Goal: Task Accomplishment & Management: Manage account settings

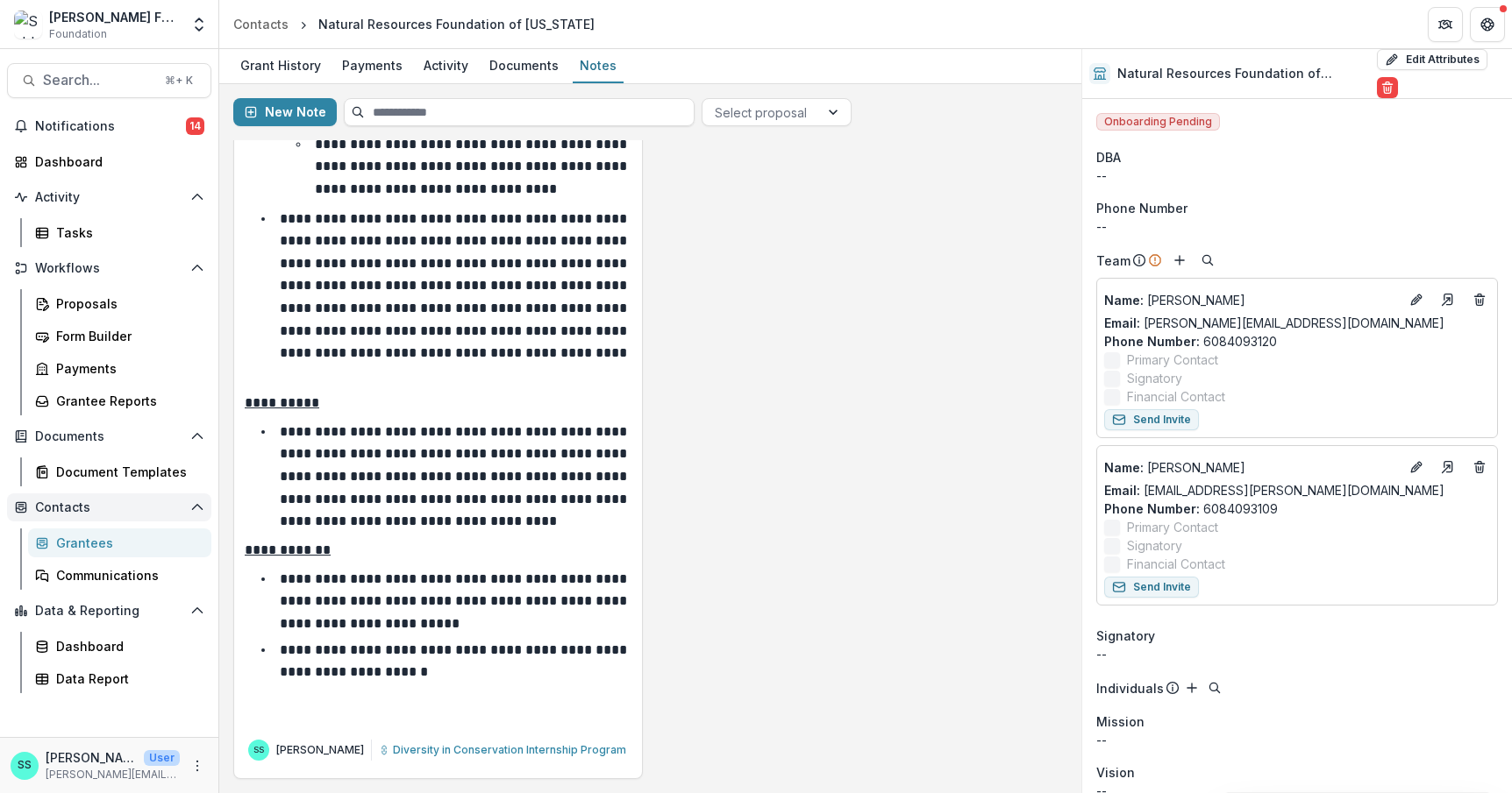
scroll to position [64, 0]
click at [87, 552] on div "Grantees" at bounding box center [126, 542] width 142 height 18
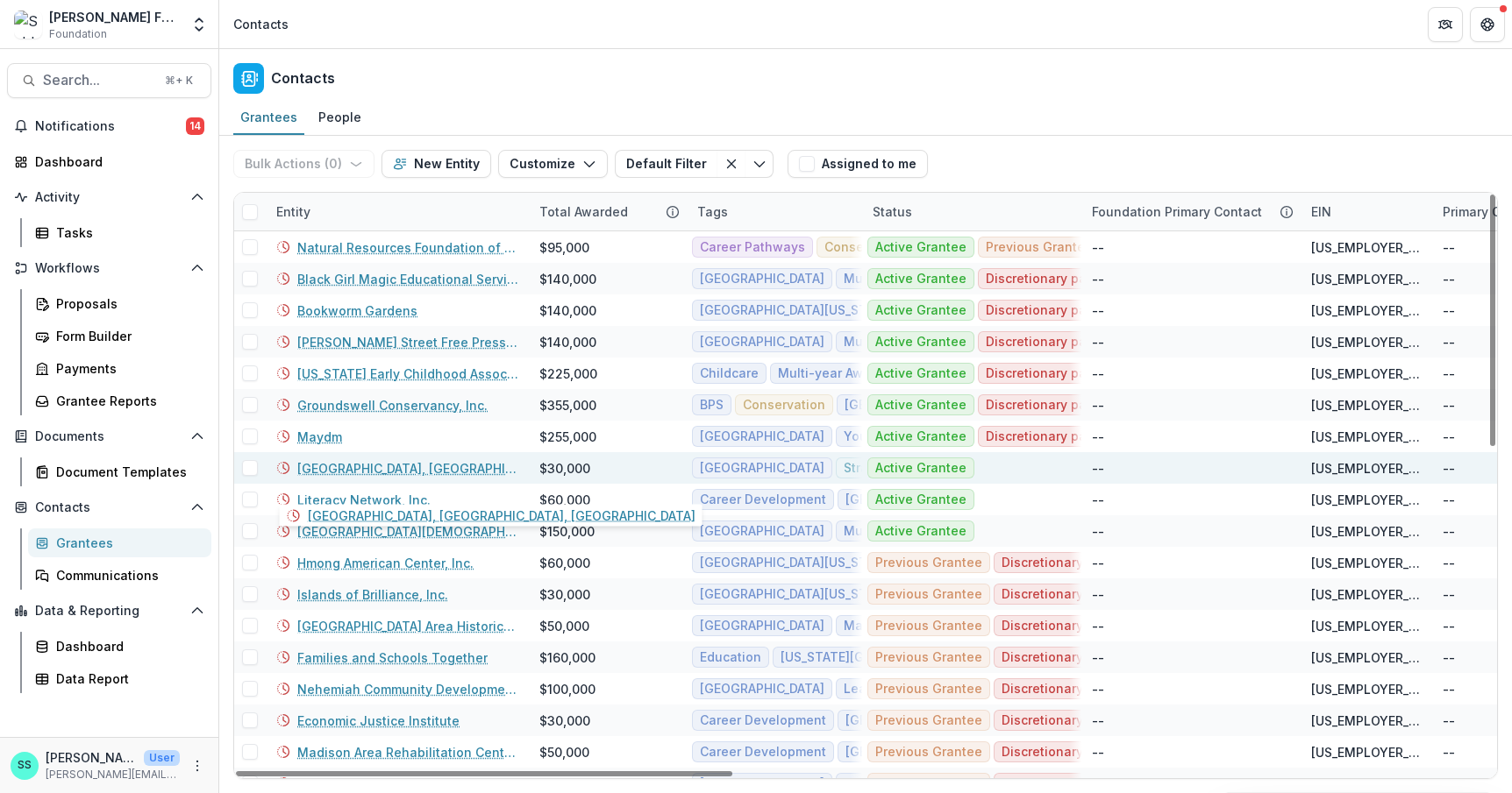
click at [399, 478] on link "[GEOGRAPHIC_DATA], [GEOGRAPHIC_DATA], [GEOGRAPHIC_DATA]" at bounding box center [408, 469] width 221 height 18
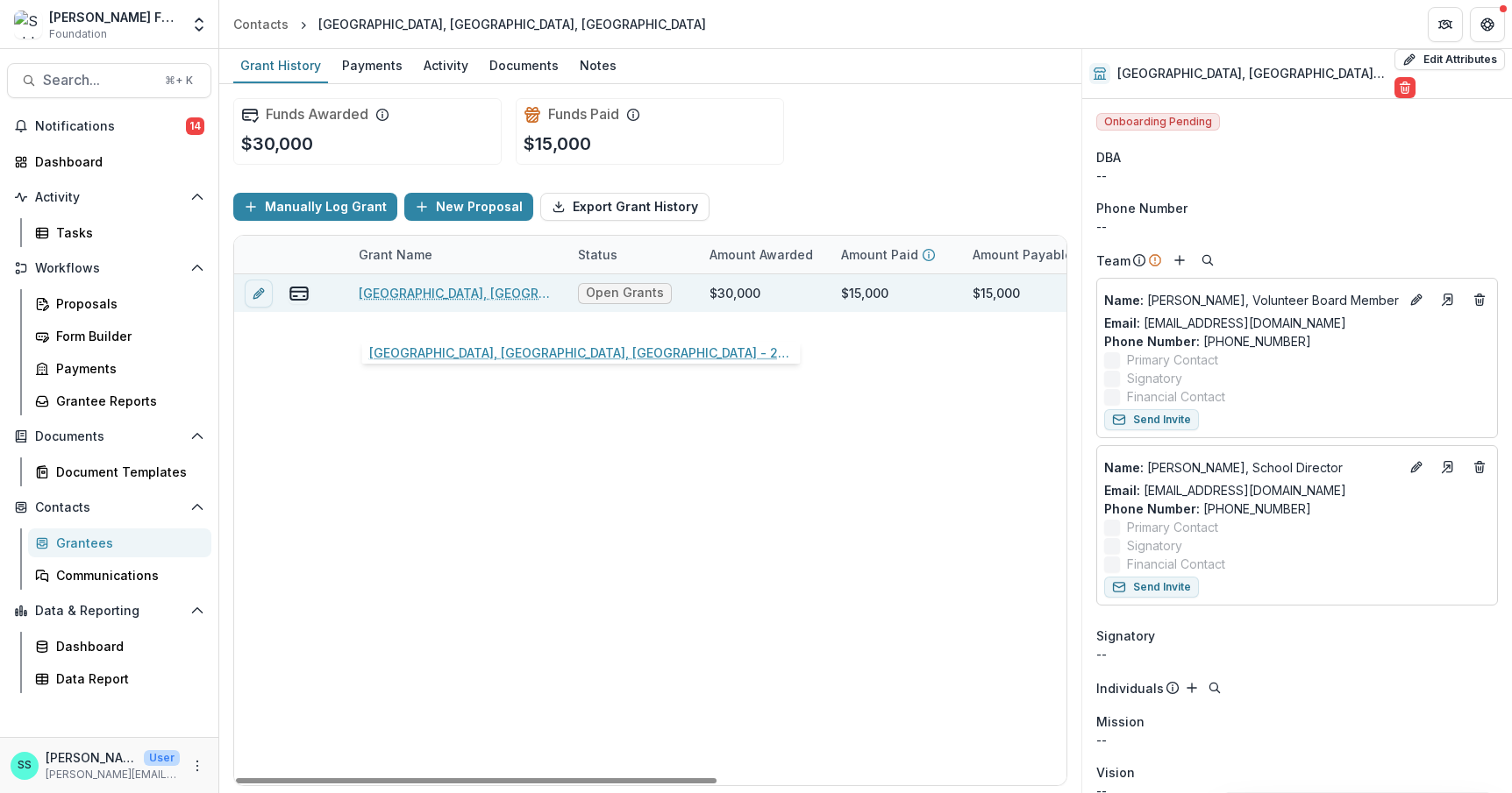
click at [468, 303] on link "[GEOGRAPHIC_DATA], [GEOGRAPHIC_DATA], [GEOGRAPHIC_DATA] - 2025" at bounding box center [458, 293] width 198 height 18
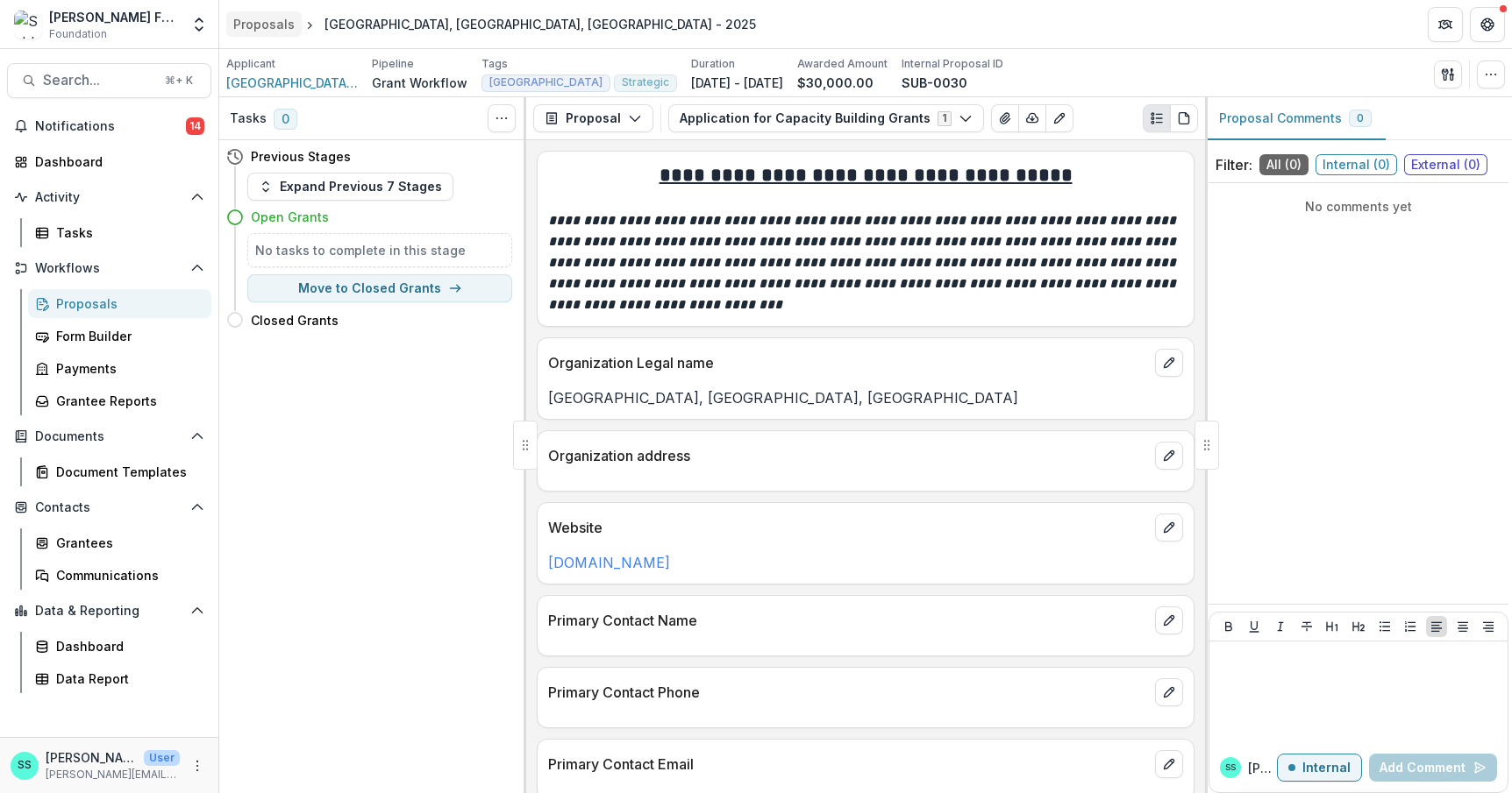
click at [275, 21] on div "Proposals" at bounding box center [264, 24] width 61 height 18
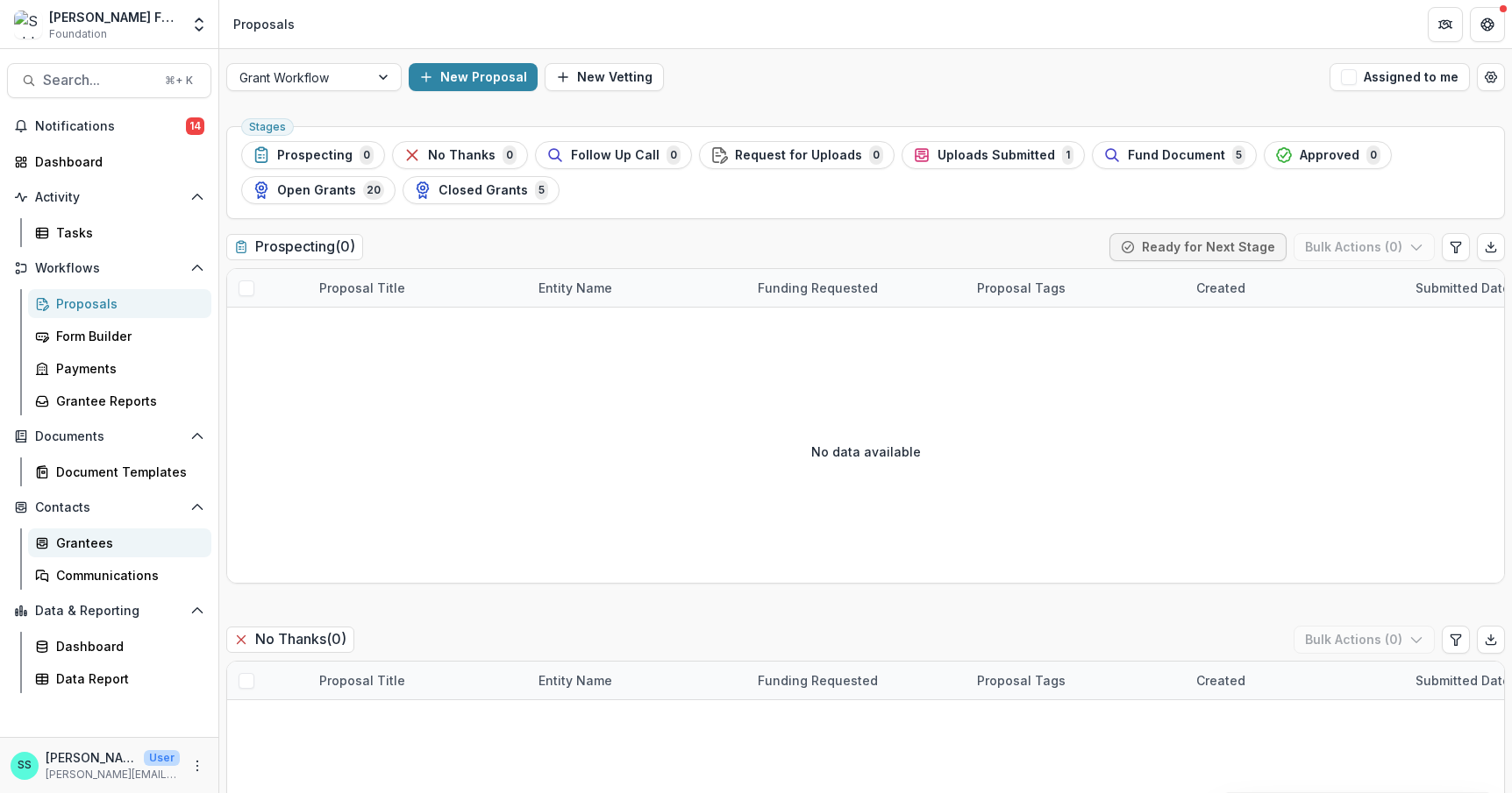
click at [110, 552] on div "Grantees" at bounding box center [126, 542] width 142 height 18
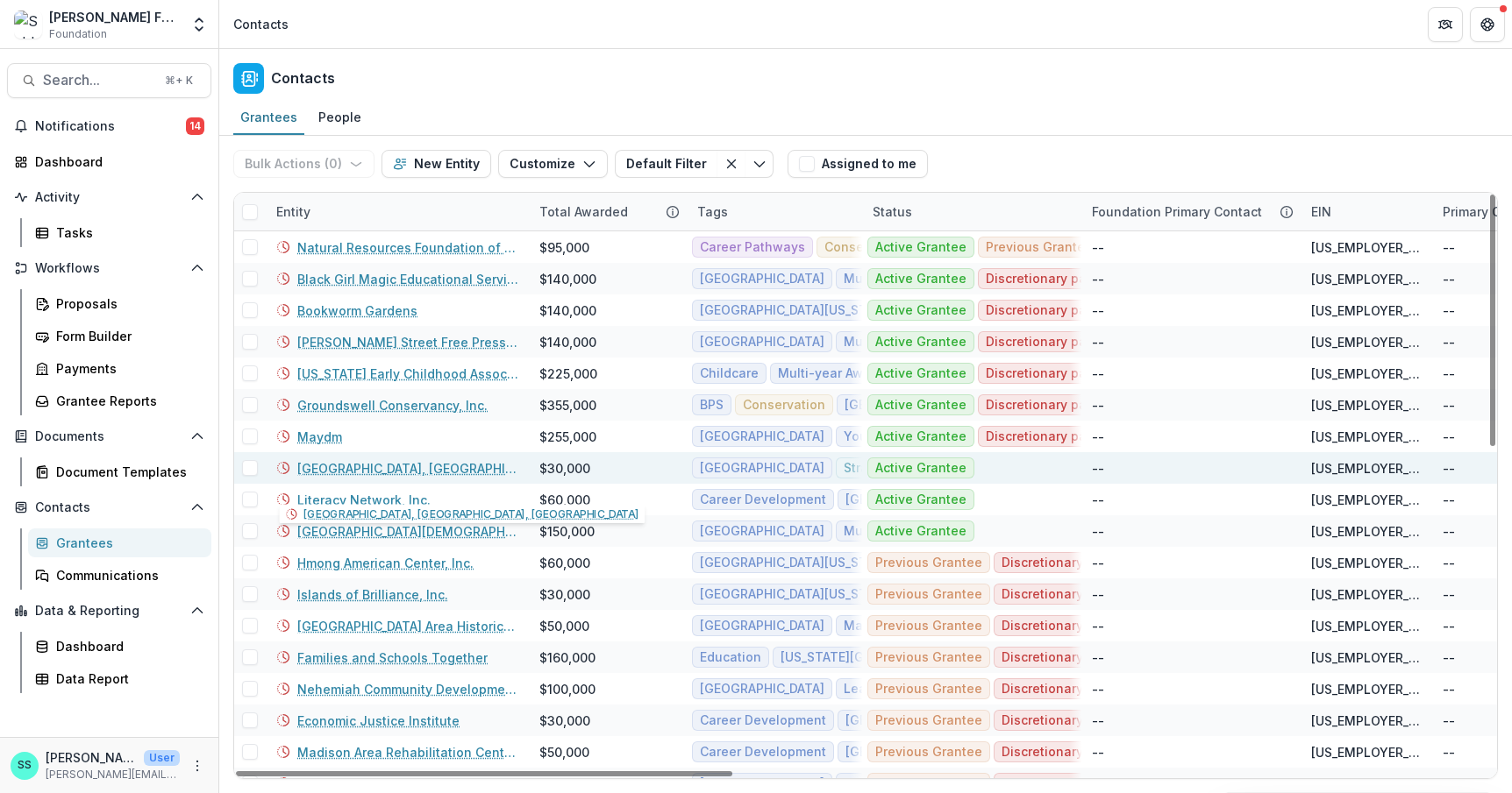
click at [369, 477] on link "[GEOGRAPHIC_DATA], [GEOGRAPHIC_DATA], [GEOGRAPHIC_DATA]" at bounding box center [408, 469] width 221 height 18
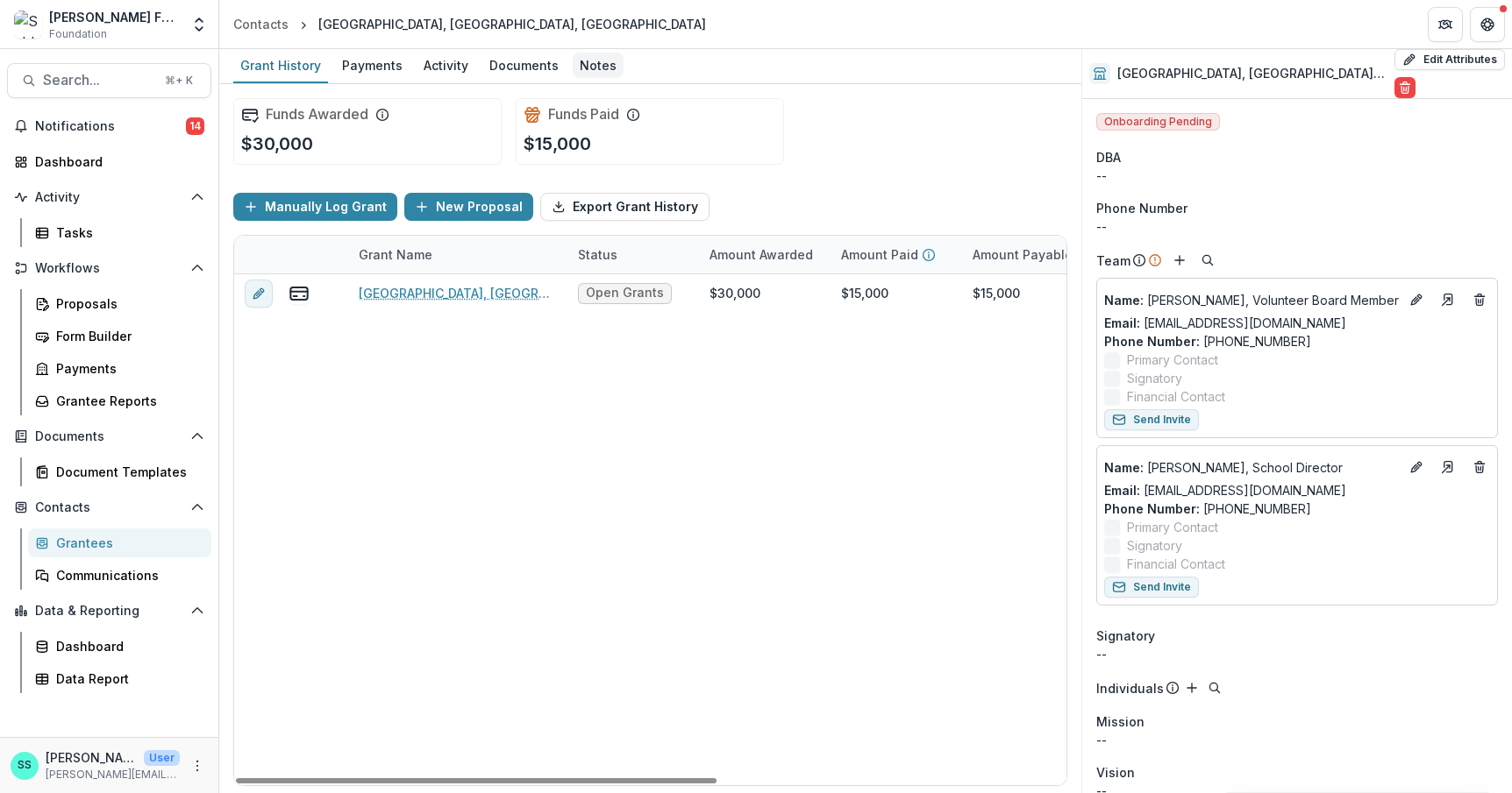
click at [623, 63] on div "Notes" at bounding box center [598, 65] width 50 height 25
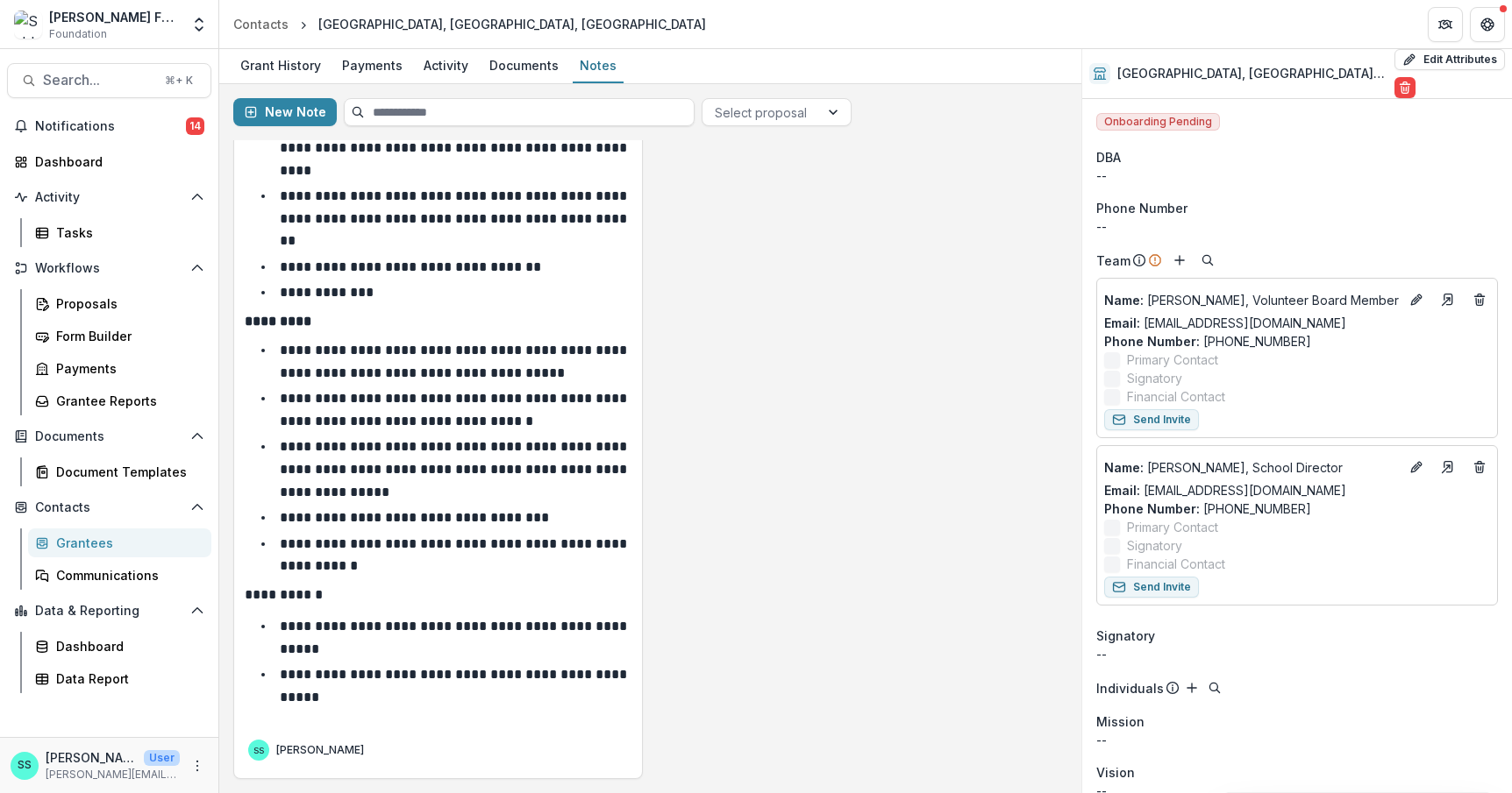
scroll to position [888, 0]
click at [85, 552] on div "Grantees" at bounding box center [126, 542] width 142 height 18
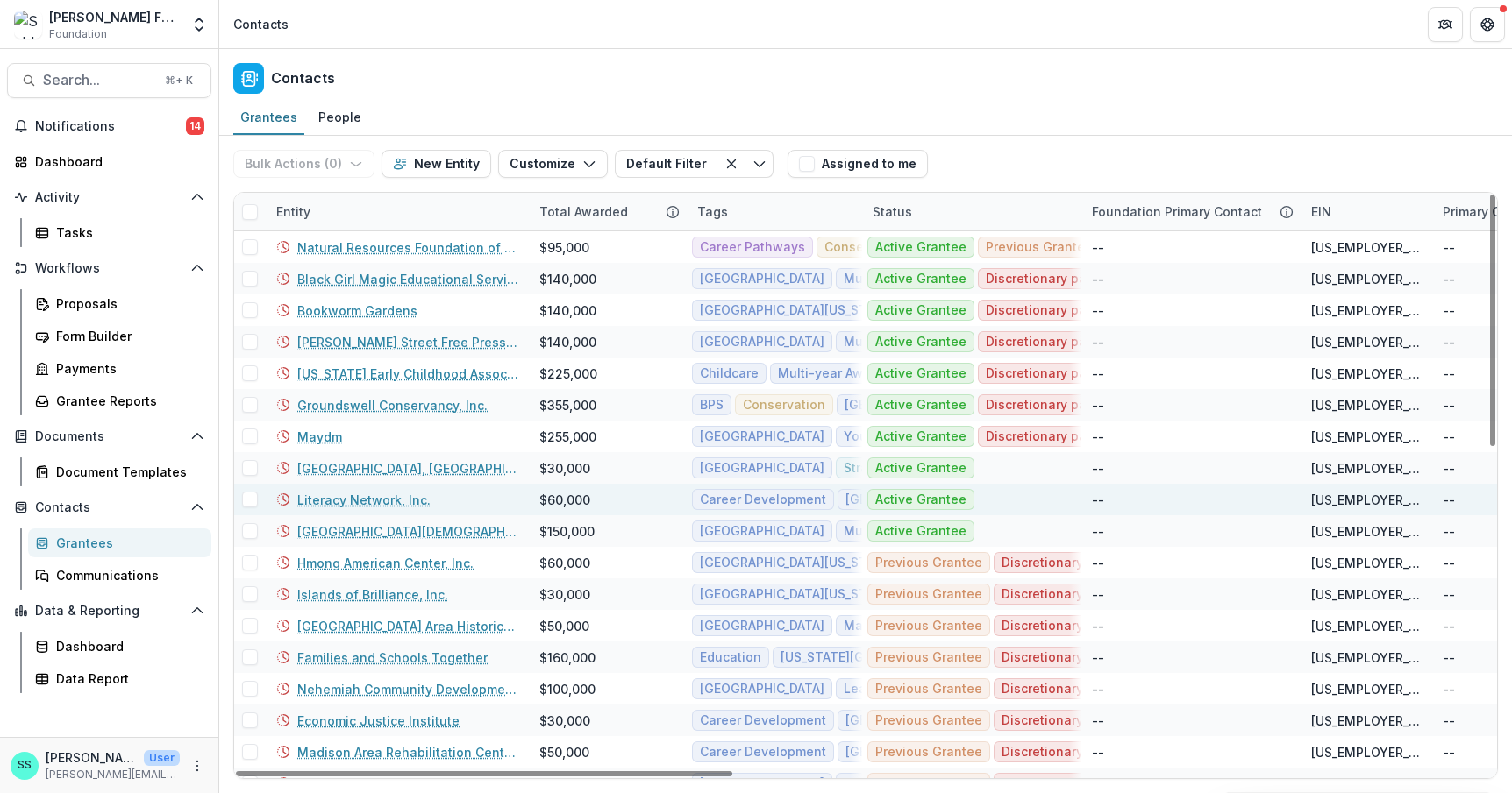
click at [368, 509] on link "Literacy Network, Inc." at bounding box center [364, 500] width 133 height 18
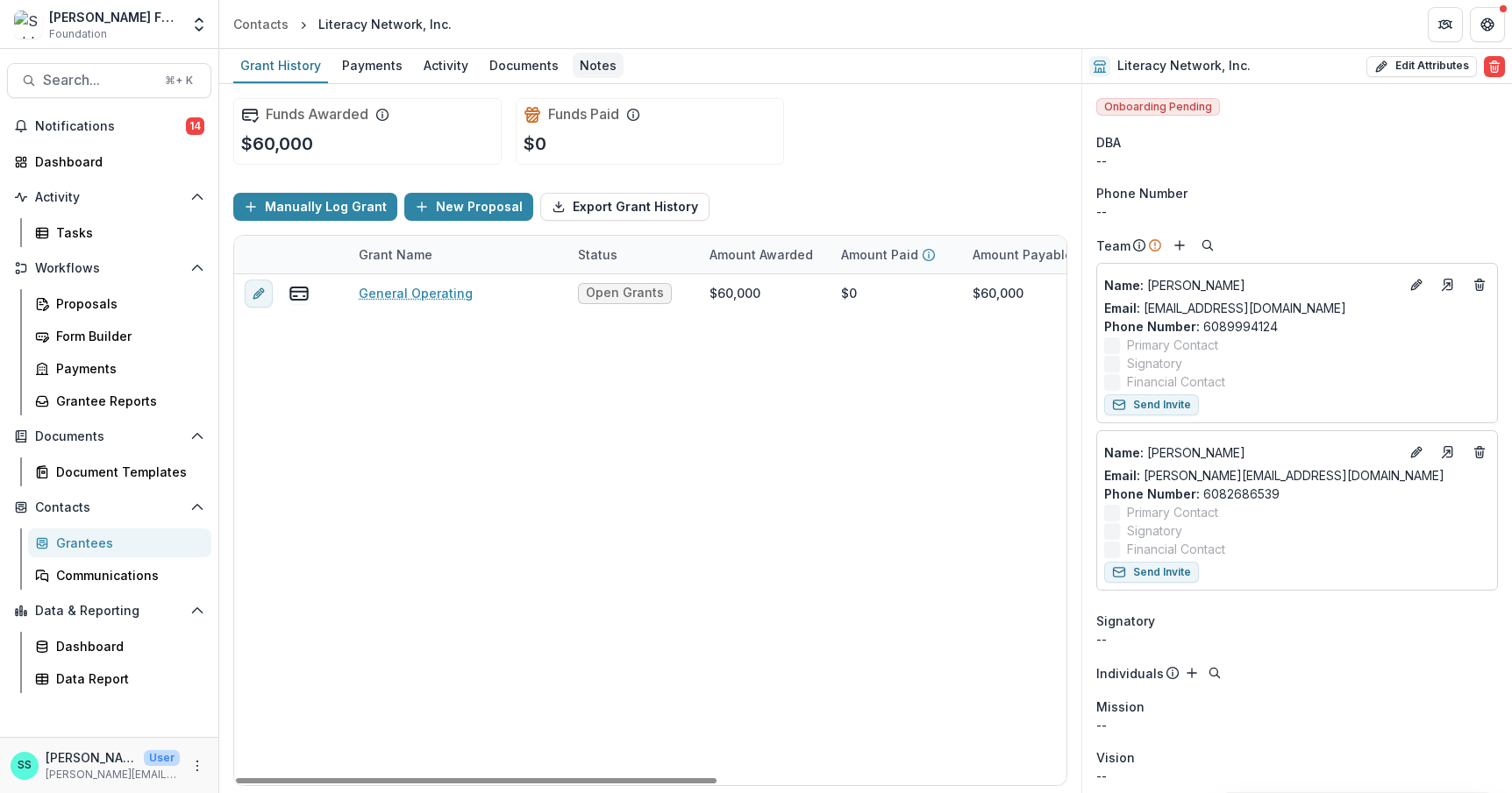
click at [623, 64] on div "Notes" at bounding box center [598, 65] width 50 height 25
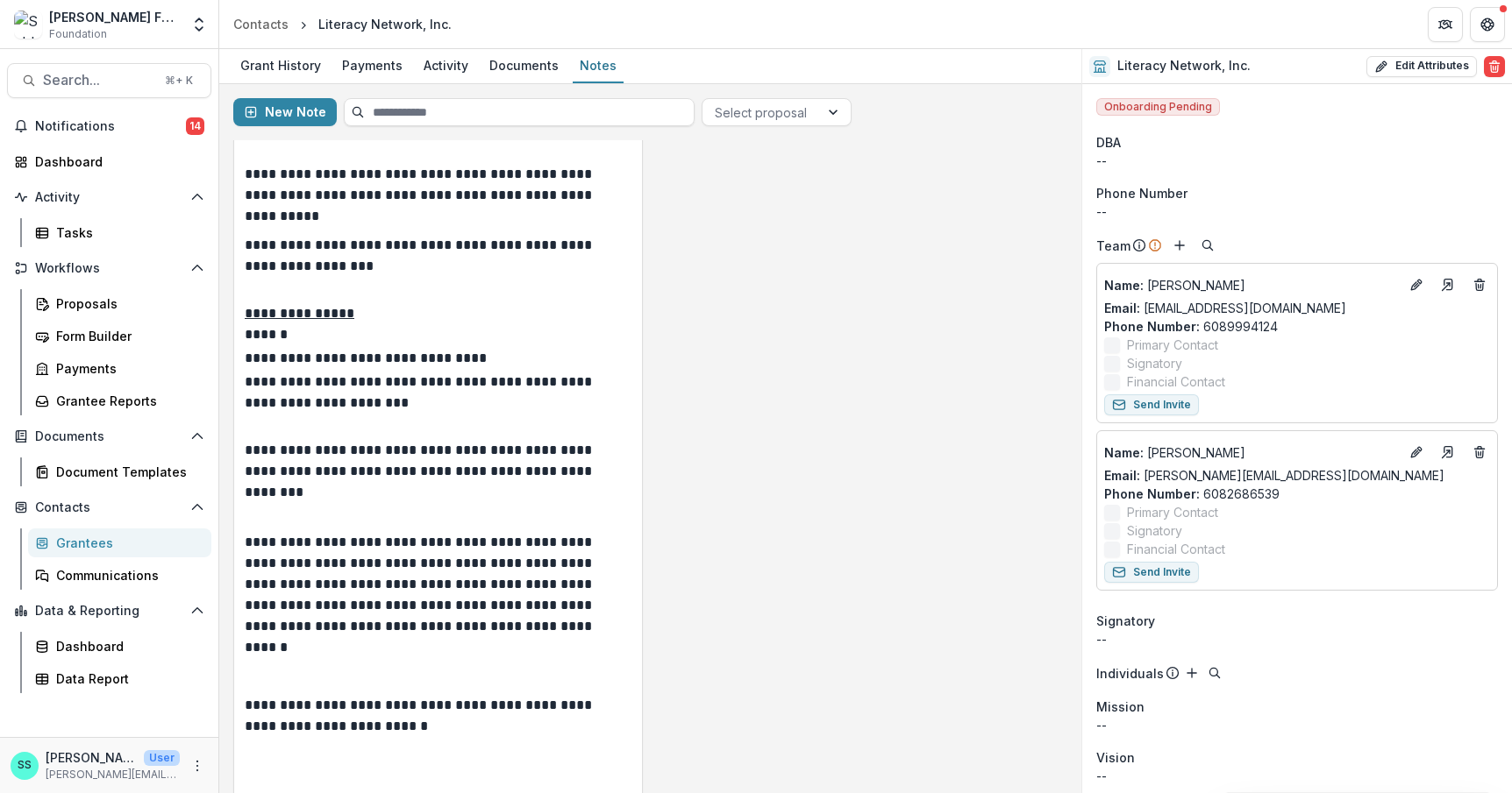
scroll to position [1037, 0]
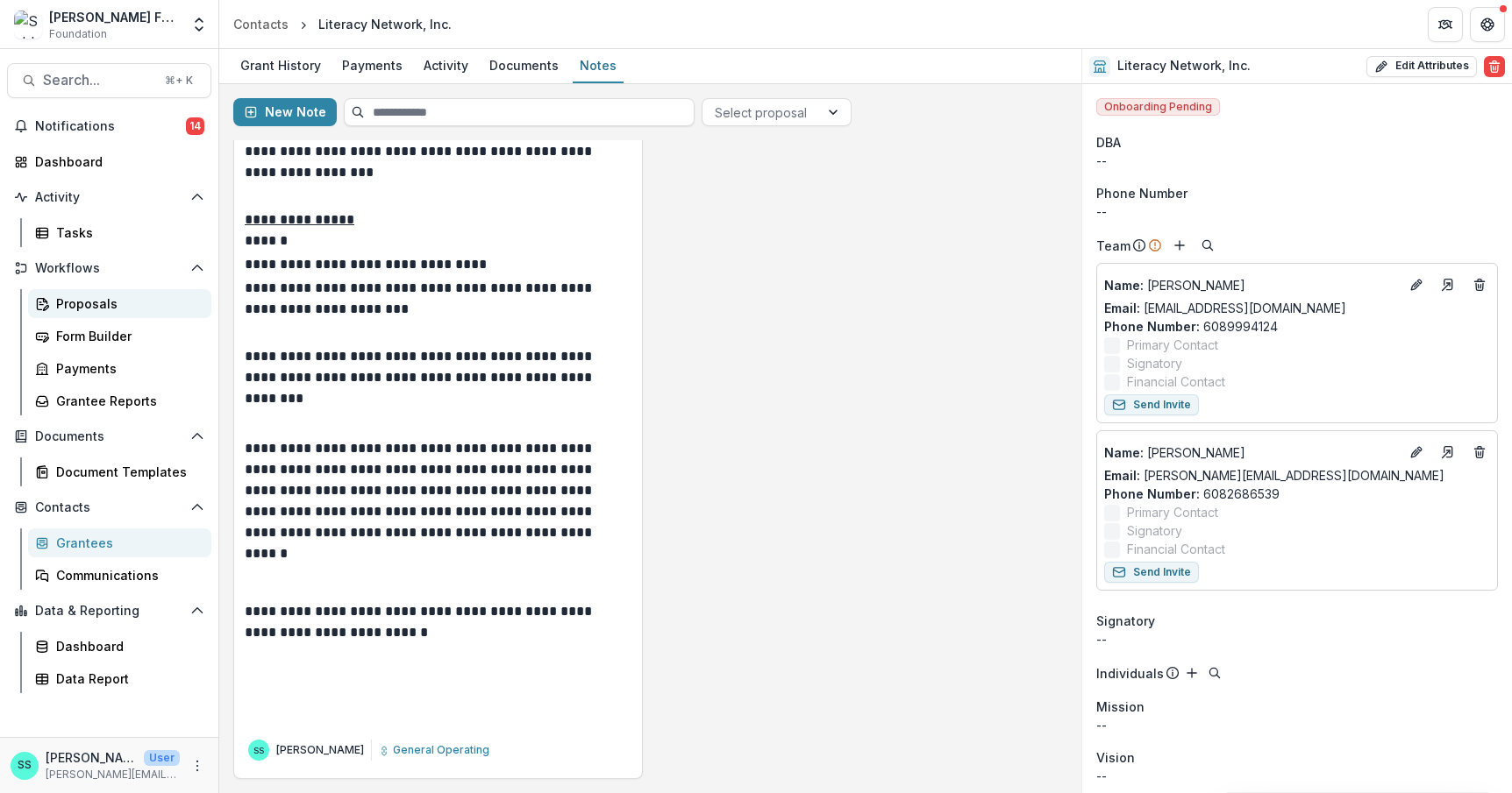
click at [82, 313] on div "Proposals" at bounding box center [126, 304] width 142 height 18
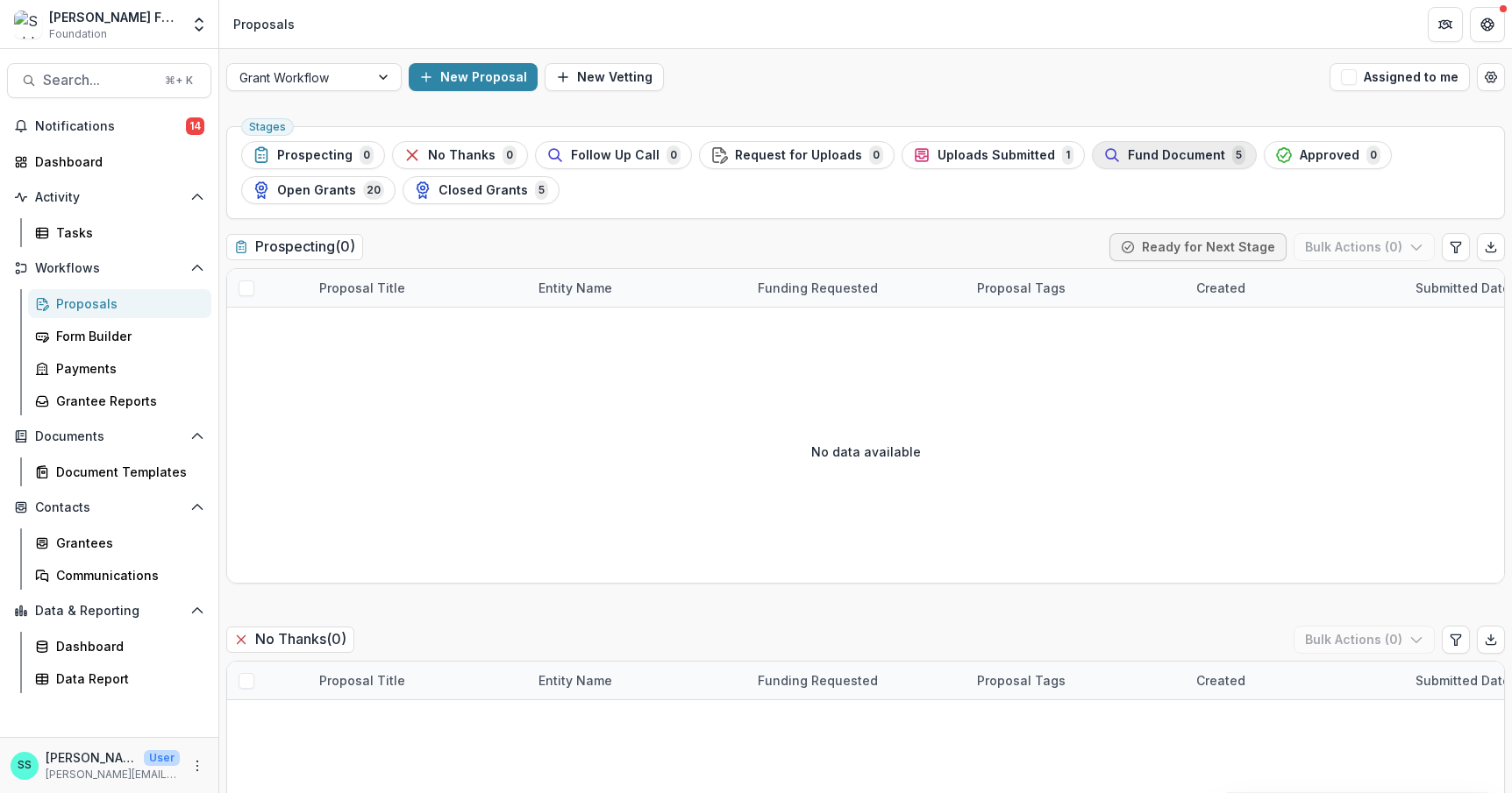
click at [1225, 163] on span "Fund Document" at bounding box center [1177, 155] width 97 height 15
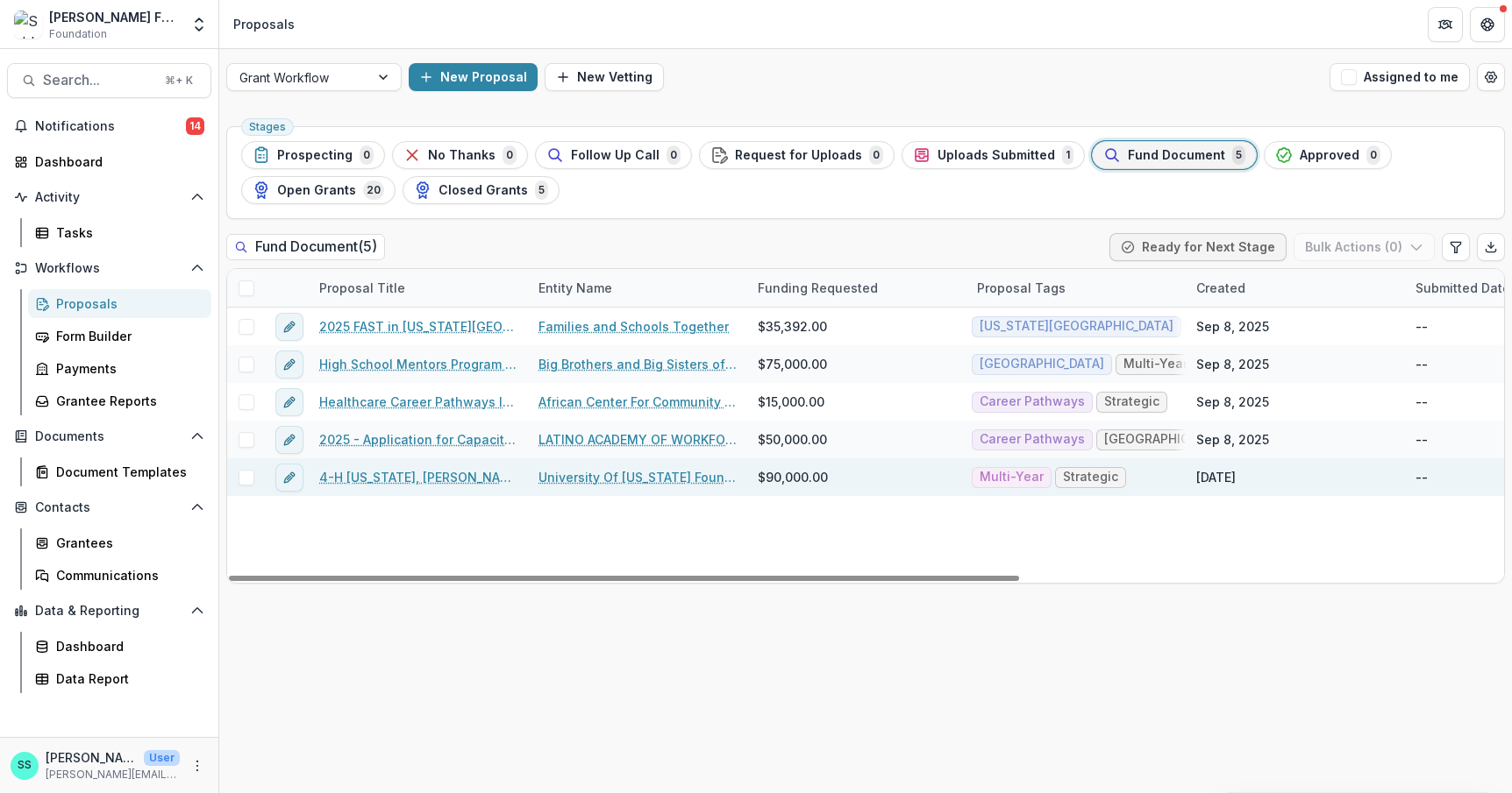
click at [366, 487] on link "4-H [US_STATE], [PERSON_NAME], [GEOGRAPHIC_DATA], [GEOGRAPHIC_DATA]" at bounding box center [418, 477] width 198 height 18
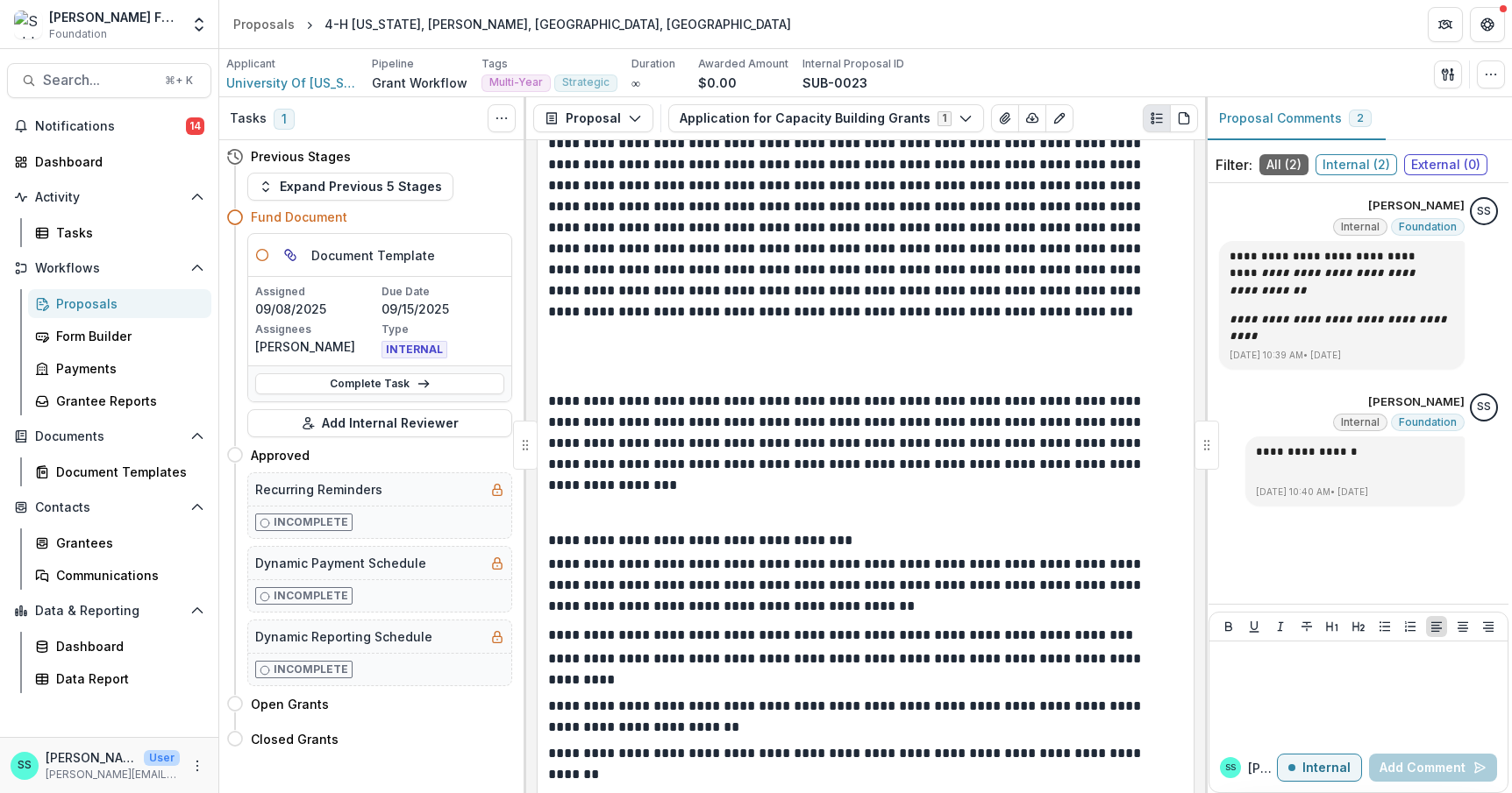
scroll to position [3759, 0]
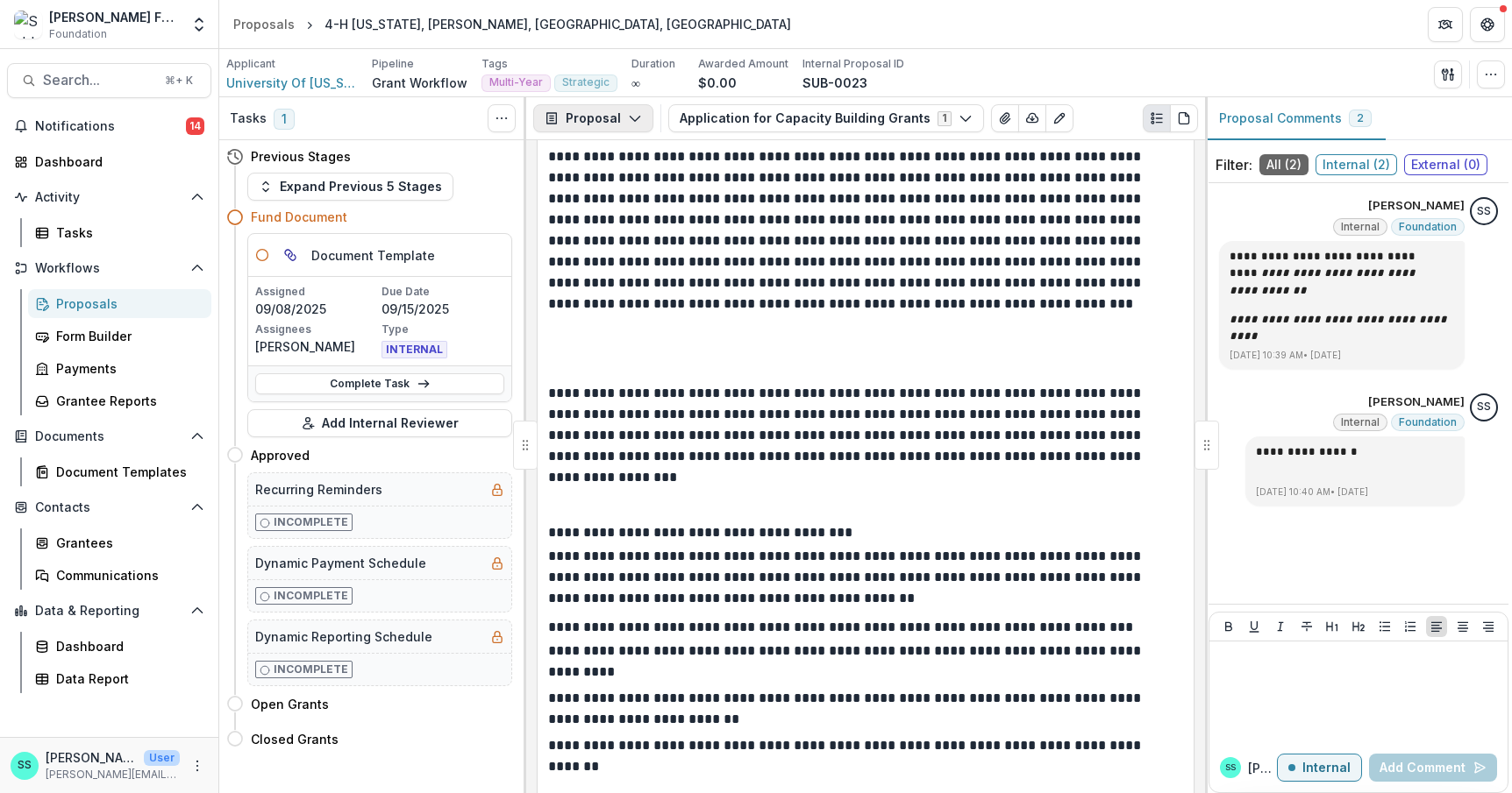
click at [642, 125] on icon "button" at bounding box center [635, 119] width 14 height 14
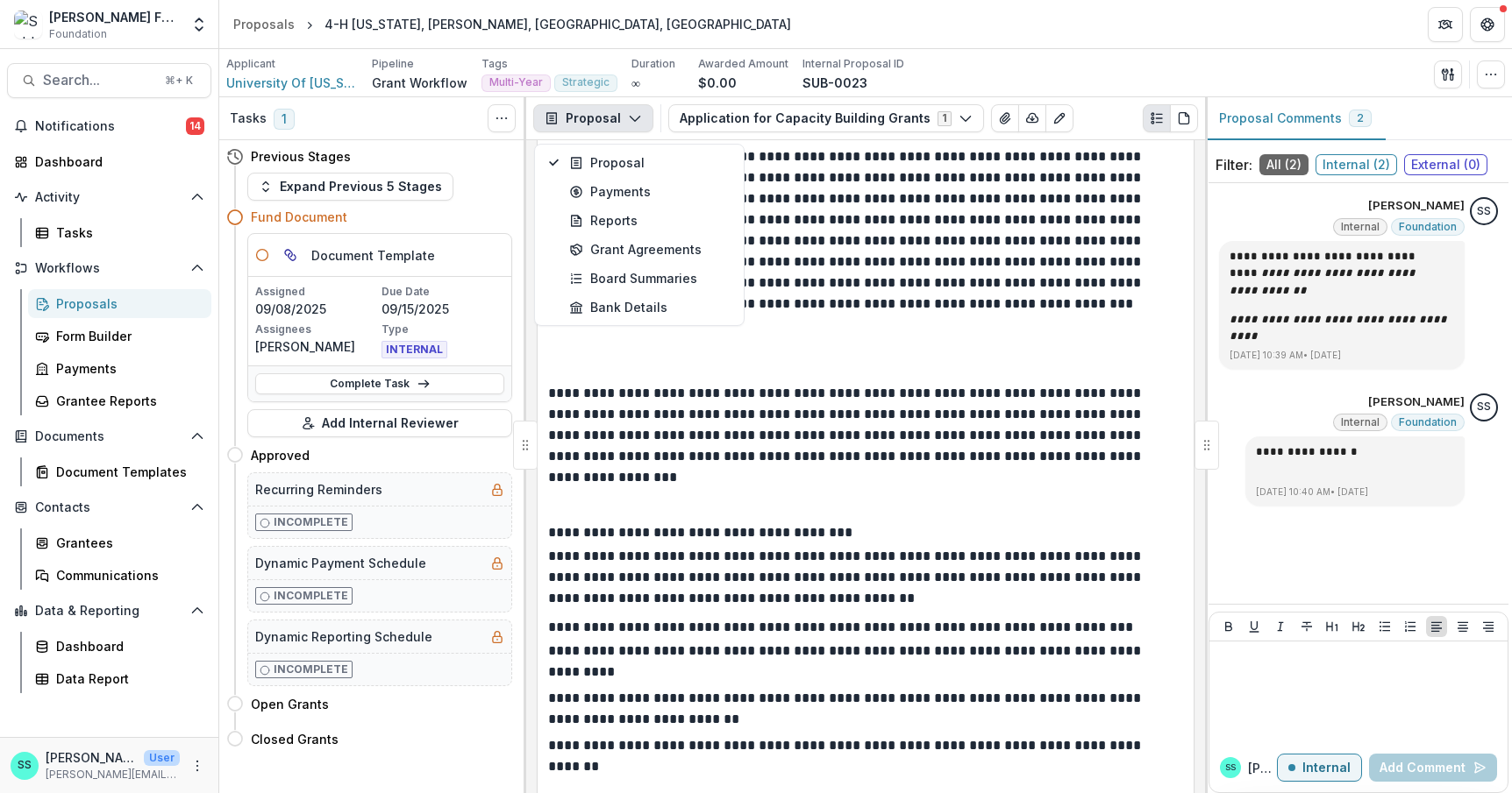
click at [741, 362] on p "**********" at bounding box center [860, 243] width 624 height 237
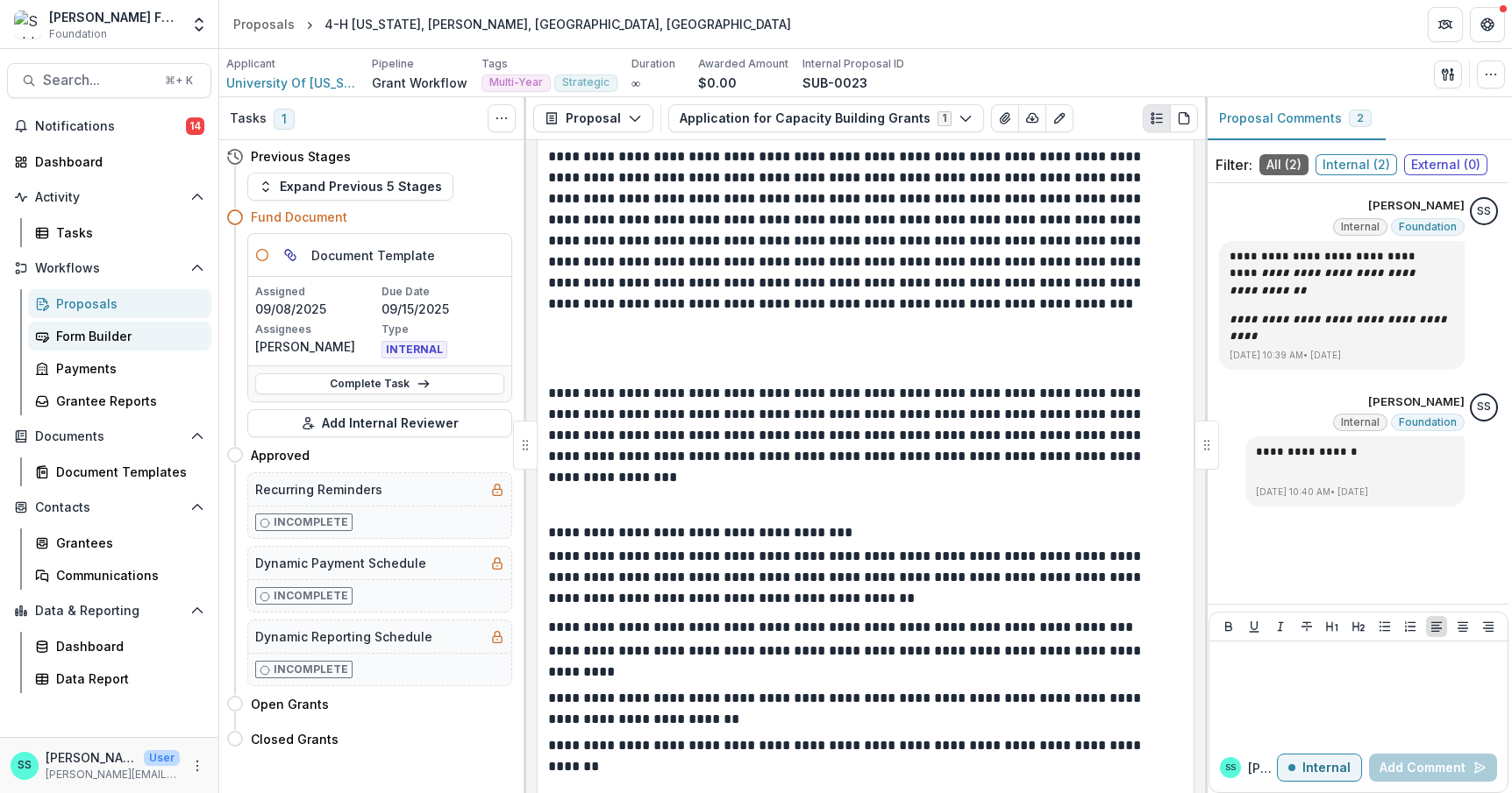
click at [96, 345] on div "Form Builder" at bounding box center [126, 336] width 142 height 18
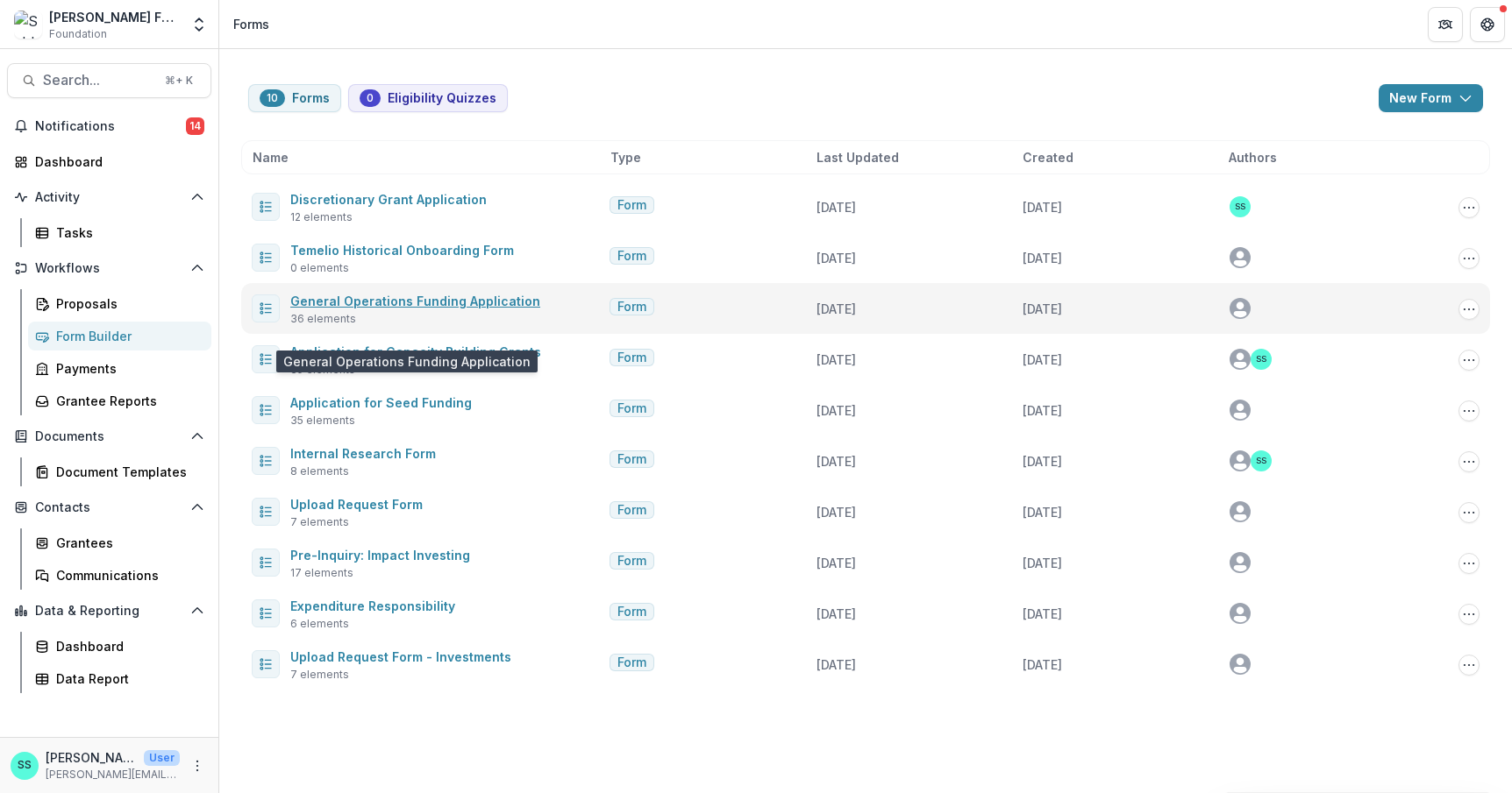
click at [438, 308] on link "General Operations Funding Application" at bounding box center [415, 301] width 250 height 15
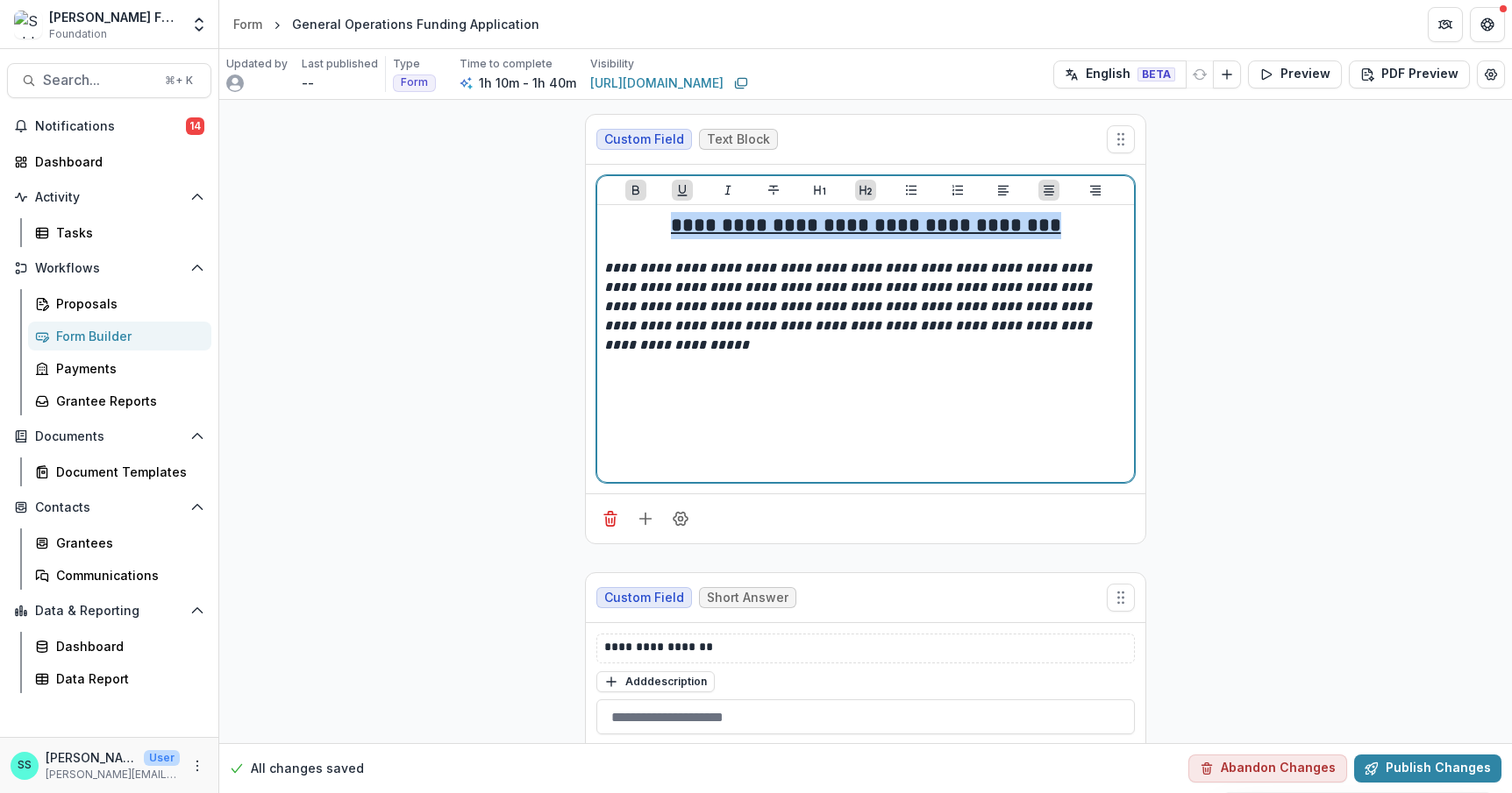
drag, startPoint x: 1085, startPoint y: 249, endPoint x: 633, endPoint y: 251, distance: 452.0
click at [633, 239] on h2 "**********" at bounding box center [866, 225] width 523 height 27
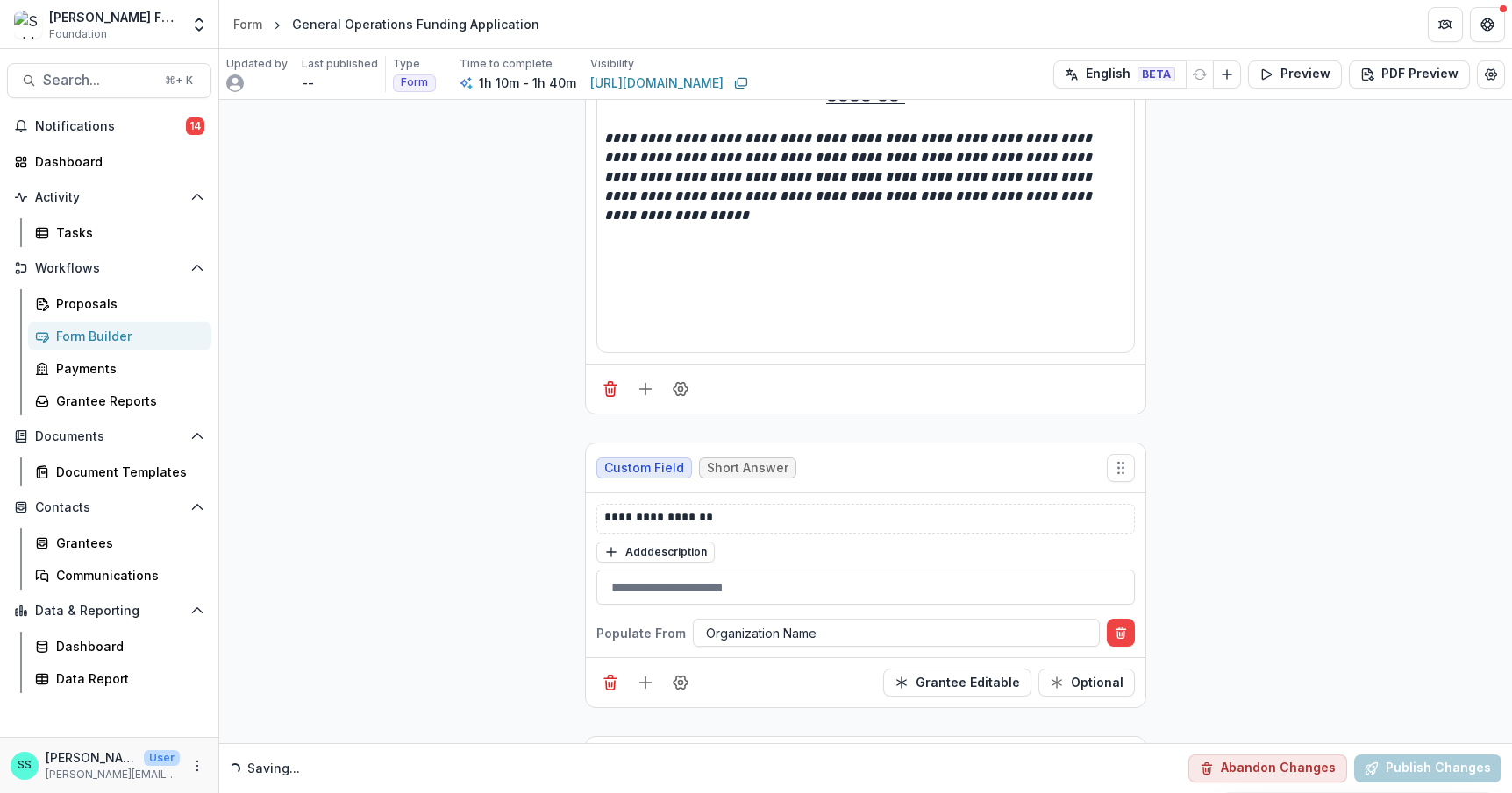
scroll to position [131, 0]
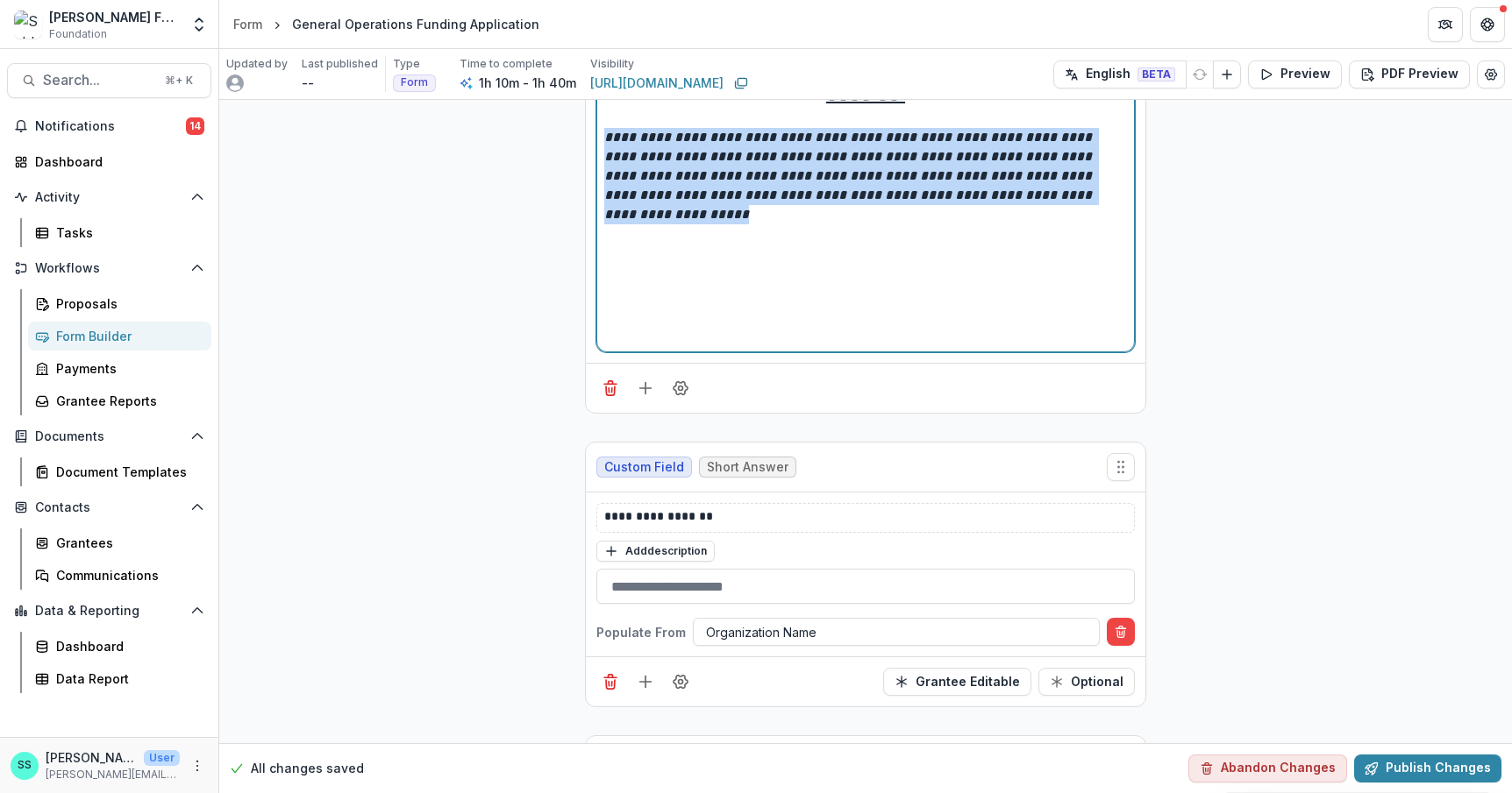
drag, startPoint x: 619, startPoint y: 239, endPoint x: 567, endPoint y: 166, distance: 89.6
click at [597, 166] on div "**********" at bounding box center [865, 213] width 536 height 277
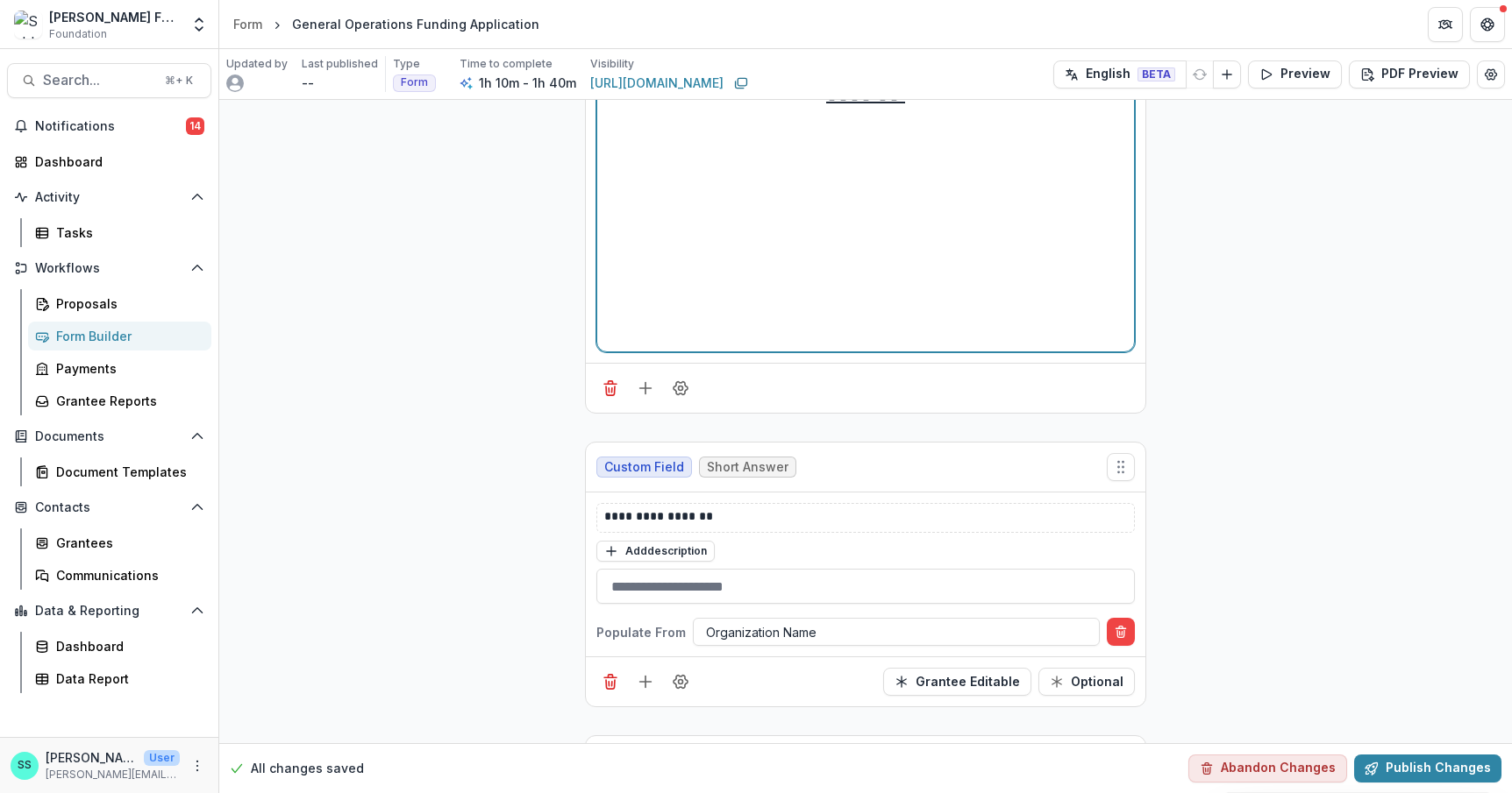
scroll to position [0, 0]
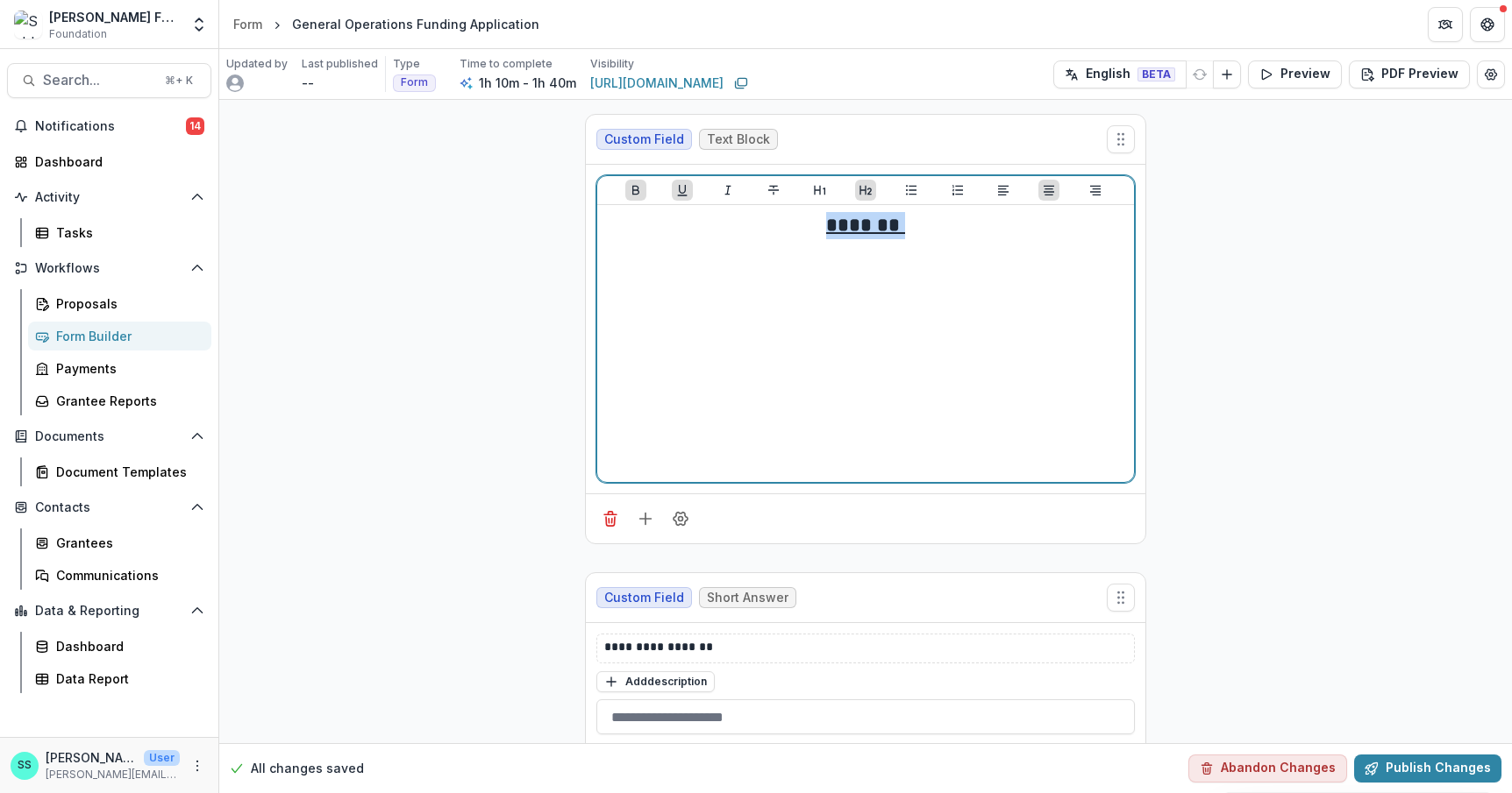
drag, startPoint x: 911, startPoint y: 246, endPoint x: 794, endPoint y: 248, distance: 117.0
click at [794, 239] on h2 "*******" at bounding box center [866, 225] width 523 height 27
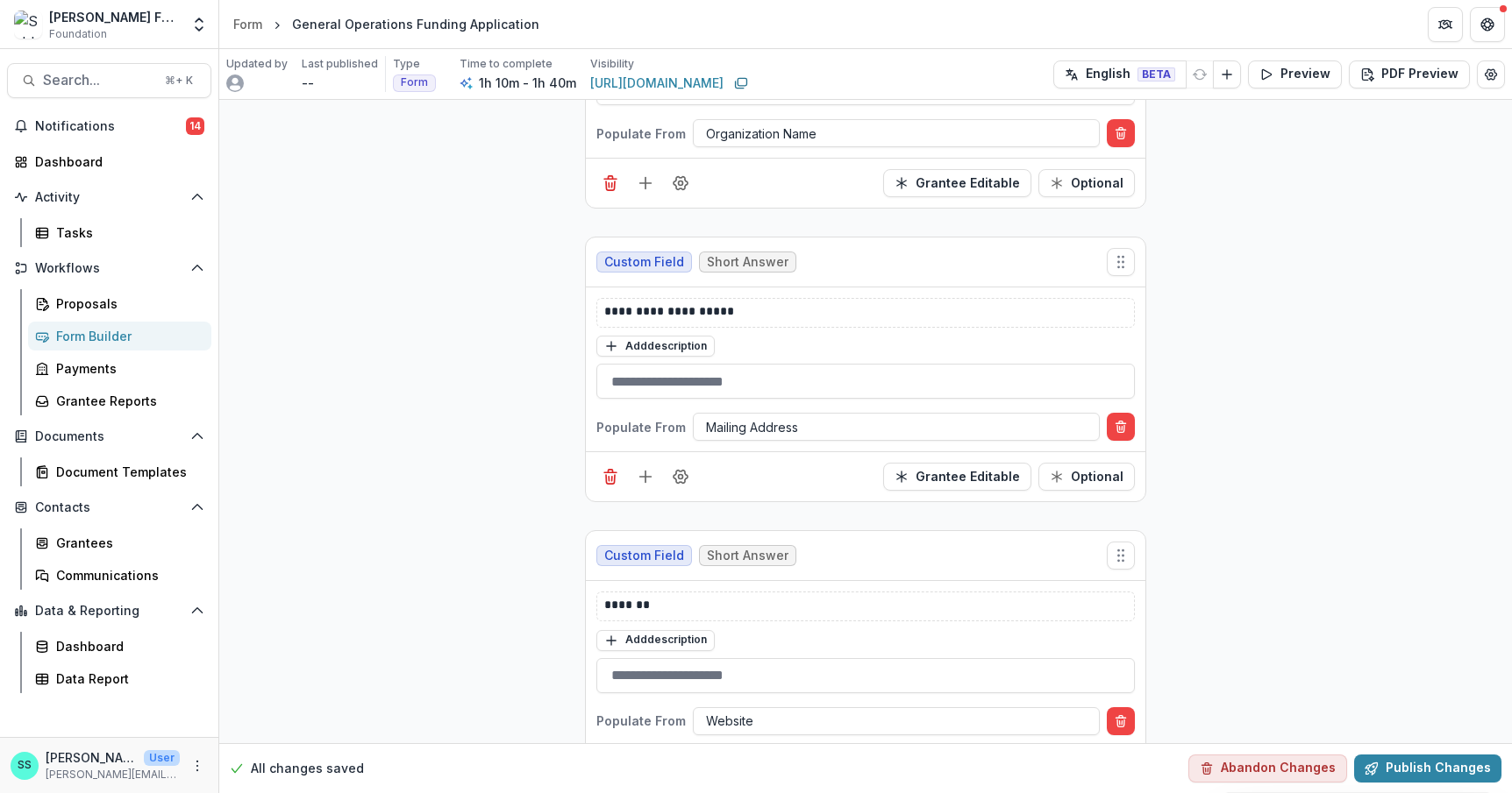
scroll to position [653, 0]
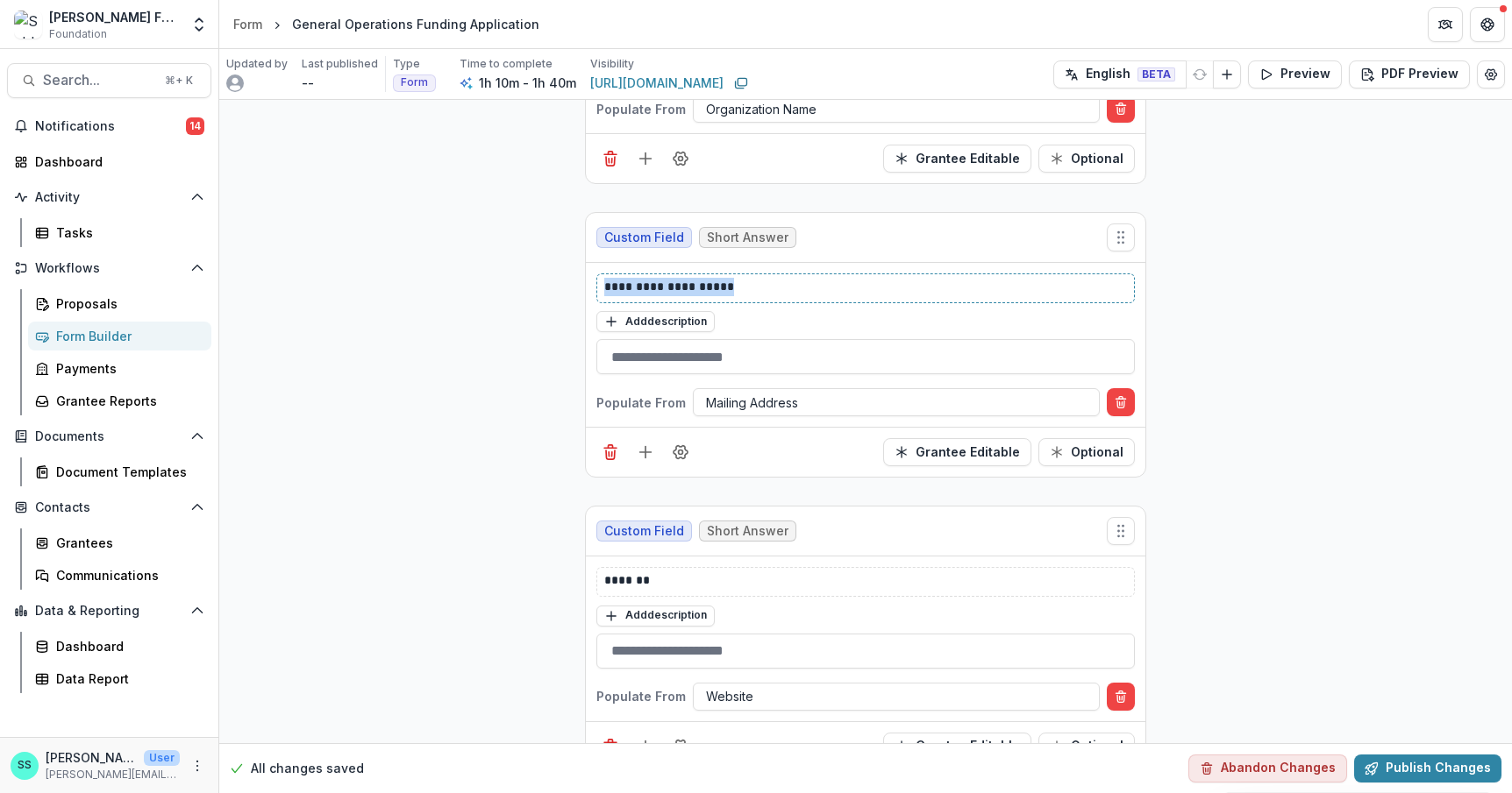
drag, startPoint x: 722, startPoint y: 355, endPoint x: 528, endPoint y: 357, distance: 194.0
click at [1123, 399] on icon "Delete condition" at bounding box center [1121, 398] width 4 height 3
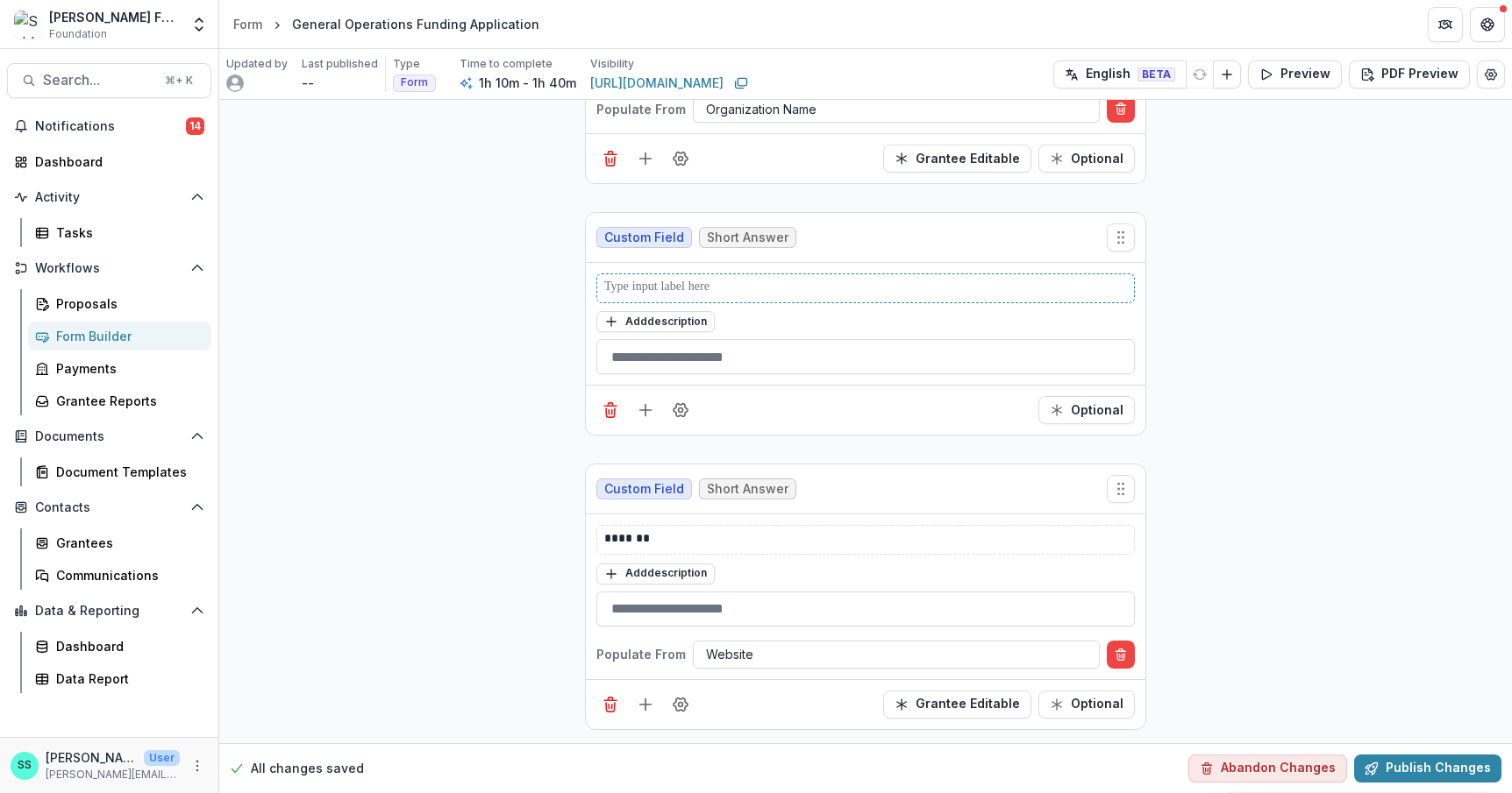
click at [620, 299] on p at bounding box center [898, 287] width 589 height 21
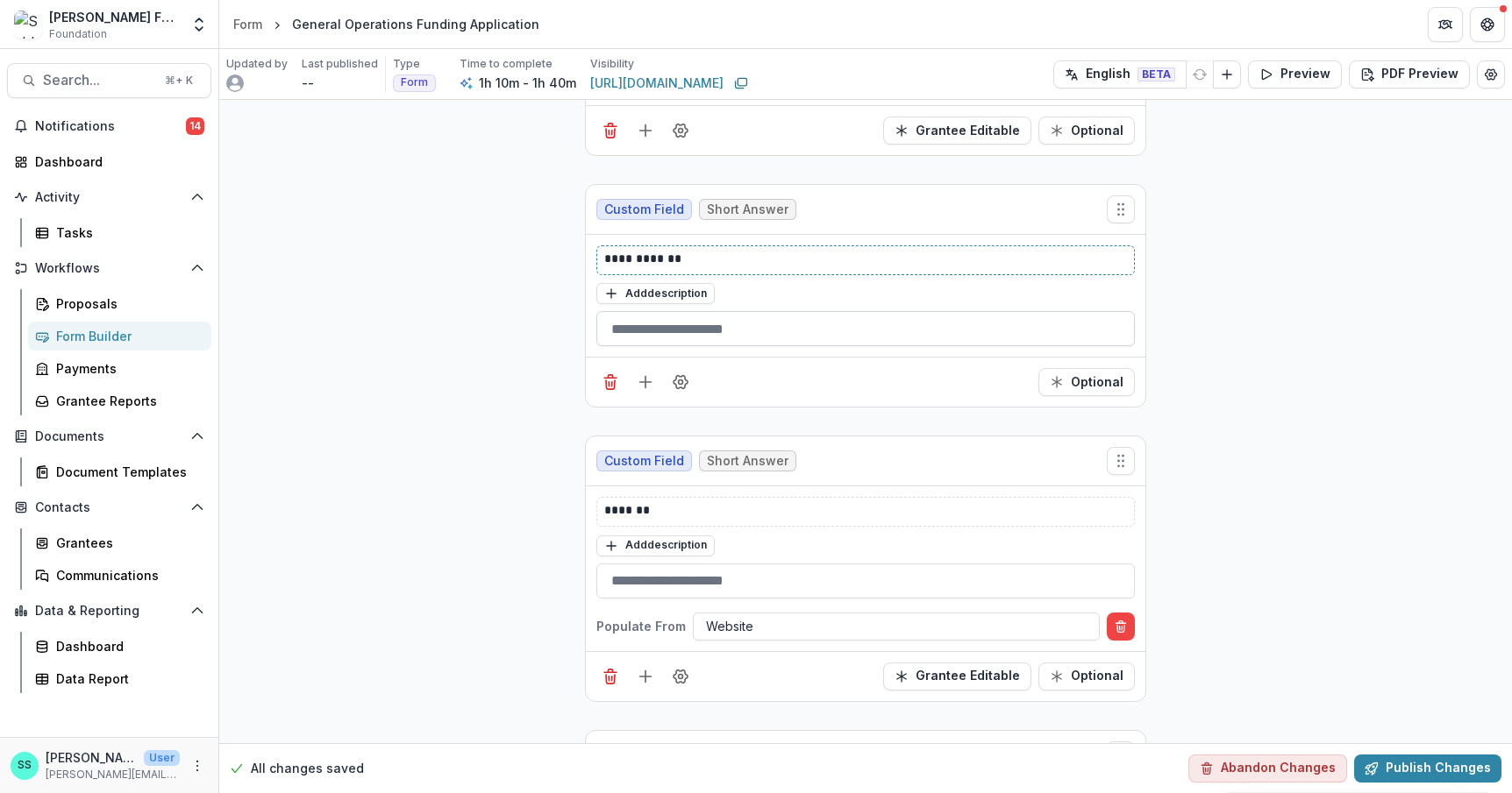
scroll to position [686, 0]
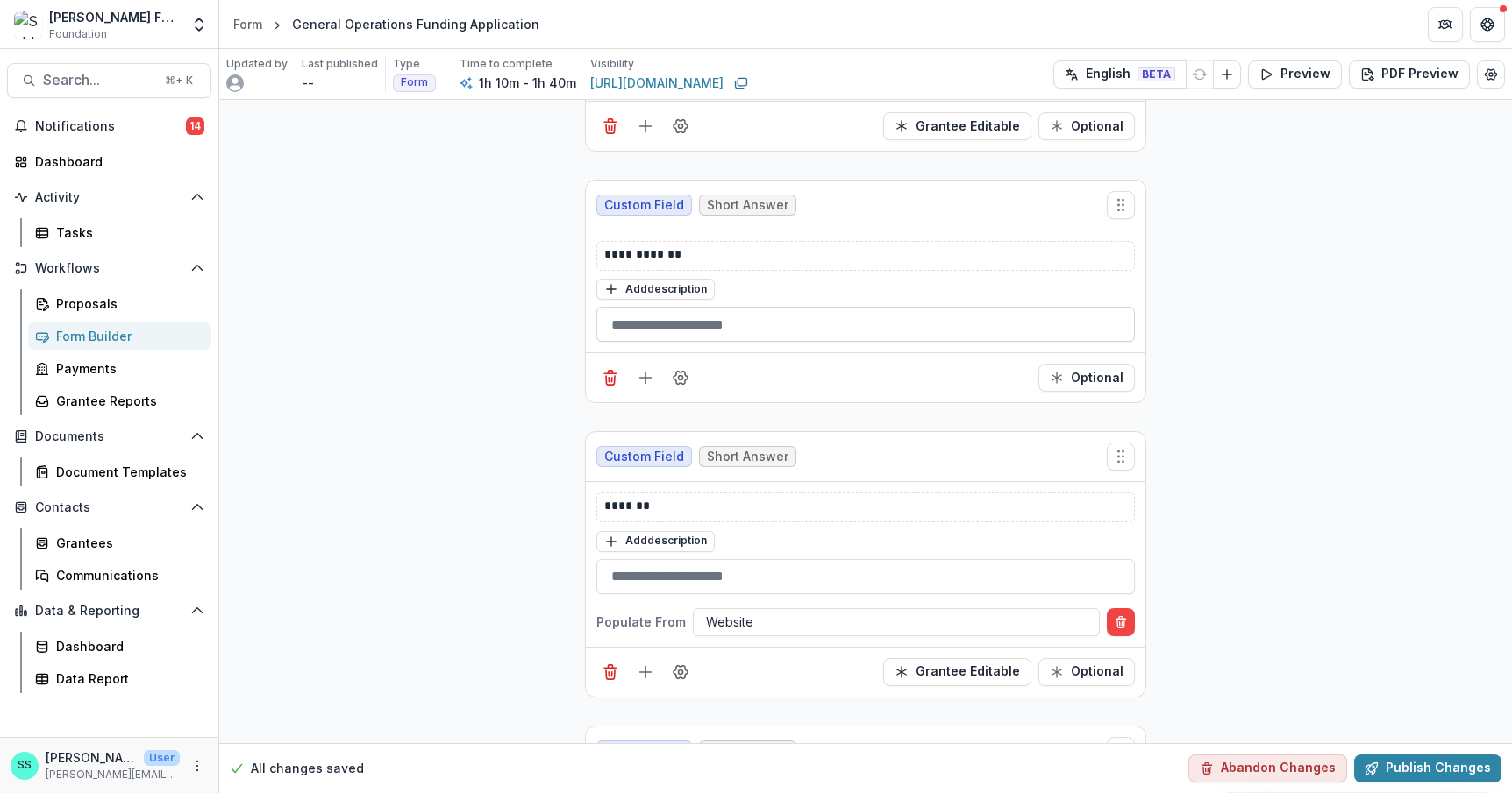
click at [646, 342] on input "text" at bounding box center [865, 324] width 538 height 35
click at [648, 342] on input "text" at bounding box center [865, 324] width 538 height 35
click at [640, 378] on line "Add field" at bounding box center [646, 378] width 12 height 0
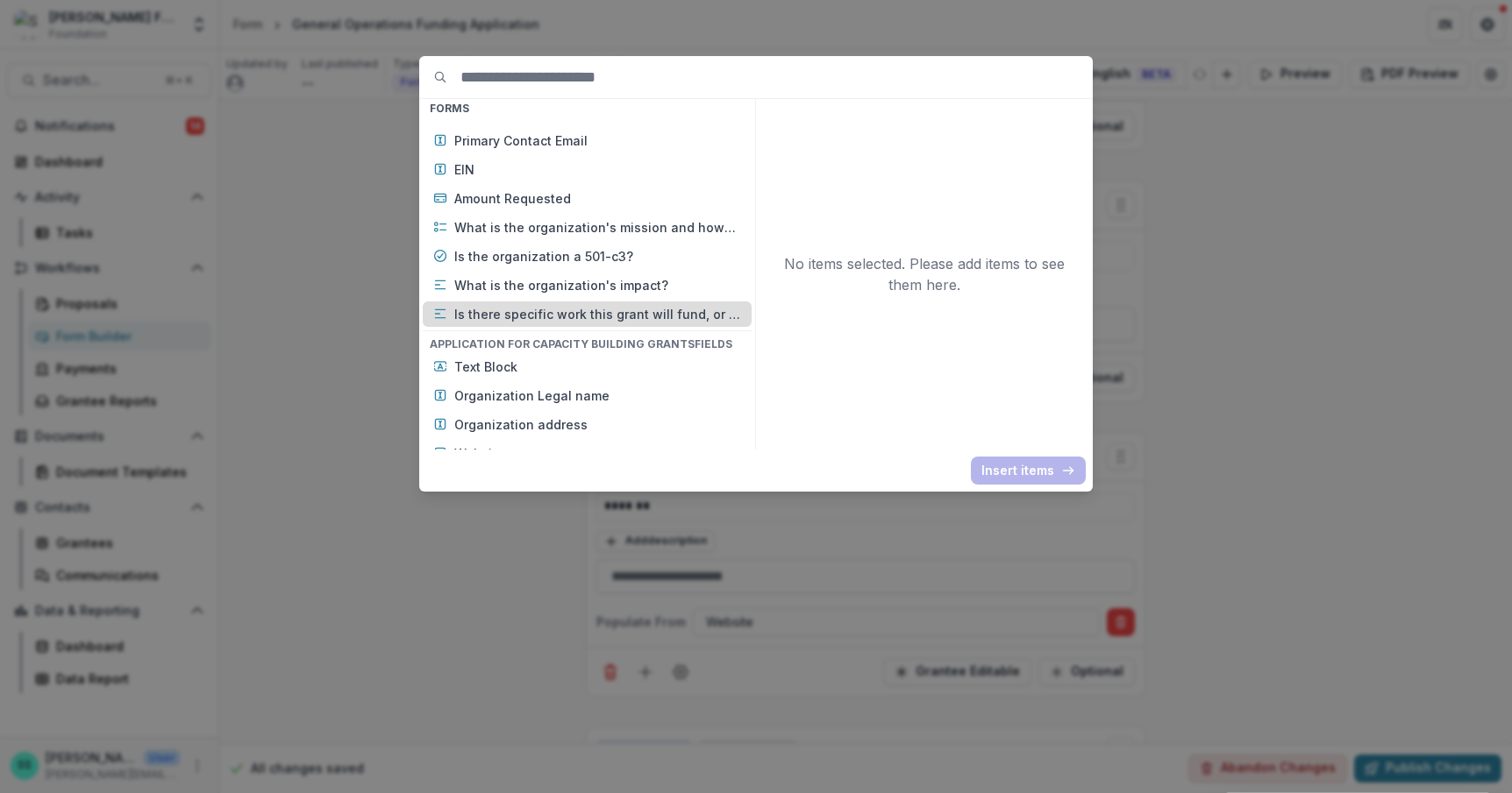
scroll to position [964, 0]
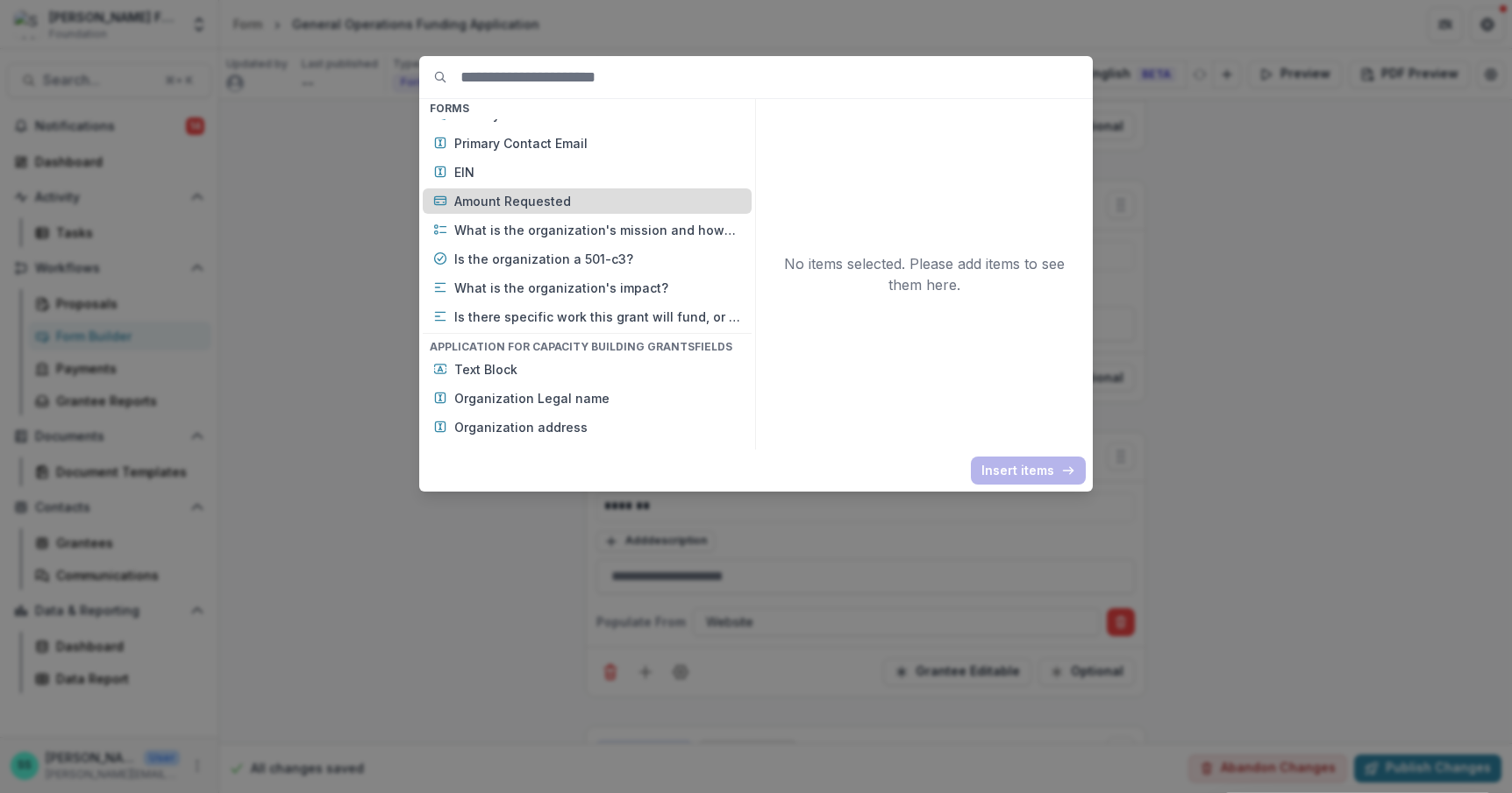
click at [481, 210] on p "Amount Requested" at bounding box center [598, 201] width 287 height 18
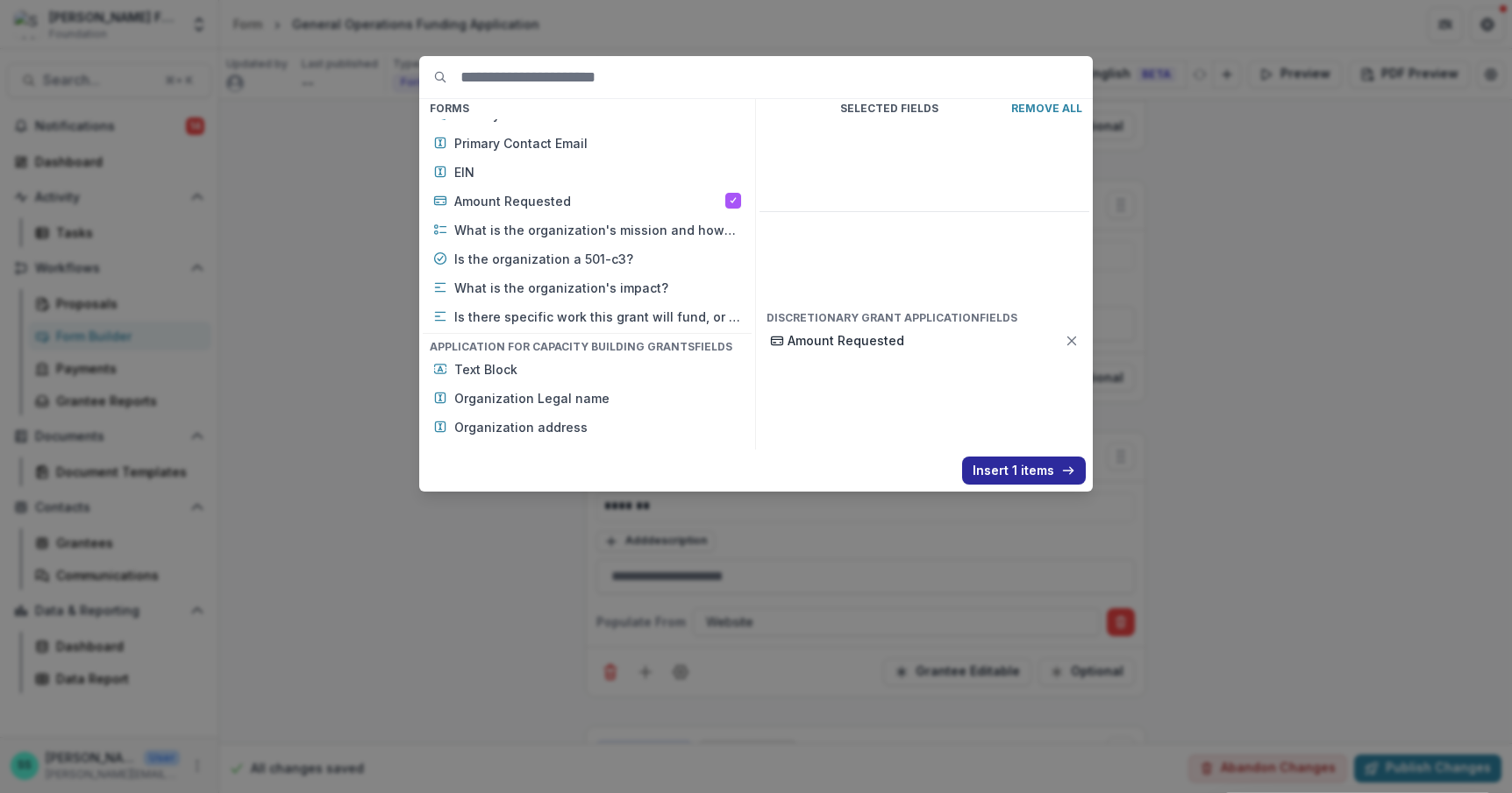
click at [1023, 483] on button "Insert 1 items" at bounding box center [1023, 470] width 124 height 28
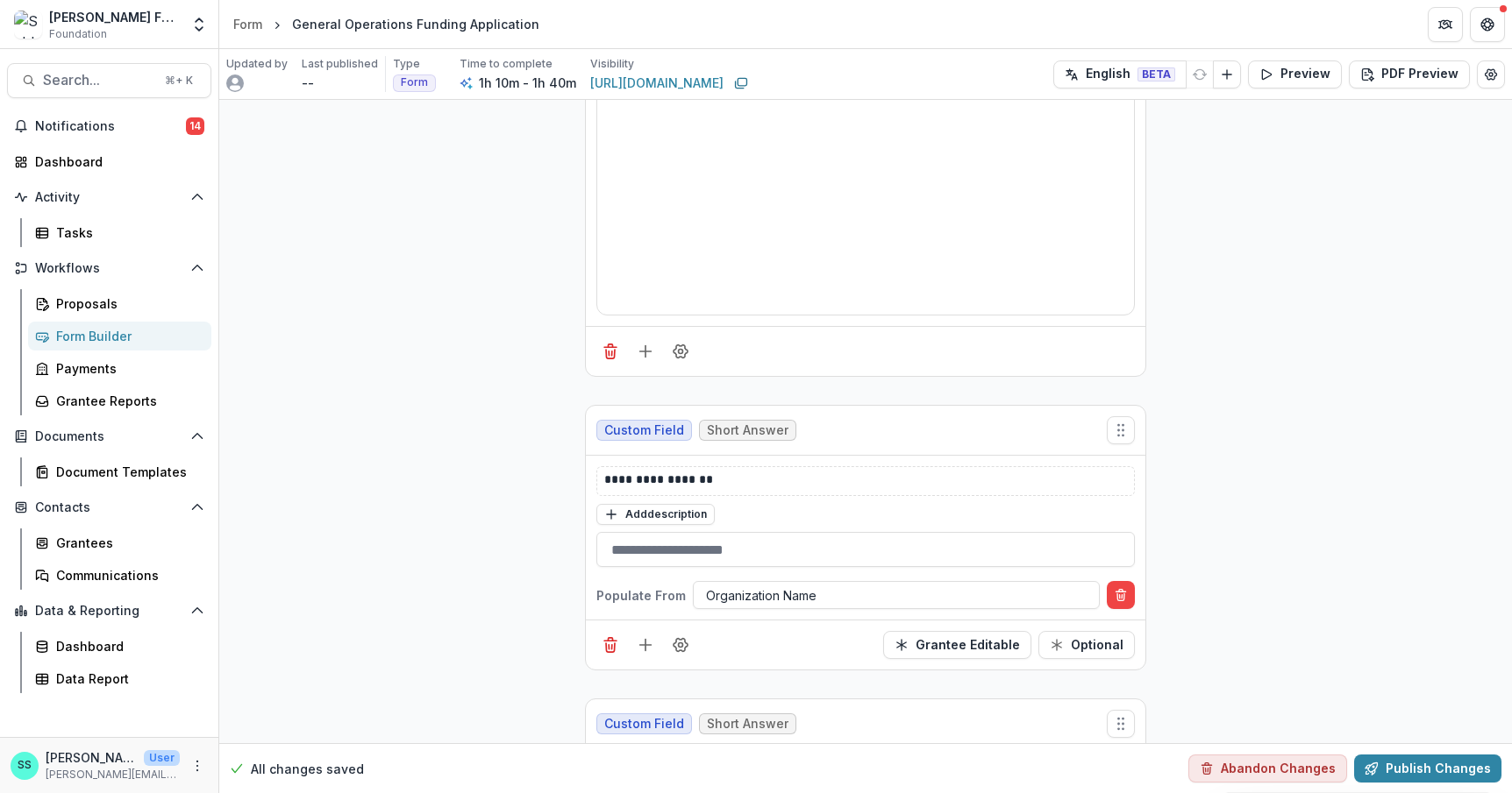
scroll to position [0, 0]
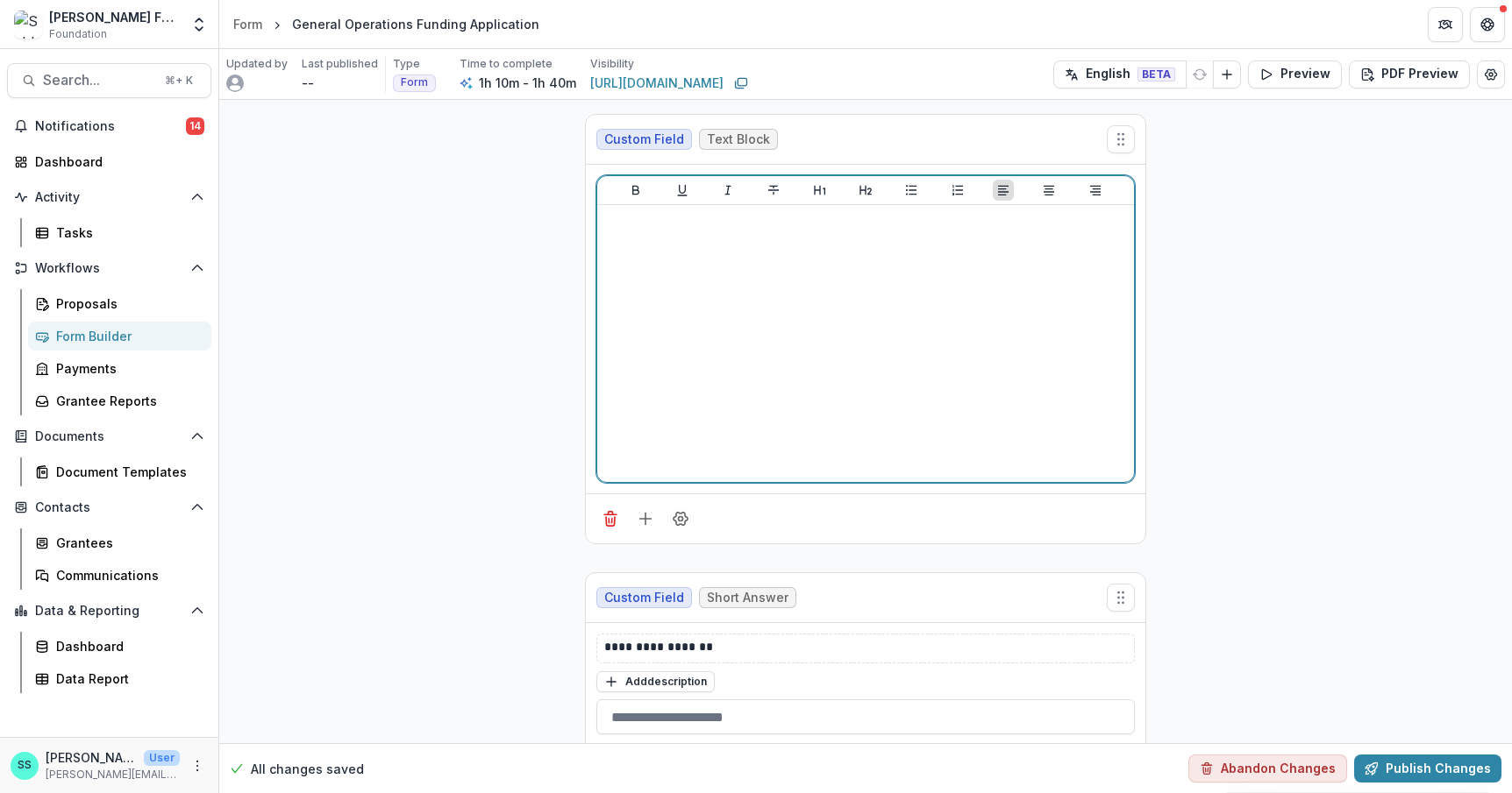
click at [604, 255] on div at bounding box center [866, 343] width 523 height 263
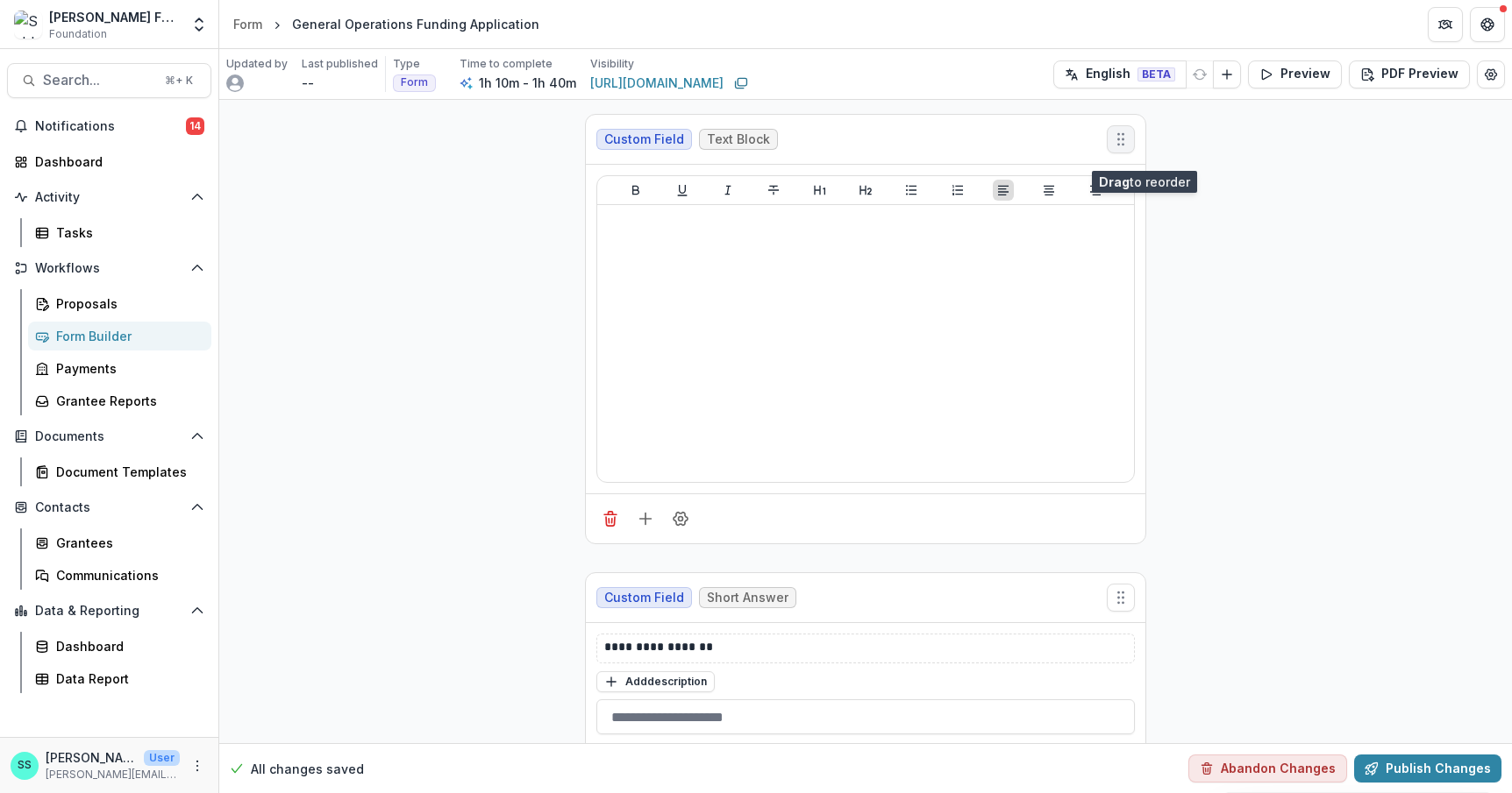
click at [1123, 140] on circle "Move field" at bounding box center [1123, 139] width 1 height 1
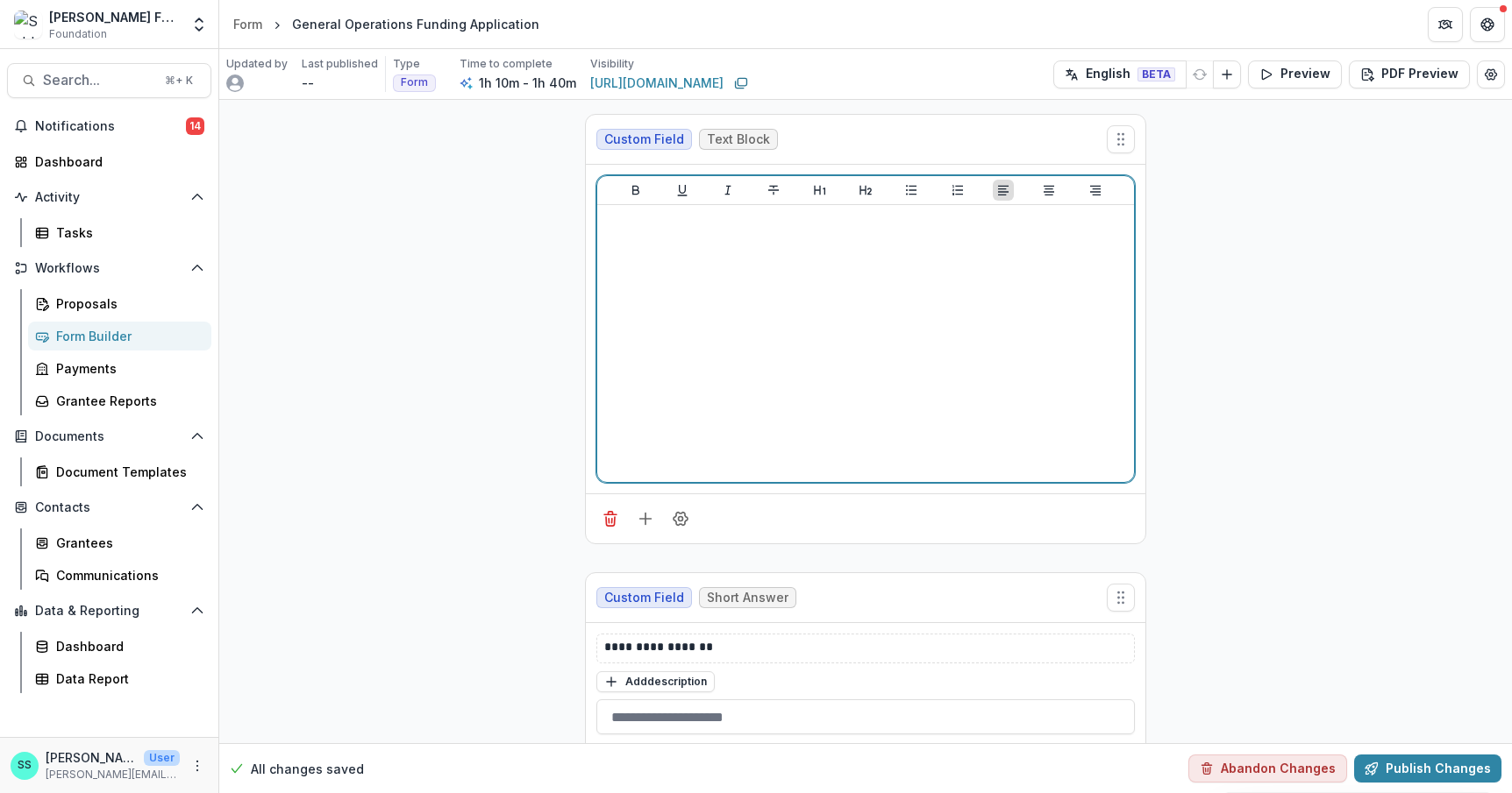
click at [612, 254] on div at bounding box center [866, 343] width 523 height 263
drag, startPoint x: 714, startPoint y: 239, endPoint x: 549, endPoint y: 248, distance: 165.2
click at [586, 248] on div "**********" at bounding box center [866, 329] width 559 height 329
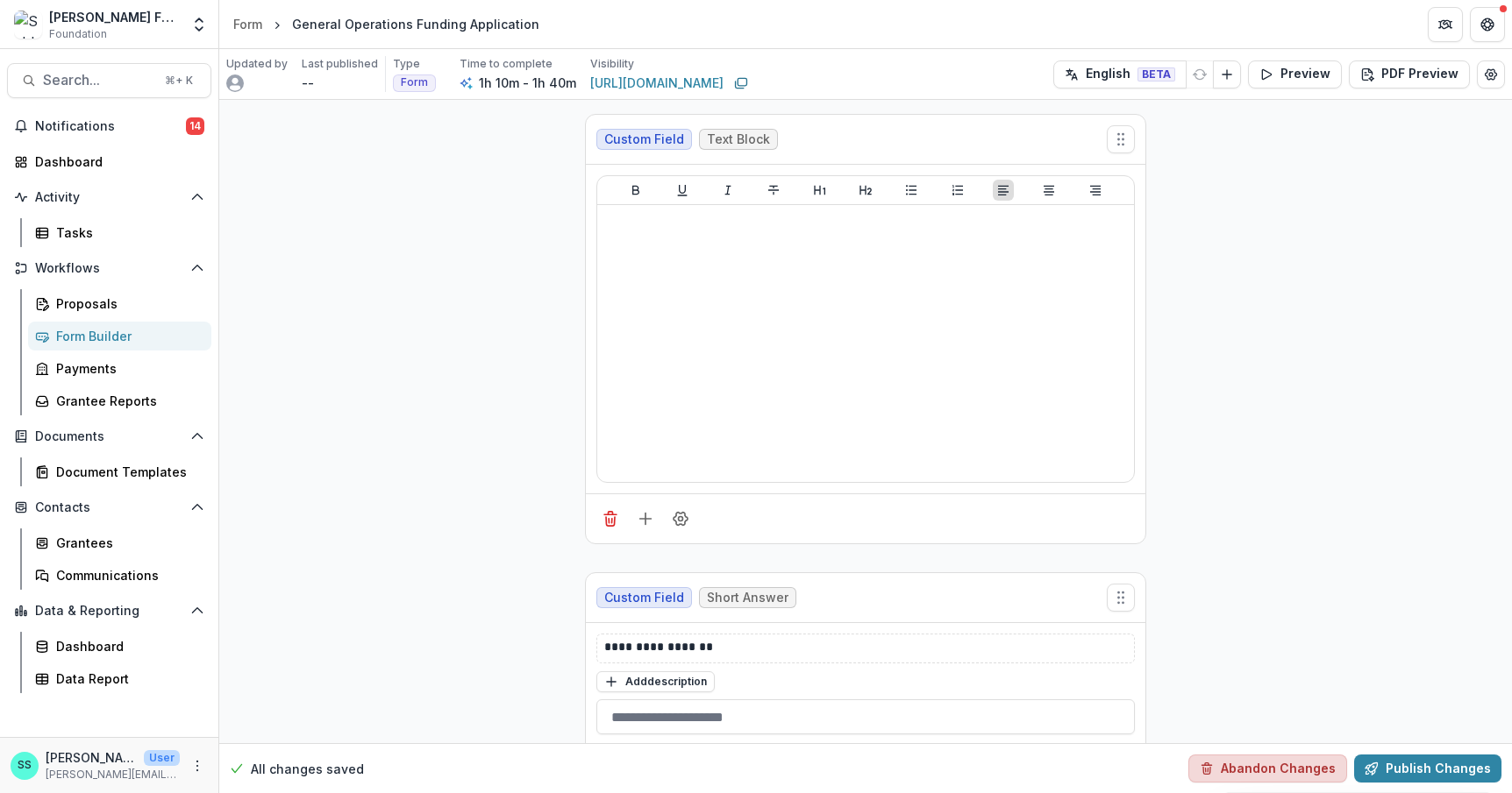
click at [1259, 762] on button "Abandon Changes" at bounding box center [1268, 768] width 159 height 28
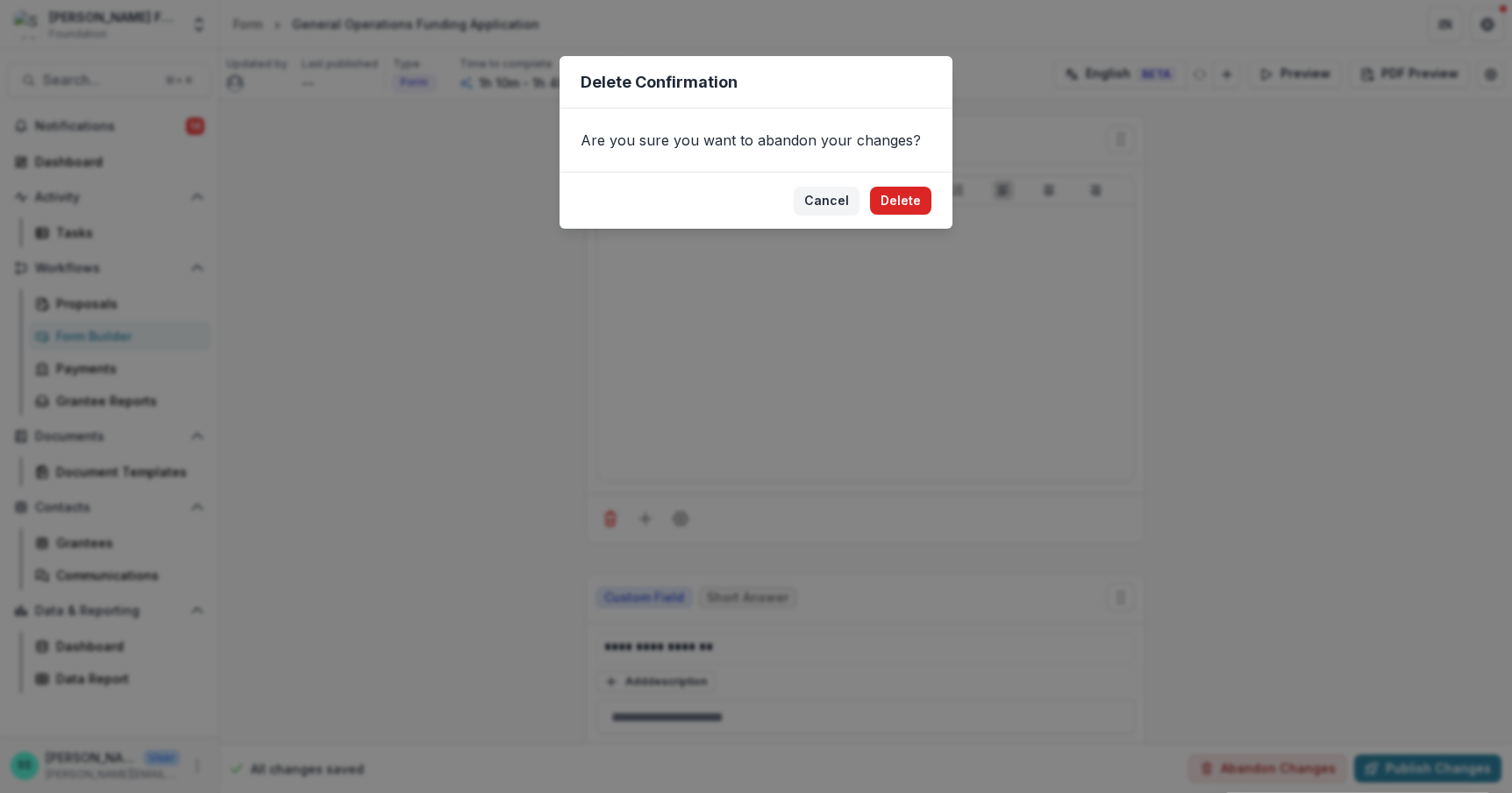
click at [909, 214] on button "Delete" at bounding box center [901, 200] width 61 height 28
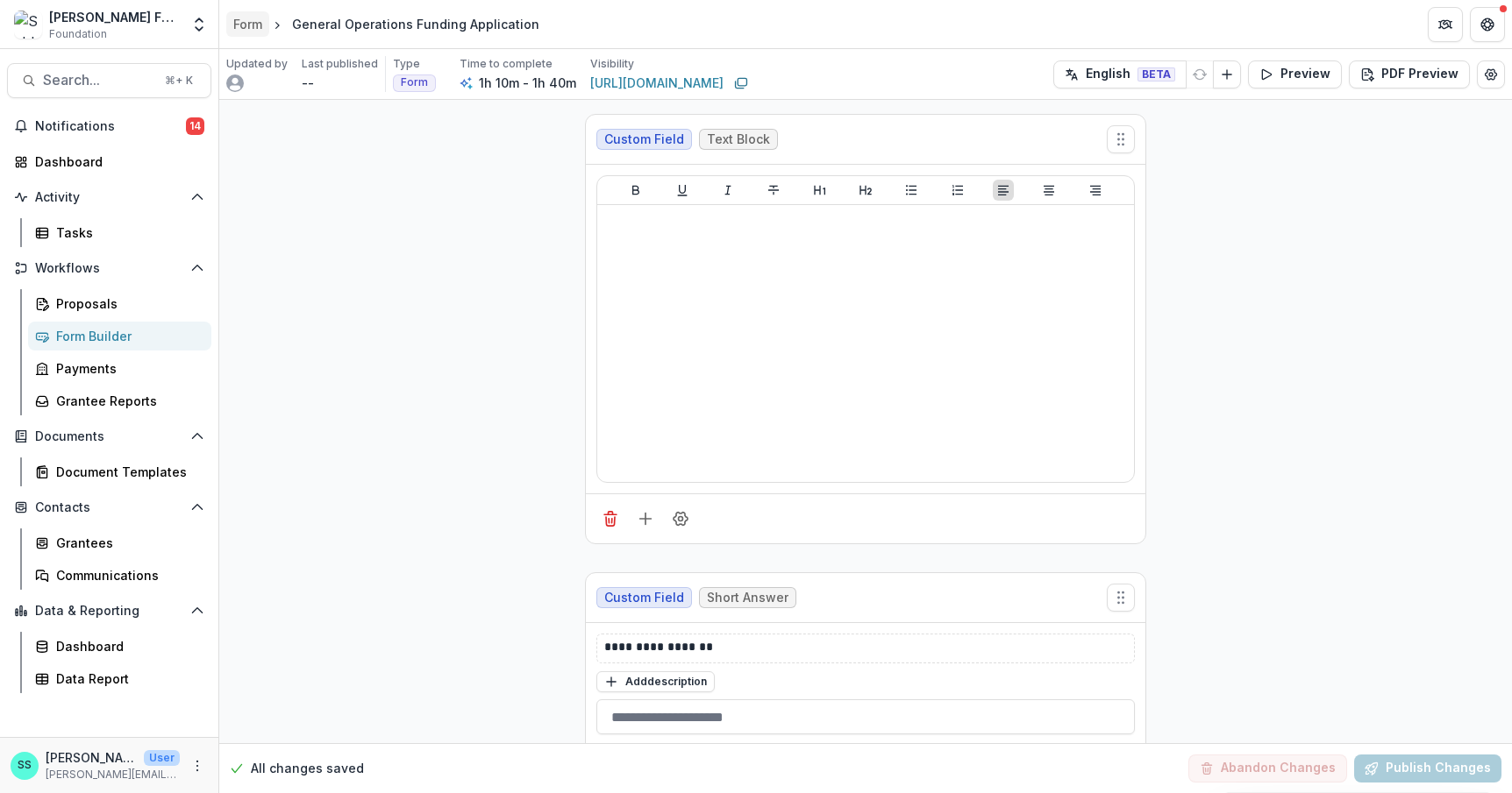
click at [252, 23] on div "Form" at bounding box center [248, 24] width 29 height 18
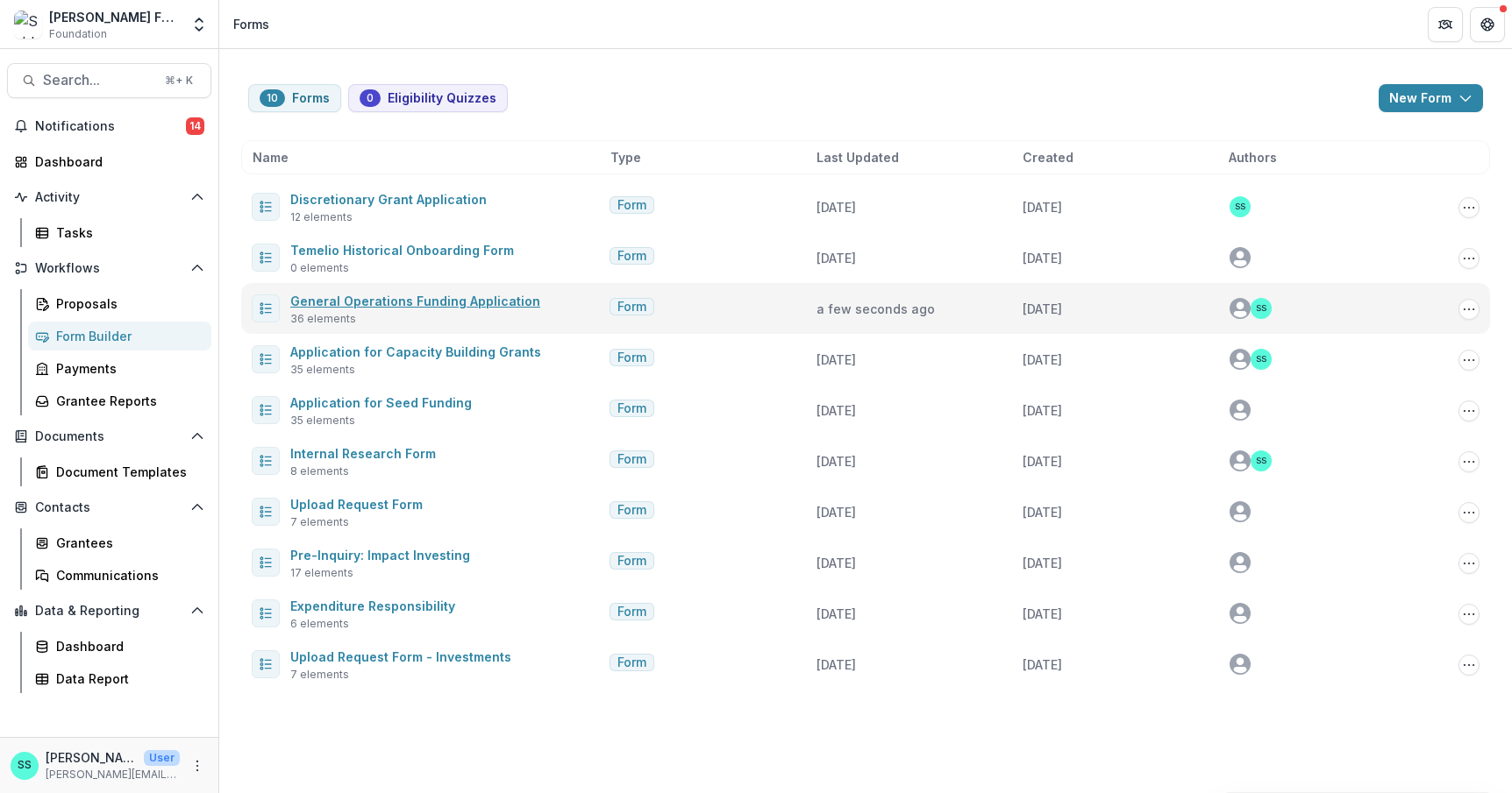
click at [472, 308] on link "General Operations Funding Application" at bounding box center [415, 301] width 250 height 15
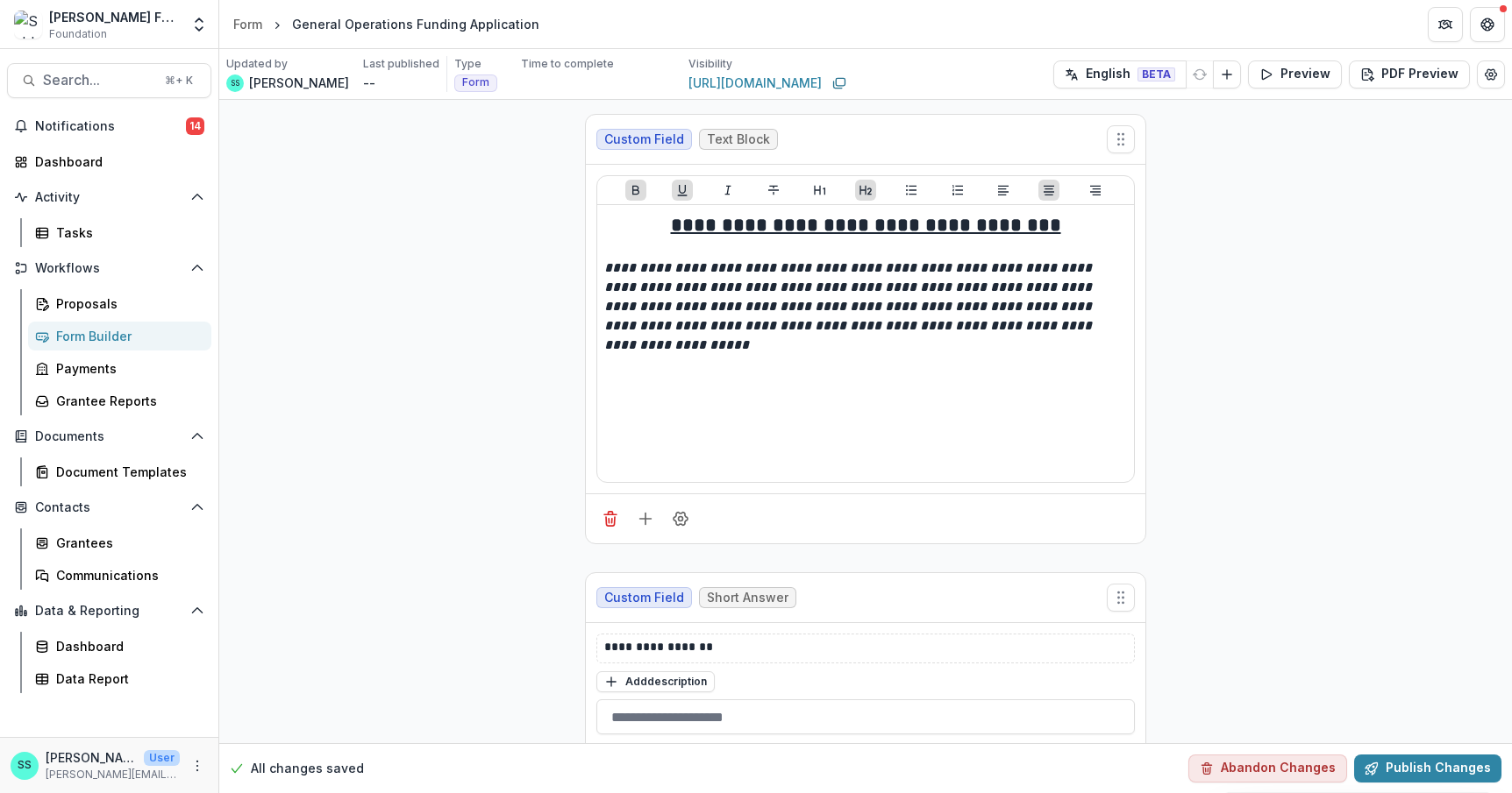
click at [87, 345] on div "Form Builder" at bounding box center [126, 336] width 142 height 18
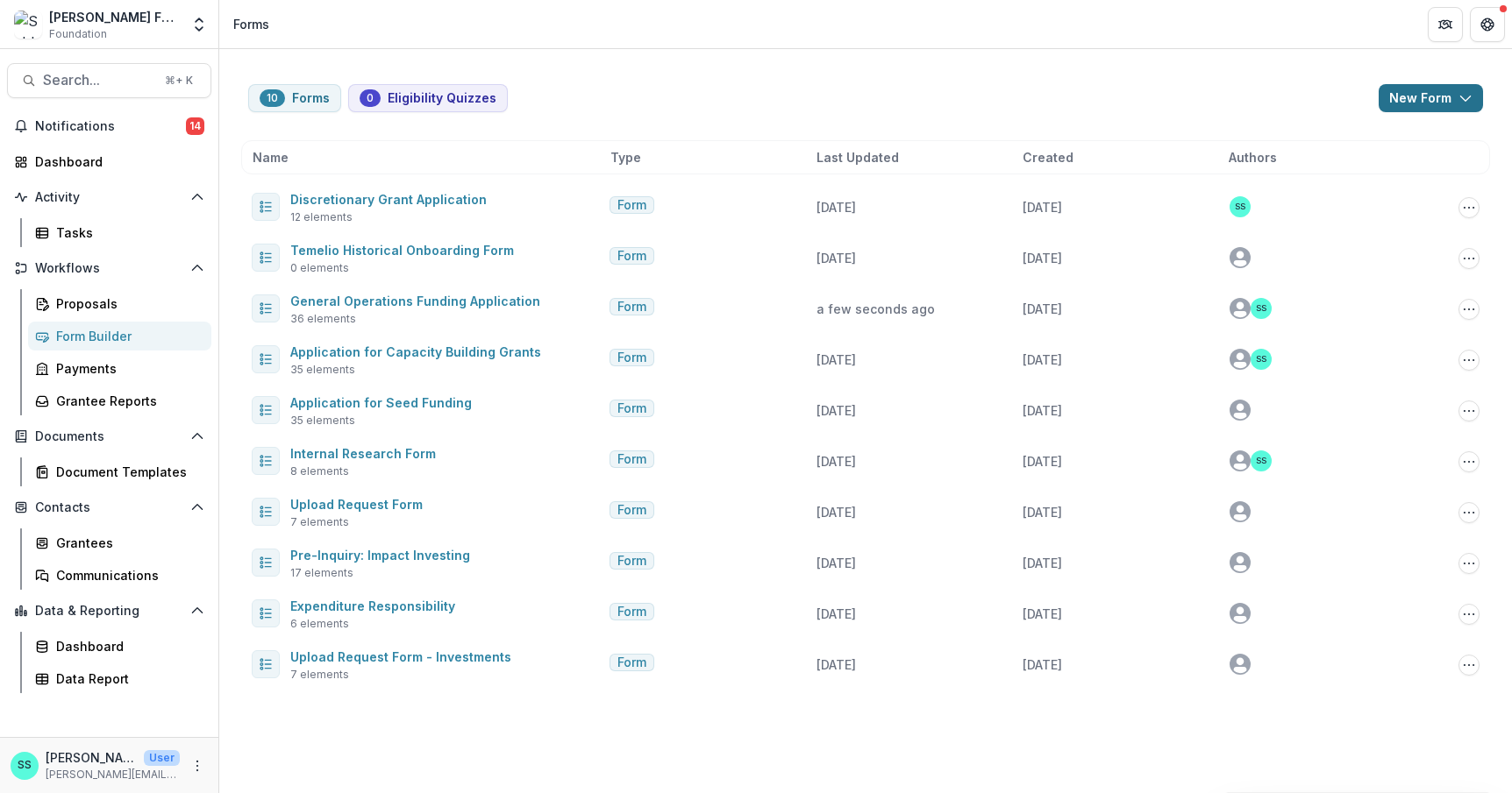
click at [1417, 93] on button "New Form" at bounding box center [1431, 97] width 105 height 28
click at [1346, 179] on button "New Form" at bounding box center [1397, 175] width 188 height 29
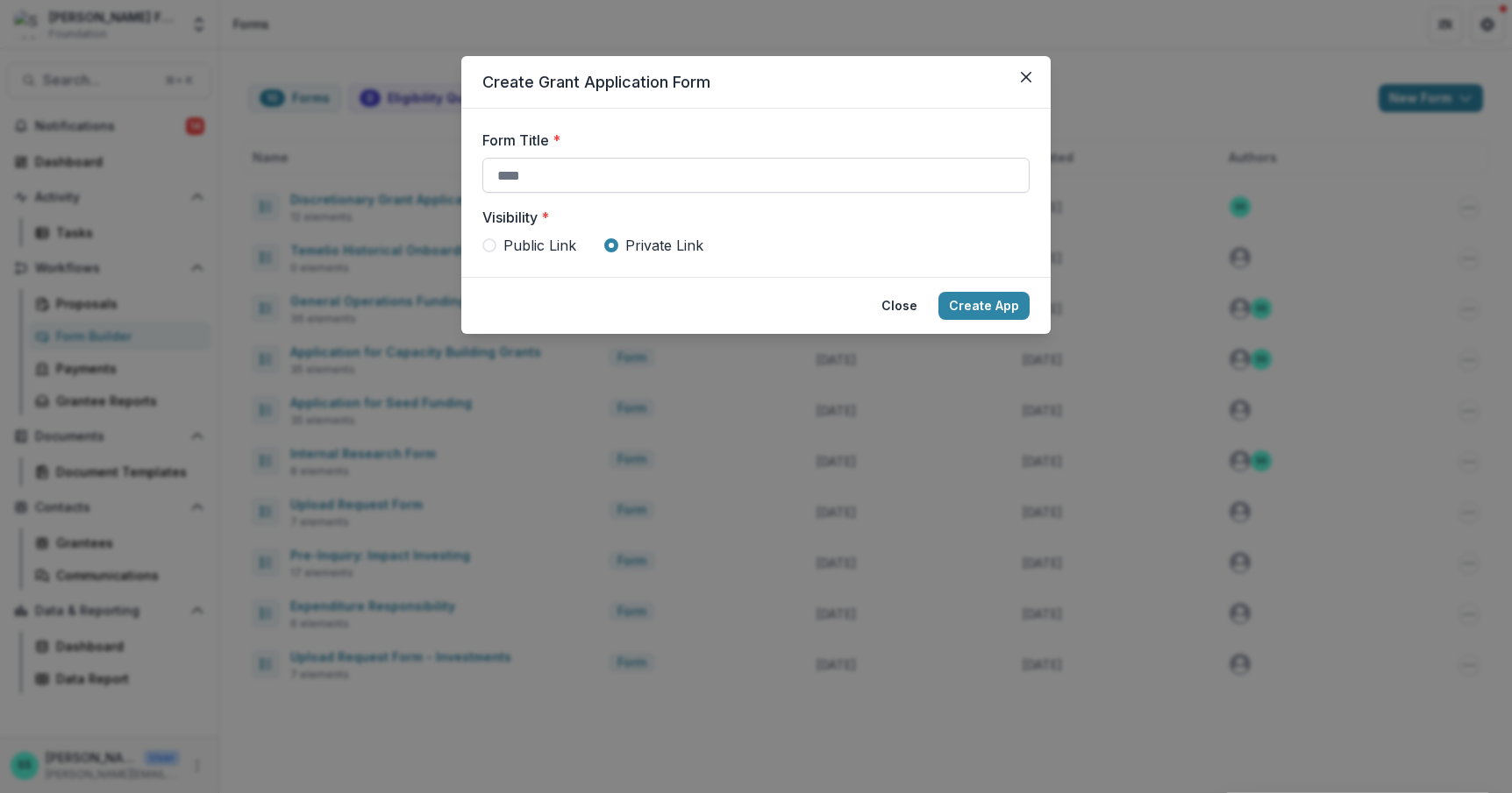
click at [648, 193] on input "Form Title *" at bounding box center [756, 175] width 547 height 35
type input "**********"
click at [1029, 320] on button "Create App" at bounding box center [984, 305] width 91 height 28
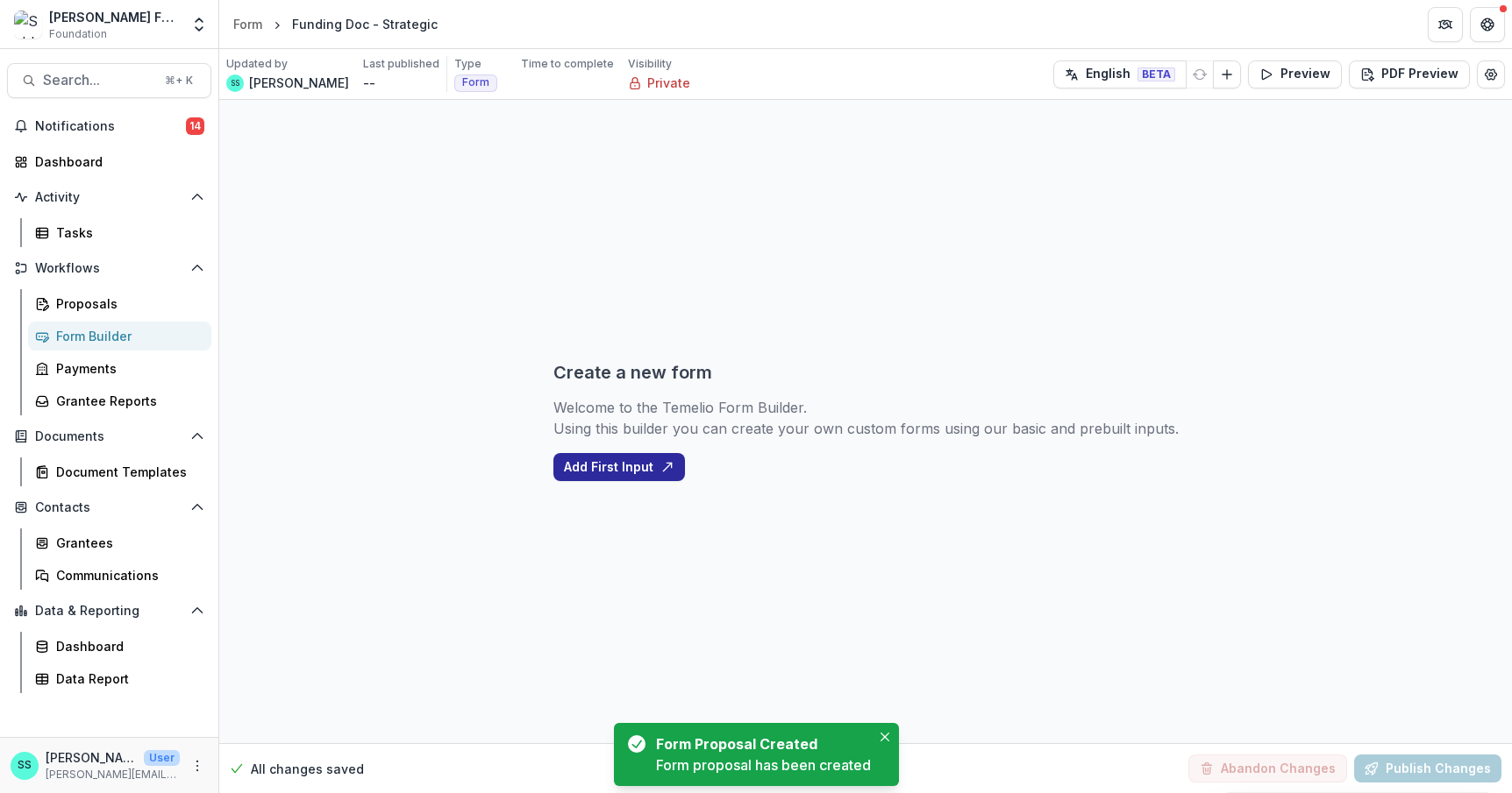
click at [608, 460] on button "Add First Input" at bounding box center [619, 467] width 132 height 28
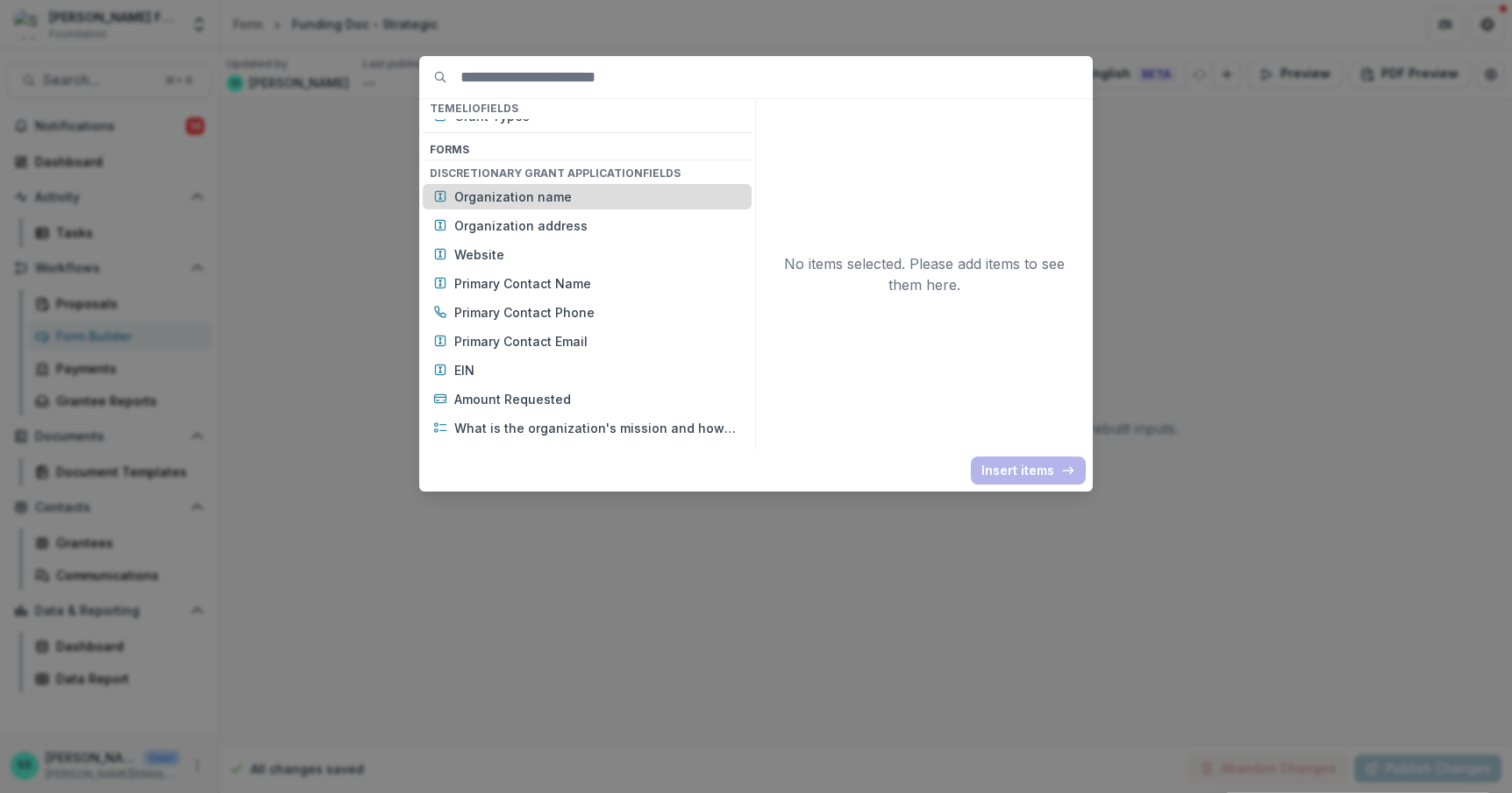
scroll to position [770, 0]
click at [504, 202] on p "Organization name" at bounding box center [598, 192] width 287 height 18
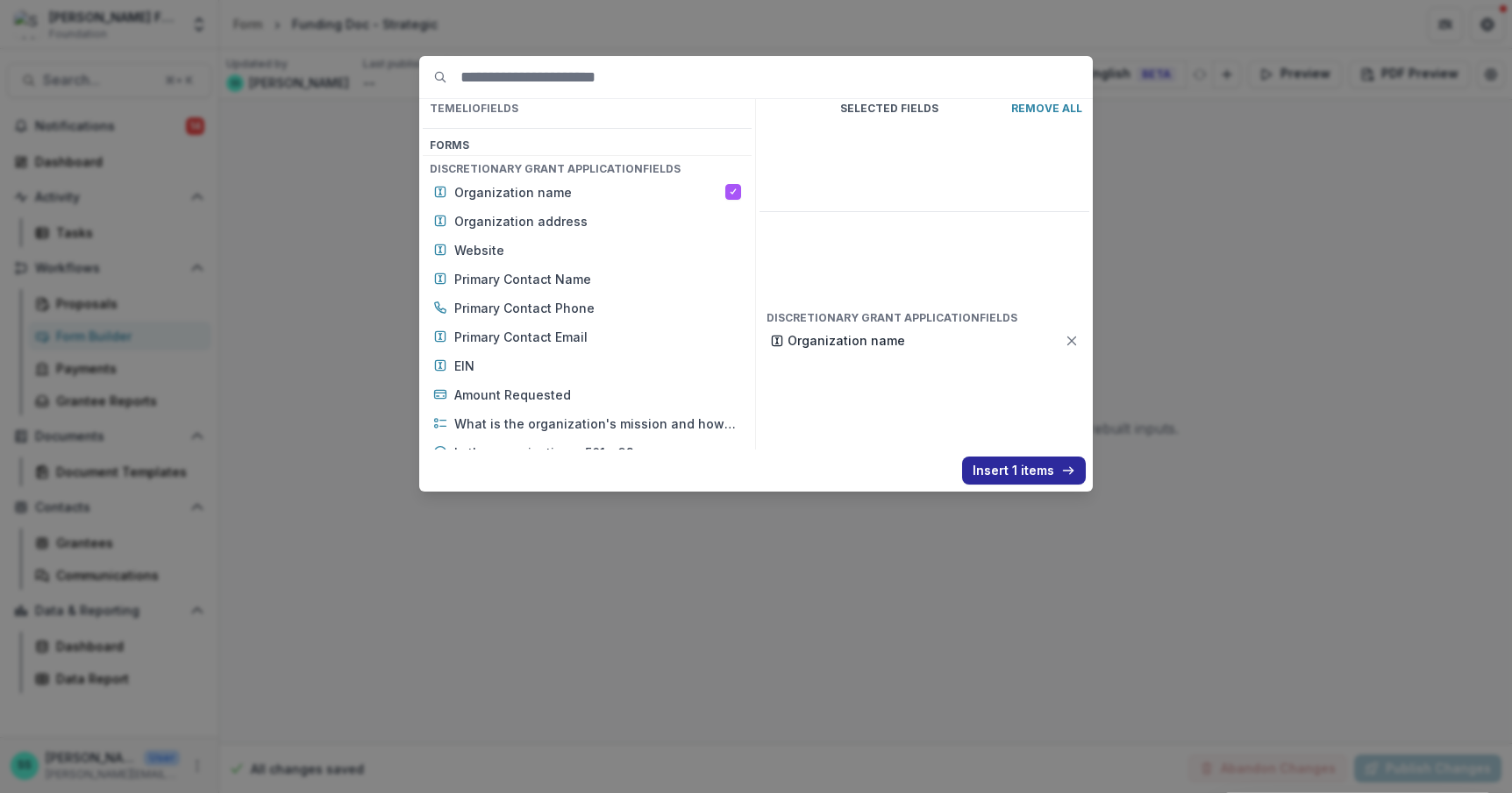
click at [1045, 484] on button "Insert 1 items" at bounding box center [1023, 470] width 124 height 28
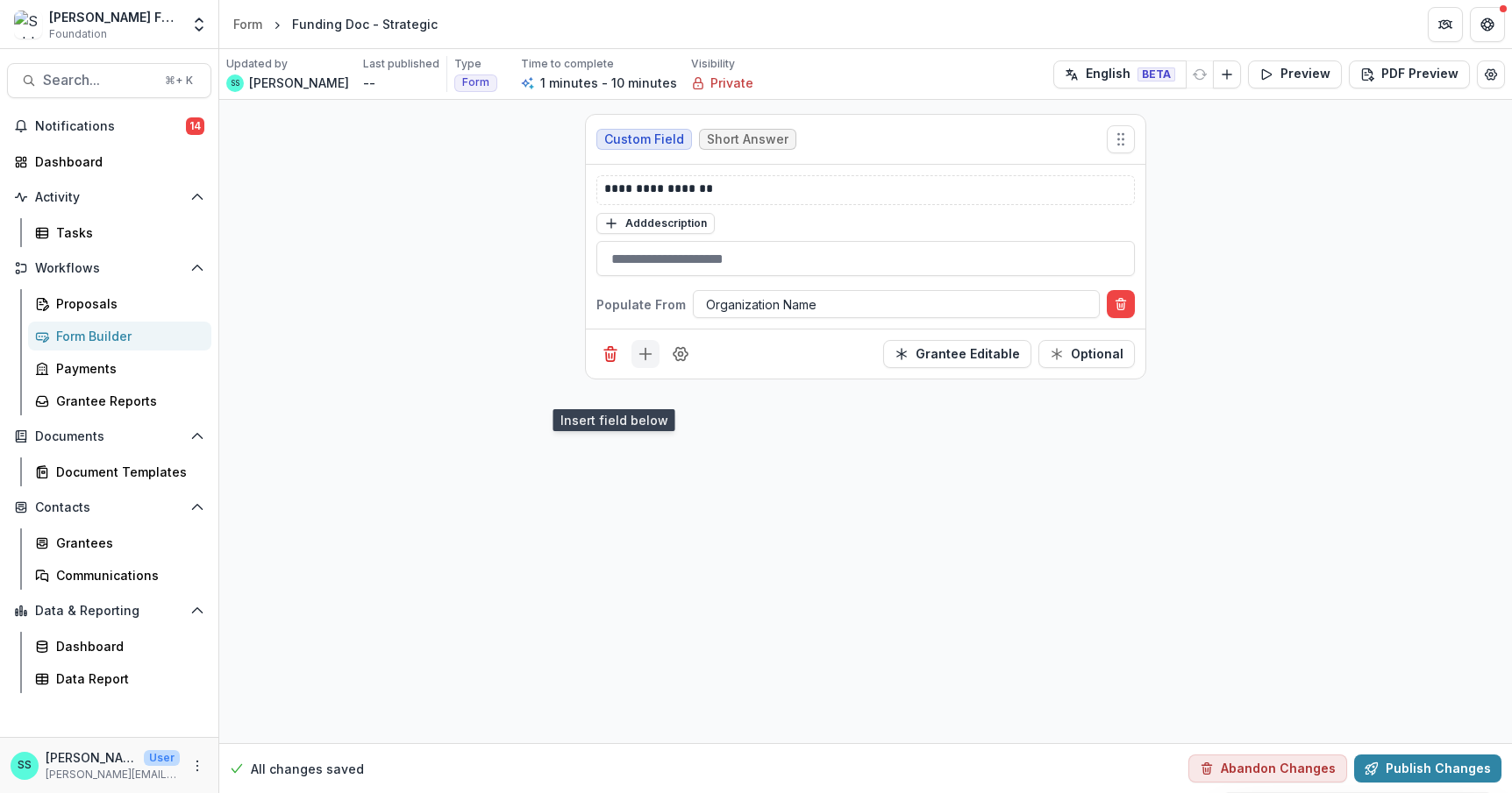
click at [637, 363] on icon "Add field" at bounding box center [645, 353] width 17 height 17
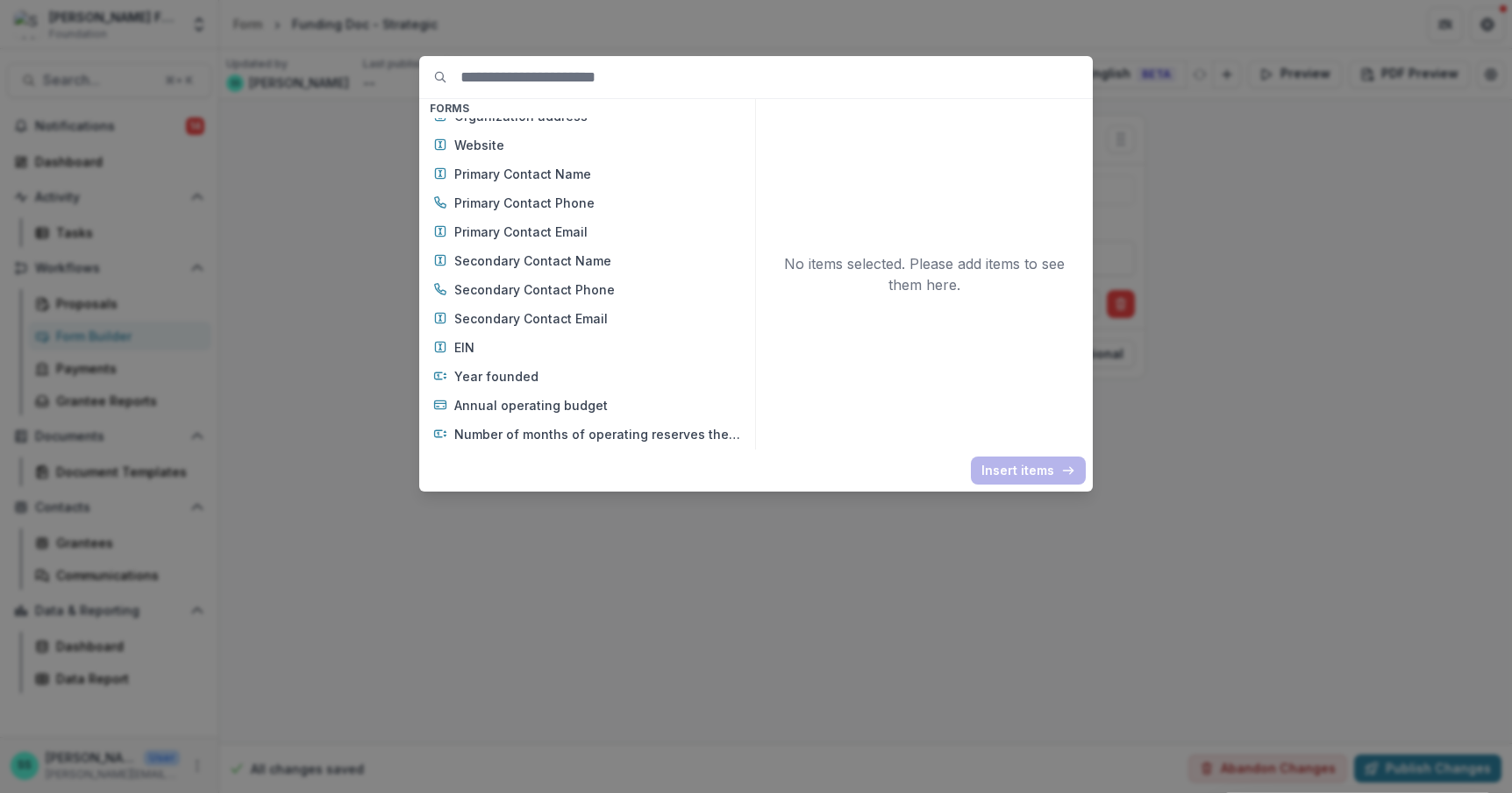
scroll to position [1276, 0]
click at [457, 153] on p "Website" at bounding box center [598, 144] width 287 height 18
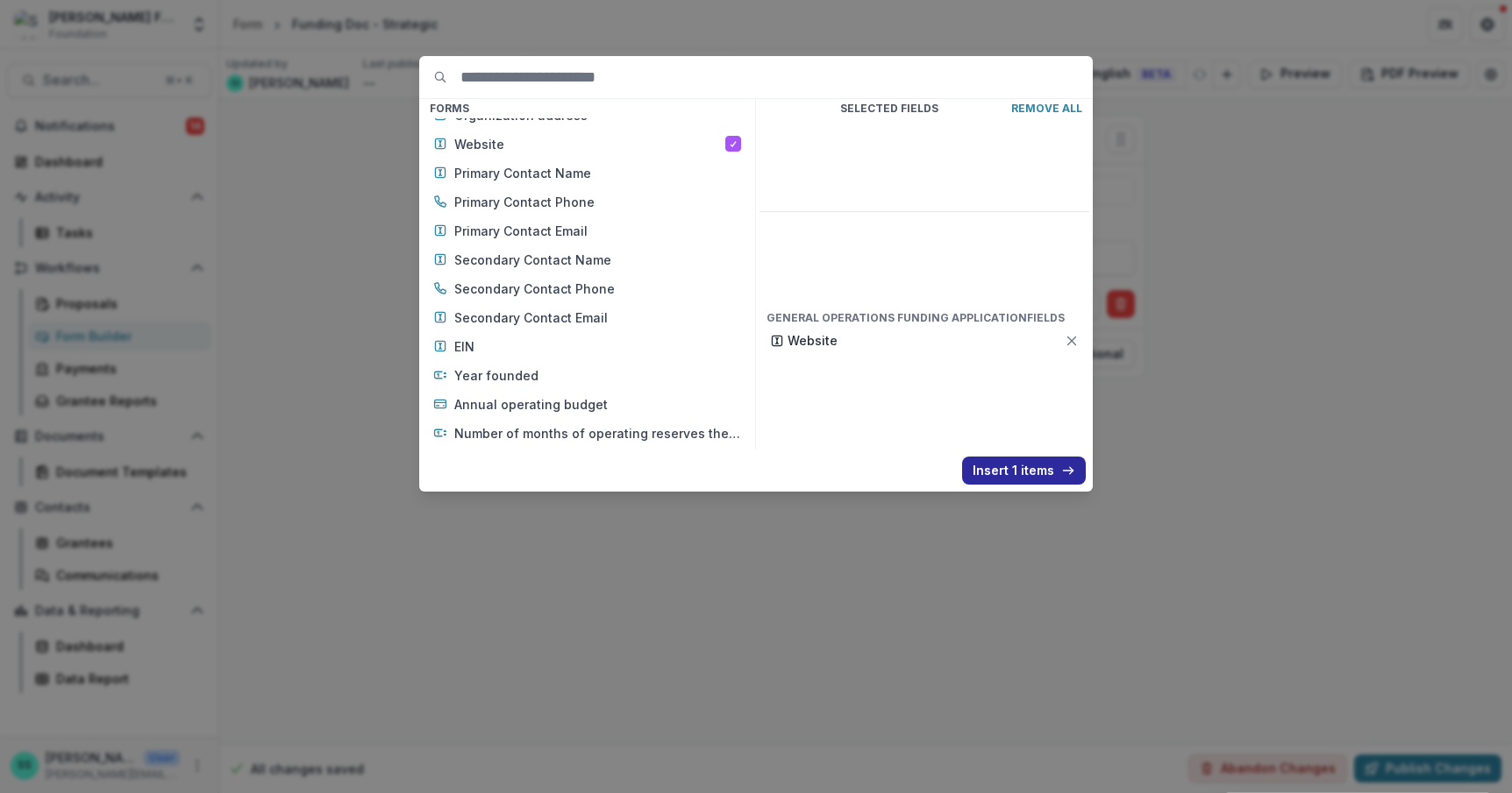
click at [1042, 481] on button "Insert 1 items" at bounding box center [1023, 470] width 124 height 28
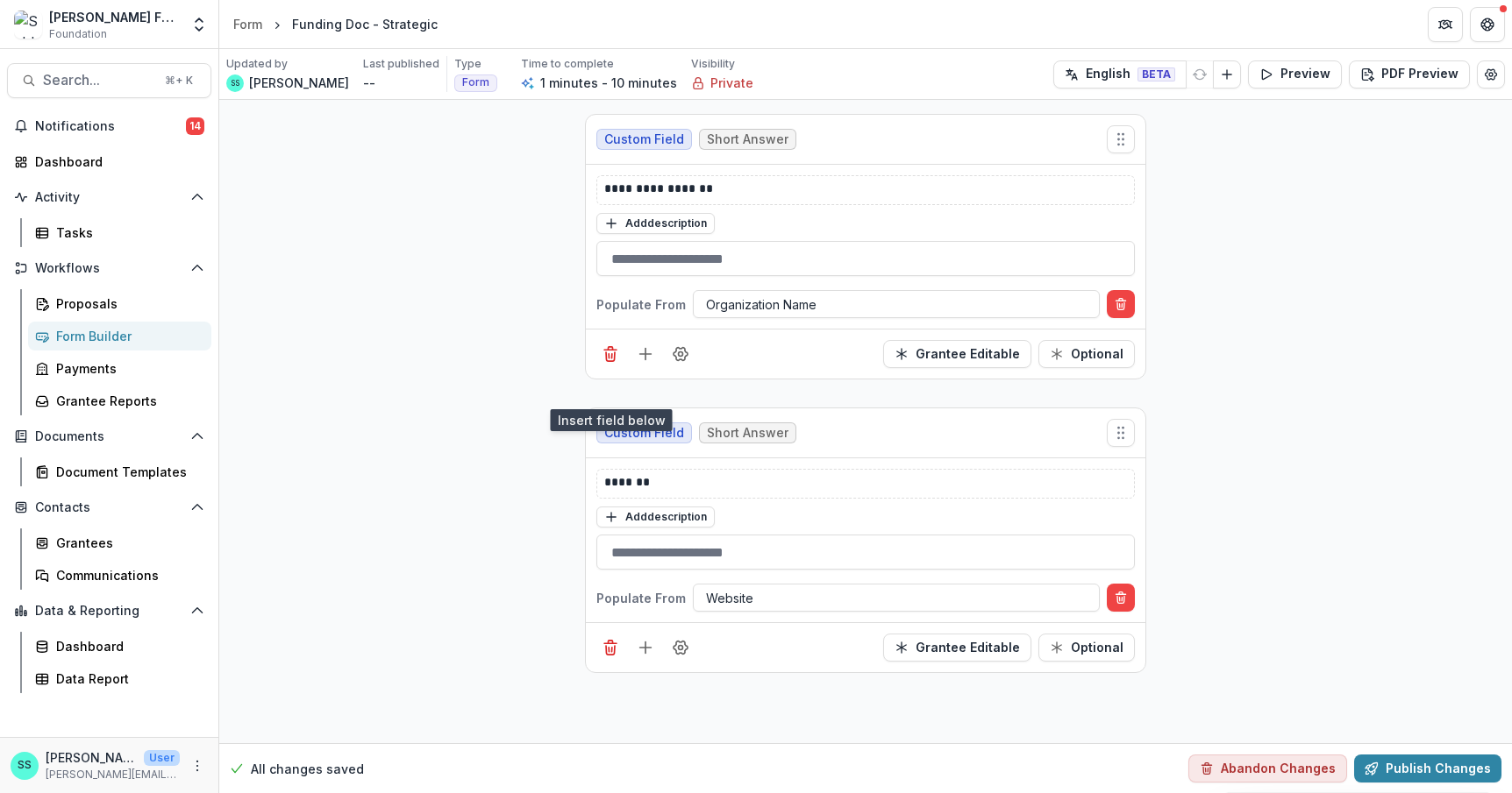
scroll to position [21, 0]
click at [637, 656] on icon "Add field" at bounding box center [645, 647] width 17 height 17
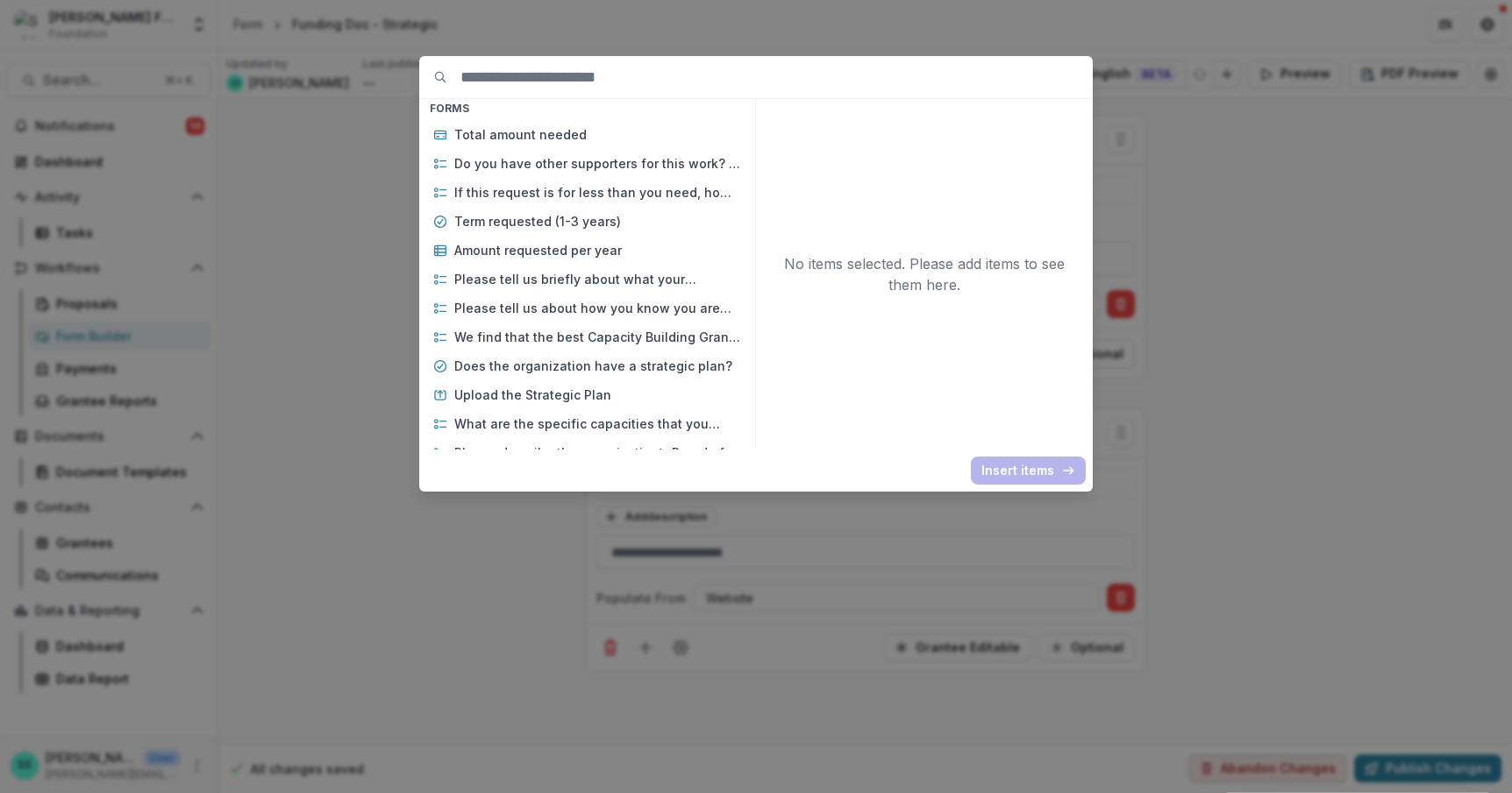
scroll to position [2698, 0]
click at [512, 27] on p "Year founded" at bounding box center [598, 18] width 287 height 18
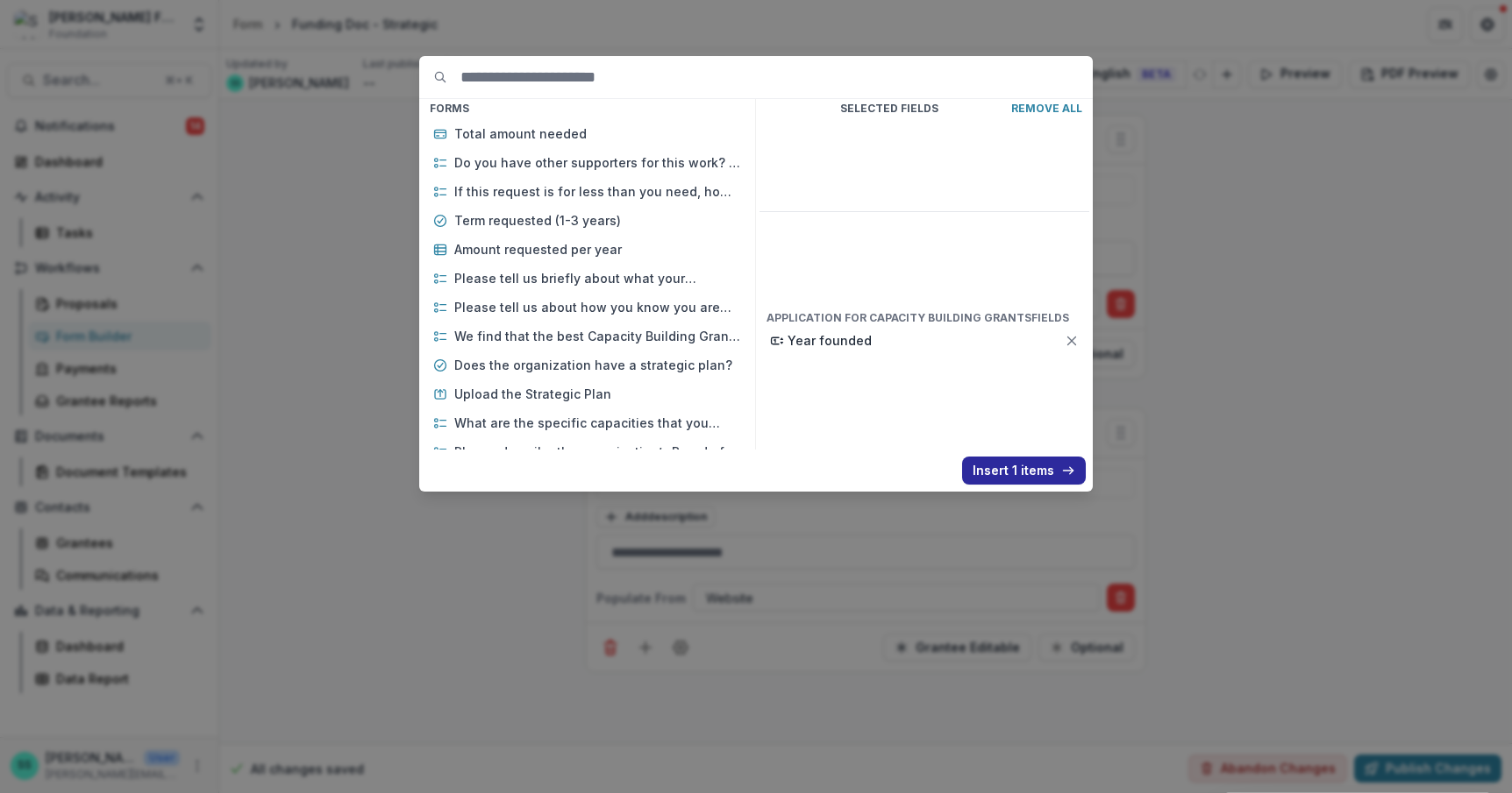
click at [1009, 480] on button "Insert 1 items" at bounding box center [1023, 470] width 124 height 28
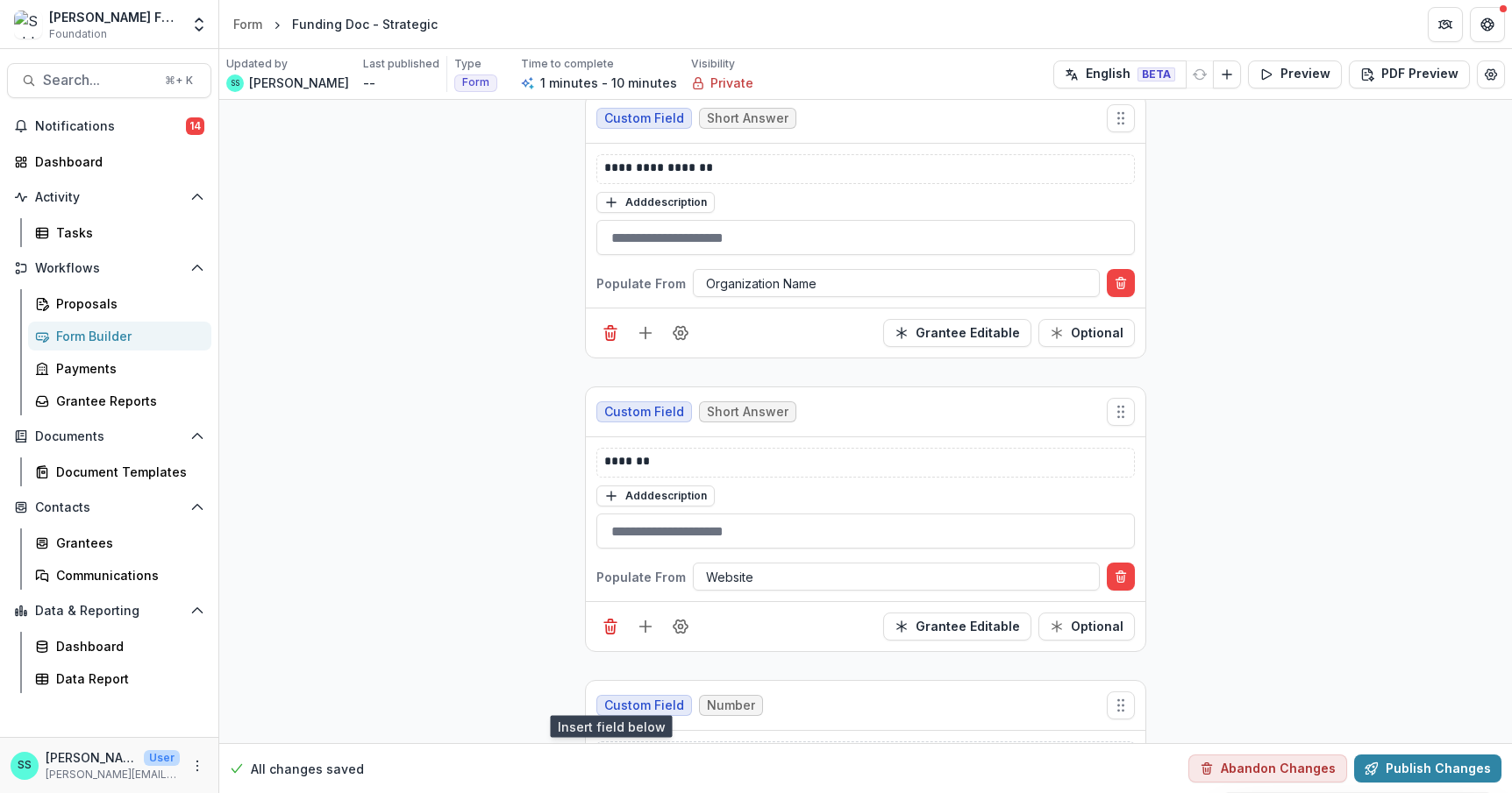
scroll to position [301, 0]
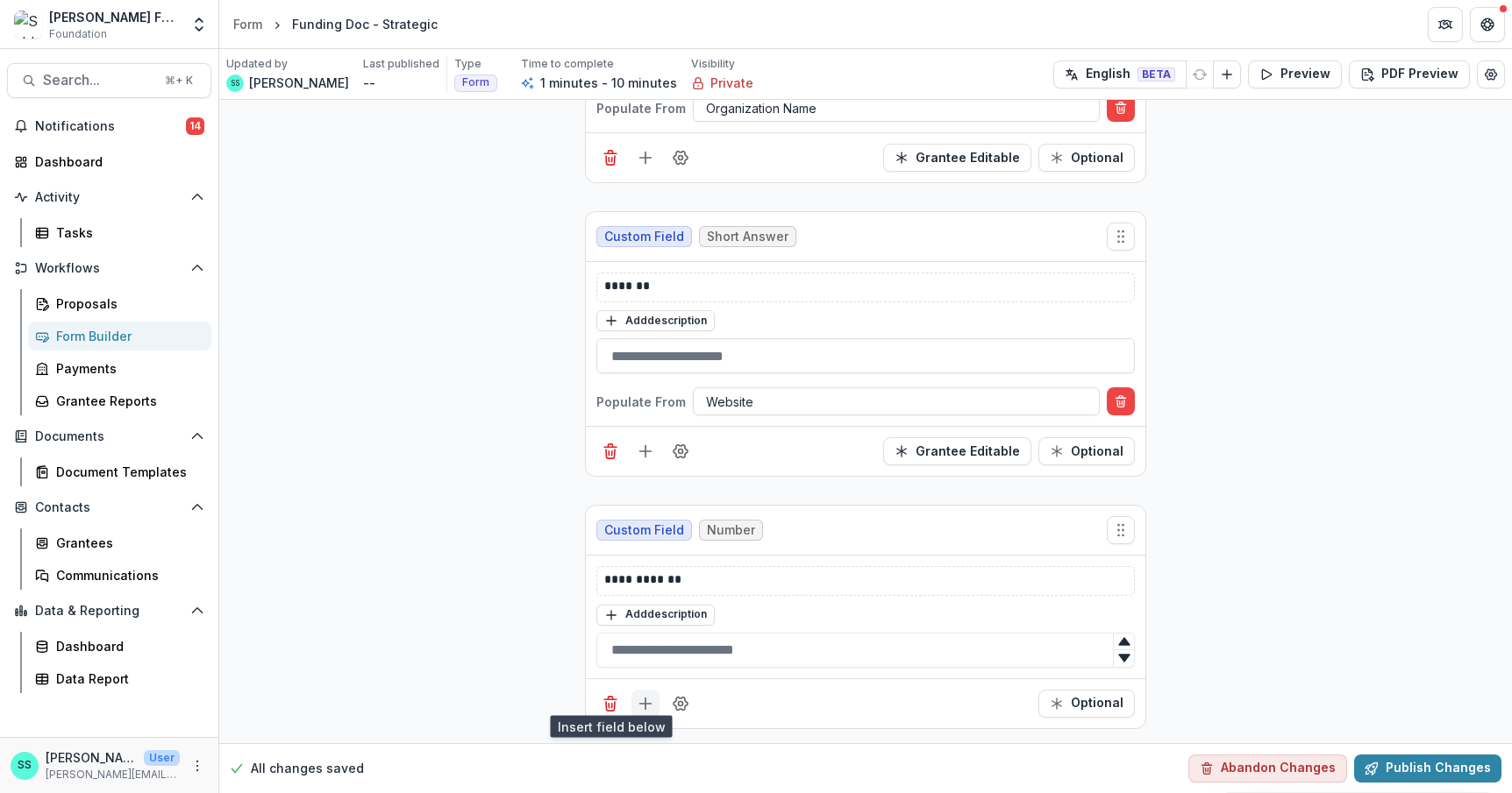
click at [637, 695] on icon "Add field" at bounding box center [645, 703] width 17 height 17
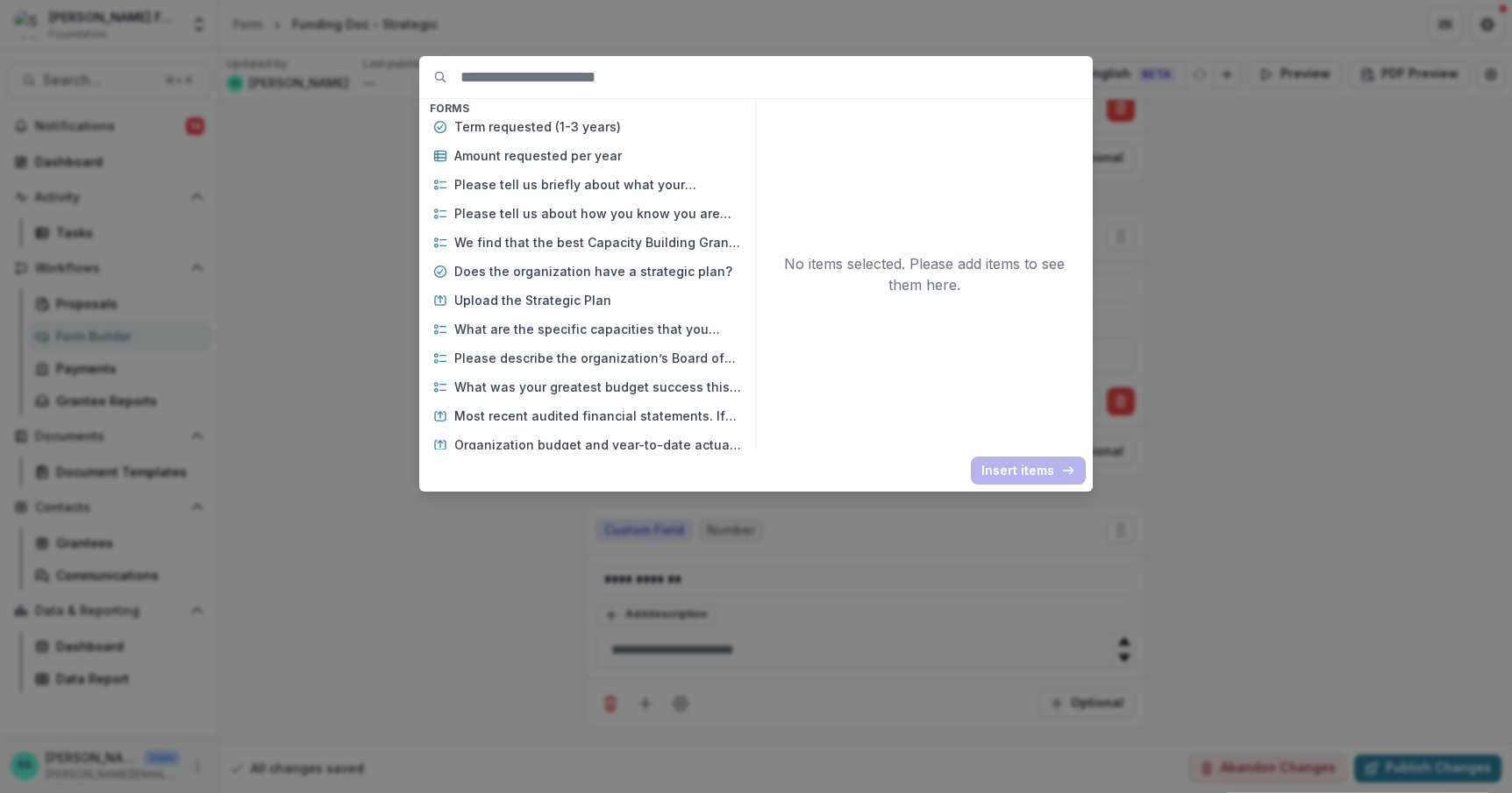
scroll to position [2796, 0]
click at [525, 16] on p "Amount Requested" at bounding box center [598, 6] width 287 height 18
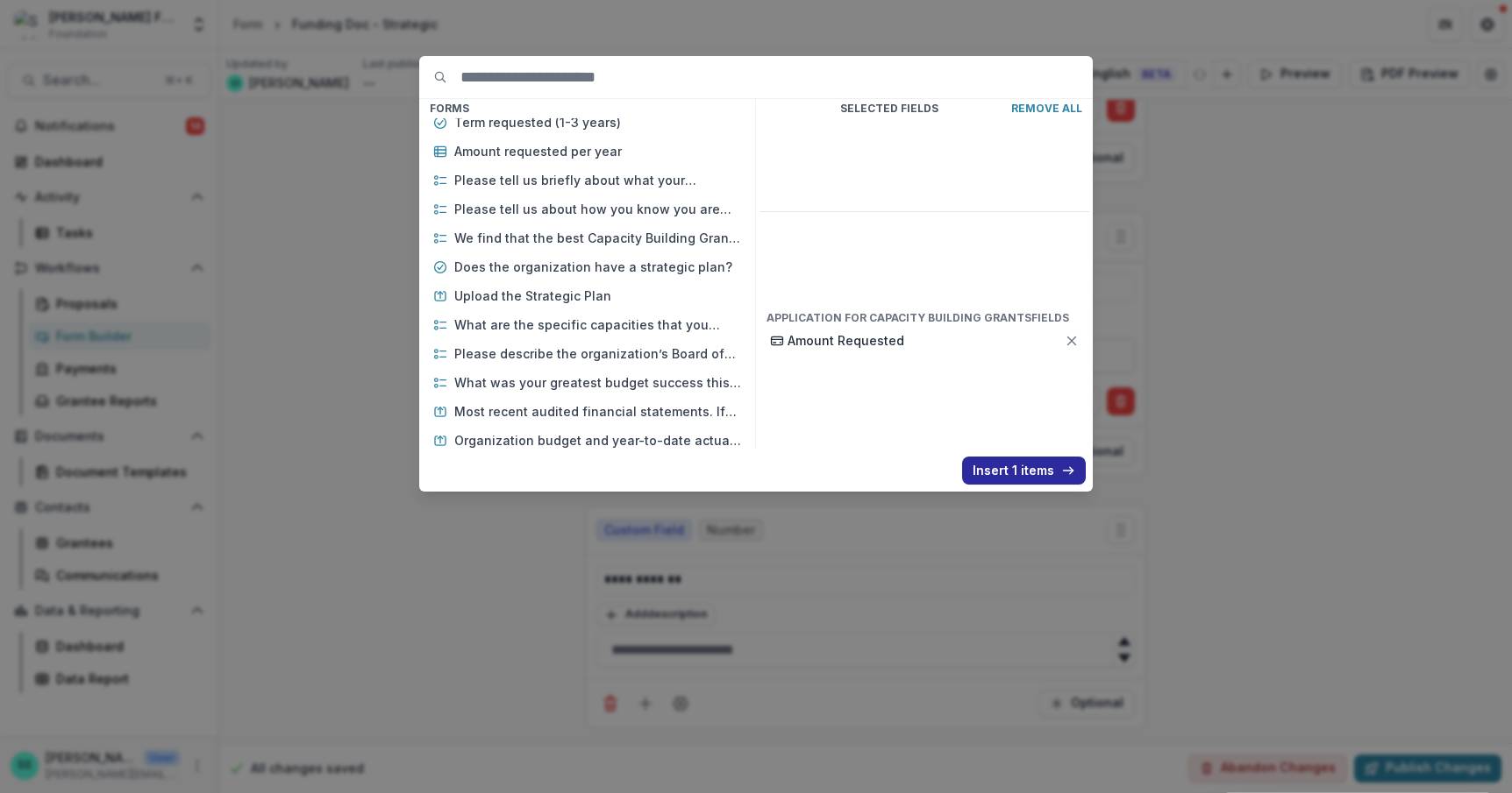
click at [1043, 485] on button "Insert 1 items" at bounding box center [1023, 470] width 124 height 28
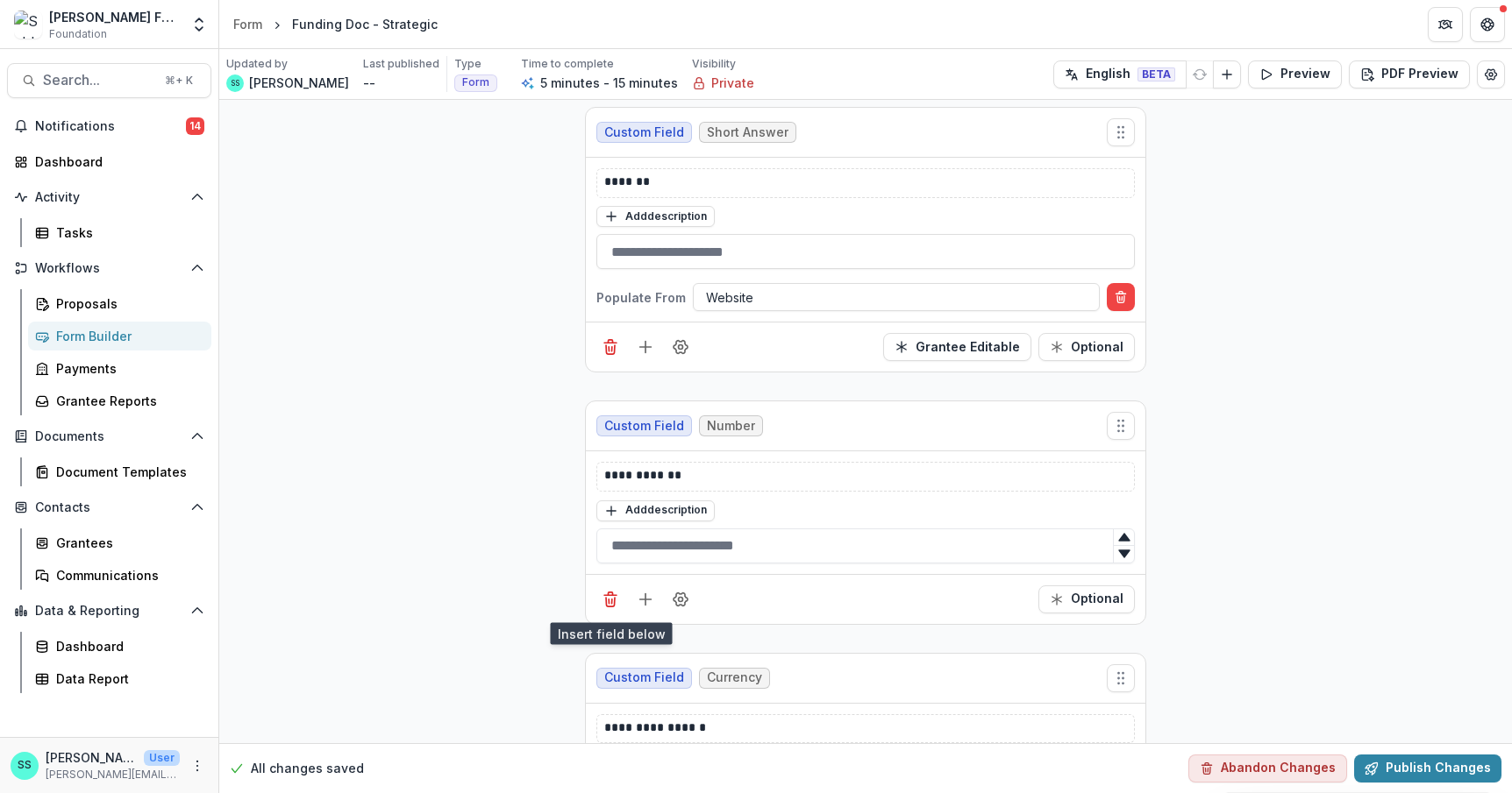
scroll to position [627, 0]
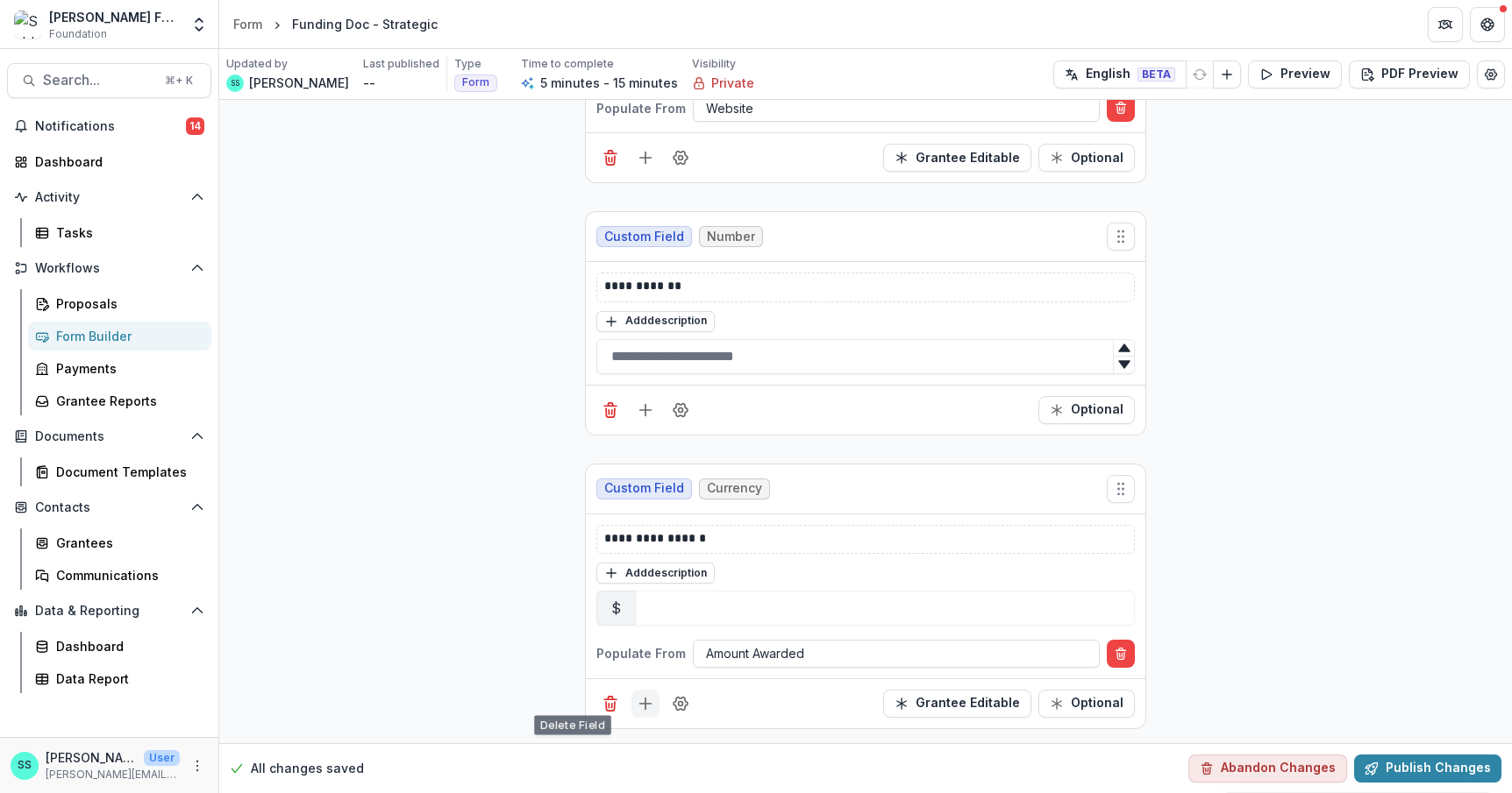
click at [637, 695] on icon "Add field" at bounding box center [645, 703] width 17 height 17
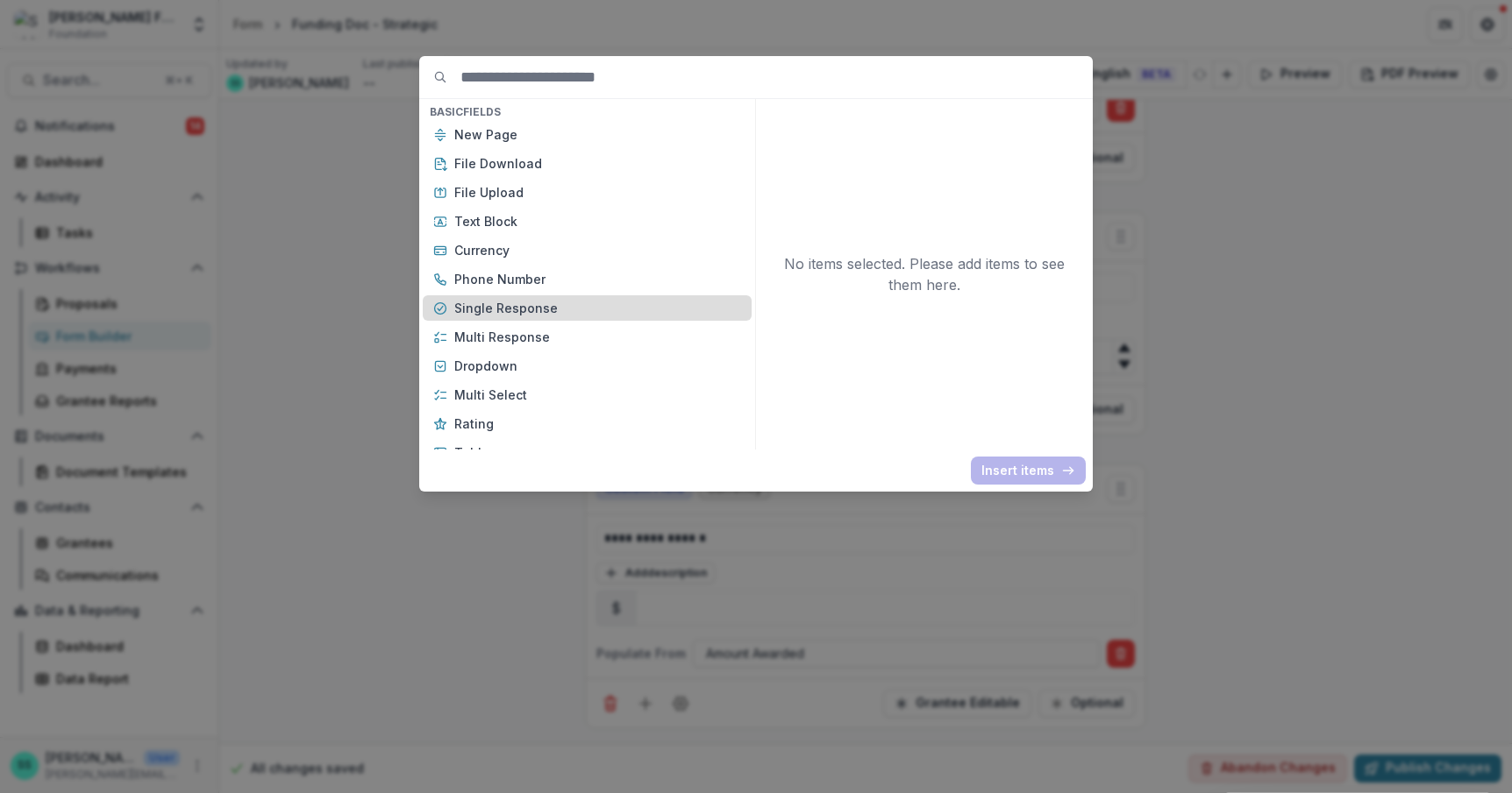
click at [485, 317] on p "Single Response" at bounding box center [598, 308] width 287 height 18
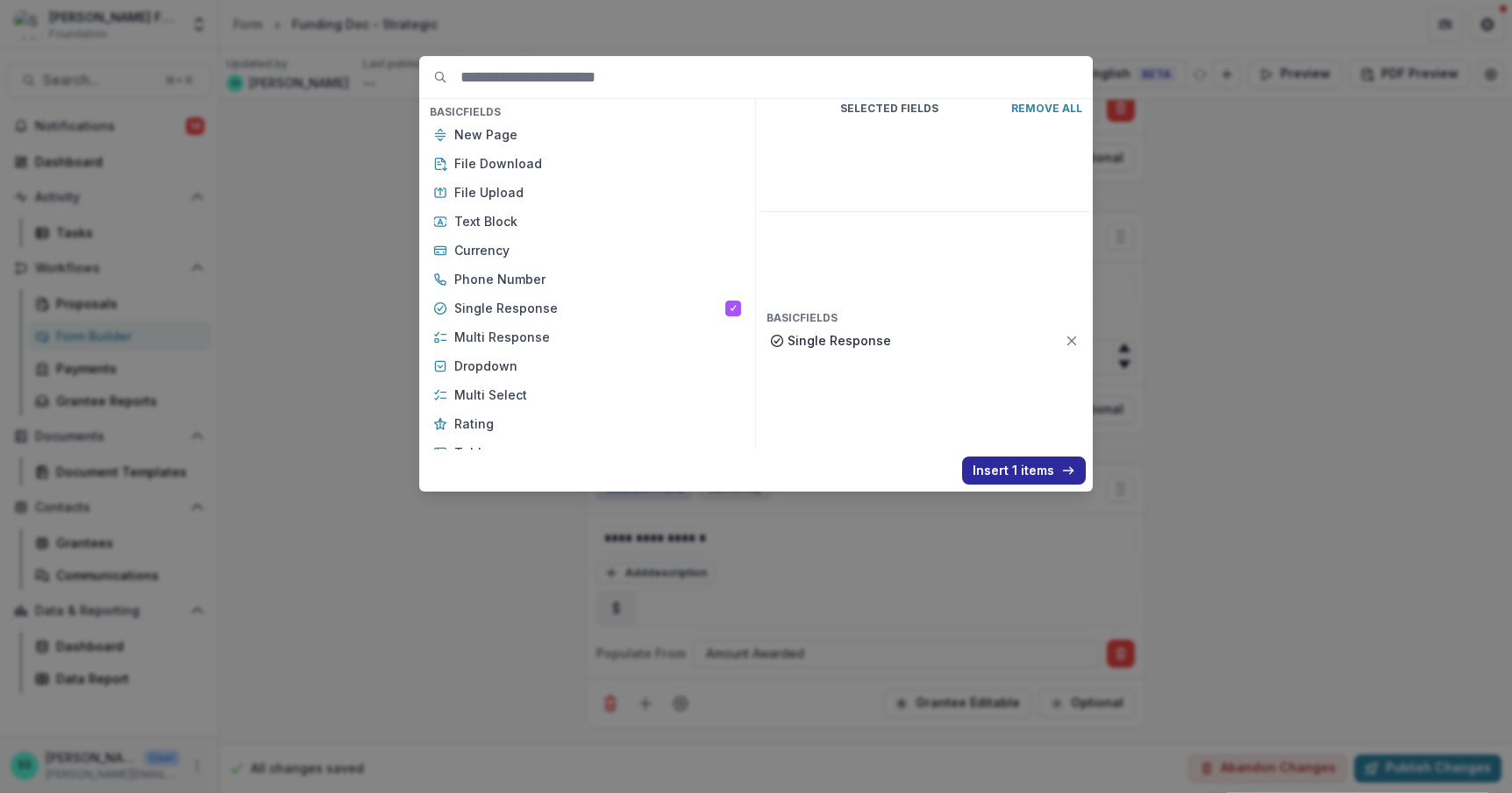
click at [1058, 479] on button "Insert 1 items" at bounding box center [1023, 470] width 124 height 28
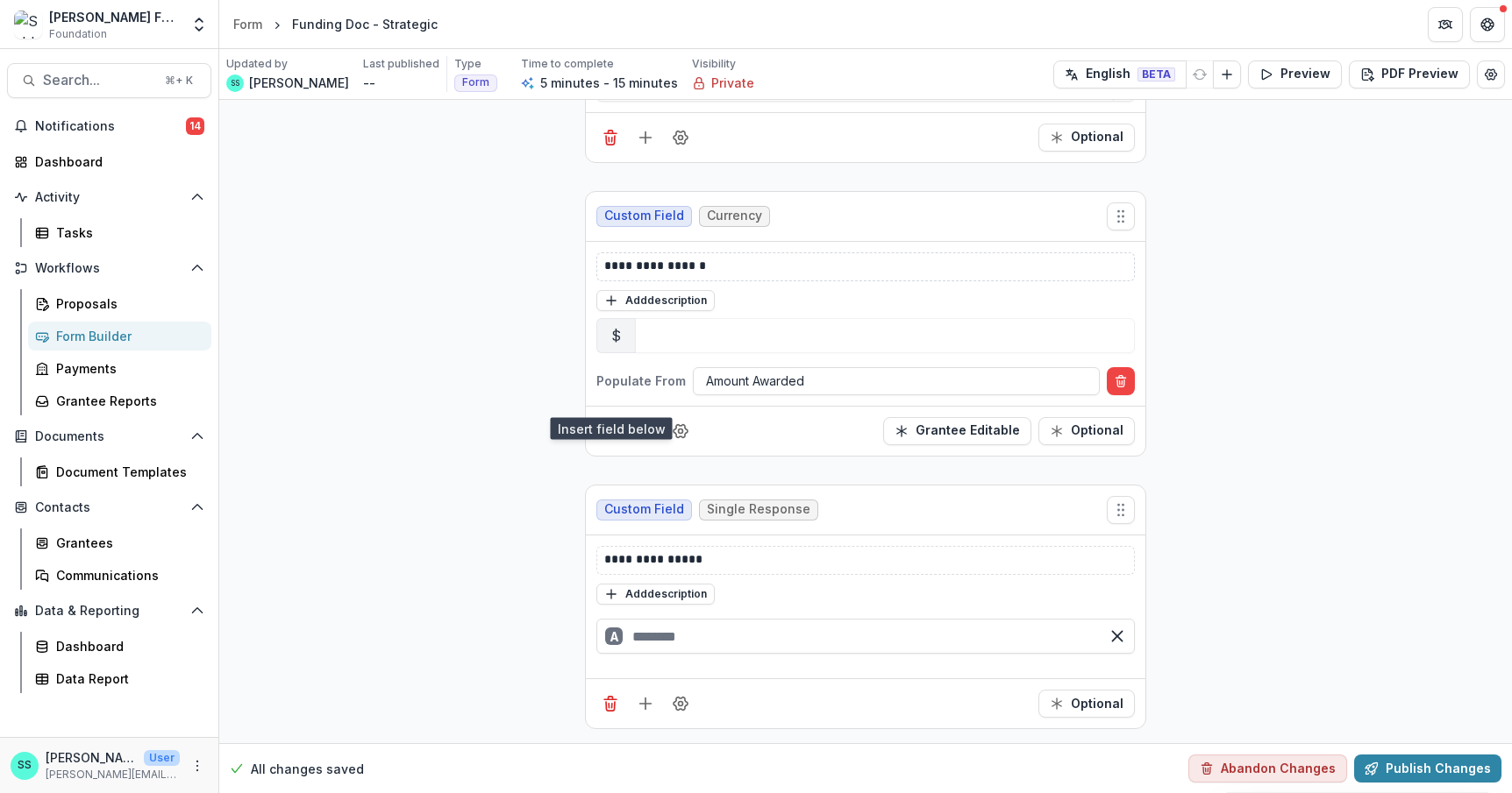
scroll to position [925, 0]
drag, startPoint x: 697, startPoint y: 536, endPoint x: 541, endPoint y: 535, distance: 156.0
click at [571, 535] on div "**********" at bounding box center [866, 41] width 590 height 1406
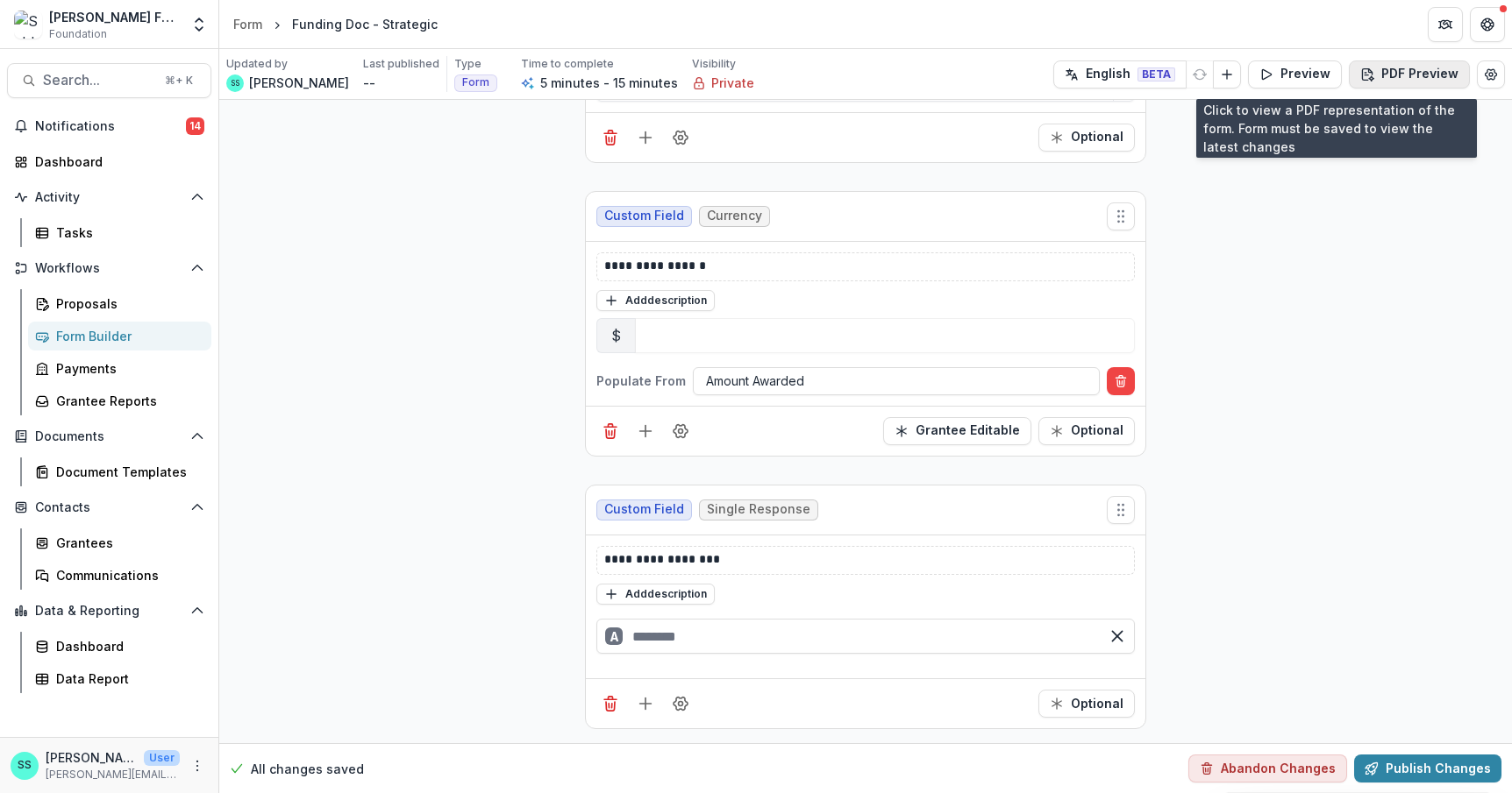
click at [1388, 74] on button "PDF Preview" at bounding box center [1409, 74] width 121 height 28
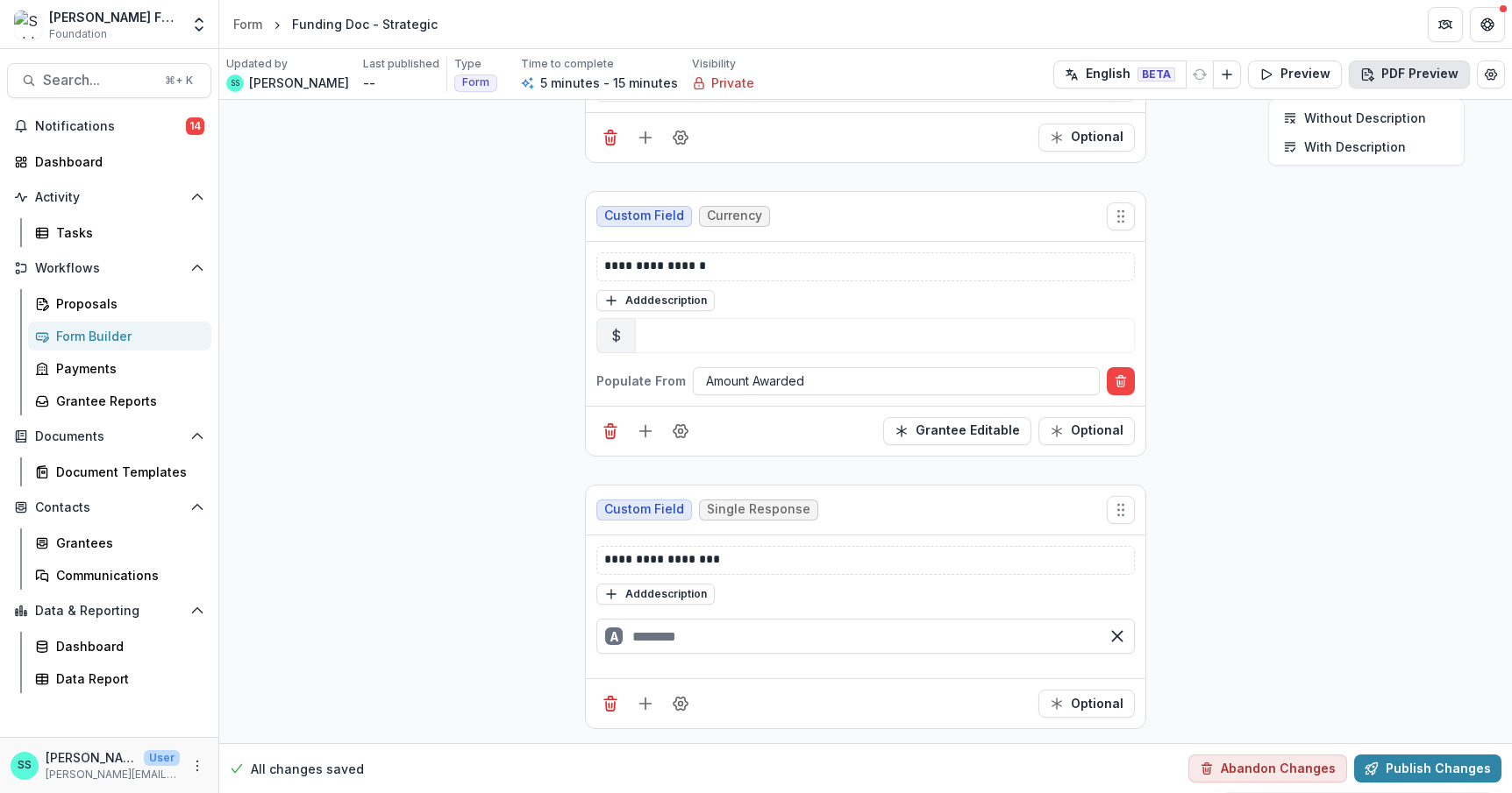
drag, startPoint x: 1352, startPoint y: 326, endPoint x: 1298, endPoint y: 175, distance: 160.4
click at [1353, 320] on div "**********" at bounding box center [865, 41] width 1292 height 1406
click at [1266, 67] on button "Preview" at bounding box center [1295, 74] width 94 height 28
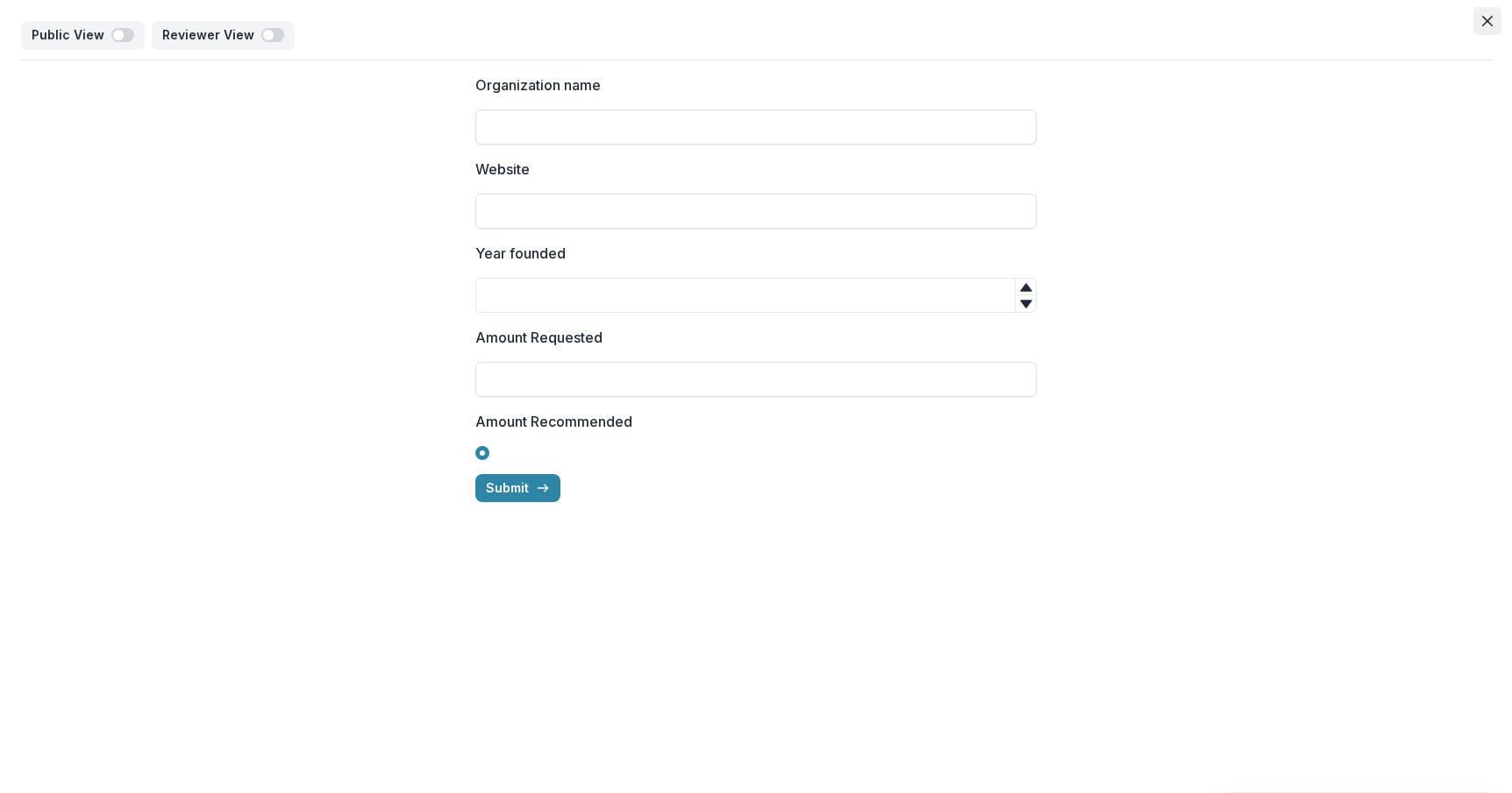
click at [1481, 20] on icon "Close" at bounding box center [1487, 22] width 11 height 11
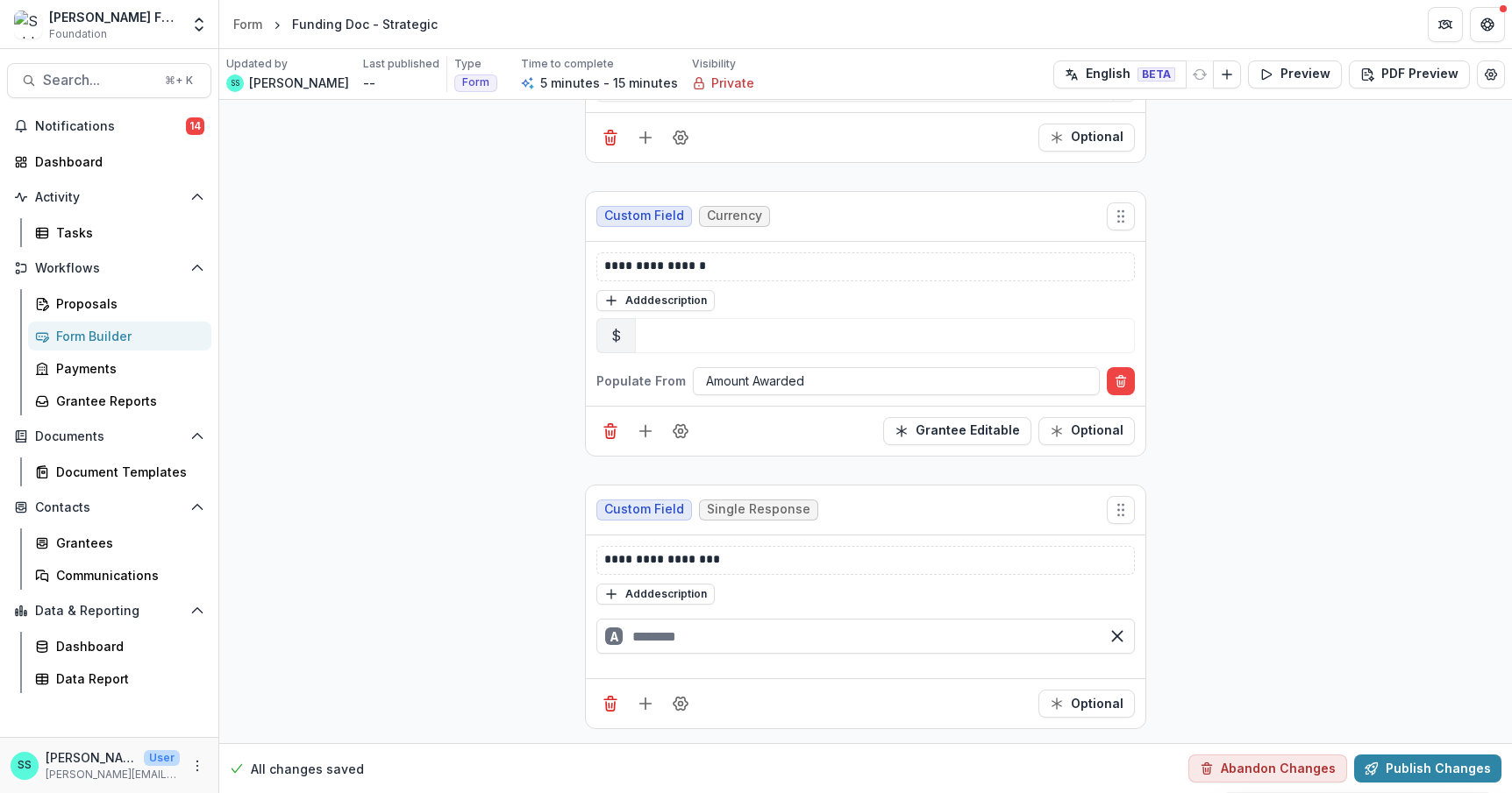
click at [710, 502] on span "Single Response" at bounding box center [758, 509] width 104 height 15
click at [711, 502] on span "Single Response" at bounding box center [758, 509] width 104 height 15
click at [1130, 501] on icon "Move field" at bounding box center [1120, 509] width 17 height 17
click at [1236, 515] on div "**********" at bounding box center [865, 41] width 1292 height 1406
click at [601, 695] on icon "Delete field" at bounding box center [609, 703] width 17 height 17
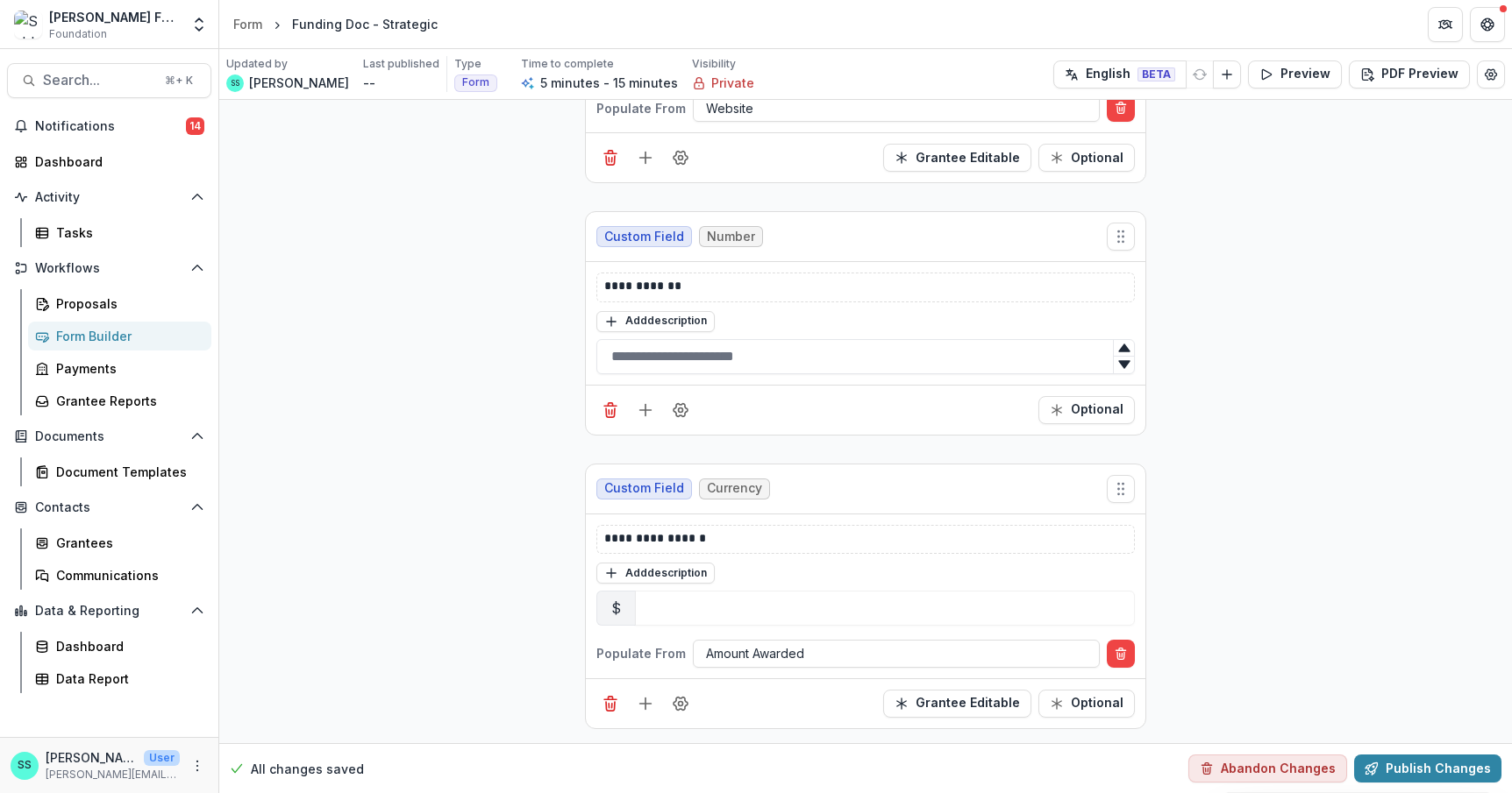
scroll to position [627, 0]
click at [637, 695] on icon "Add field" at bounding box center [645, 703] width 17 height 17
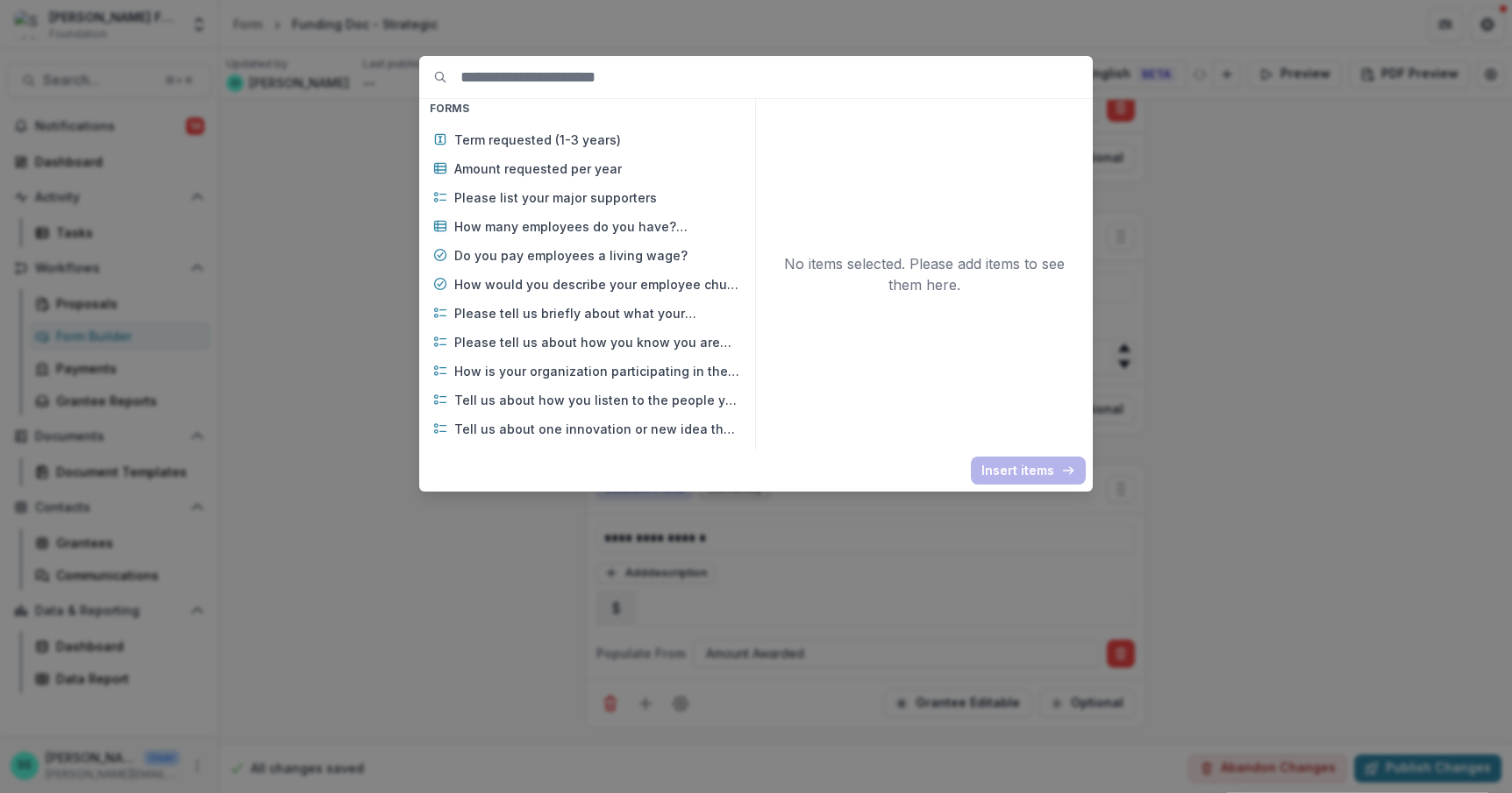
scroll to position [1679, 0]
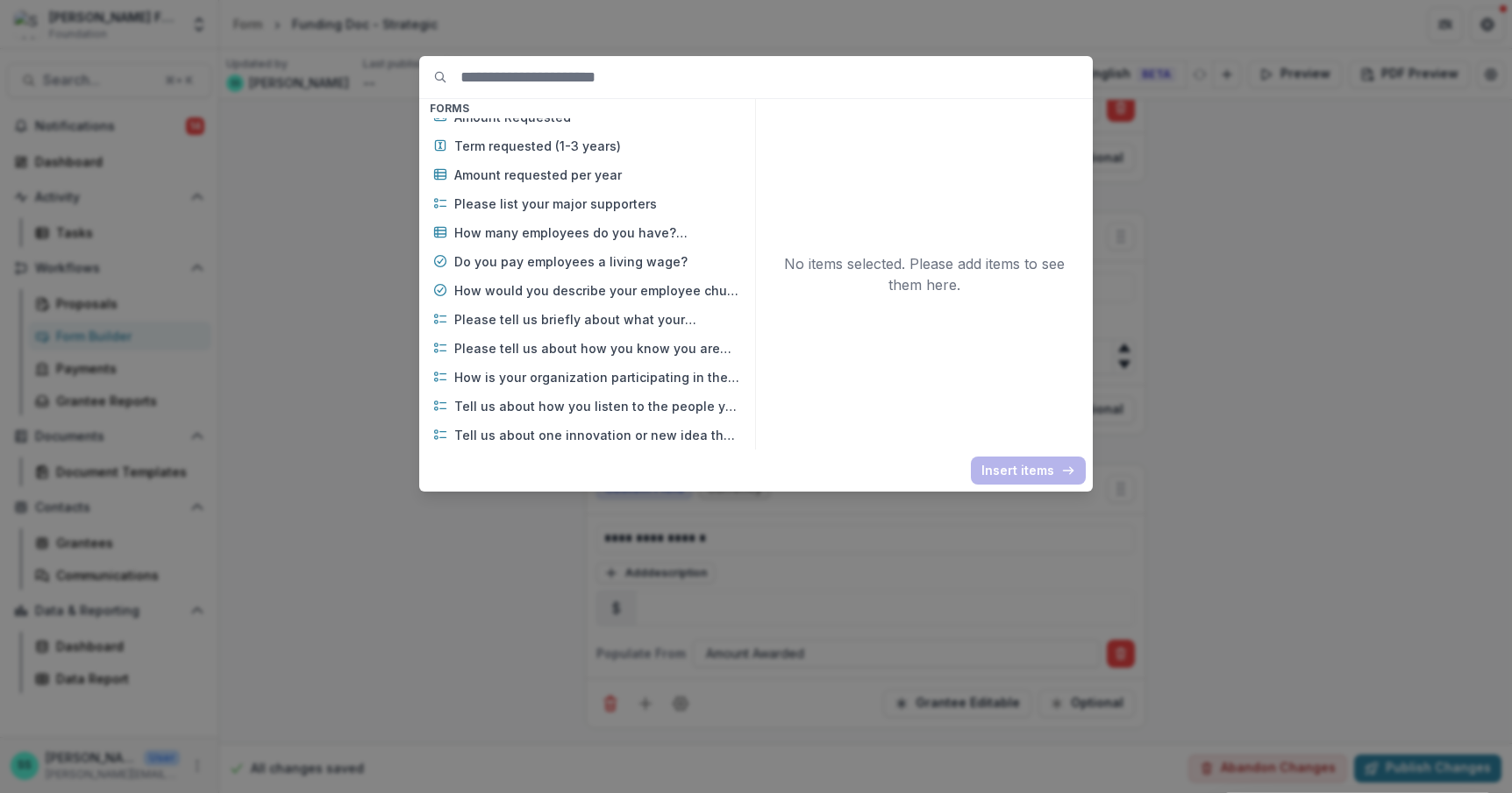
click at [498, 97] on p "Where is your work located?" at bounding box center [598, 88] width 287 height 18
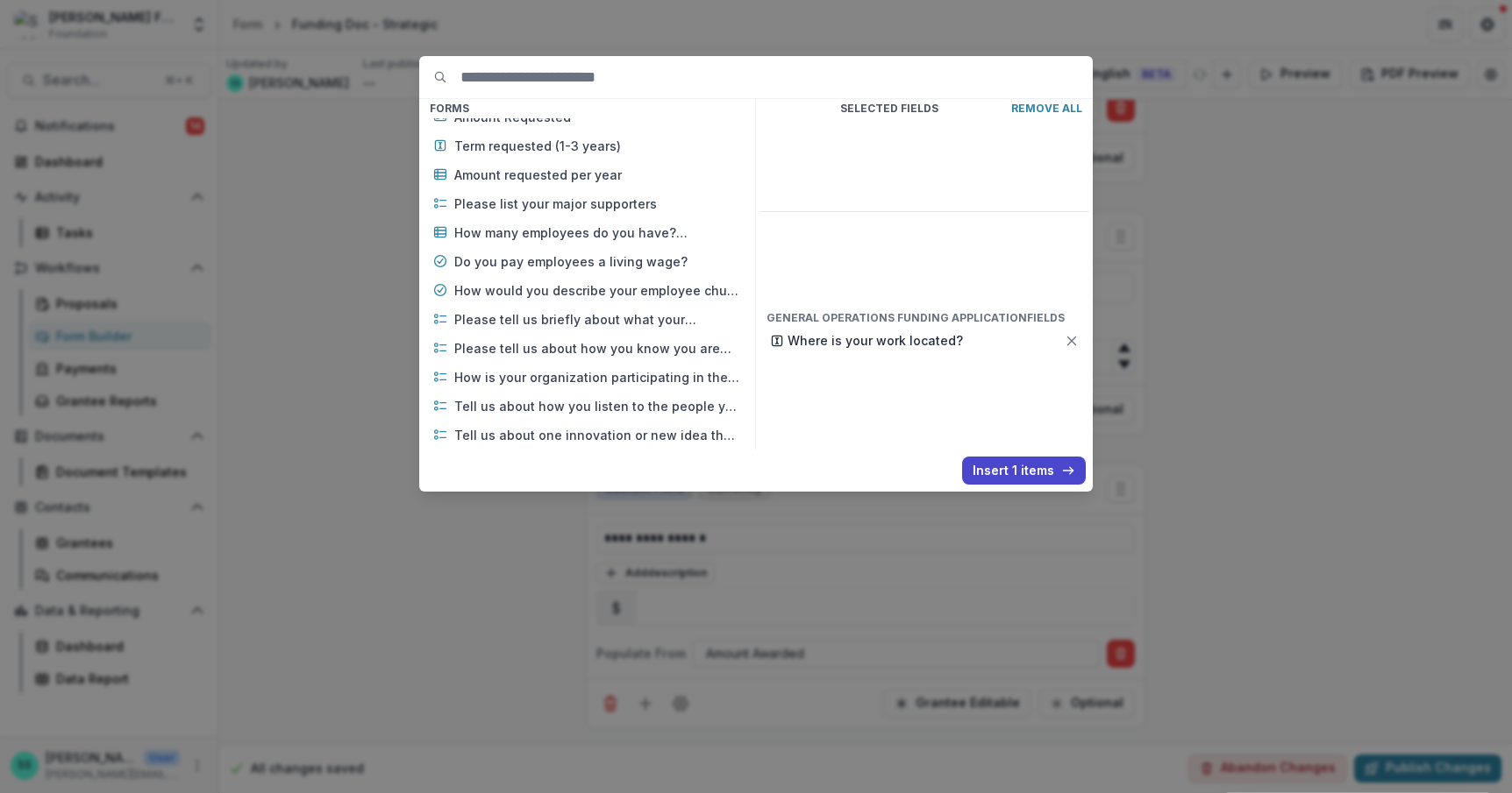
scroll to position [1678, 0]
click at [1033, 482] on button "Insert 1 items" at bounding box center [1023, 470] width 124 height 28
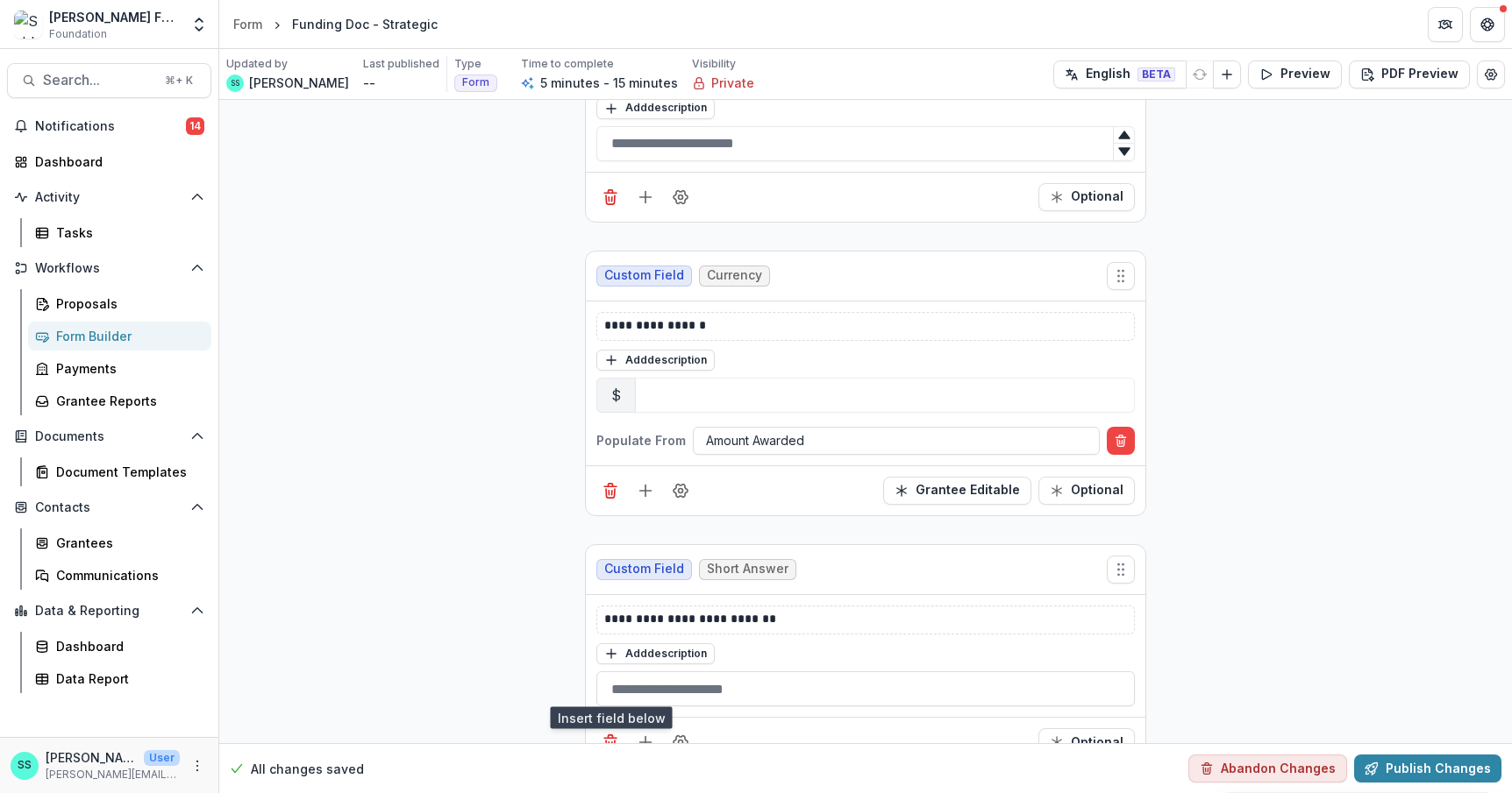
scroll to position [907, 0]
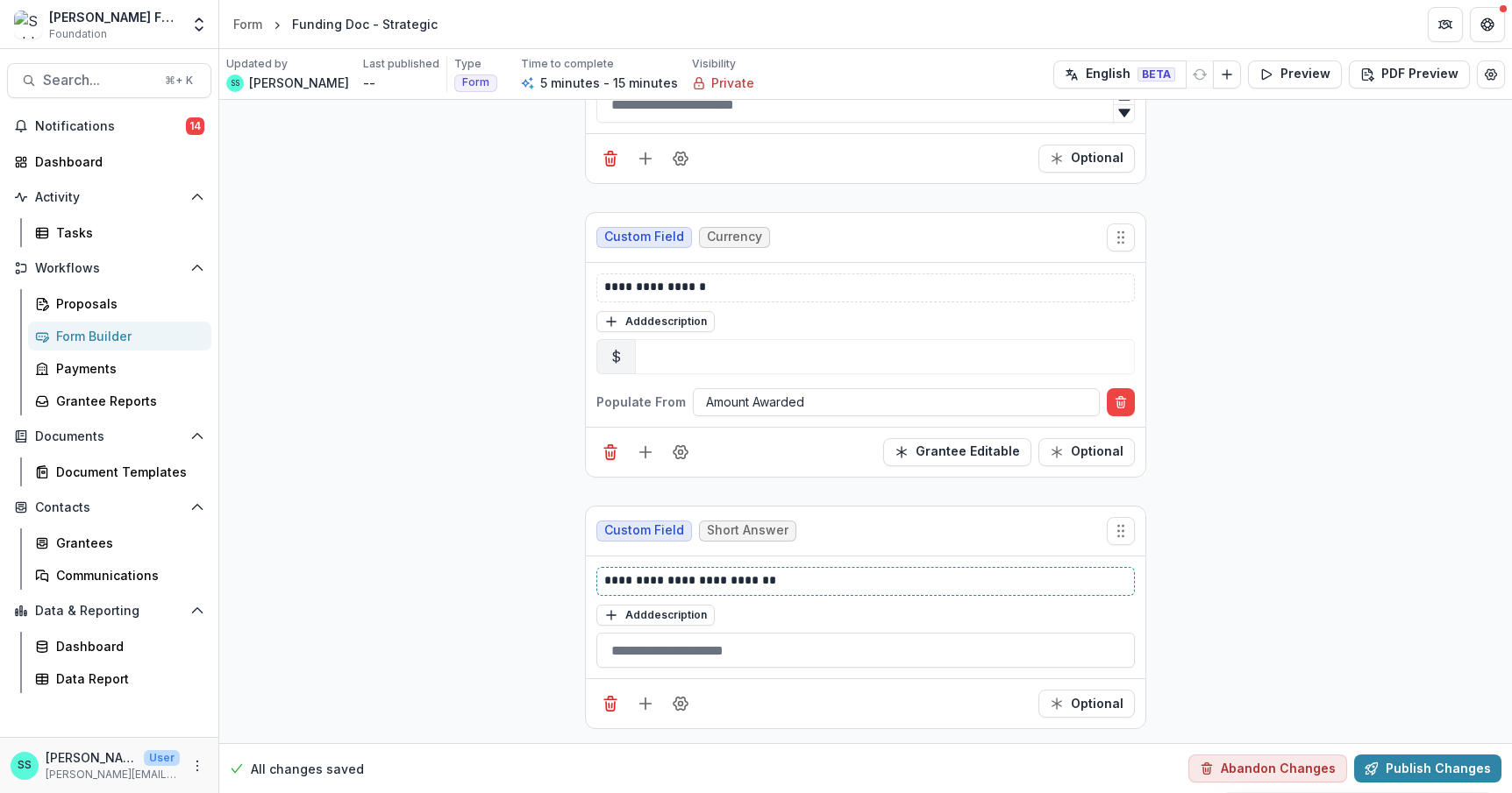
click at [659, 571] on p "**********" at bounding box center [898, 581] width 589 height 21
click at [640, 704] on line "Add field" at bounding box center [646, 704] width 12 height 0
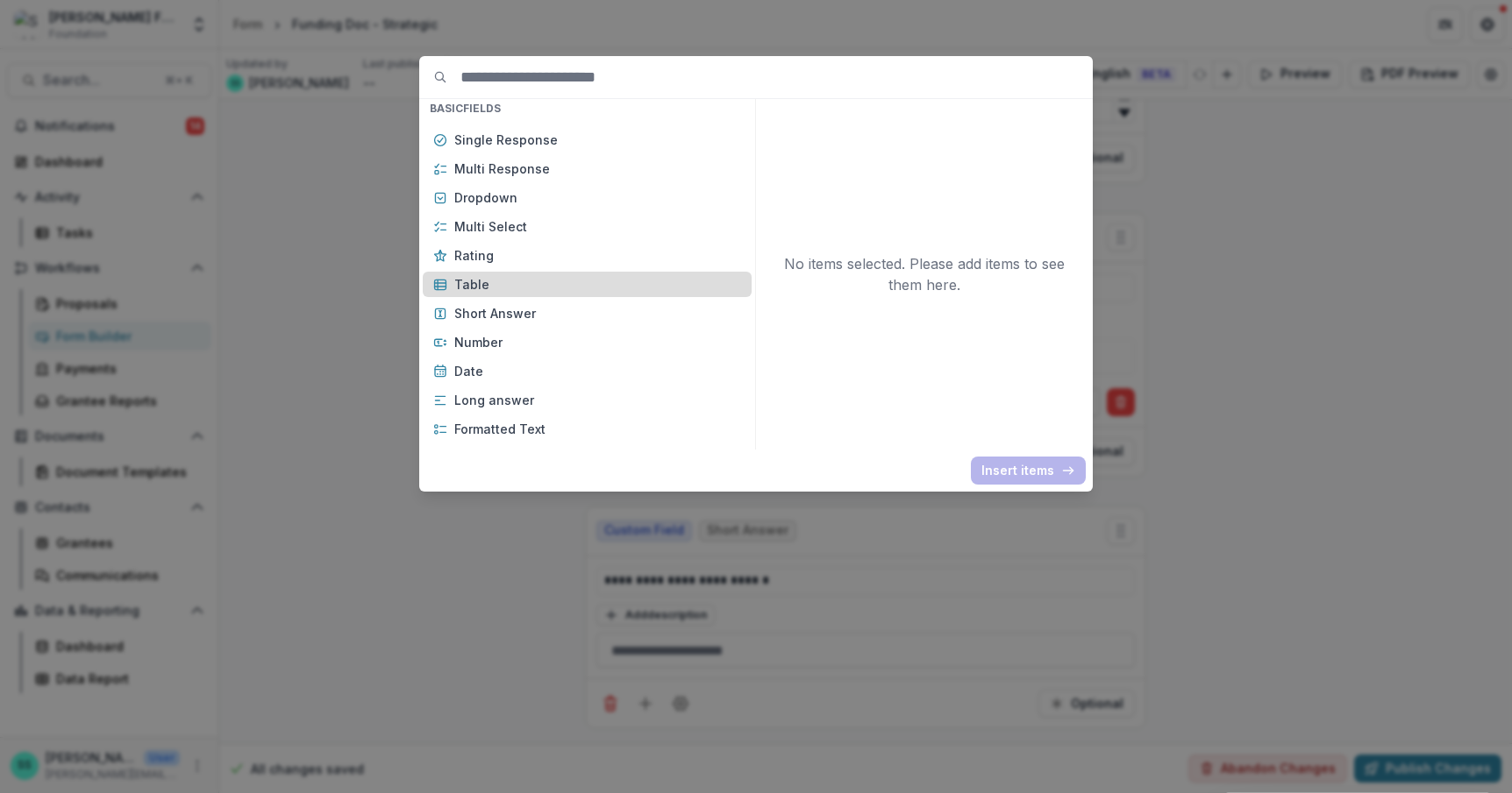
scroll to position [198, 0]
click at [472, 293] on p "Short Answer" at bounding box center [598, 283] width 287 height 18
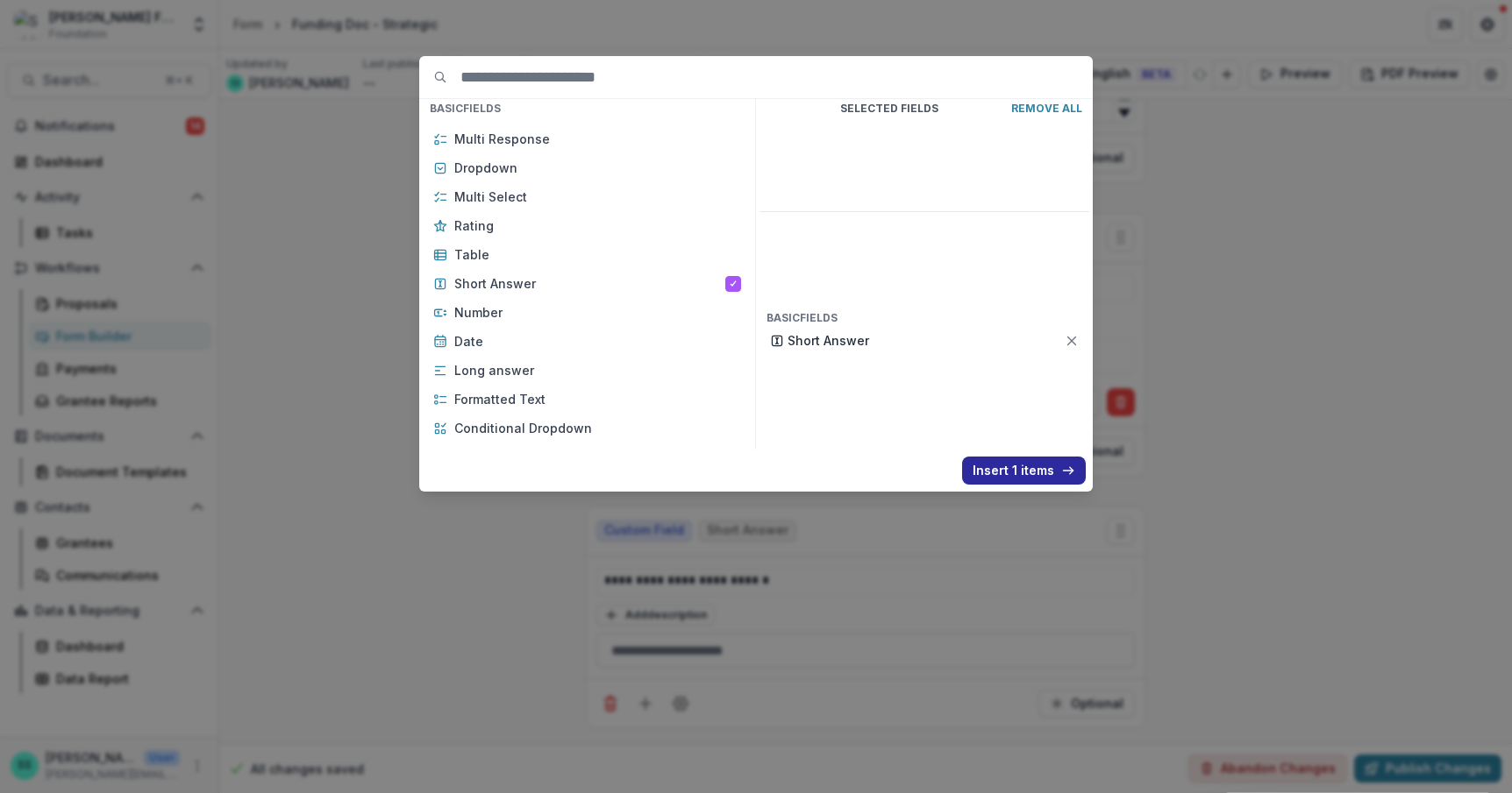
click at [1046, 485] on button "Insert 1 items" at bounding box center [1023, 470] width 124 height 28
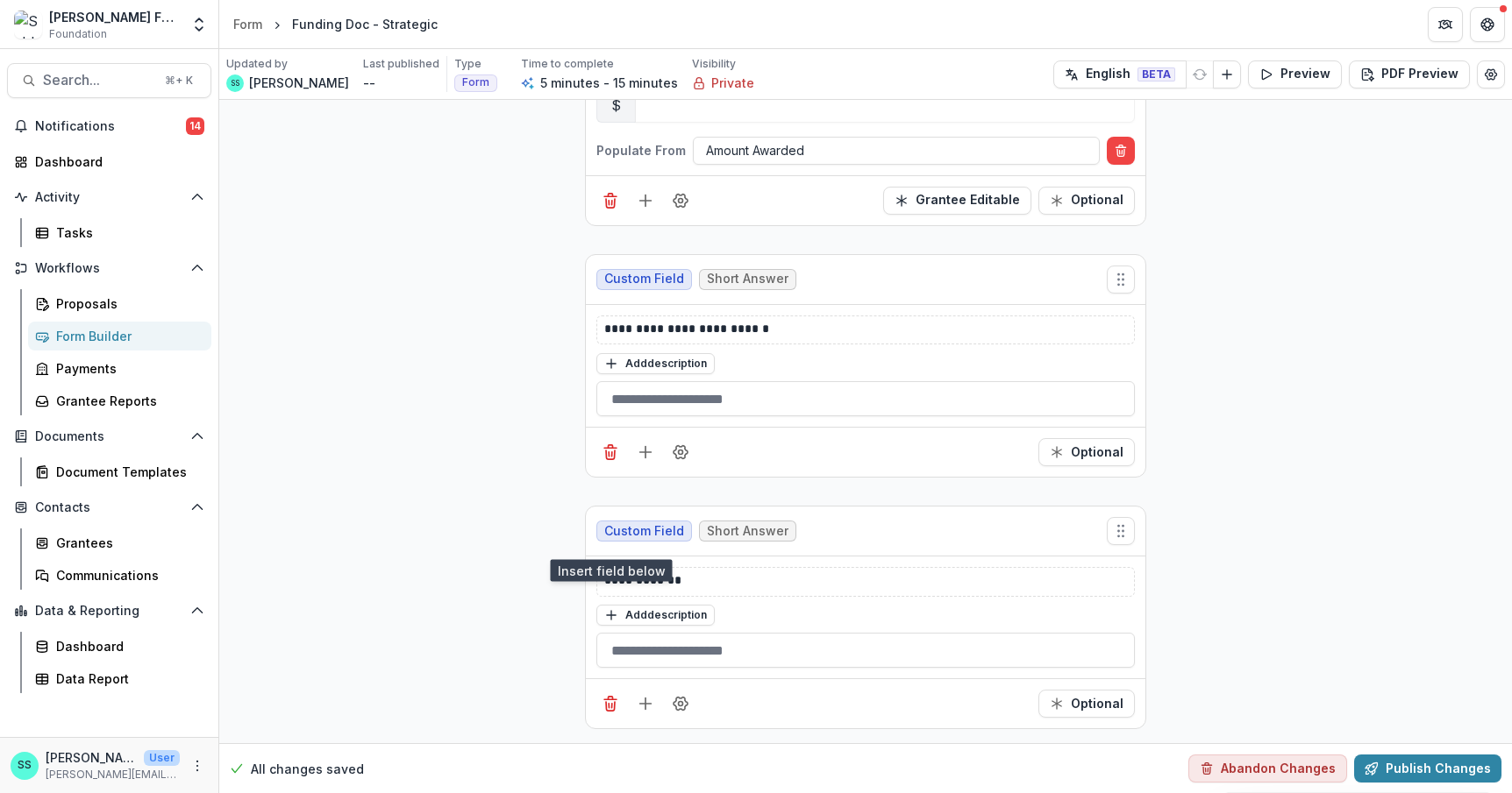
scroll to position [1111, 0]
click at [662, 592] on p "**********" at bounding box center [898, 581] width 589 height 21
click at [674, 702] on icon "Field Settings" at bounding box center [681, 704] width 14 height 14
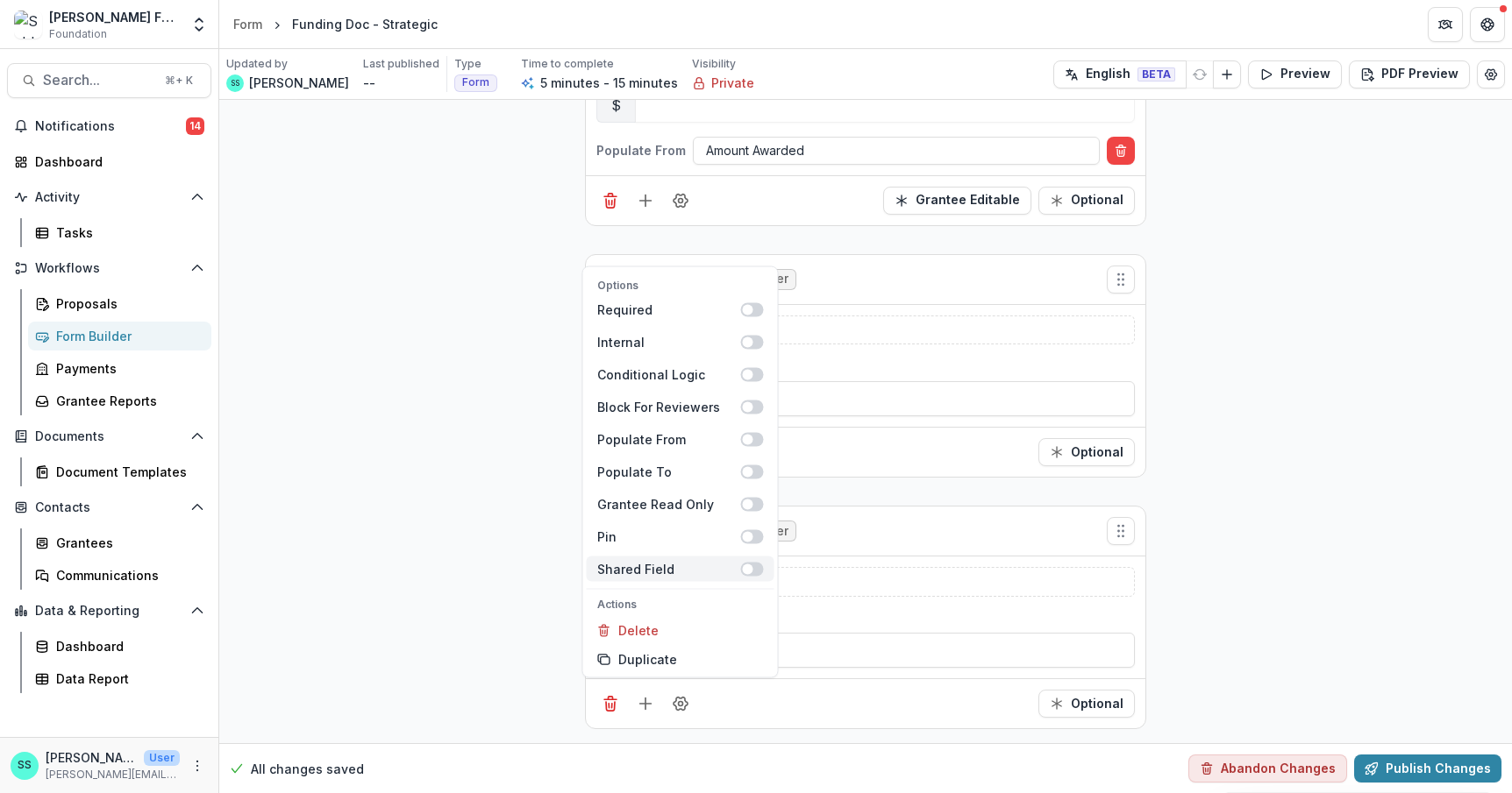
scroll to position [1188, 0]
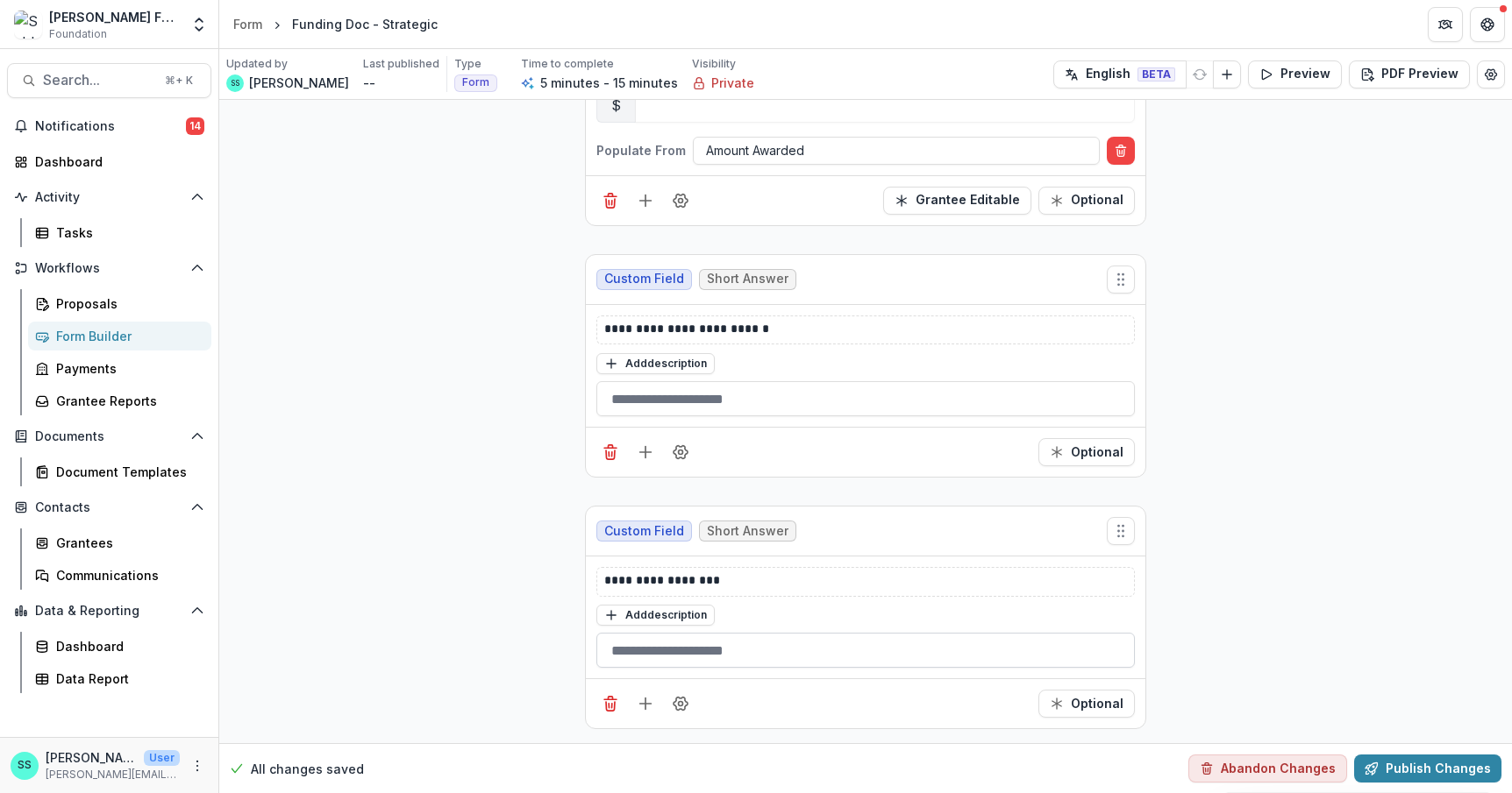
click at [596, 633] on input "text" at bounding box center [865, 650] width 538 height 35
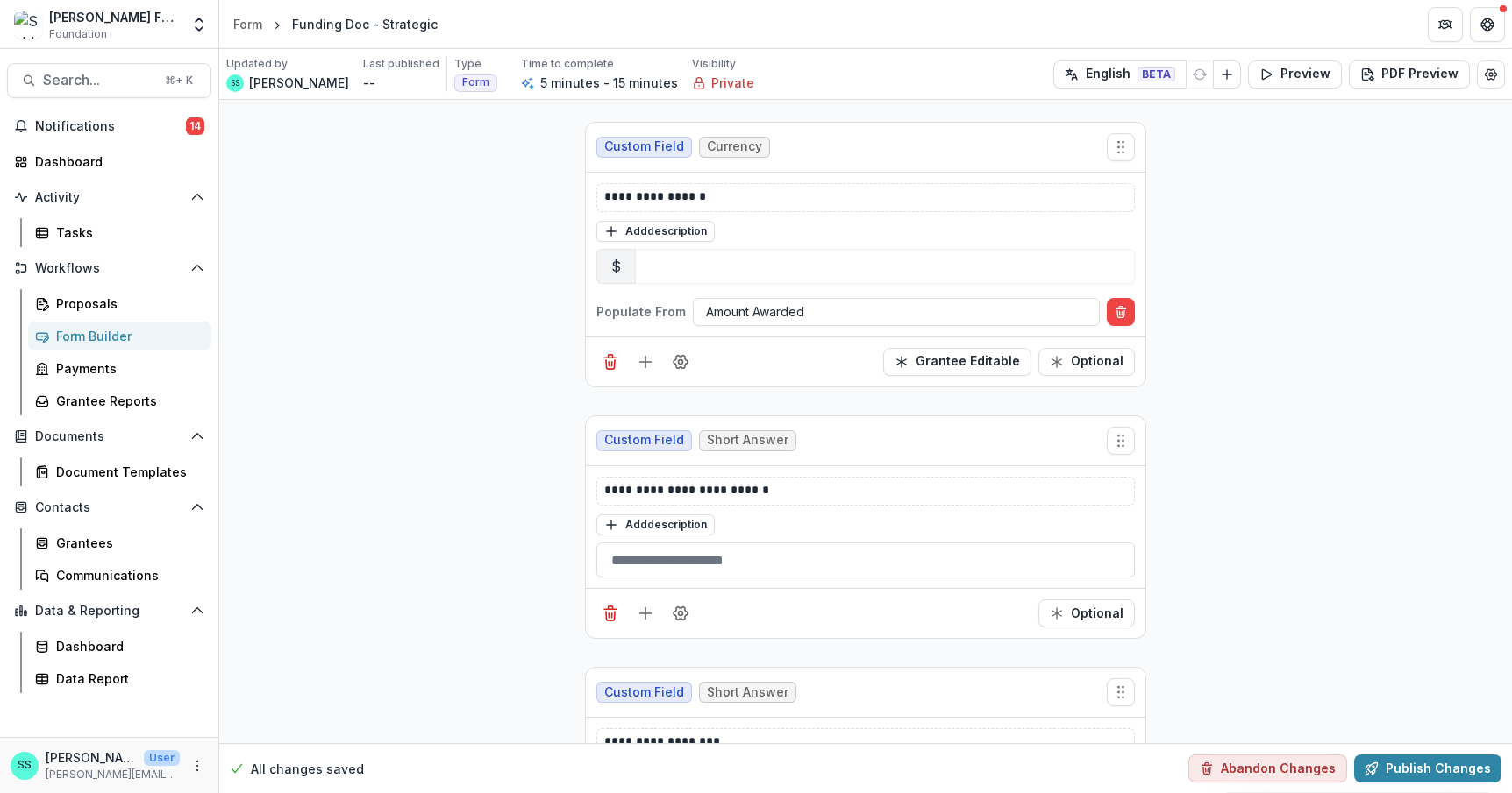
scroll to position [831, 0]
click at [679, 365] on circle "Field Settings" at bounding box center [681, 362] width 5 height 5
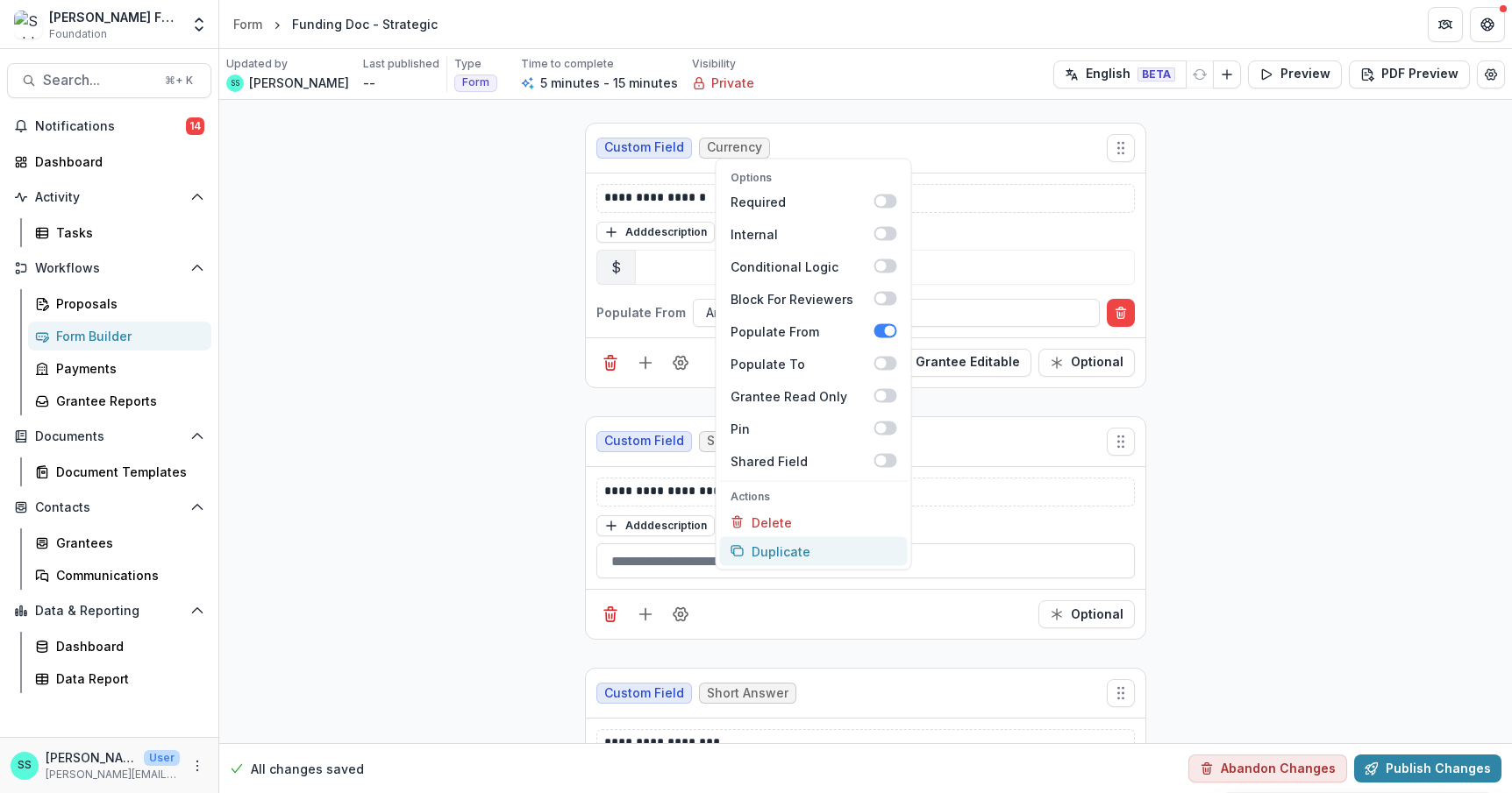
click at [751, 565] on button "Duplicate" at bounding box center [813, 551] width 188 height 29
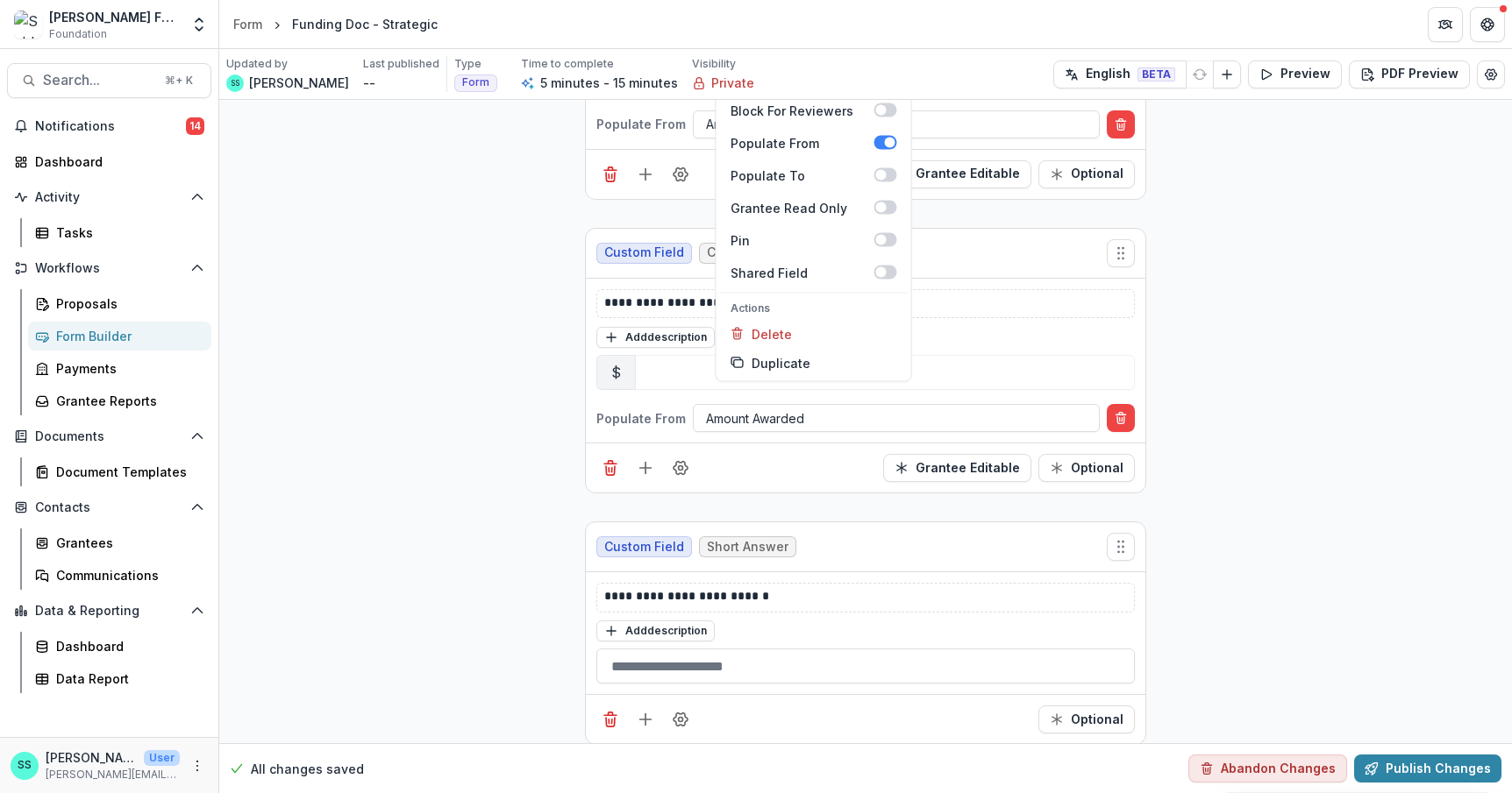
scroll to position [1034, 0]
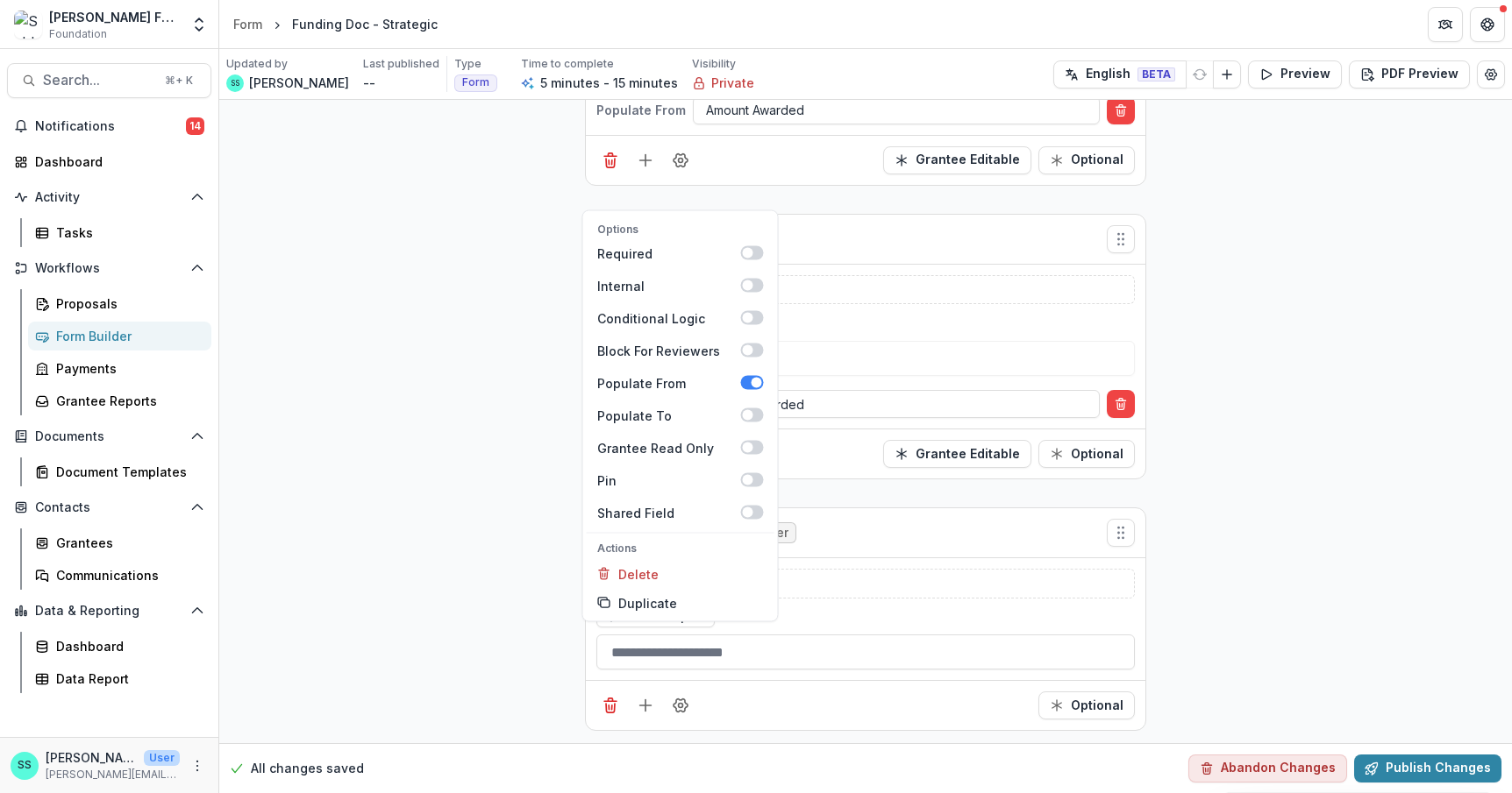
click at [410, 564] on div "**********" at bounding box center [865, 32] width 1292 height 1930
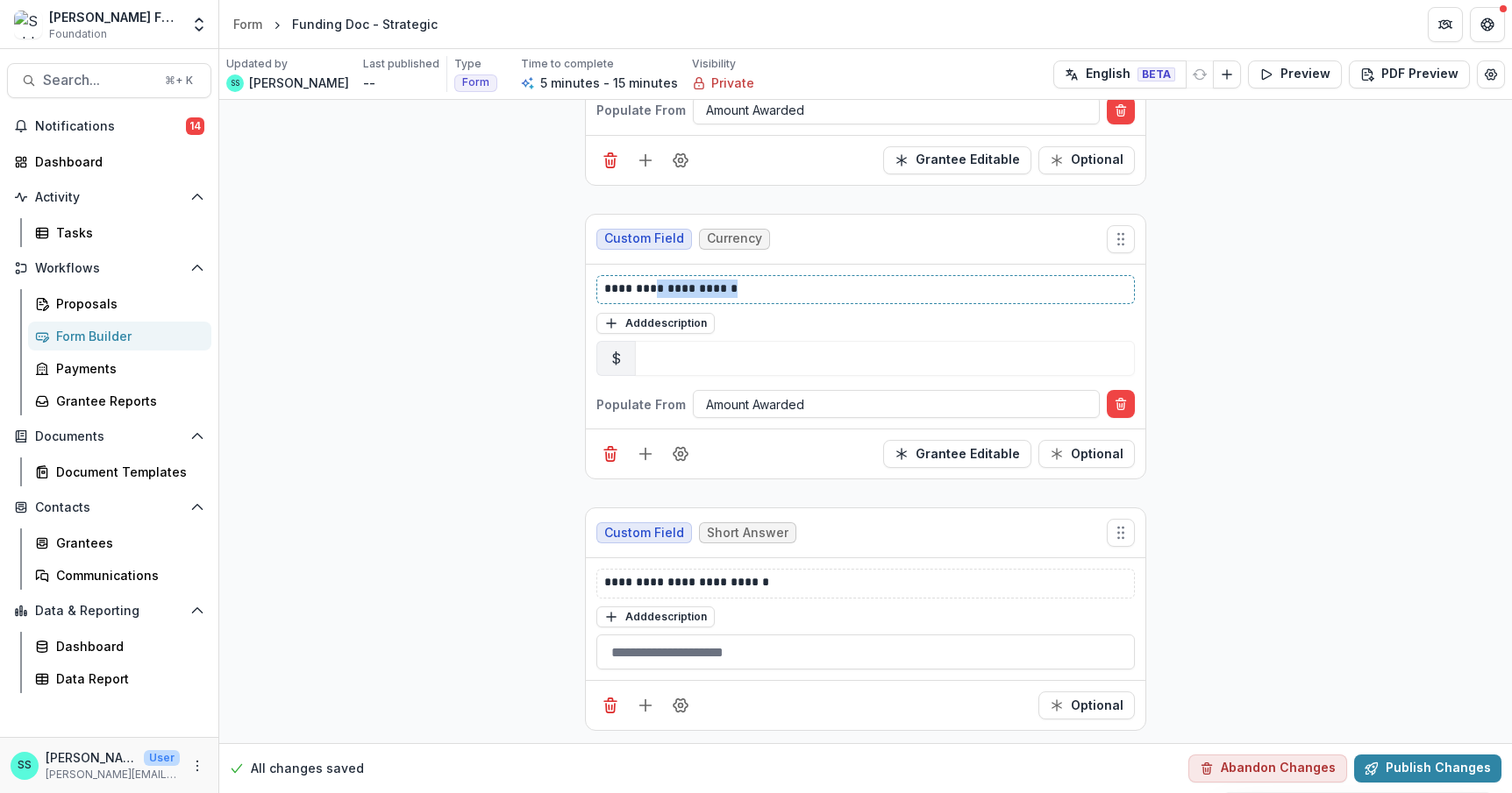
drag, startPoint x: 750, startPoint y: 430, endPoint x: 628, endPoint y: 433, distance: 122.0
click at [628, 301] on p "**********" at bounding box center [898, 289] width 589 height 21
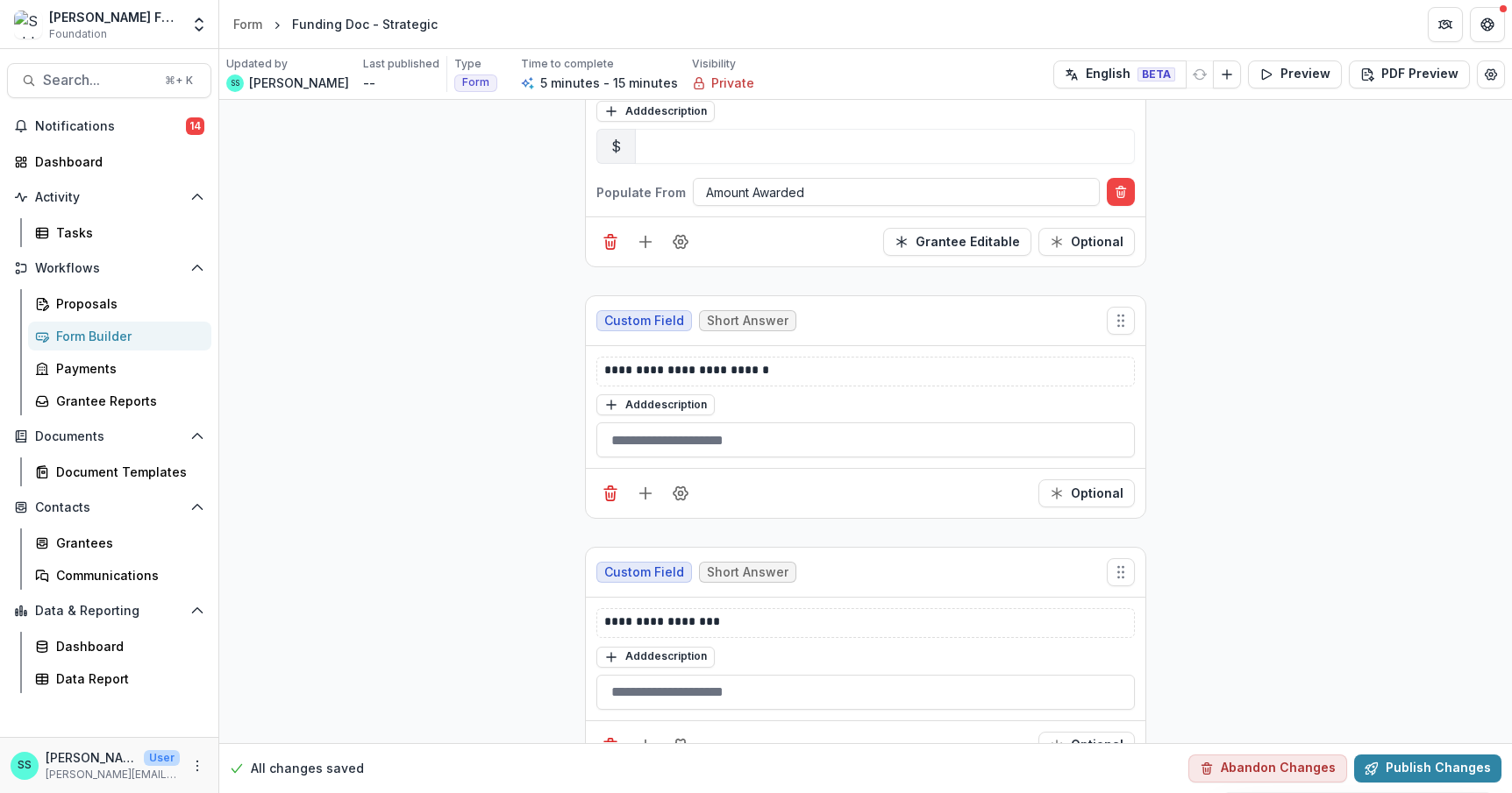
scroll to position [1250, 0]
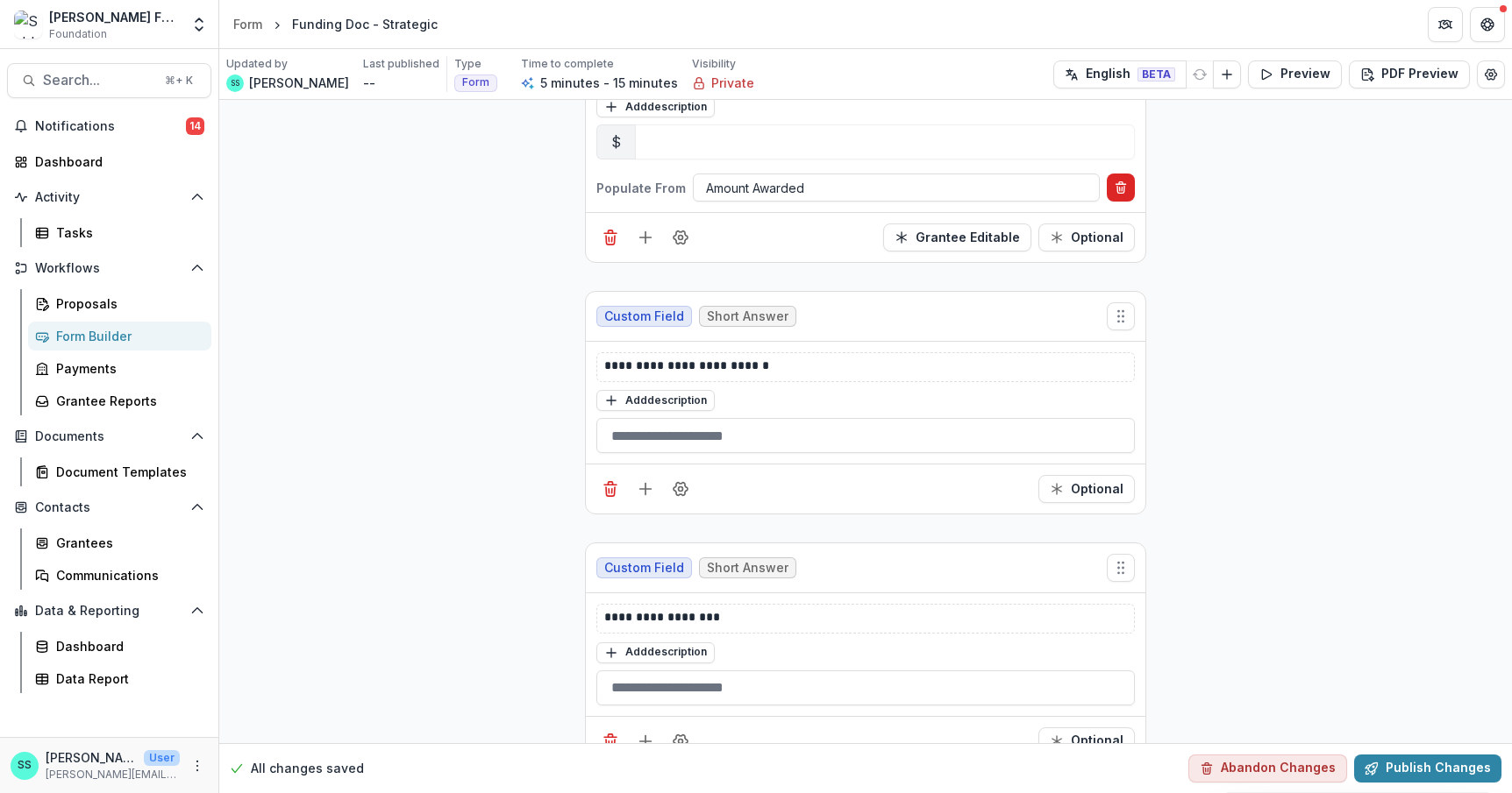
click at [1128, 195] on icon "Delete condition" at bounding box center [1121, 187] width 14 height 14
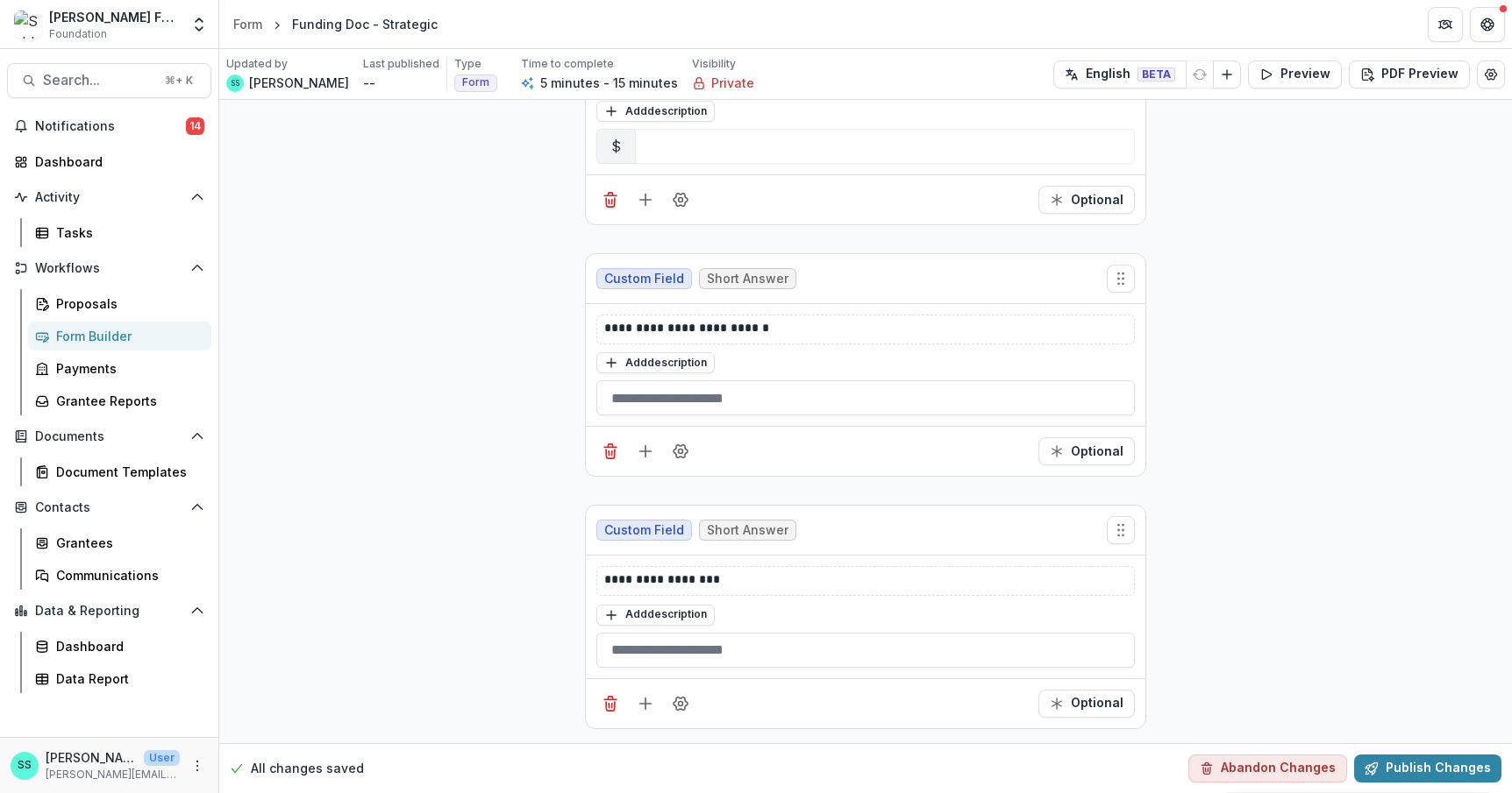
scroll to position [1467, 0]
click at [601, 695] on icon "Delete field" at bounding box center [609, 703] width 17 height 17
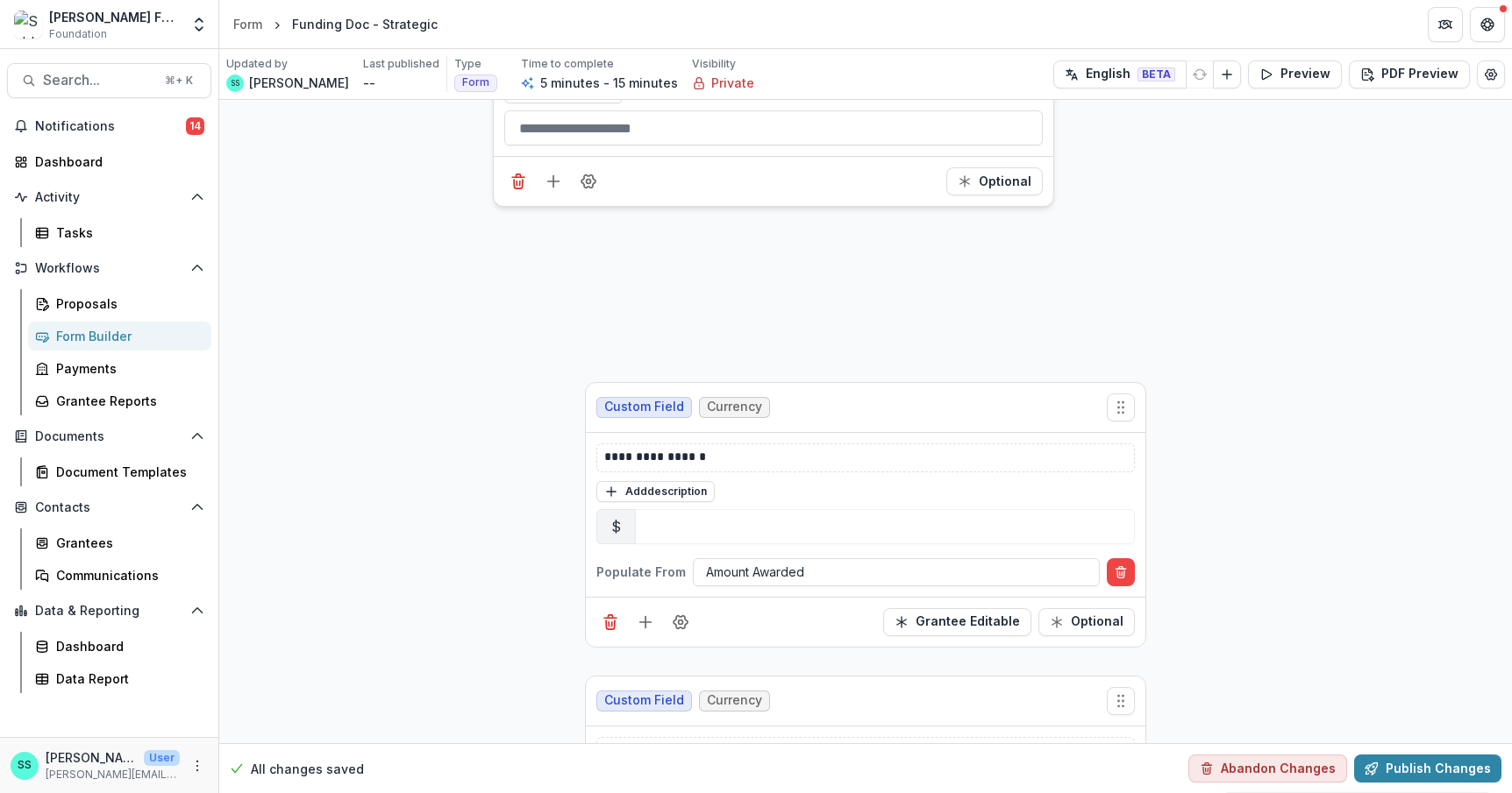
scroll to position [845, 0]
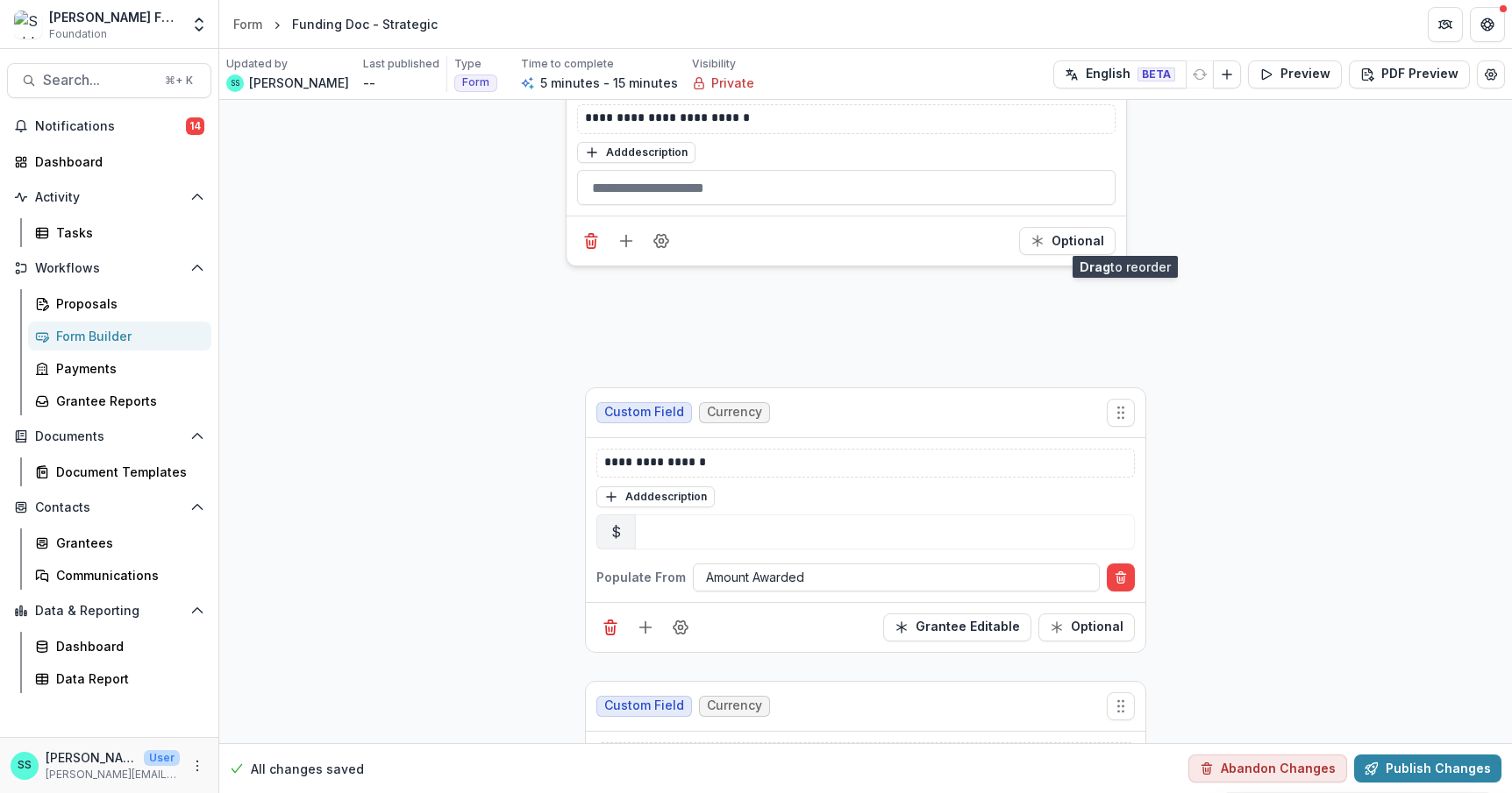
drag, startPoint x: 1156, startPoint y: 504, endPoint x: 1136, endPoint y: 236, distance: 268.7
click at [1110, 77] on icon "Move field" at bounding box center [1101, 68] width 17 height 17
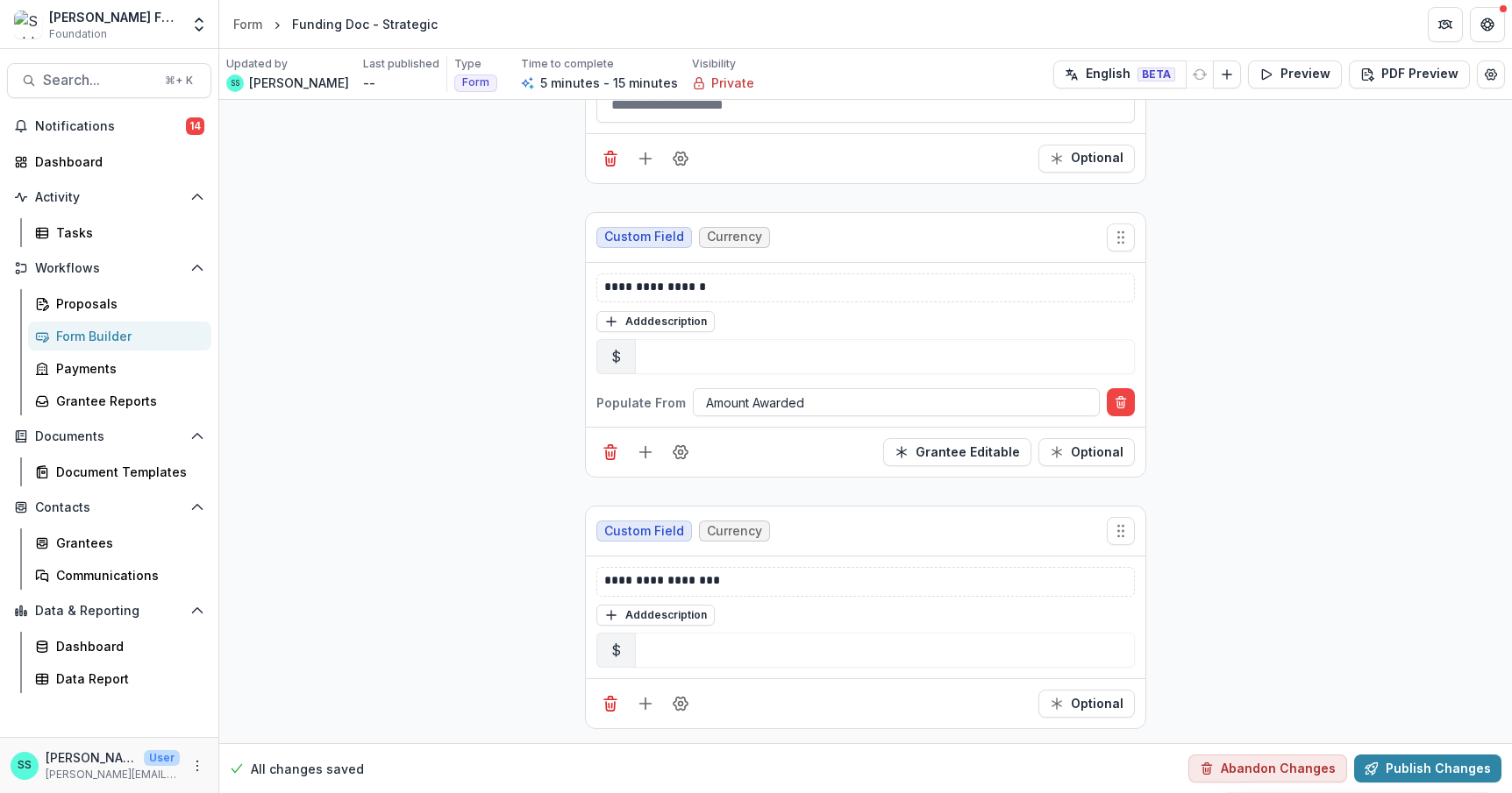
scroll to position [1188, 0]
click at [637, 695] on icon "Add field" at bounding box center [645, 703] width 17 height 17
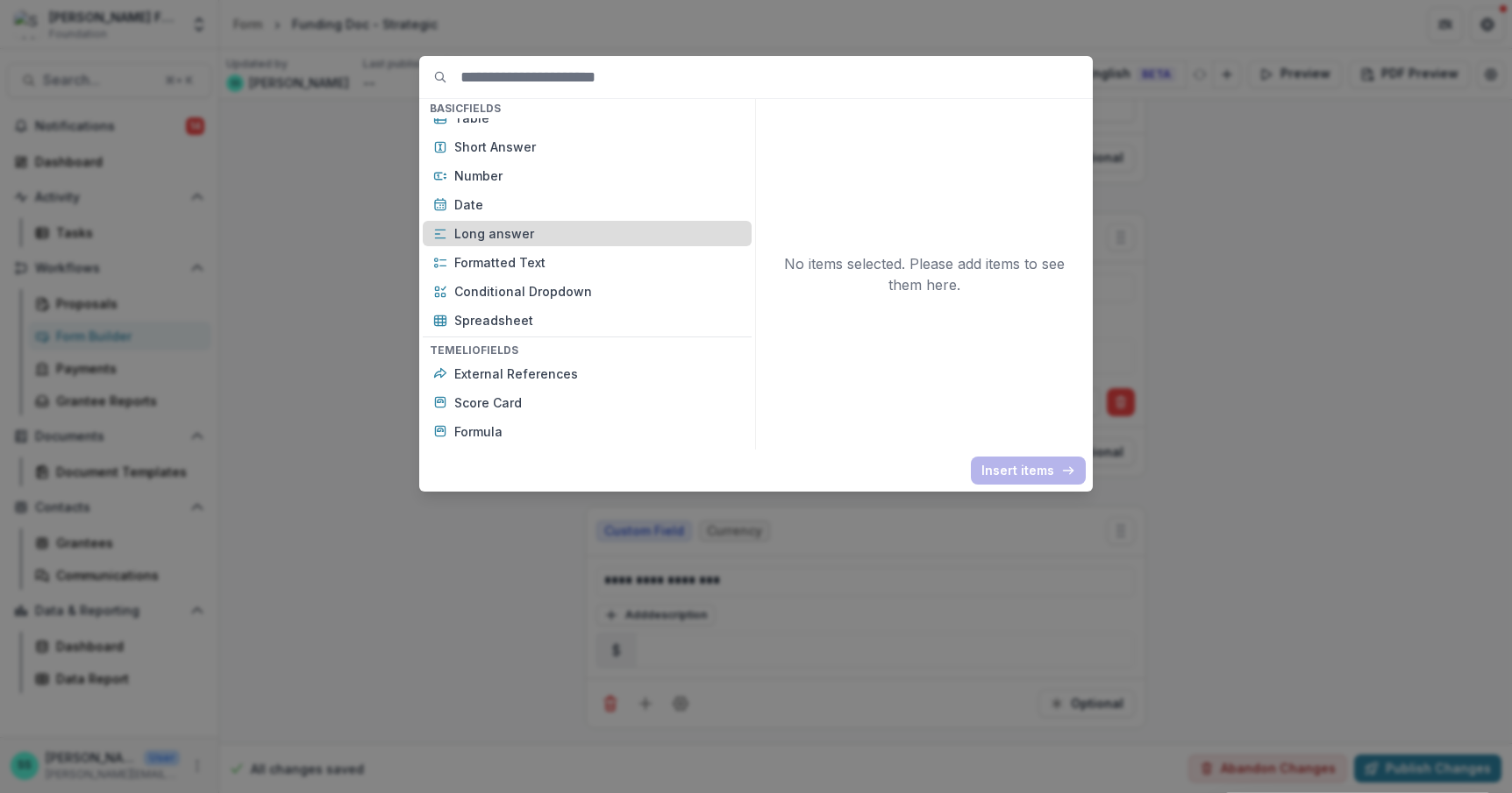
scroll to position [316, 0]
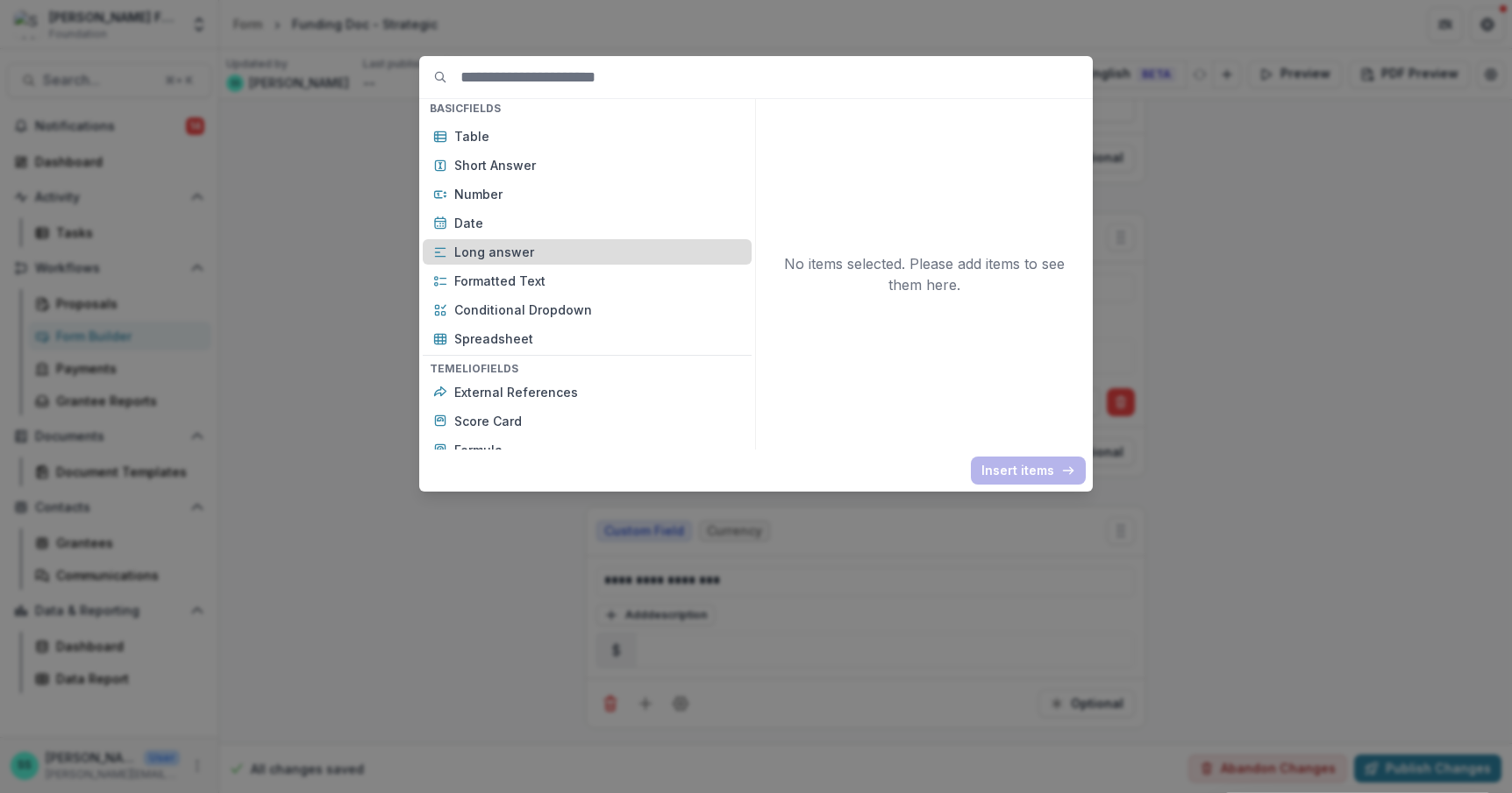
click at [481, 261] on p "Long answer" at bounding box center [598, 251] width 287 height 18
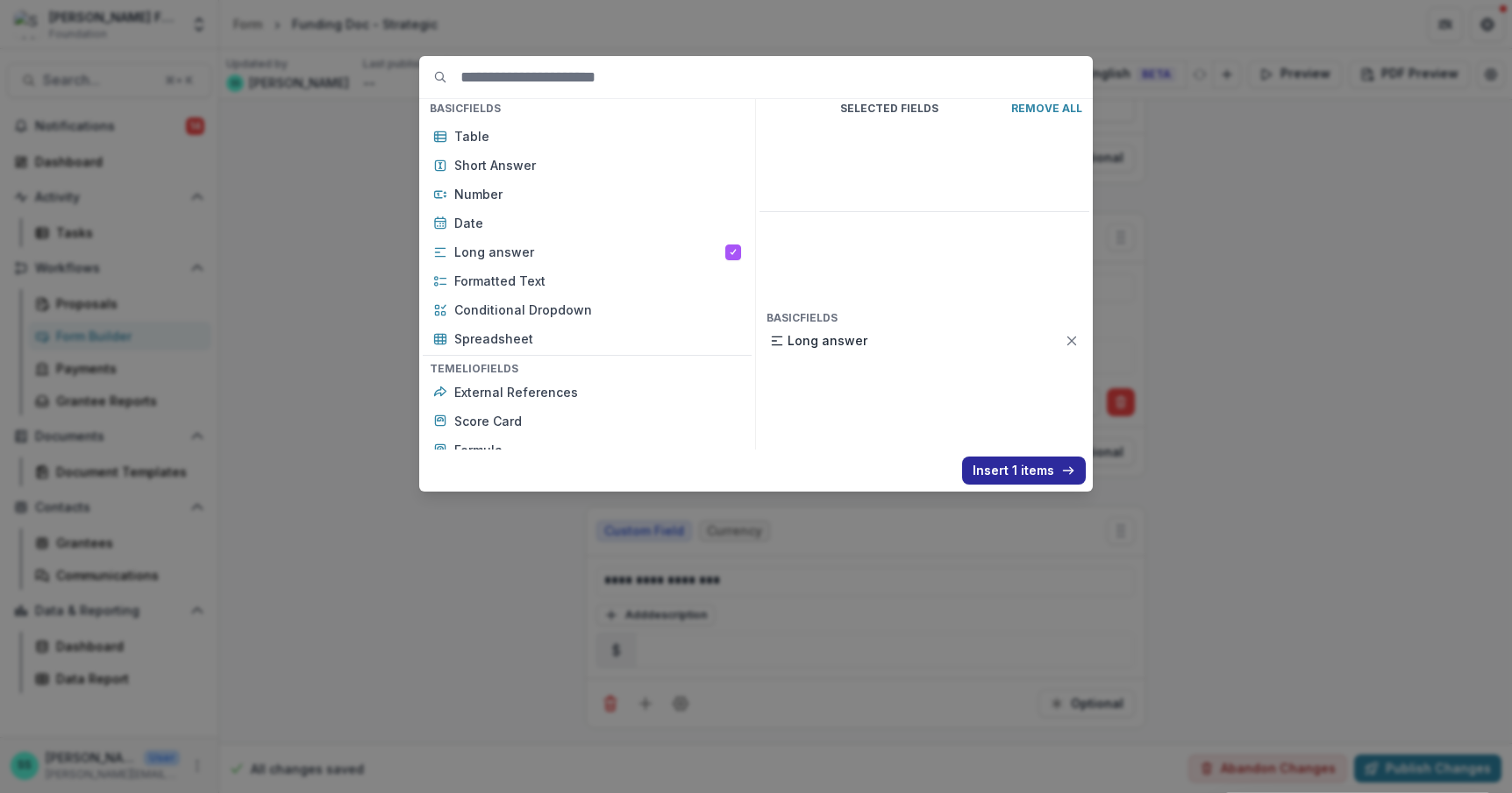
click at [1073, 485] on button "Insert 1 items" at bounding box center [1023, 470] width 124 height 28
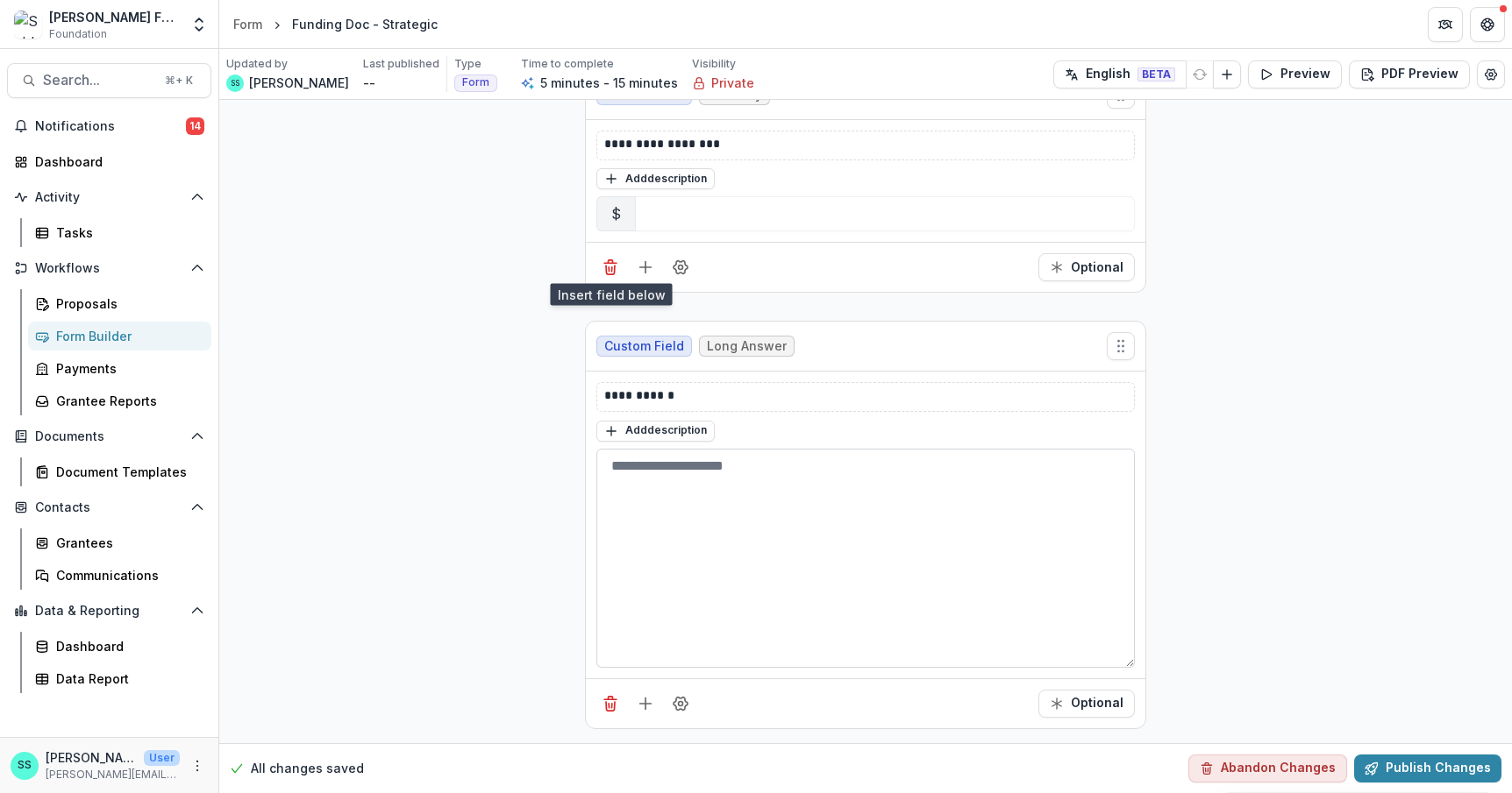
scroll to position [1646, 0]
click at [637, 387] on p "**********" at bounding box center [898, 396] width 589 height 21
drag, startPoint x: 603, startPoint y: 382, endPoint x: 550, endPoint y: 381, distance: 53.0
click at [586, 381] on div "**********" at bounding box center [866, 524] width 559 height 305
click at [596, 382] on div "**********" at bounding box center [865, 396] width 538 height 30
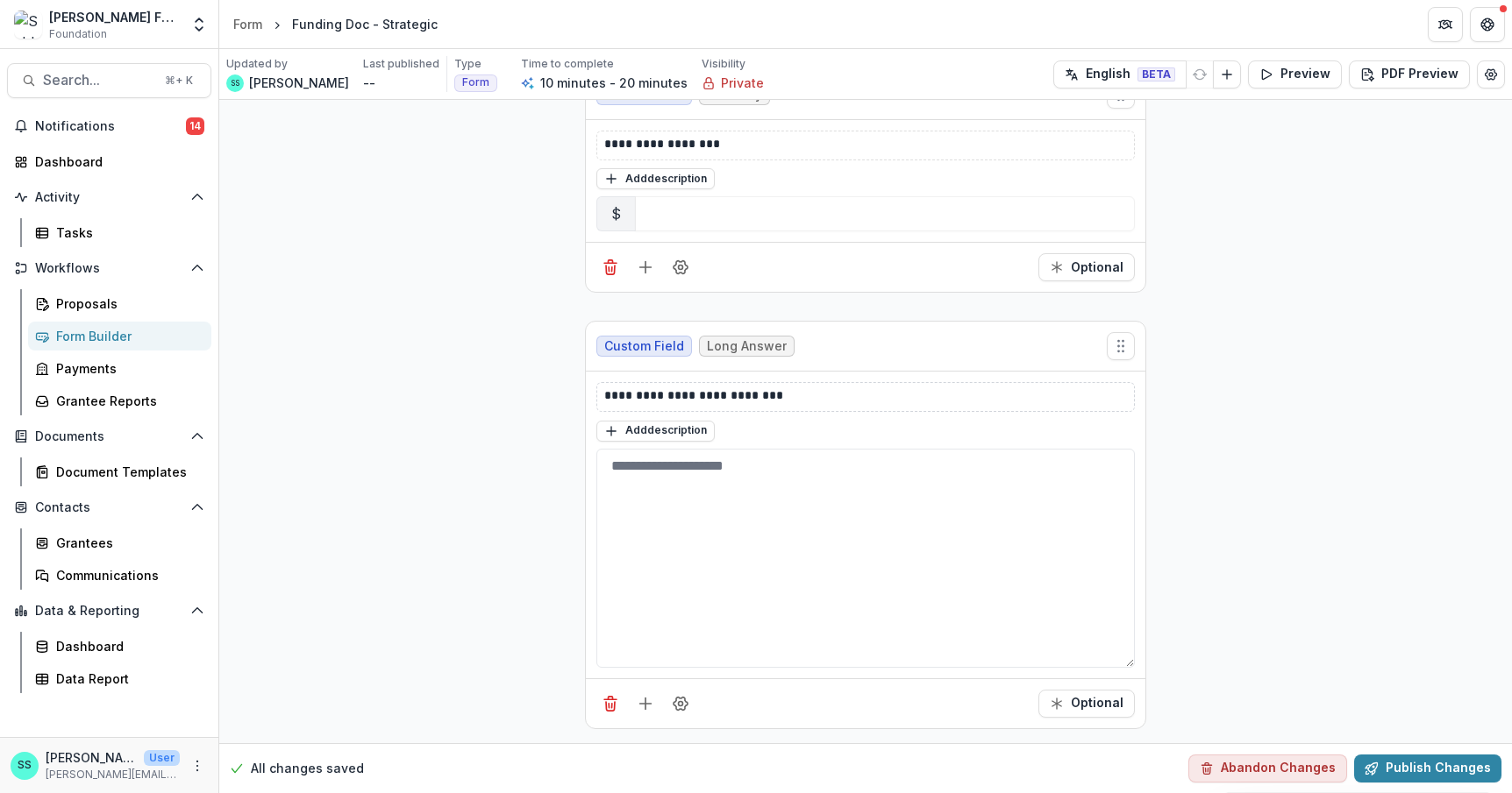
click at [596, 382] on div "**********" at bounding box center [865, 396] width 538 height 30
click at [604, 387] on p "**********" at bounding box center [898, 396] width 589 height 21
click at [637, 695] on icon "Add field" at bounding box center [645, 703] width 17 height 17
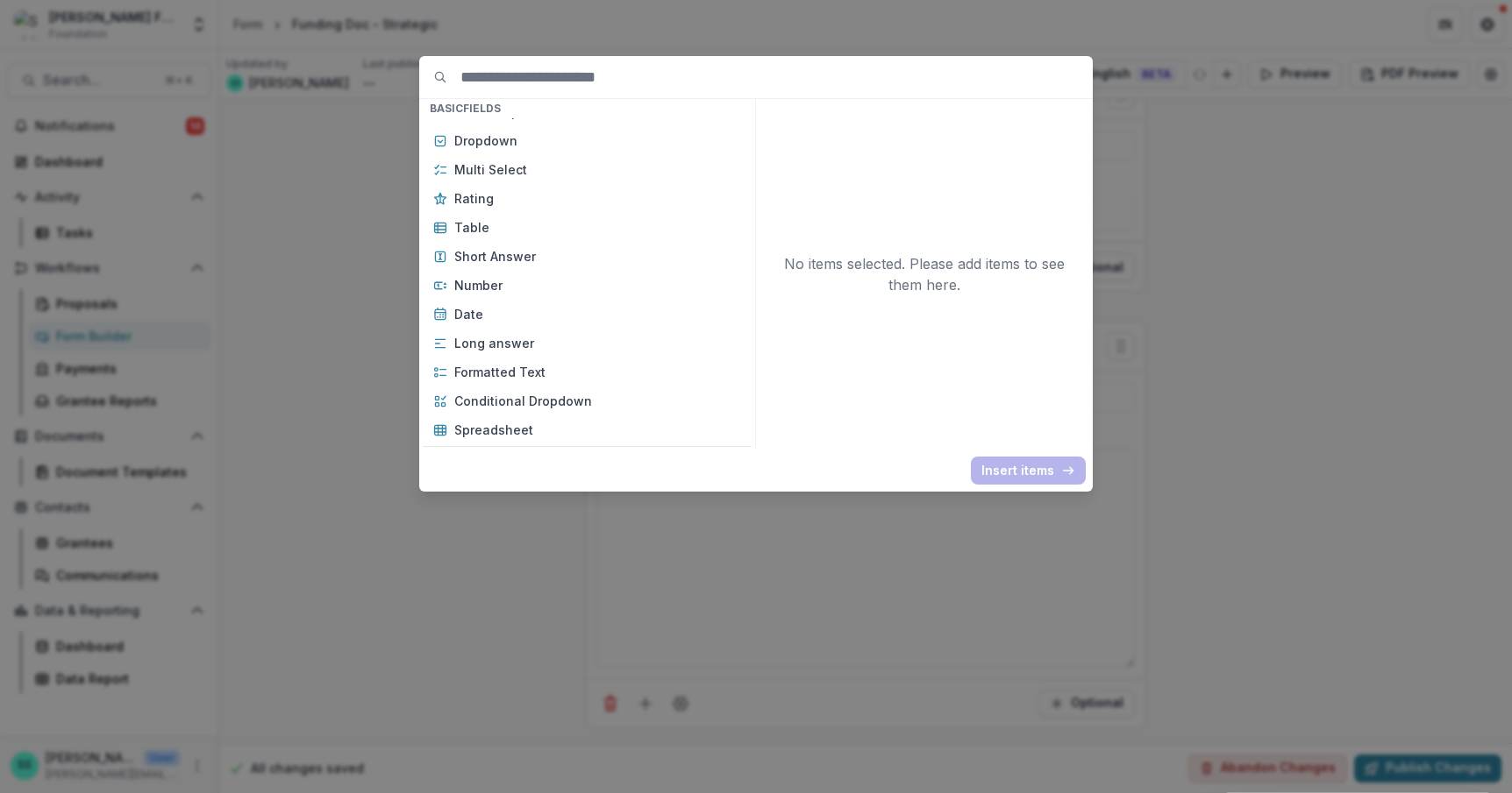
scroll to position [228, 0]
click at [471, 350] on p "Long answer" at bounding box center [598, 341] width 287 height 18
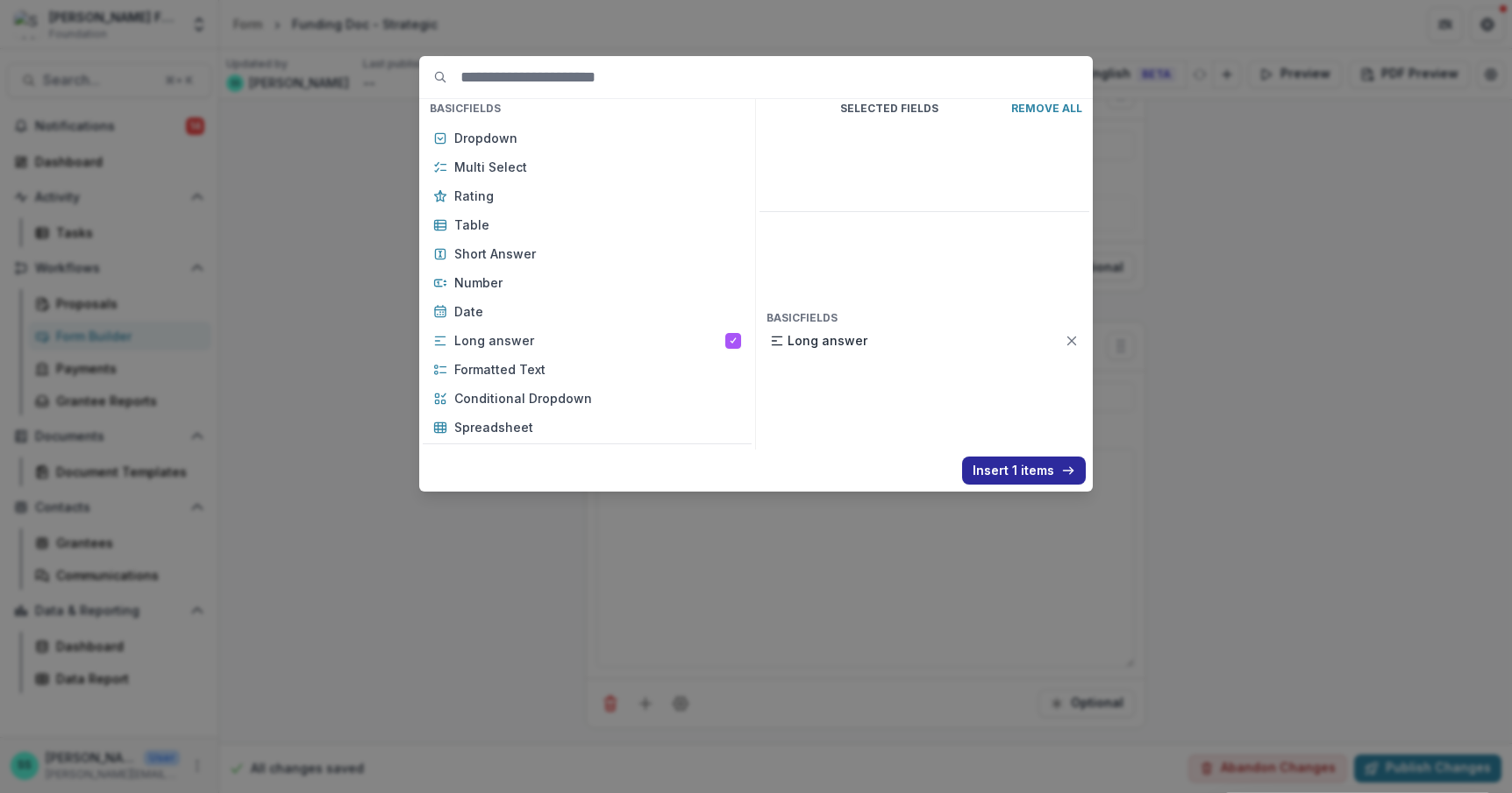
click at [1071, 485] on button "Insert 1 items" at bounding box center [1023, 470] width 124 height 28
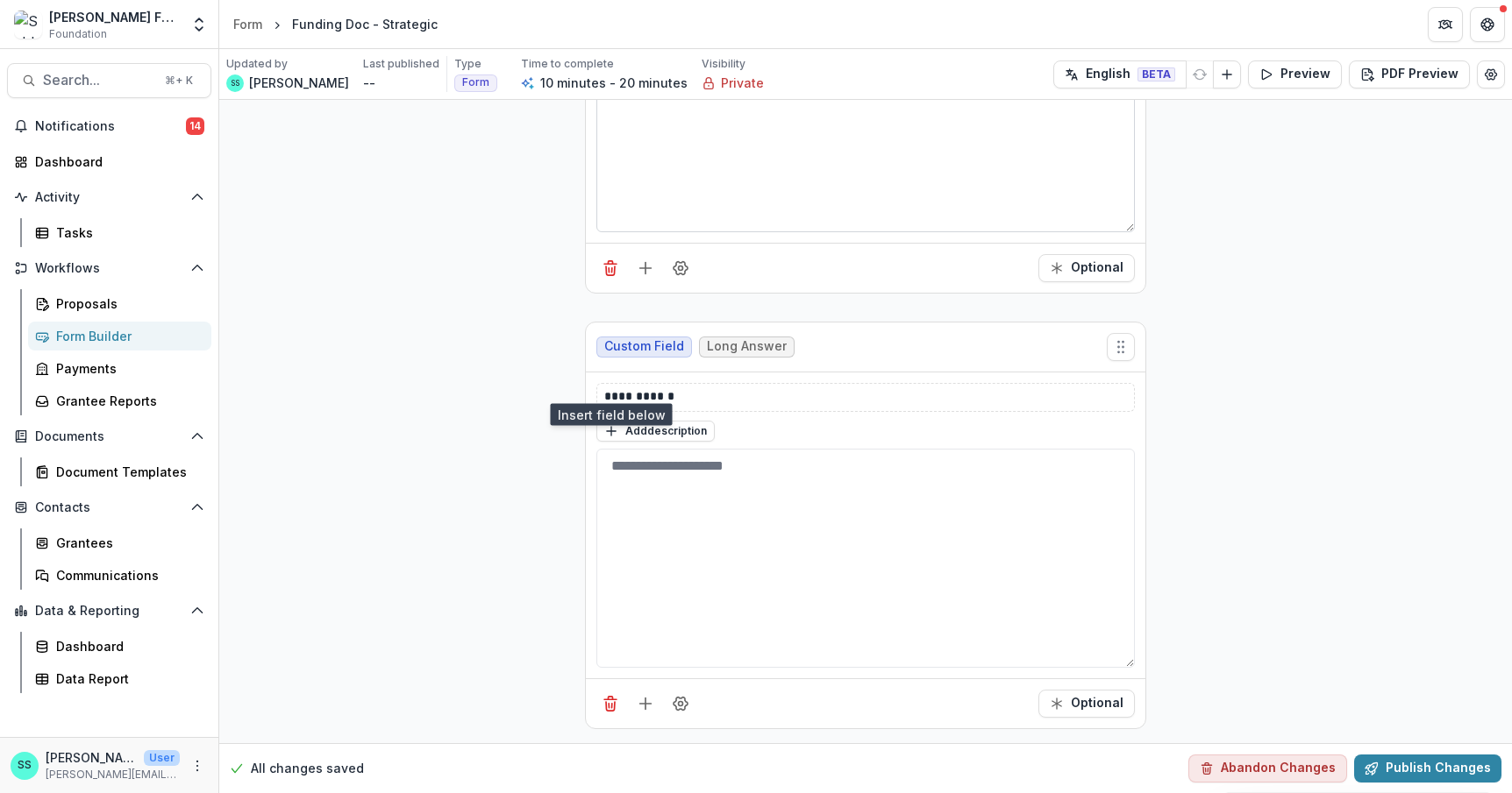
scroll to position [1958, 0]
click at [616, 408] on p "**********" at bounding box center [898, 397] width 589 height 21
drag, startPoint x: 658, startPoint y: 527, endPoint x: 539, endPoint y: 532, distance: 119.1
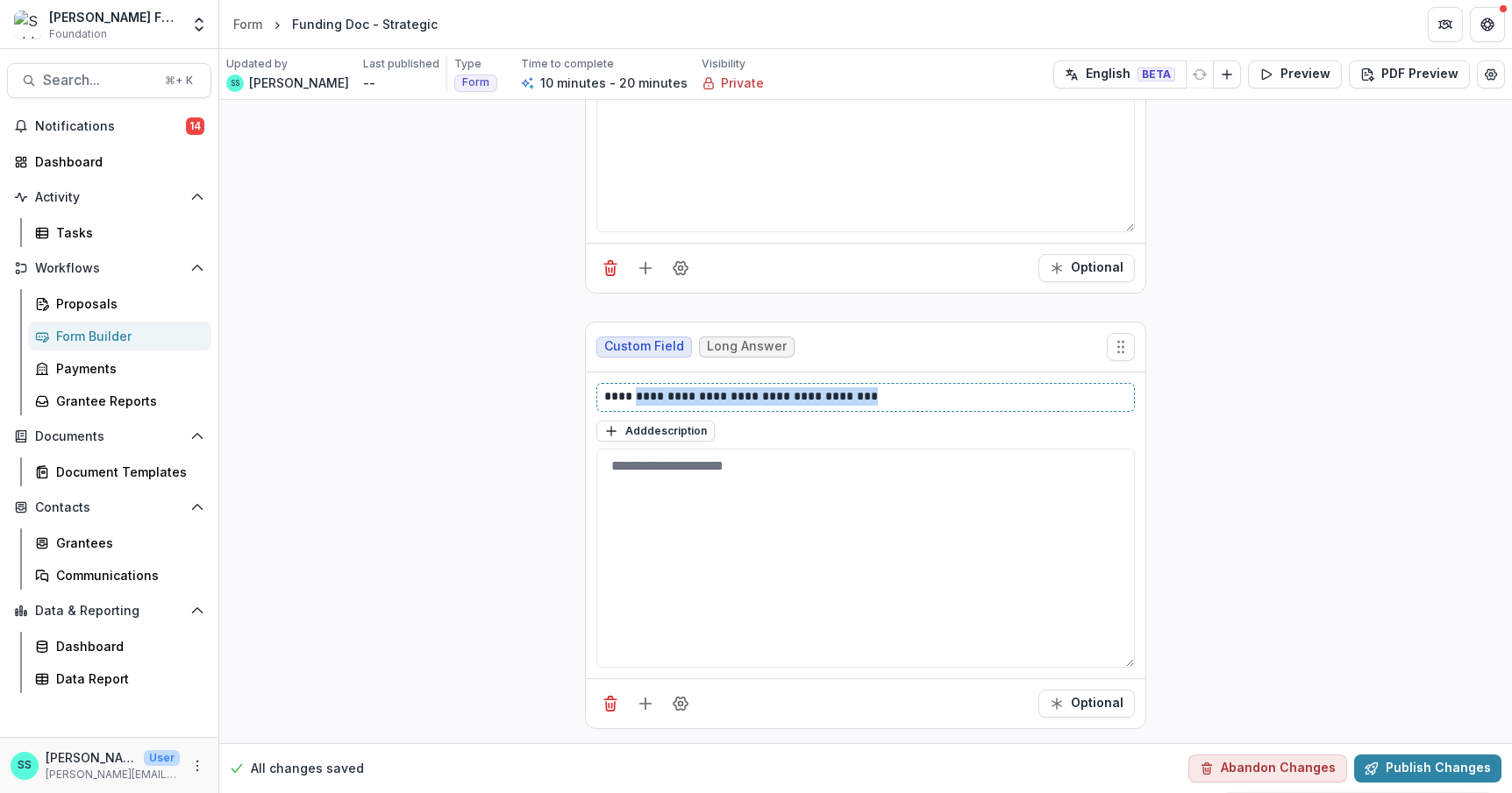
drag, startPoint x: 875, startPoint y: 524, endPoint x: 609, endPoint y: 525, distance: 266.0
click at [609, 408] on p "**********" at bounding box center [898, 397] width 589 height 21
click at [637, 695] on icon "Add field" at bounding box center [645, 703] width 17 height 17
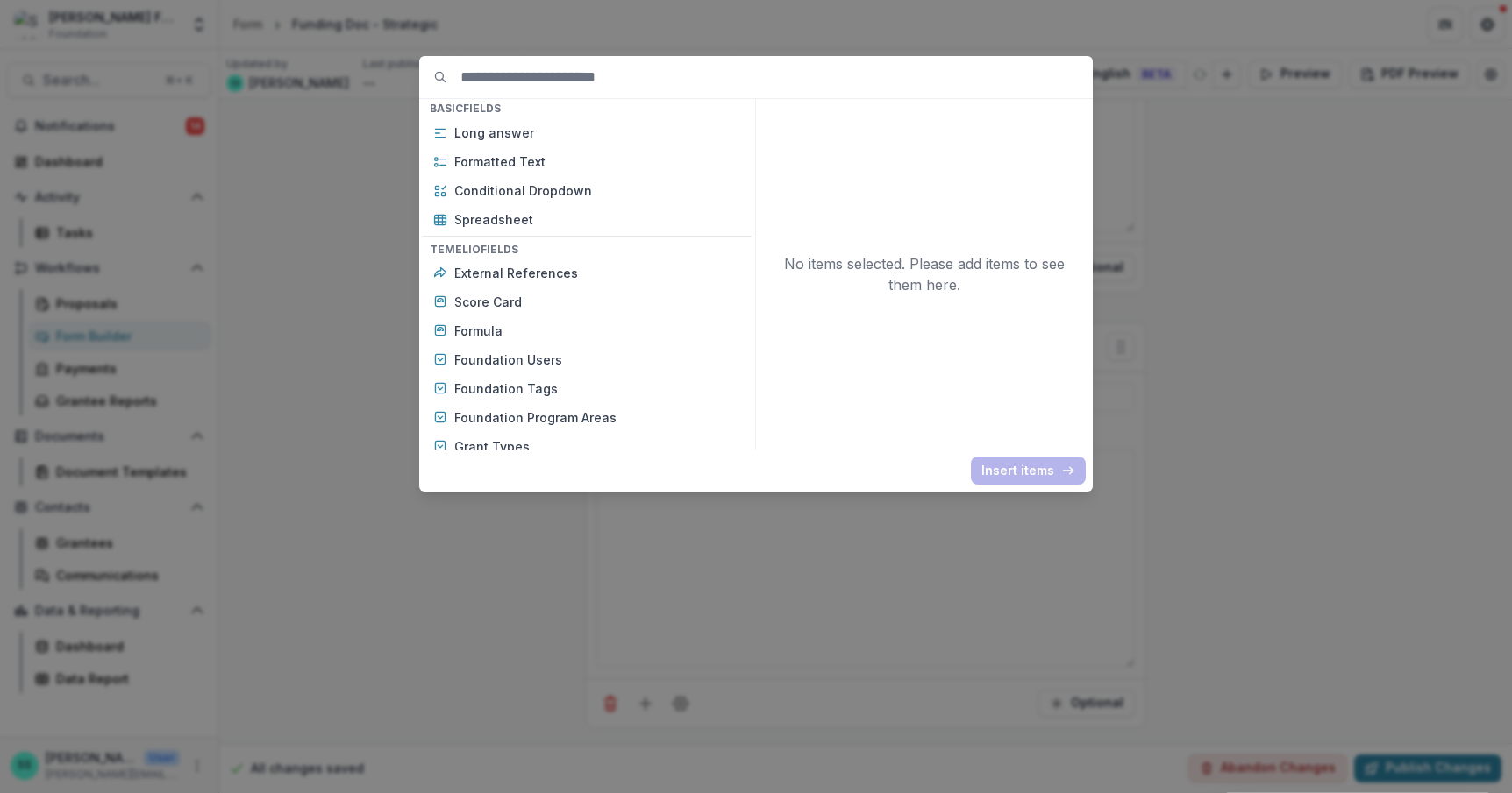
scroll to position [439, 0]
click at [460, 139] on p "Long answer" at bounding box center [598, 129] width 287 height 18
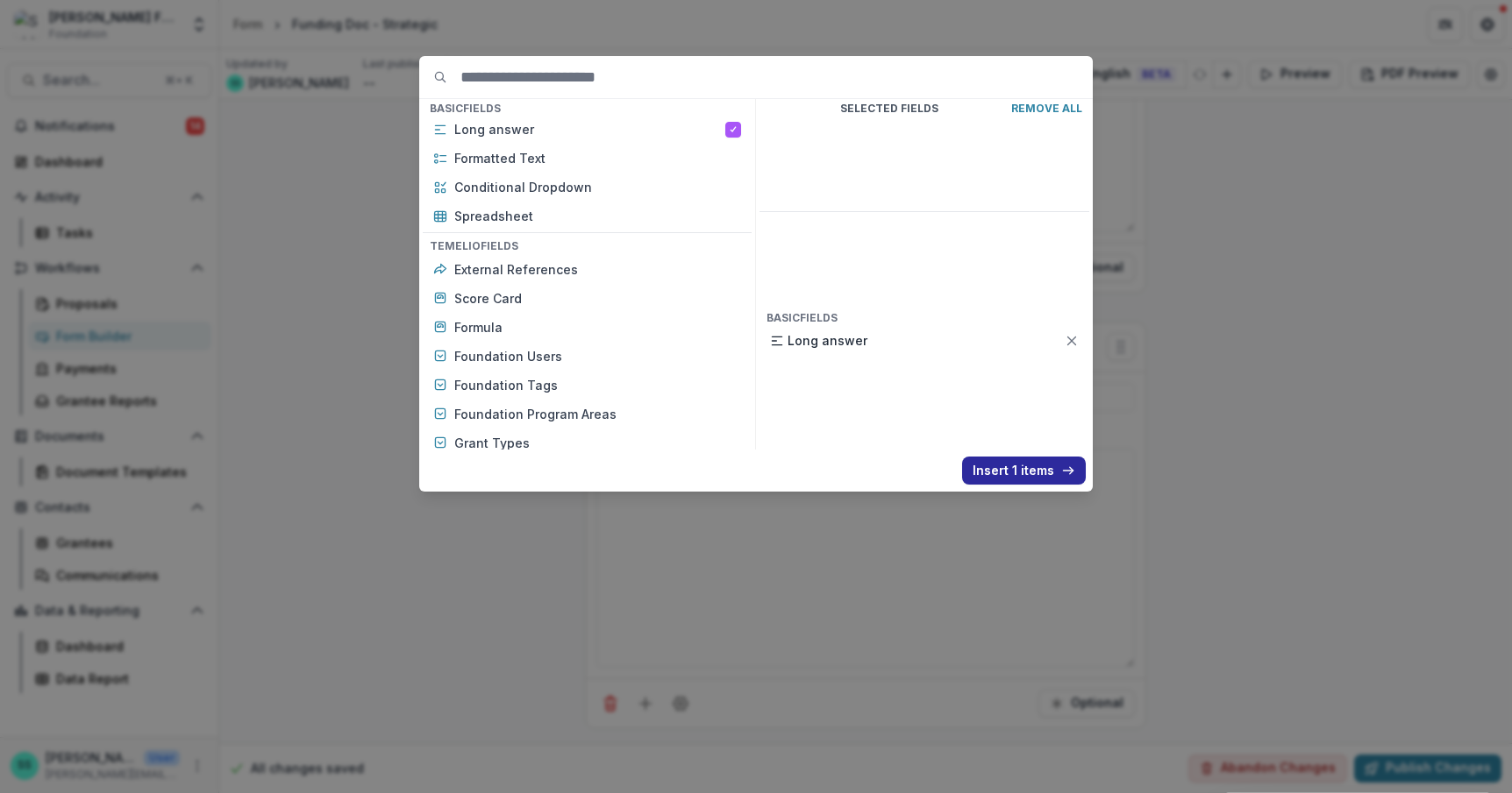
click at [1056, 482] on button "Insert 1 items" at bounding box center [1023, 470] width 124 height 28
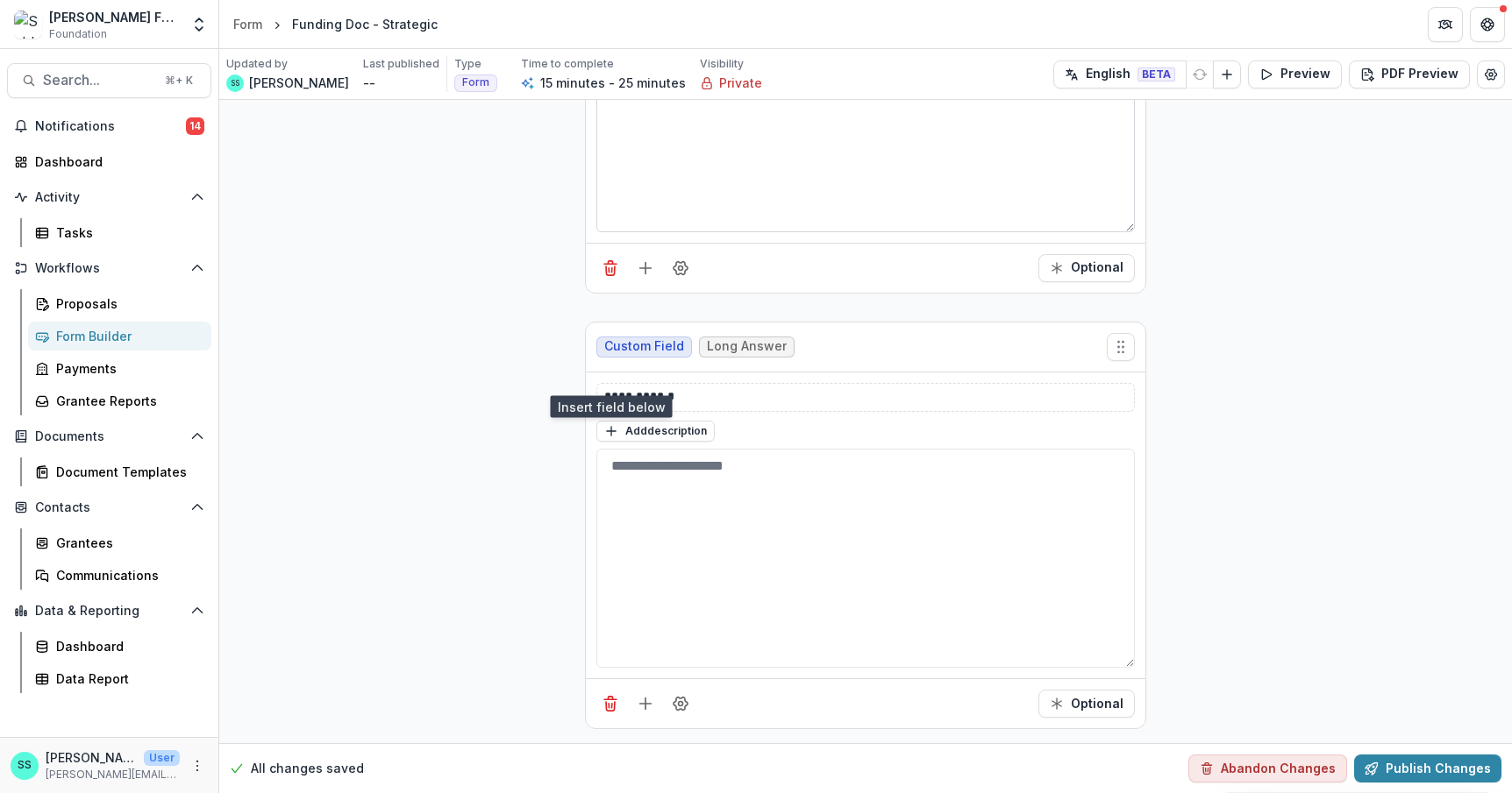
scroll to position [2430, 0]
drag, startPoint x: 674, startPoint y: 510, endPoint x: 564, endPoint y: 494, distance: 111.2
click at [586, 494] on div "**********" at bounding box center [866, 524] width 559 height 305
click at [637, 695] on icon "Add field" at bounding box center [645, 703] width 17 height 17
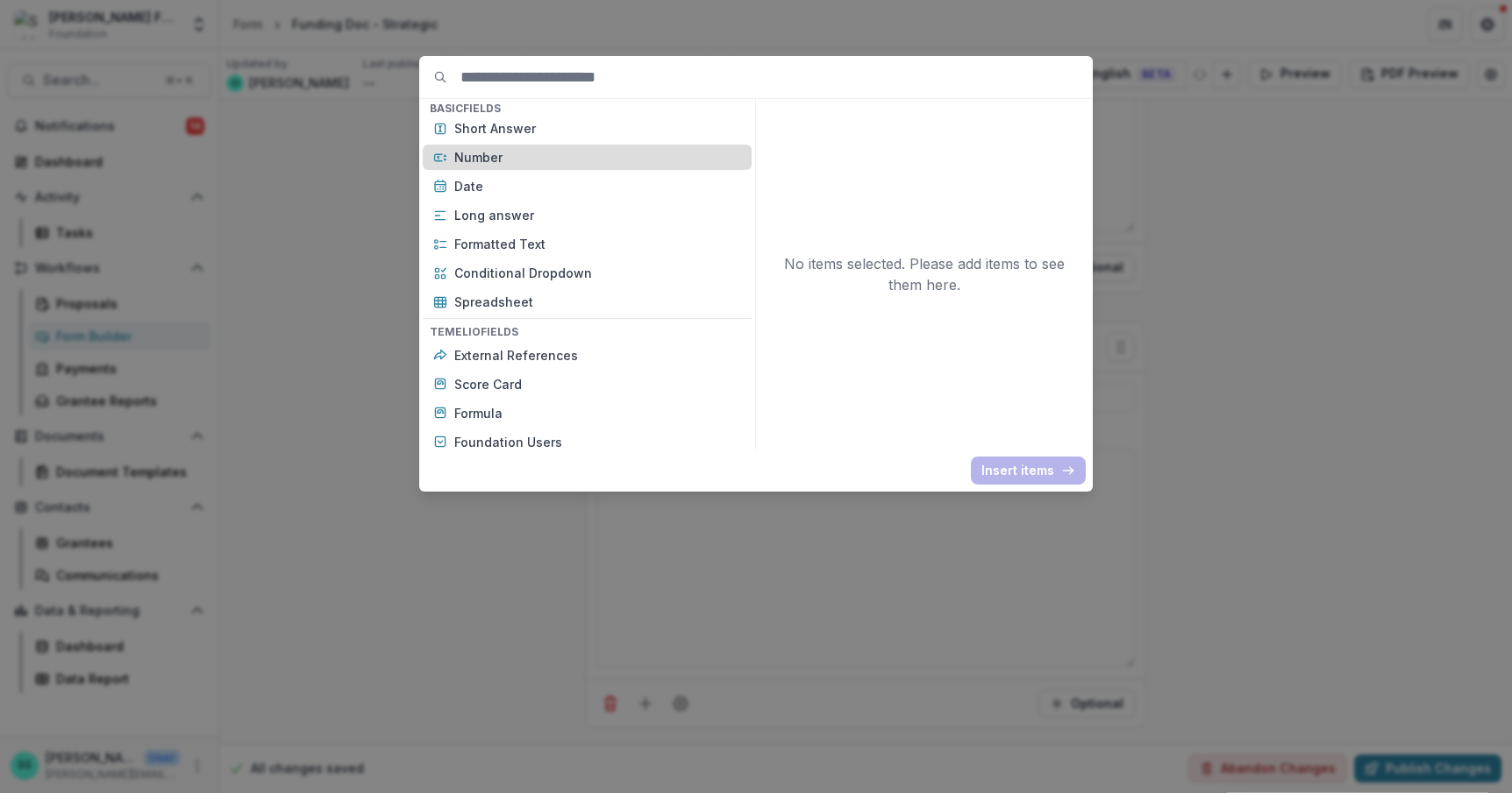
scroll to position [359, 0]
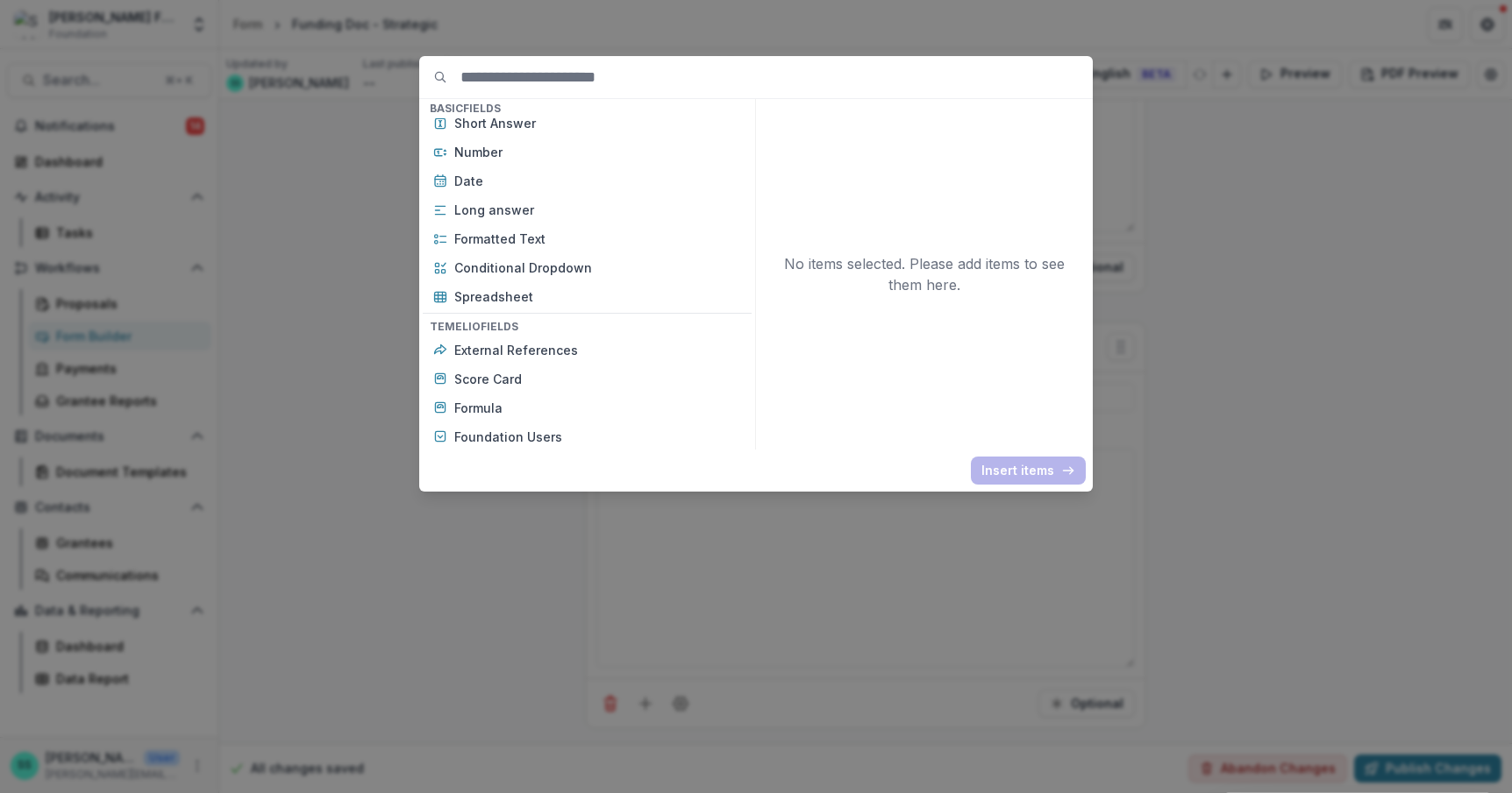
click at [324, 481] on div "Basic Fields New Page File Download File Upload Text Block Currency Phone Numbe…" at bounding box center [756, 396] width 1512 height 793
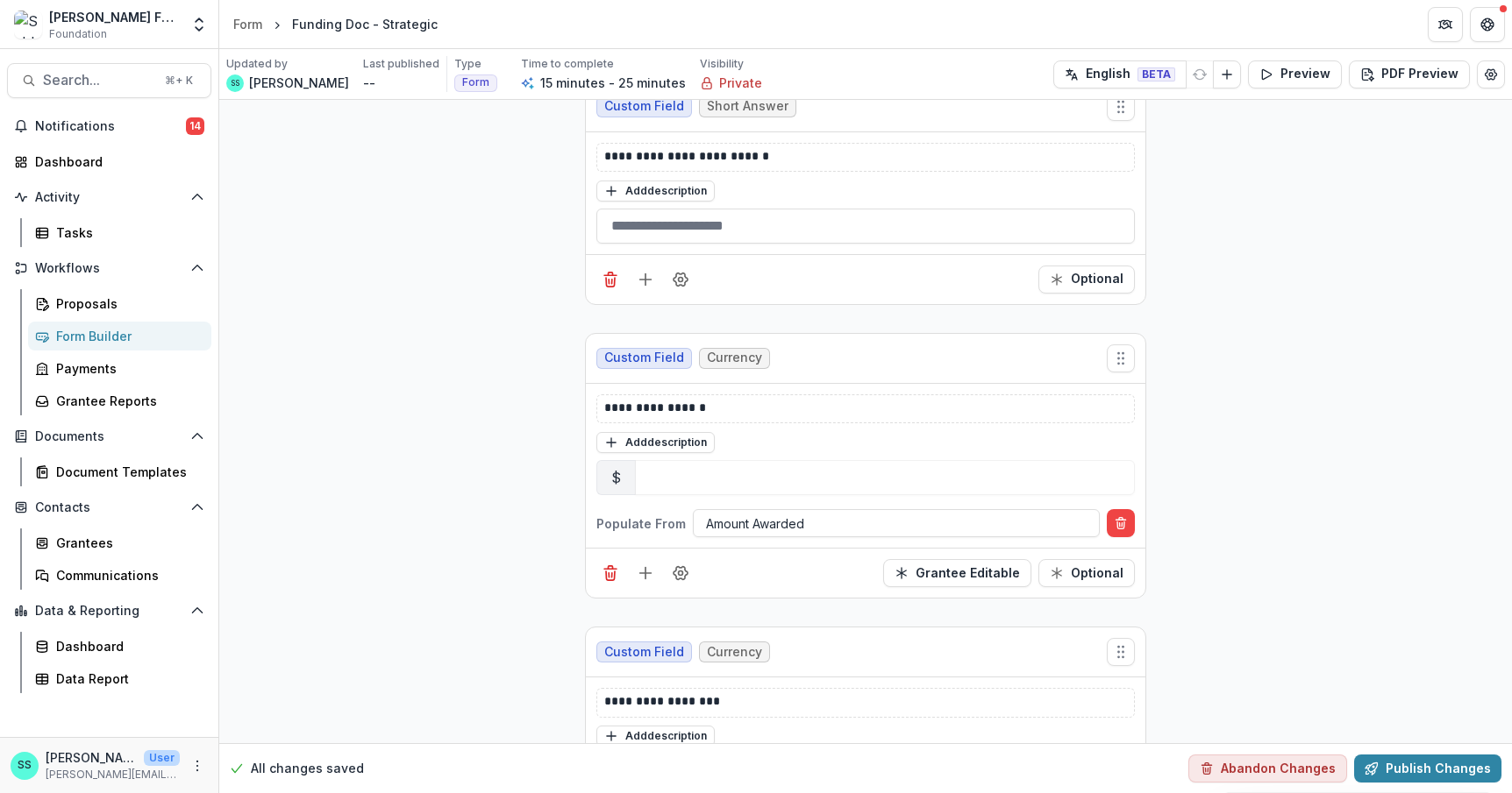
scroll to position [874, 0]
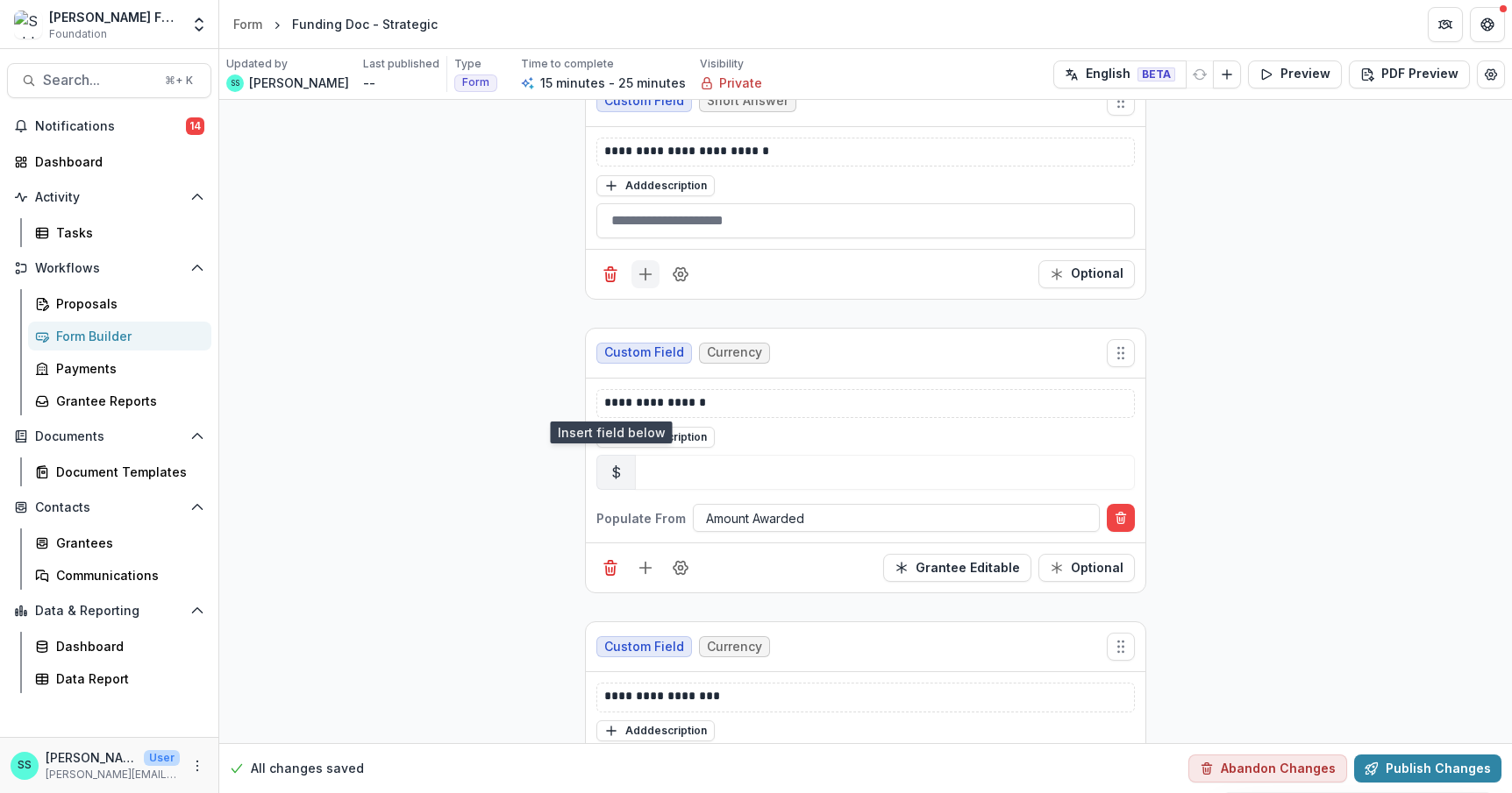
click at [637, 283] on icon "Add field" at bounding box center [645, 274] width 17 height 17
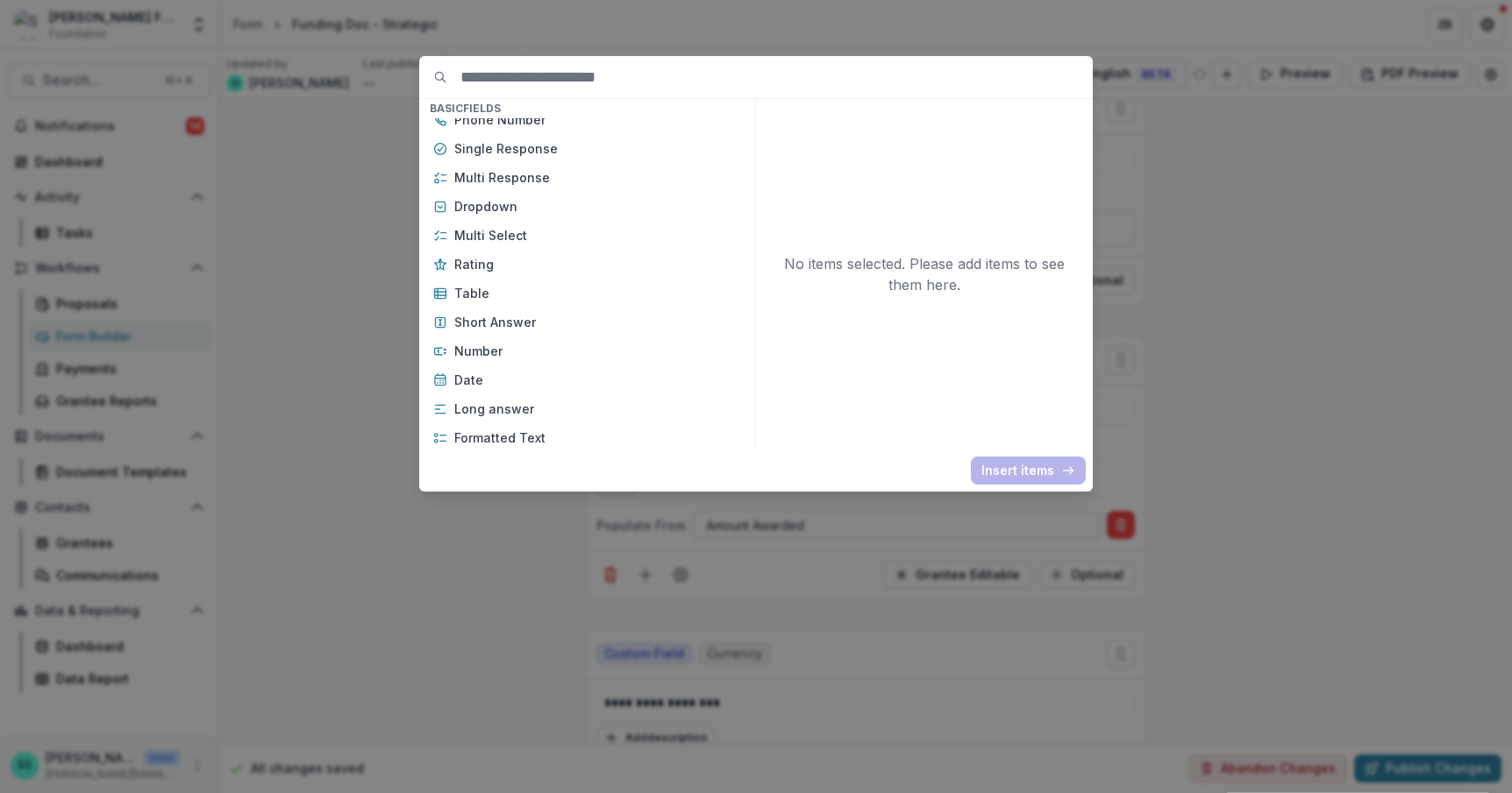
scroll to position [0, 0]
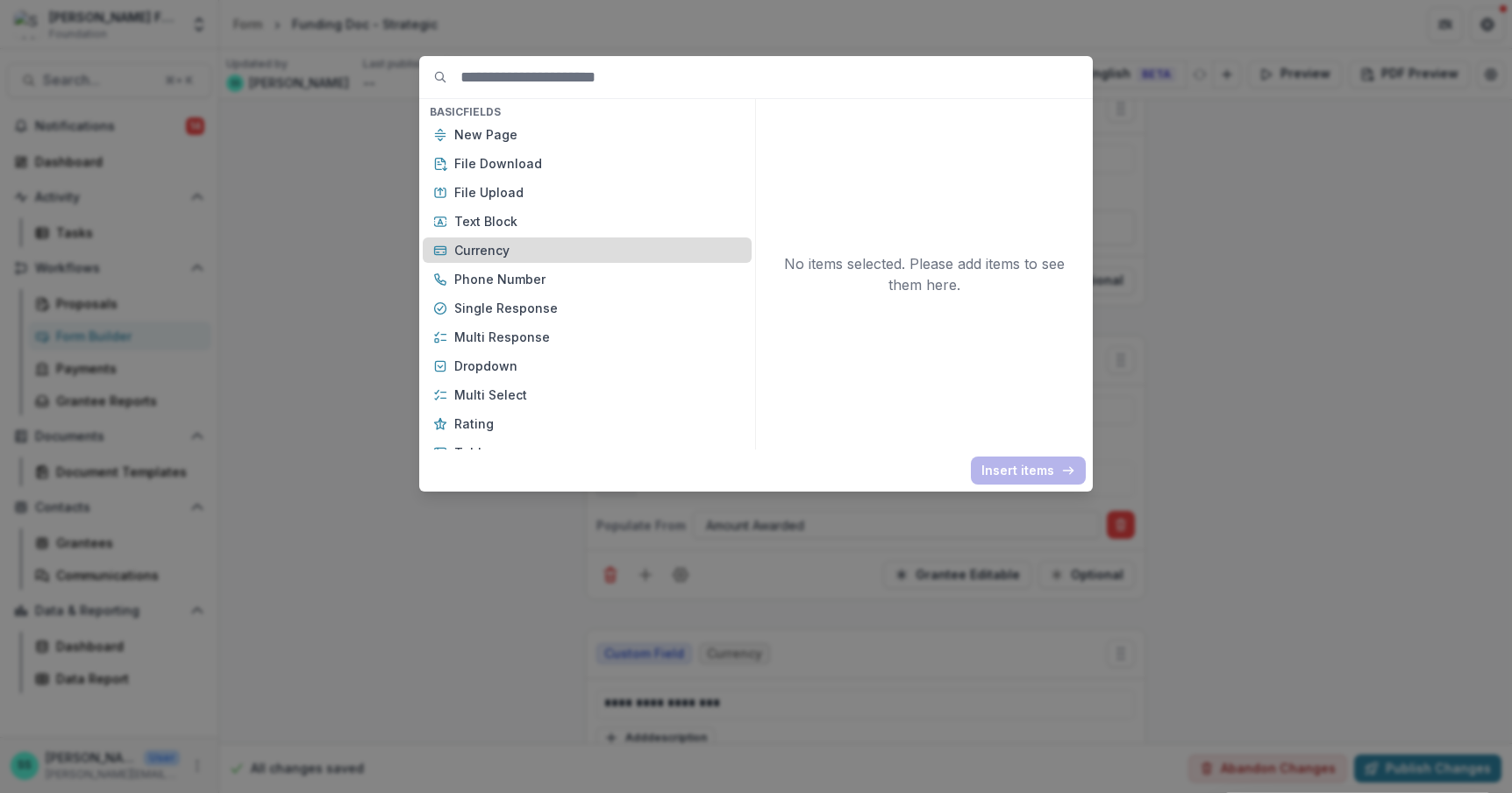
click at [463, 260] on p "Currency" at bounding box center [598, 250] width 287 height 18
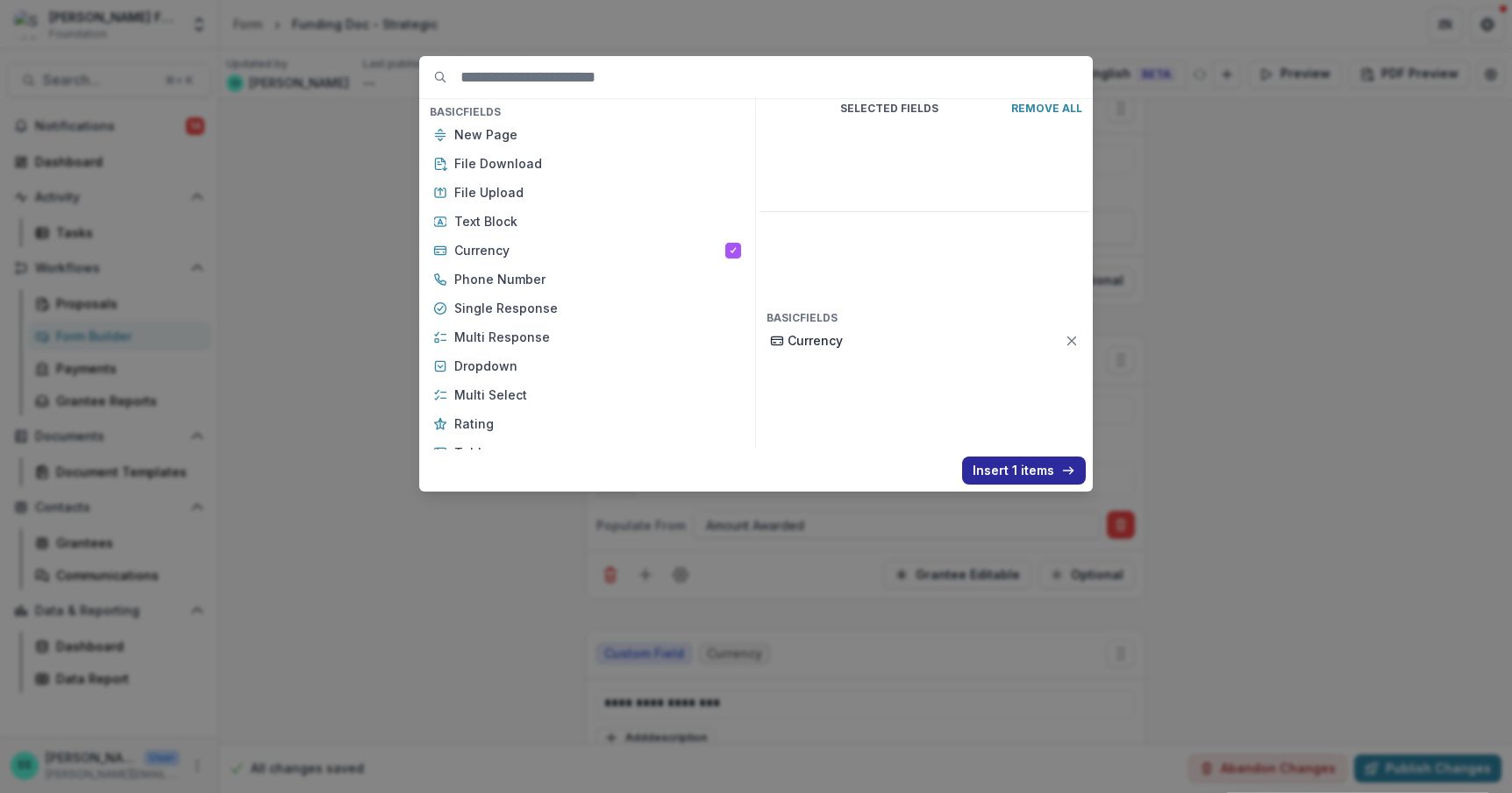
click at [1030, 484] on button "Insert 1 items" at bounding box center [1023, 470] width 124 height 28
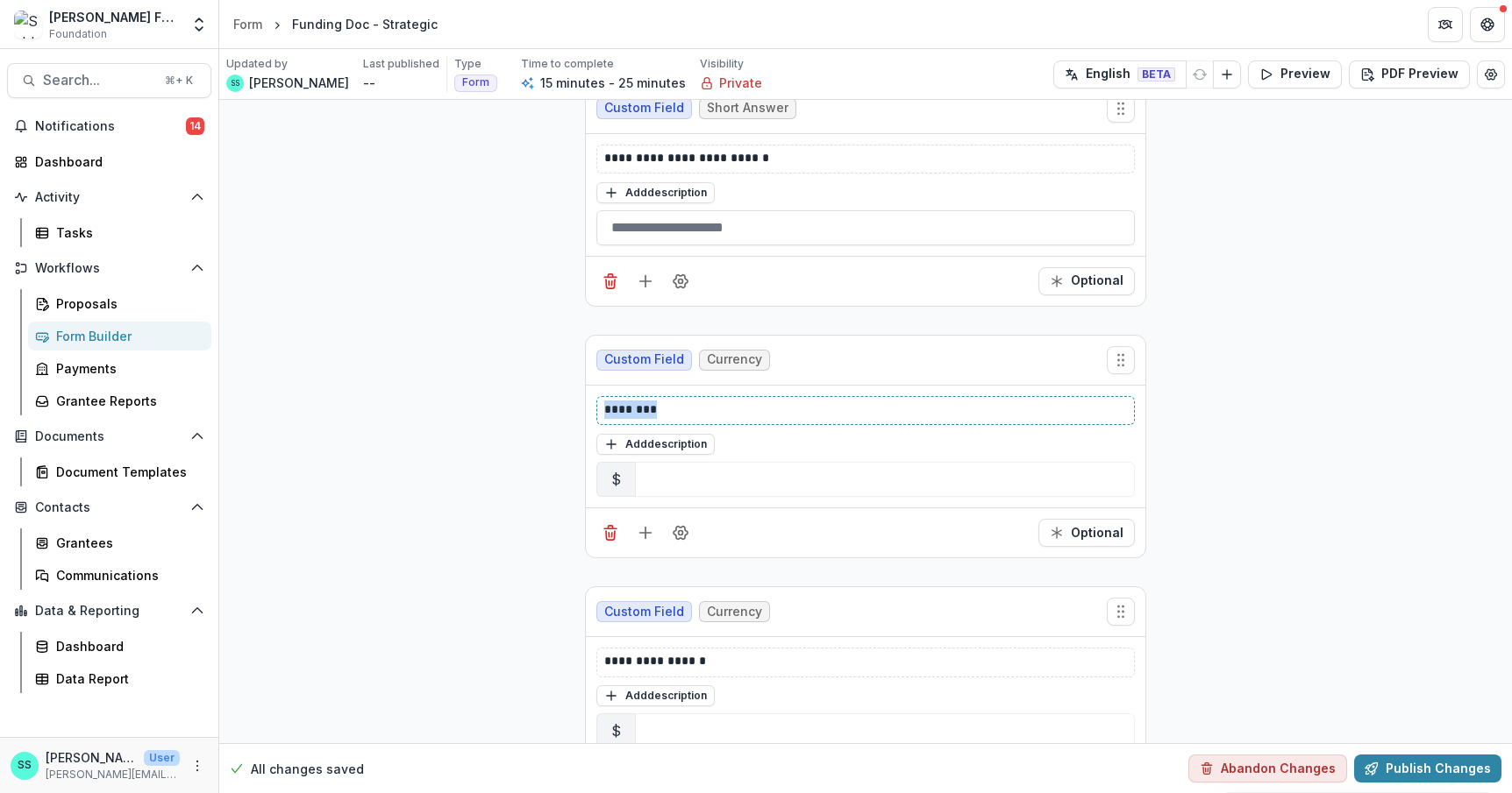
drag, startPoint x: 653, startPoint y: 549, endPoint x: 526, endPoint y: 536, distance: 127.7
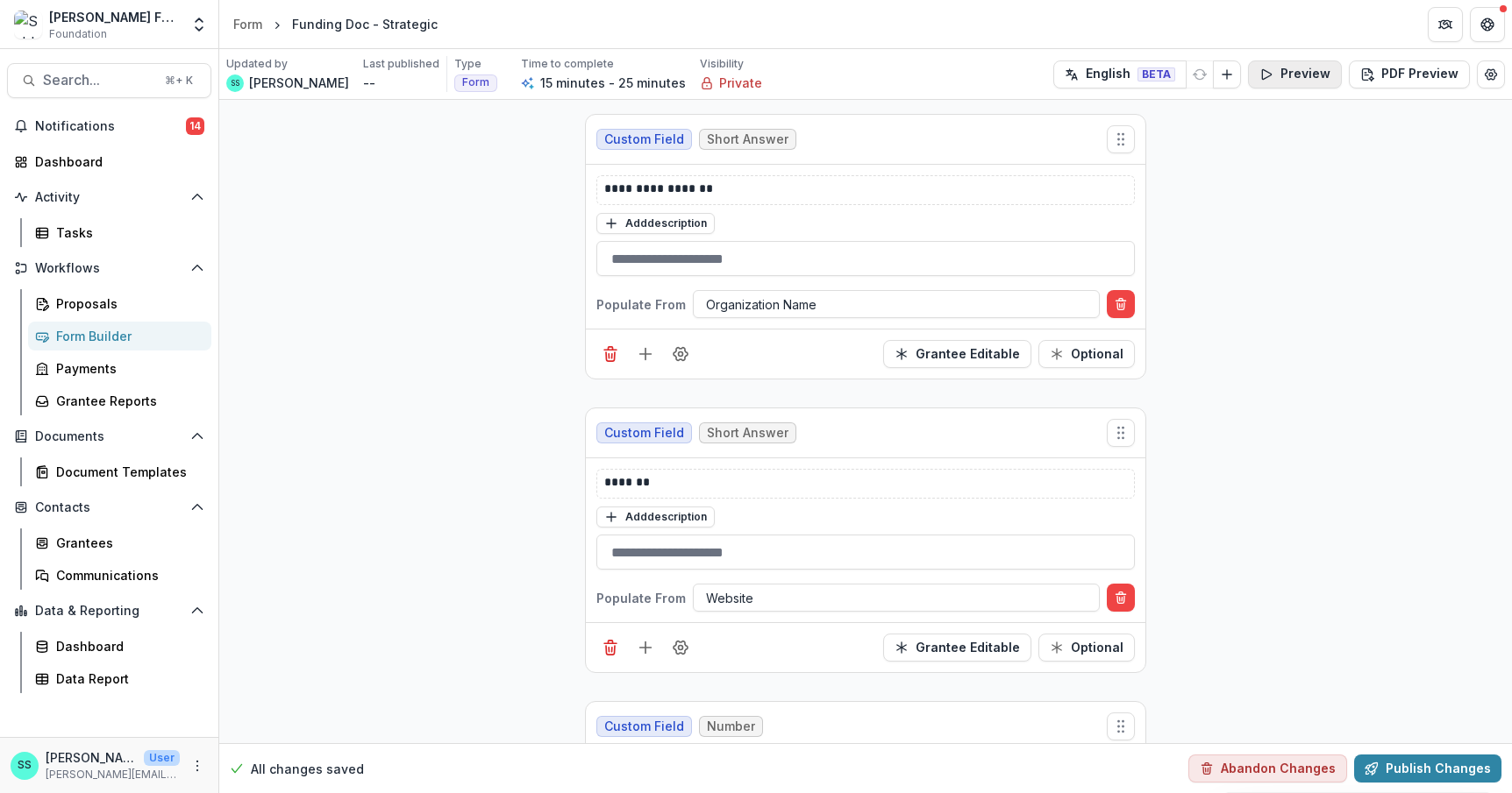
click at [1283, 68] on button "Preview" at bounding box center [1295, 74] width 94 height 28
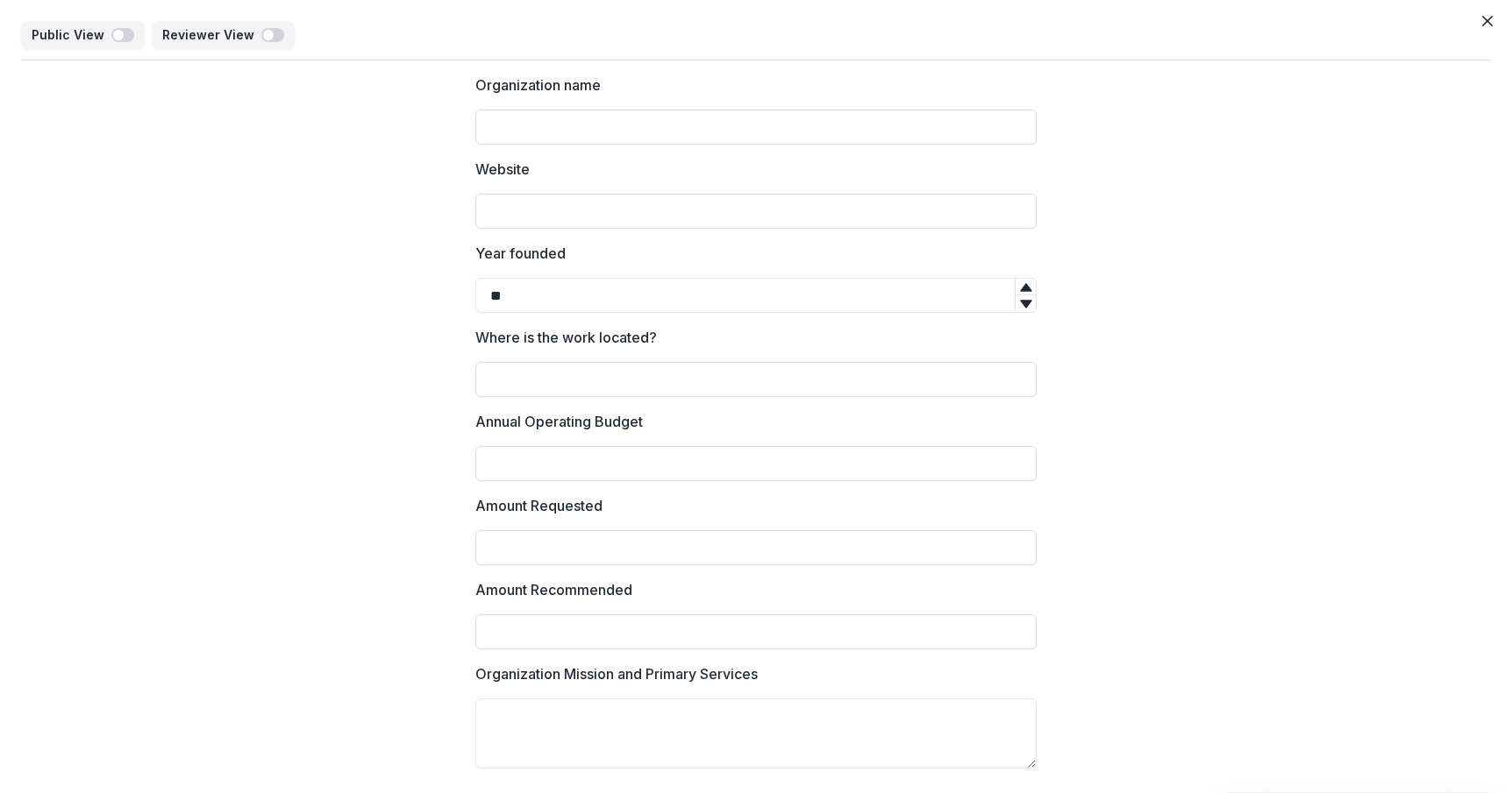
click at [1031, 307] on icon at bounding box center [1025, 304] width 12 height 8
type input "*"
click at [1031, 291] on icon at bounding box center [1025, 287] width 12 height 8
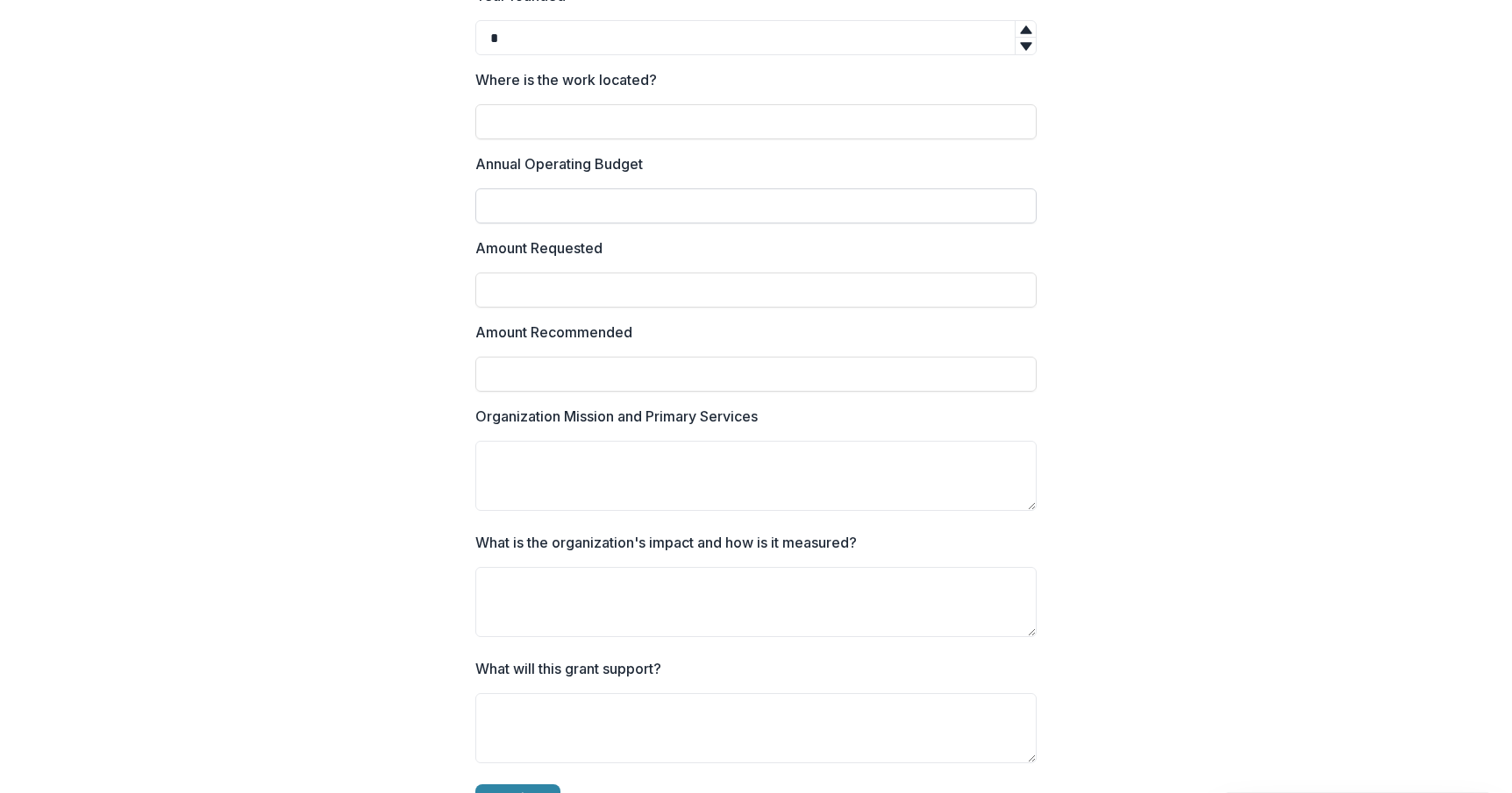
click at [699, 223] on input "Annual Operating Budget" at bounding box center [756, 205] width 561 height 35
type input "*"
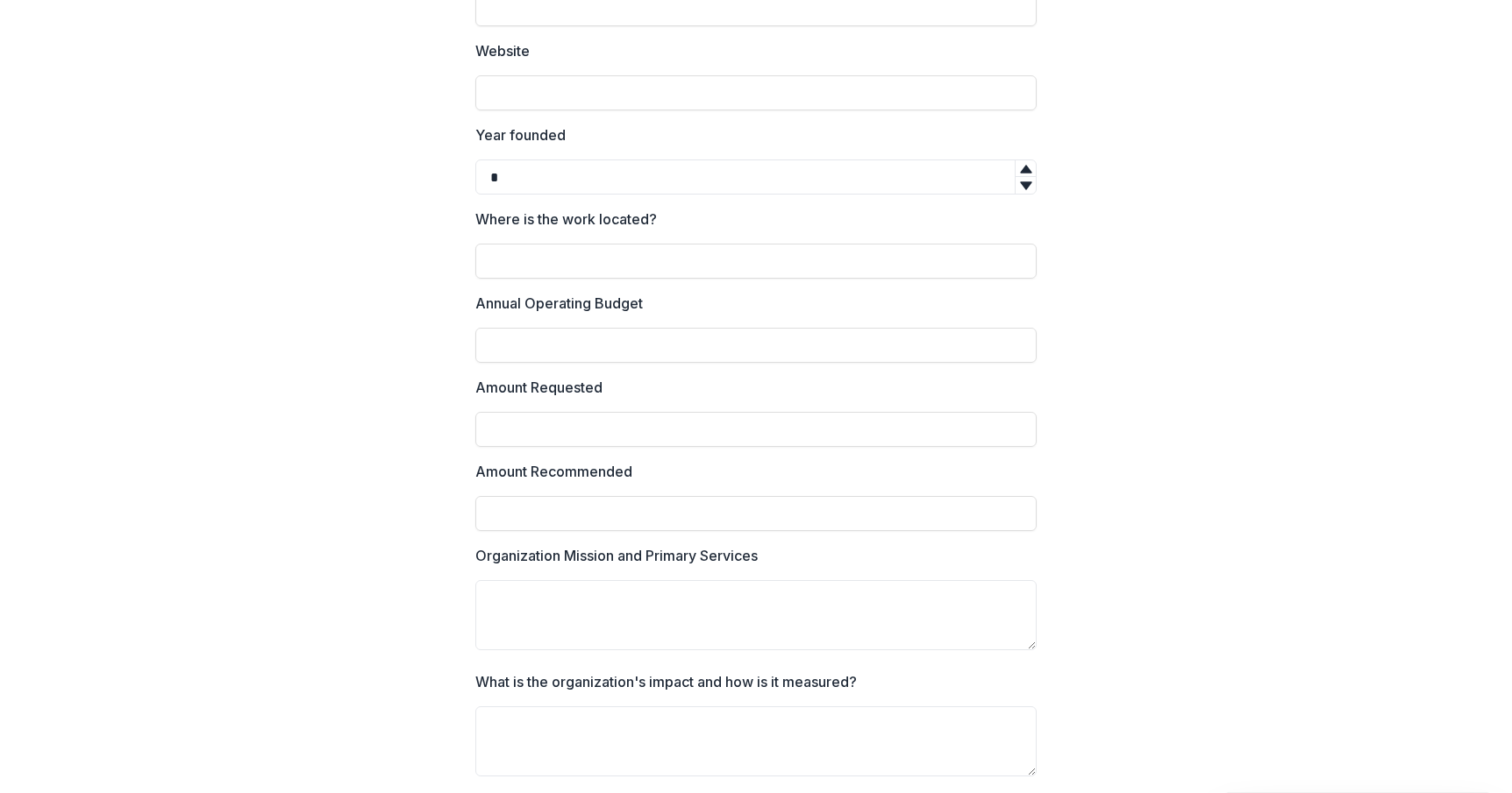
scroll to position [0, 0]
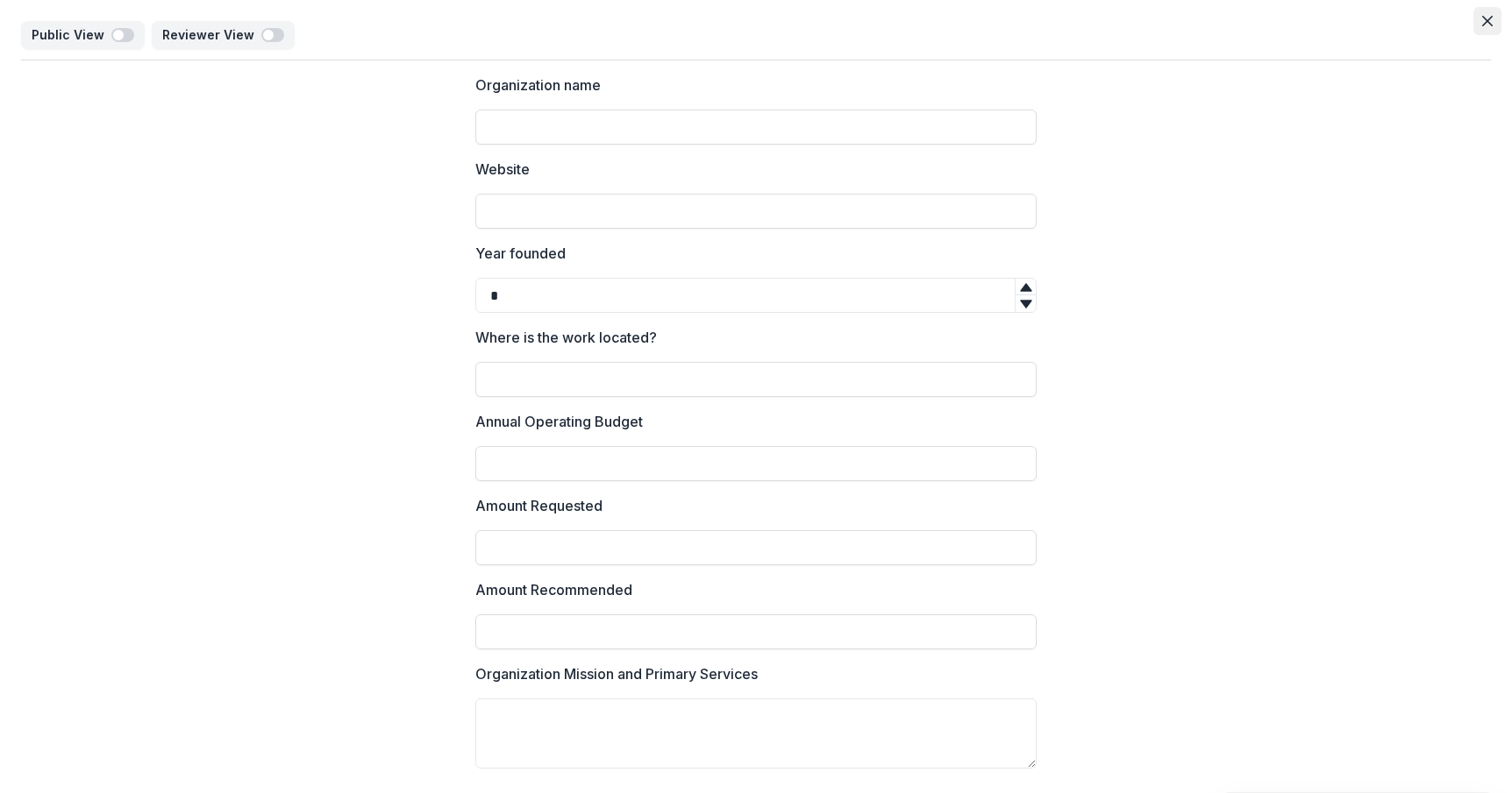
type input "**"
click at [1481, 26] on icon "Close" at bounding box center [1487, 22] width 11 height 11
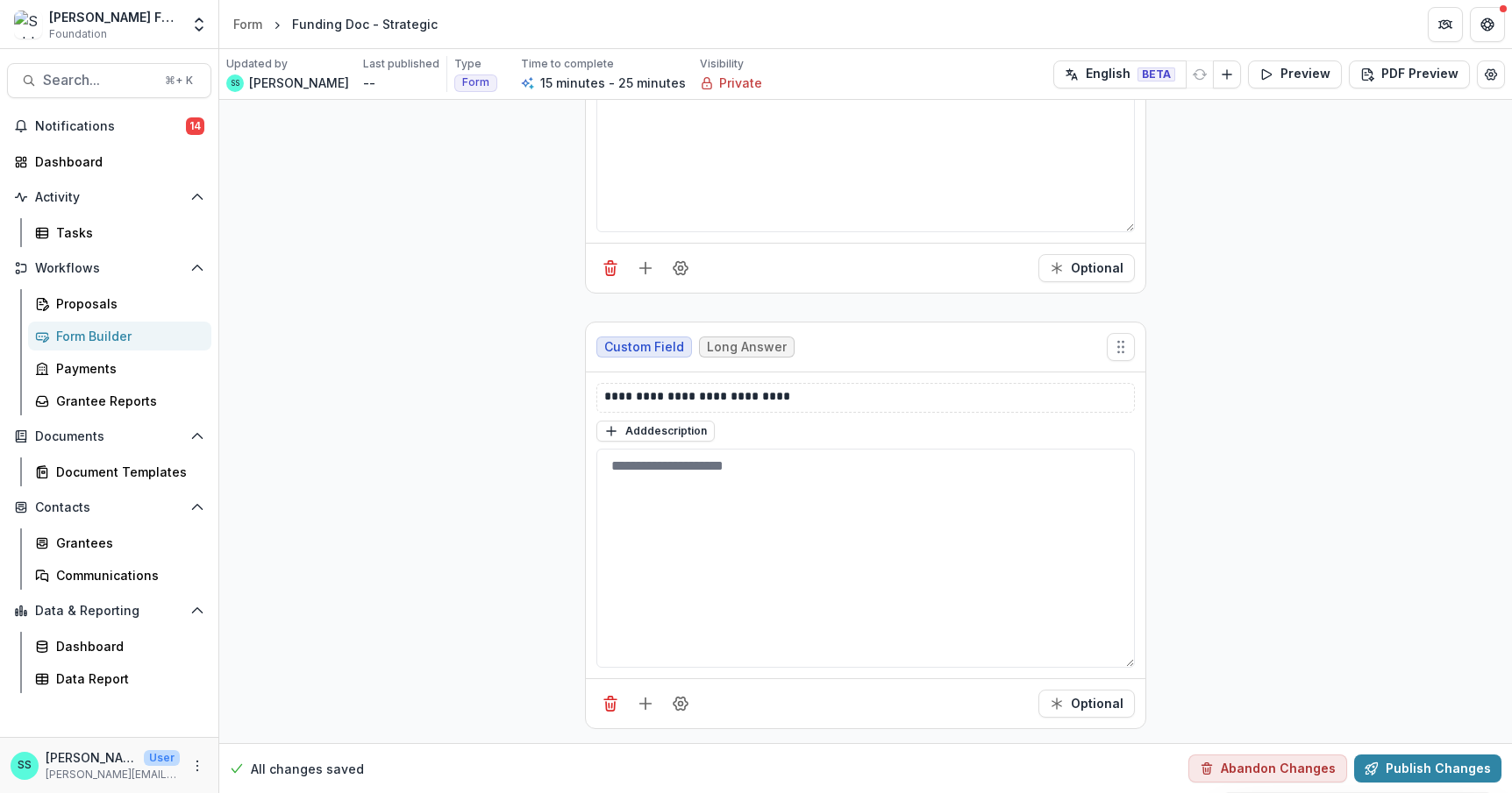
scroll to position [2845, 0]
click at [637, 702] on icon "Add field" at bounding box center [645, 703] width 17 height 17
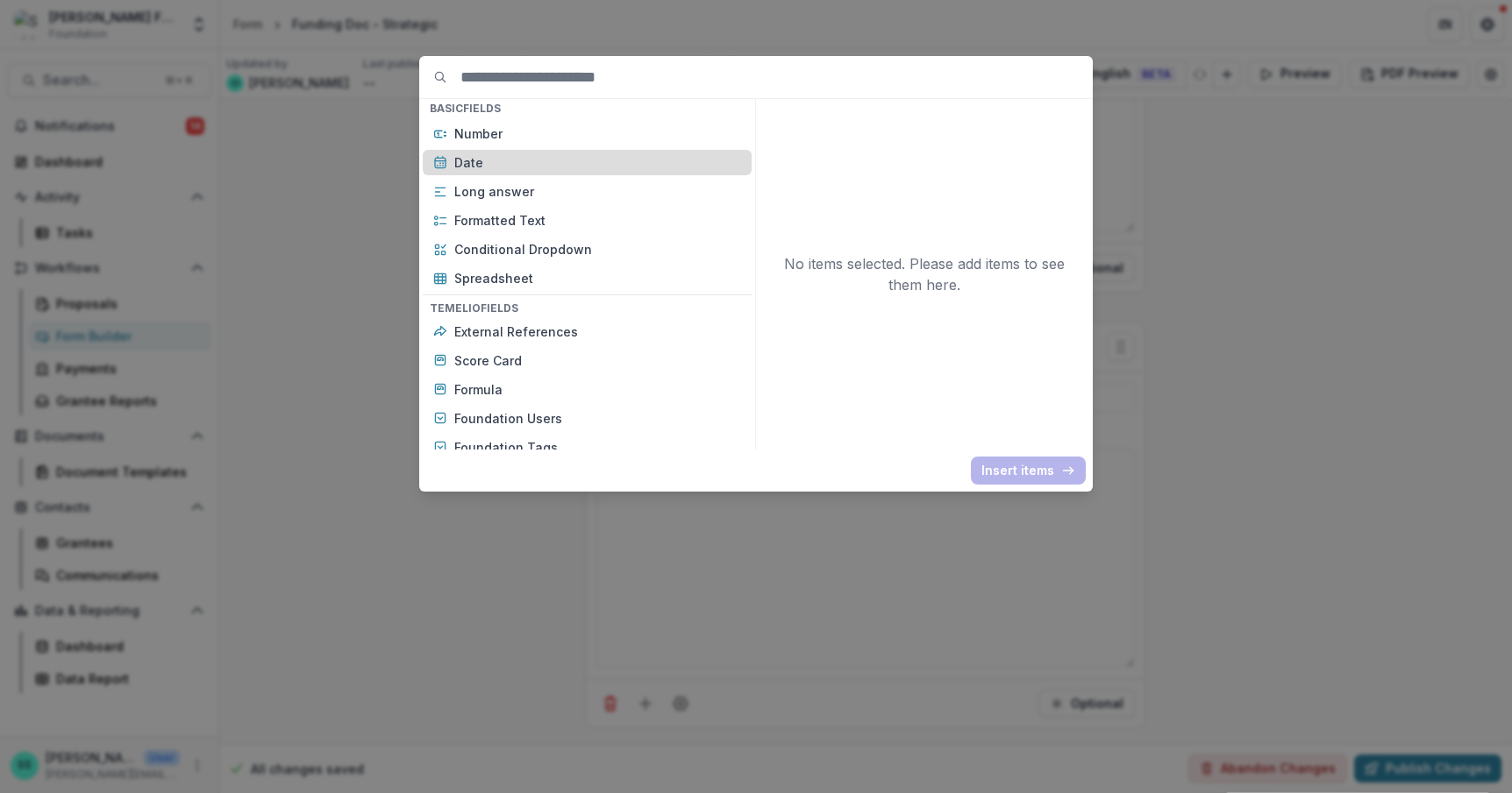
scroll to position [380, 0]
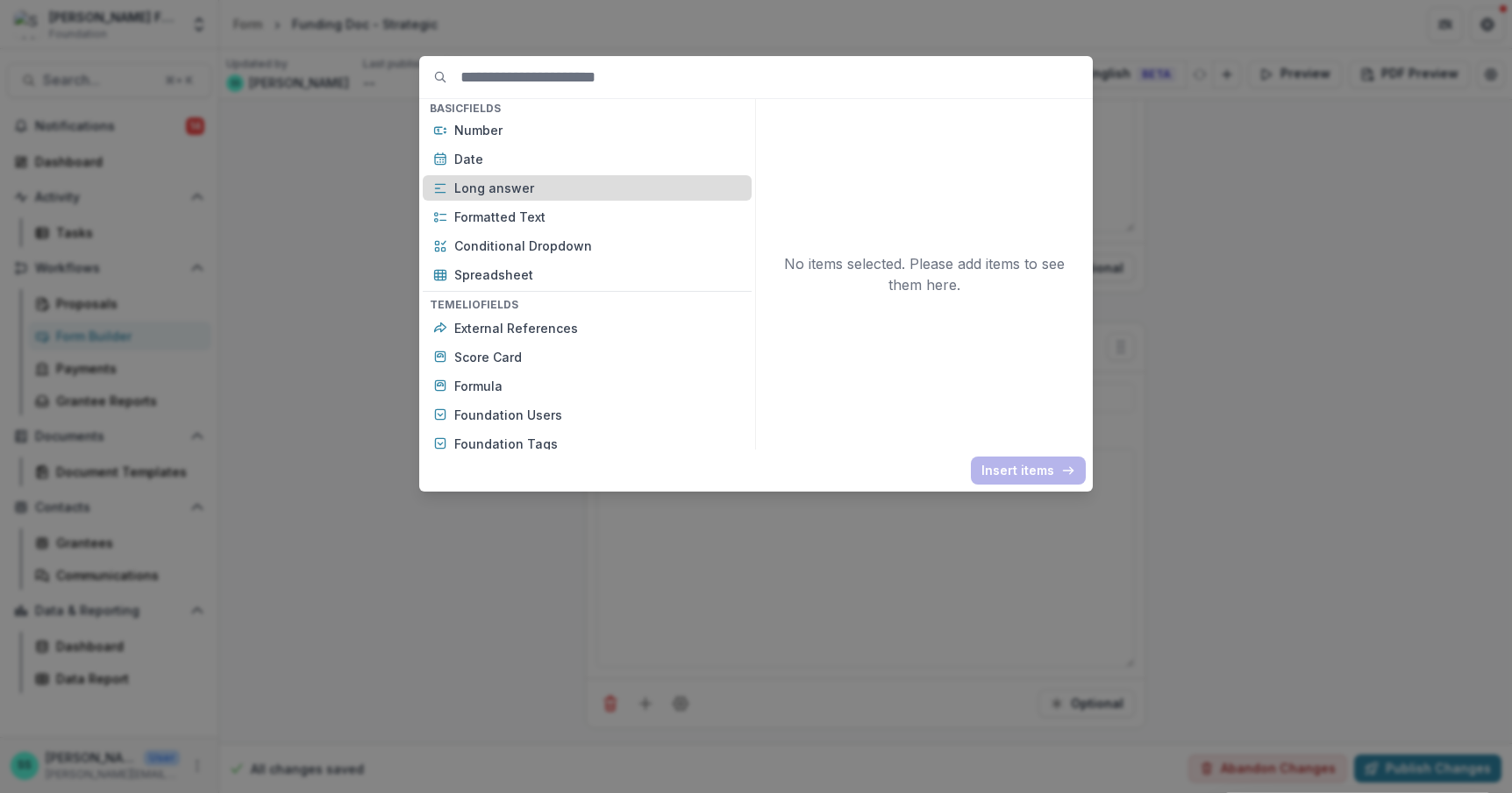
click at [463, 197] on p "Long answer" at bounding box center [598, 187] width 287 height 18
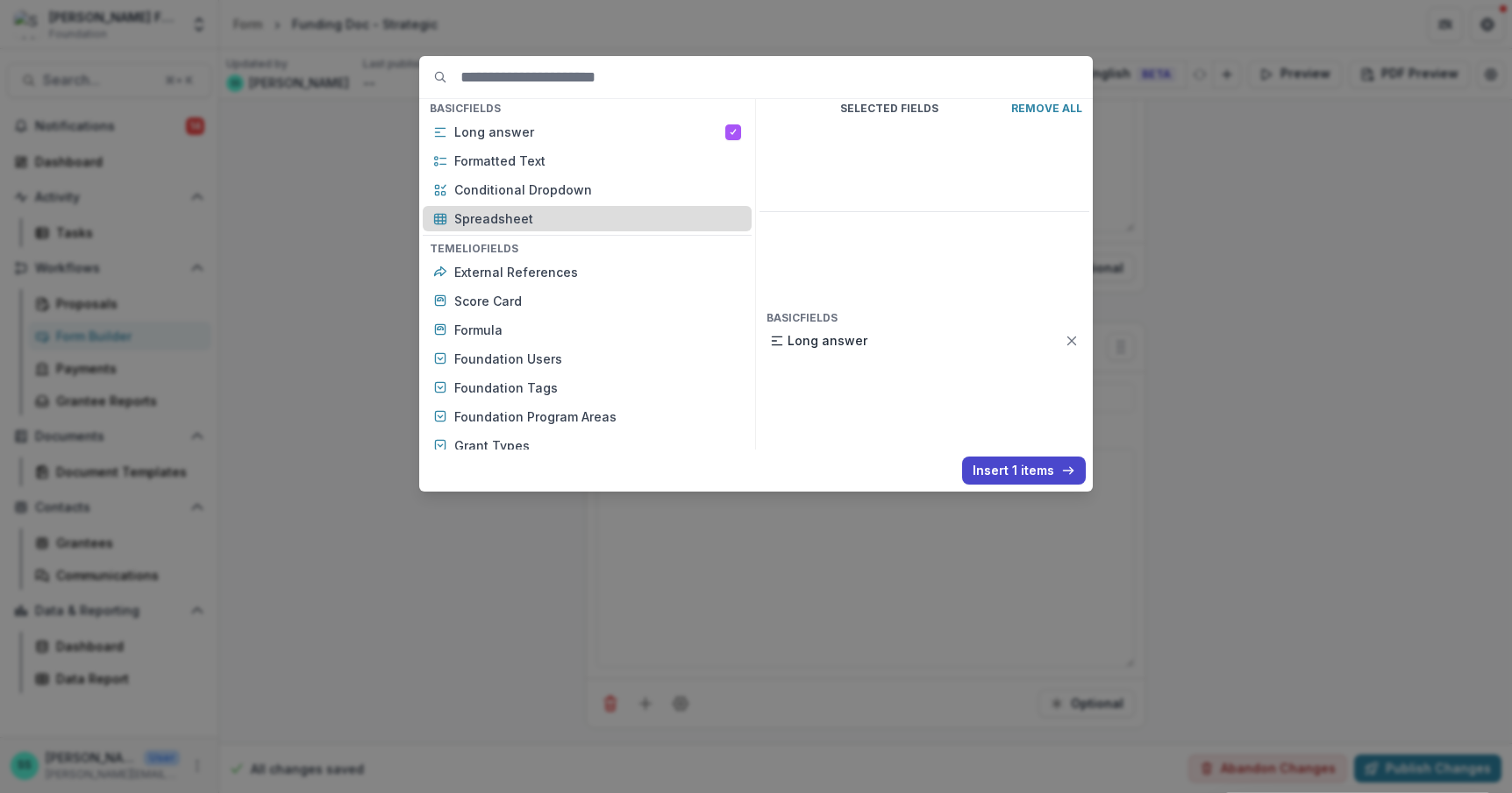
scroll to position [440, 0]
click at [454, 224] on p "Spreadsheet" at bounding box center [598, 215] width 287 height 18
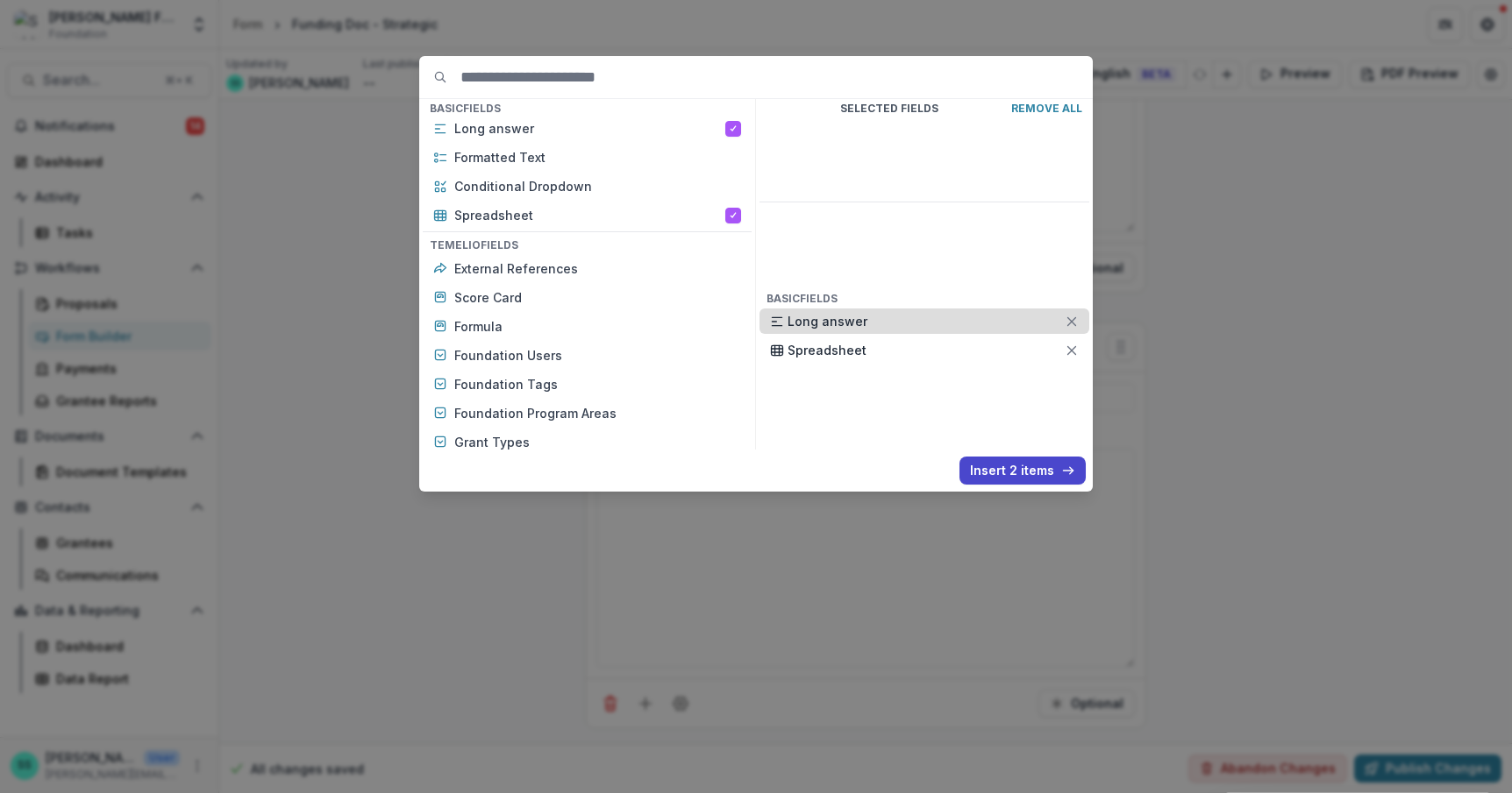
click at [1078, 314] on icon at bounding box center [1072, 322] width 14 height 14
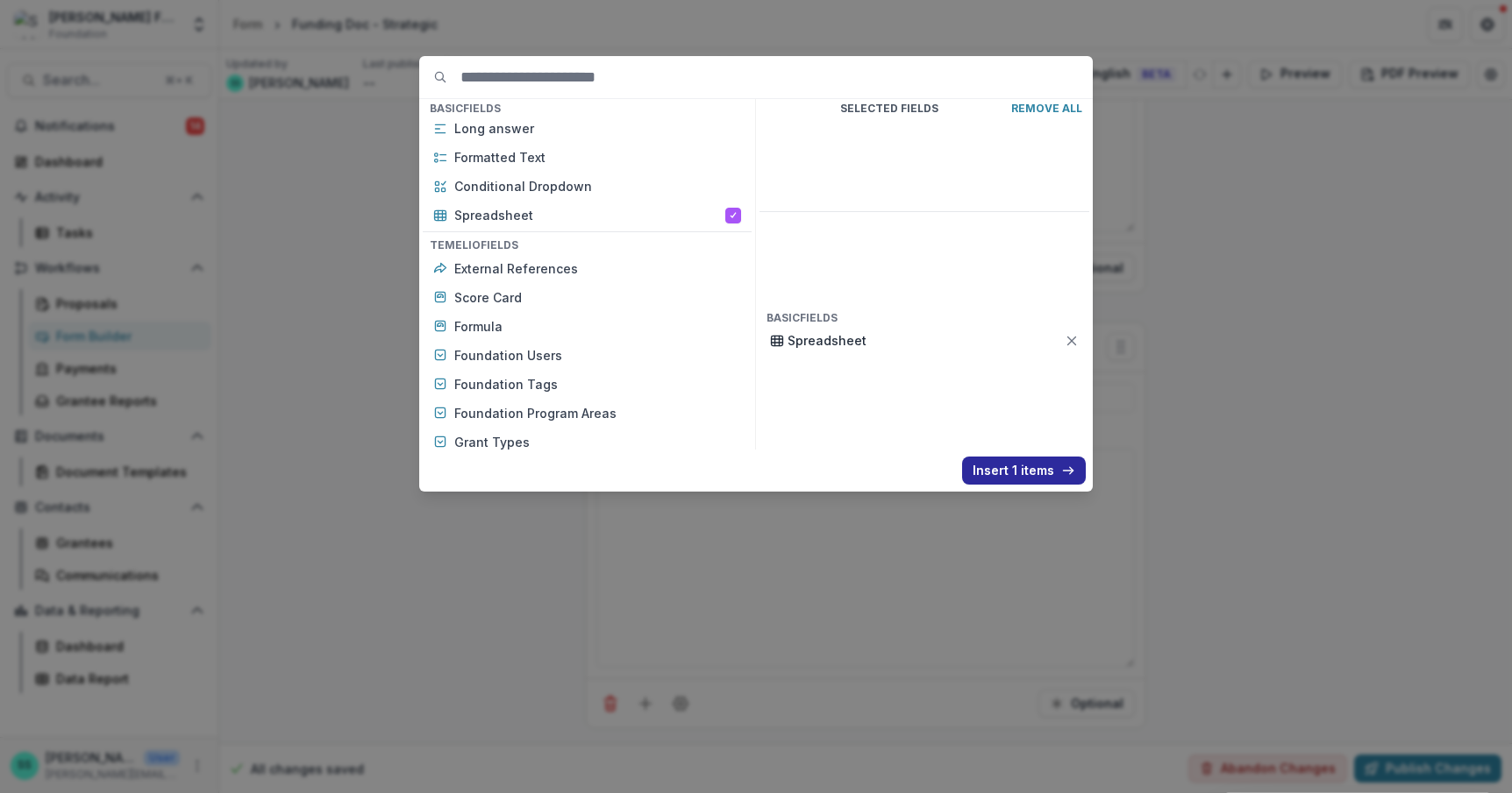
click at [1064, 485] on button "Insert 1 items" at bounding box center [1023, 470] width 124 height 28
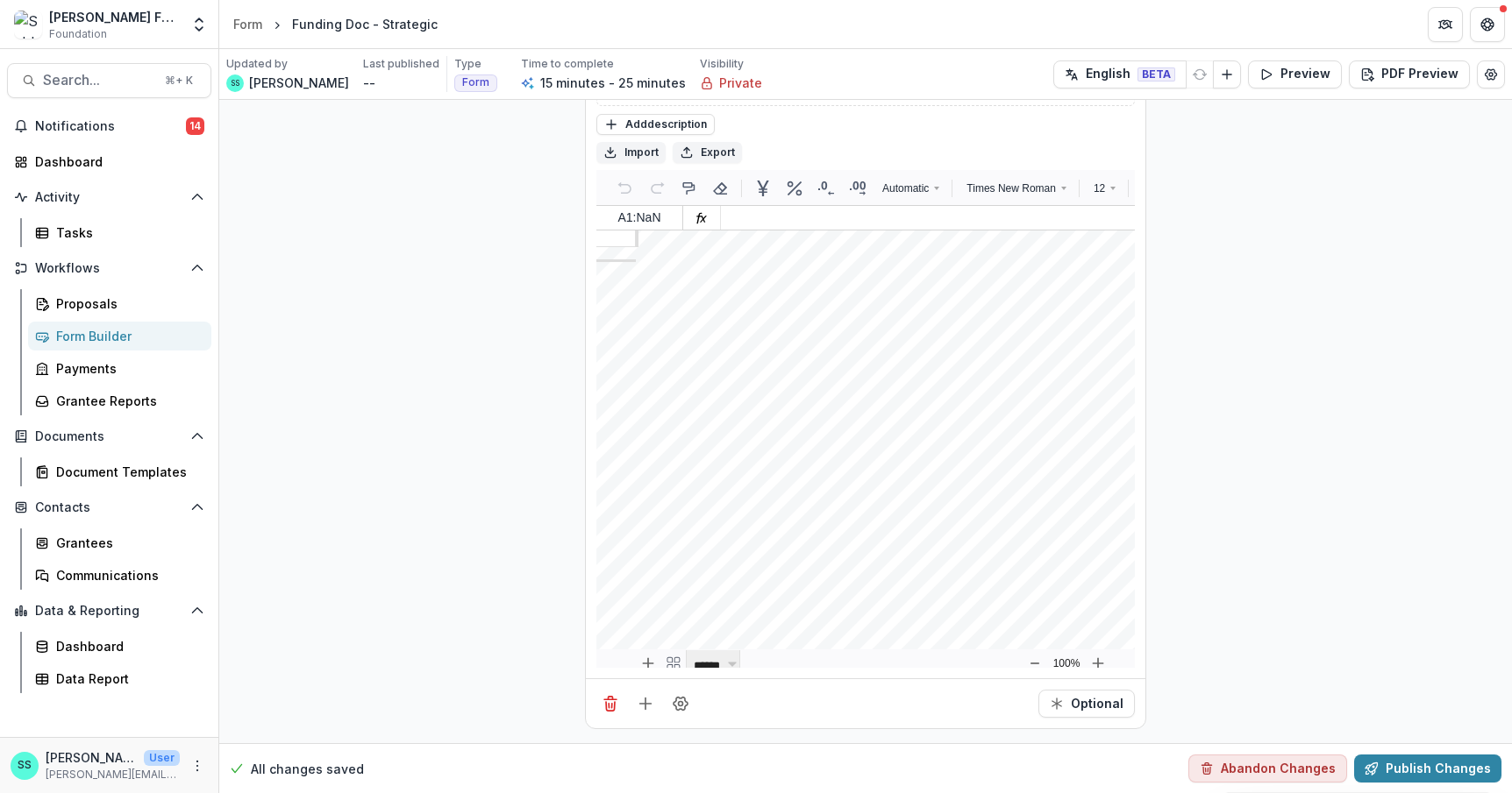
scroll to position [65, 0]
click at [609, 704] on line "Delete field" at bounding box center [609, 706] width 0 height 5
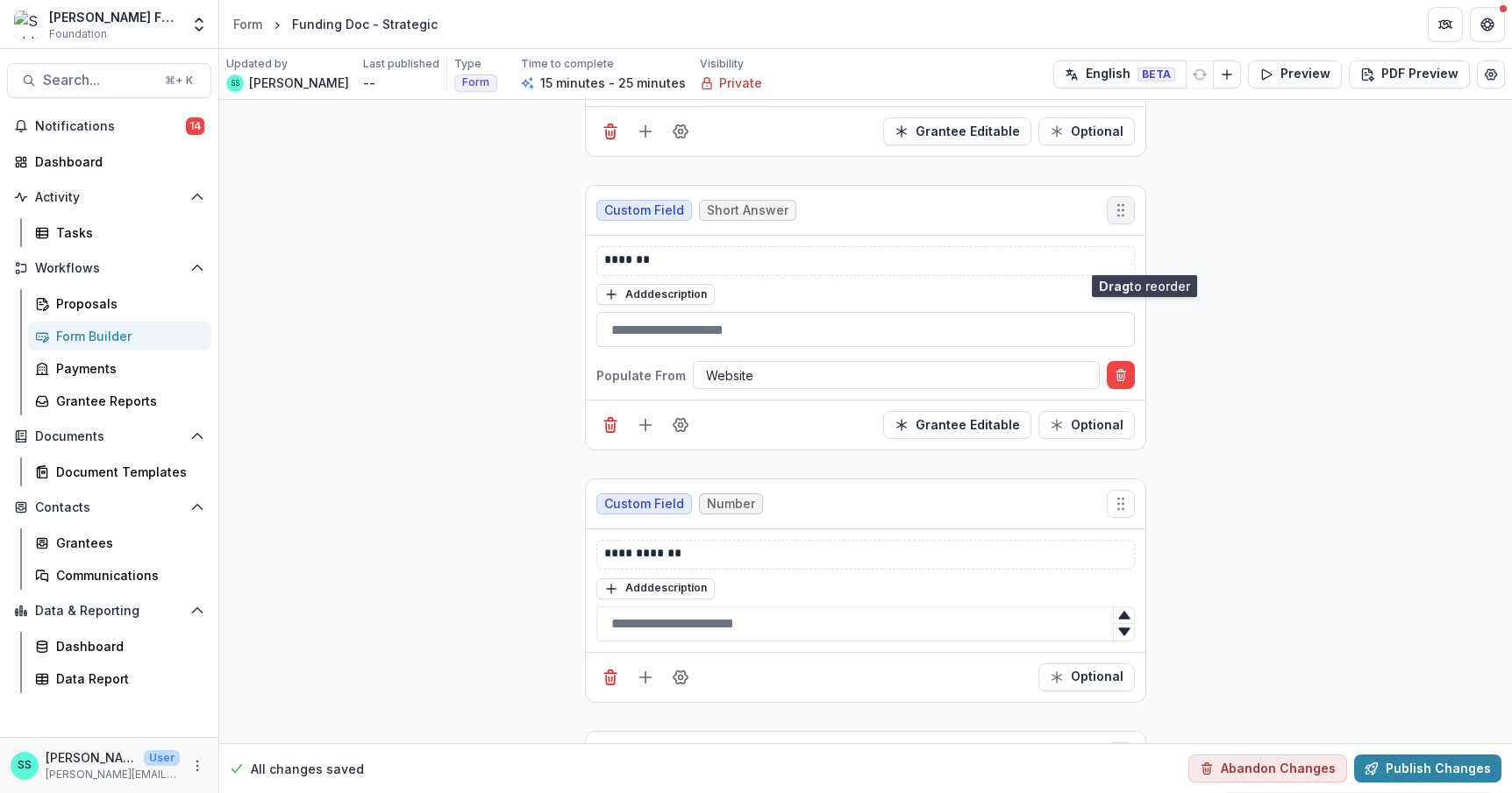
click at [1130, 219] on icon "Move field" at bounding box center [1120, 210] width 17 height 17
click at [672, 433] on icon "Field Settings" at bounding box center [680, 424] width 17 height 17
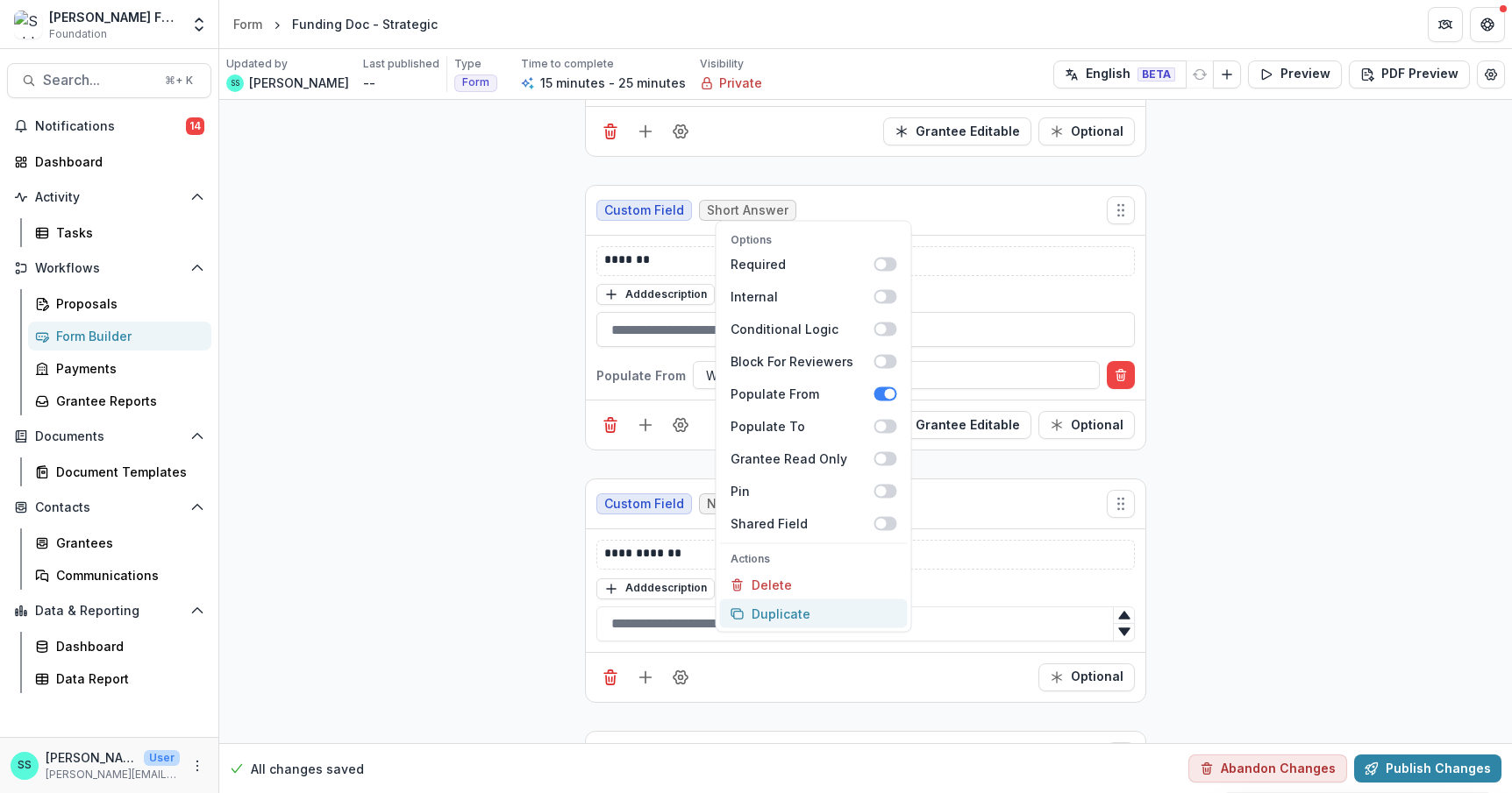
click at [744, 628] on button "Duplicate" at bounding box center [813, 614] width 188 height 29
click at [664, 565] on p "**********" at bounding box center [898, 554] width 589 height 21
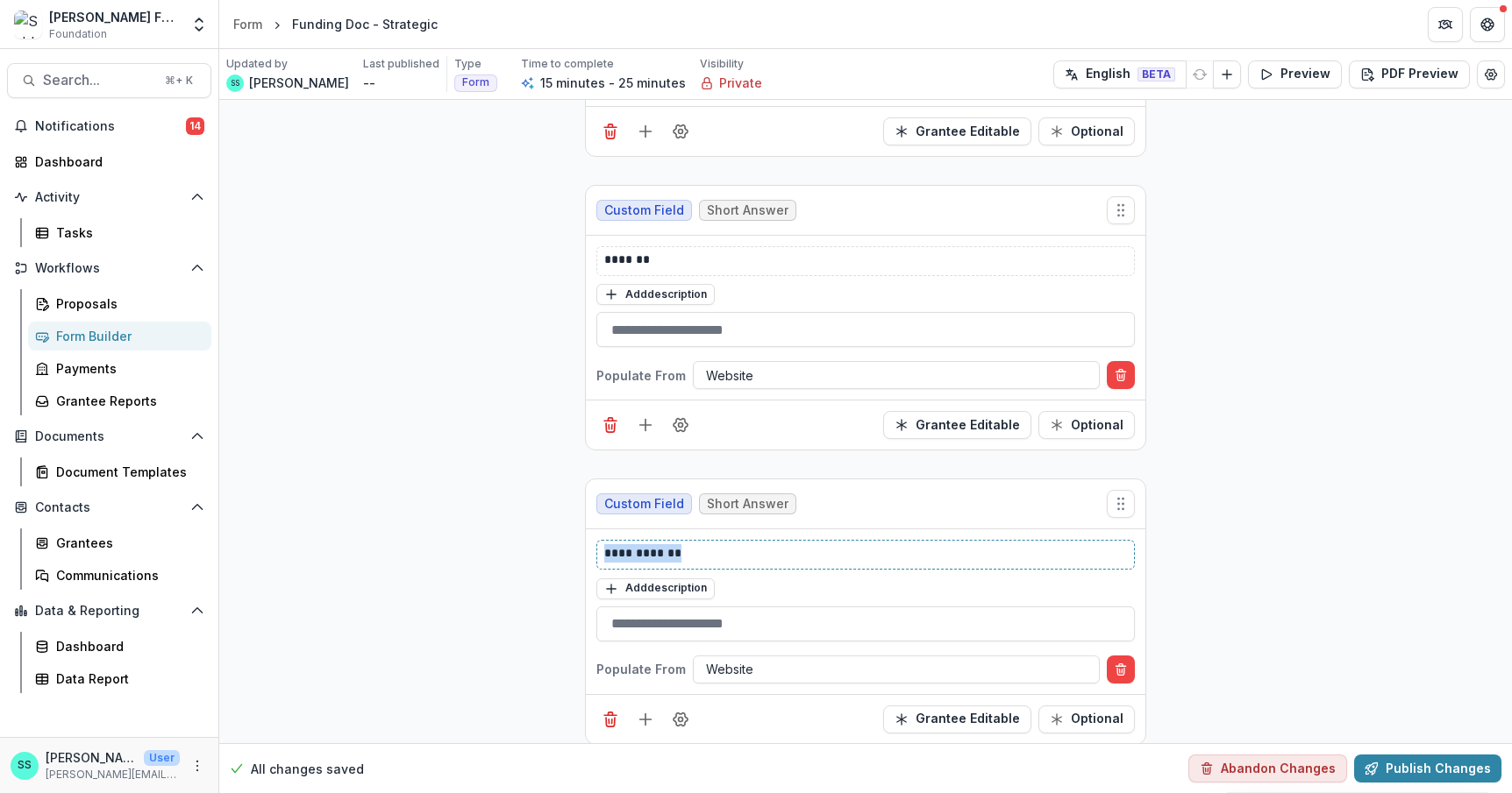
drag, startPoint x: 670, startPoint y: 634, endPoint x: 554, endPoint y: 632, distance: 116.0
click at [586, 632] on div "**********" at bounding box center [866, 611] width 559 height 164
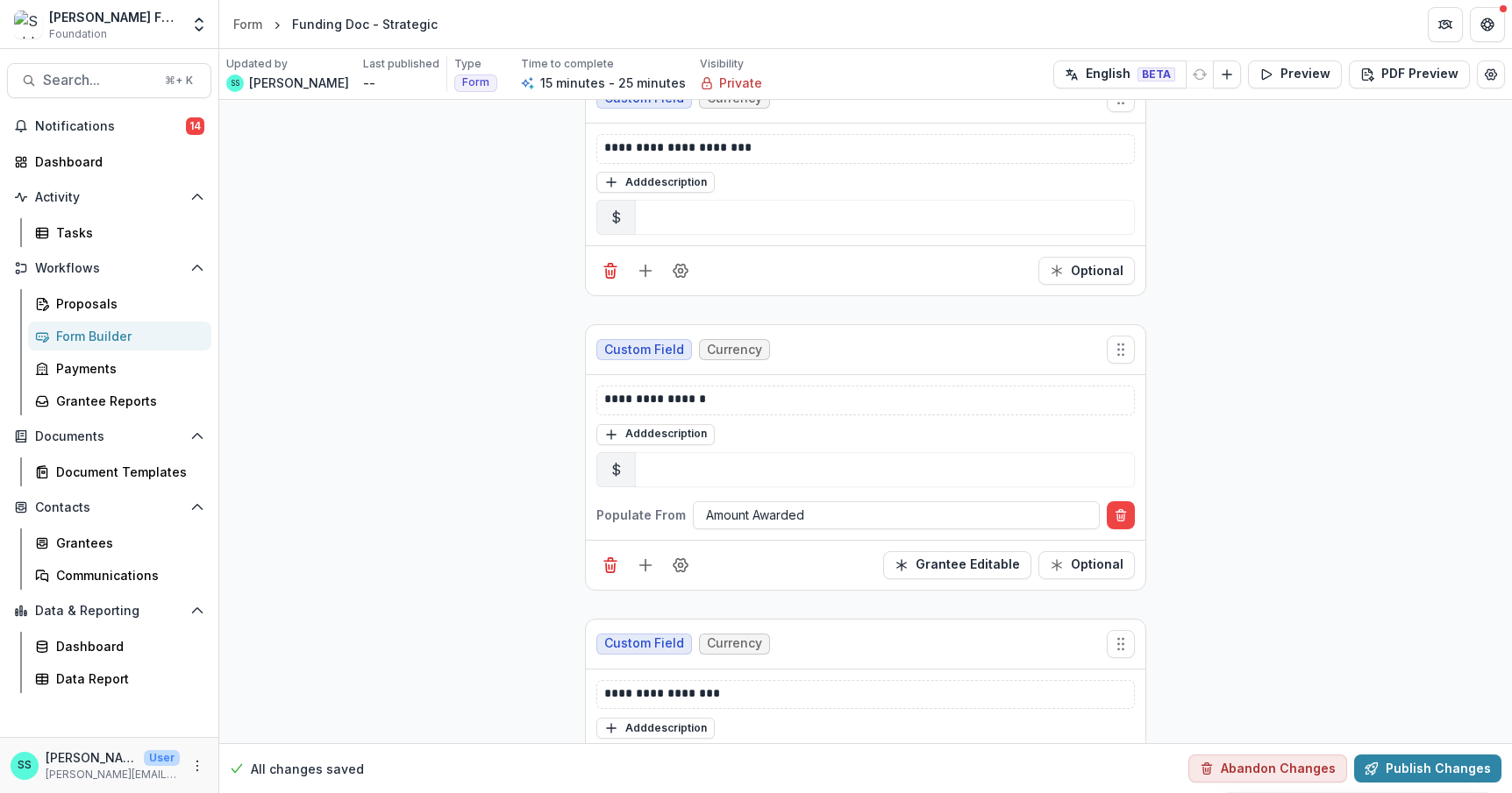
scroll to position [1520, 0]
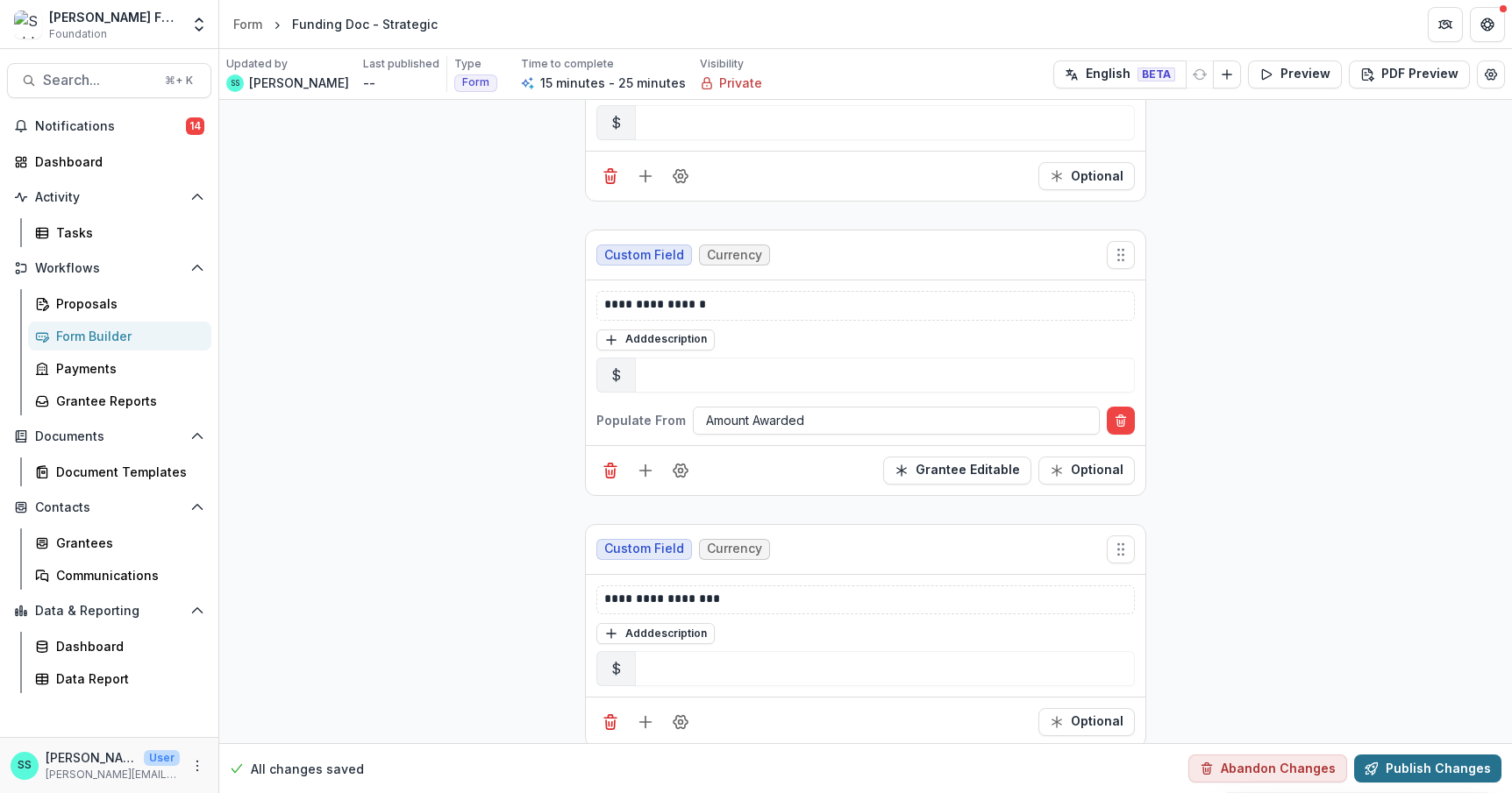
click at [1407, 768] on button "Publish Changes" at bounding box center [1427, 768] width 147 height 28
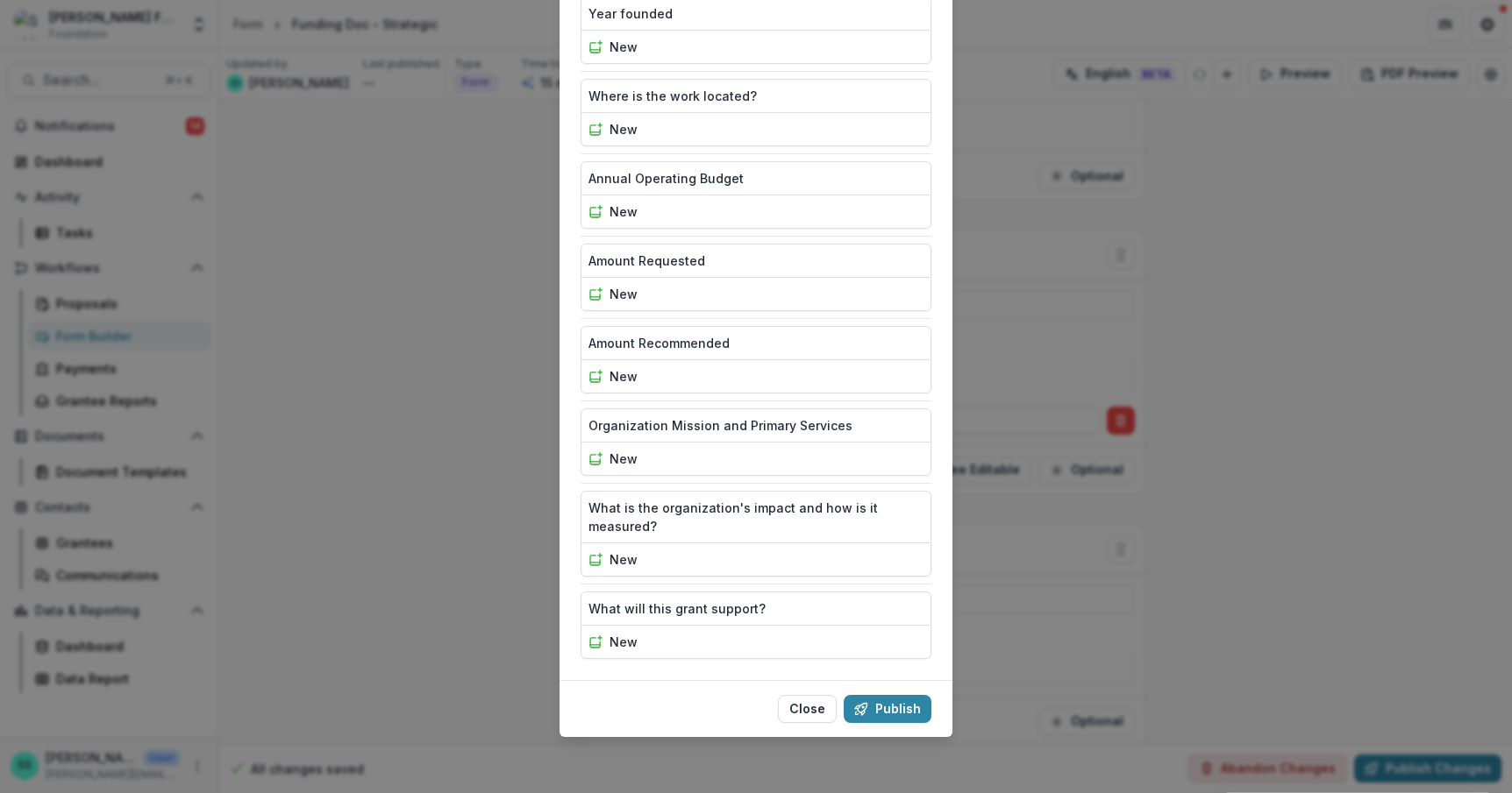
scroll to position [523, 0]
click at [903, 695] on button "Publish" at bounding box center [887, 708] width 87 height 28
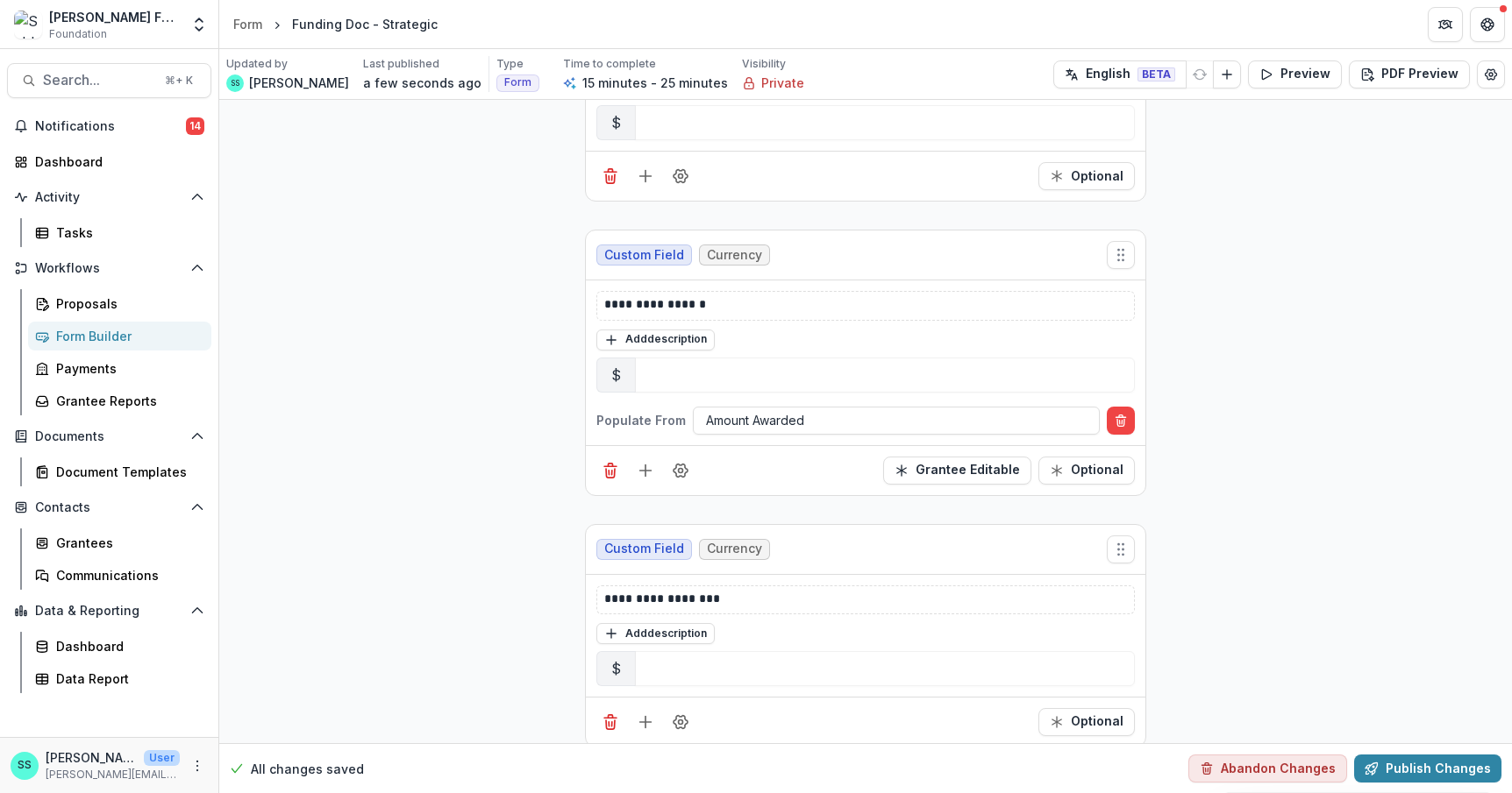
click at [107, 345] on div "Form Builder" at bounding box center [126, 336] width 142 height 18
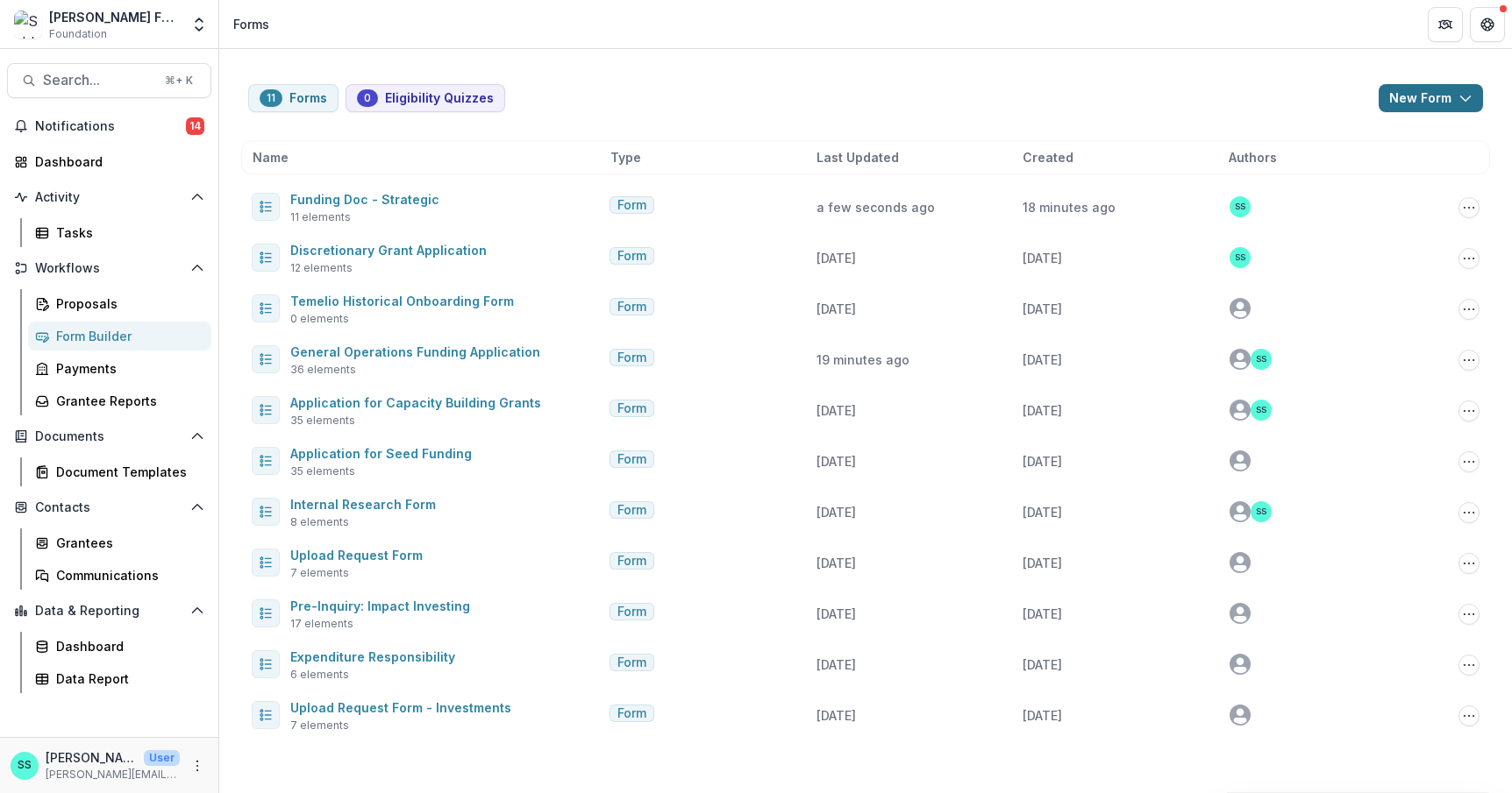
click at [1428, 99] on button "New Form" at bounding box center [1431, 97] width 105 height 28
click at [1323, 187] on button "New Form" at bounding box center [1392, 175] width 188 height 29
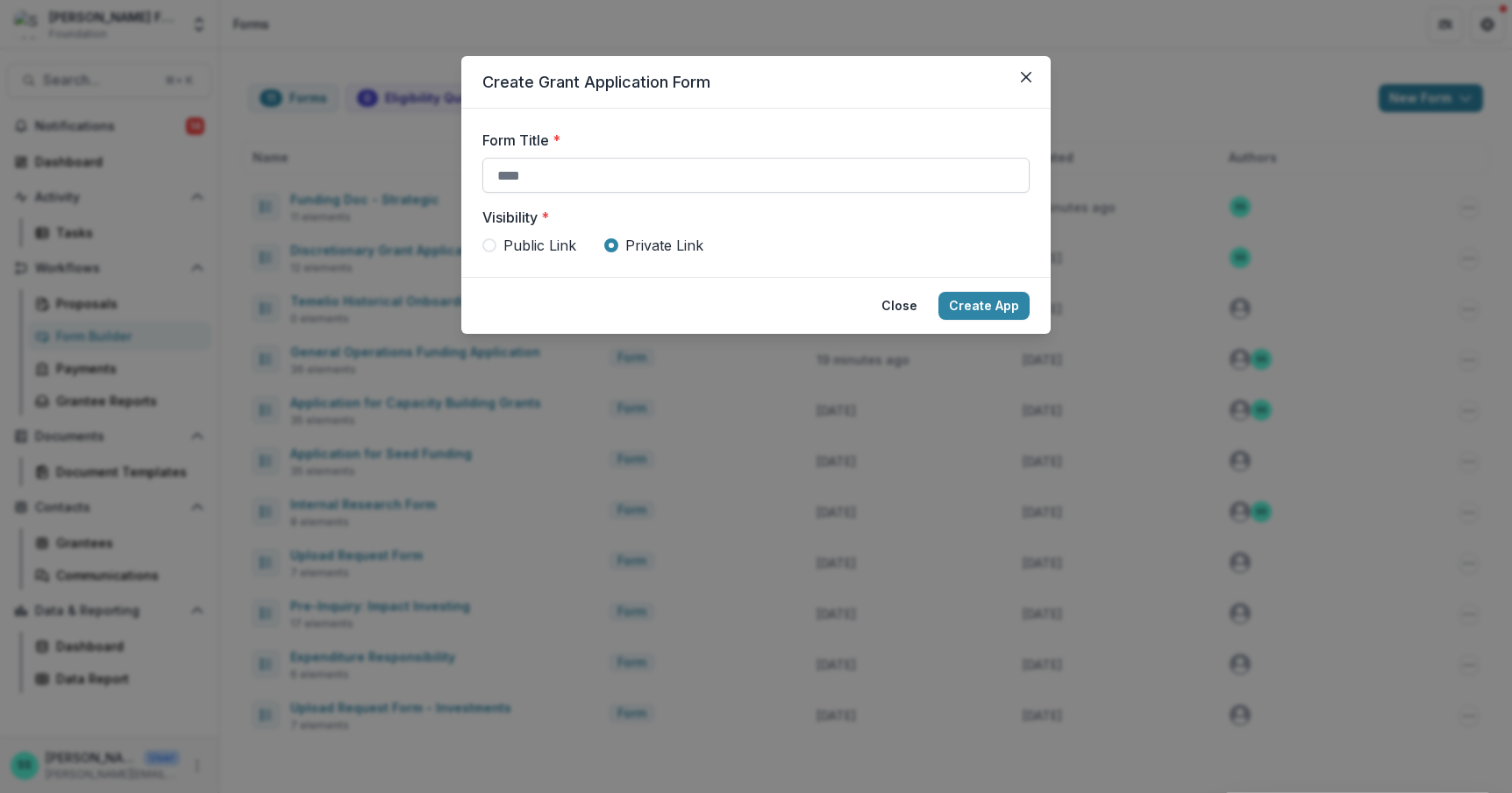
click at [572, 193] on input "Form Title *" at bounding box center [756, 175] width 547 height 35
type input "**********"
click at [1002, 320] on button "Create App" at bounding box center [984, 305] width 91 height 28
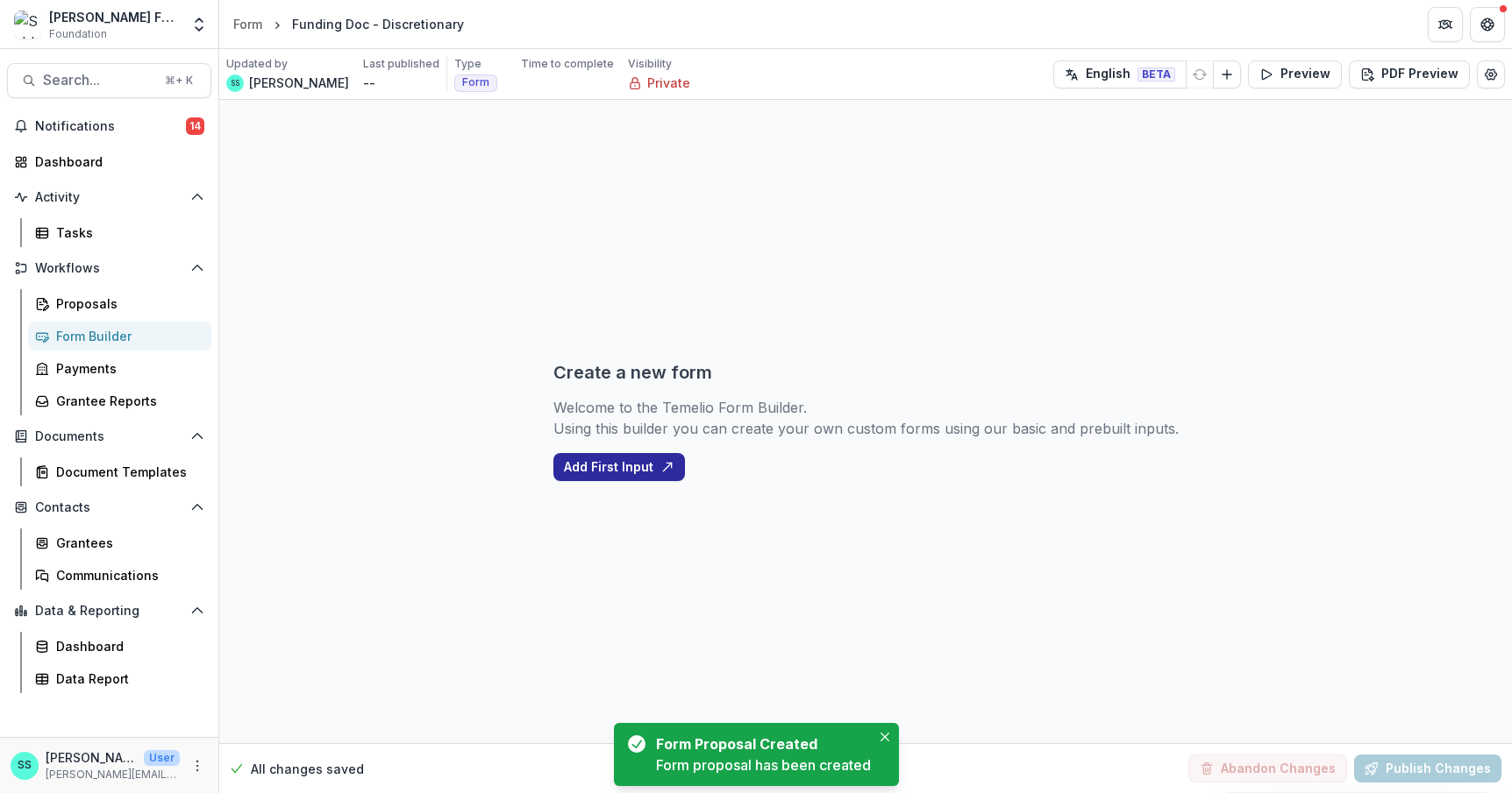
click at [601, 472] on button "Add First Input" at bounding box center [619, 467] width 132 height 28
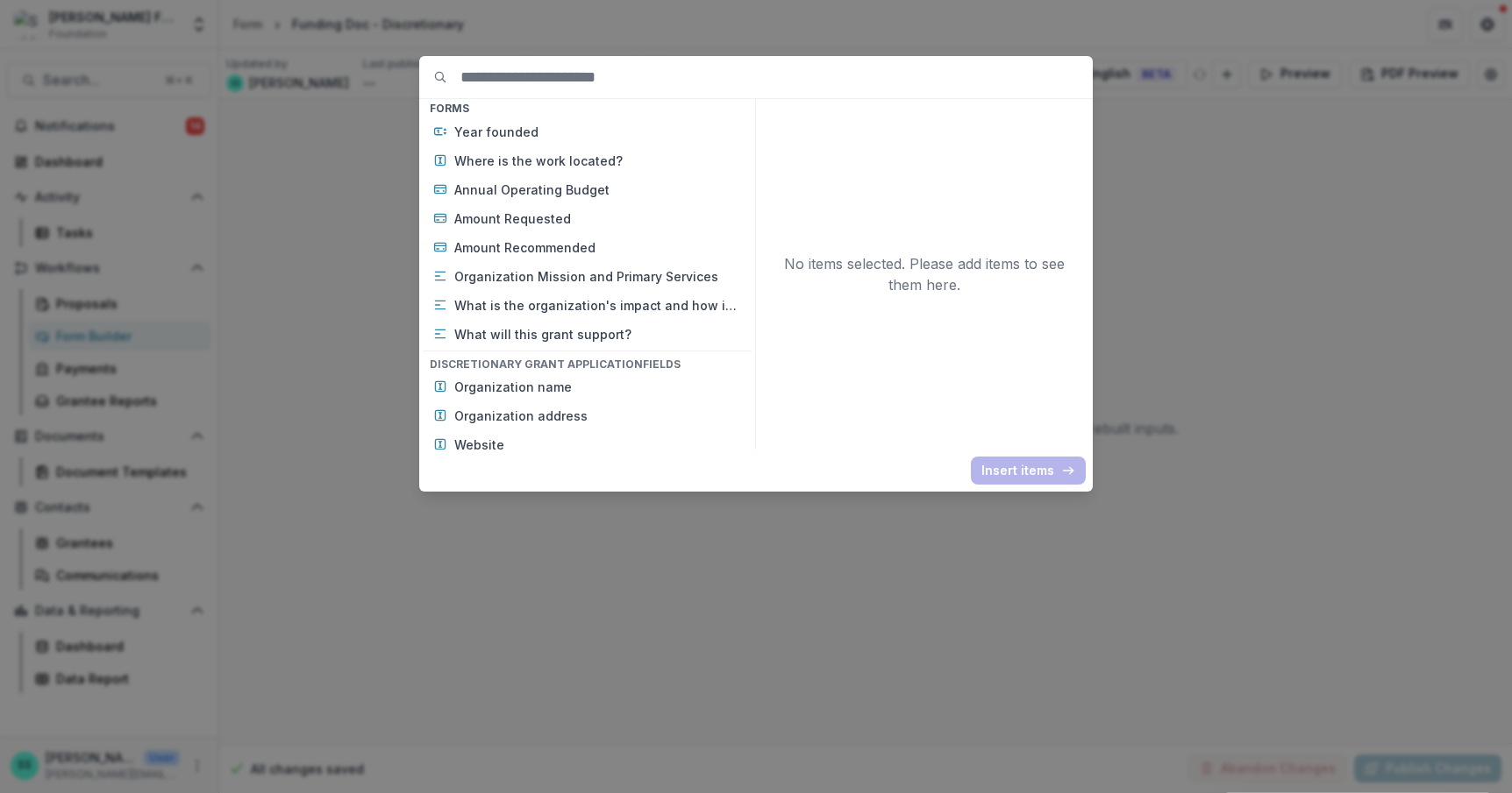
scroll to position [858, 0]
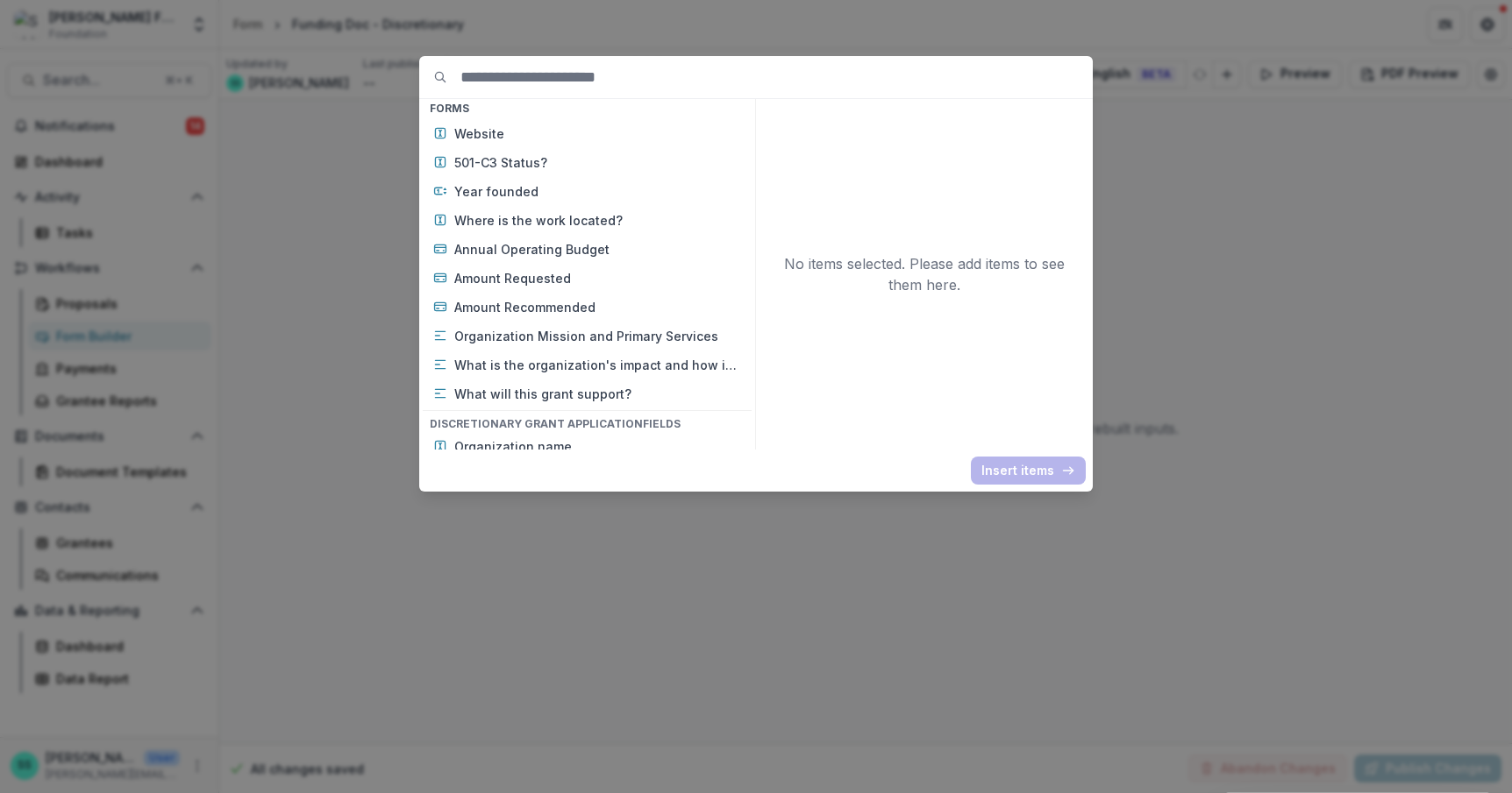
click at [499, 114] on p "Organization name" at bounding box center [598, 105] width 287 height 18
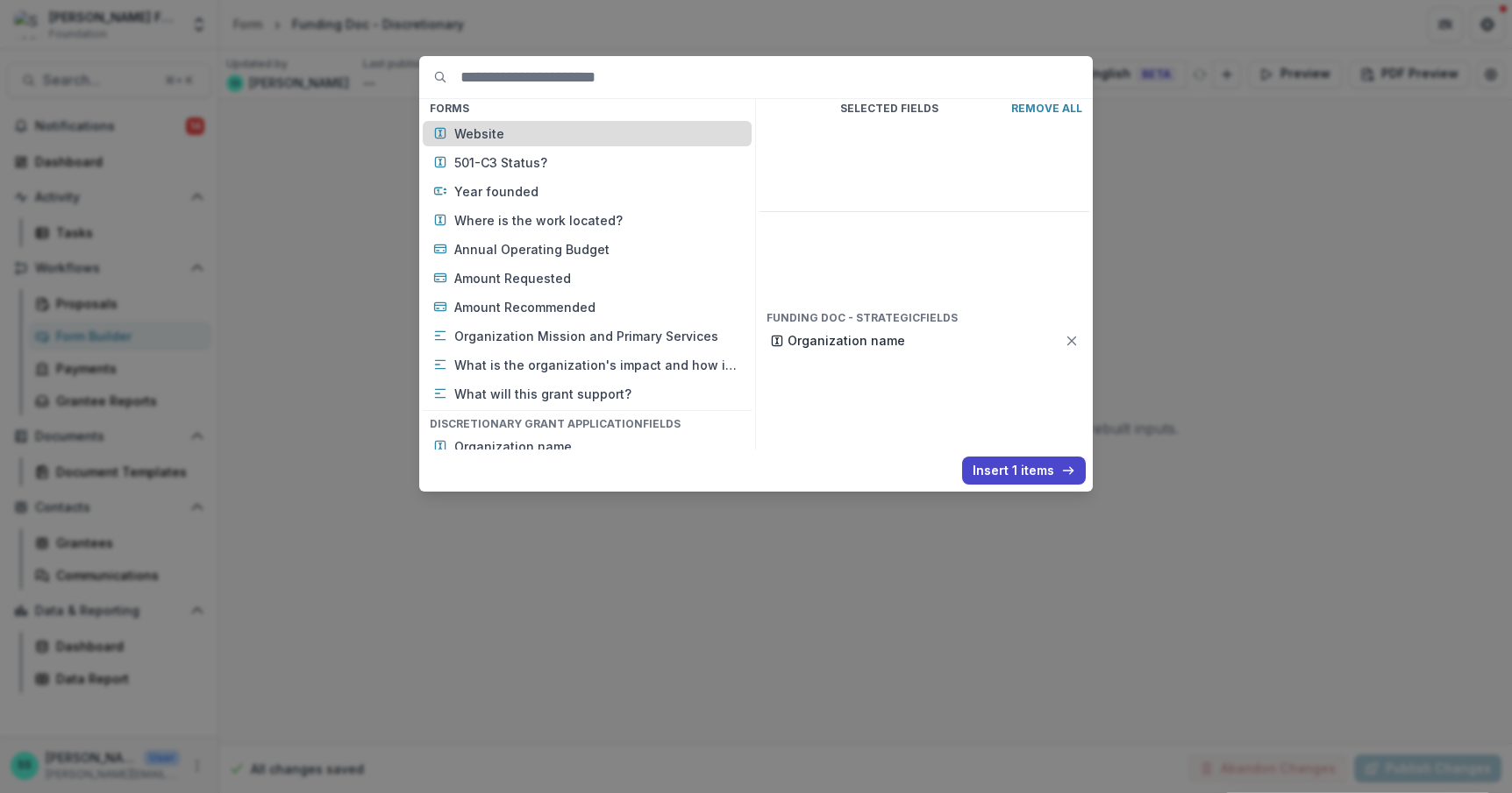
click at [466, 143] on p "Website" at bounding box center [598, 133] width 287 height 18
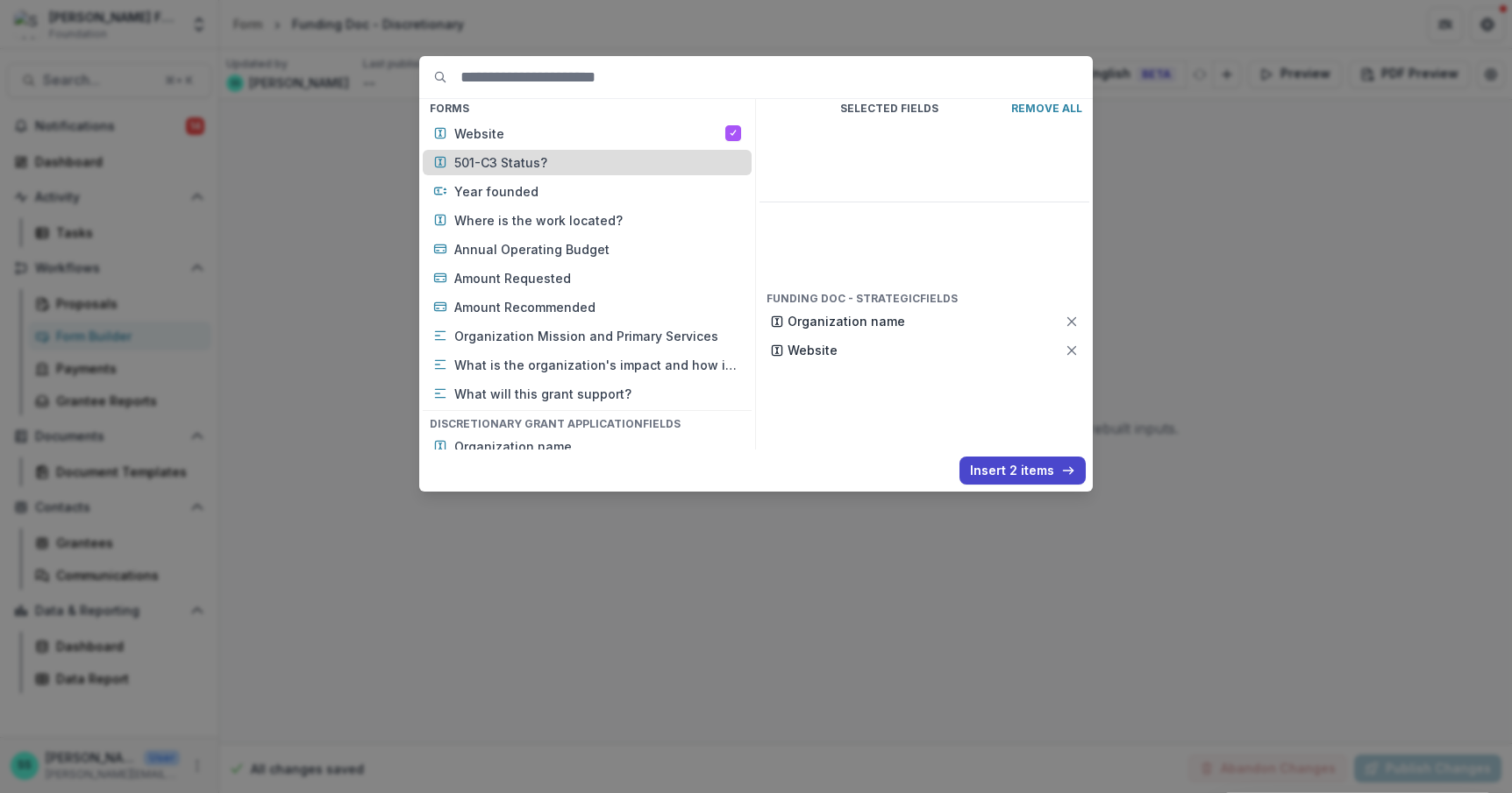
click at [463, 172] on p "501-C3 Status?" at bounding box center [598, 162] width 287 height 18
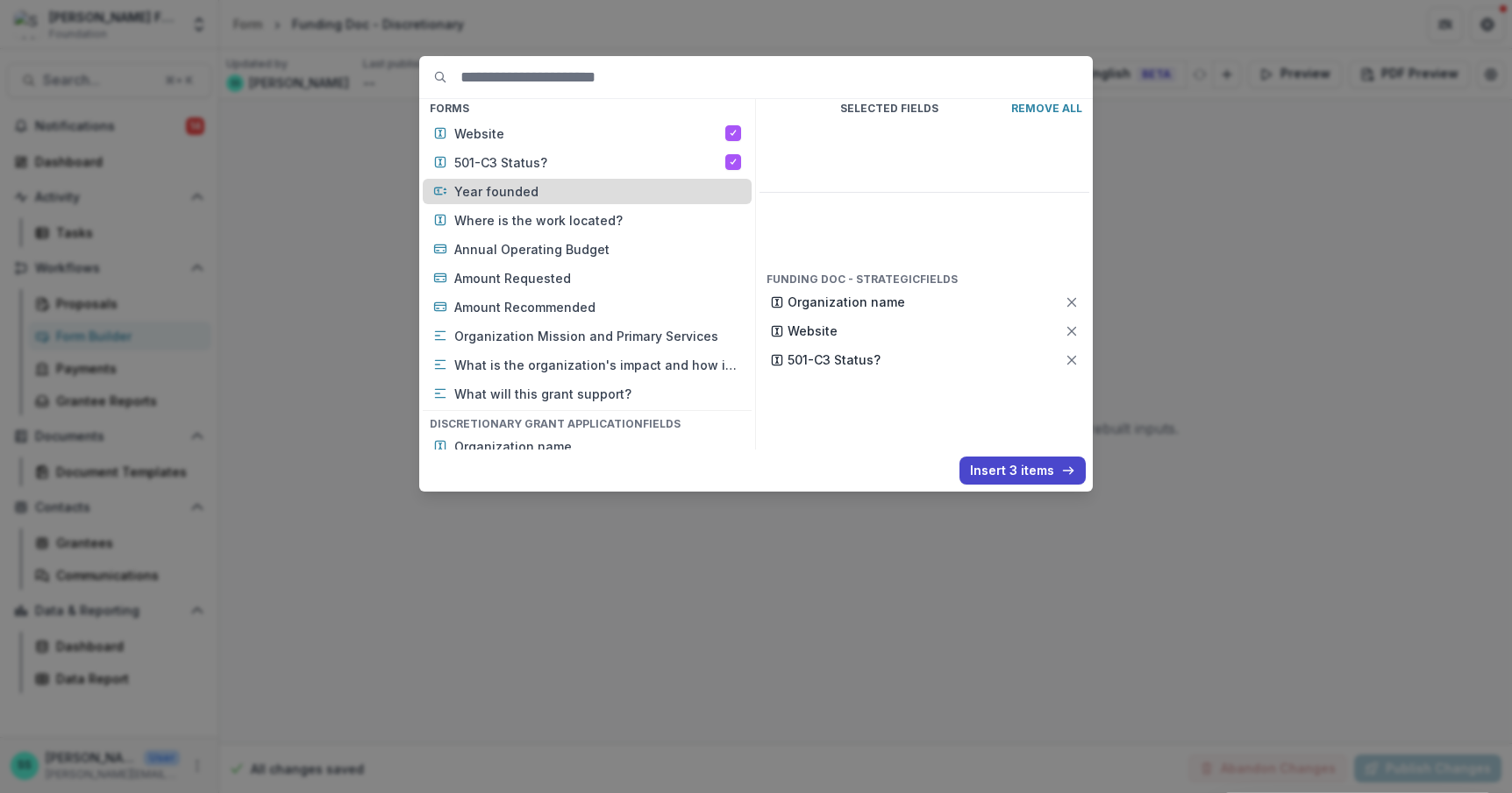
click at [469, 201] on p "Year founded" at bounding box center [598, 191] width 287 height 18
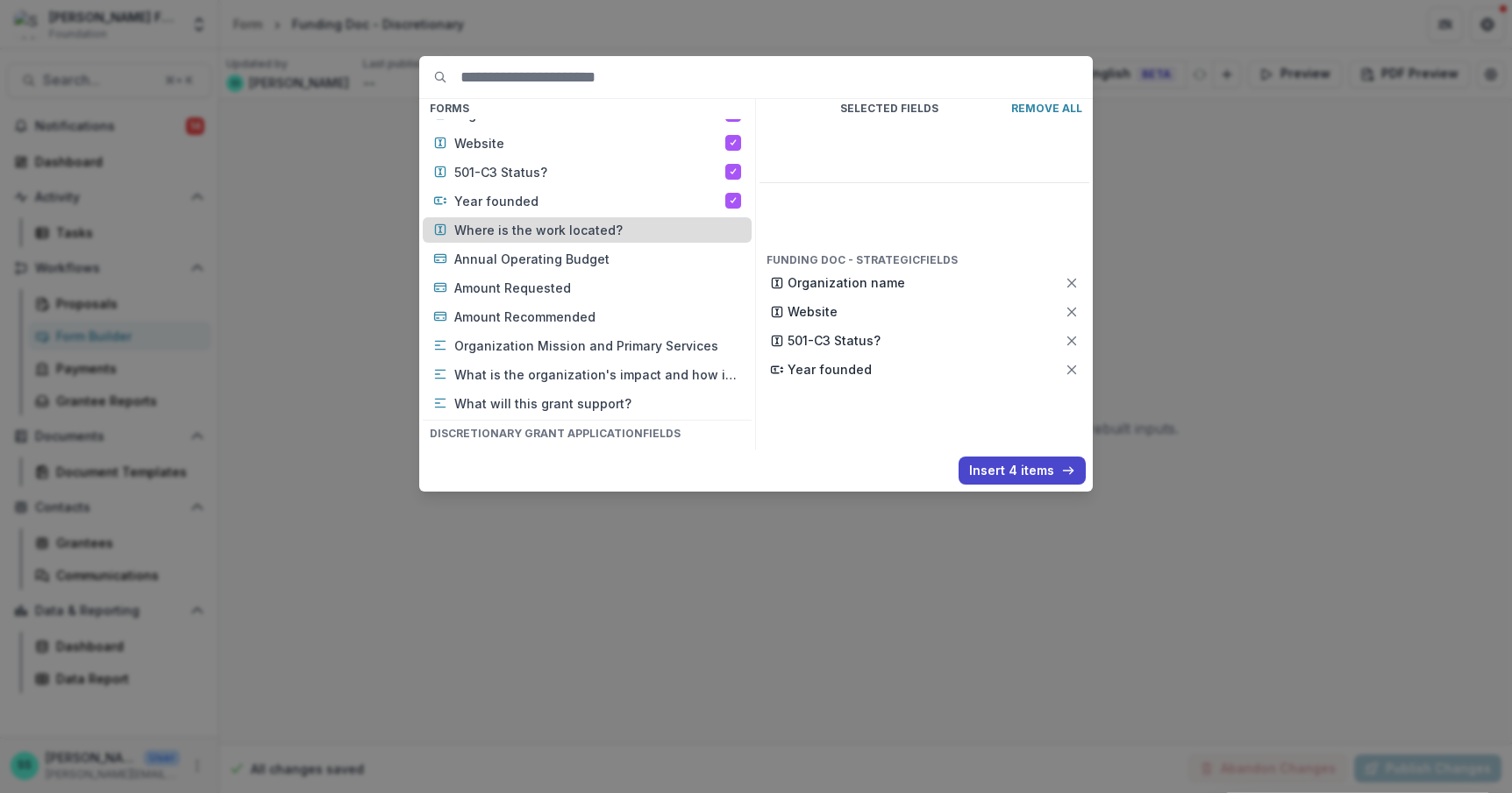
click at [491, 239] on p "Where is the work located?" at bounding box center [598, 230] width 287 height 18
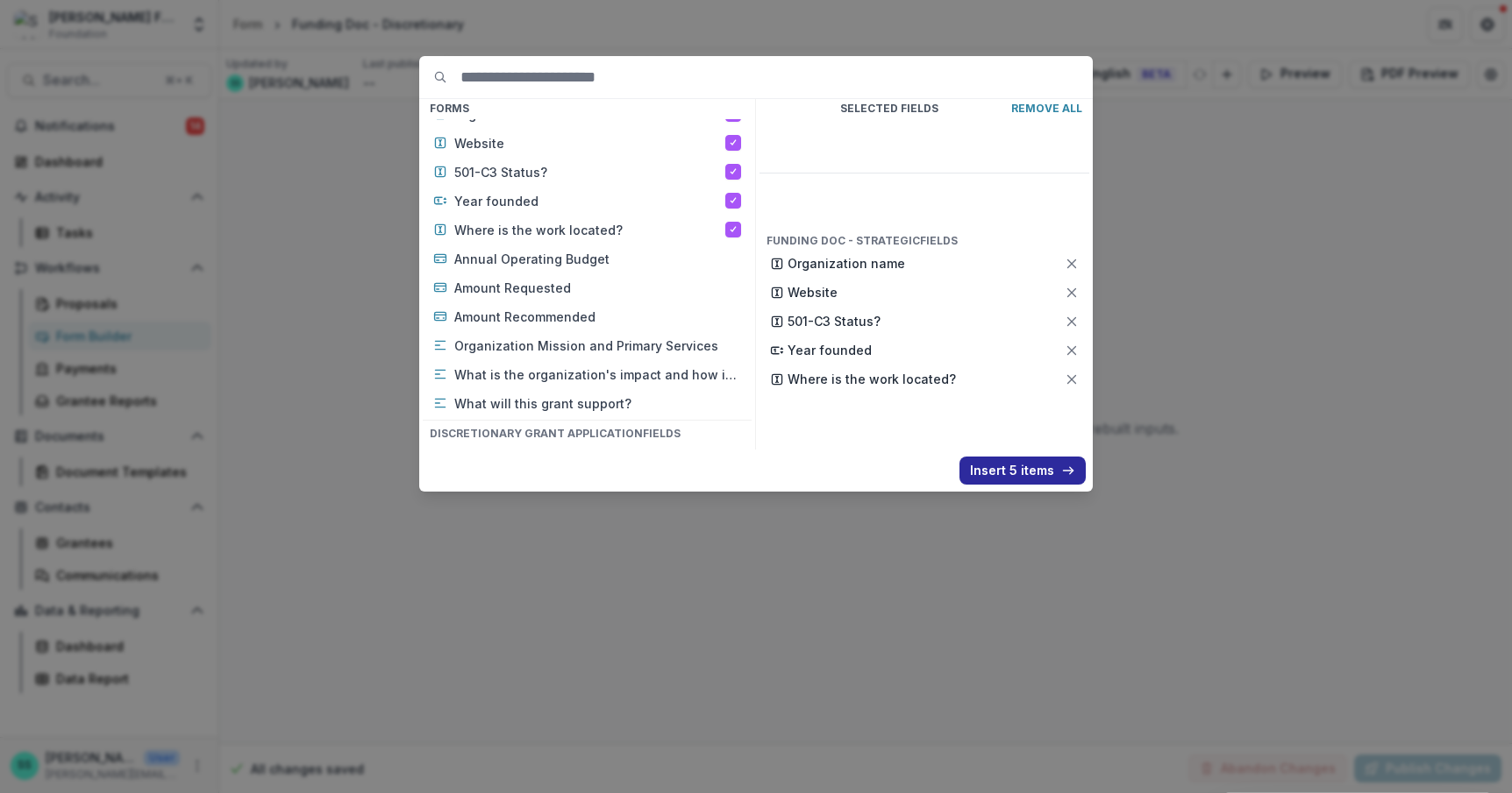
click at [1039, 485] on button "Insert 5 items" at bounding box center [1022, 470] width 126 height 28
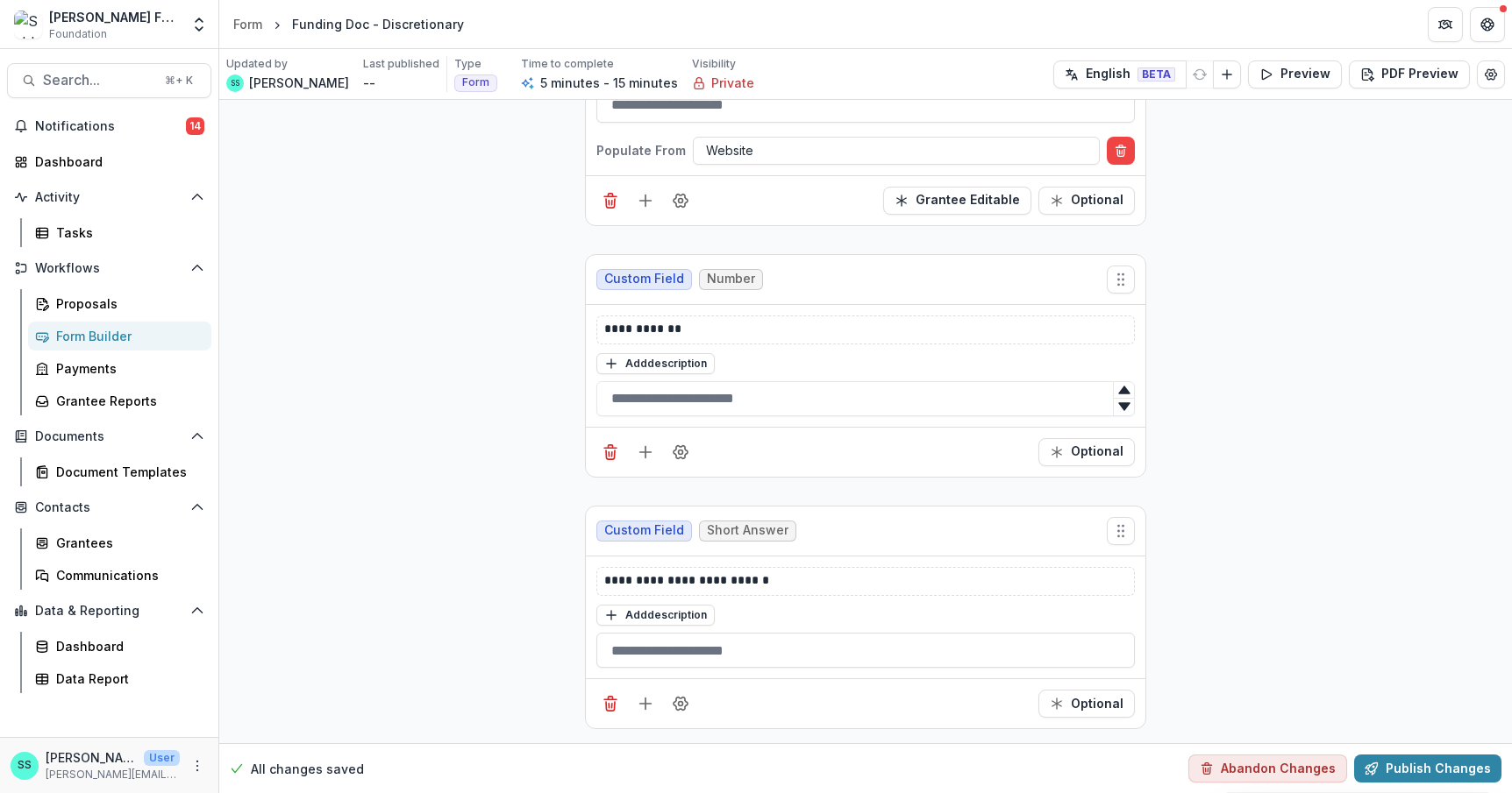
scroll to position [907, 0]
click at [646, 698] on line "Add field" at bounding box center [646, 704] width 0 height 12
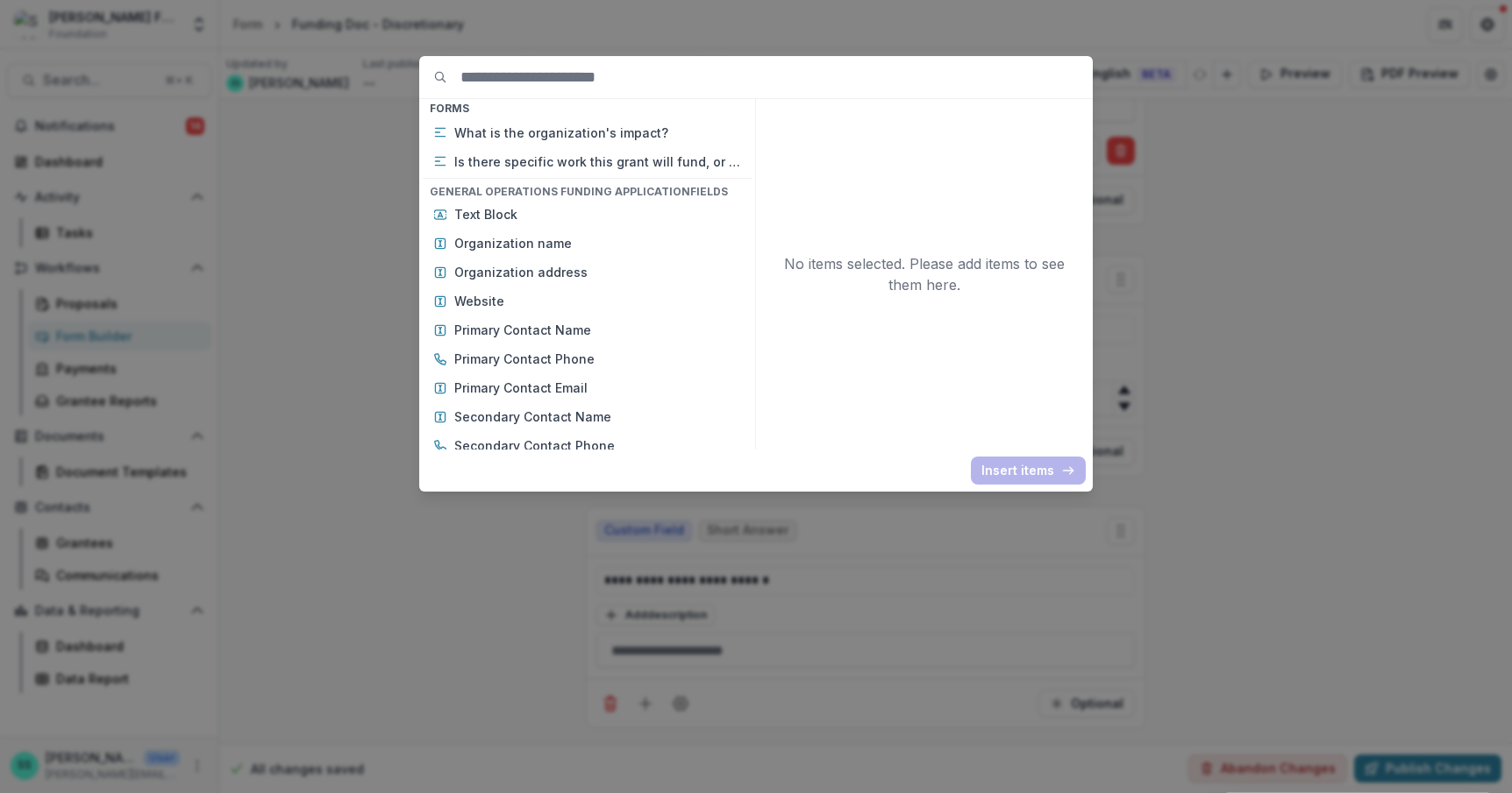
scroll to position [1455, 0]
click at [533, 89] on p "What is the organization's mission and how does it carry it out?" at bounding box center [598, 80] width 287 height 18
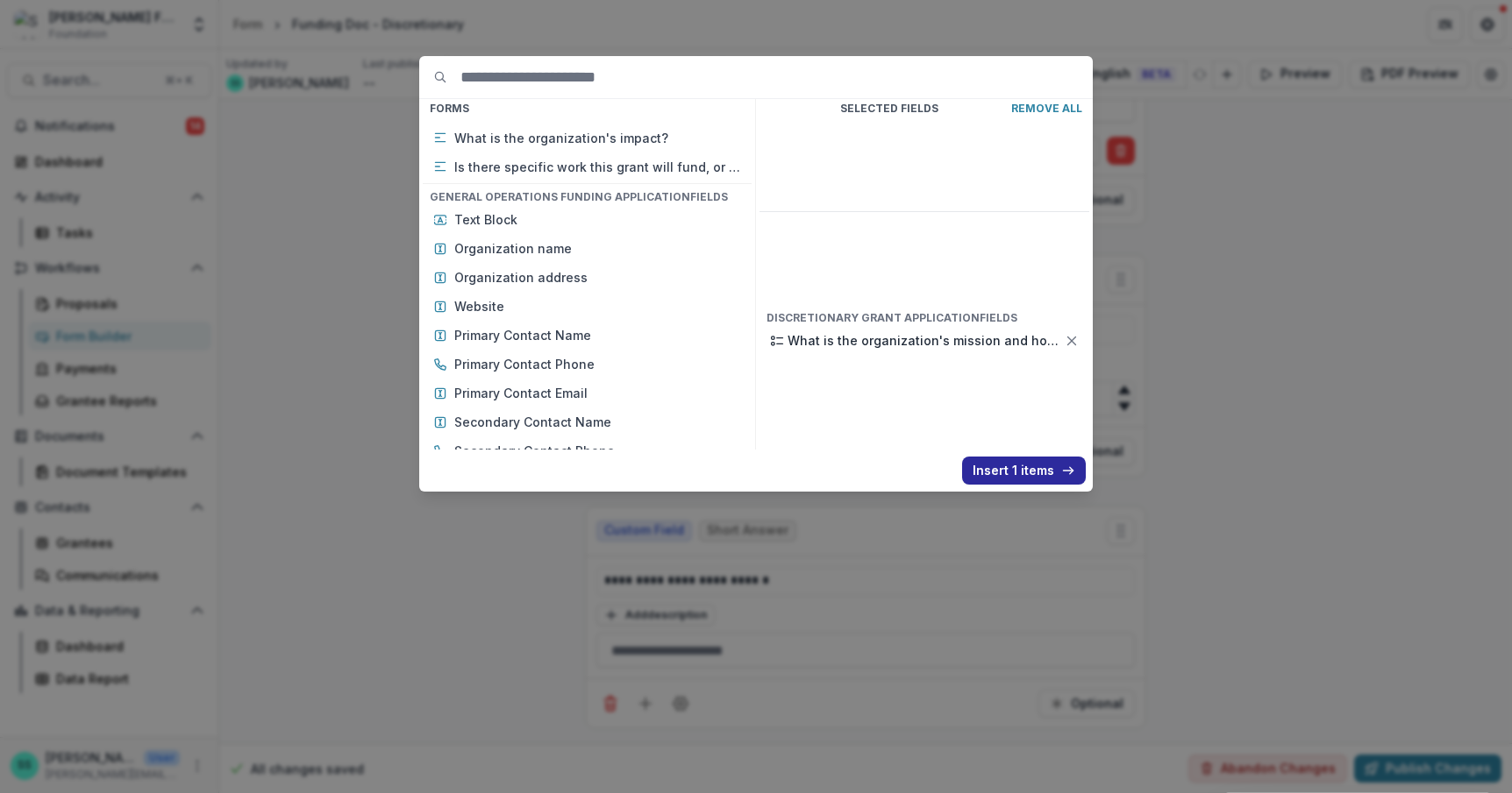
click at [1022, 483] on button "Insert 1 items" at bounding box center [1023, 470] width 124 height 28
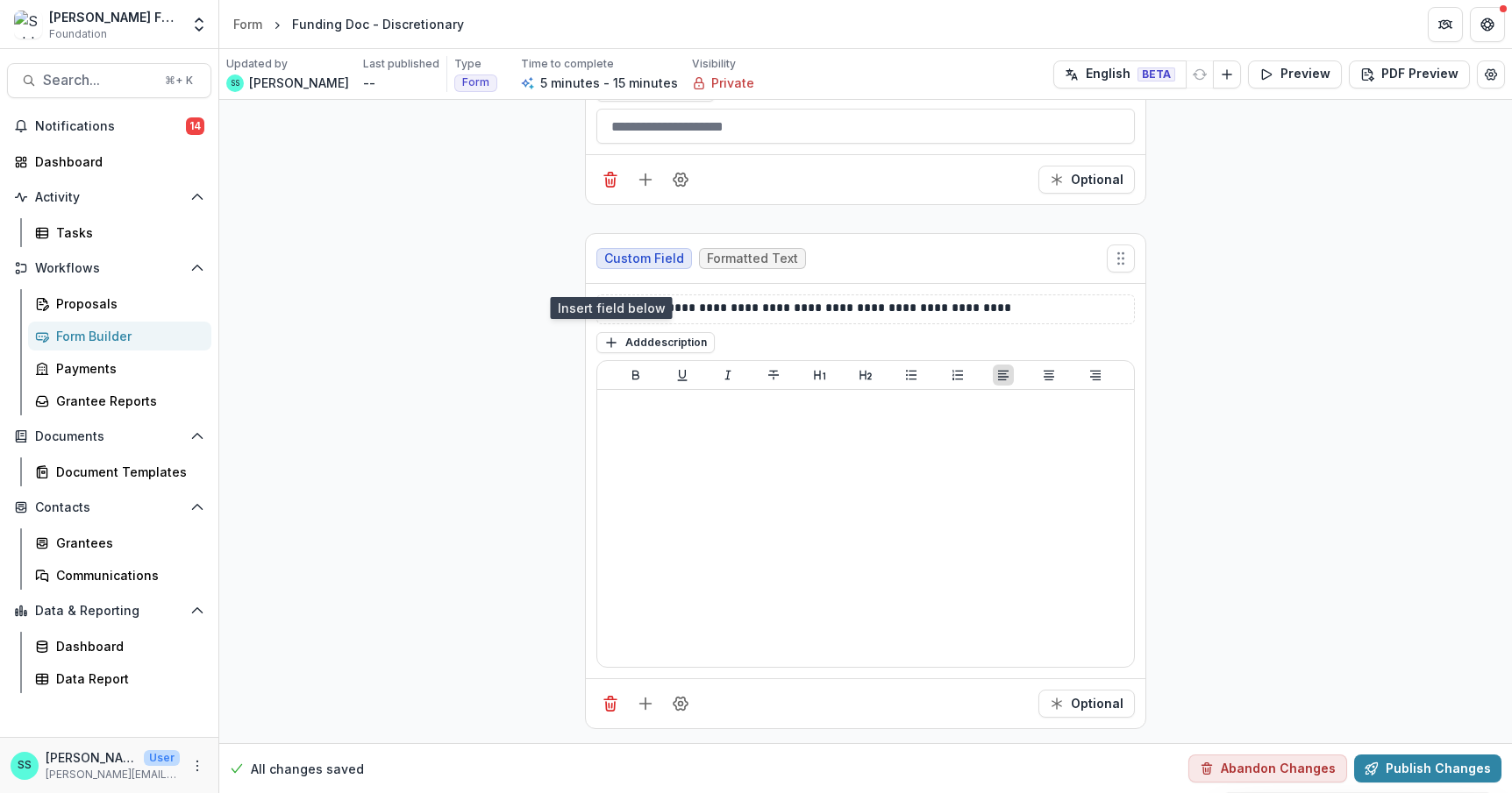
scroll to position [1329, 0]
drag, startPoint x: 999, startPoint y: 414, endPoint x: 802, endPoint y: 417, distance: 197.0
click at [802, 320] on p "**********" at bounding box center [898, 309] width 589 height 21
drag, startPoint x: 792, startPoint y: 418, endPoint x: 808, endPoint y: 414, distance: 16.5
click at [794, 320] on p "**********" at bounding box center [898, 309] width 589 height 21
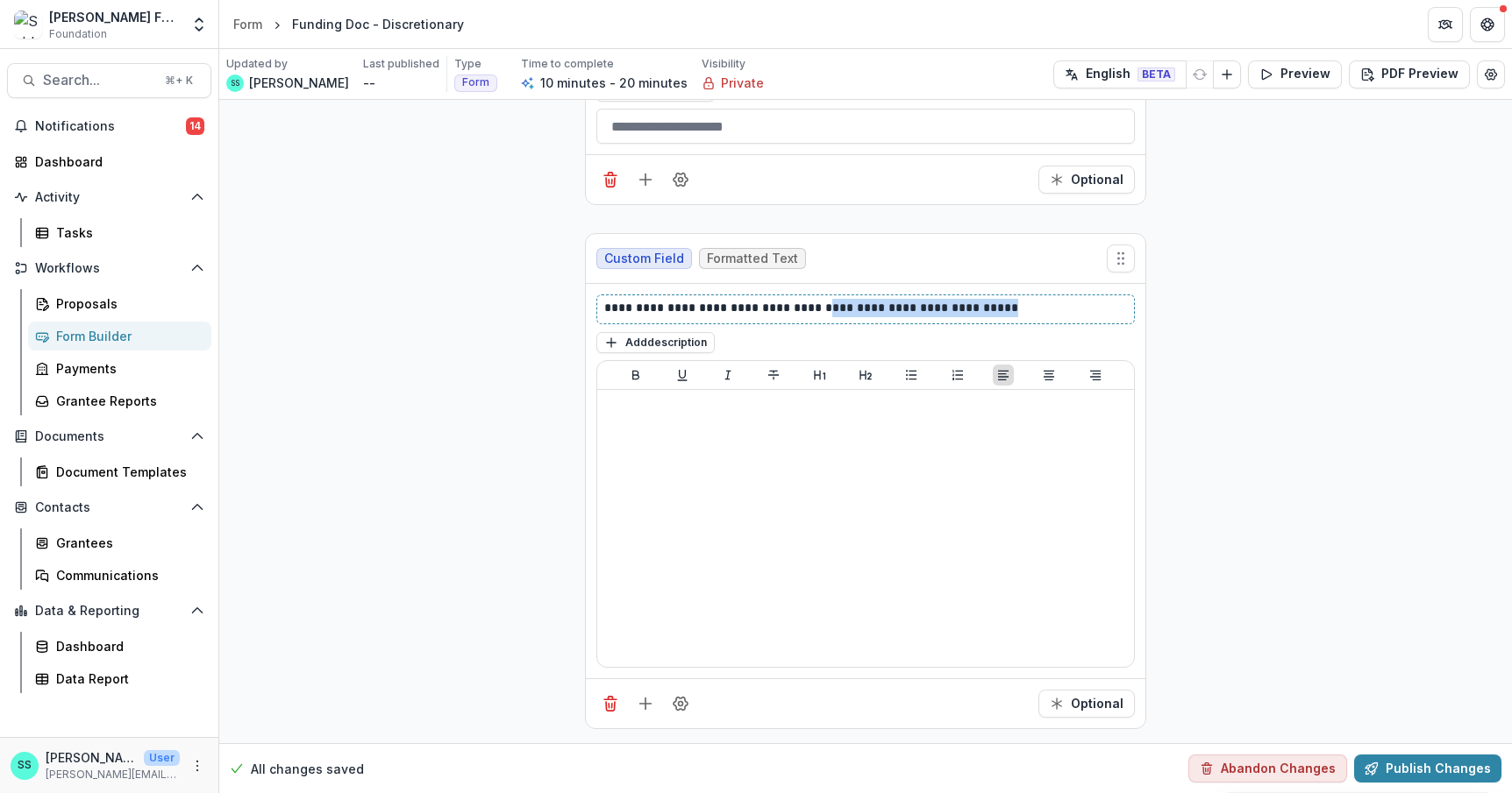
drag, startPoint x: 1003, startPoint y: 415, endPoint x: 809, endPoint y: 415, distance: 194.0
click at [809, 320] on p "**********" at bounding box center [898, 309] width 589 height 21
click at [637, 695] on icon "Add field" at bounding box center [645, 703] width 17 height 17
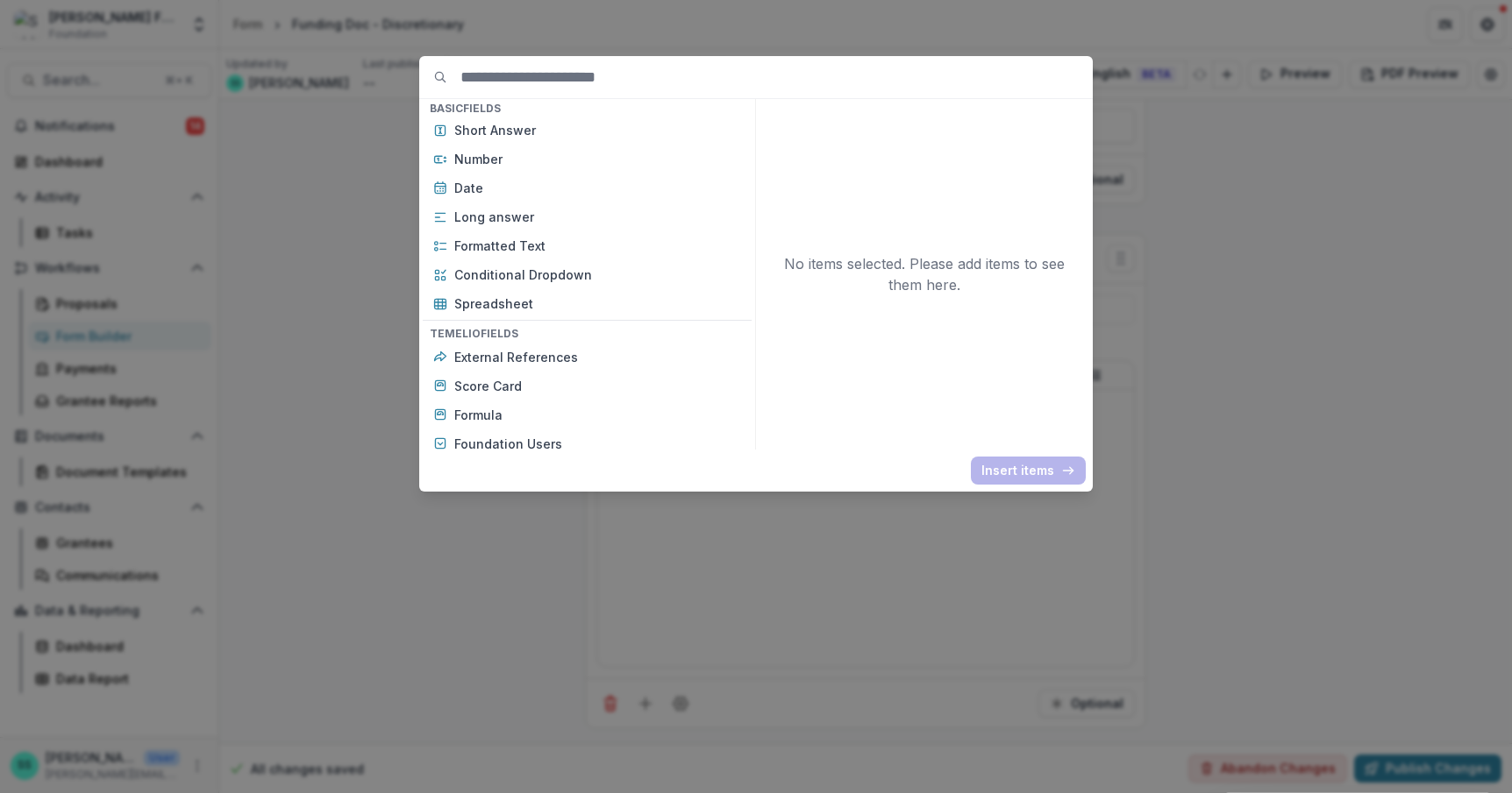
scroll to position [353, 0]
click at [469, 224] on p "Long answer" at bounding box center [598, 215] width 287 height 18
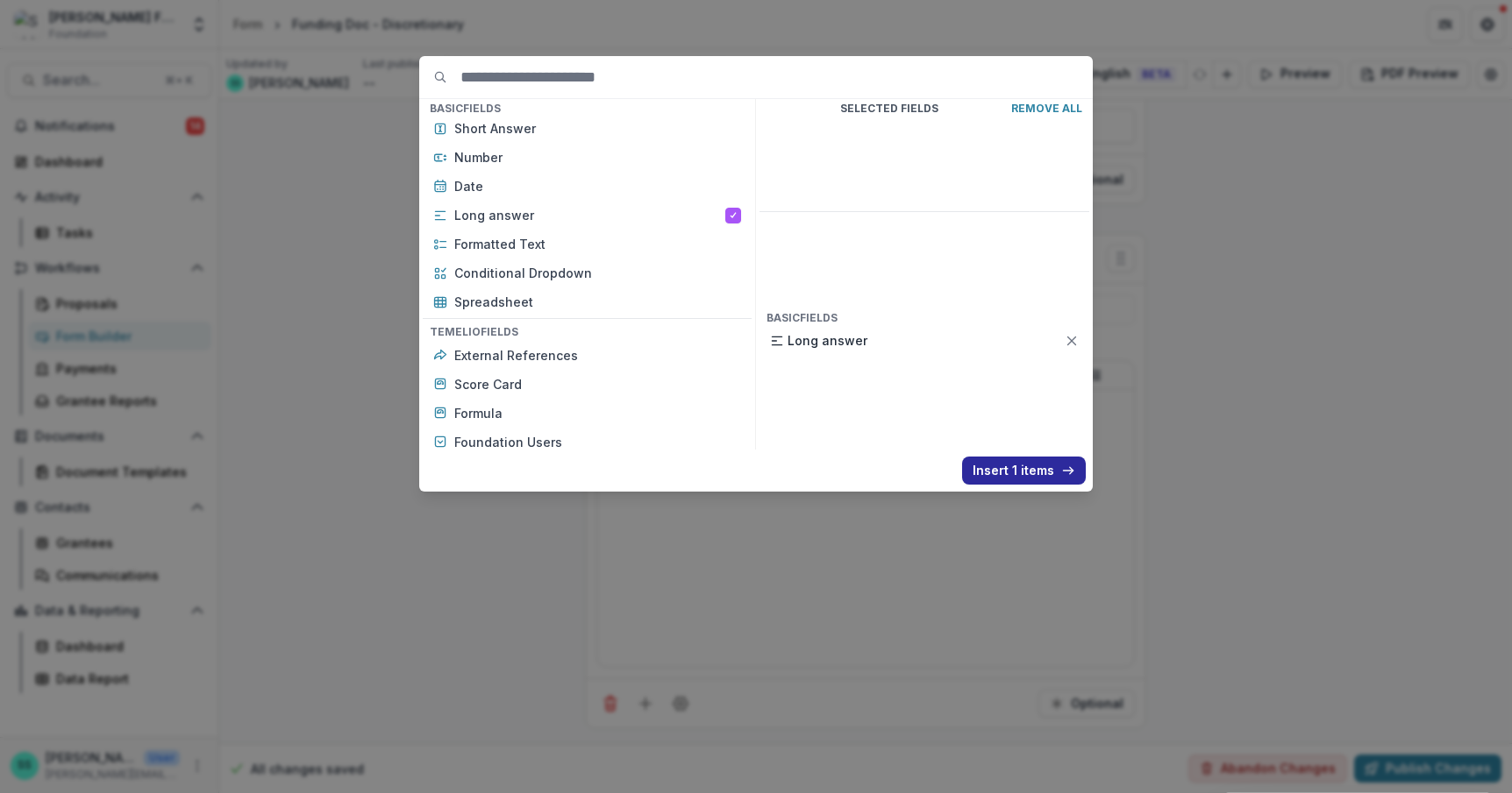
click at [1049, 485] on button "Insert 1 items" at bounding box center [1023, 470] width 124 height 28
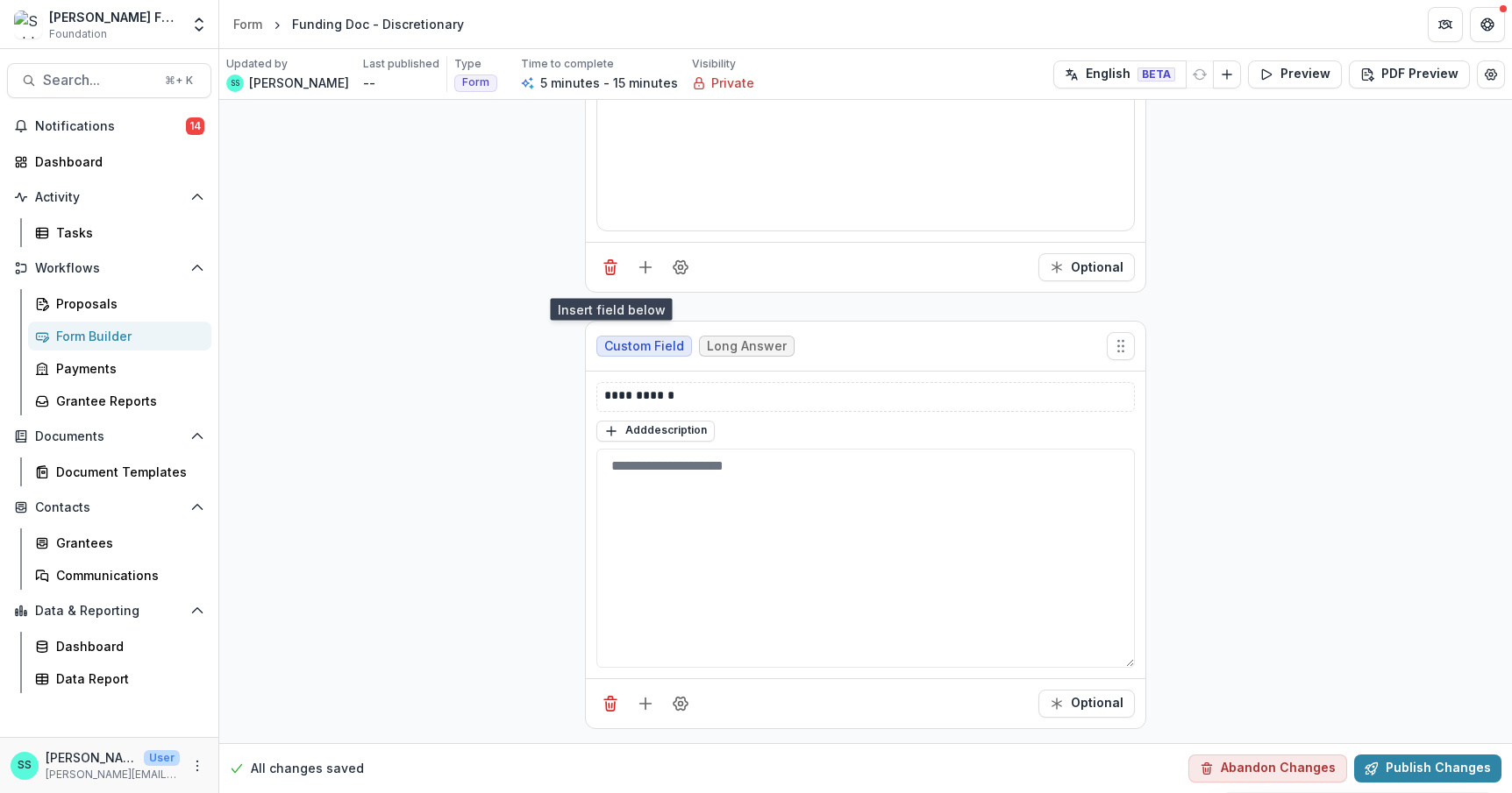
scroll to position [1920, 0]
drag, startPoint x: 661, startPoint y: 376, endPoint x: 549, endPoint y: 376, distance: 112.0
click at [586, 376] on div "**********" at bounding box center [866, 524] width 559 height 305
click at [1391, 758] on button "Publish Changes" at bounding box center [1427, 768] width 147 height 28
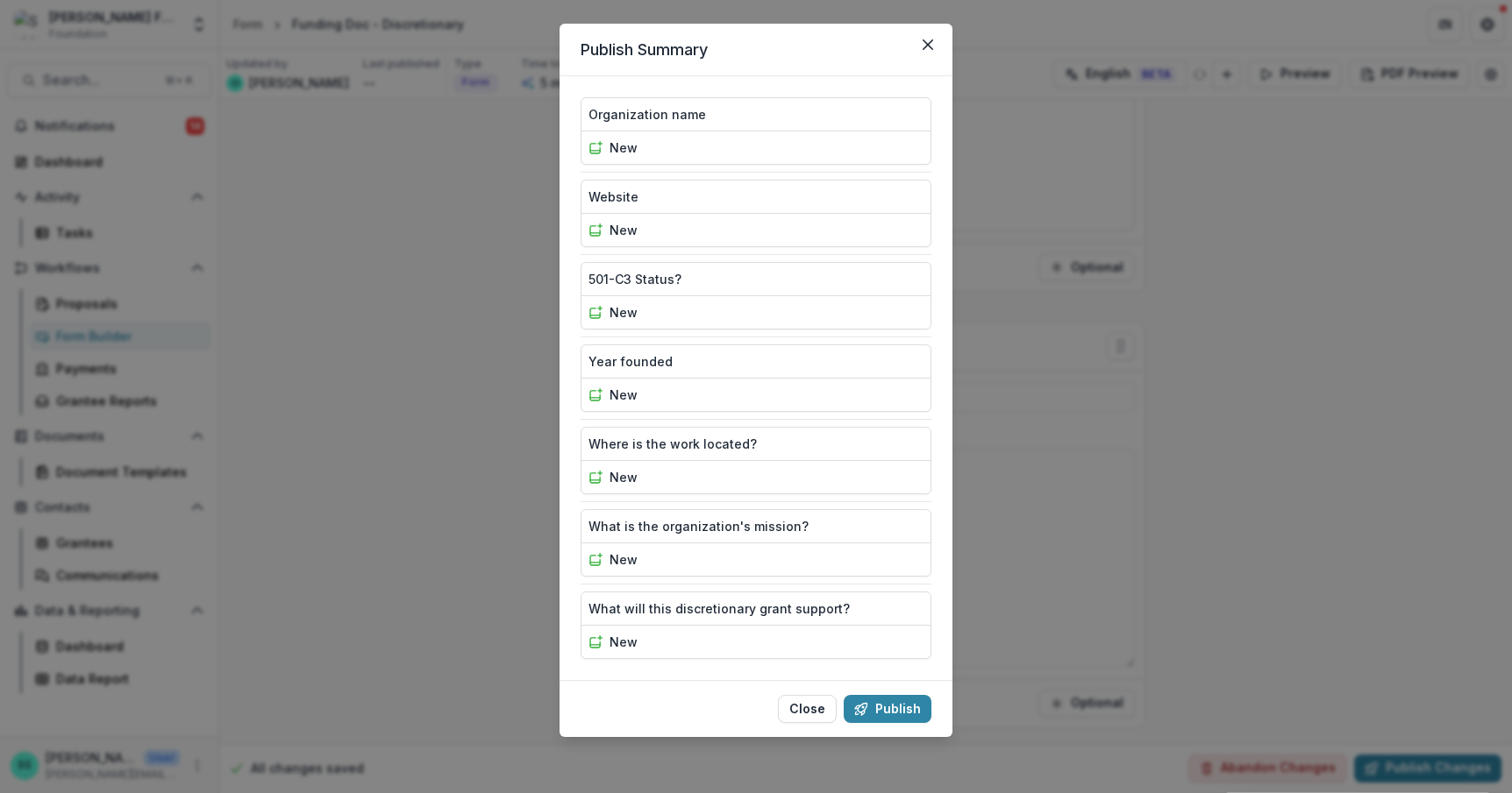
scroll to position [132, 0]
click at [901, 700] on button "Publish" at bounding box center [887, 708] width 87 height 28
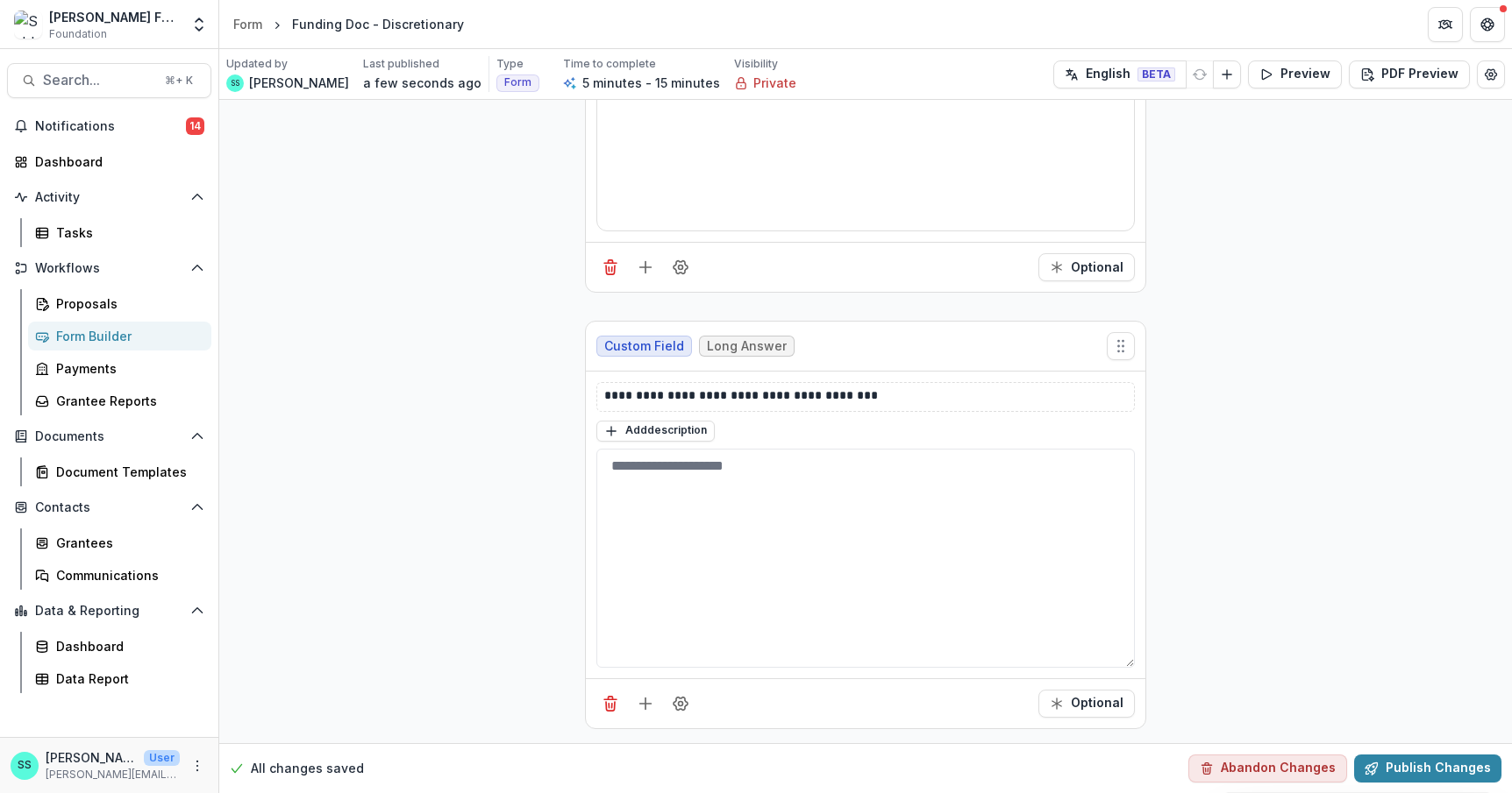
click at [93, 345] on div "Form Builder" at bounding box center [126, 336] width 142 height 18
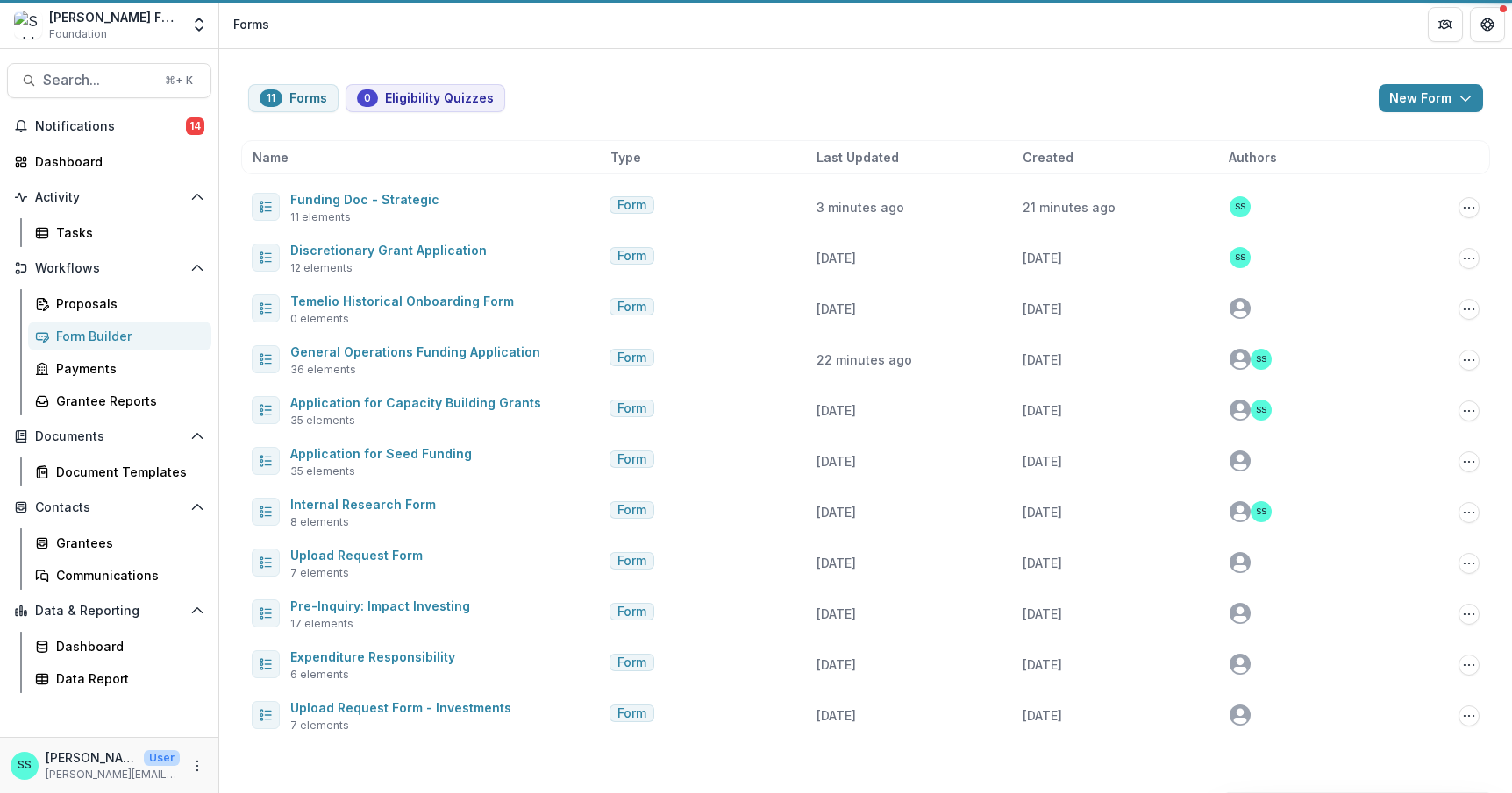
scroll to position [49, 0]
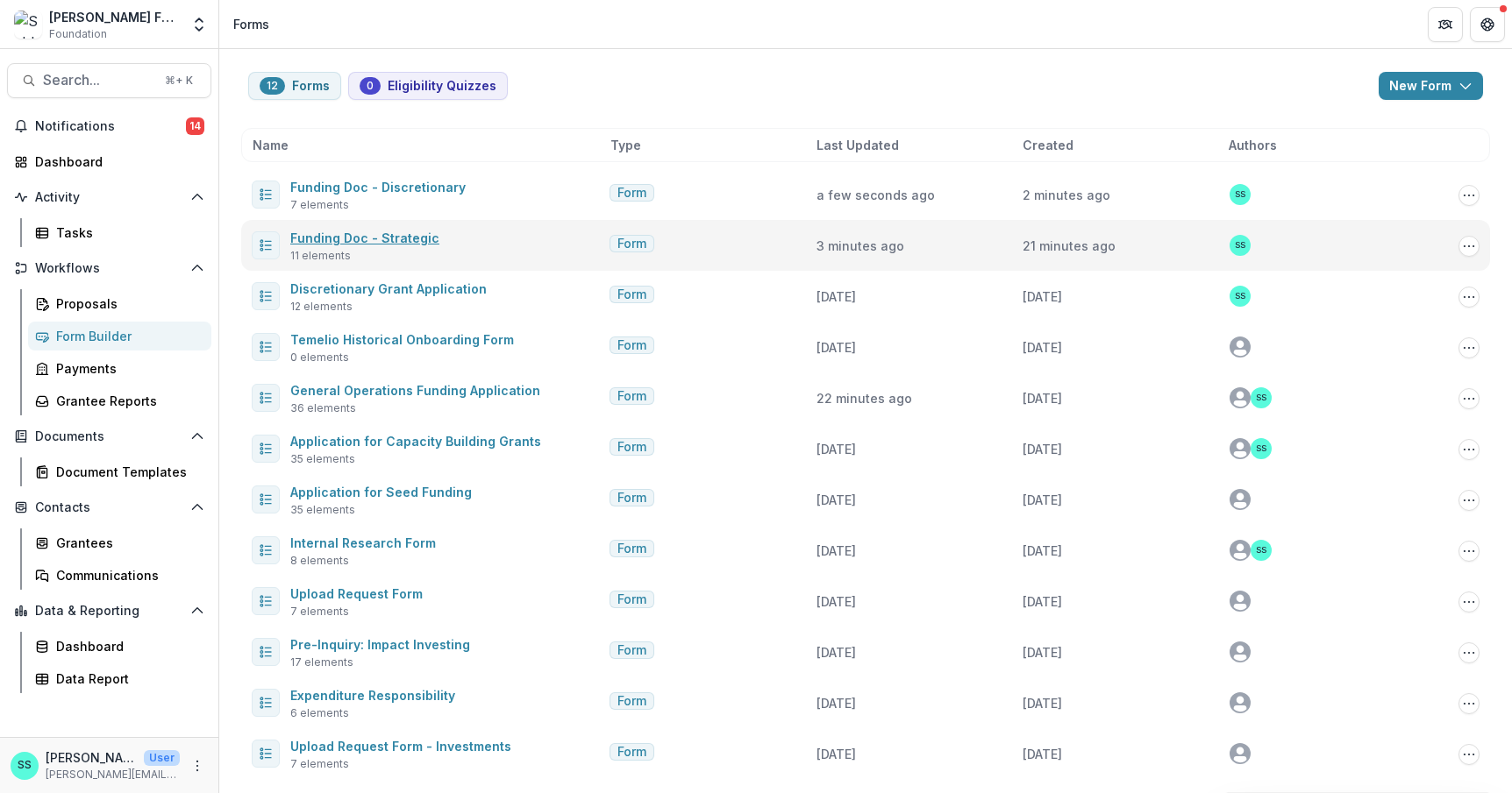
click at [387, 231] on link "Funding Doc - Strategic" at bounding box center [364, 238] width 149 height 15
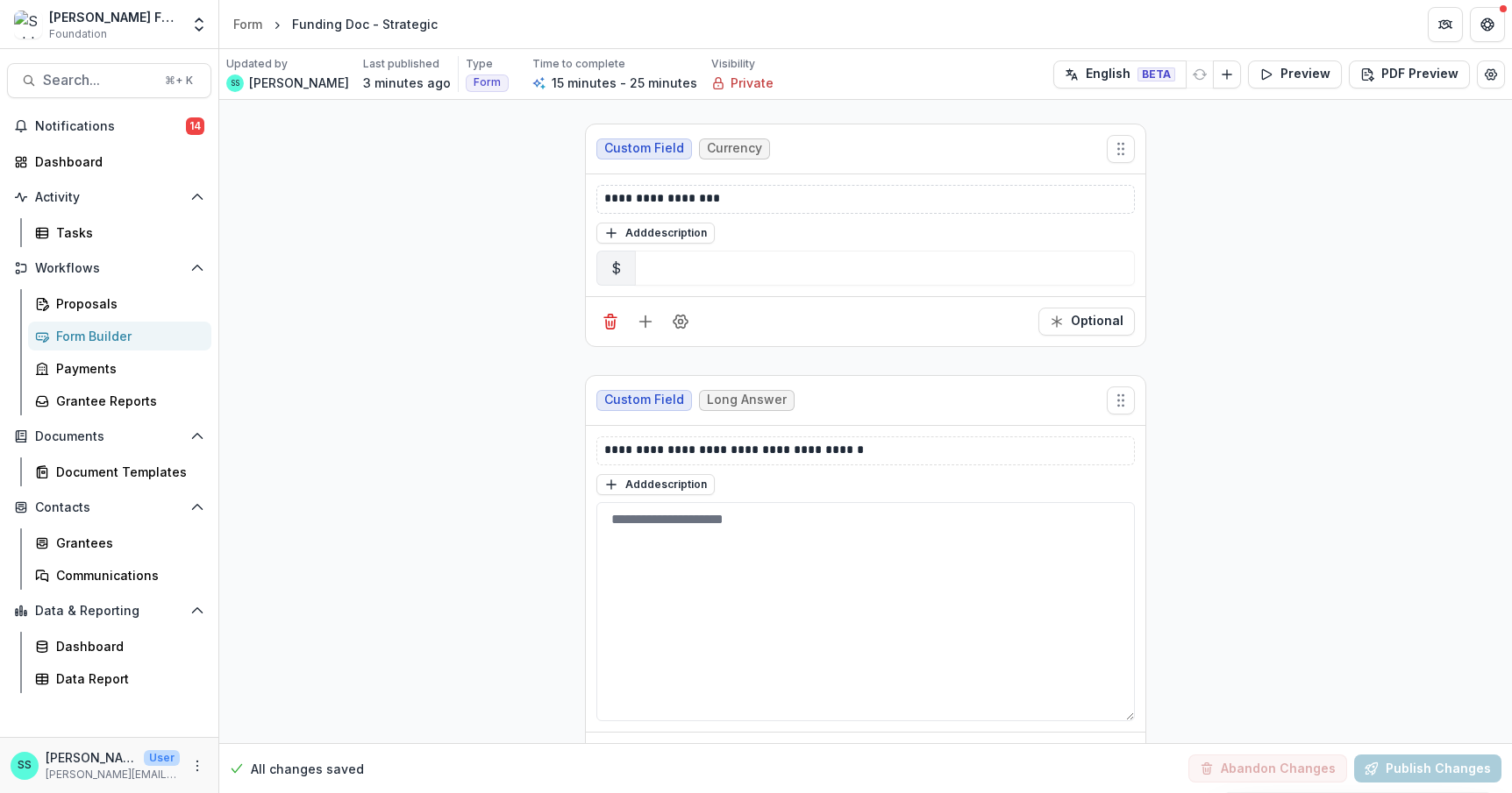
scroll to position [1926, 0]
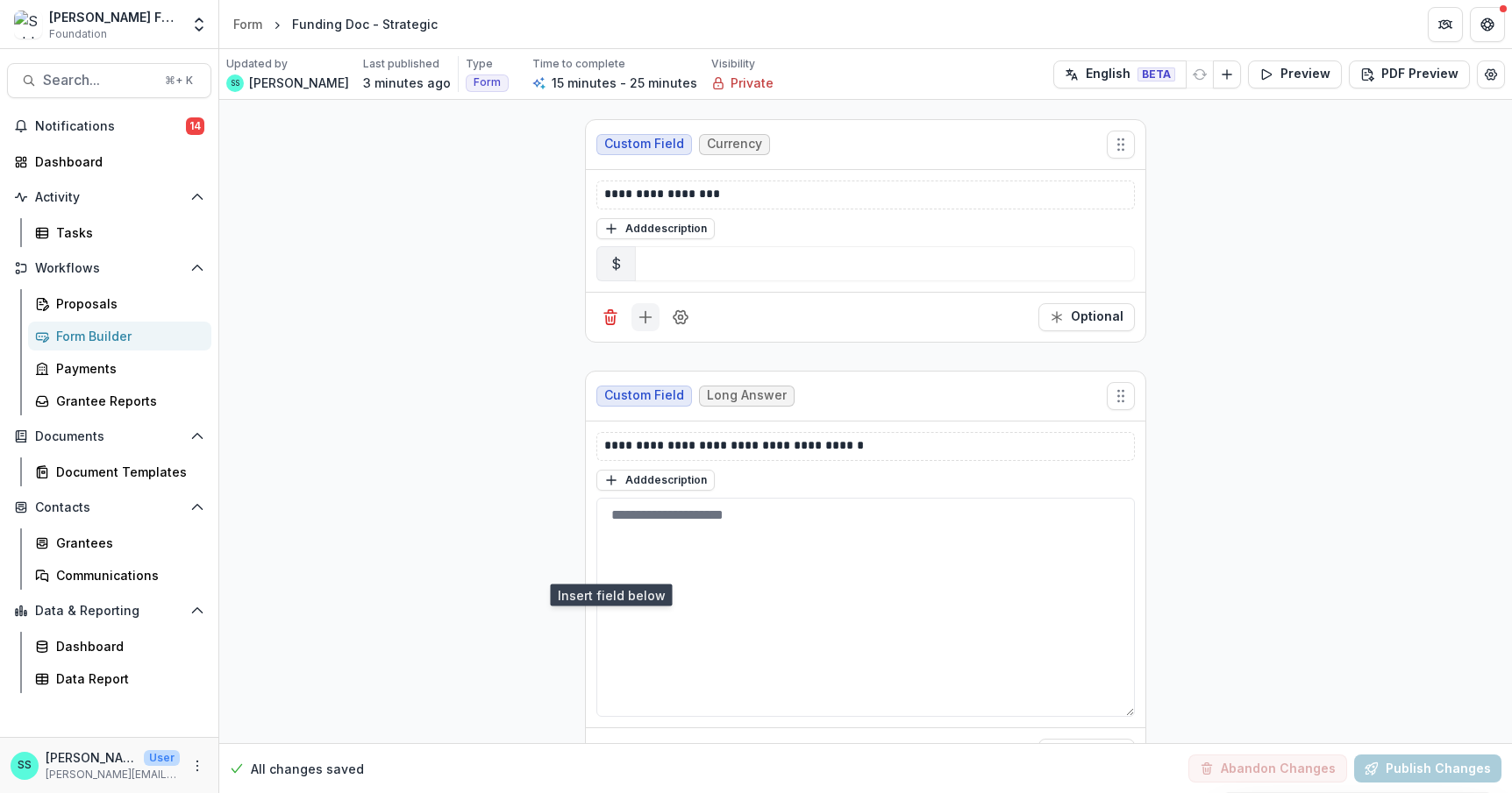
click at [637, 326] on icon "Add field" at bounding box center [645, 316] width 17 height 17
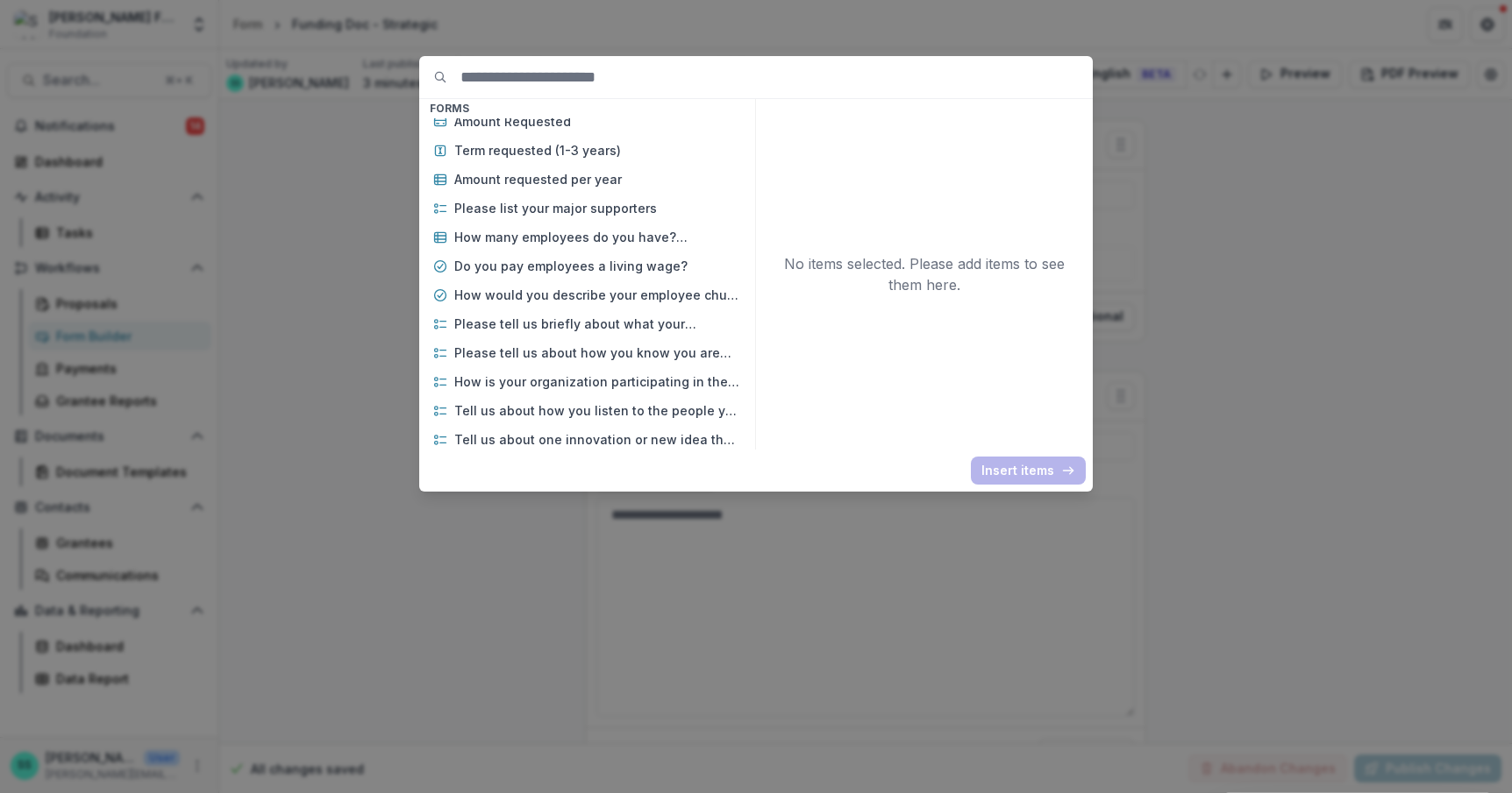
scroll to position [1902, 0]
click at [484, 158] on p "Term requested (1-3 years)" at bounding box center [598, 149] width 287 height 18
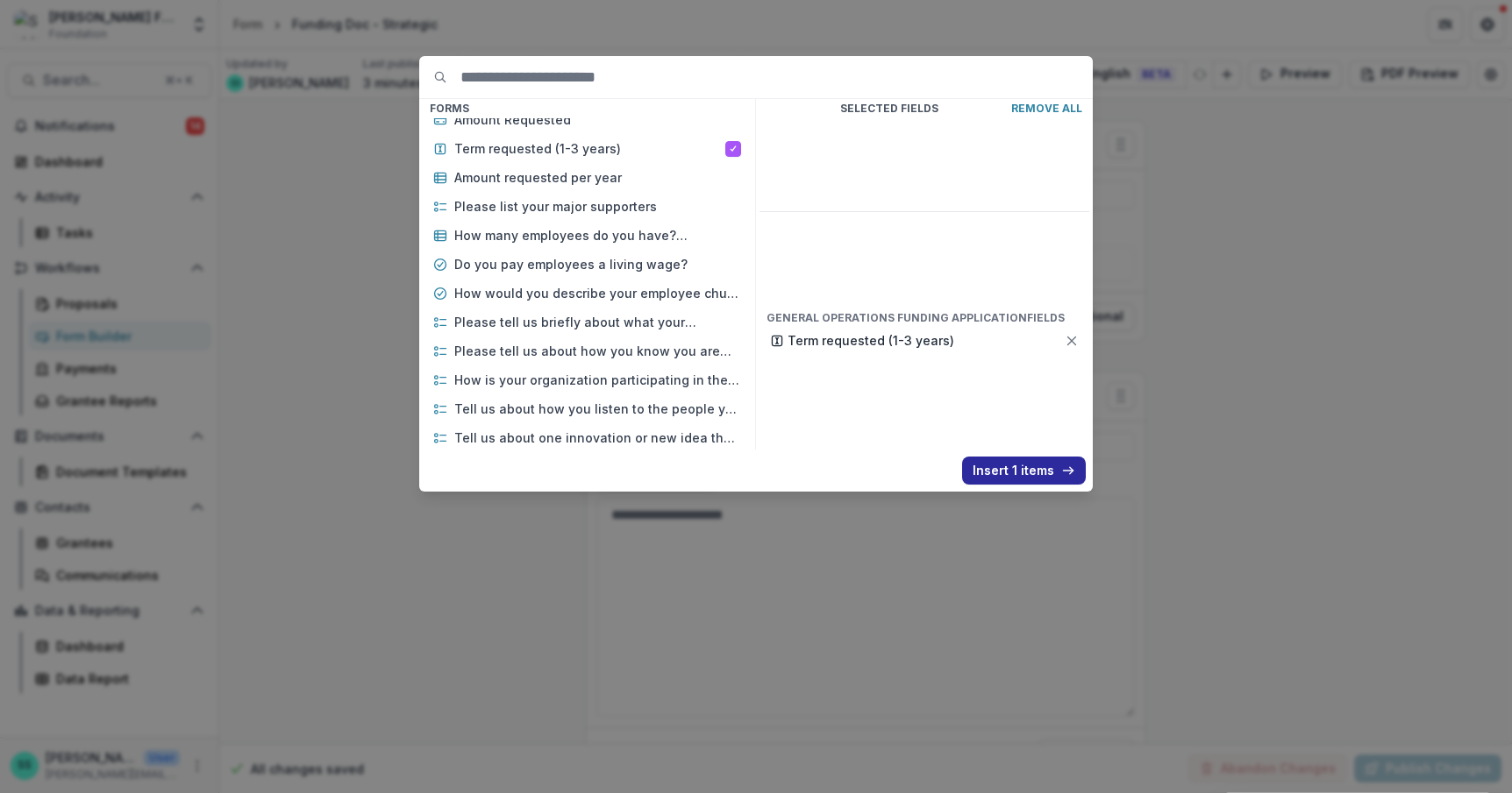
click at [1080, 483] on button "Insert 1 items" at bounding box center [1023, 470] width 124 height 28
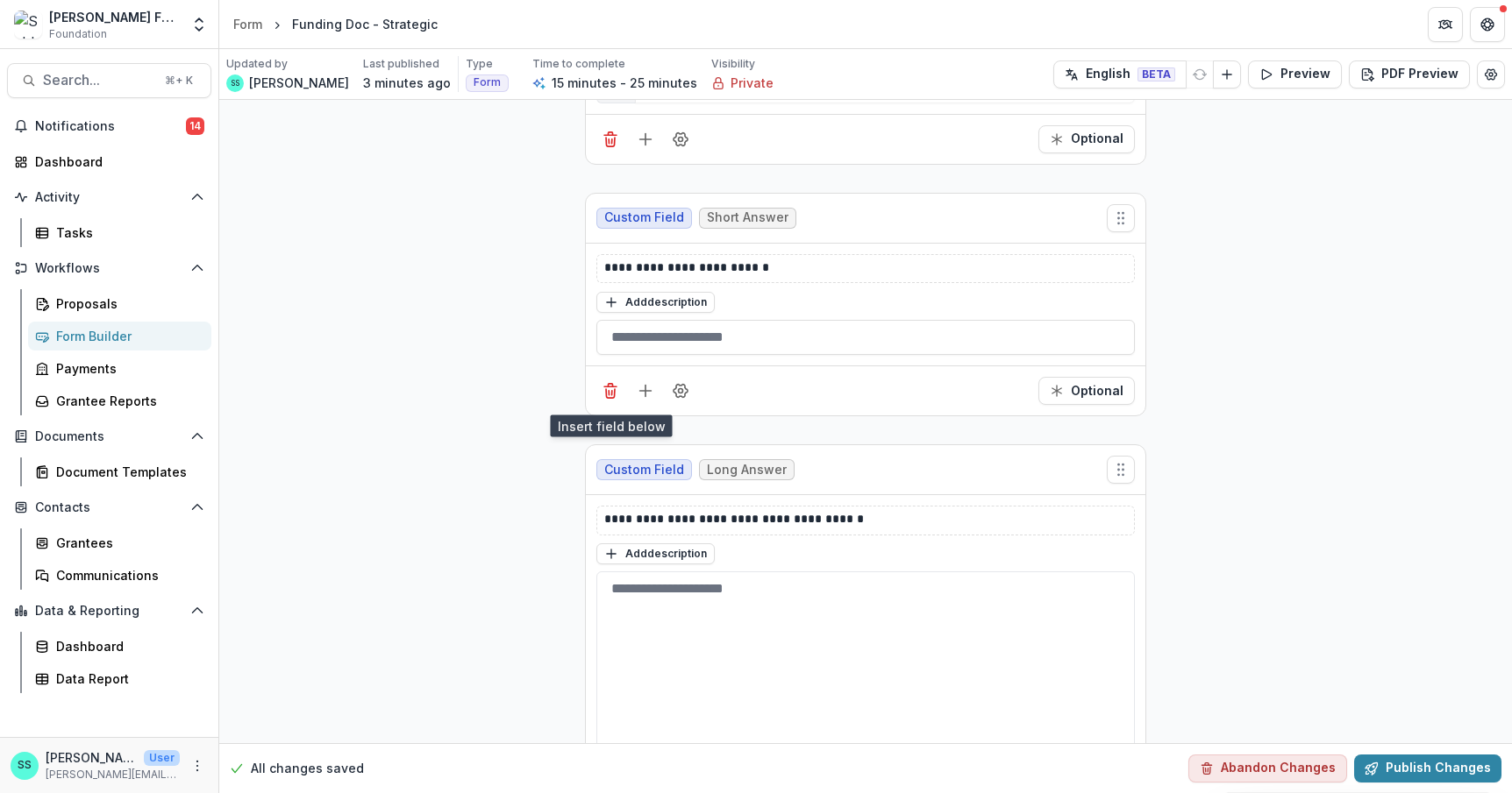
scroll to position [2106, 0]
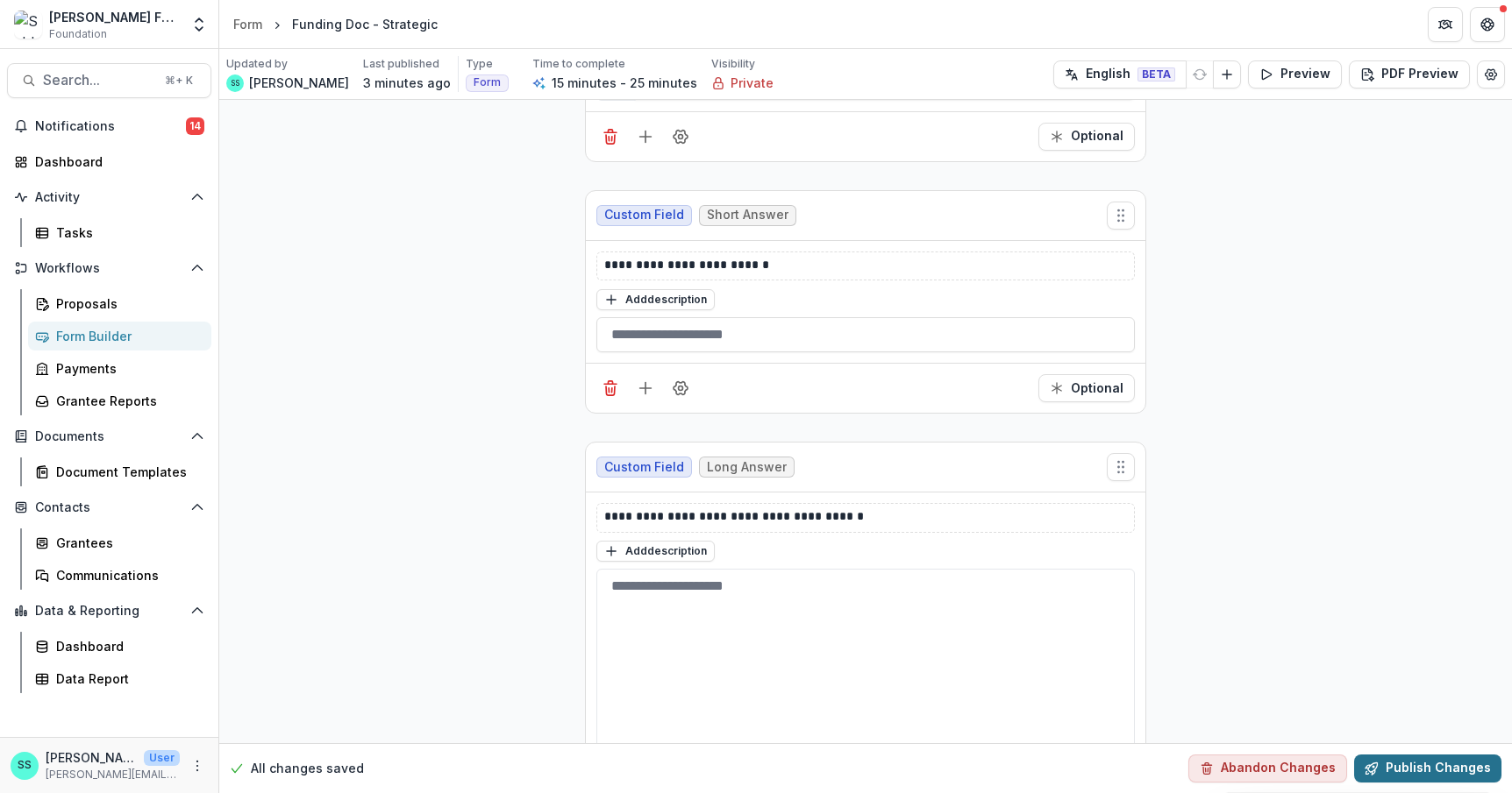
click at [1415, 758] on button "Publish Changes" at bounding box center [1427, 768] width 147 height 28
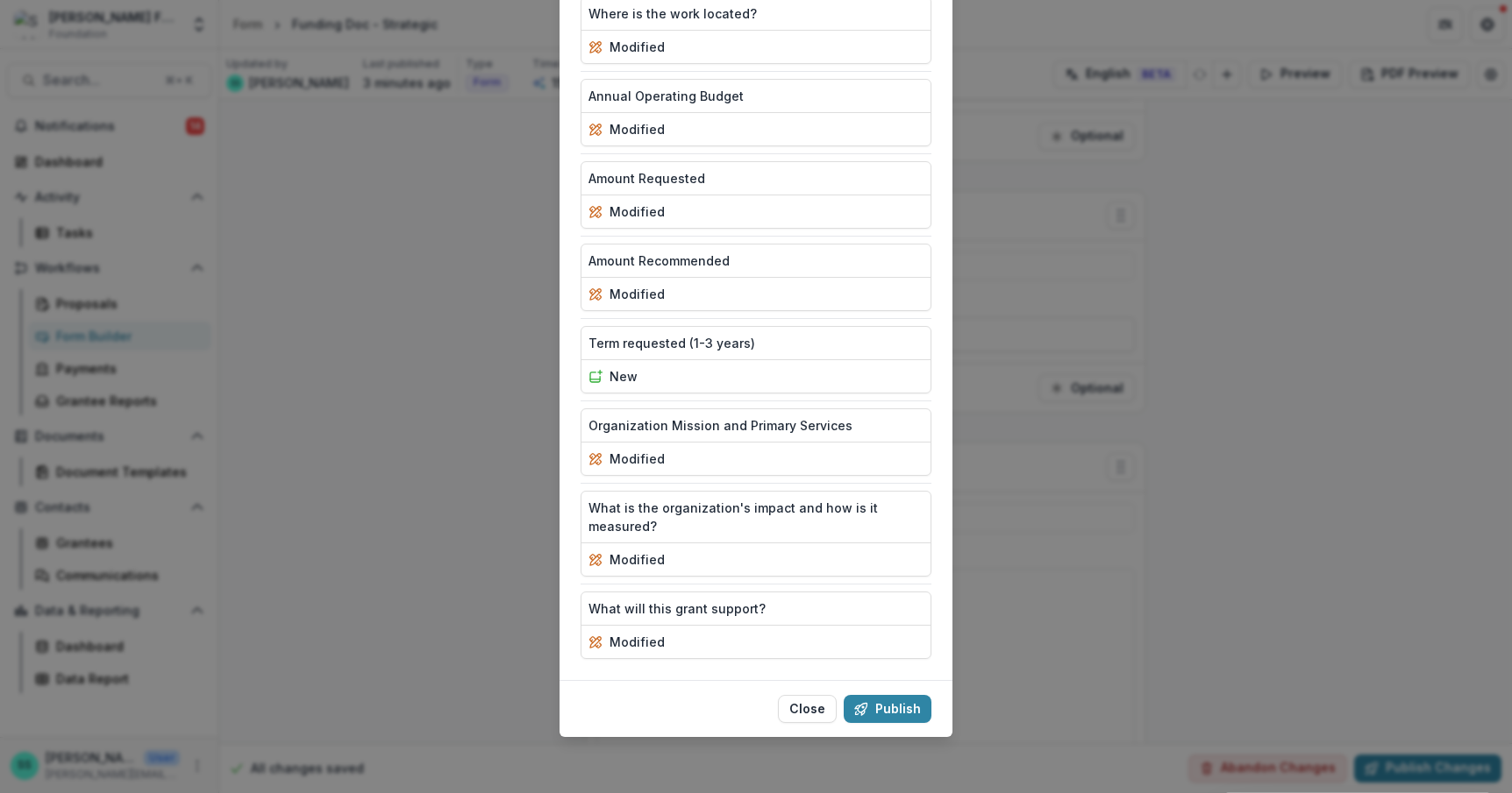
scroll to position [615, 0]
click at [908, 696] on button "Publish" at bounding box center [887, 708] width 87 height 28
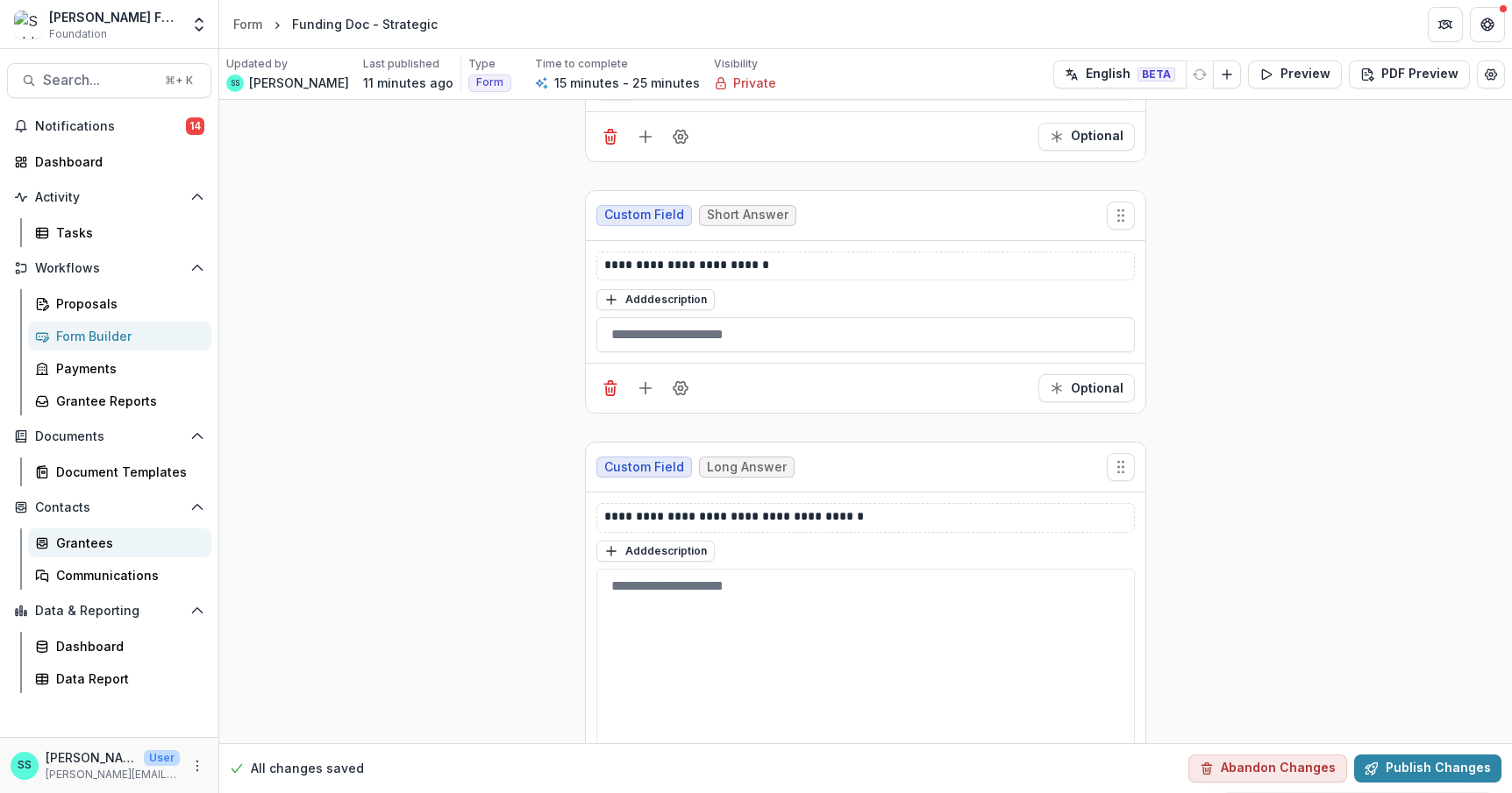
click at [94, 552] on div "Grantees" at bounding box center [126, 542] width 142 height 18
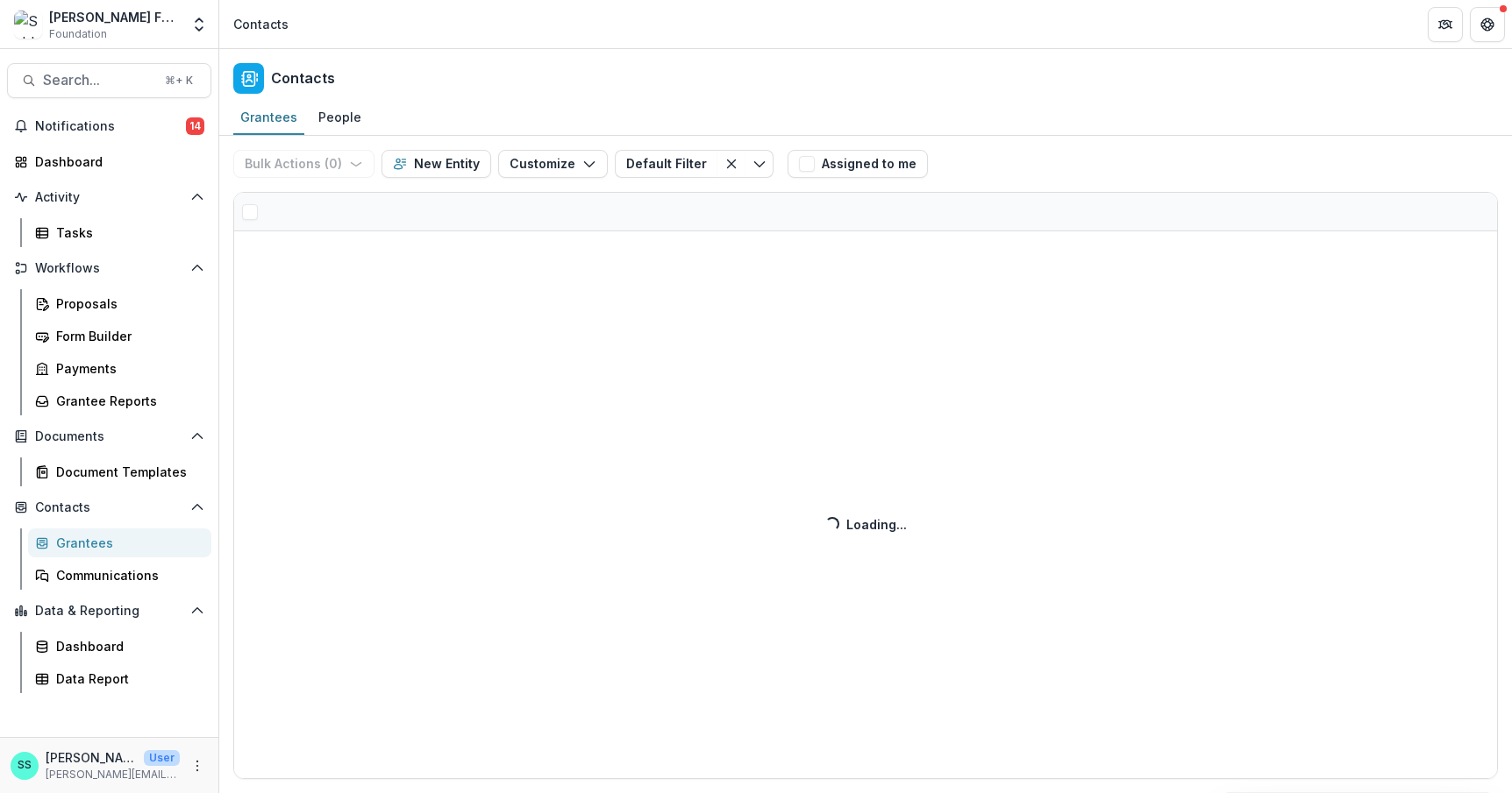
click at [78, 552] on div "Grantees" at bounding box center [126, 542] width 142 height 18
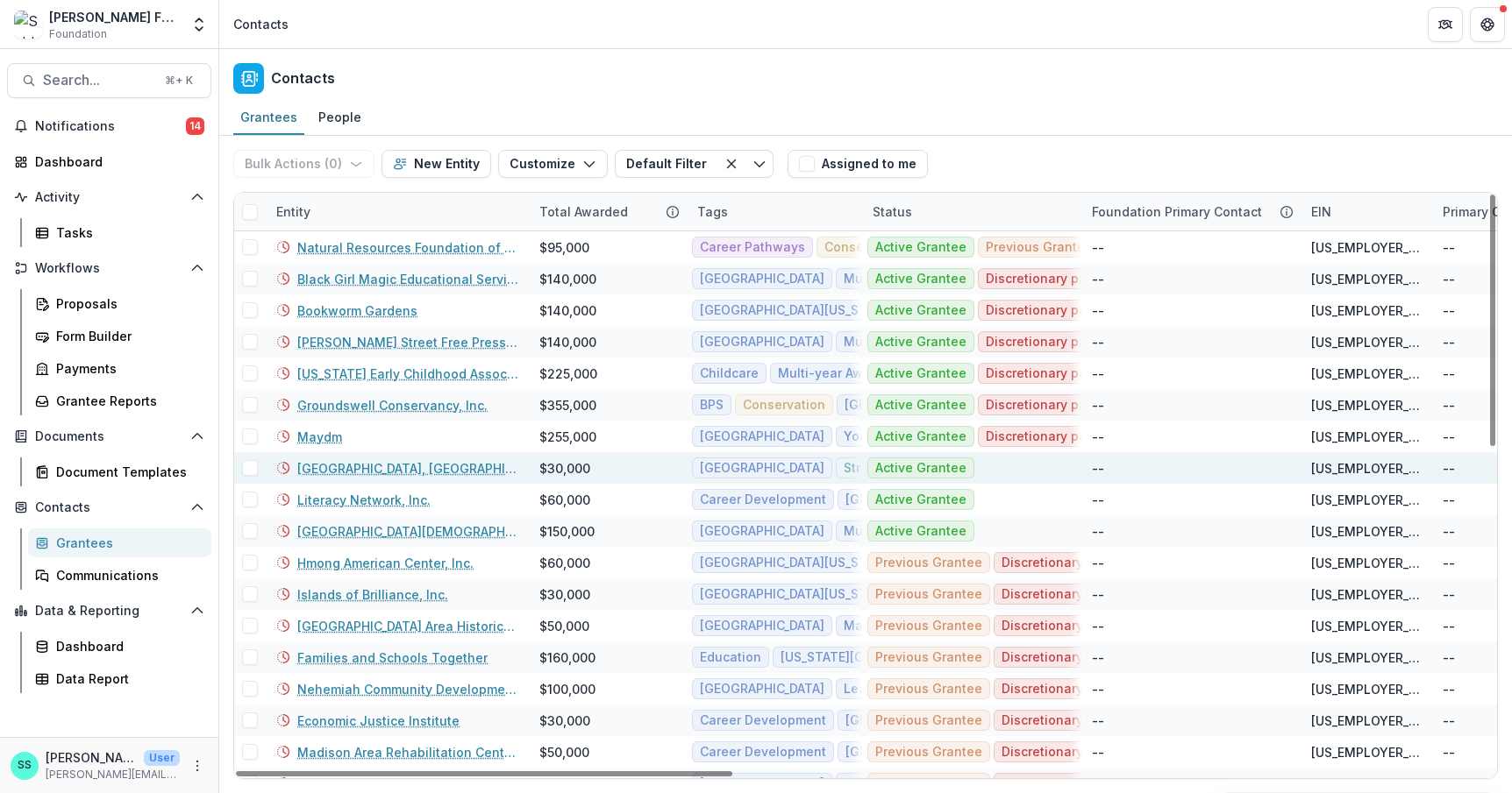
click at [366, 478] on link "[GEOGRAPHIC_DATA], [GEOGRAPHIC_DATA], [GEOGRAPHIC_DATA]" at bounding box center [408, 469] width 221 height 18
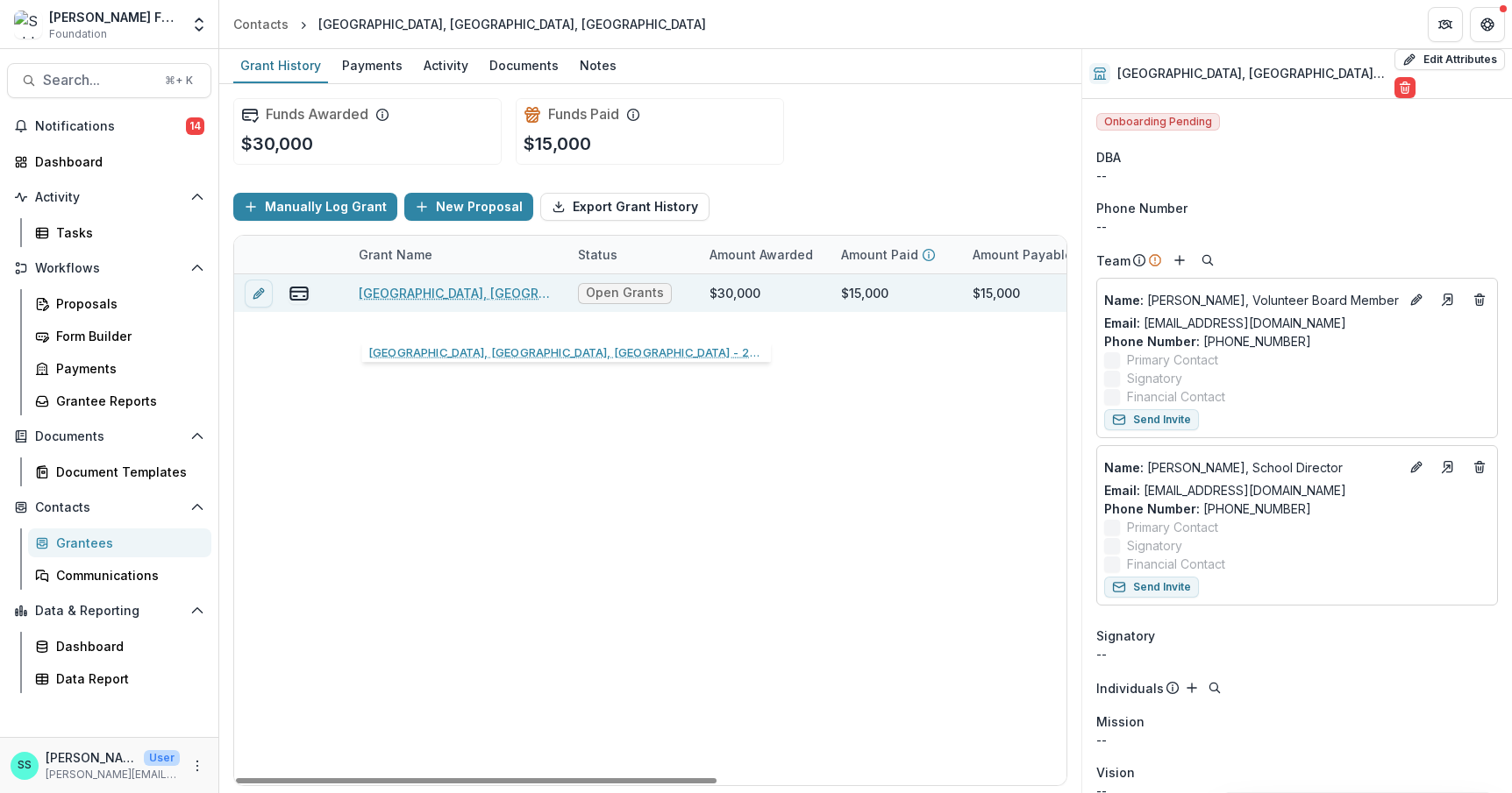
click at [430, 303] on link "[GEOGRAPHIC_DATA], [GEOGRAPHIC_DATA], [GEOGRAPHIC_DATA] - 2025" at bounding box center [458, 293] width 198 height 18
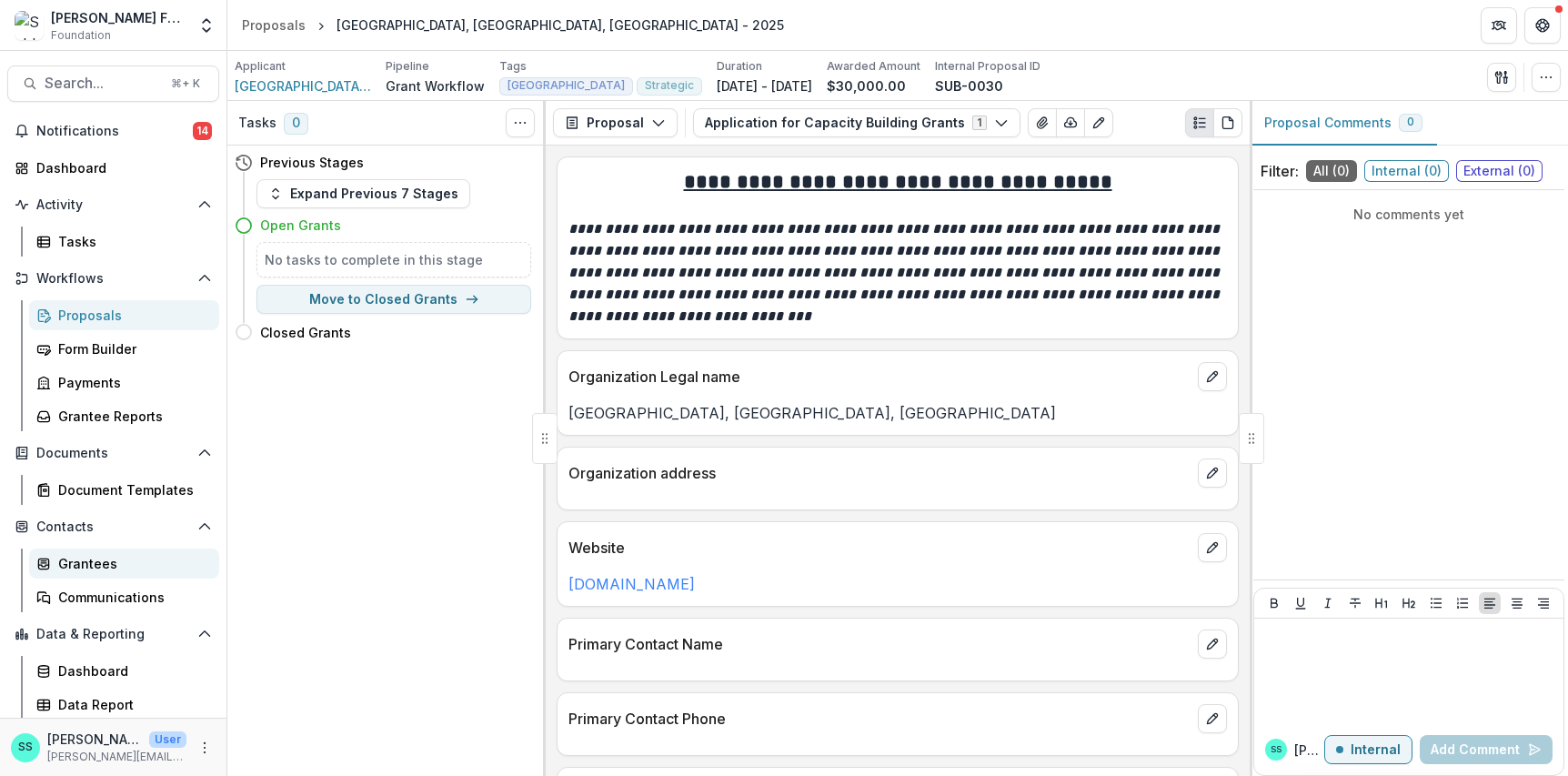
click at [82, 573] on div "Grantees" at bounding box center [131, 563] width 147 height 19
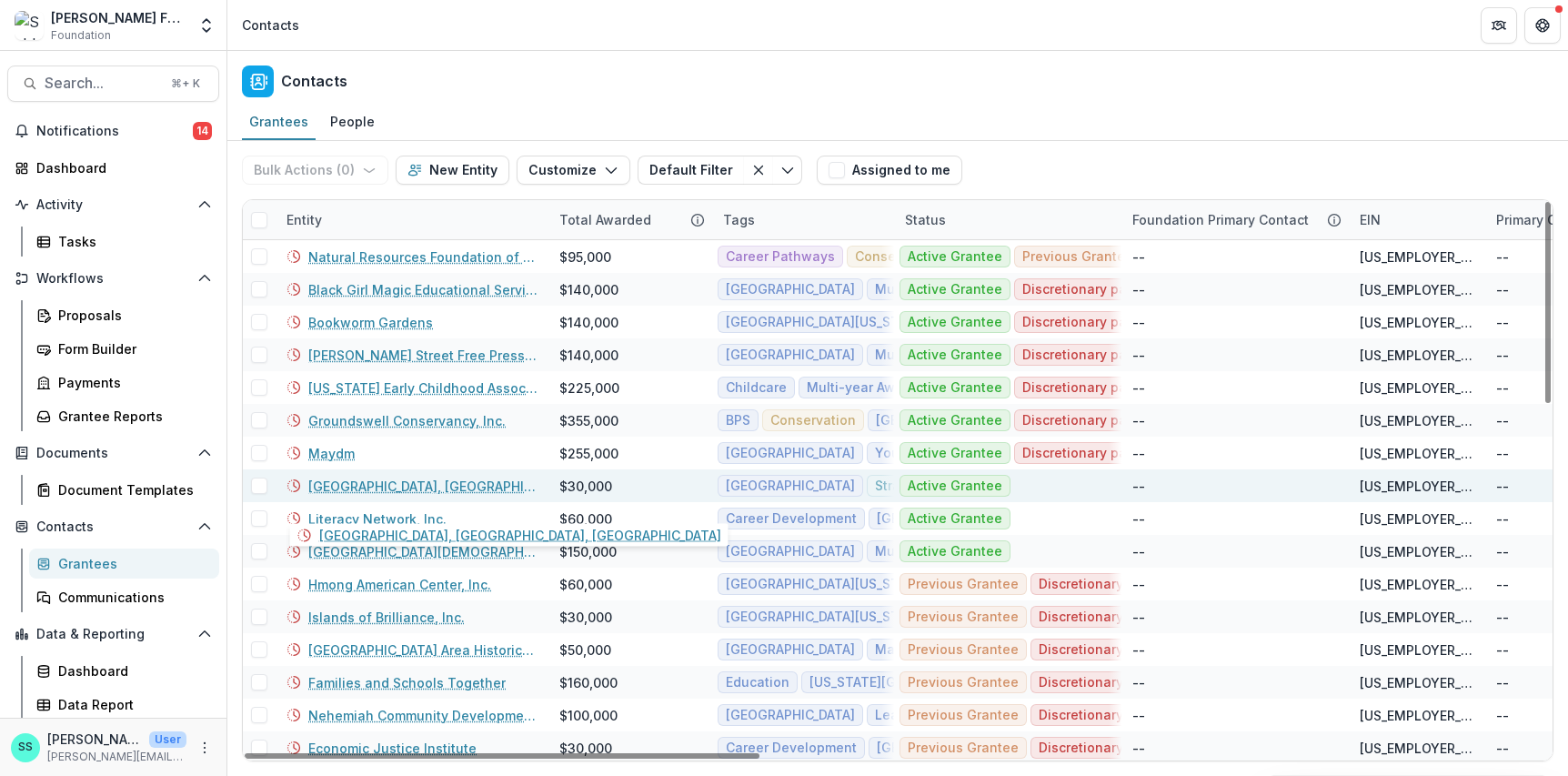
click at [366, 496] on link "[GEOGRAPHIC_DATA], [GEOGRAPHIC_DATA], [GEOGRAPHIC_DATA]" at bounding box center [423, 486] width 229 height 19
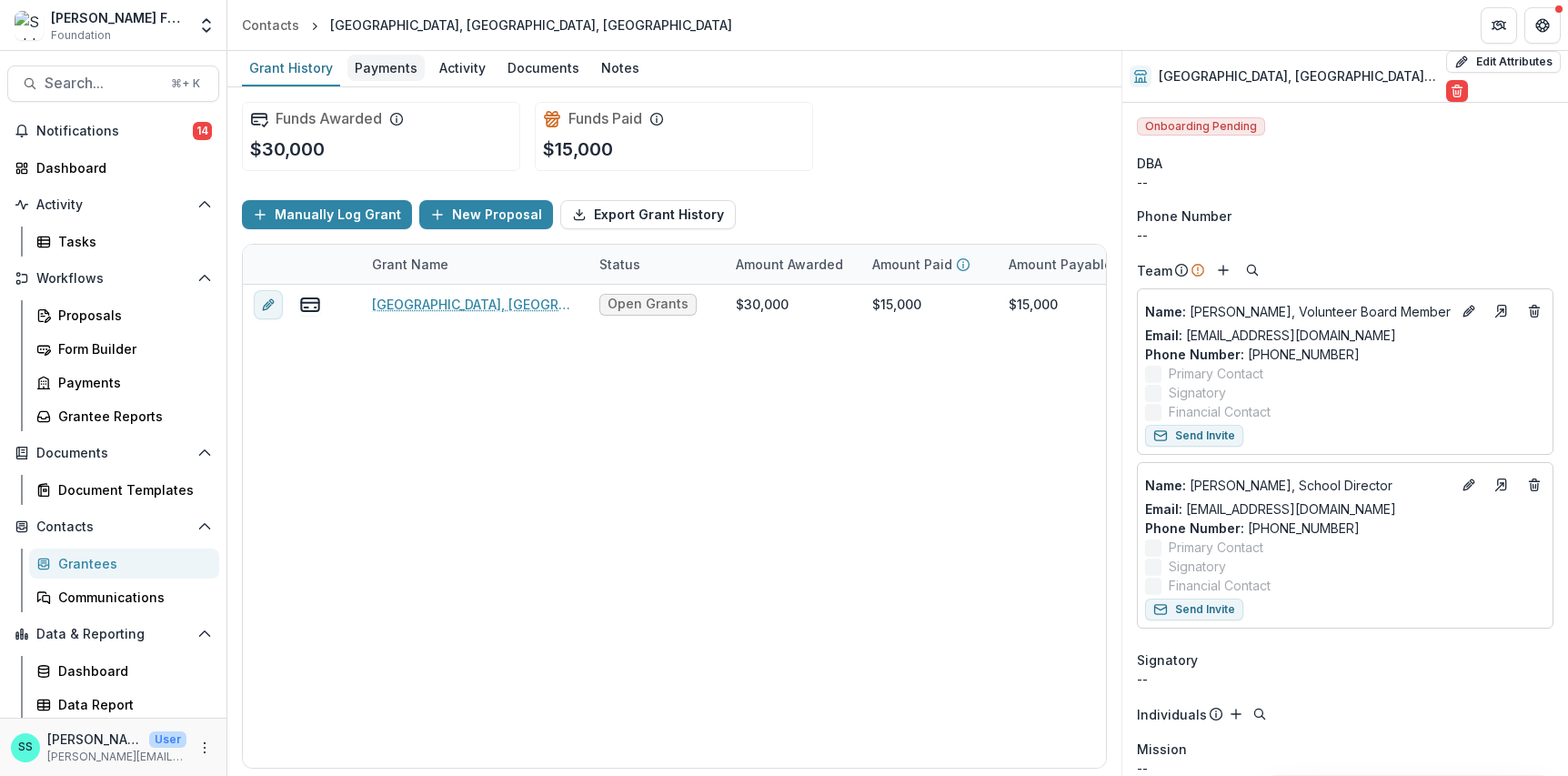
click at [390, 71] on div "Payments" at bounding box center [385, 67] width 78 height 26
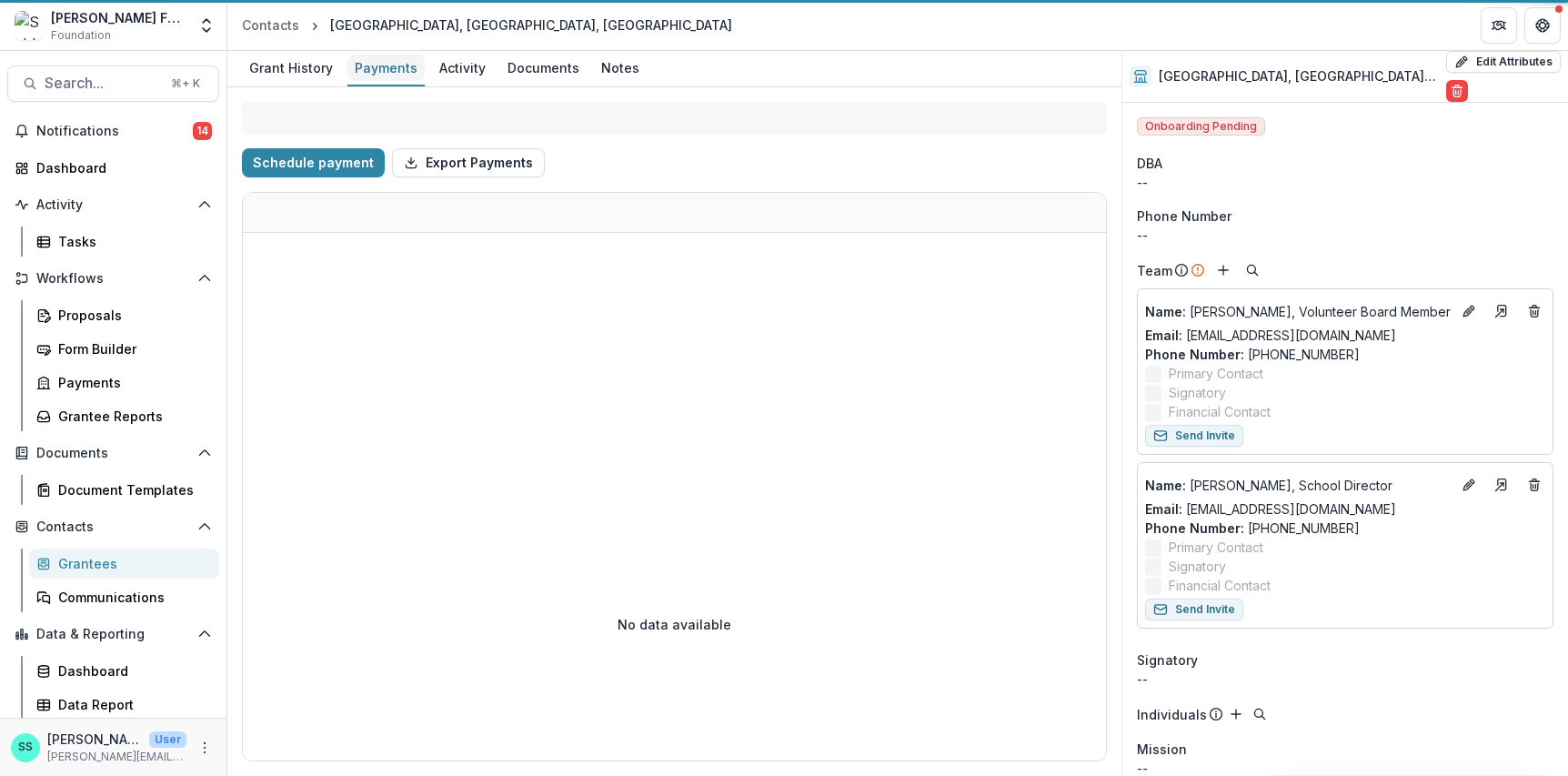
select select "******"
select select "****"
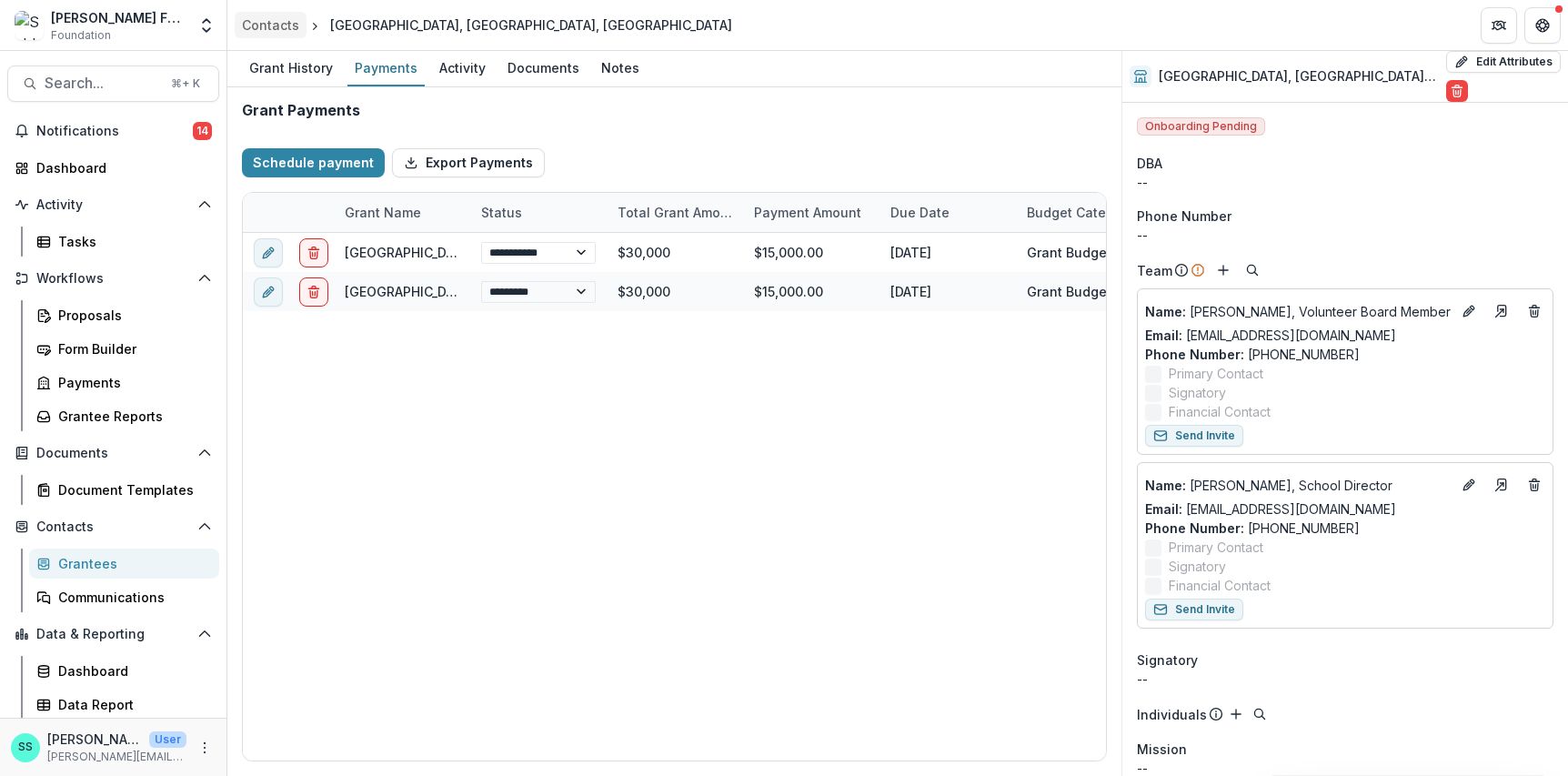
select select "******"
select select "****"
click at [290, 67] on div "Grant History" at bounding box center [291, 67] width 98 height 26
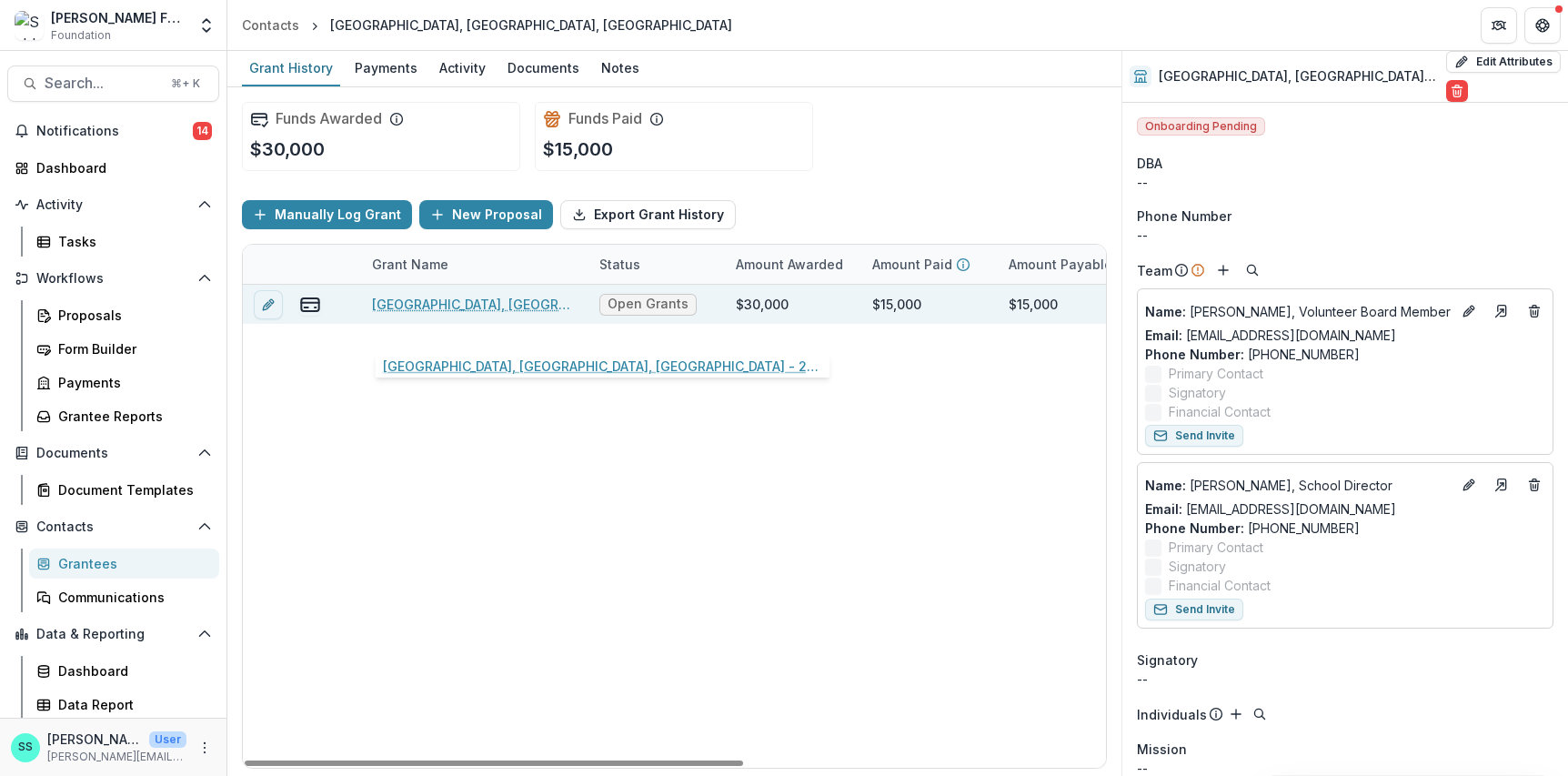
click at [471, 314] on link "[GEOGRAPHIC_DATA], [GEOGRAPHIC_DATA], [GEOGRAPHIC_DATA] - 2025" at bounding box center [475, 304] width 206 height 19
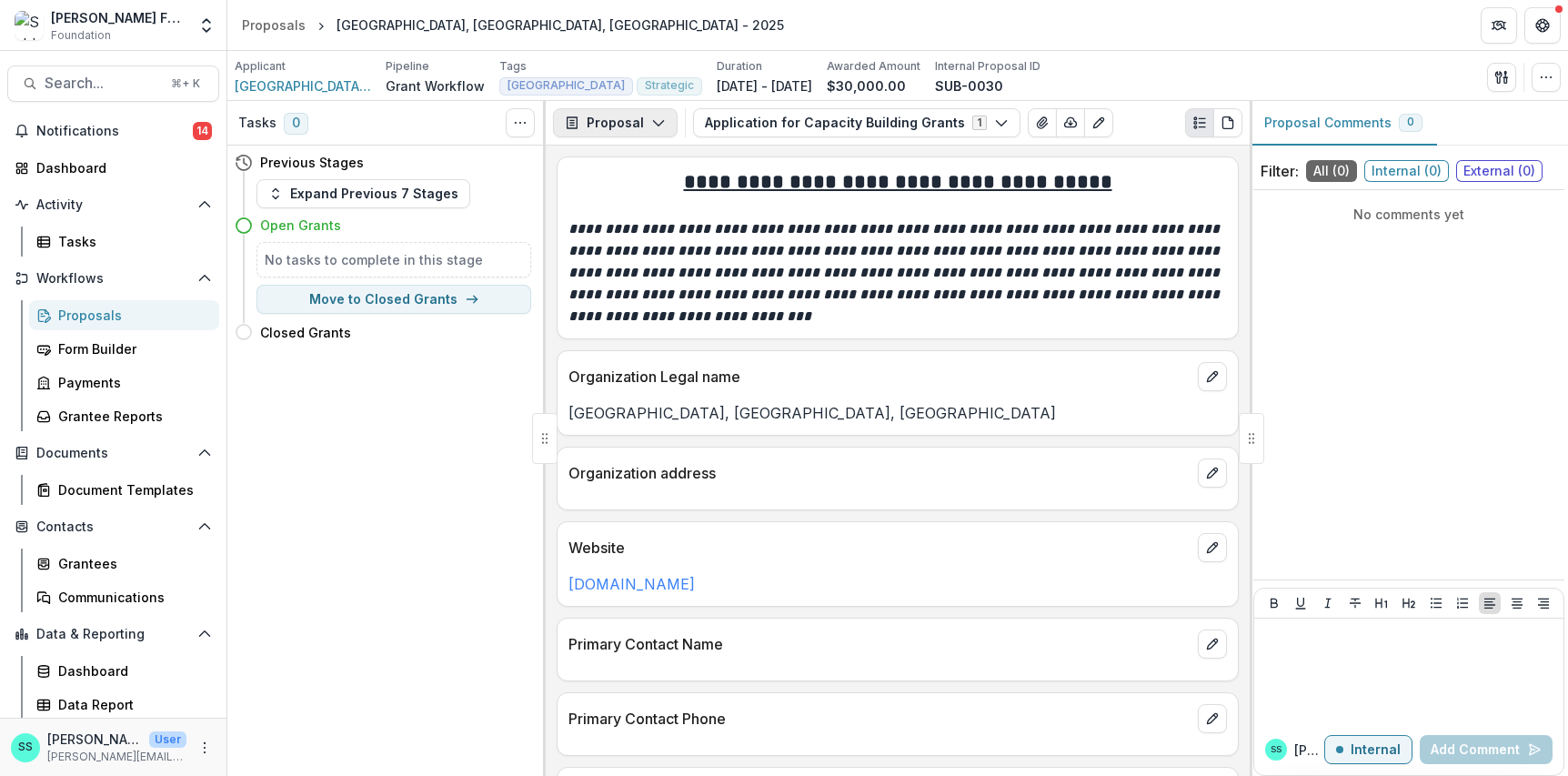
click at [664, 130] on icon "button" at bounding box center [658, 123] width 15 height 15
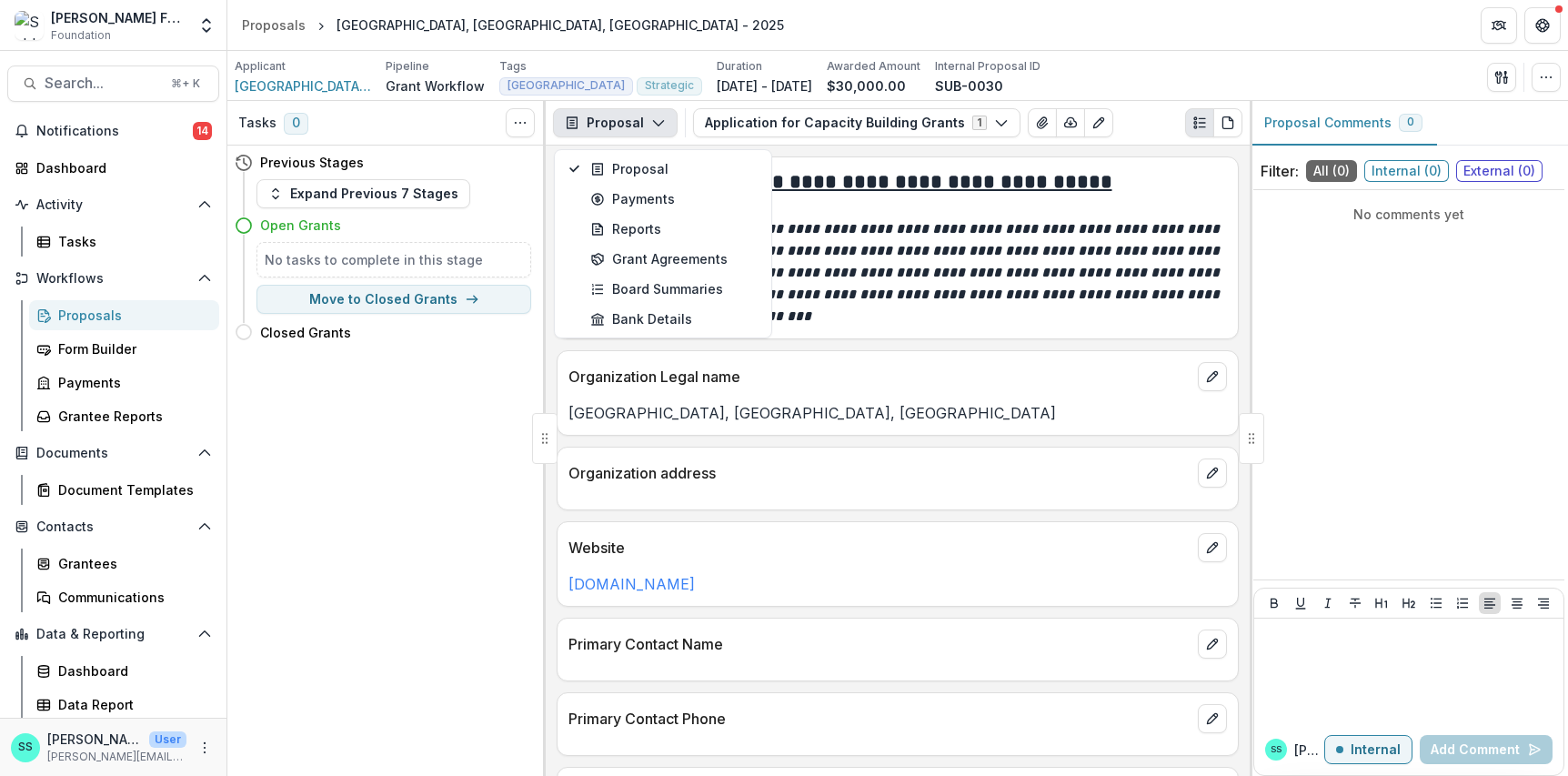
click at [664, 130] on icon "button" at bounding box center [658, 123] width 15 height 15
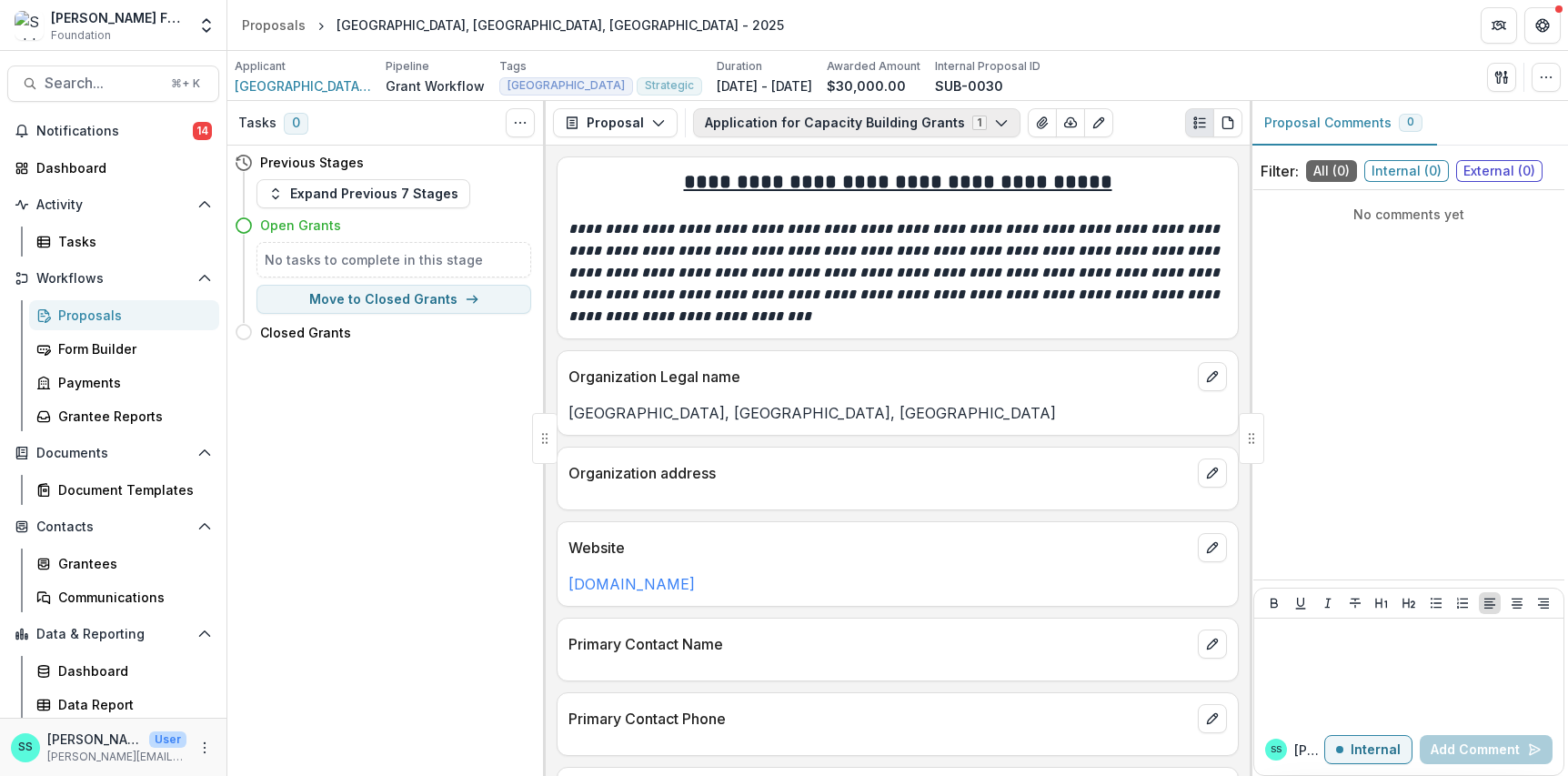
click at [1012, 129] on button "Application for Capacity Building Grants 1" at bounding box center [856, 122] width 327 height 29
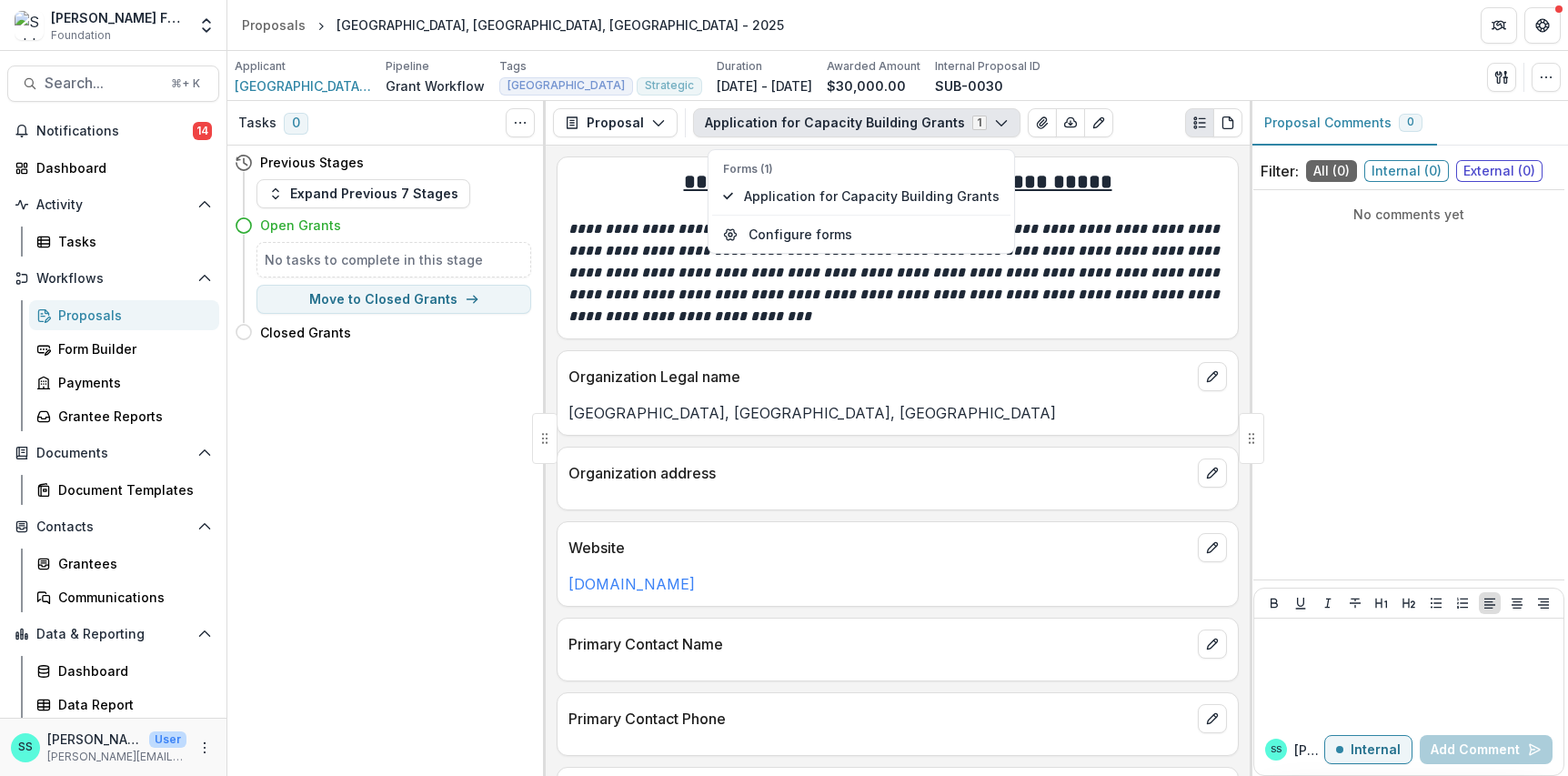
click at [1012, 129] on button "Application for Capacity Building Grants 1" at bounding box center [856, 122] width 327 height 29
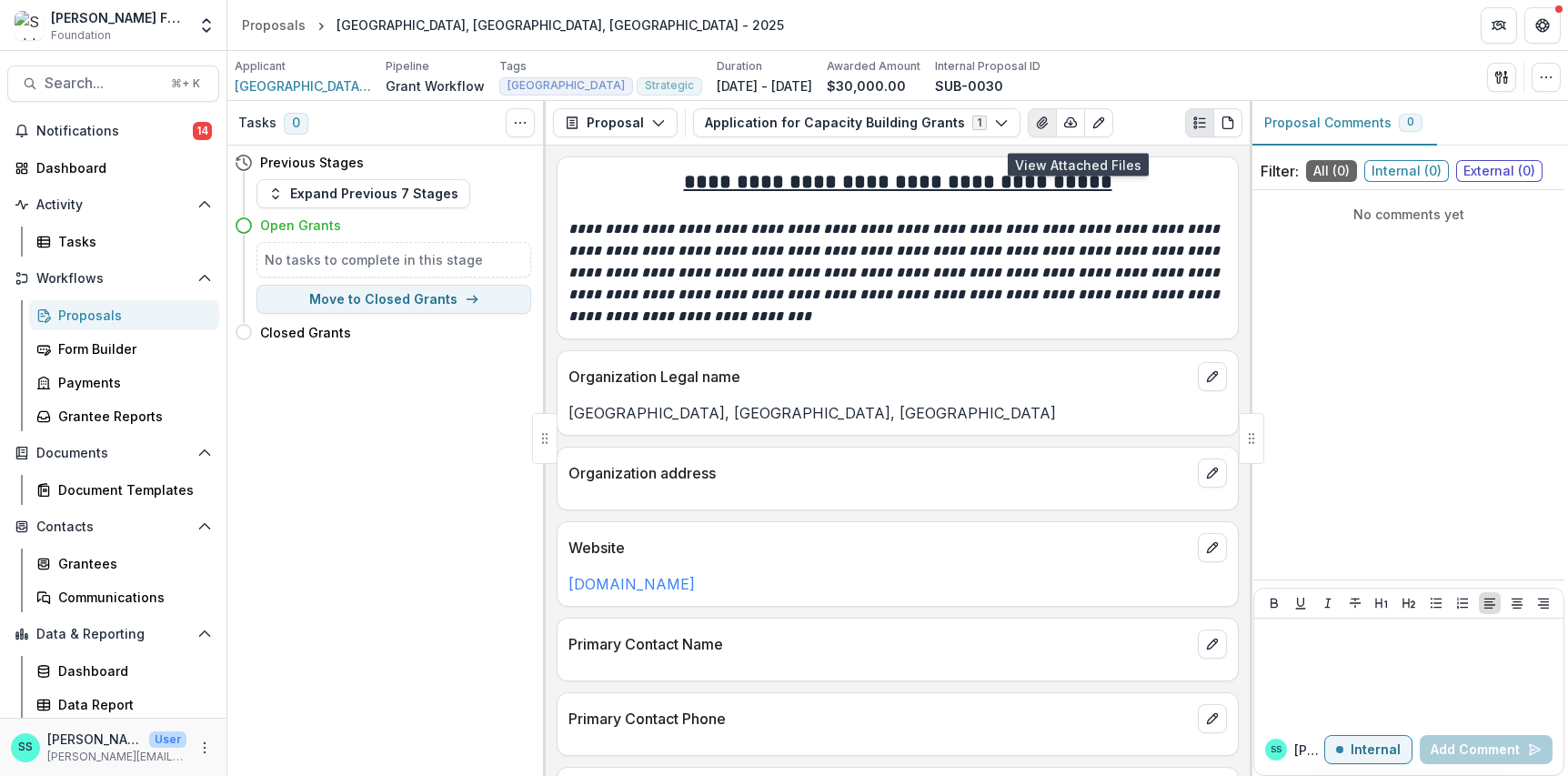
click at [1049, 130] on icon "View Attached Files" at bounding box center [1043, 123] width 15 height 15
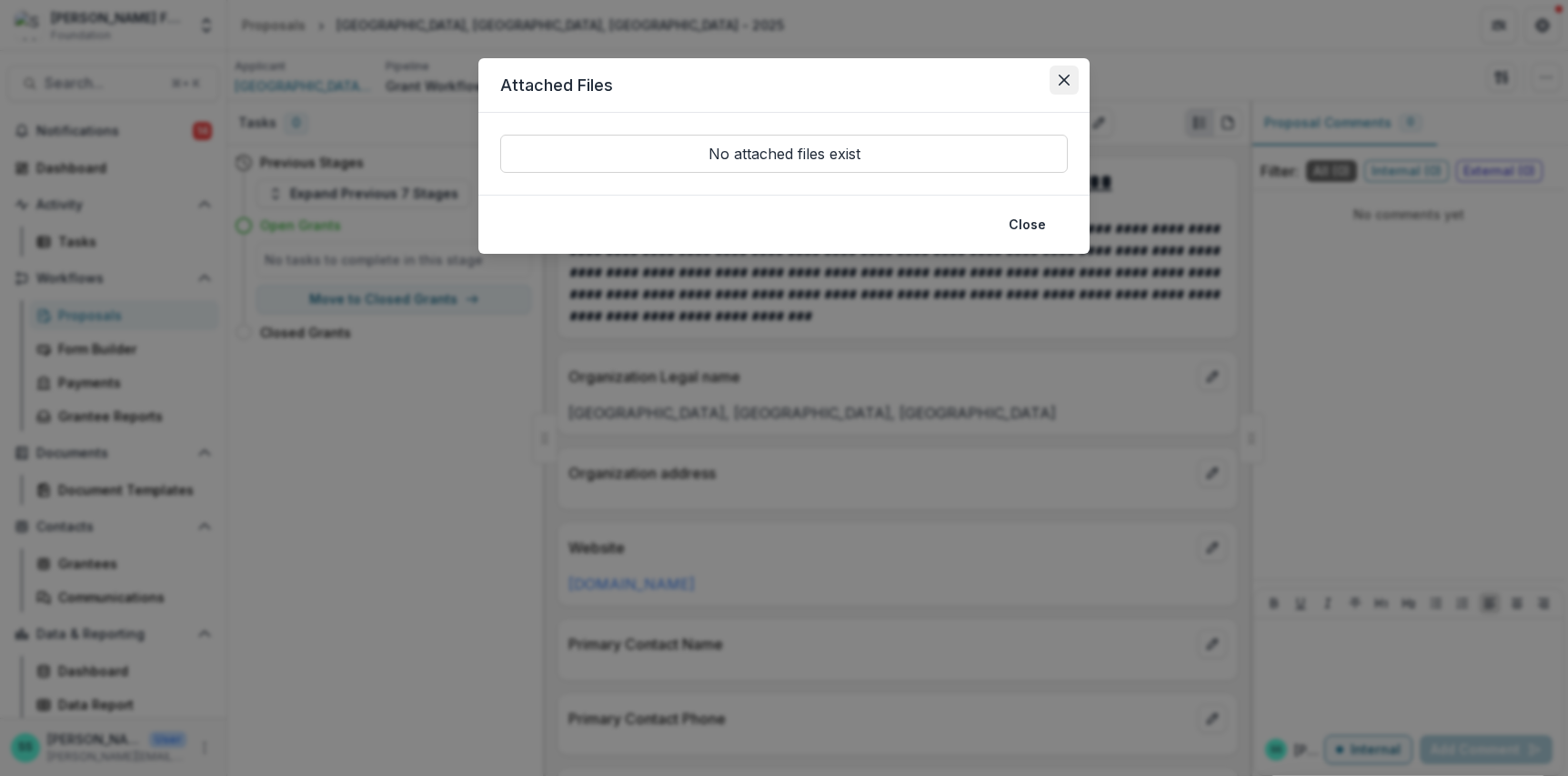
click at [1070, 85] on icon "Close" at bounding box center [1064, 80] width 11 height 11
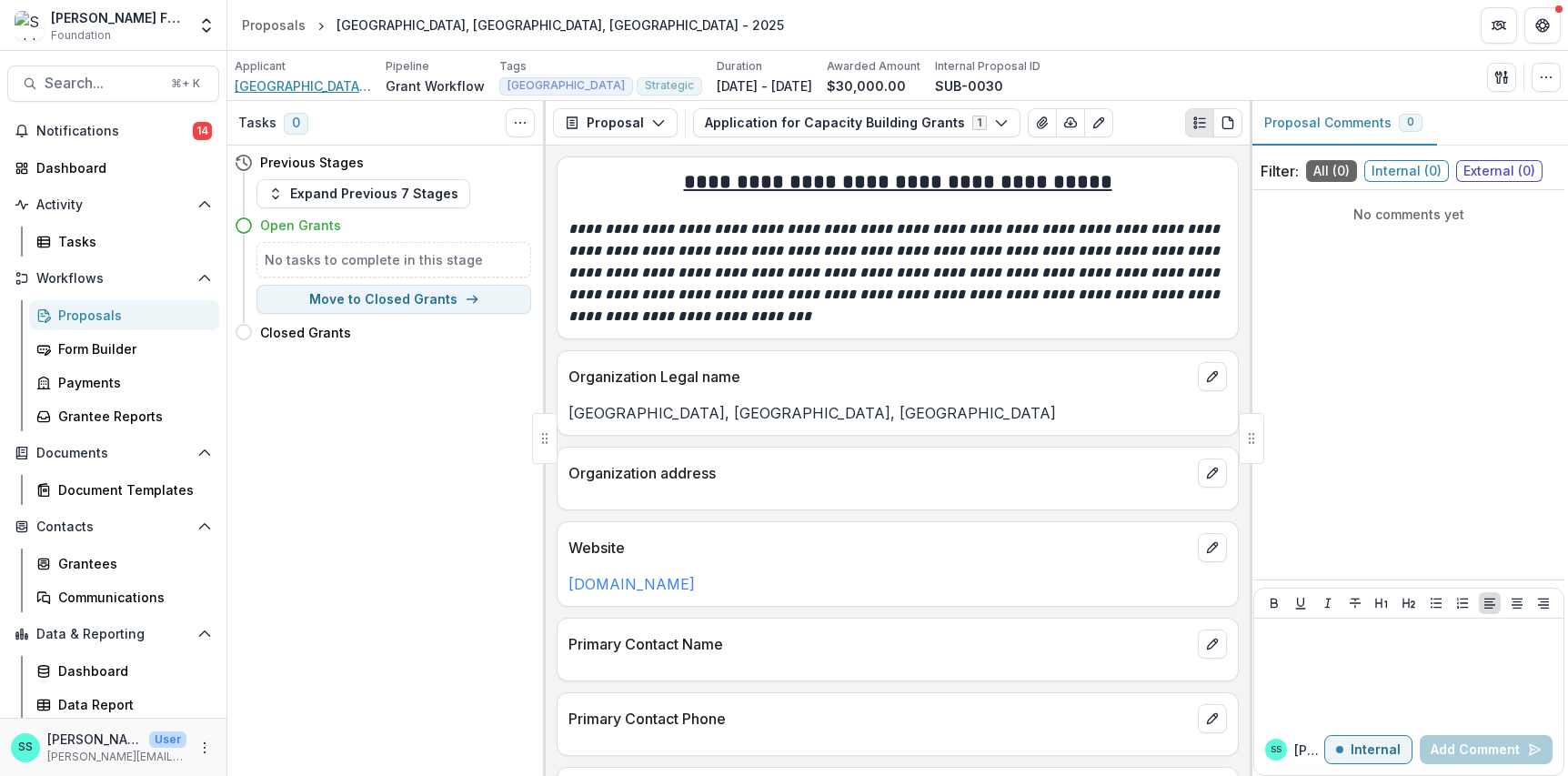
click at [269, 88] on span "[GEOGRAPHIC_DATA], [GEOGRAPHIC_DATA], [GEOGRAPHIC_DATA]" at bounding box center [303, 86] width 137 height 19
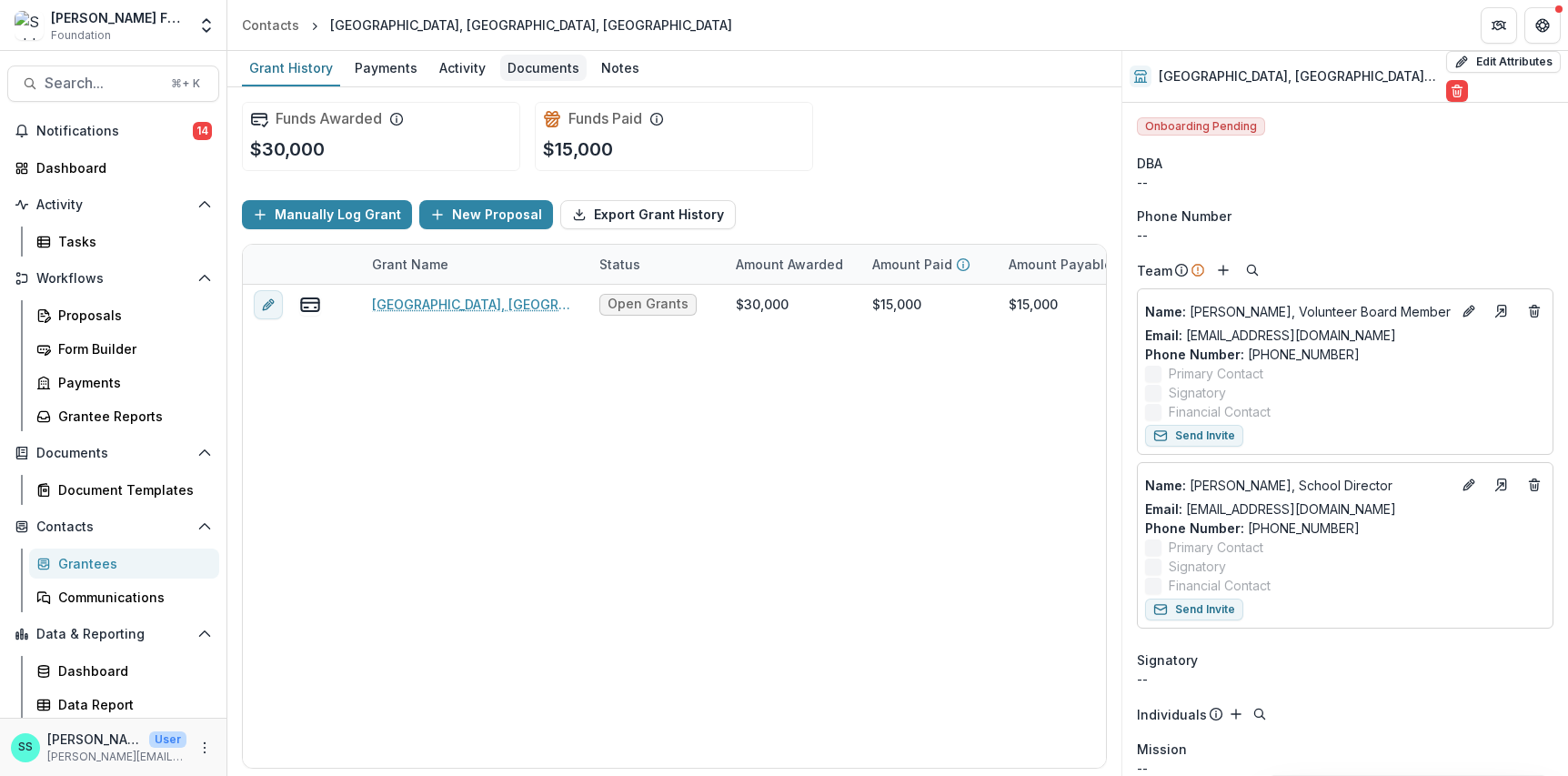
click at [586, 75] on div "Documents" at bounding box center [543, 67] width 86 height 26
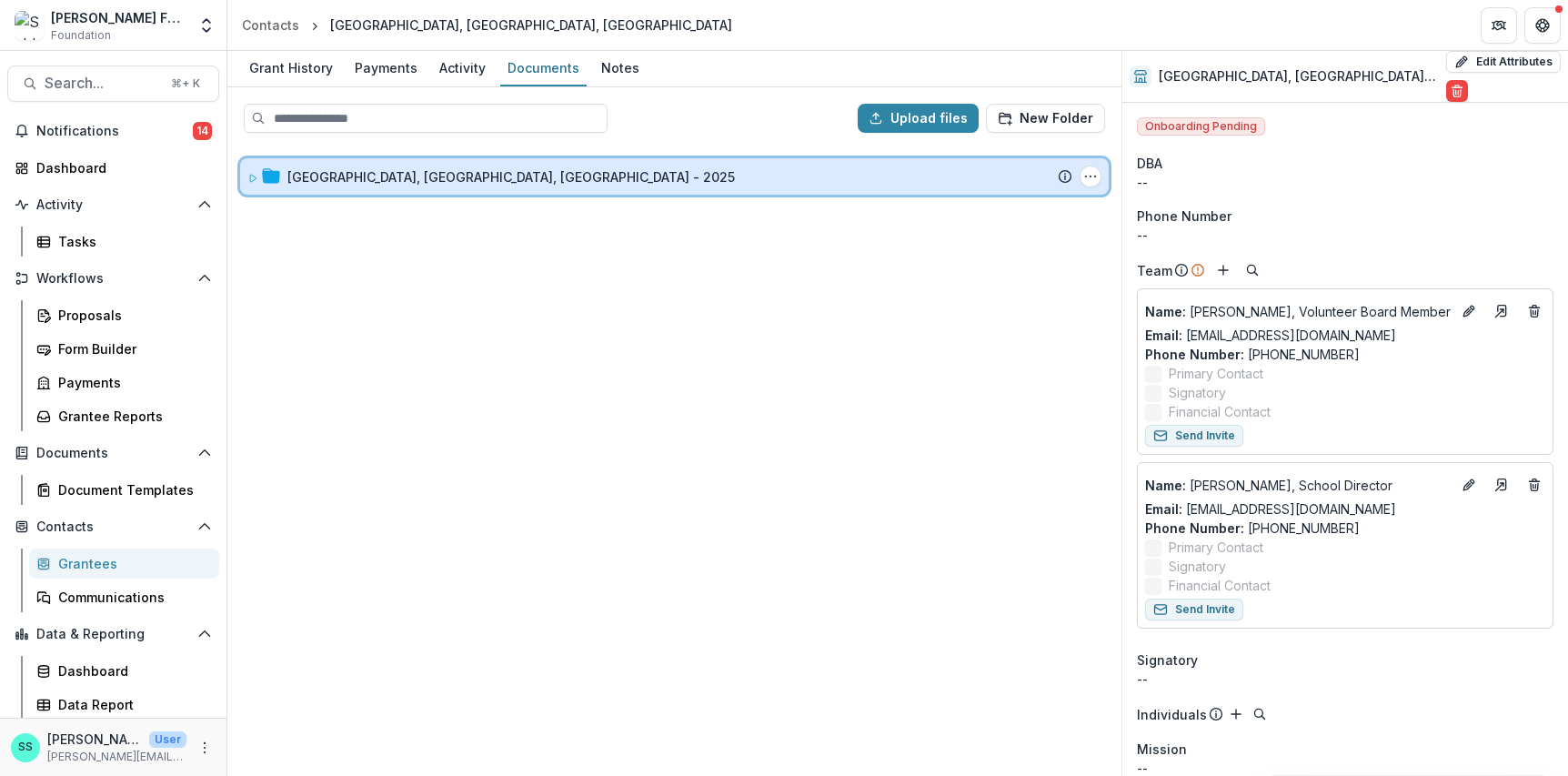
click at [255, 183] on icon at bounding box center [253, 179] width 11 height 11
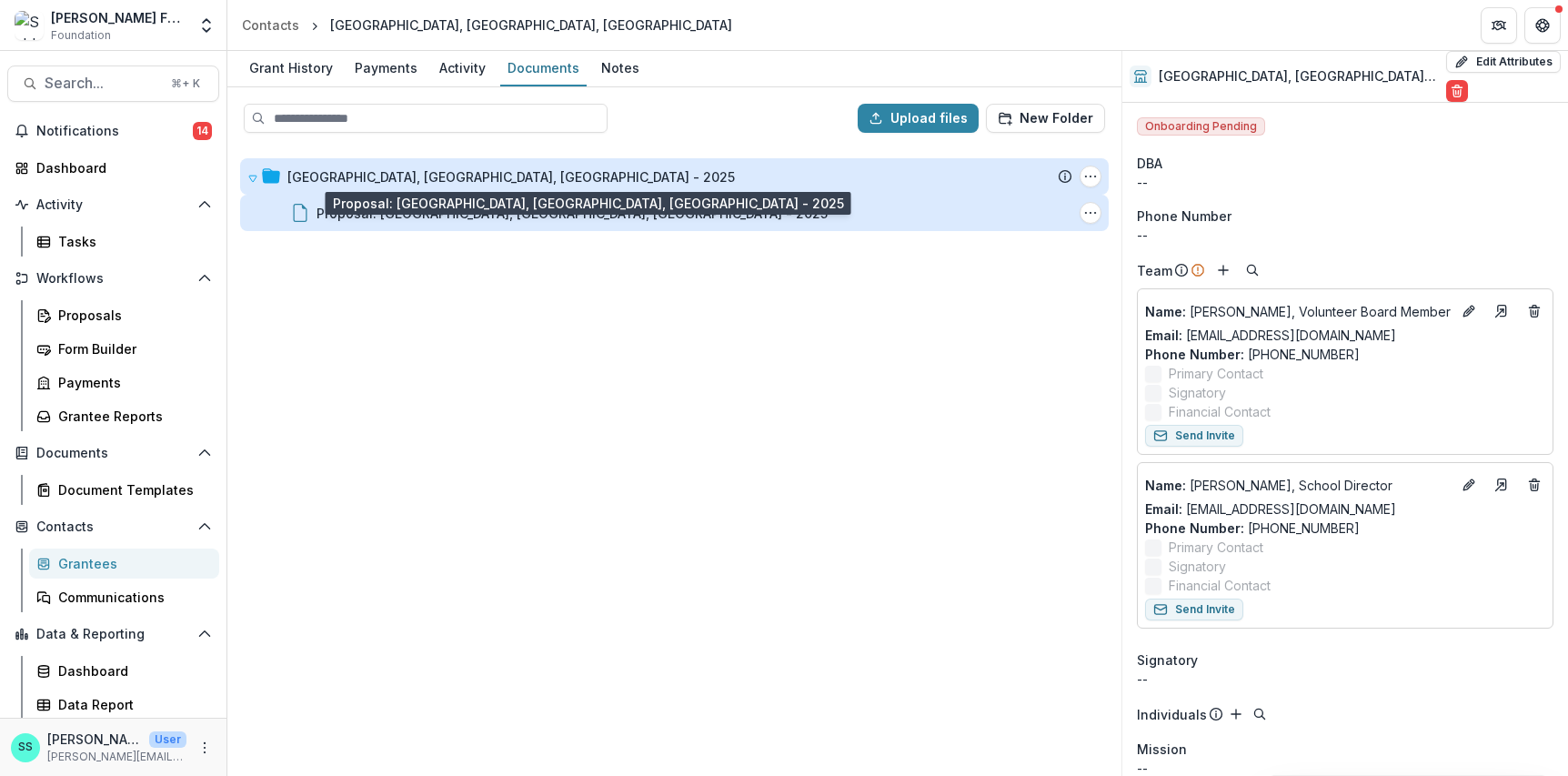
click at [455, 223] on div "Proposal: [GEOGRAPHIC_DATA], [GEOGRAPHIC_DATA], [GEOGRAPHIC_DATA] - 2025" at bounding box center [571, 213] width 511 height 19
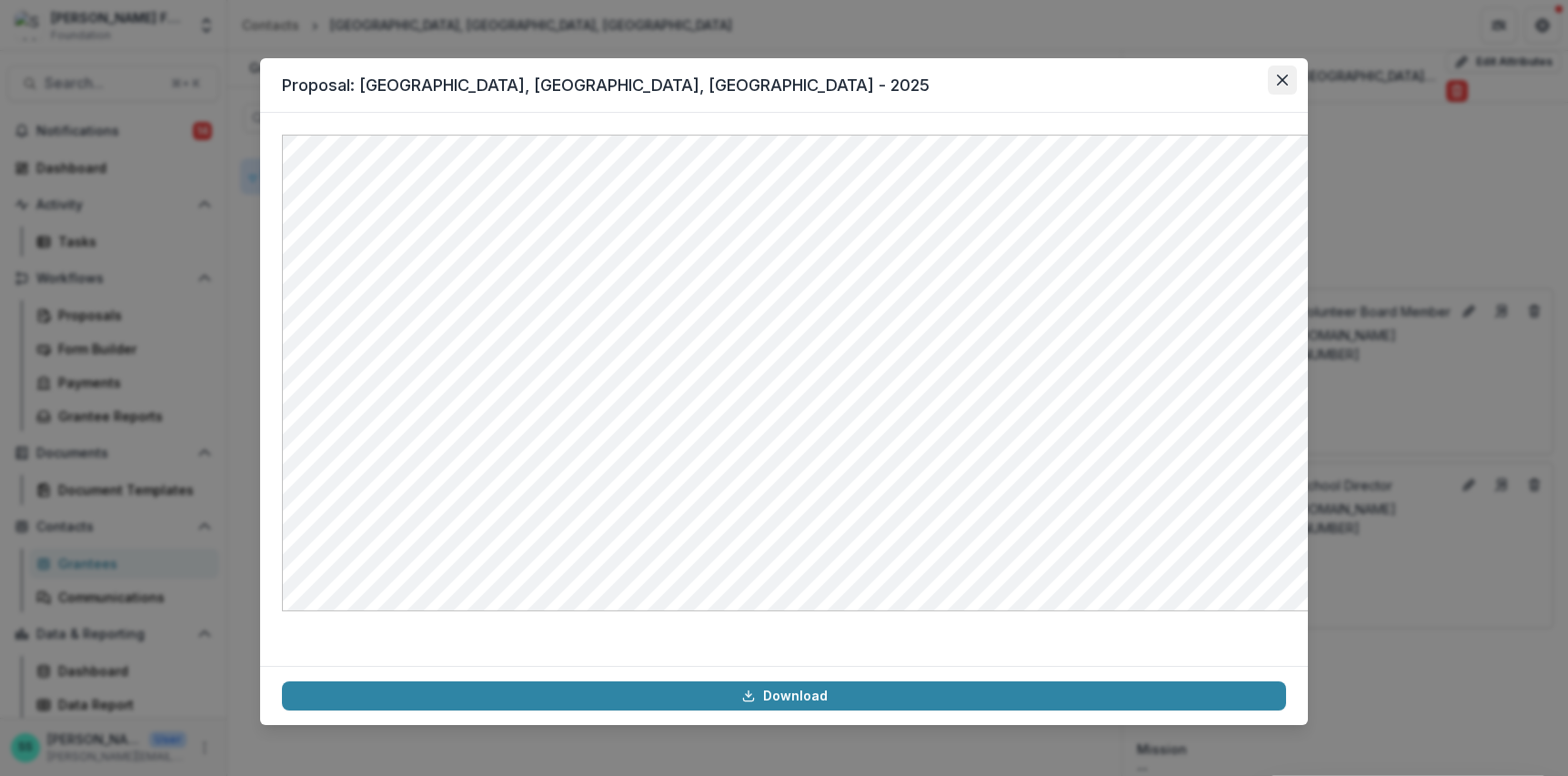
click at [1287, 85] on icon "Close" at bounding box center [1282, 80] width 11 height 11
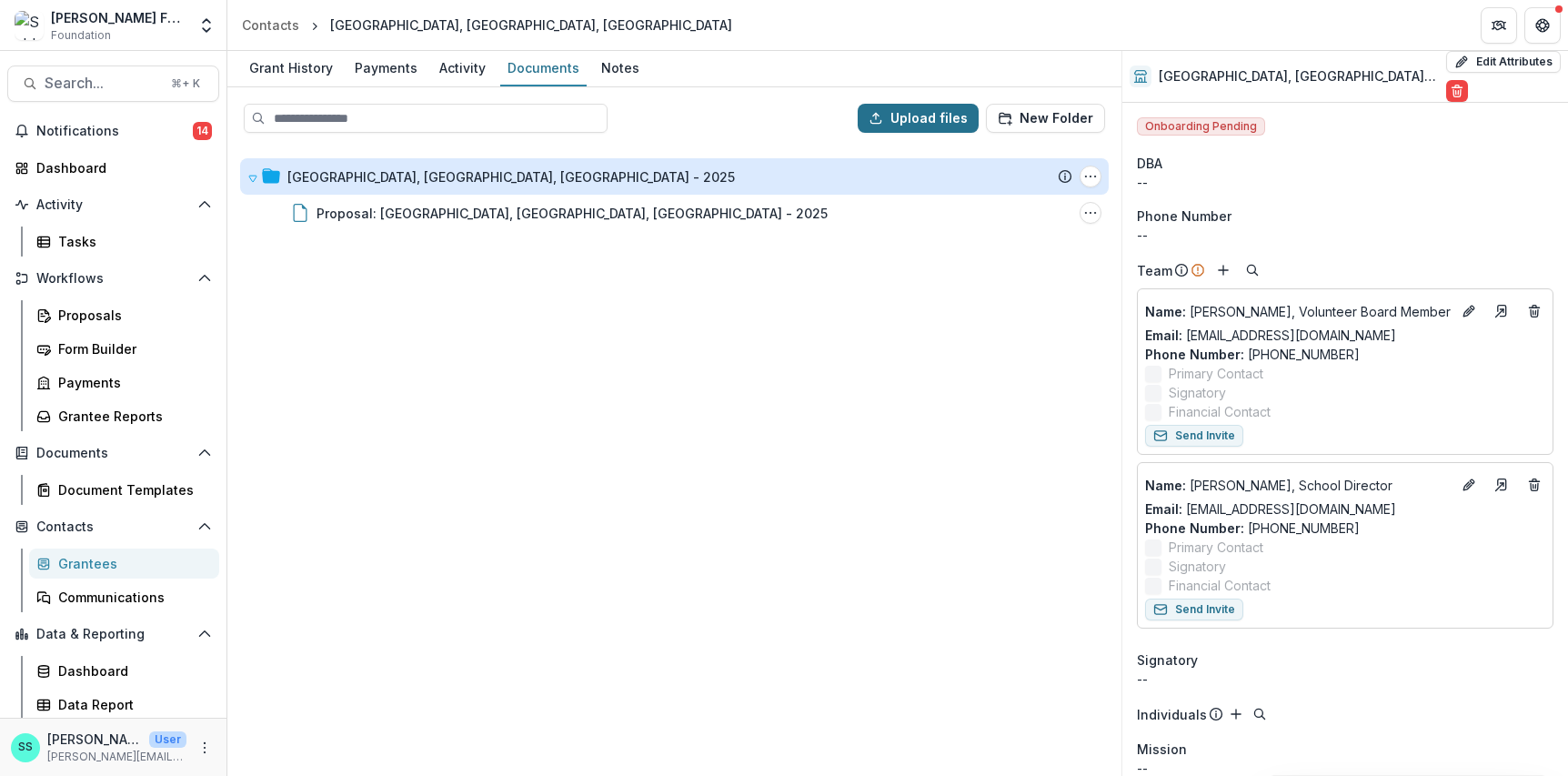
click at [915, 130] on button "Upload files" at bounding box center [917, 118] width 121 height 29
type input "**********"
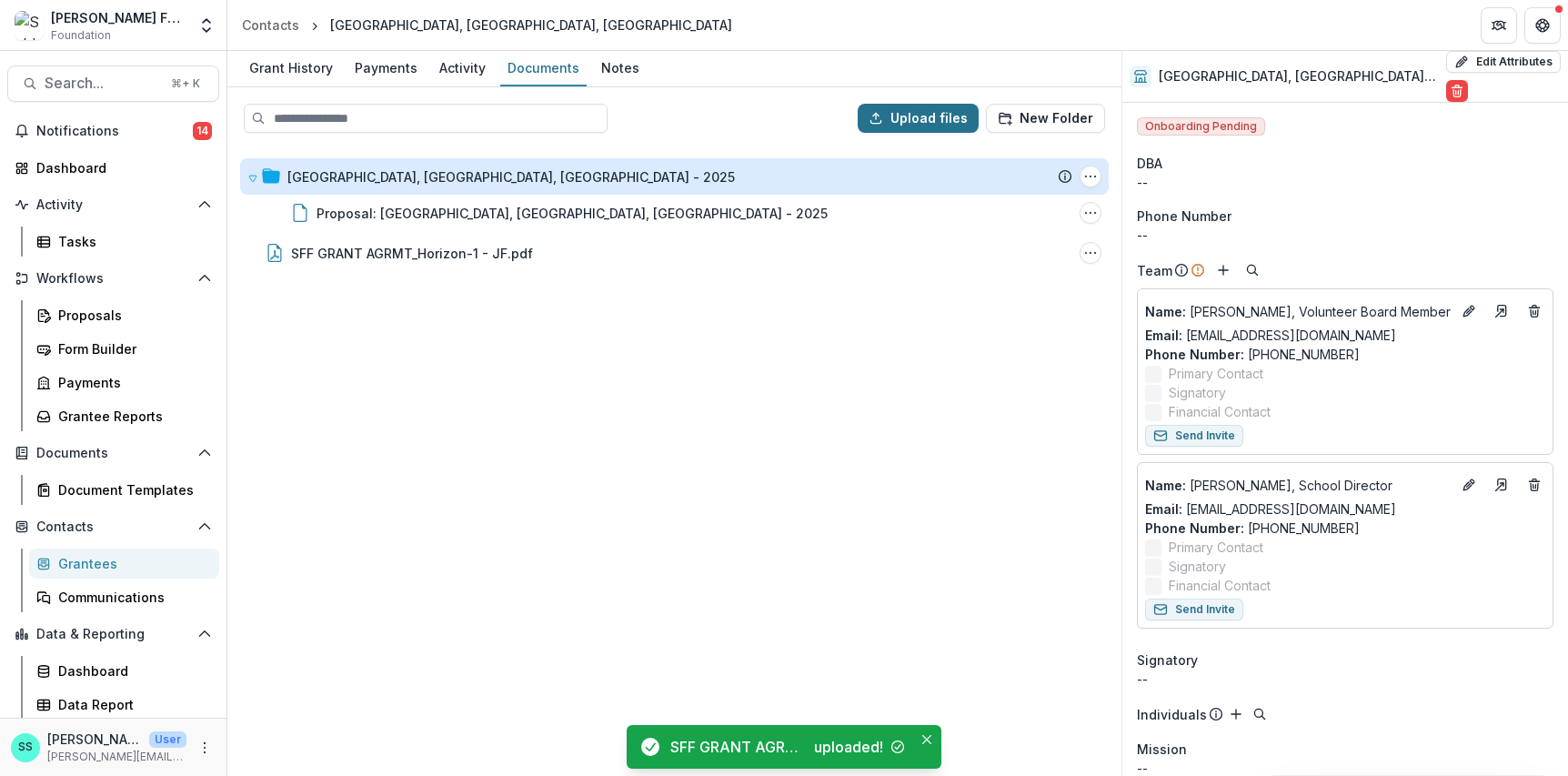
click at [906, 127] on button "Upload files" at bounding box center [917, 118] width 121 height 29
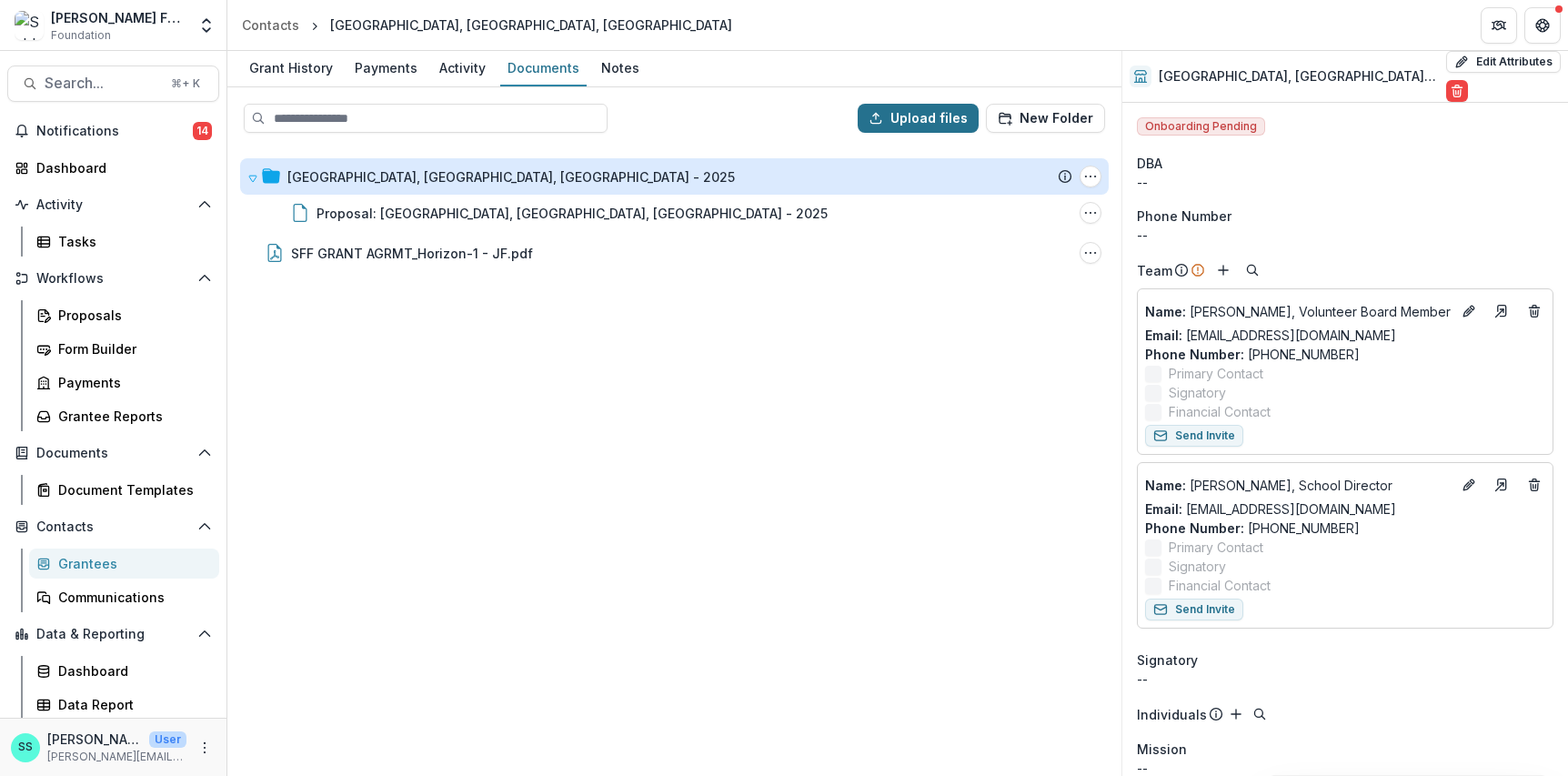
type input "**********"
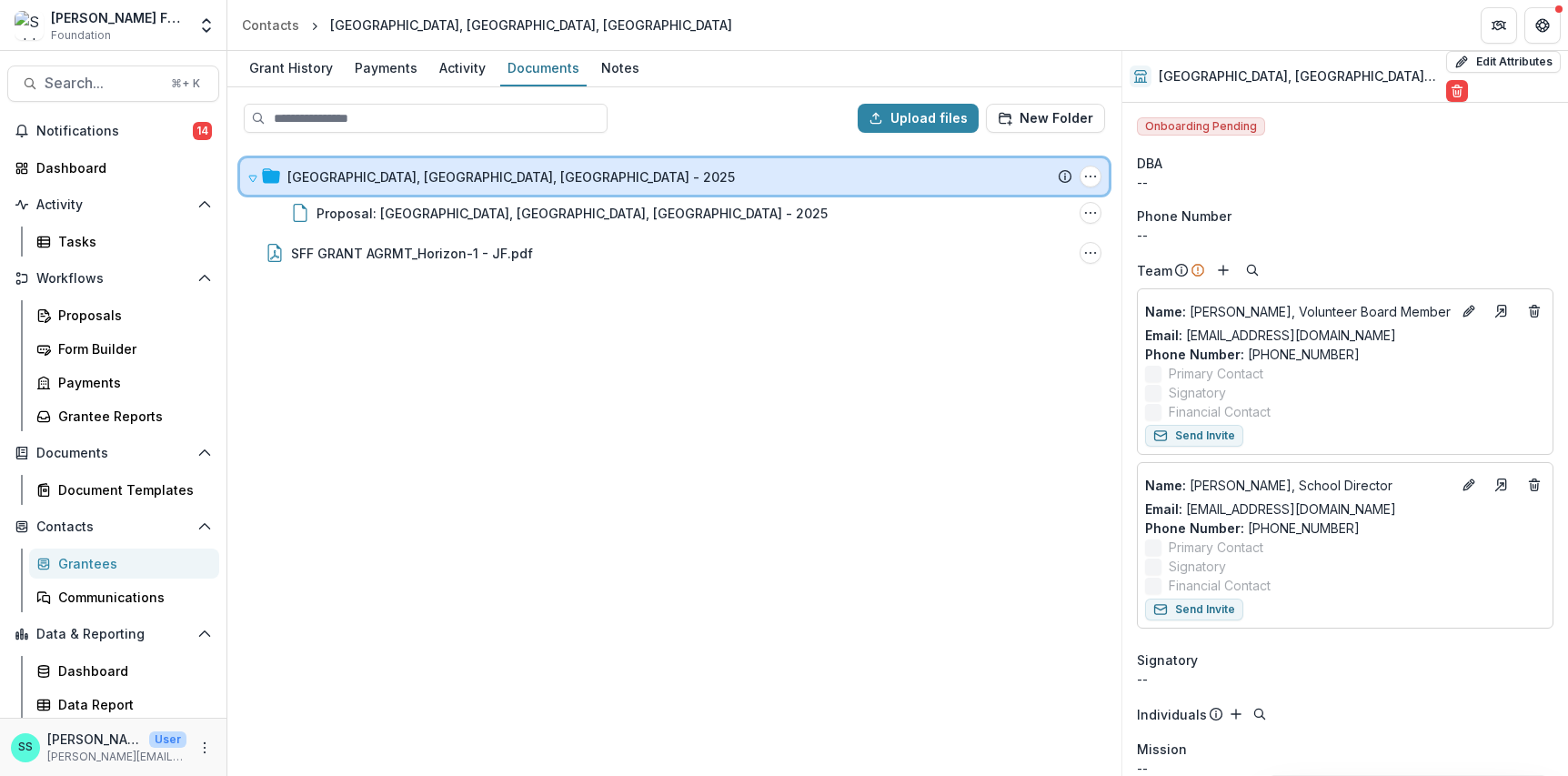
click at [256, 183] on icon at bounding box center [253, 179] width 11 height 11
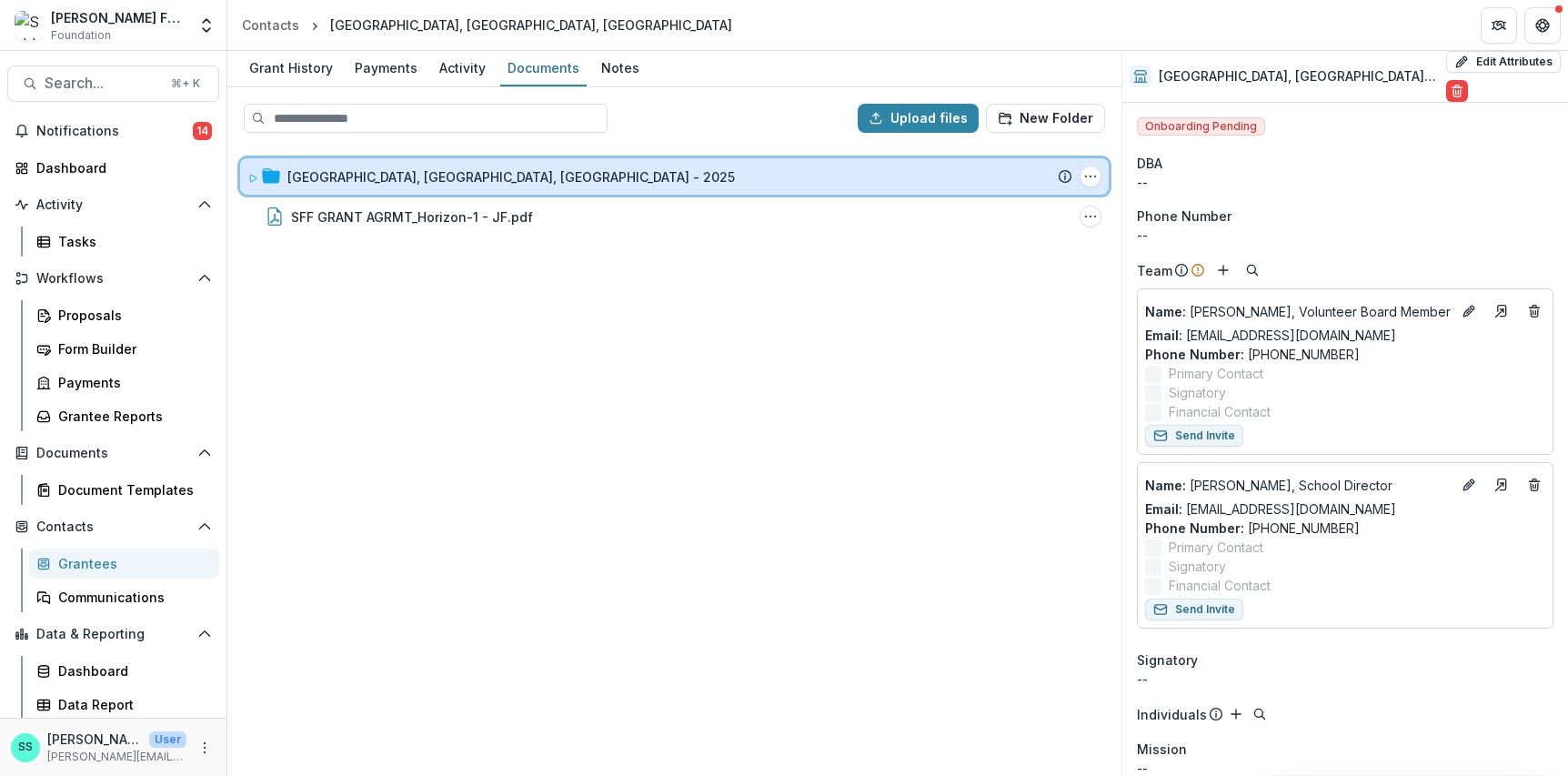
click at [256, 181] on icon at bounding box center [252, 179] width 7 height 7
click at [262, 186] on div at bounding box center [264, 177] width 33 height 19
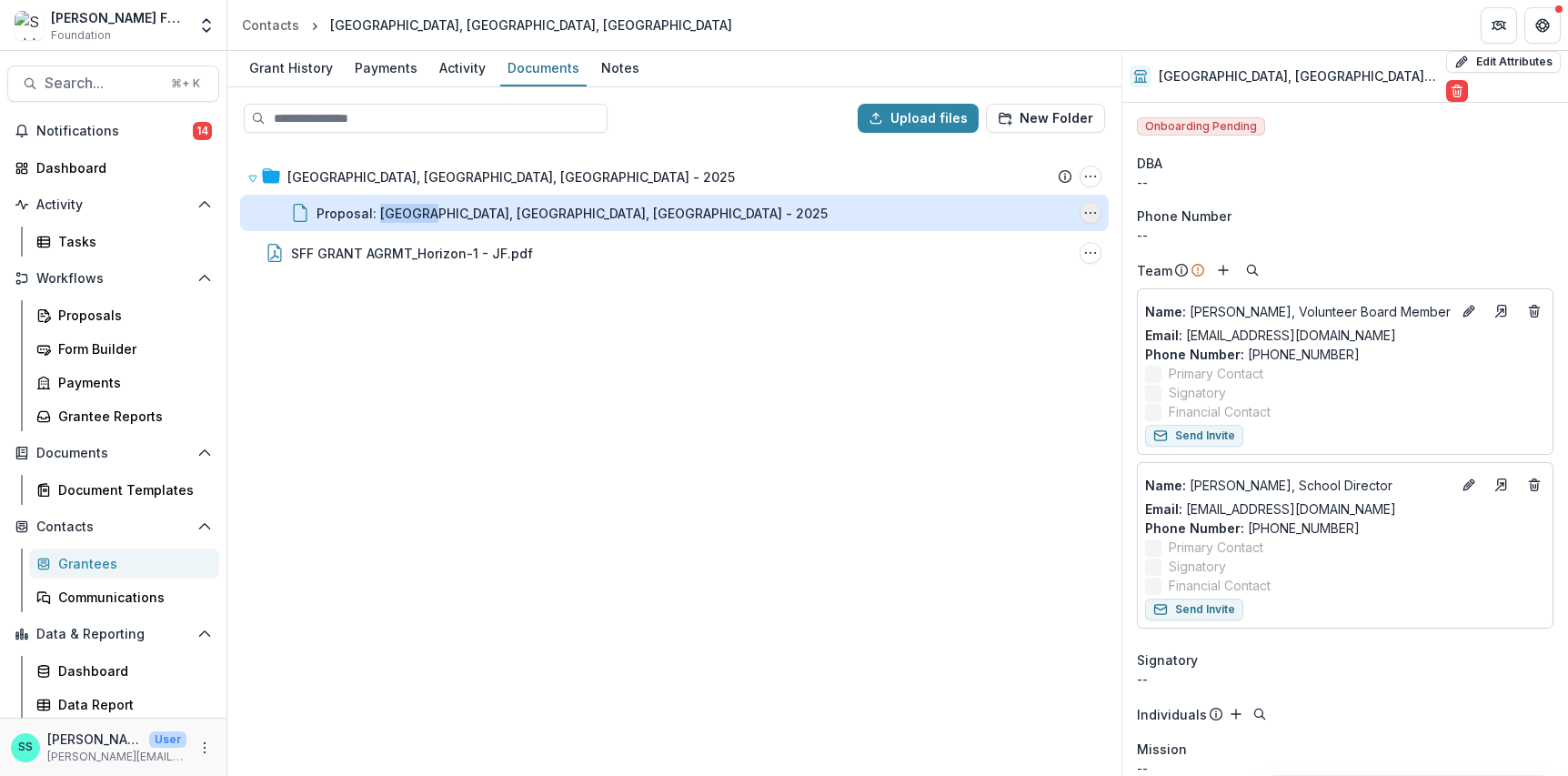
click at [1084, 220] on icon "Proposal: Horizon High School, Madison, WI - 2025 Options" at bounding box center [1090, 213] width 15 height 15
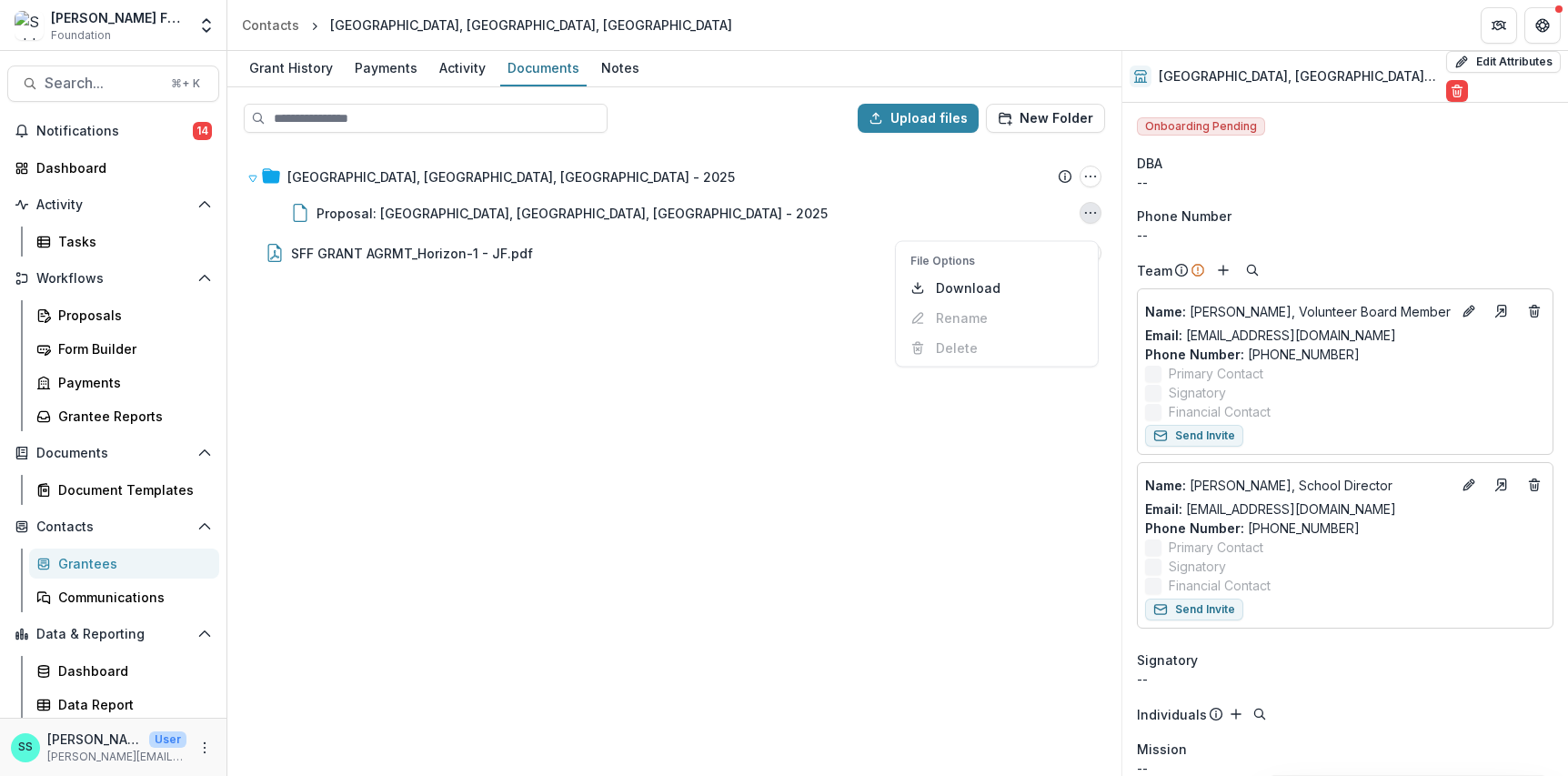
click at [616, 349] on div "Horizon High School, Madison, WI - 2025 Submission Temelio Proposal Attached pr…" at bounding box center [674, 461] width 890 height 626
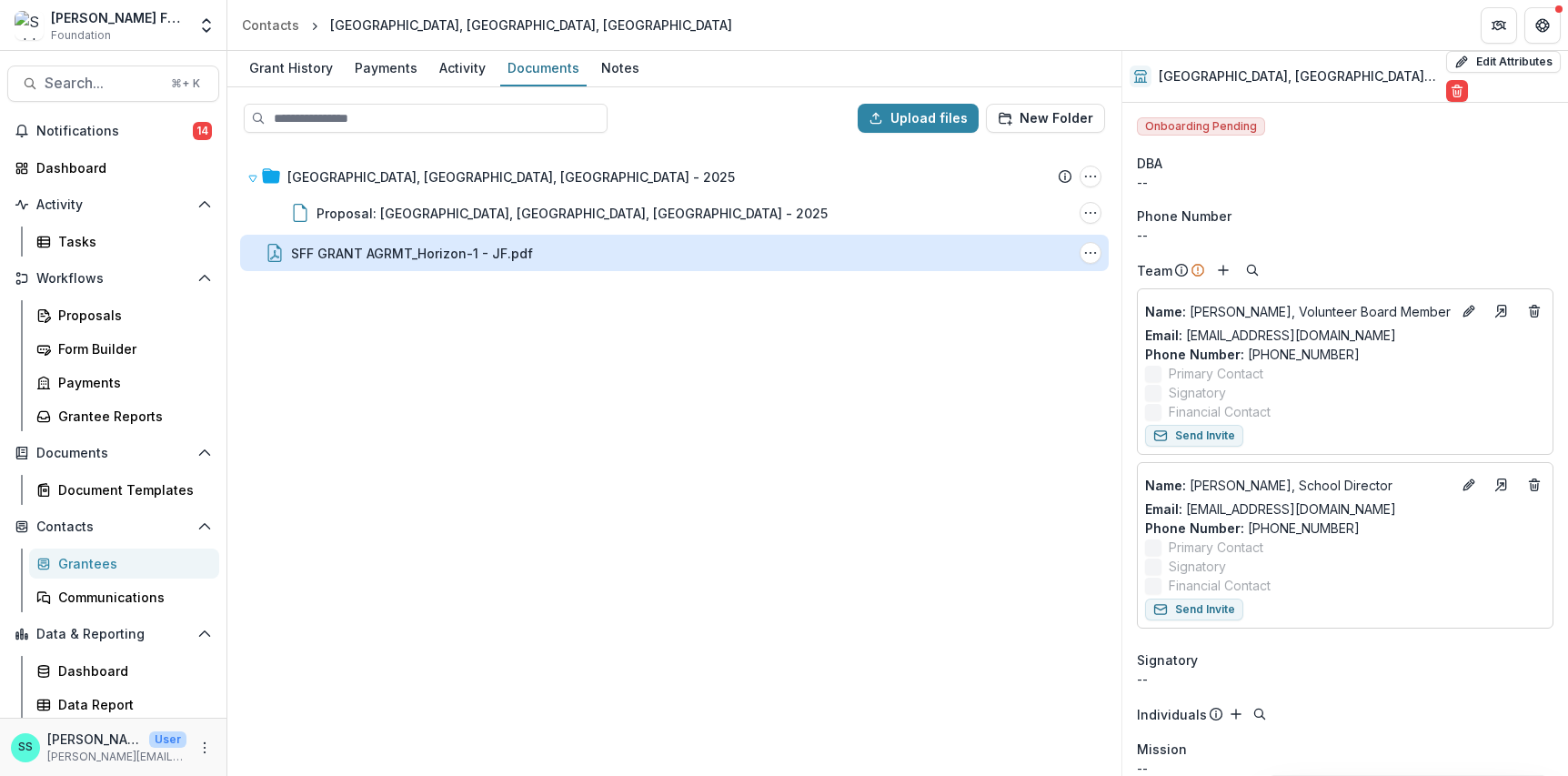
click at [309, 263] on div "SFF GRANT AGRMT_Horizon-1 - JF.pdf" at bounding box center [411, 253] width 242 height 19
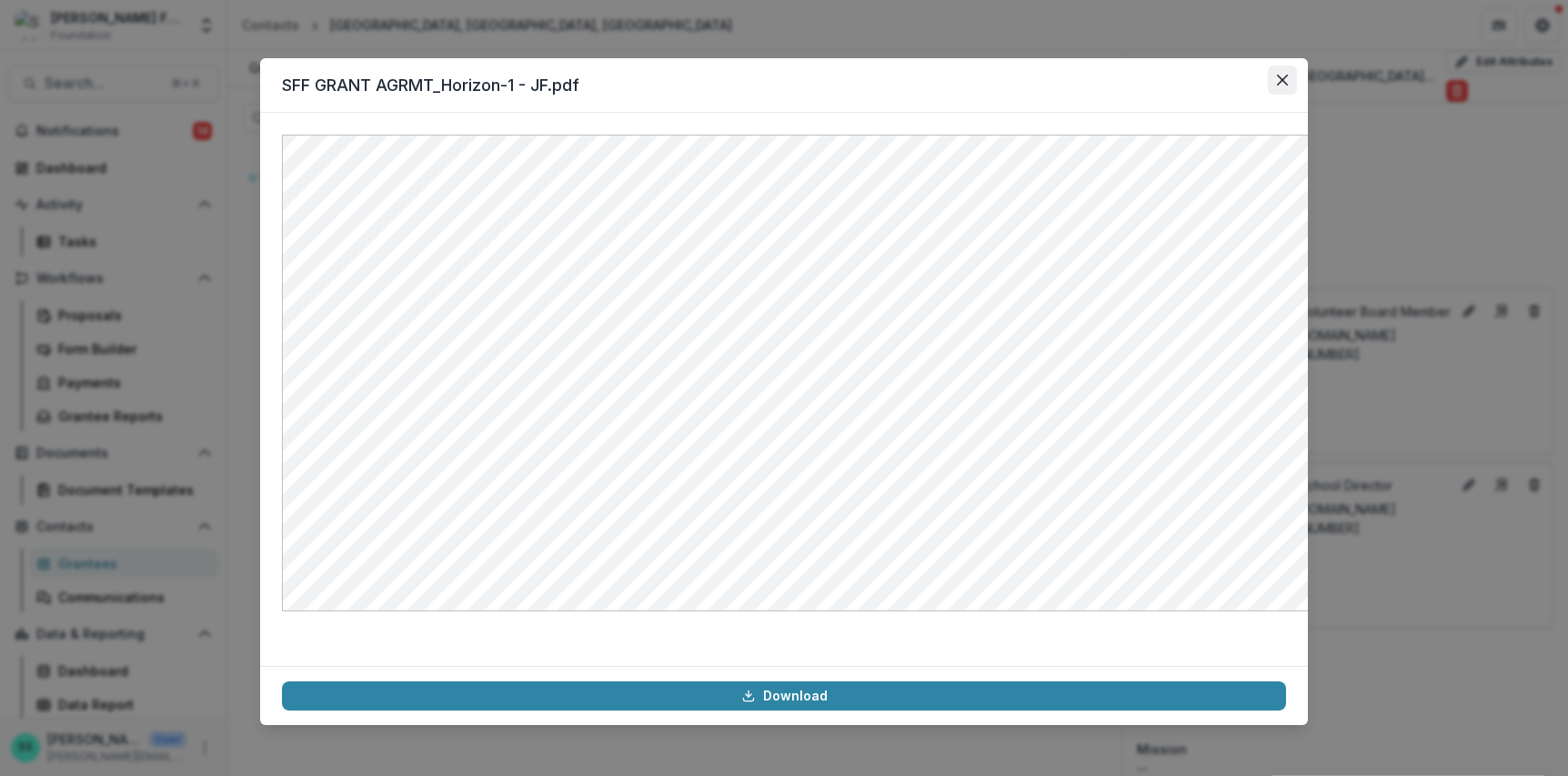
click at [1287, 84] on icon "Close" at bounding box center [1282, 80] width 11 height 11
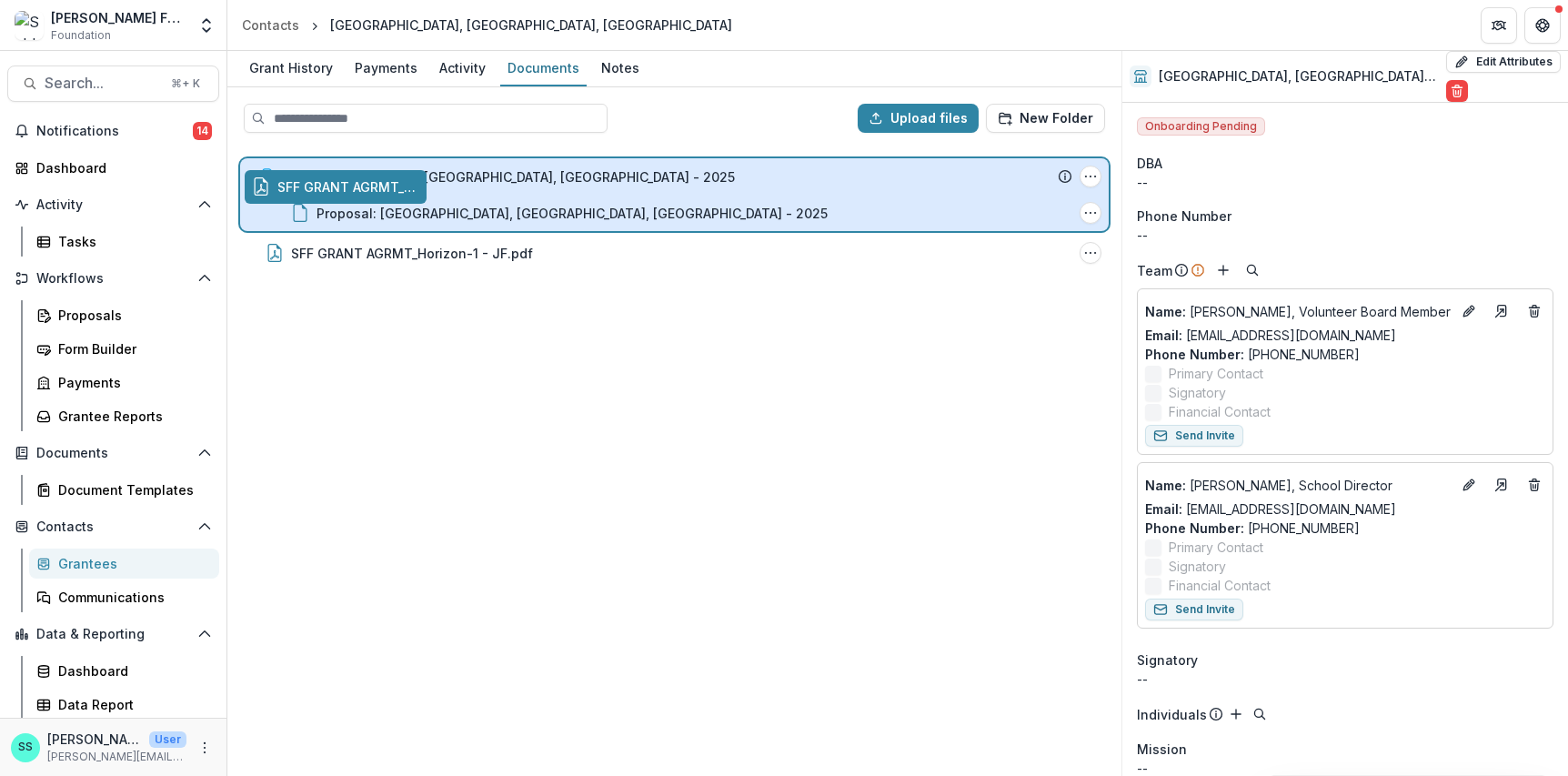
drag, startPoint x: 340, startPoint y: 284, endPoint x: 343, endPoint y: 197, distance: 87.1
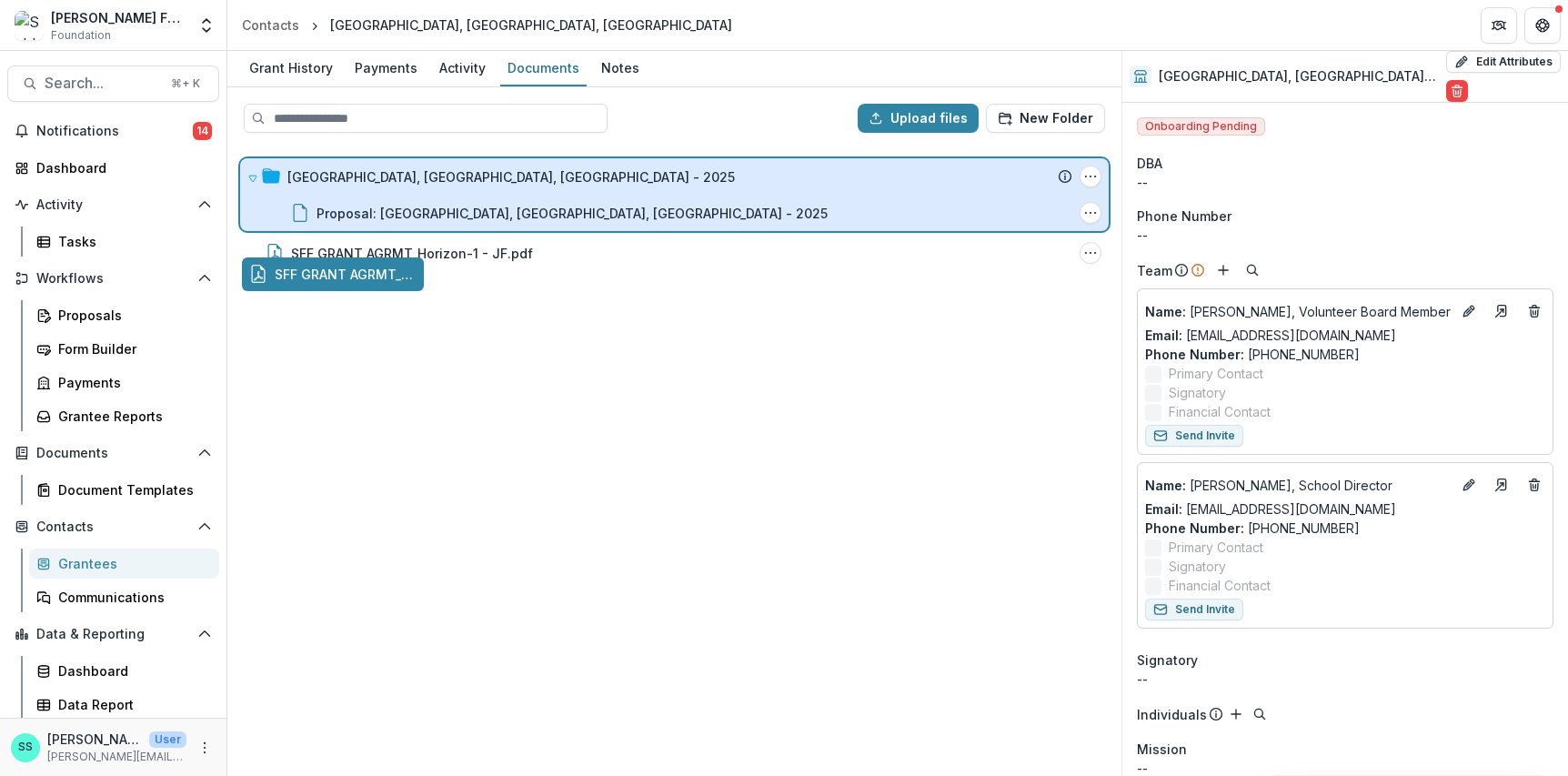
click at [343, 197] on div "Upload files New Folder Horizon High School, Madison, WI - 2025 Submission Teme…" at bounding box center [674, 431] width 894 height 688
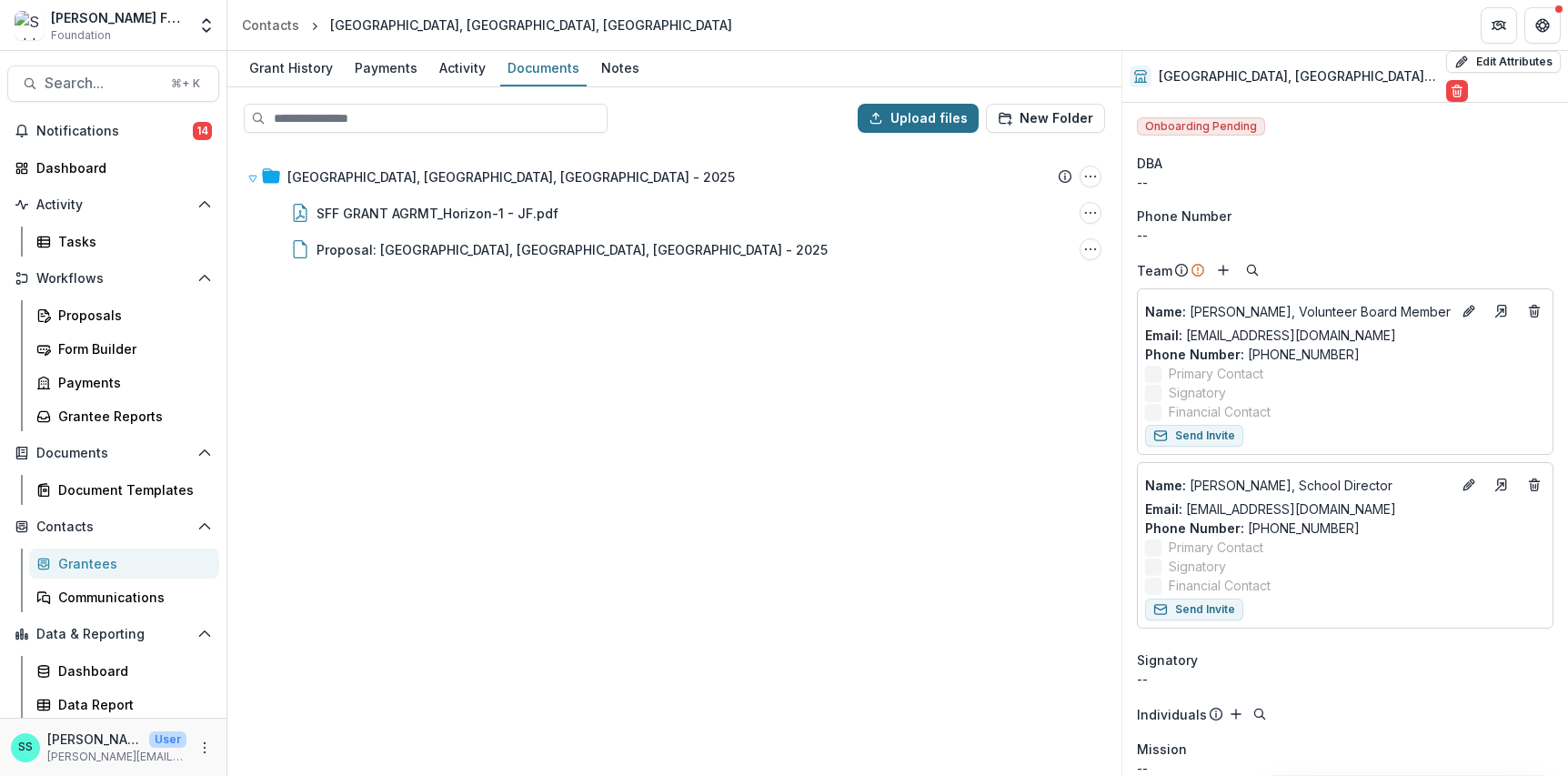
click at [878, 122] on button "Upload files" at bounding box center [917, 118] width 121 height 29
type input "**********"
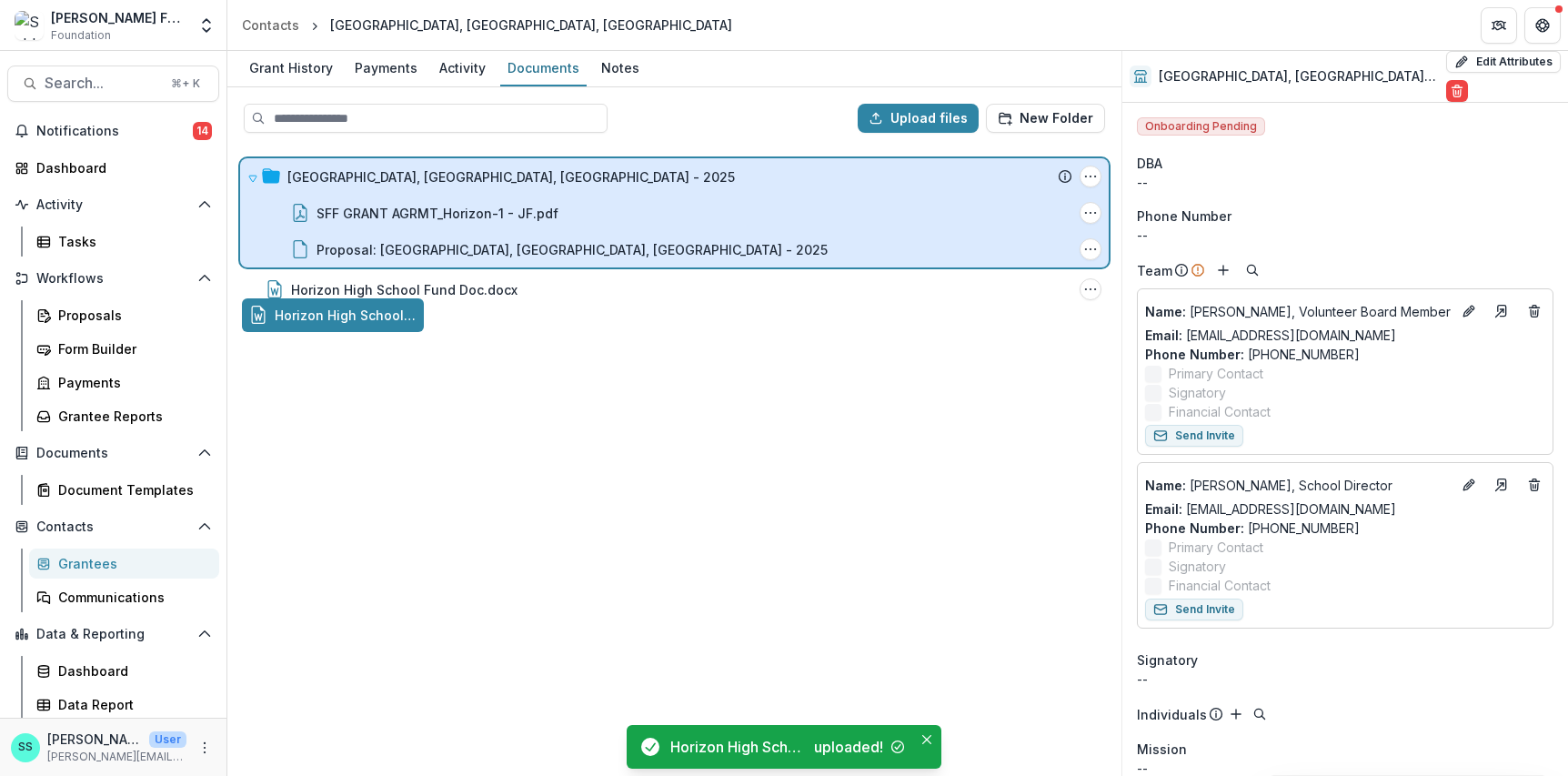
drag, startPoint x: 443, startPoint y: 325, endPoint x: 447, endPoint y: 191, distance: 134.1
click at [447, 191] on div "Upload files New Folder Horizon High School, Madison, WI - 2025 Submission Teme…" at bounding box center [674, 431] width 894 height 688
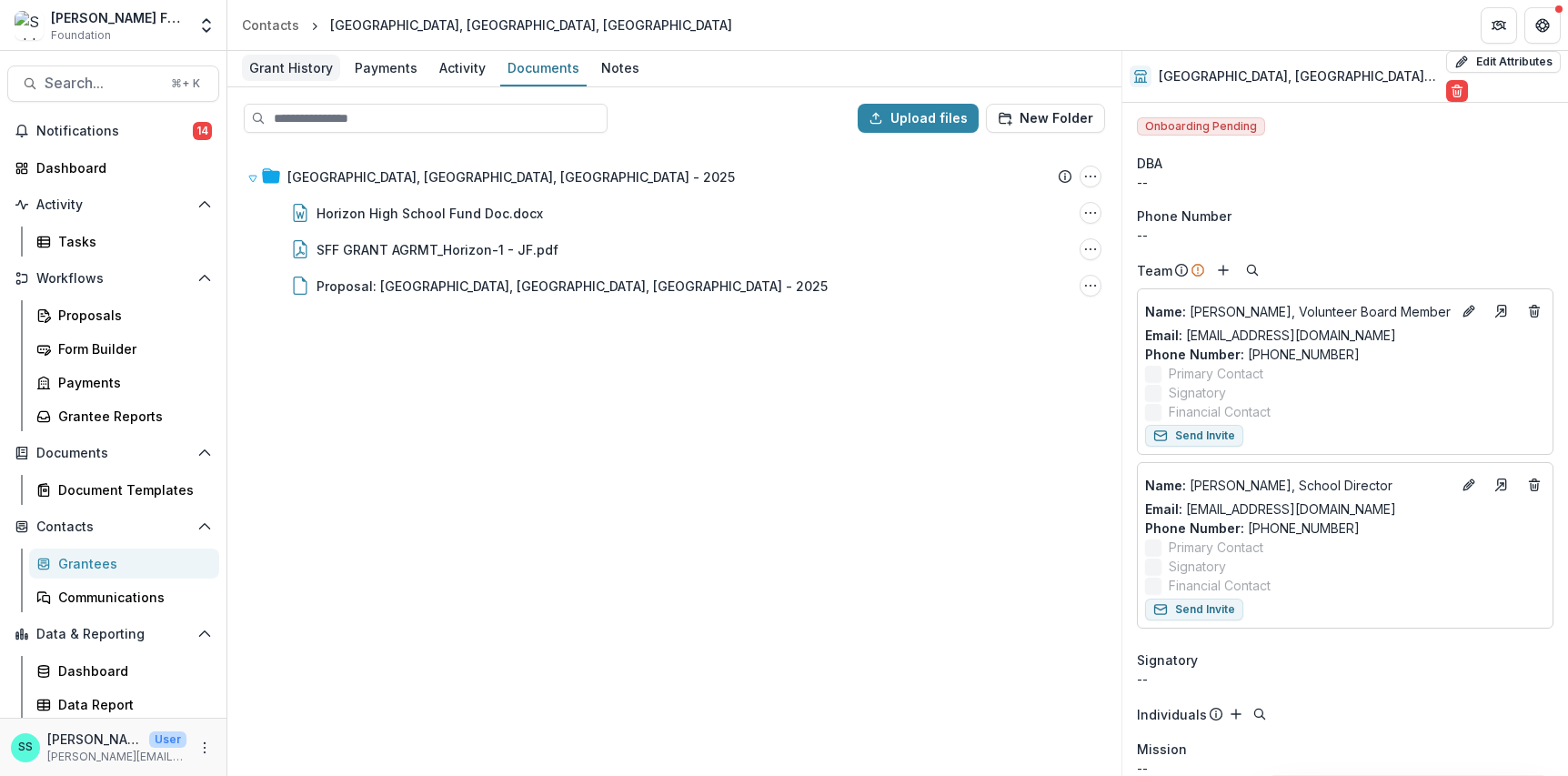
click at [315, 65] on div "Grant History" at bounding box center [291, 67] width 98 height 26
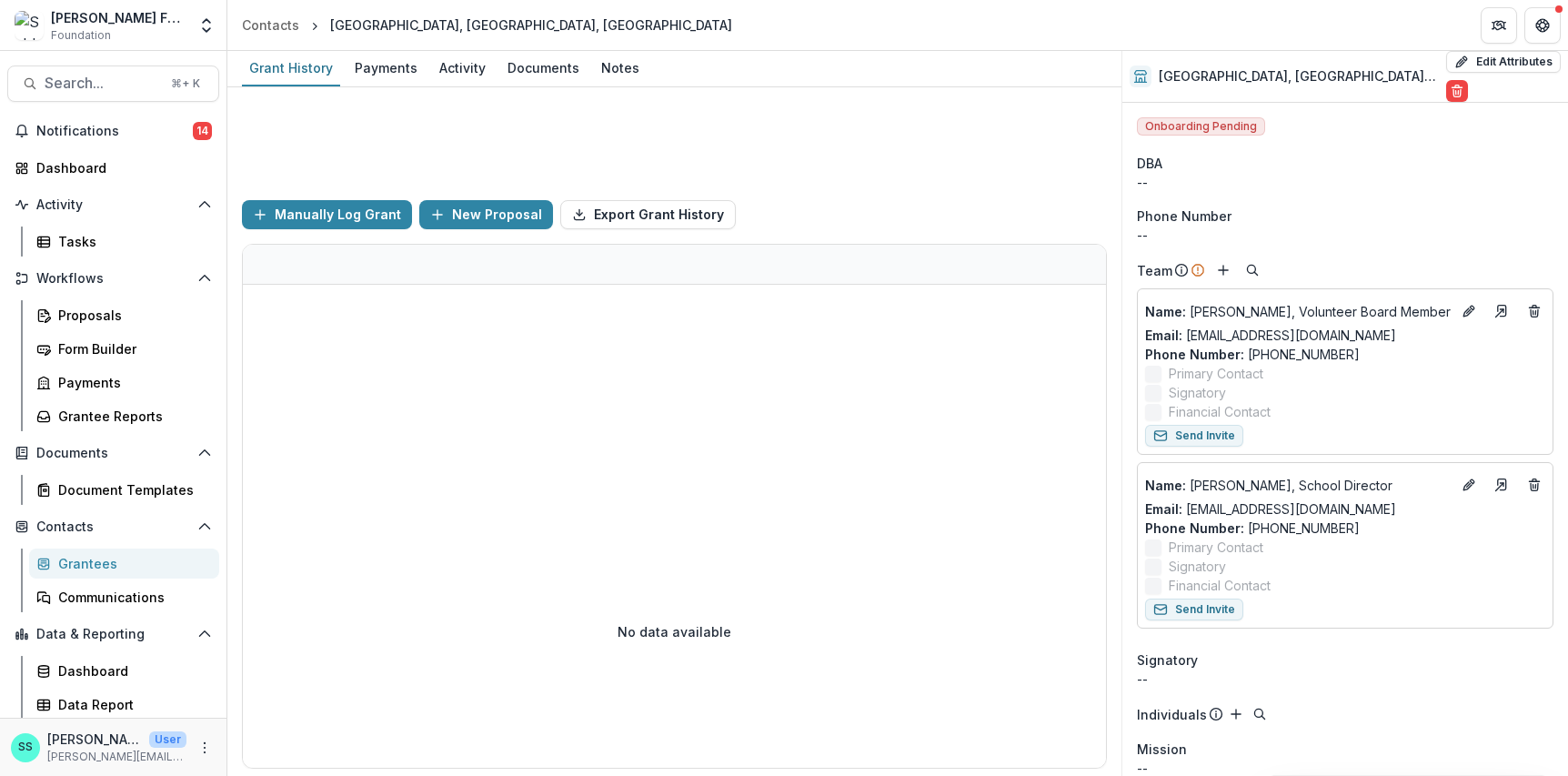
click at [390, 20] on div "[GEOGRAPHIC_DATA], [GEOGRAPHIC_DATA], [GEOGRAPHIC_DATA]" at bounding box center [531, 25] width 402 height 19
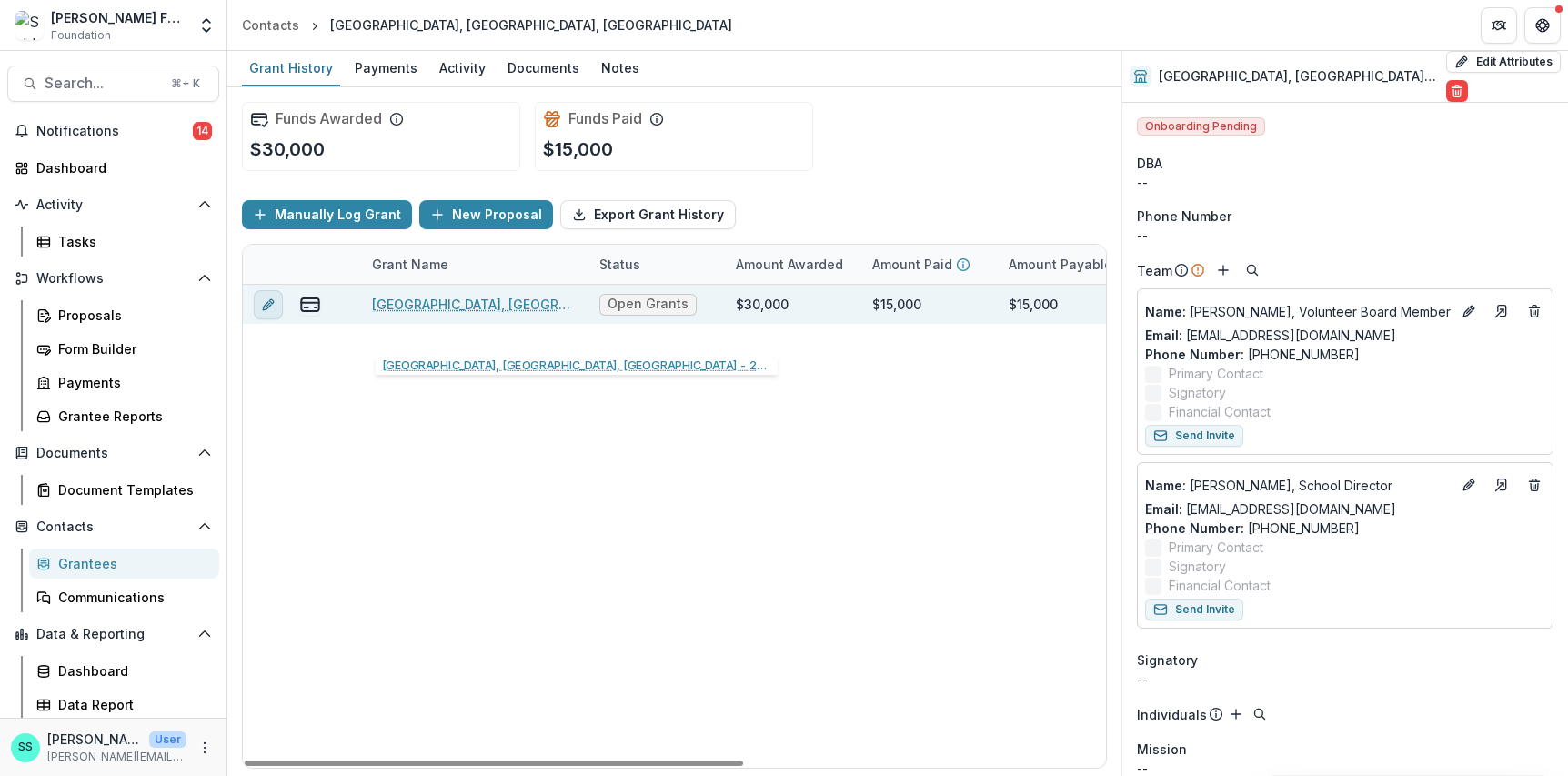
scroll to position [0, 9]
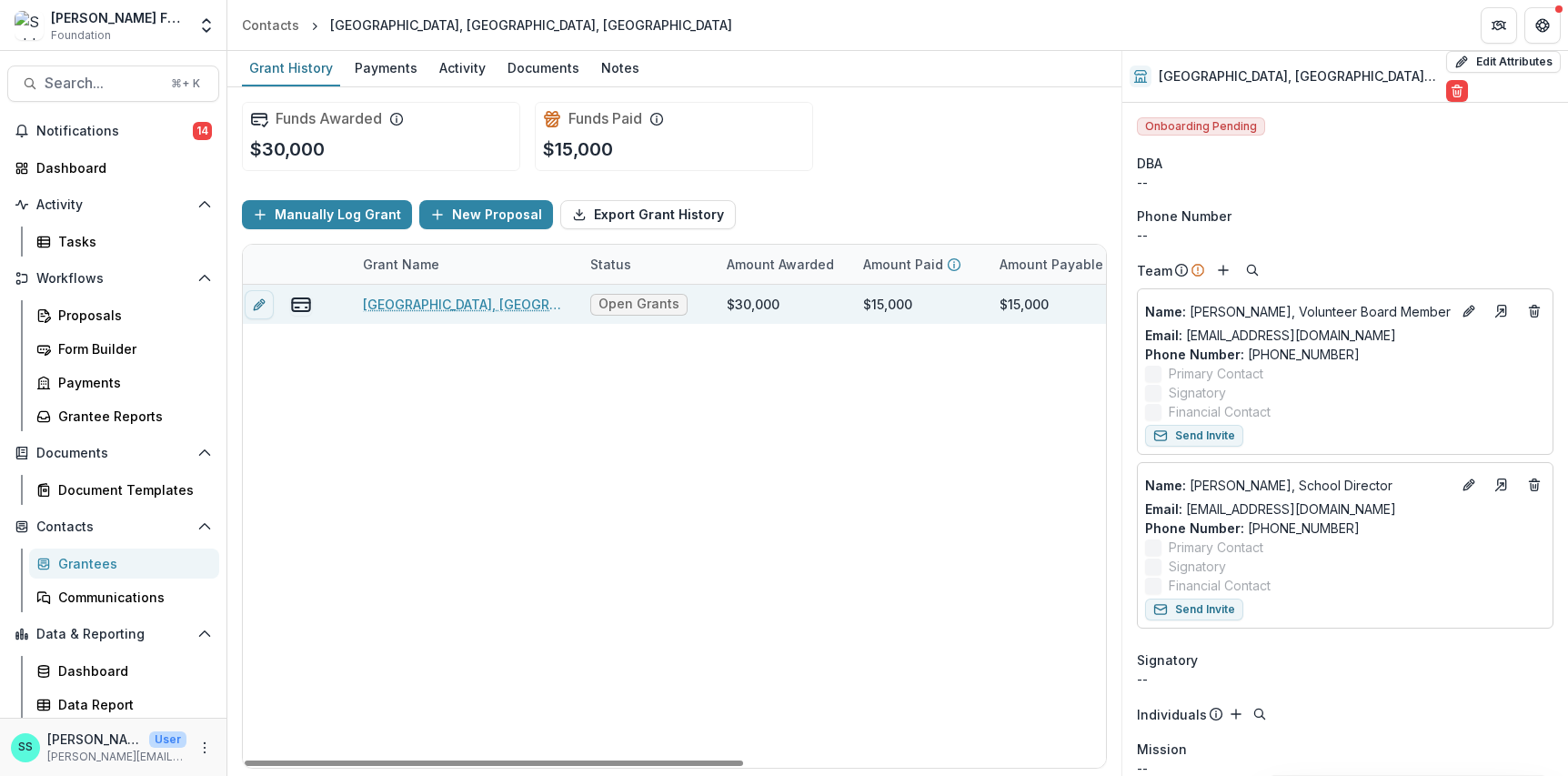
click at [424, 314] on link "[GEOGRAPHIC_DATA], [GEOGRAPHIC_DATA], [GEOGRAPHIC_DATA] - 2025" at bounding box center [466, 304] width 206 height 19
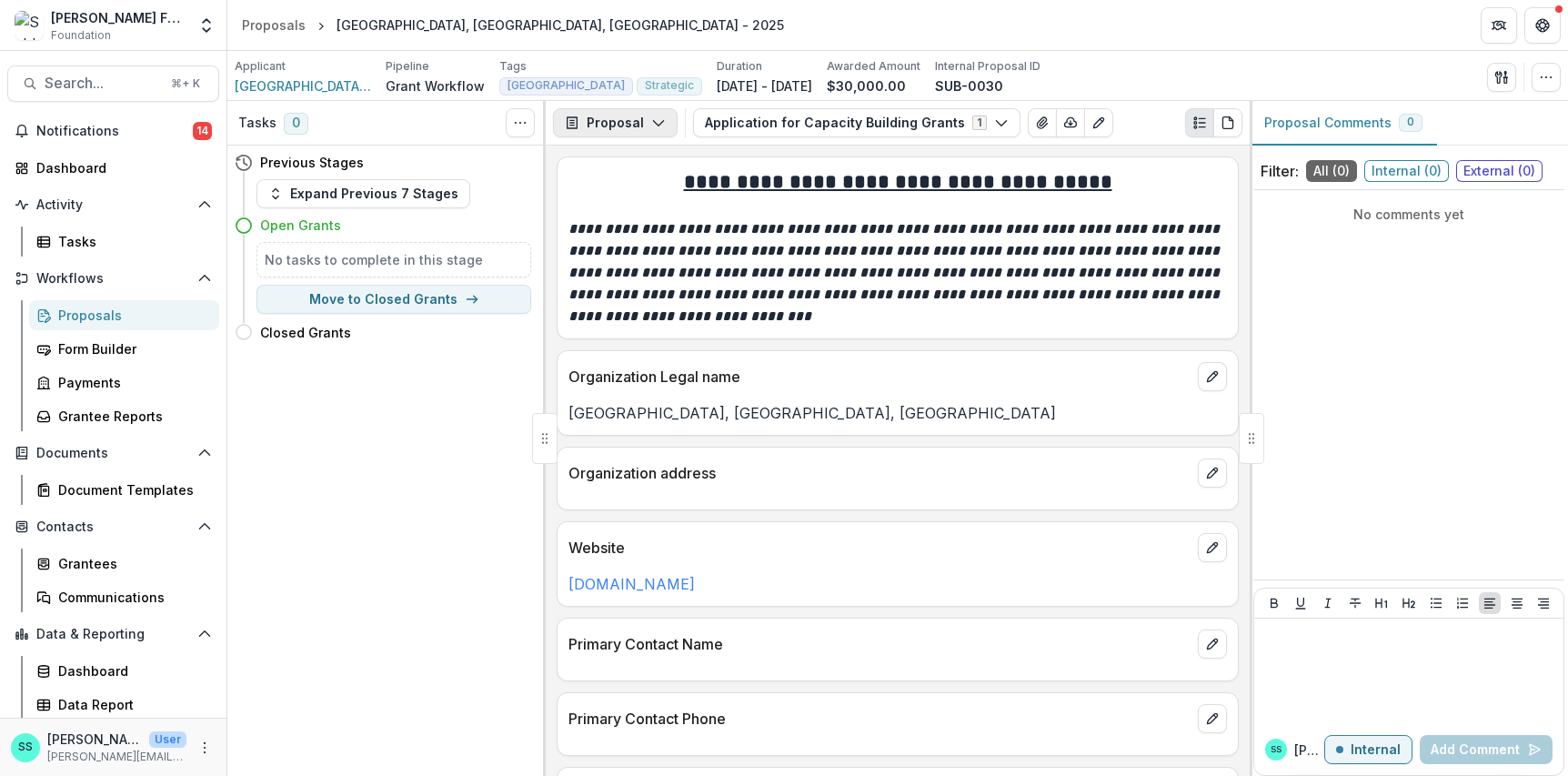
click at [663, 126] on polyline "button" at bounding box center [657, 123] width 10 height 6
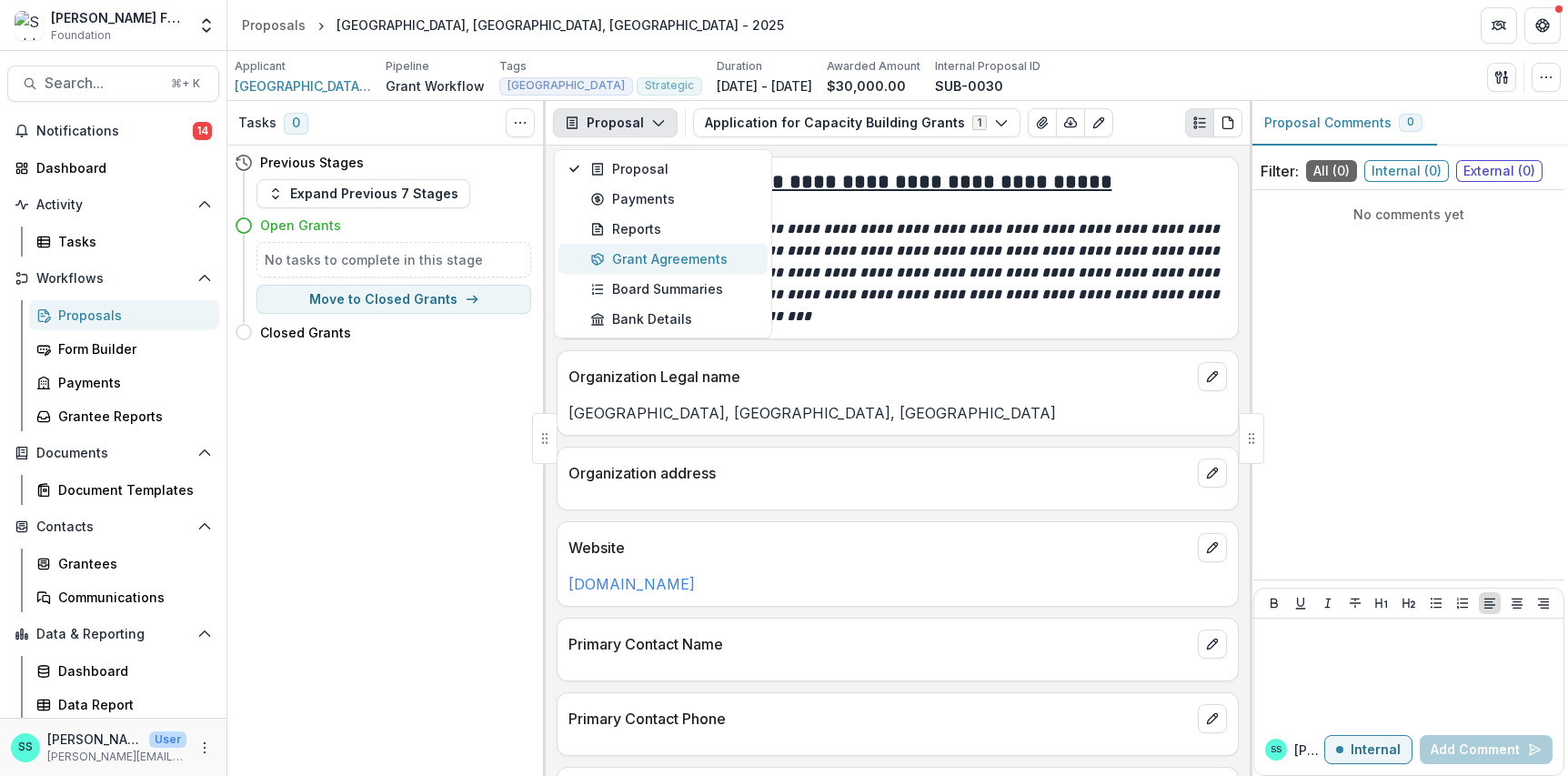
click at [678, 268] on div "Grant Agreements" at bounding box center [673, 258] width 166 height 19
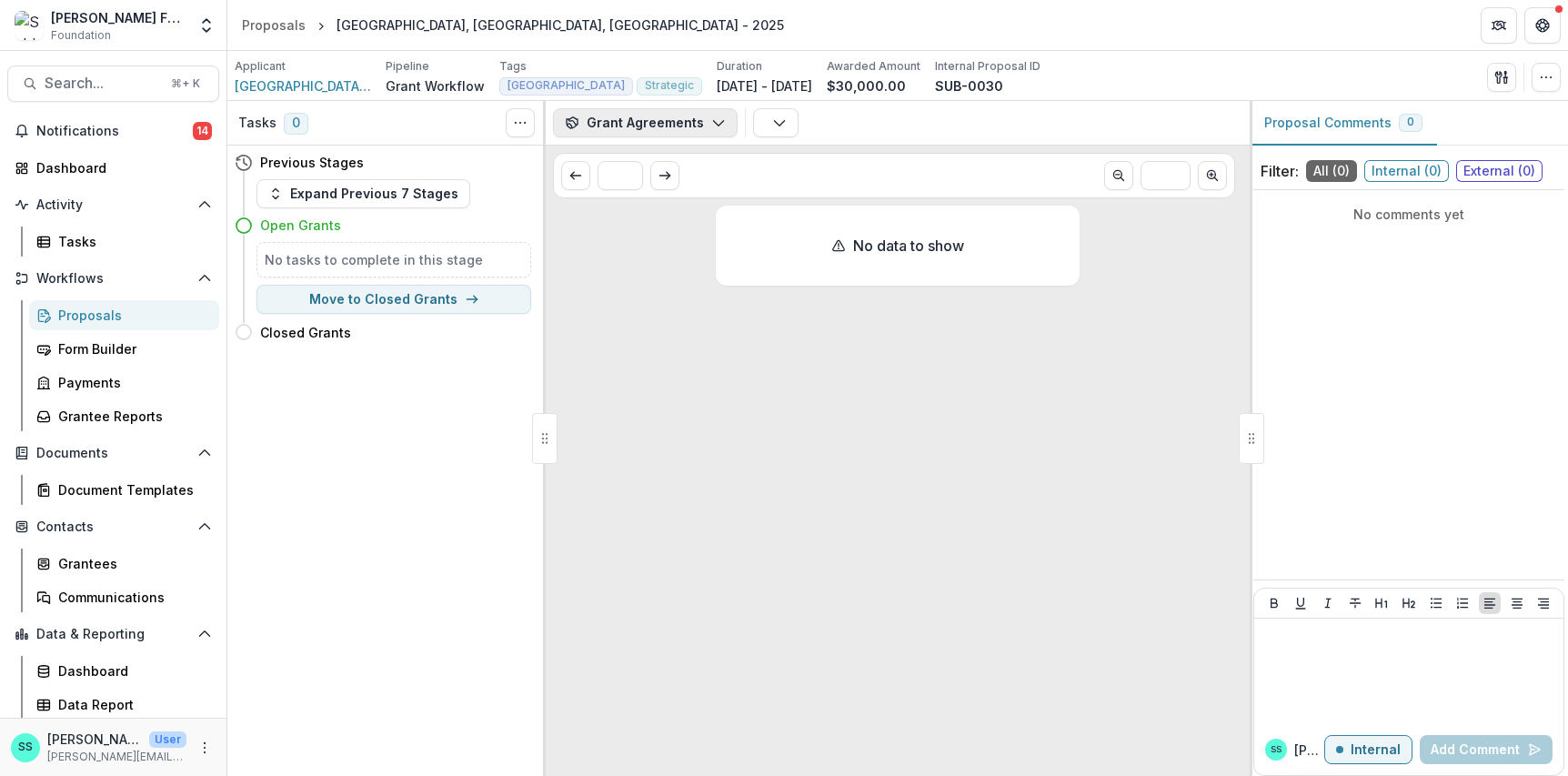
click at [723, 126] on polyline "button" at bounding box center [717, 123] width 10 height 6
click at [362, 446] on div "Tasks 0 Show Cancelled Tasks Previous Stages Expand Previous 7 Stages Open Gran…" at bounding box center [386, 438] width 318 height 675
click at [719, 130] on button "Grant Agreements" at bounding box center [644, 122] width 184 height 29
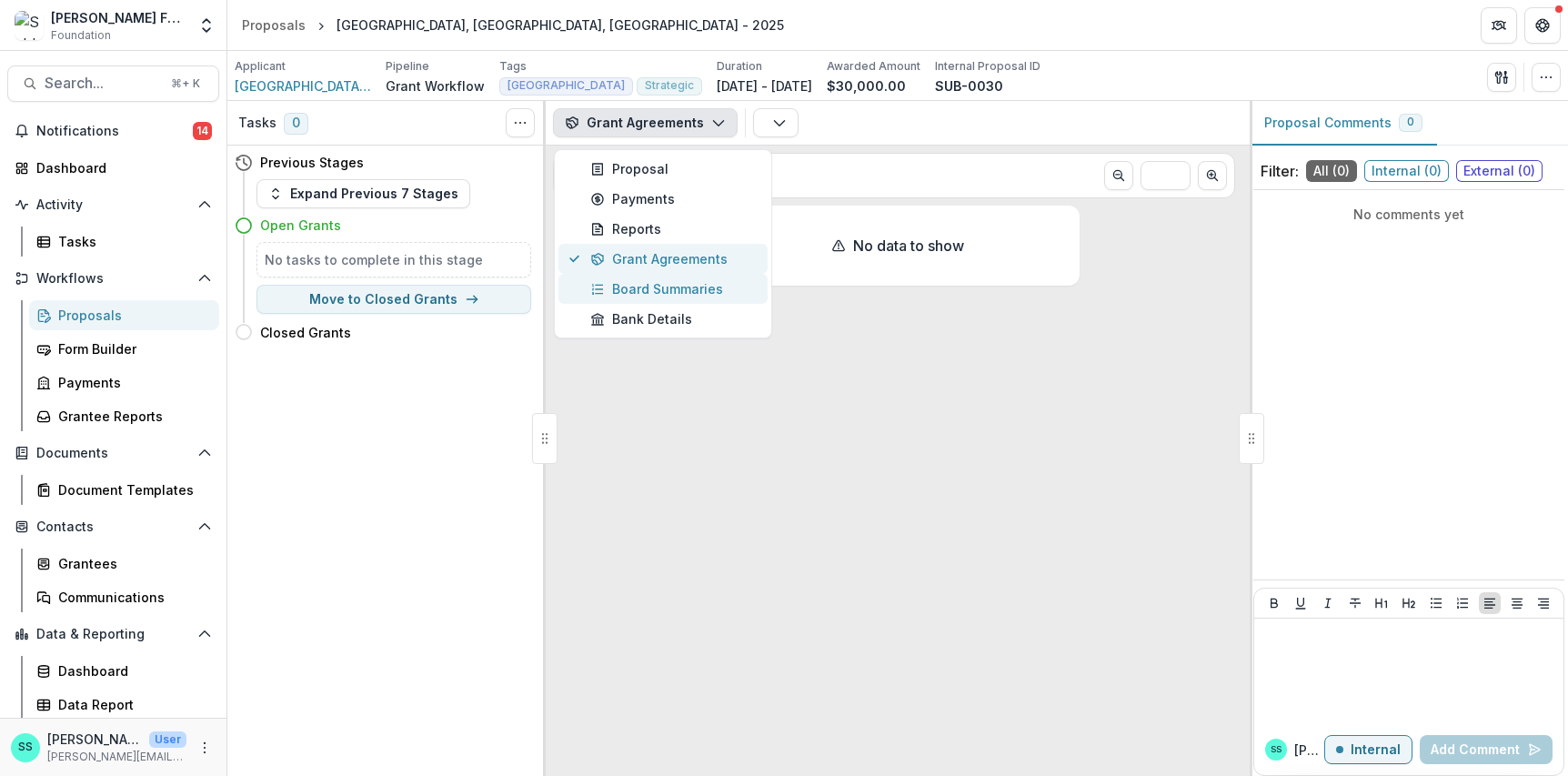
click at [678, 268] on div "Grant Agreements" at bounding box center [673, 258] width 166 height 19
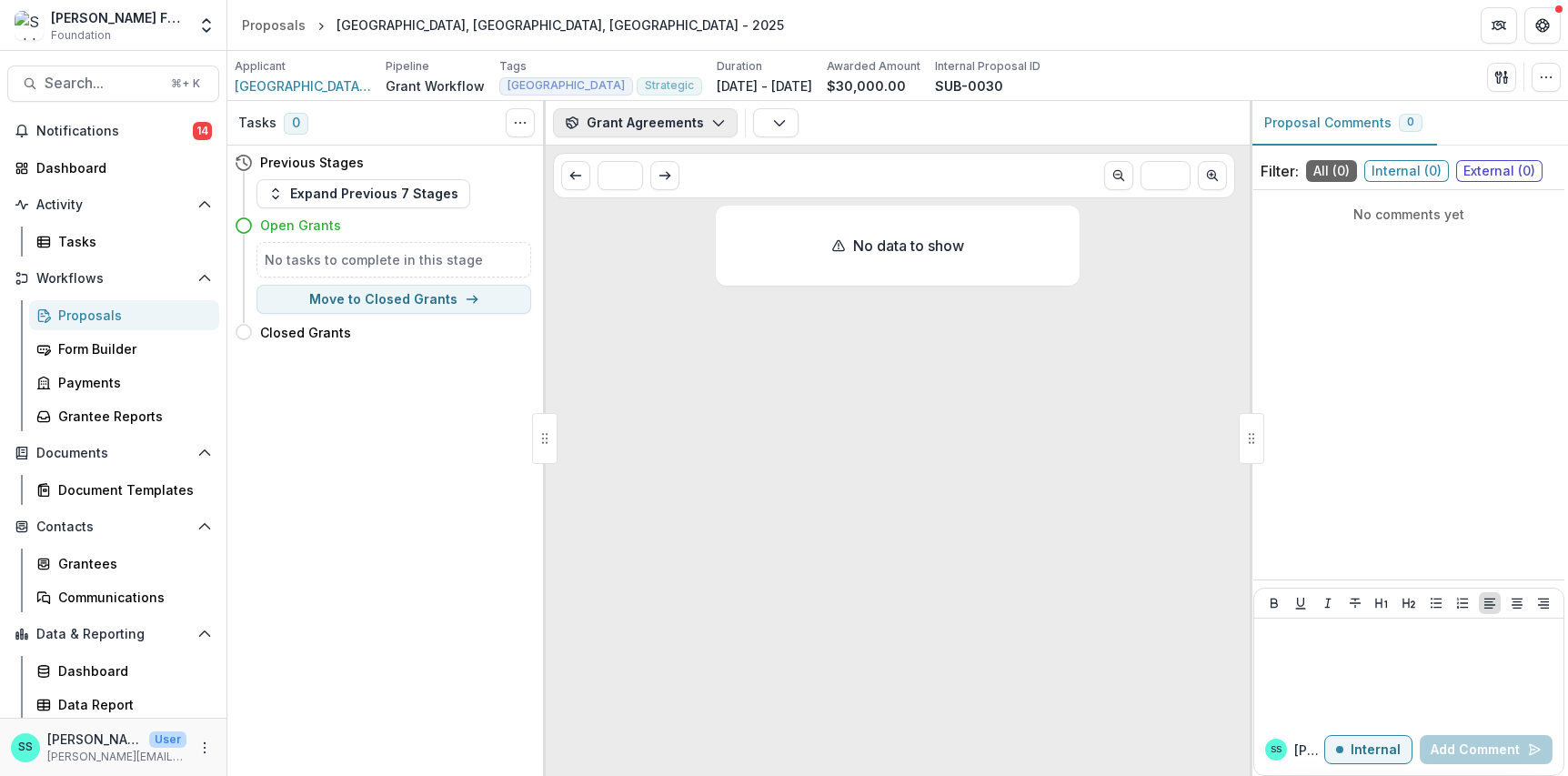
click at [723, 126] on polyline "button" at bounding box center [717, 123] width 10 height 6
drag, startPoint x: 781, startPoint y: 142, endPoint x: 798, endPoint y: 136, distance: 18.0
click at [781, 137] on button "button" at bounding box center [775, 122] width 46 height 29
click at [139, 425] on div "Grantee Reports" at bounding box center [131, 416] width 147 height 19
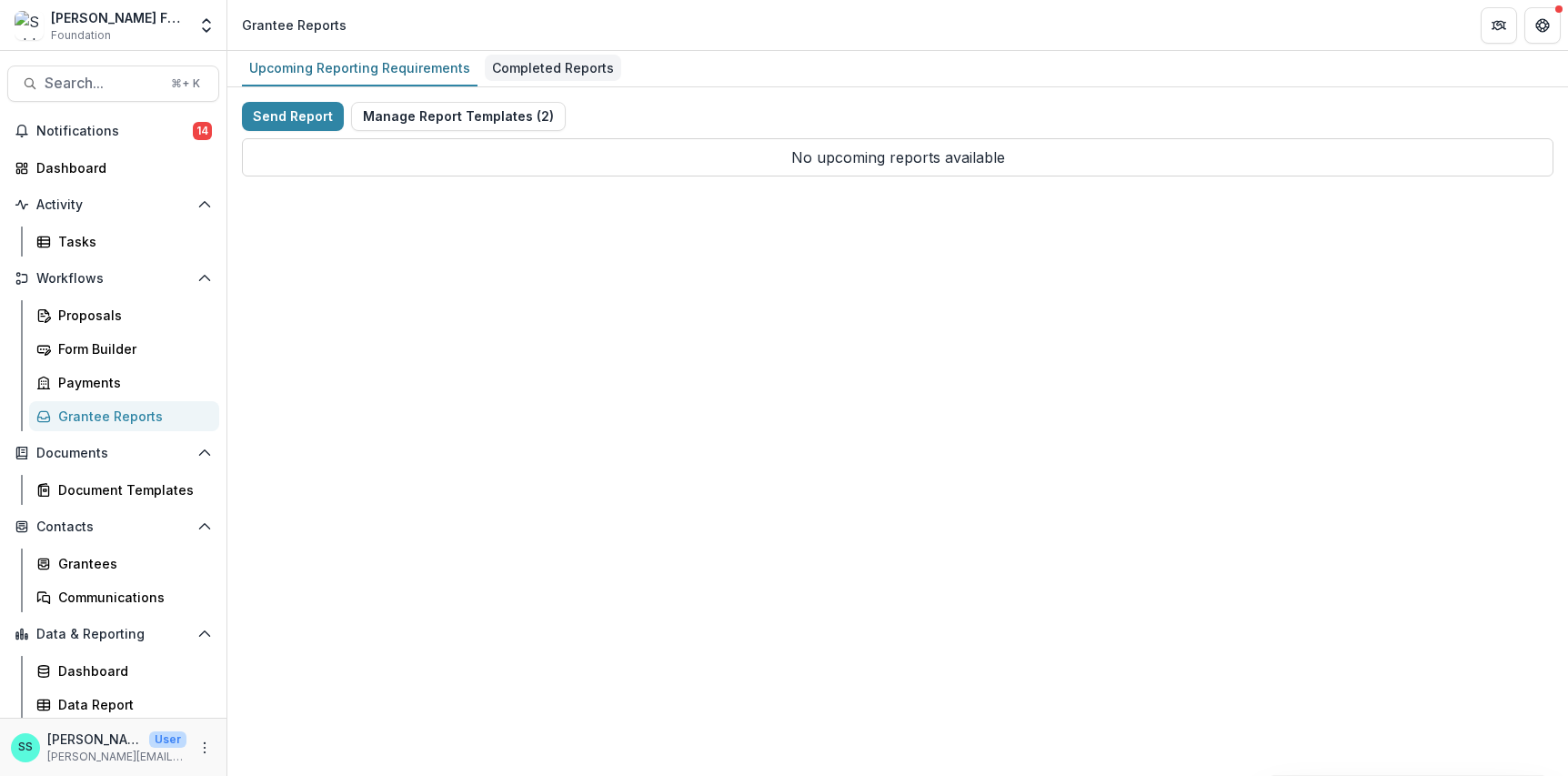
click at [597, 60] on div "Completed Reports" at bounding box center [553, 67] width 137 height 26
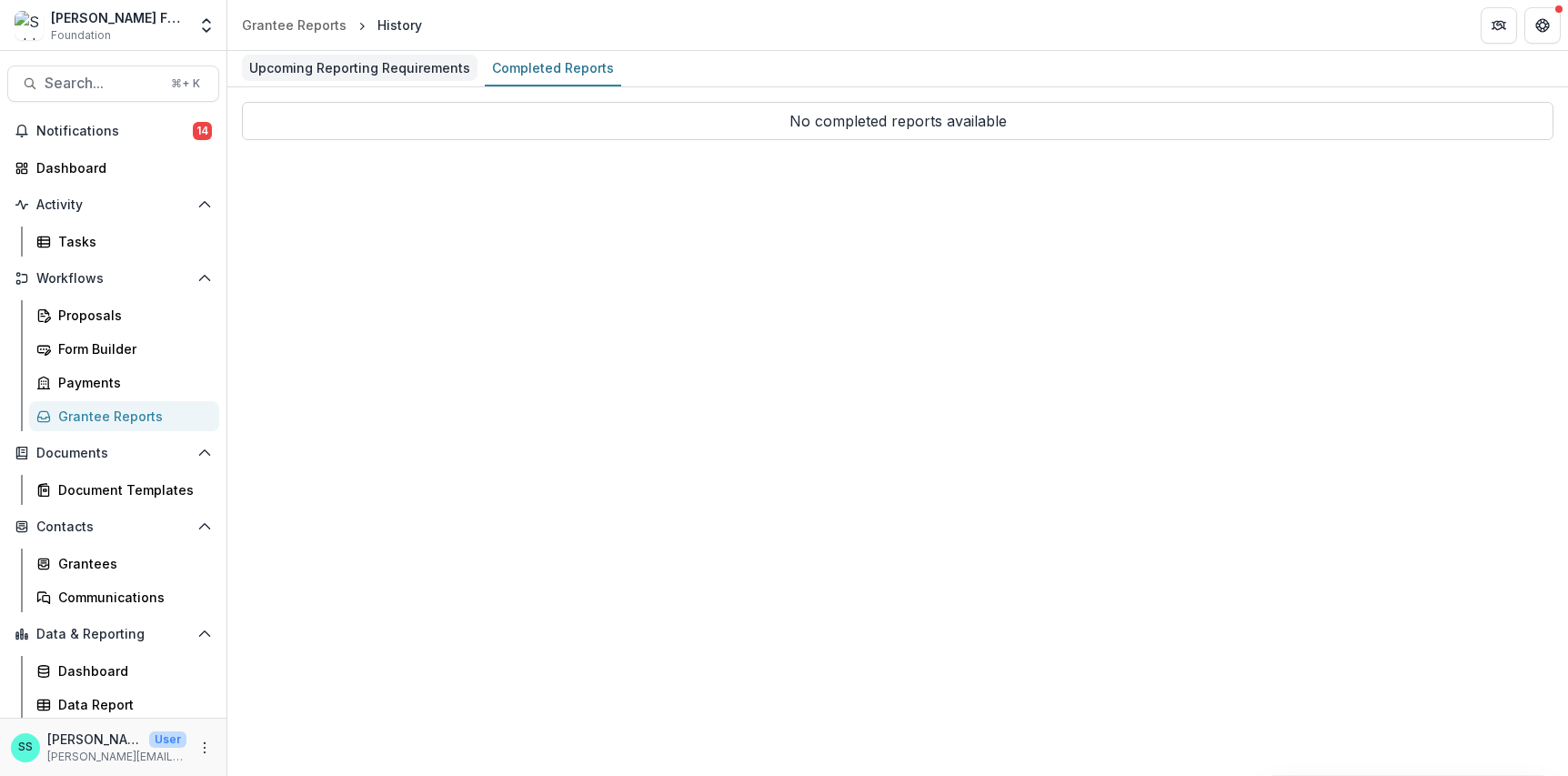
click at [364, 69] on div "Upcoming Reporting Requirements" at bounding box center [360, 67] width 236 height 26
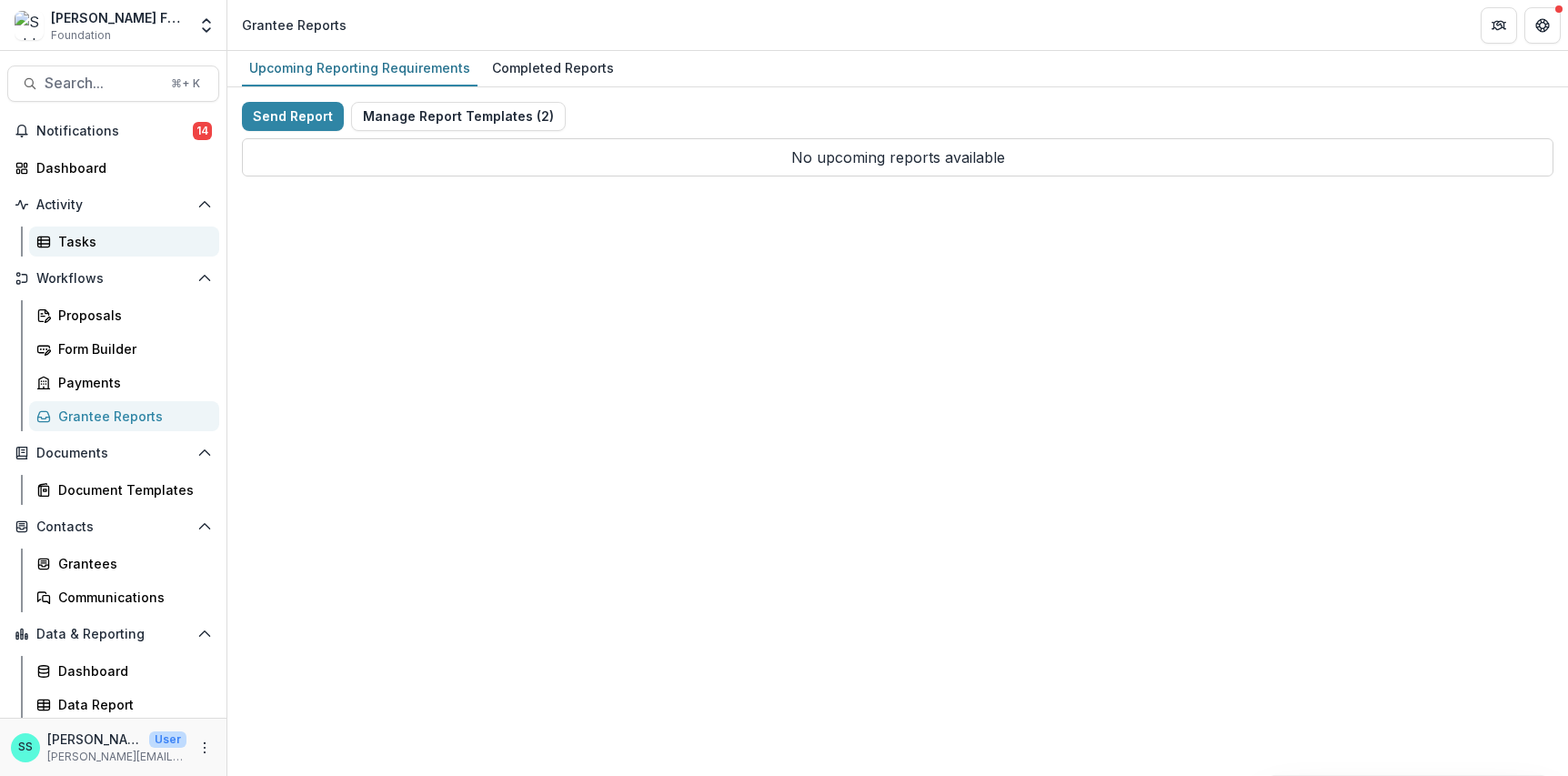
click at [101, 251] on div "Tasks" at bounding box center [131, 241] width 147 height 19
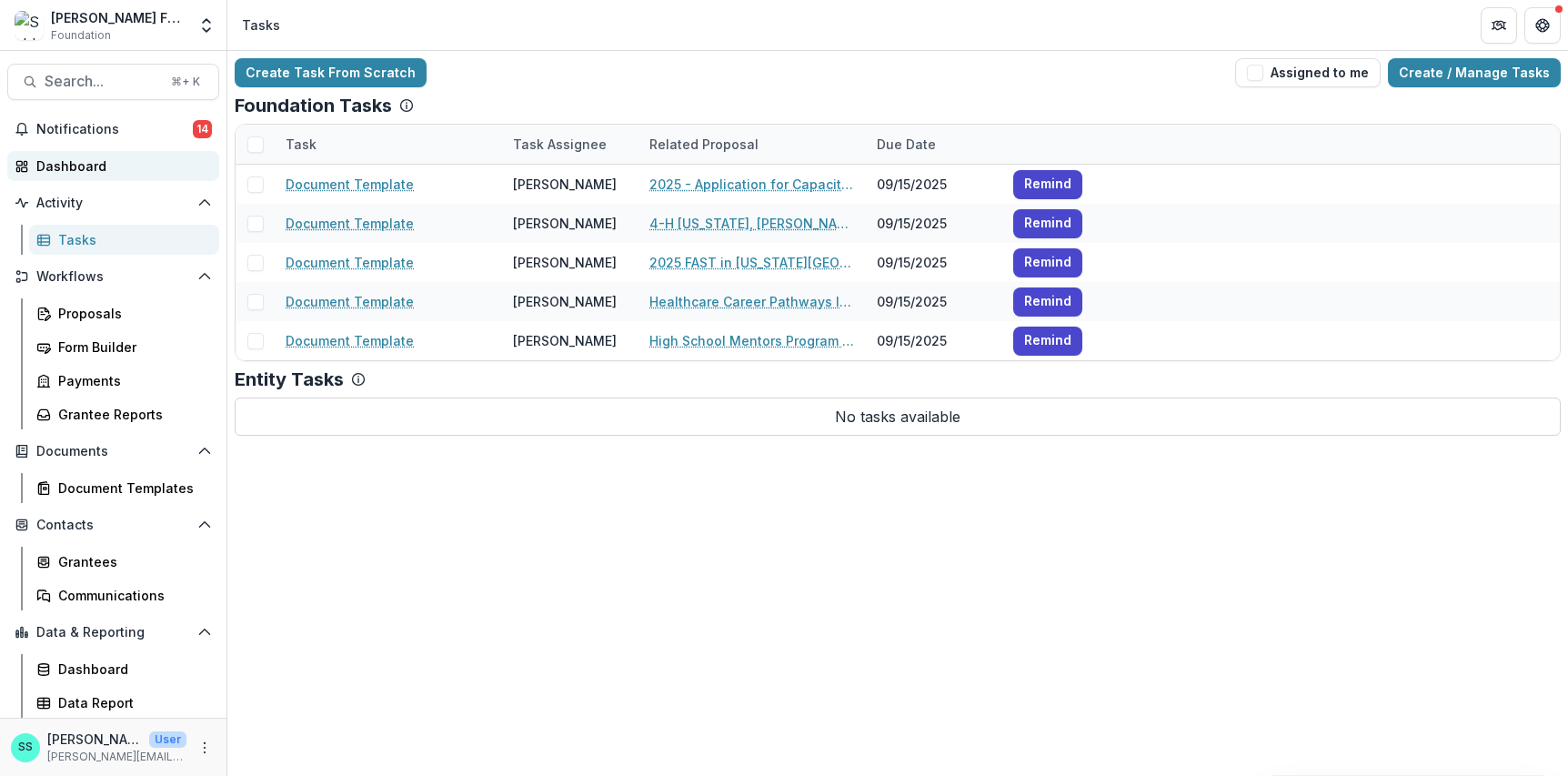
click at [103, 176] on div "Dashboard" at bounding box center [121, 165] width 168 height 19
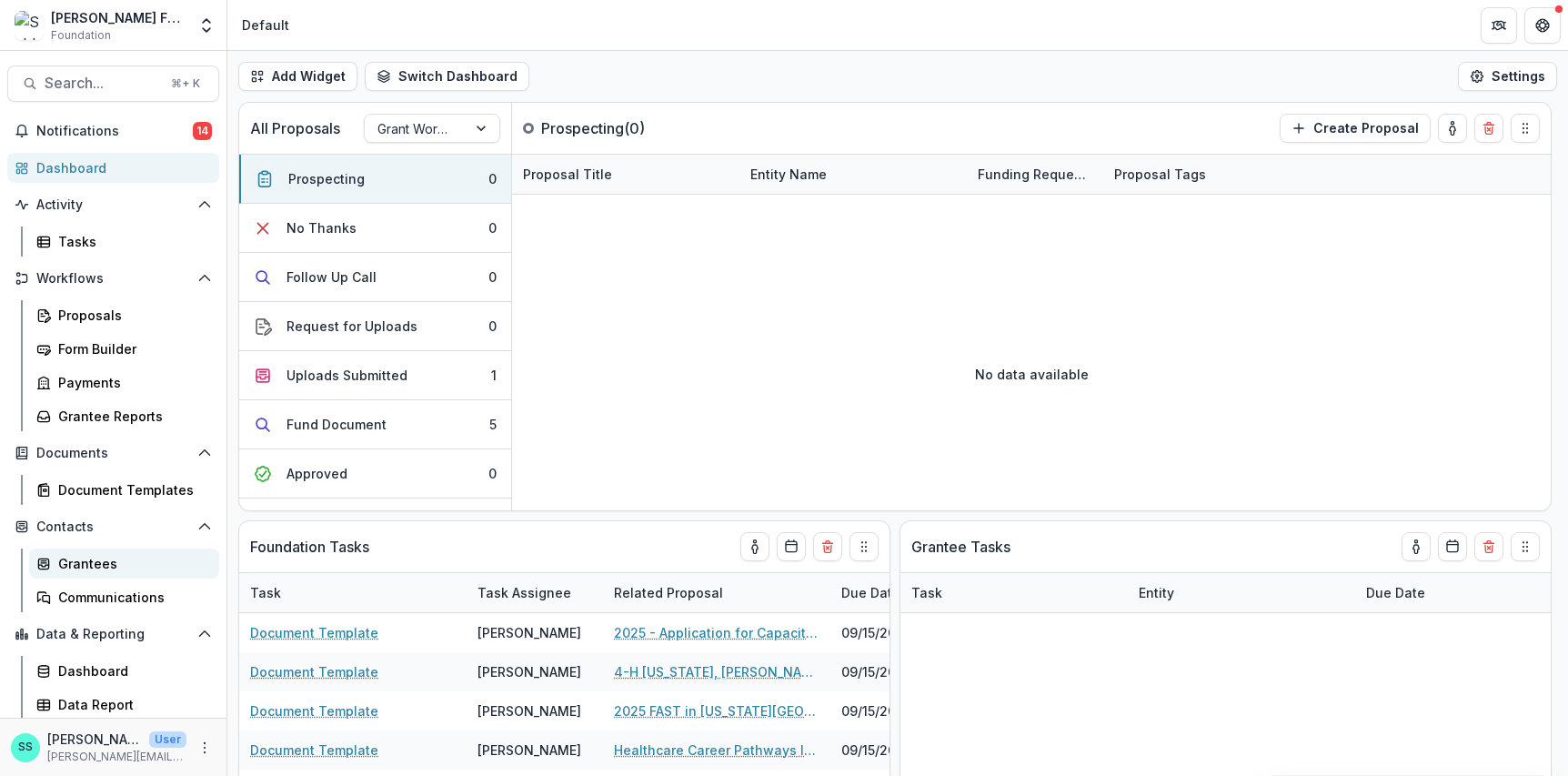
click at [108, 573] on div "Grantees" at bounding box center [131, 563] width 147 height 19
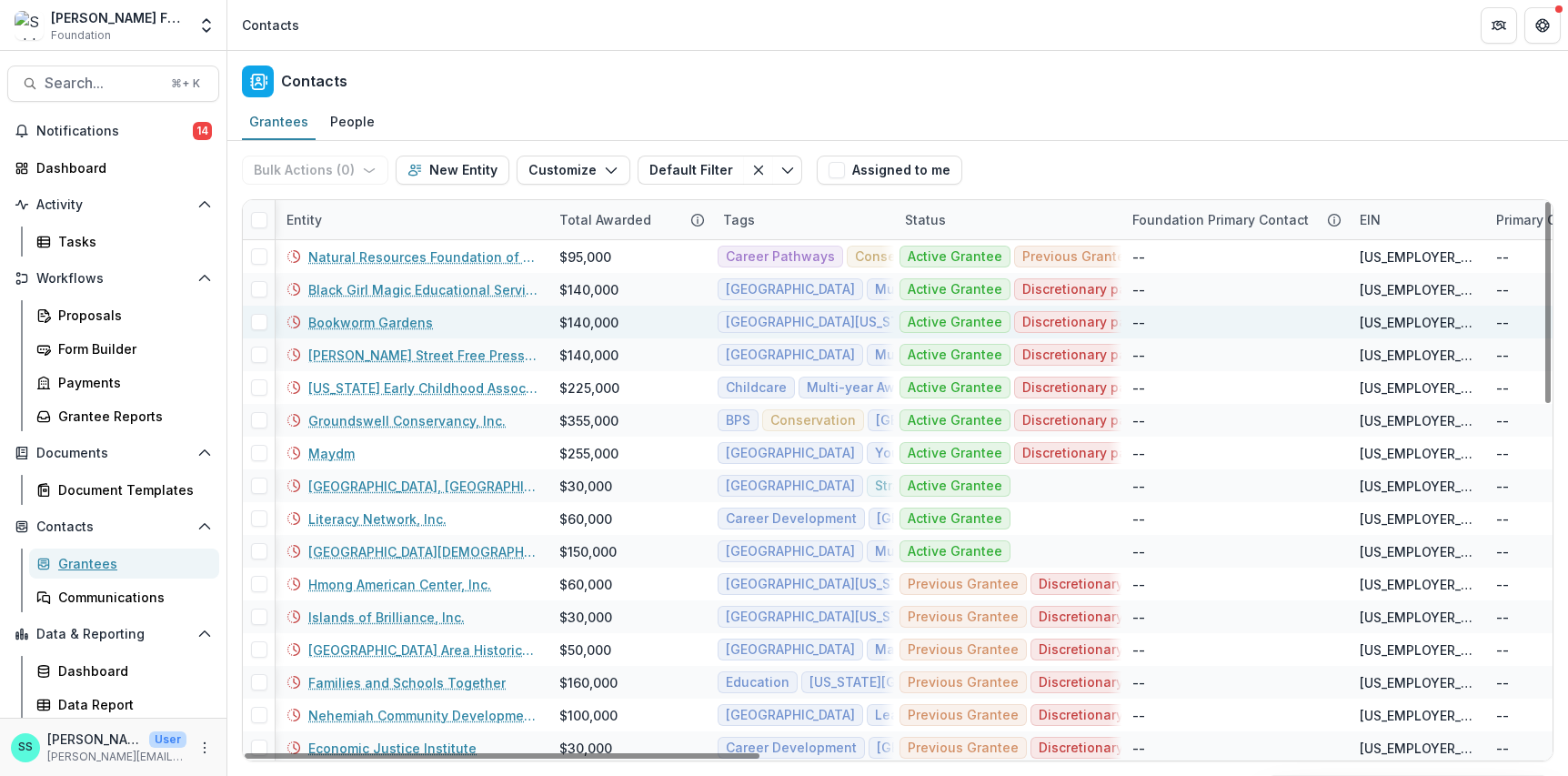
scroll to position [0, 1]
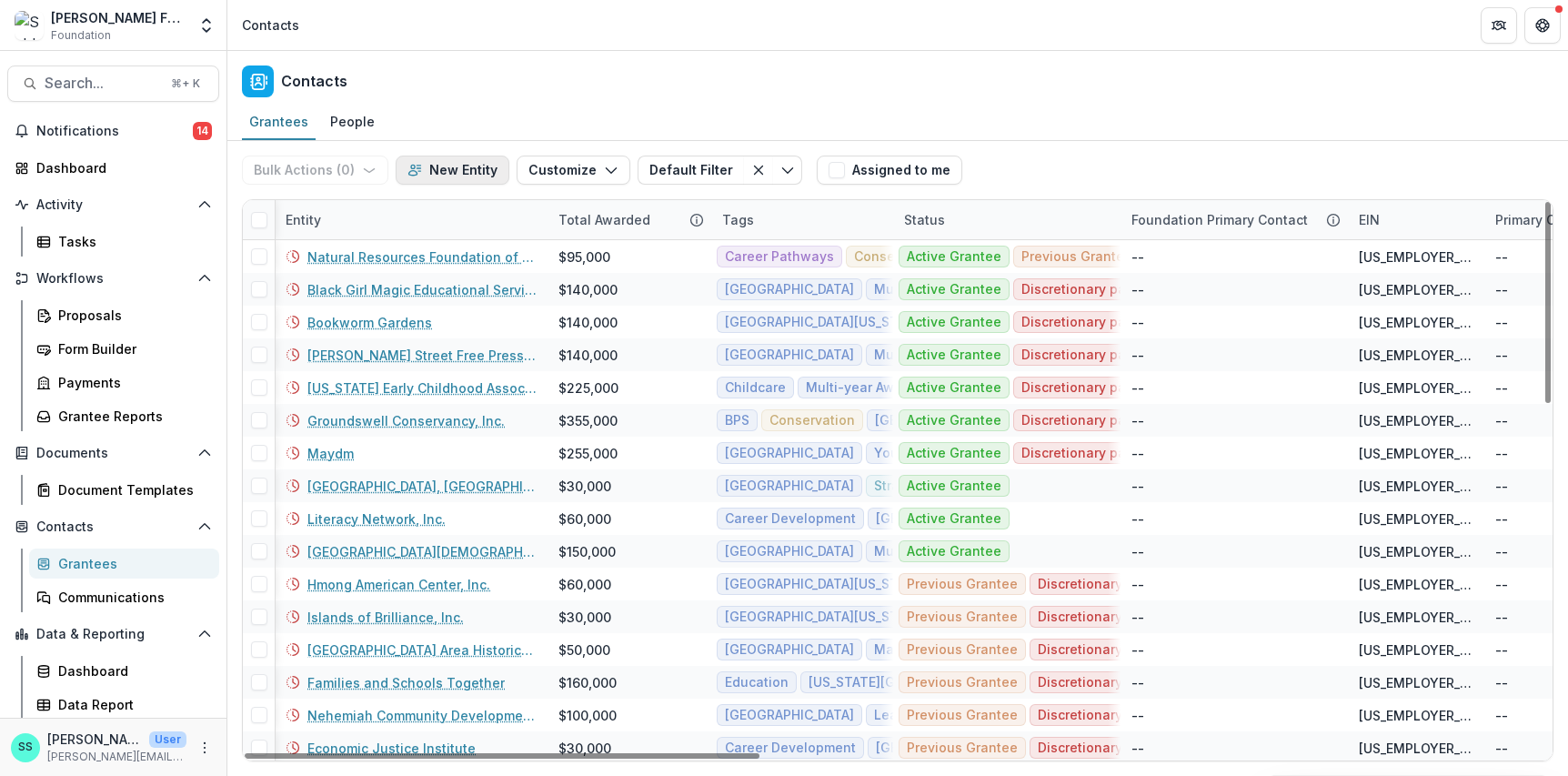
click at [466, 177] on button "New Entity" at bounding box center [453, 169] width 114 height 29
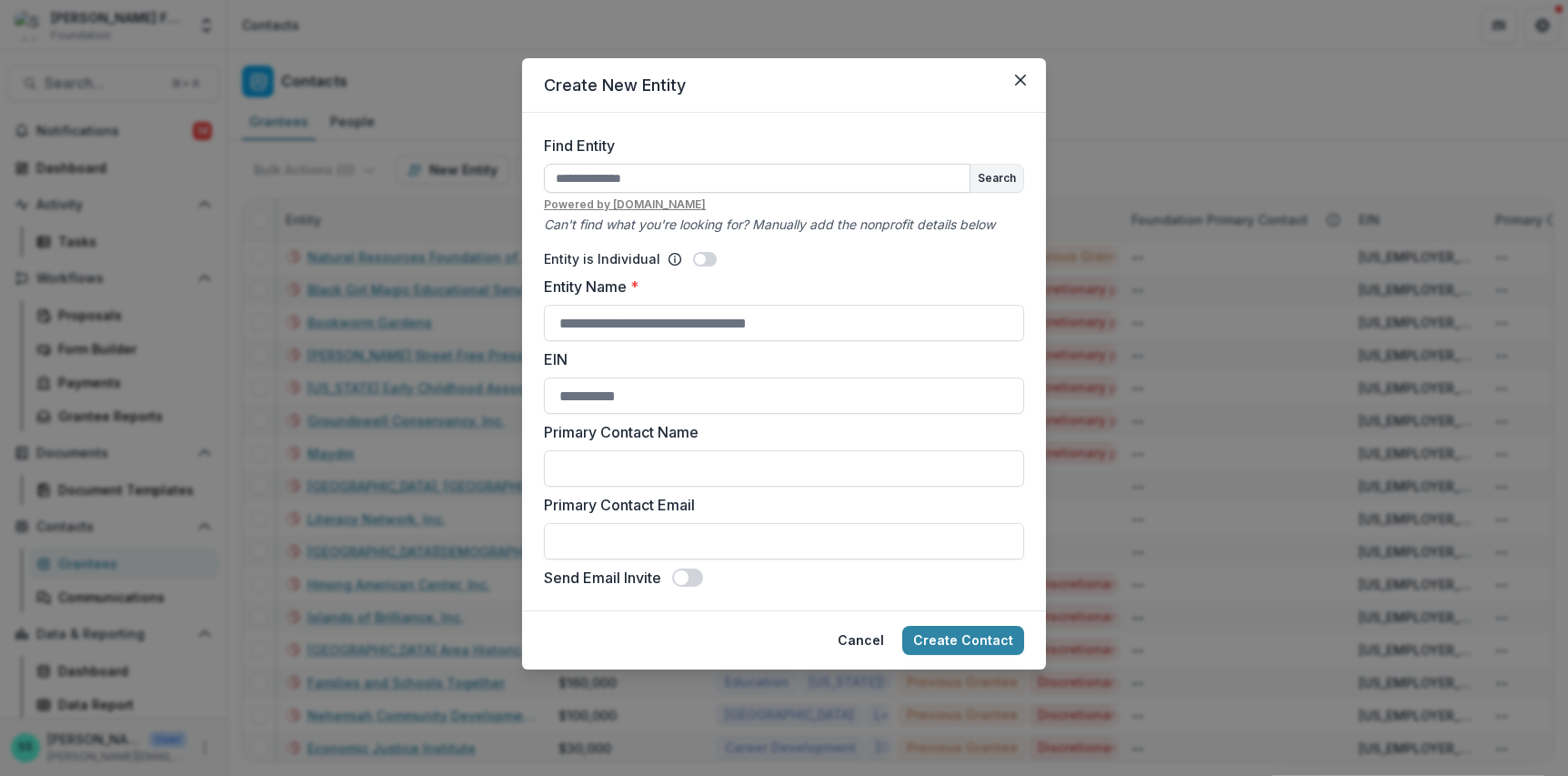
click at [593, 193] on input "Find Entity" at bounding box center [757, 178] width 426 height 29
type input "**********"
click at [1017, 192] on button "Search" at bounding box center [997, 178] width 52 height 27
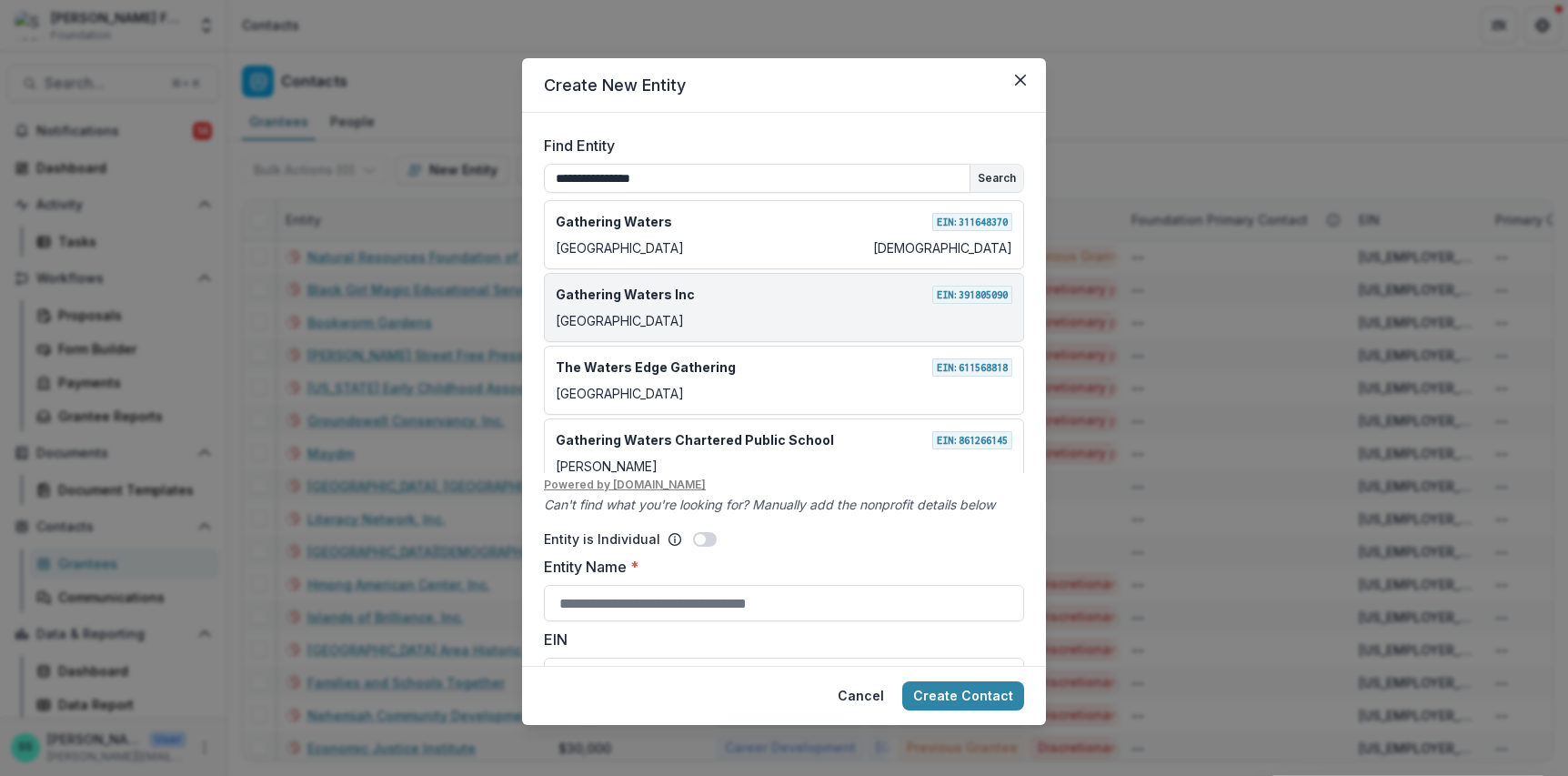
click at [655, 304] on p "Gathering Waters Inc" at bounding box center [625, 294] width 139 height 19
type input "**********"
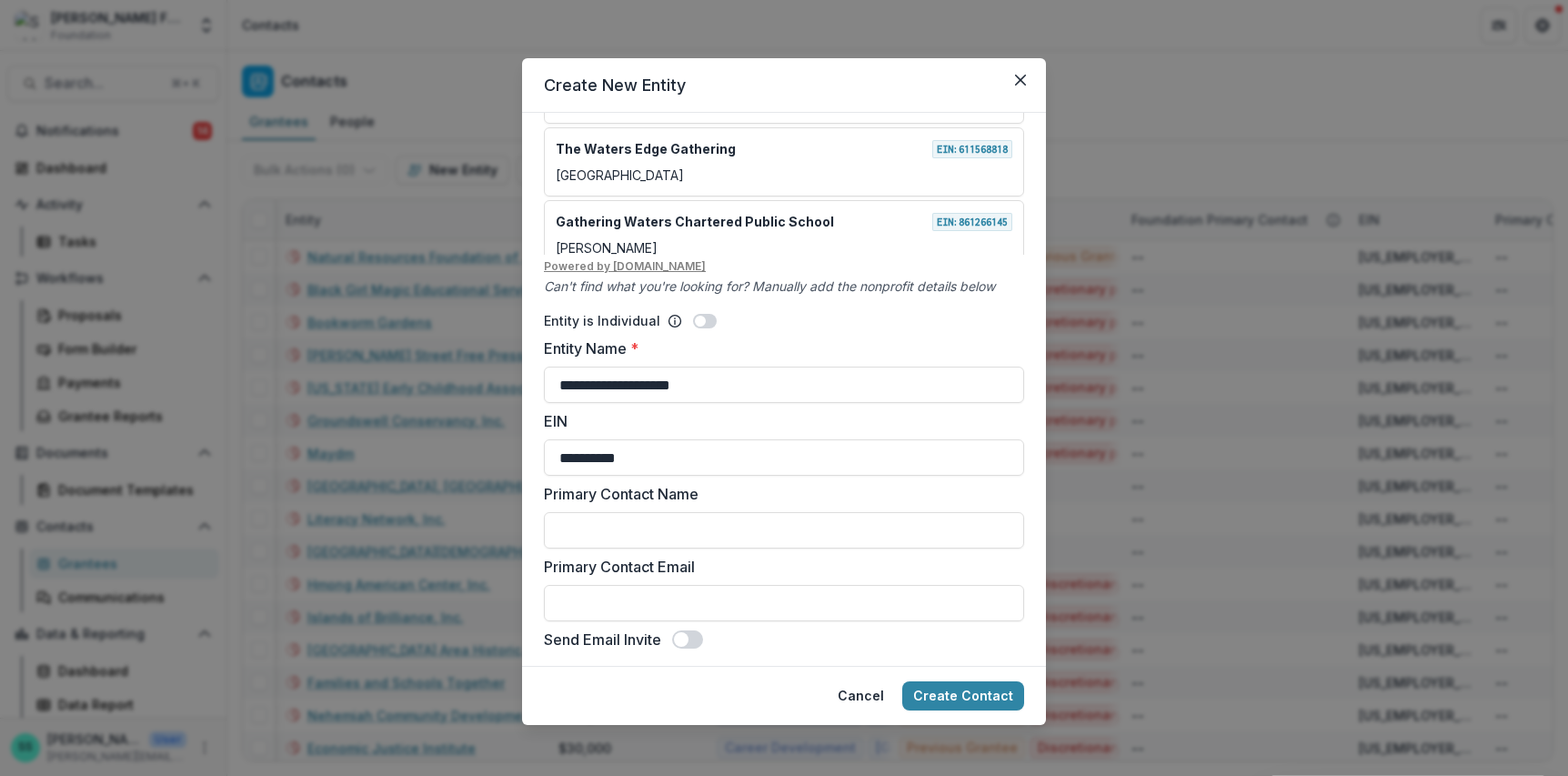
scroll to position [315, 0]
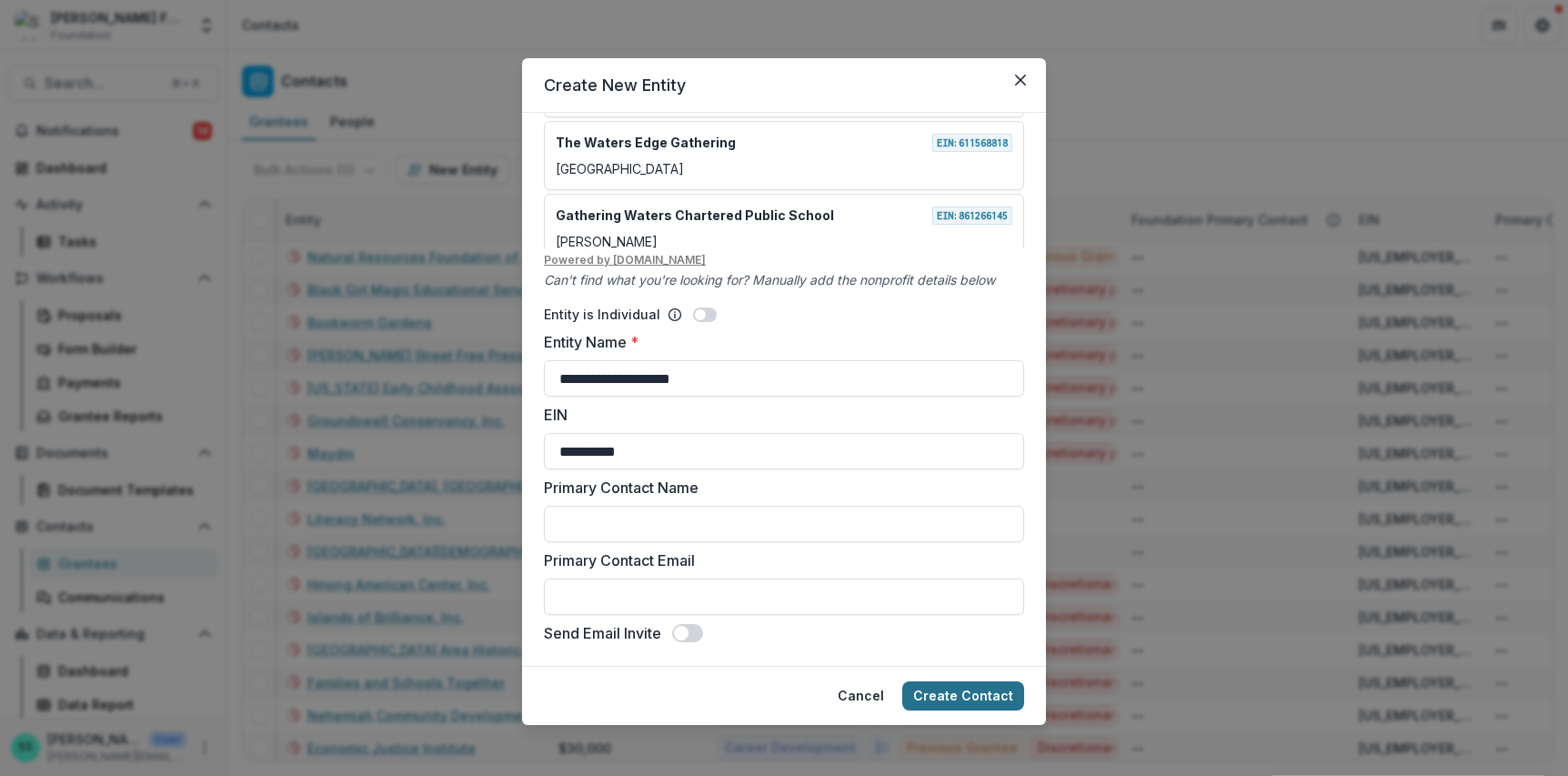
click at [1000, 693] on button "Create Contact" at bounding box center [963, 695] width 122 height 29
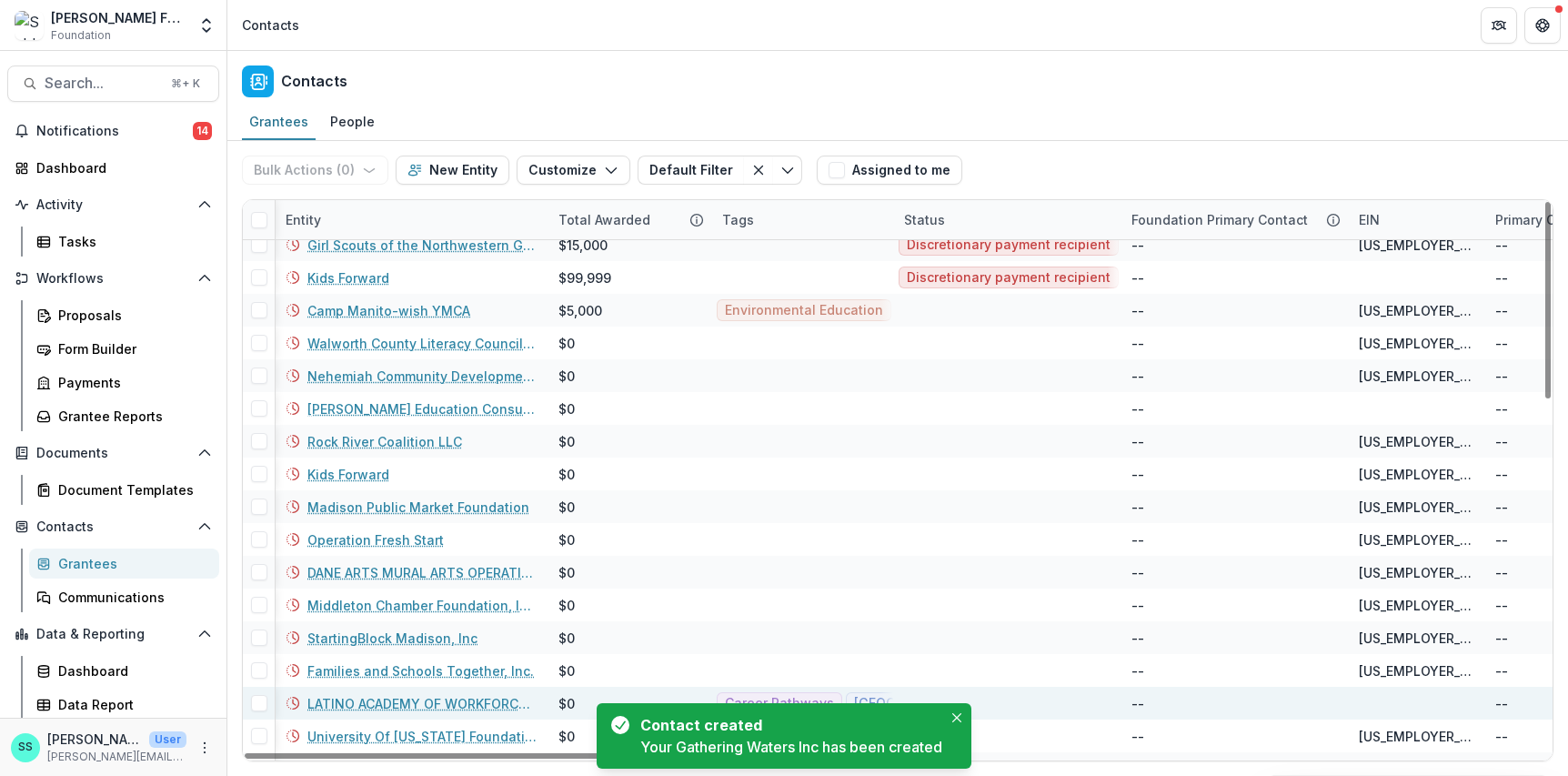
scroll to position [969, 1]
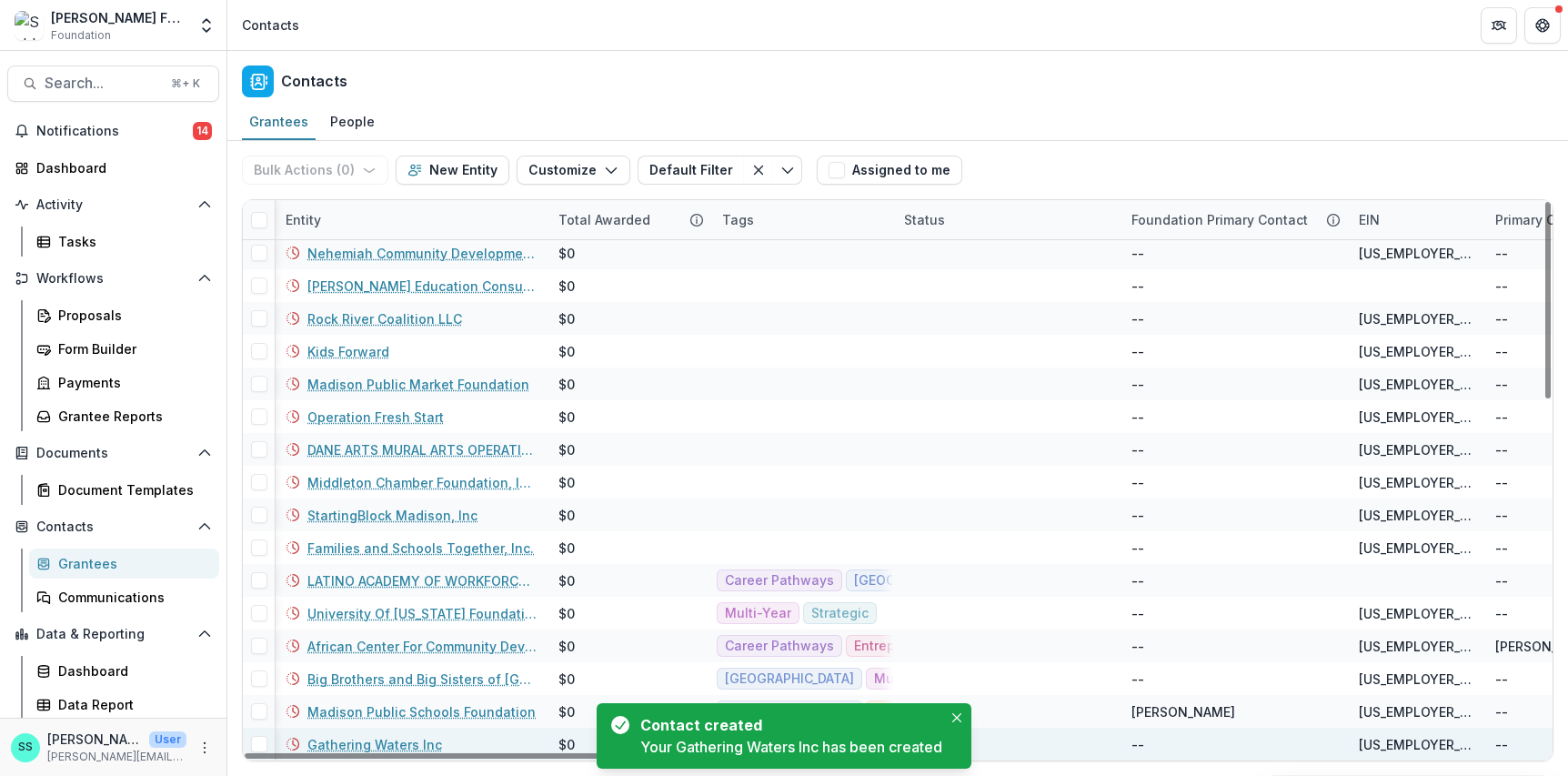
click at [388, 740] on link "Gathering Waters Inc" at bounding box center [375, 744] width 135 height 19
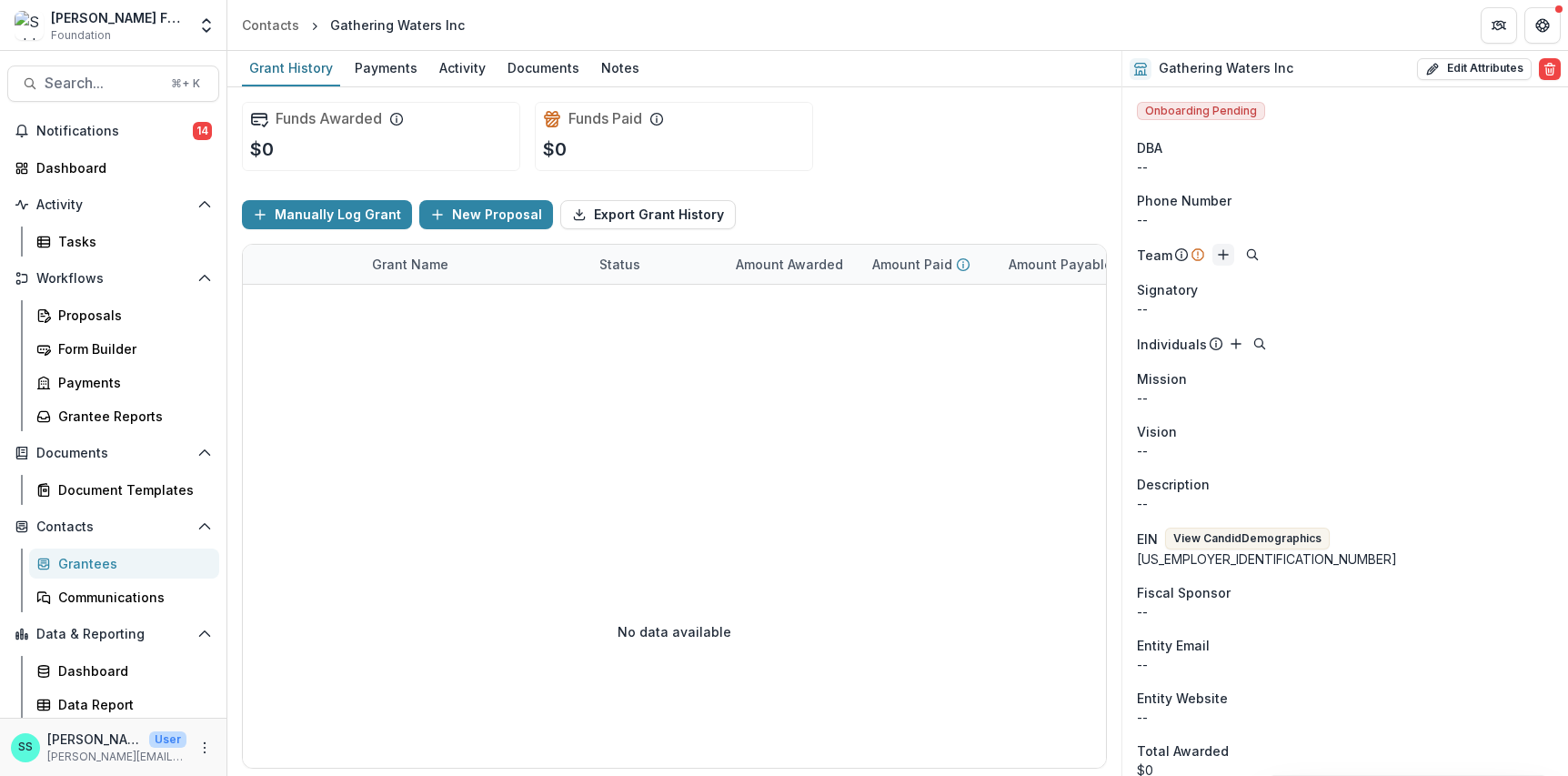
click at [1230, 262] on icon "Add" at bounding box center [1223, 255] width 15 height 15
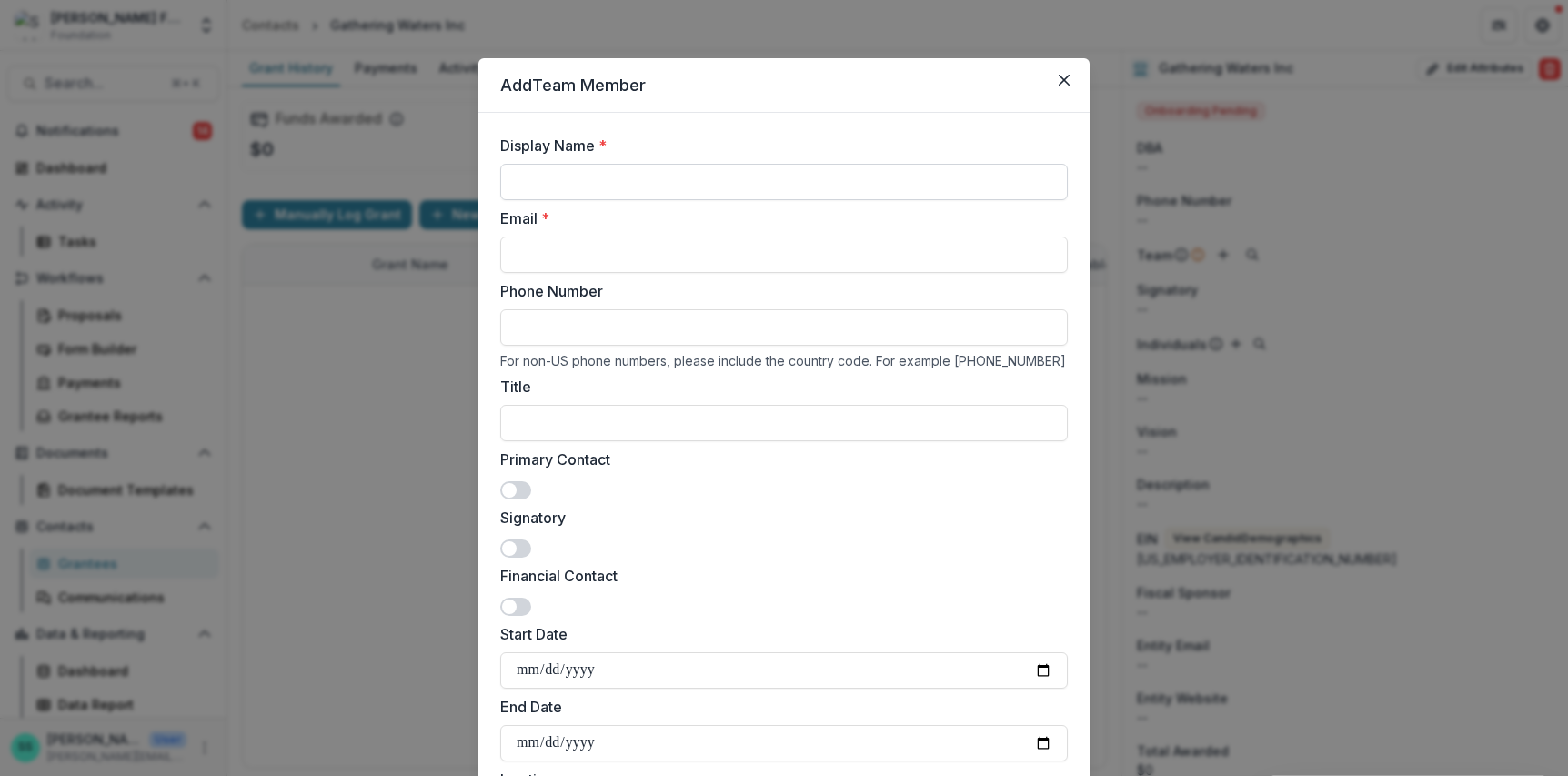
click at [655, 200] on input "Display Name *" at bounding box center [784, 181] width 568 height 36
type input "*****"
drag, startPoint x: 538, startPoint y: 208, endPoint x: 477, endPoint y: 208, distance: 61.0
click at [500, 200] on input "*****" at bounding box center [784, 181] width 568 height 36
click at [1070, 85] on icon "Close" at bounding box center [1064, 80] width 11 height 11
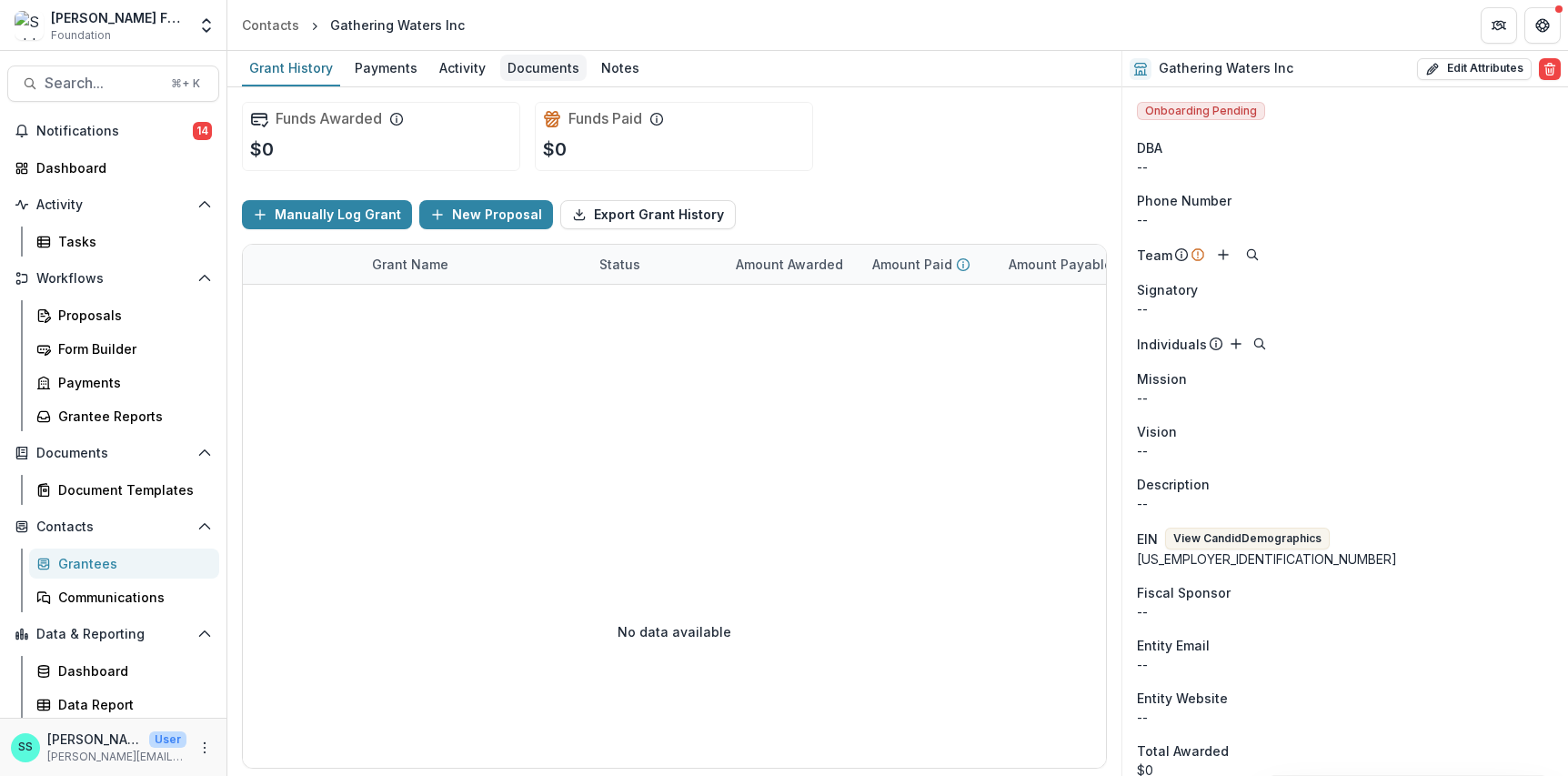
click at [586, 73] on div "Documents" at bounding box center [543, 67] width 86 height 26
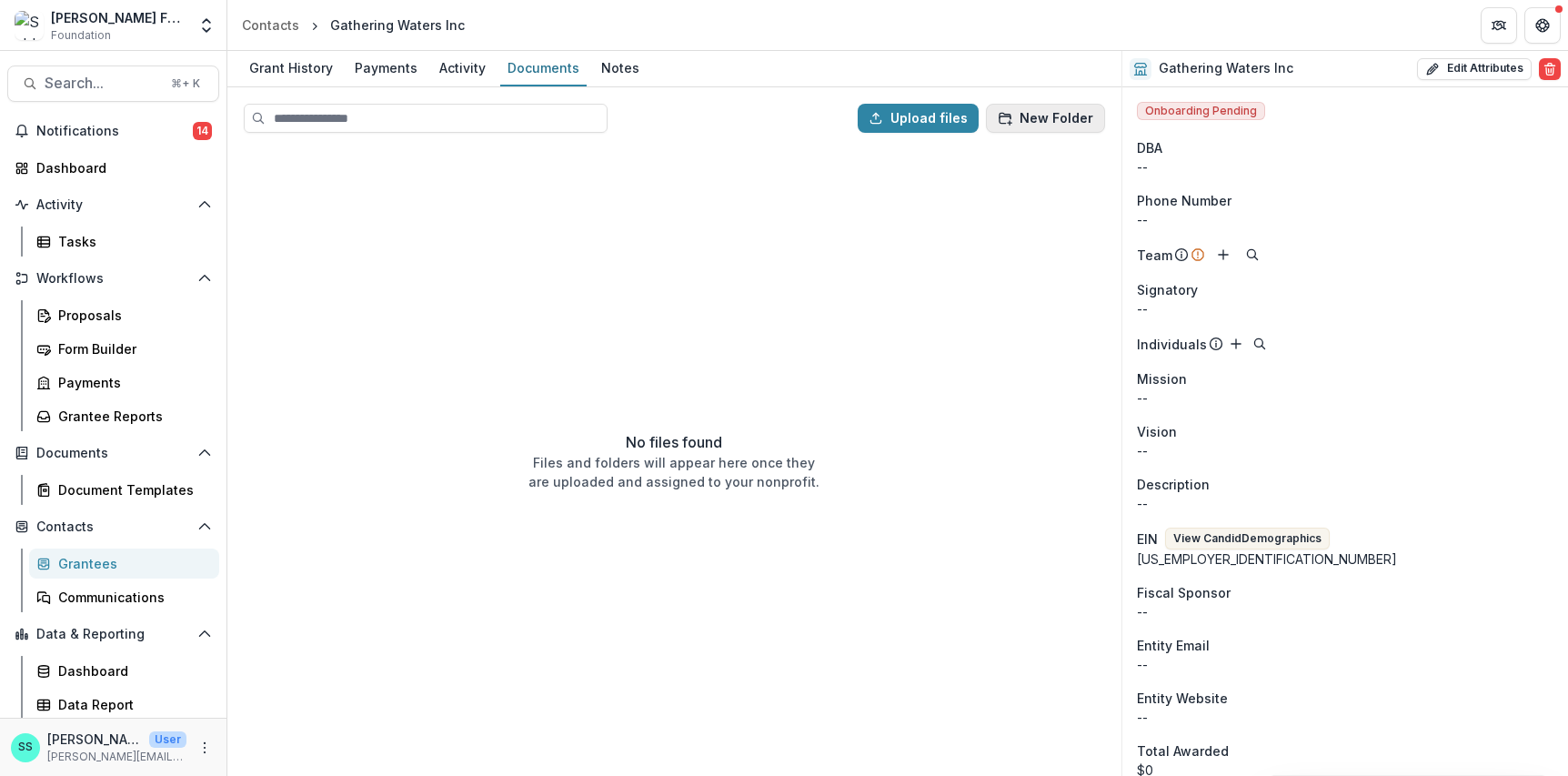
click at [1018, 126] on button "New Folder" at bounding box center [1044, 118] width 119 height 29
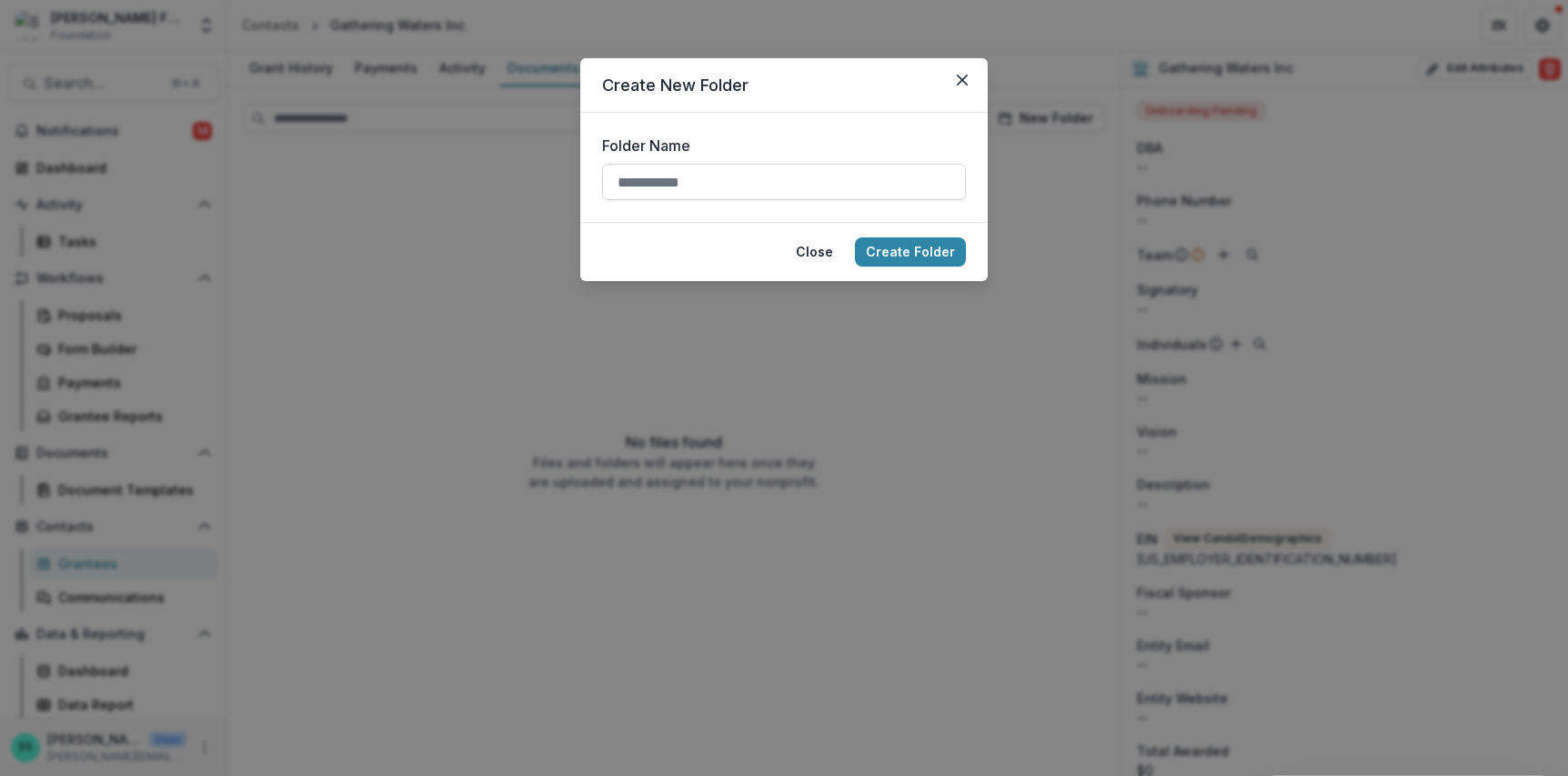
click at [738, 200] on input "Folder Name" at bounding box center [784, 181] width 364 height 36
type input "**********"
click at [915, 266] on button "Create Folder" at bounding box center [910, 251] width 111 height 29
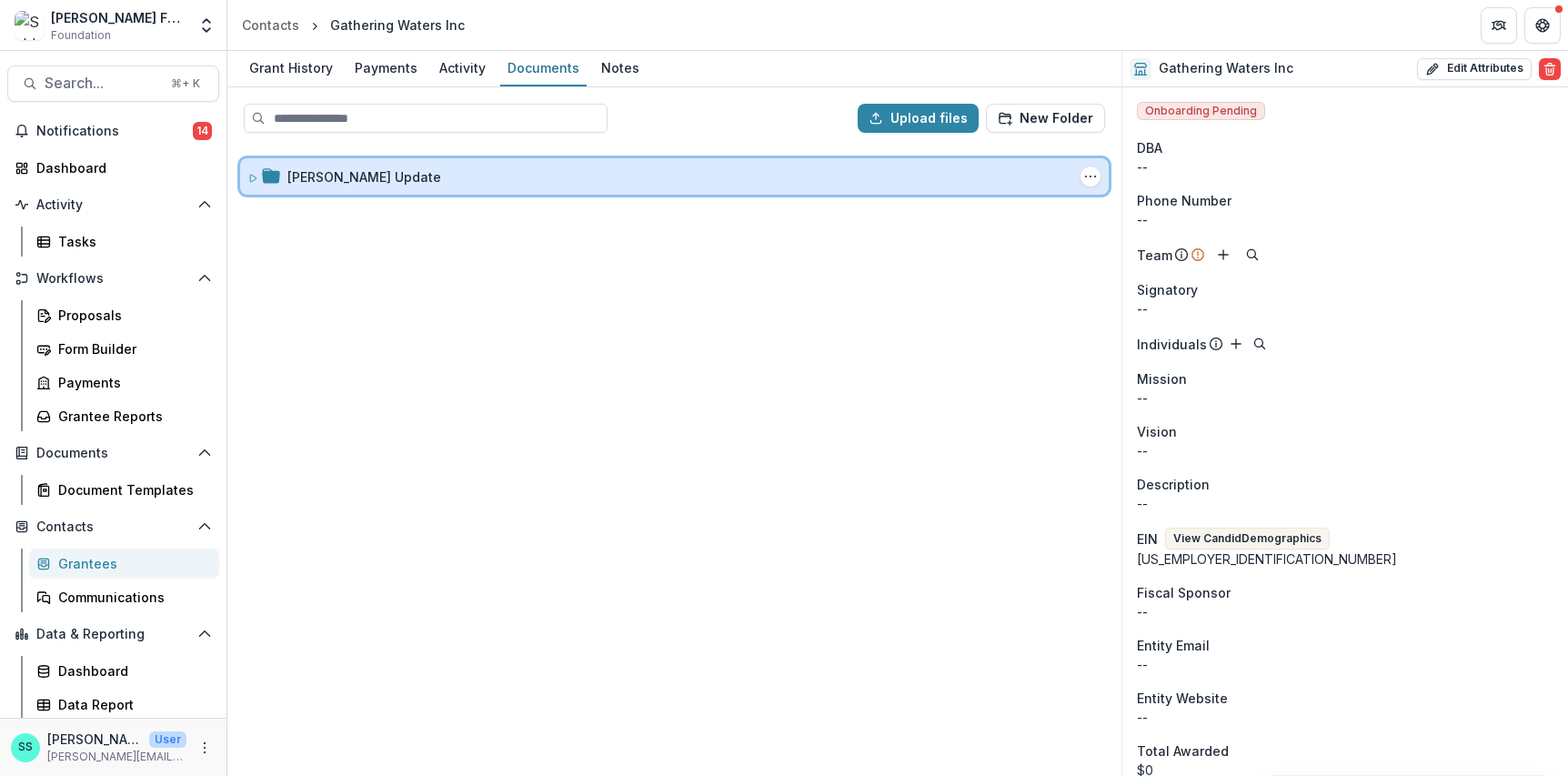
click at [252, 181] on icon at bounding box center [252, 179] width 7 height 7
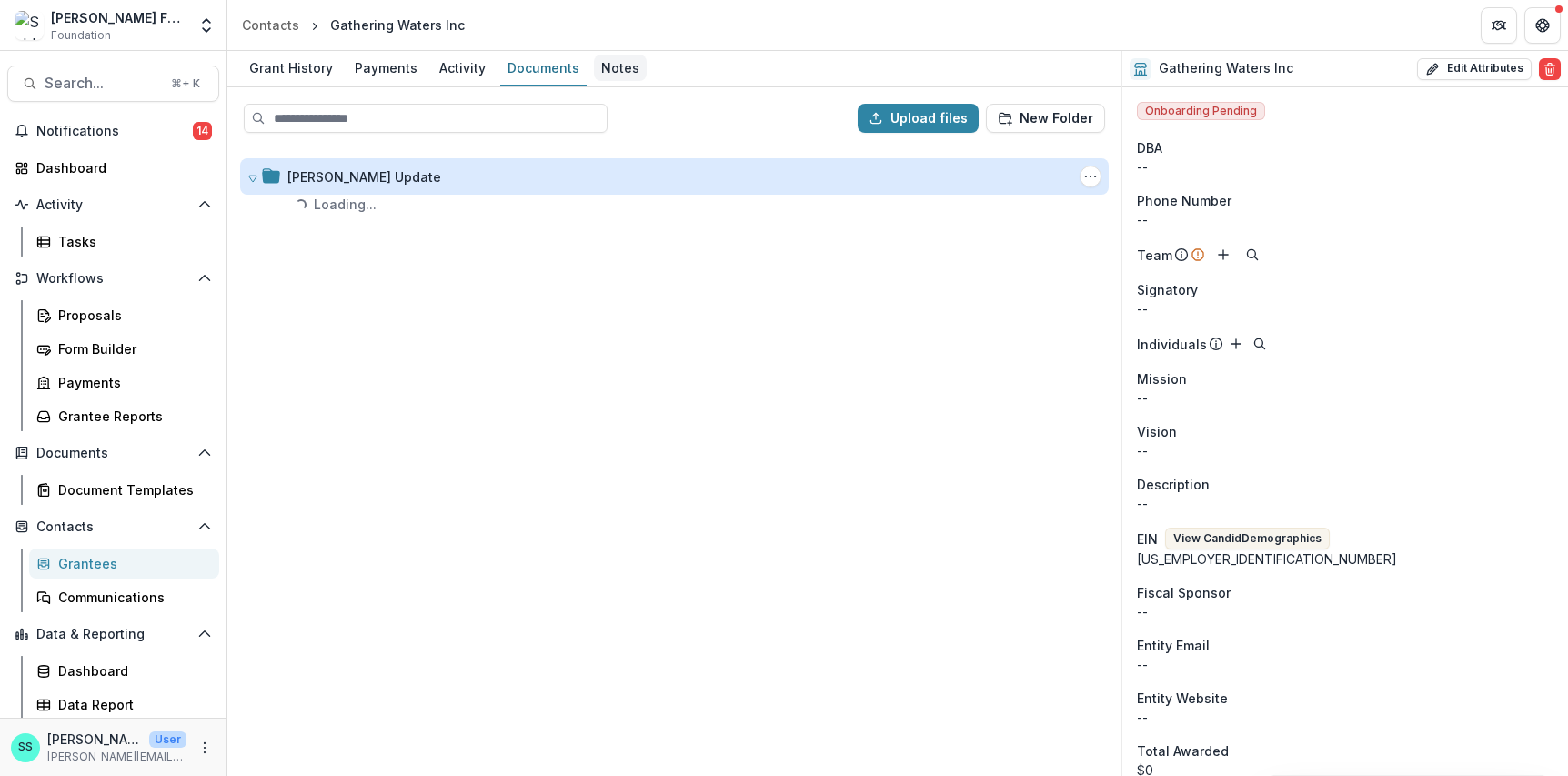
click at [646, 66] on div "Notes" at bounding box center [620, 67] width 52 height 26
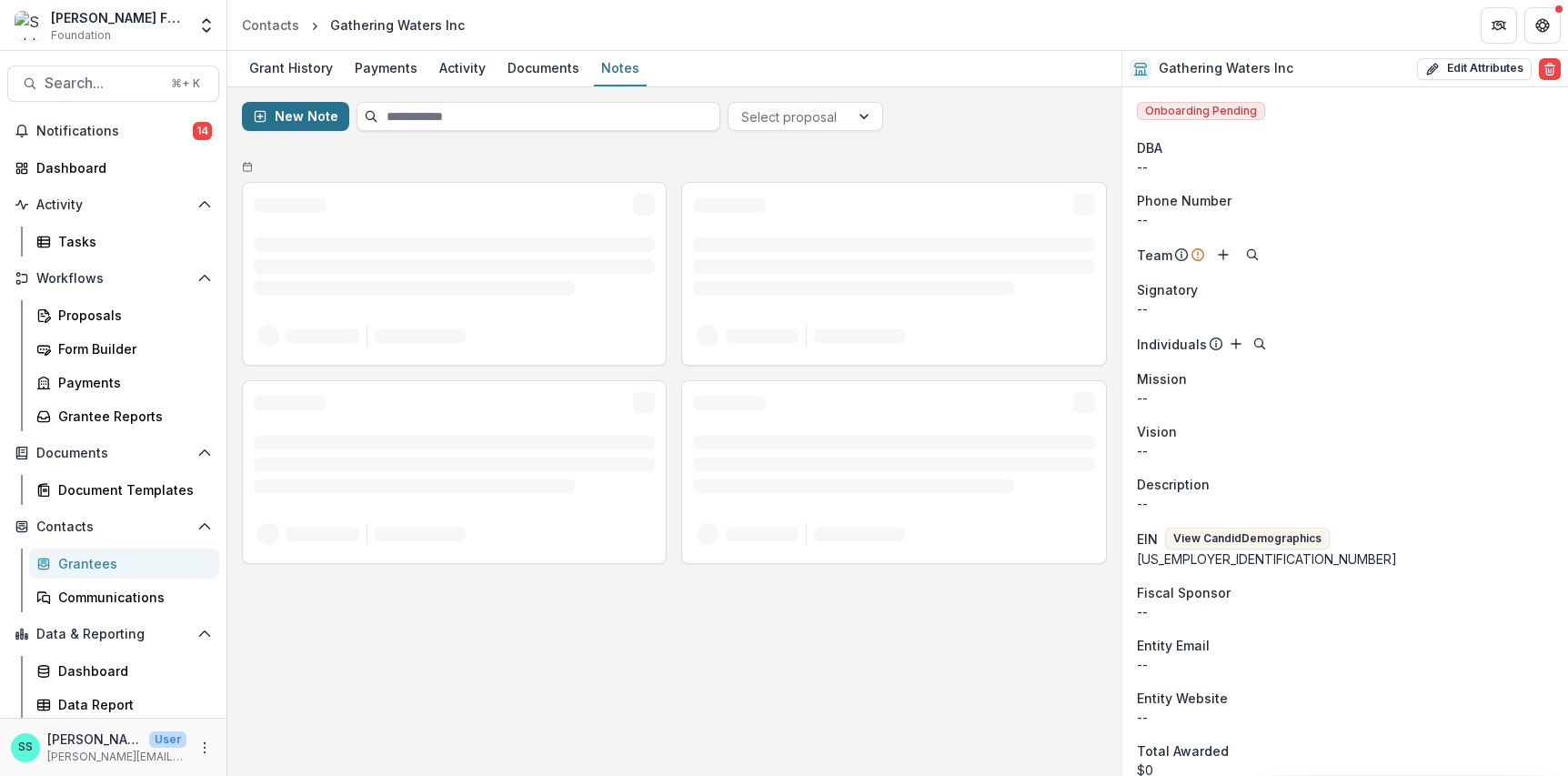
click at [307, 121] on button "New Note" at bounding box center [295, 116] width 108 height 29
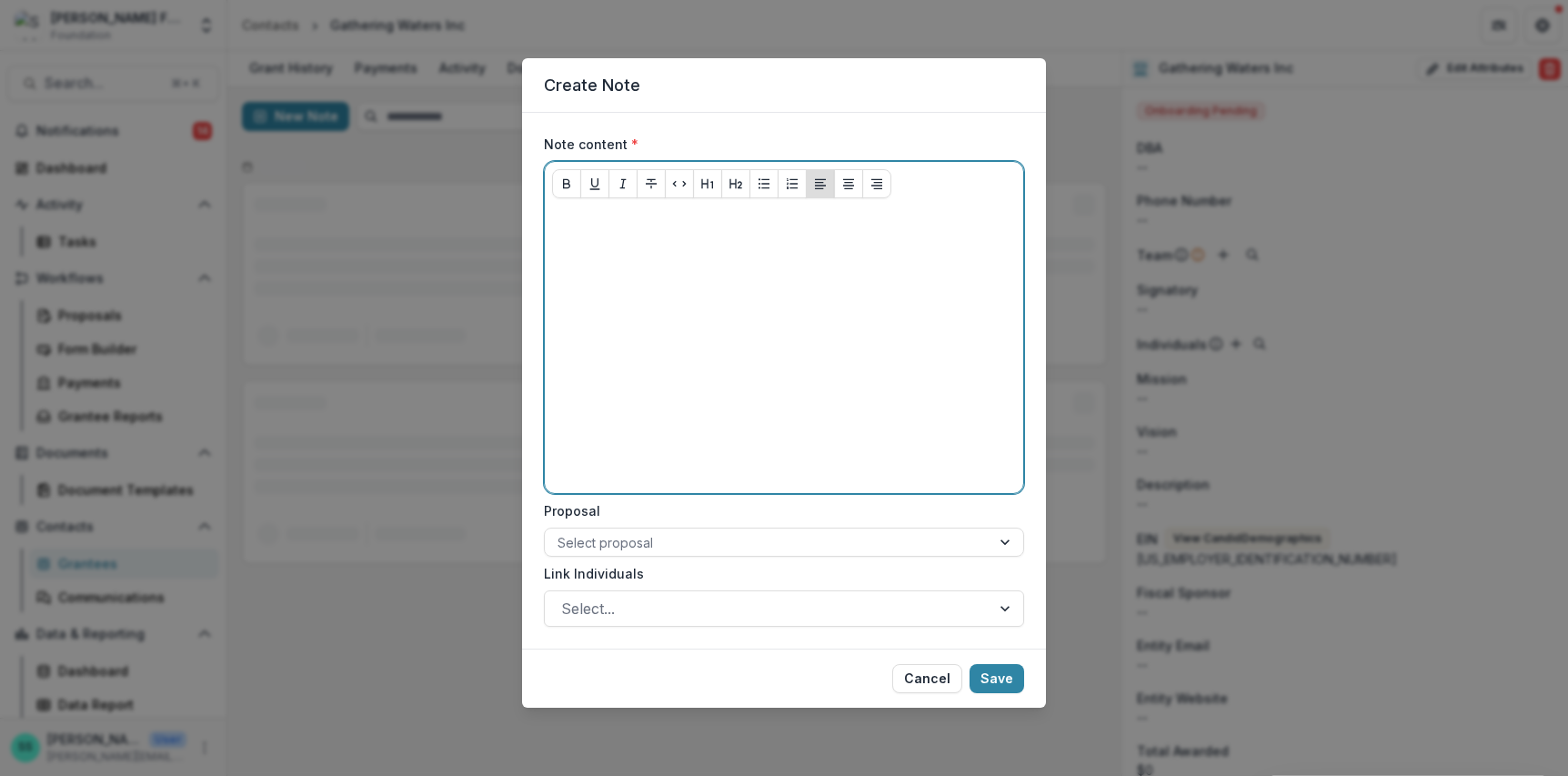
click at [552, 233] on p at bounding box center [784, 223] width 464 height 20
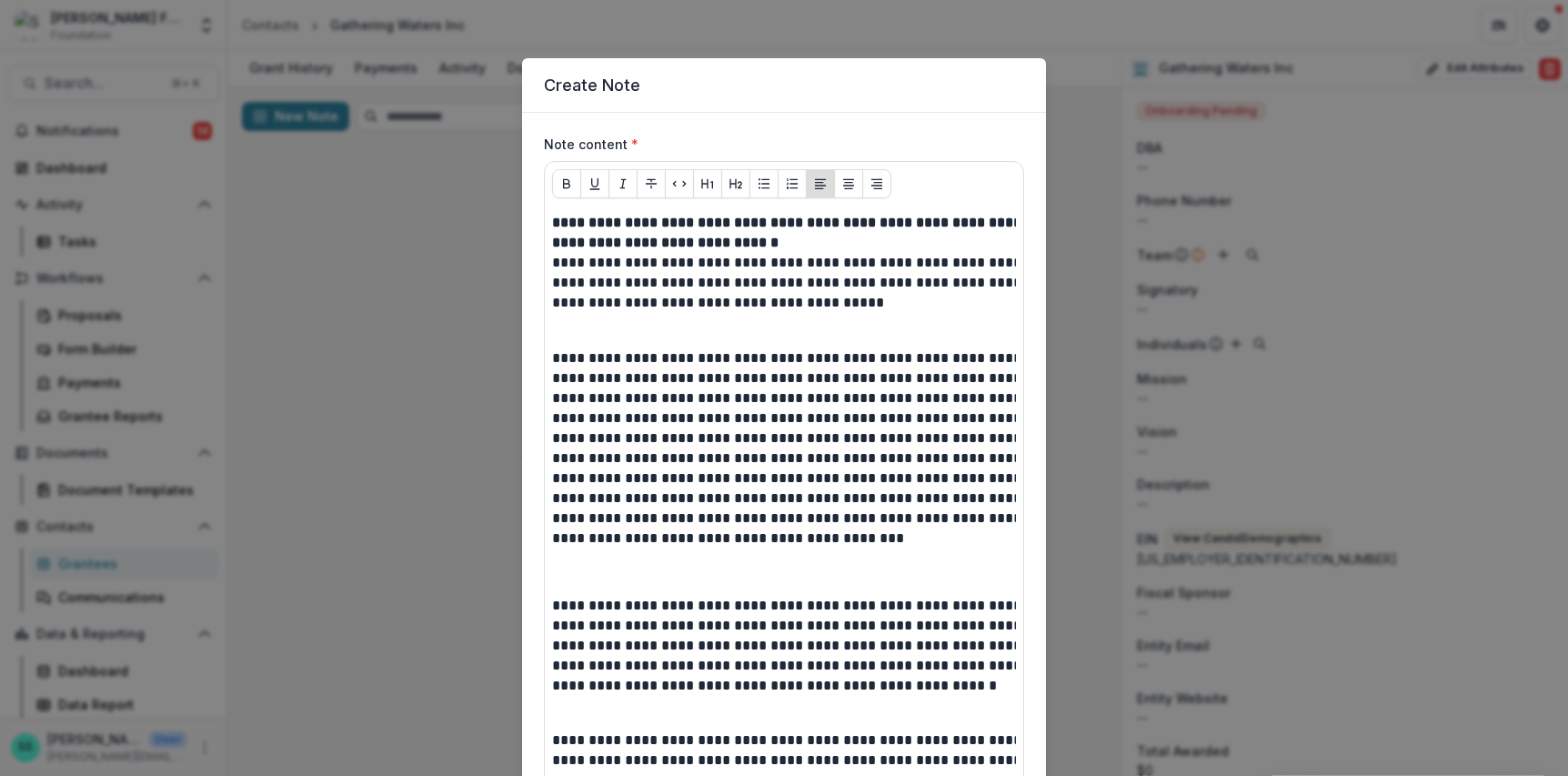
click at [542, 95] on header "Create Note" at bounding box center [784, 85] width 524 height 54
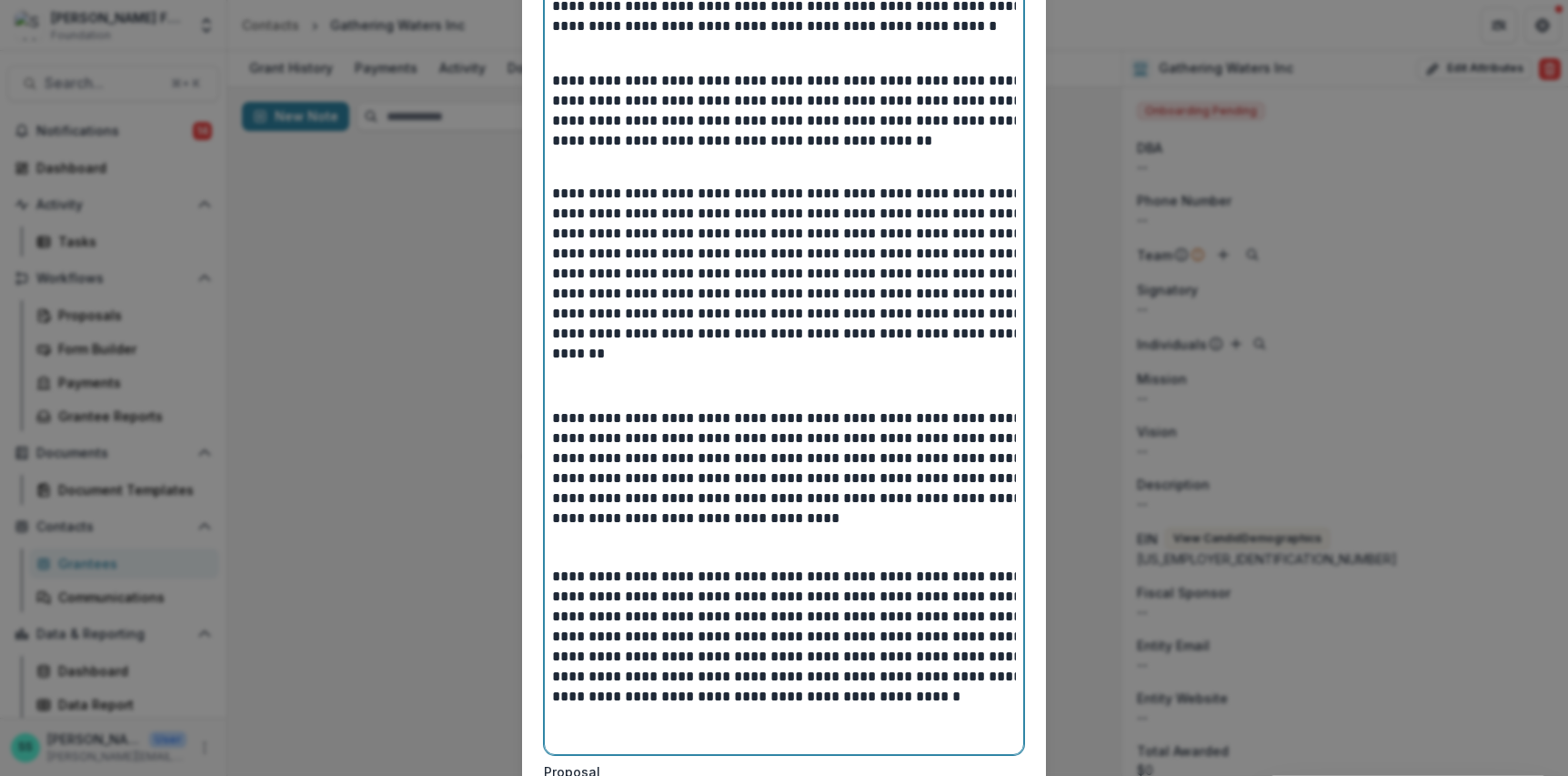
drag, startPoint x: 523, startPoint y: 254, endPoint x: 541, endPoint y: 236, distance: 25.5
click at [552, 252] on div "**********" at bounding box center [784, 151] width 464 height 1193
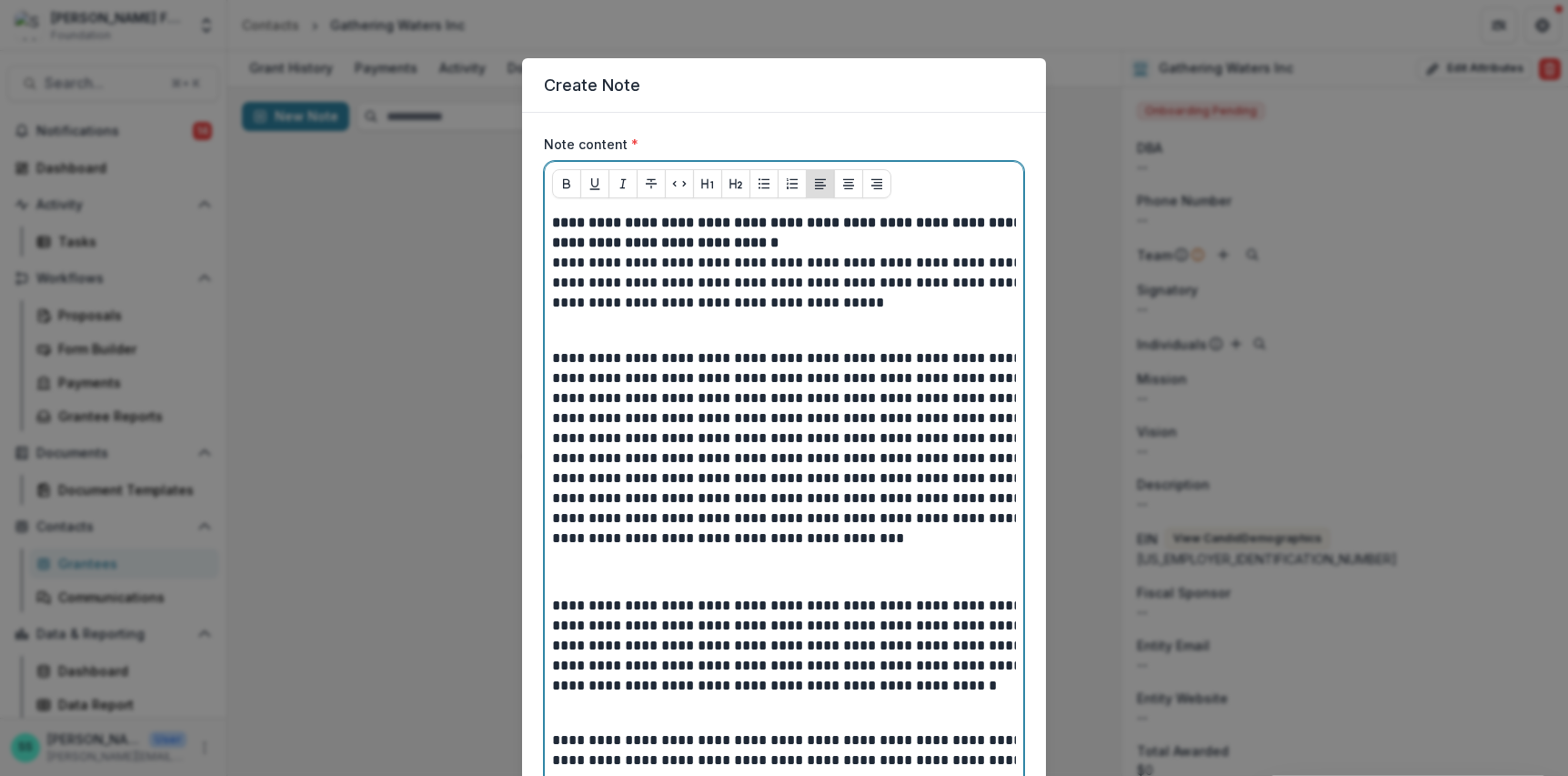
click at [552, 249] on strong "**********" at bounding box center [806, 232] width 510 height 34
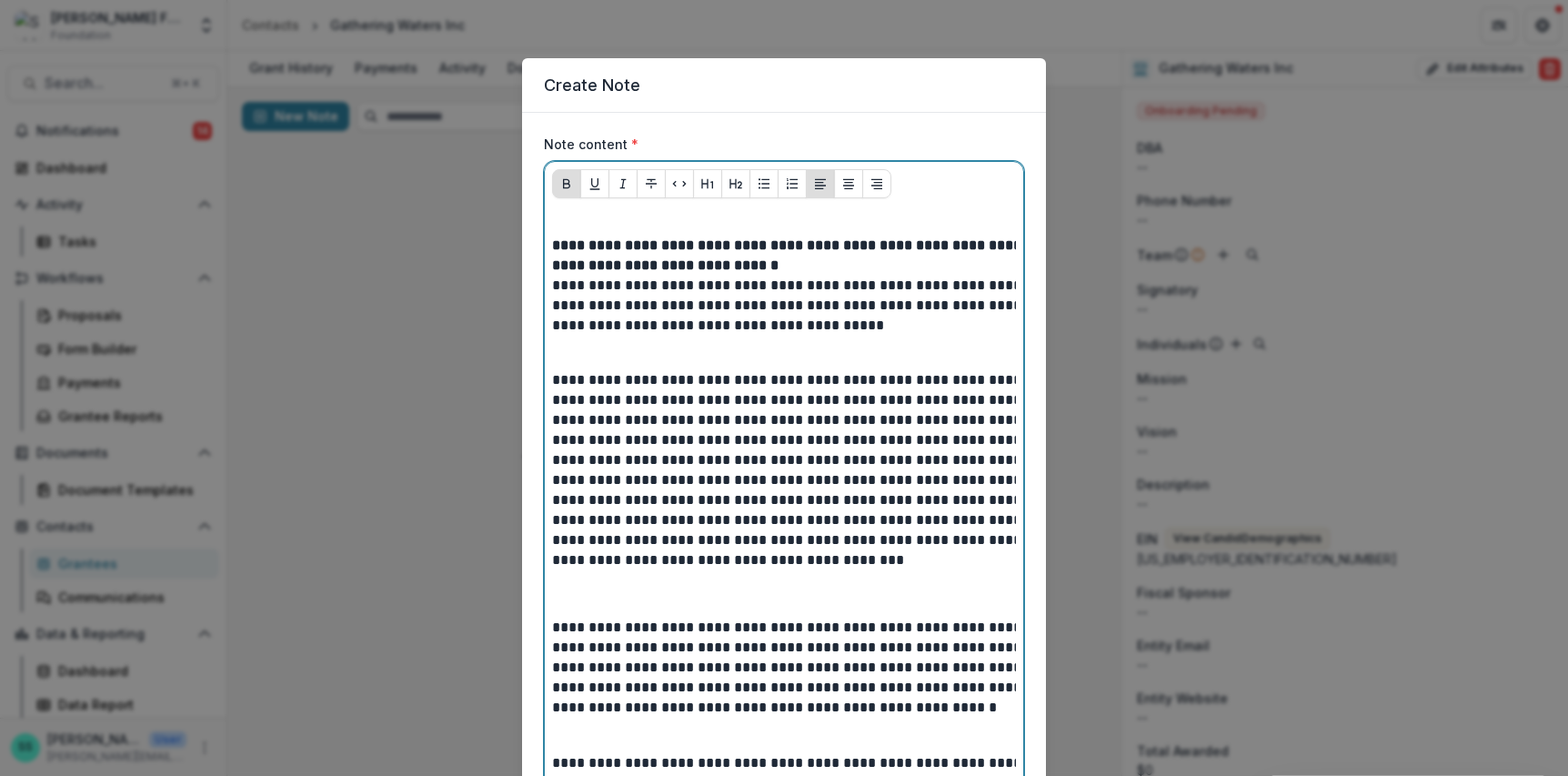
scroll to position [994, 0]
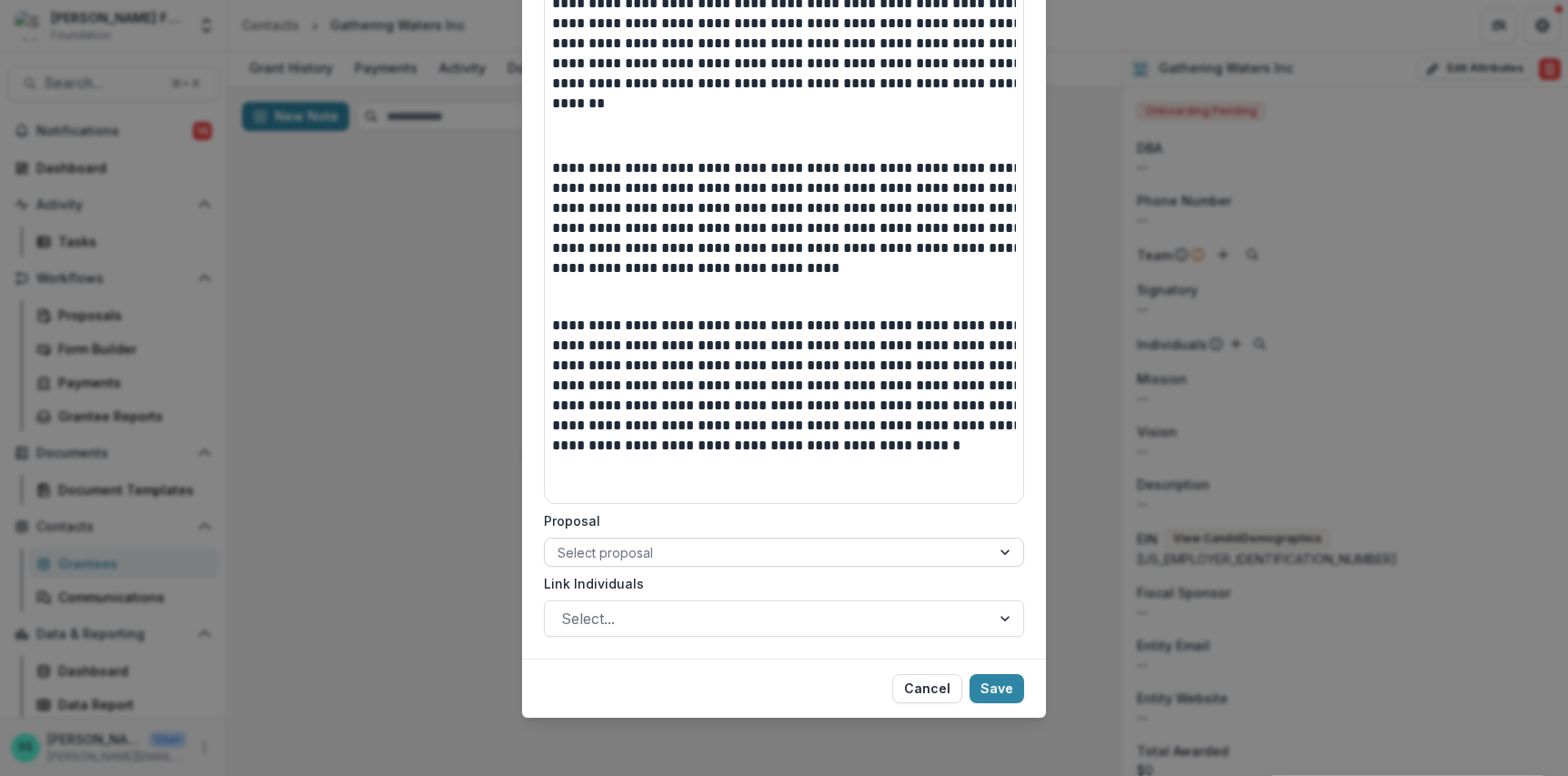
click at [578, 541] on div at bounding box center [767, 553] width 420 height 22
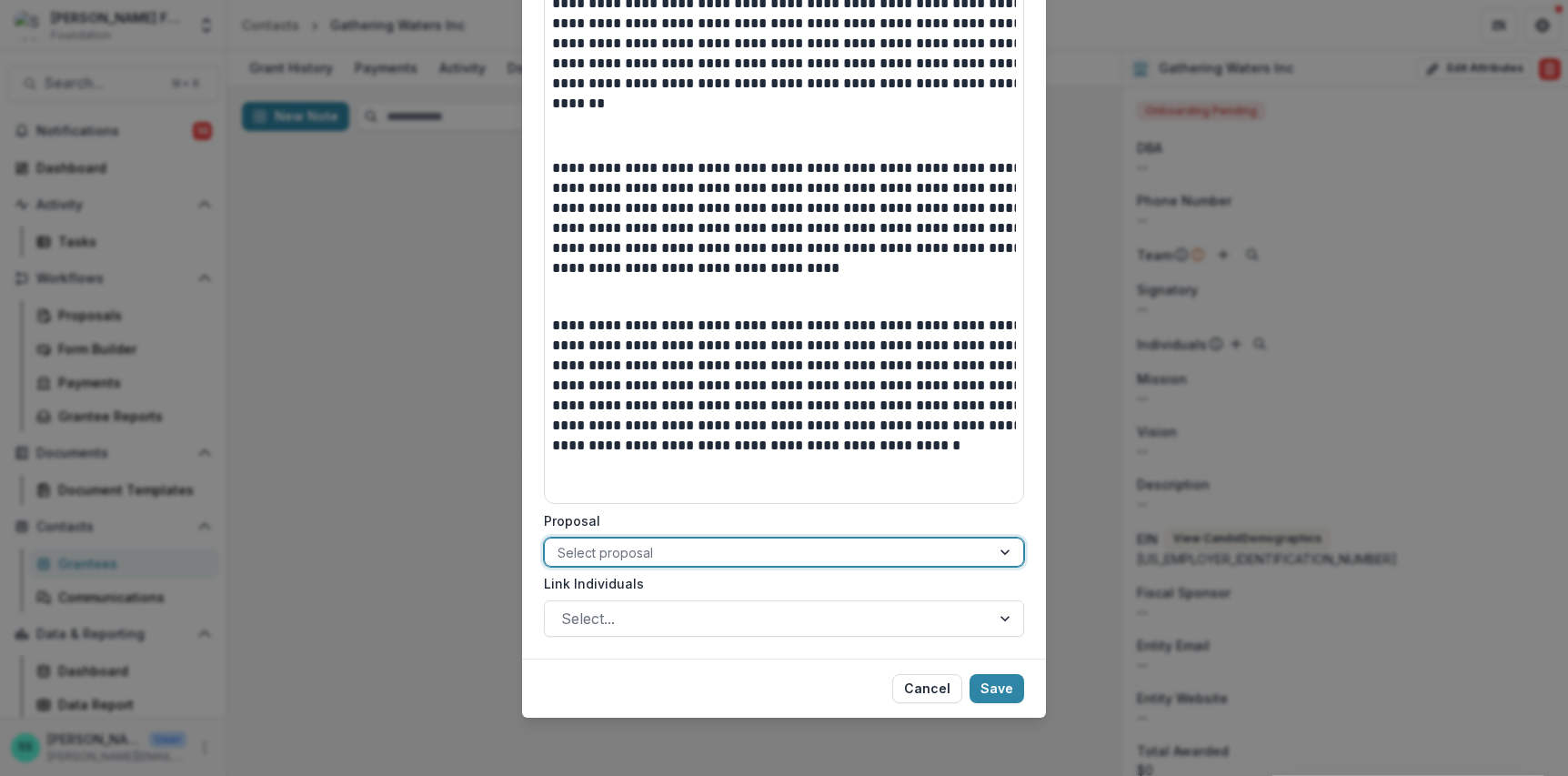
click at [578, 541] on div at bounding box center [767, 553] width 420 height 22
click at [568, 606] on div at bounding box center [768, 618] width 413 height 25
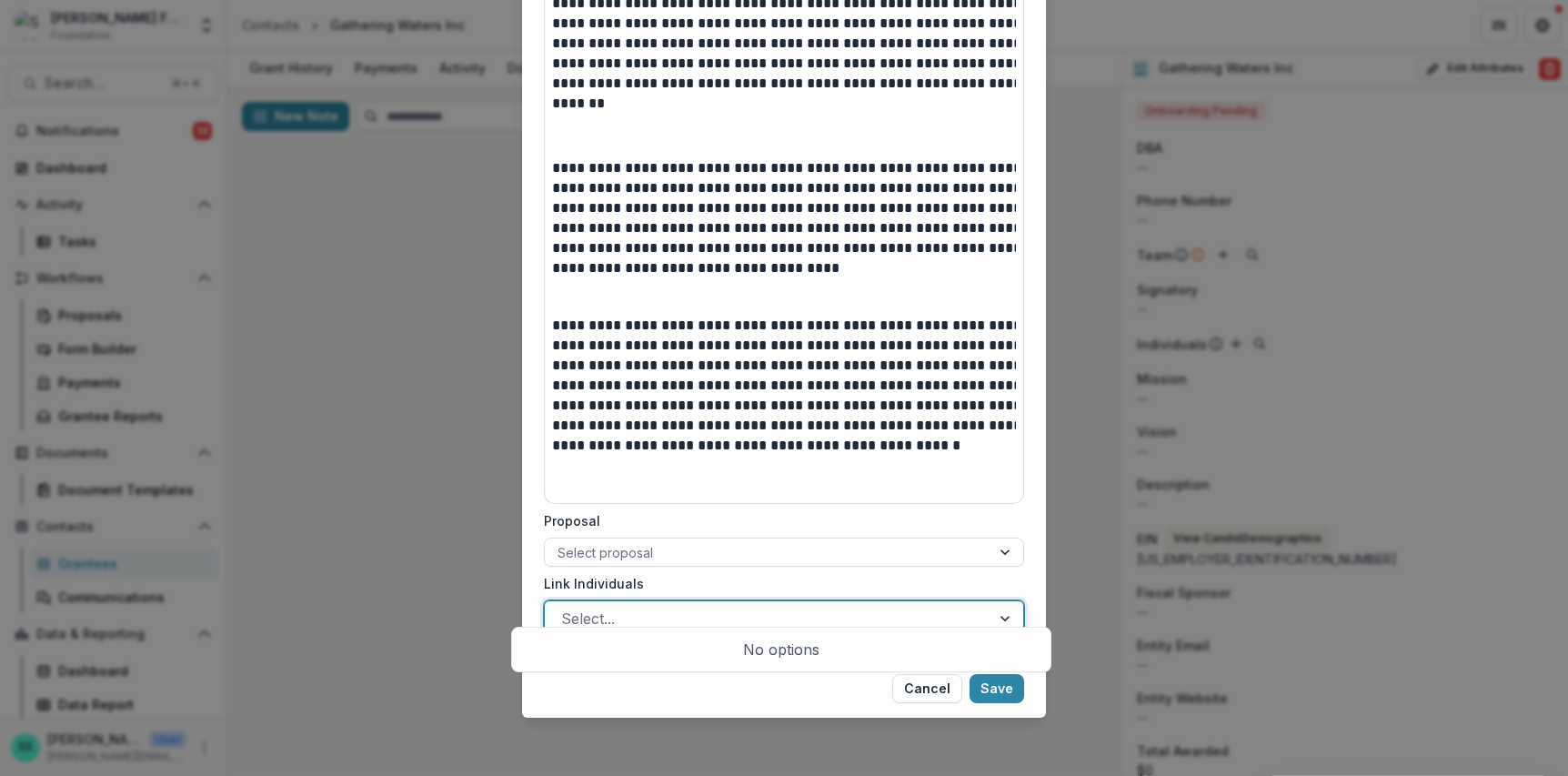
click at [570, 606] on div at bounding box center [768, 618] width 413 height 25
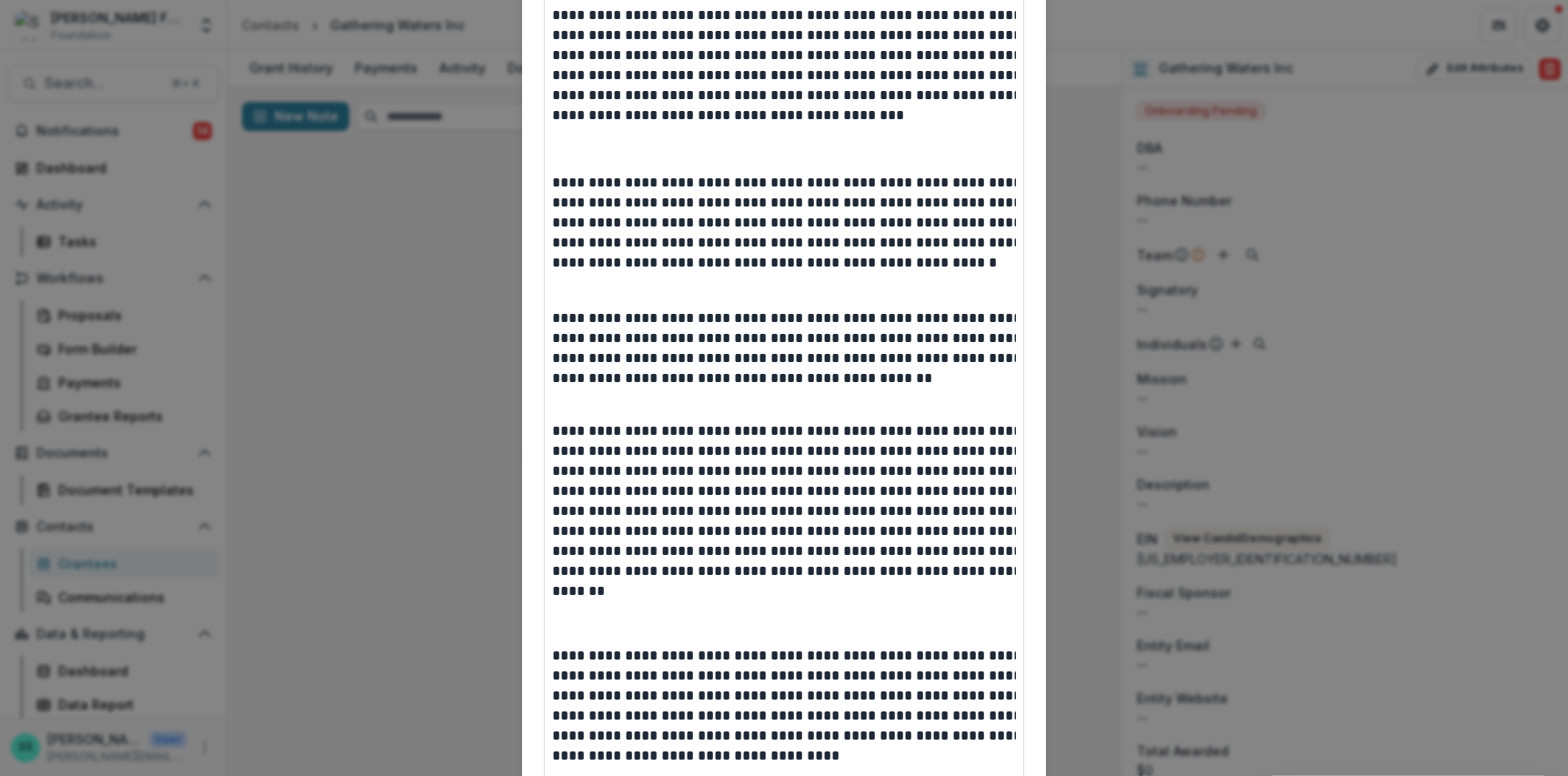
scroll to position [0, 0]
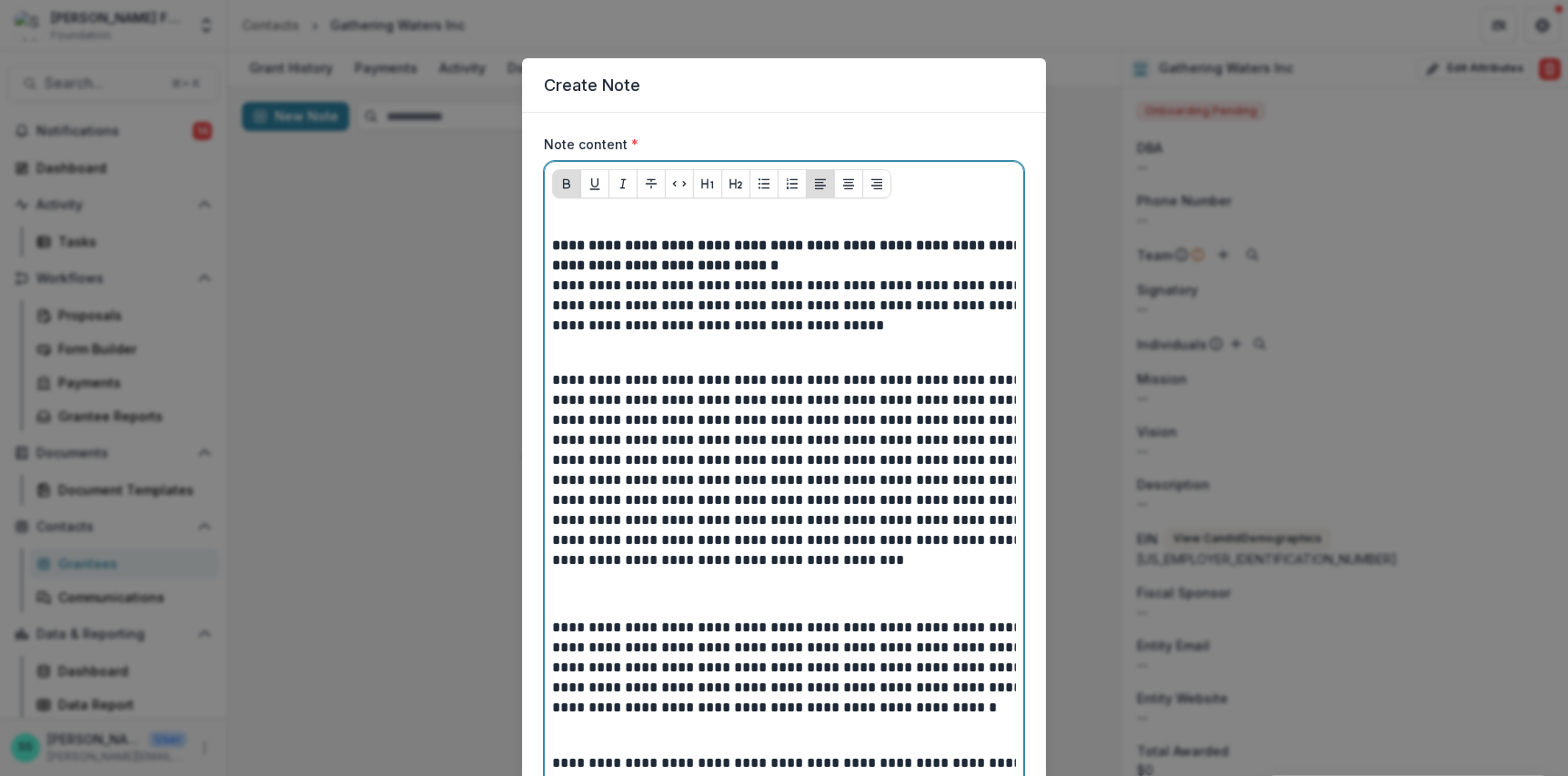
click at [552, 236] on p at bounding box center [813, 224] width 522 height 22
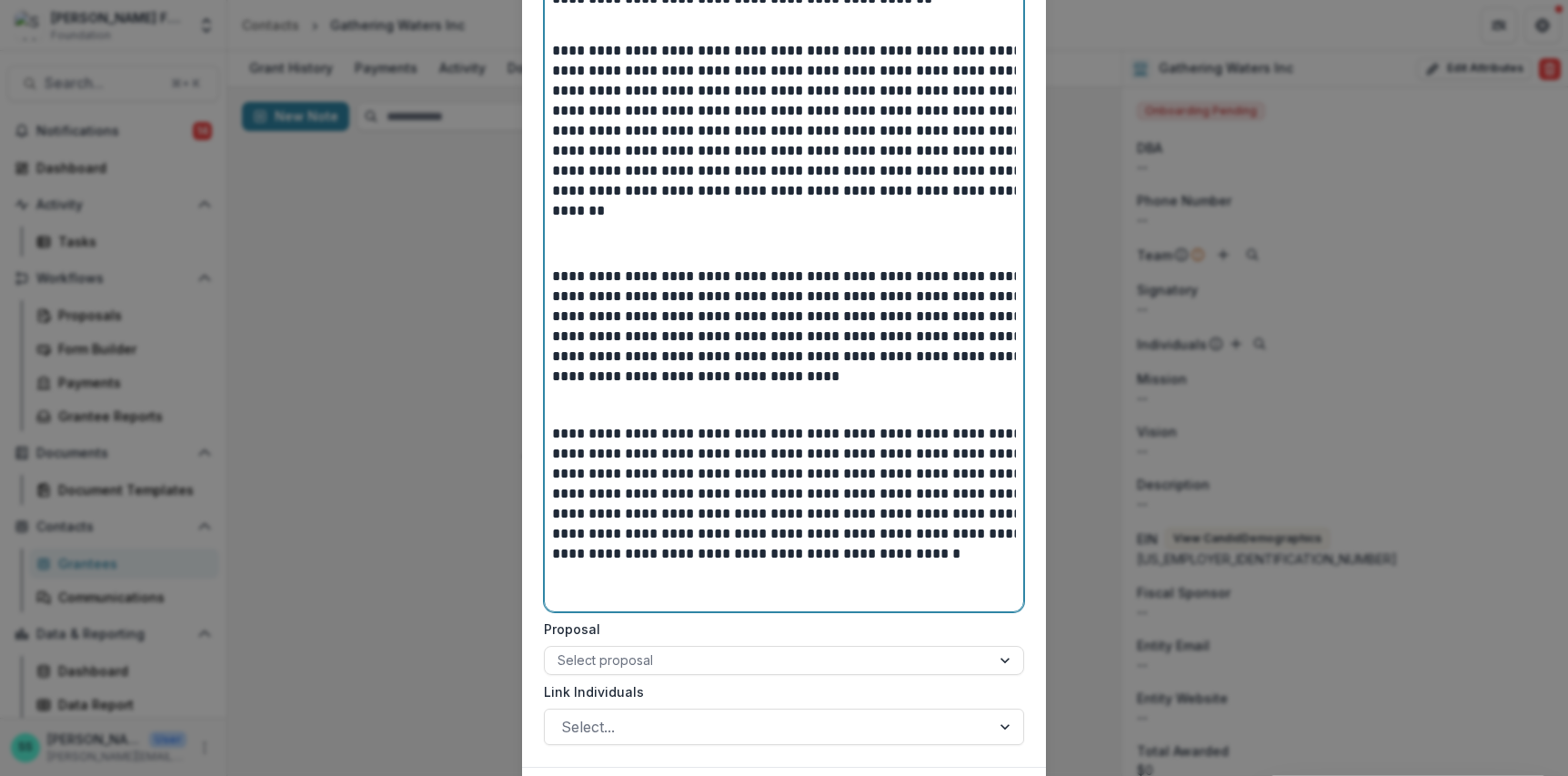
scroll to position [1061, 0]
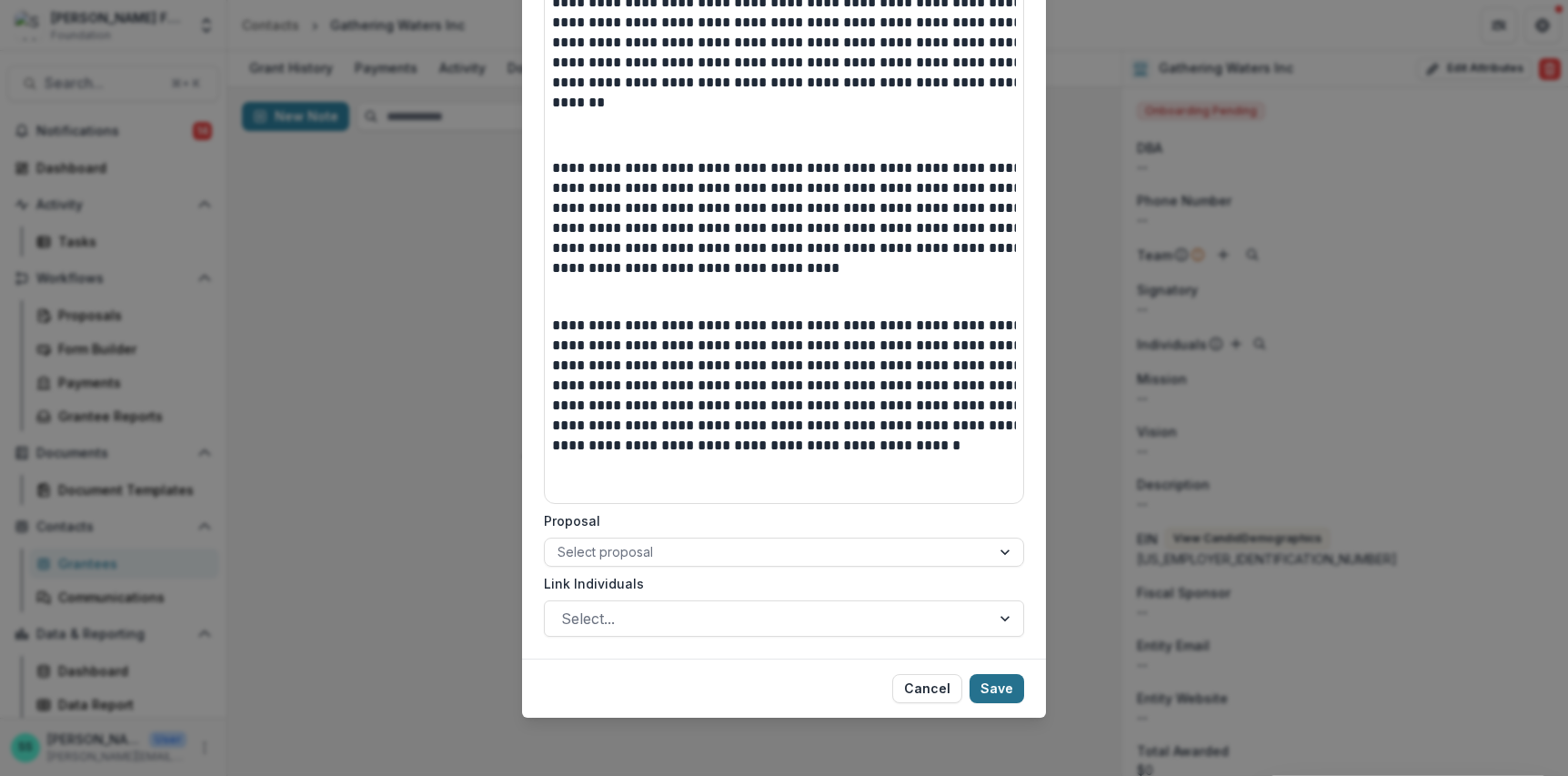
click at [1024, 674] on button "Save" at bounding box center [997, 688] width 54 height 29
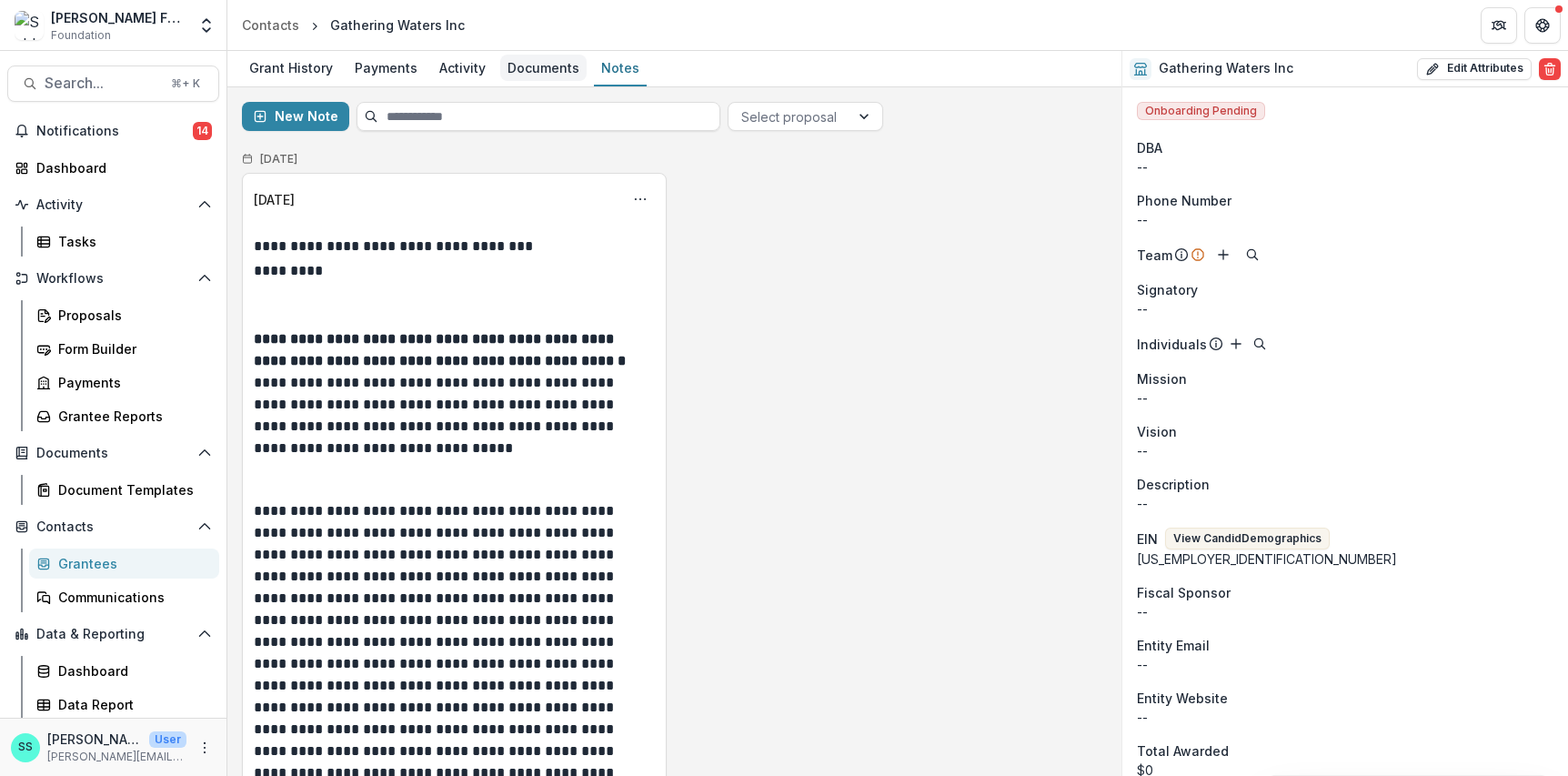
click at [572, 69] on div "Documents" at bounding box center [543, 67] width 86 height 26
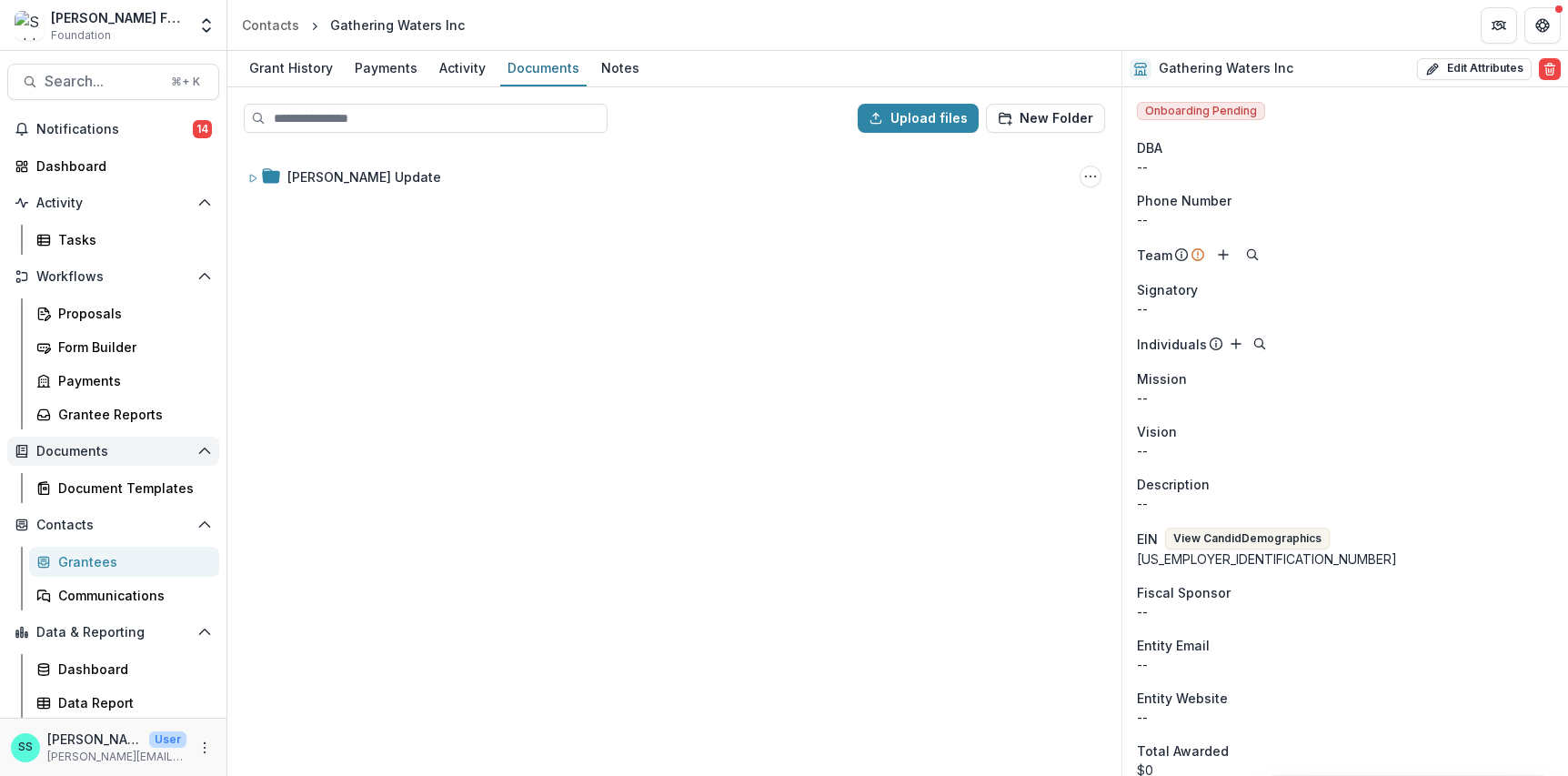
scroll to position [114, 0]
click at [90, 552] on div "Grantees" at bounding box center [131, 561] width 147 height 19
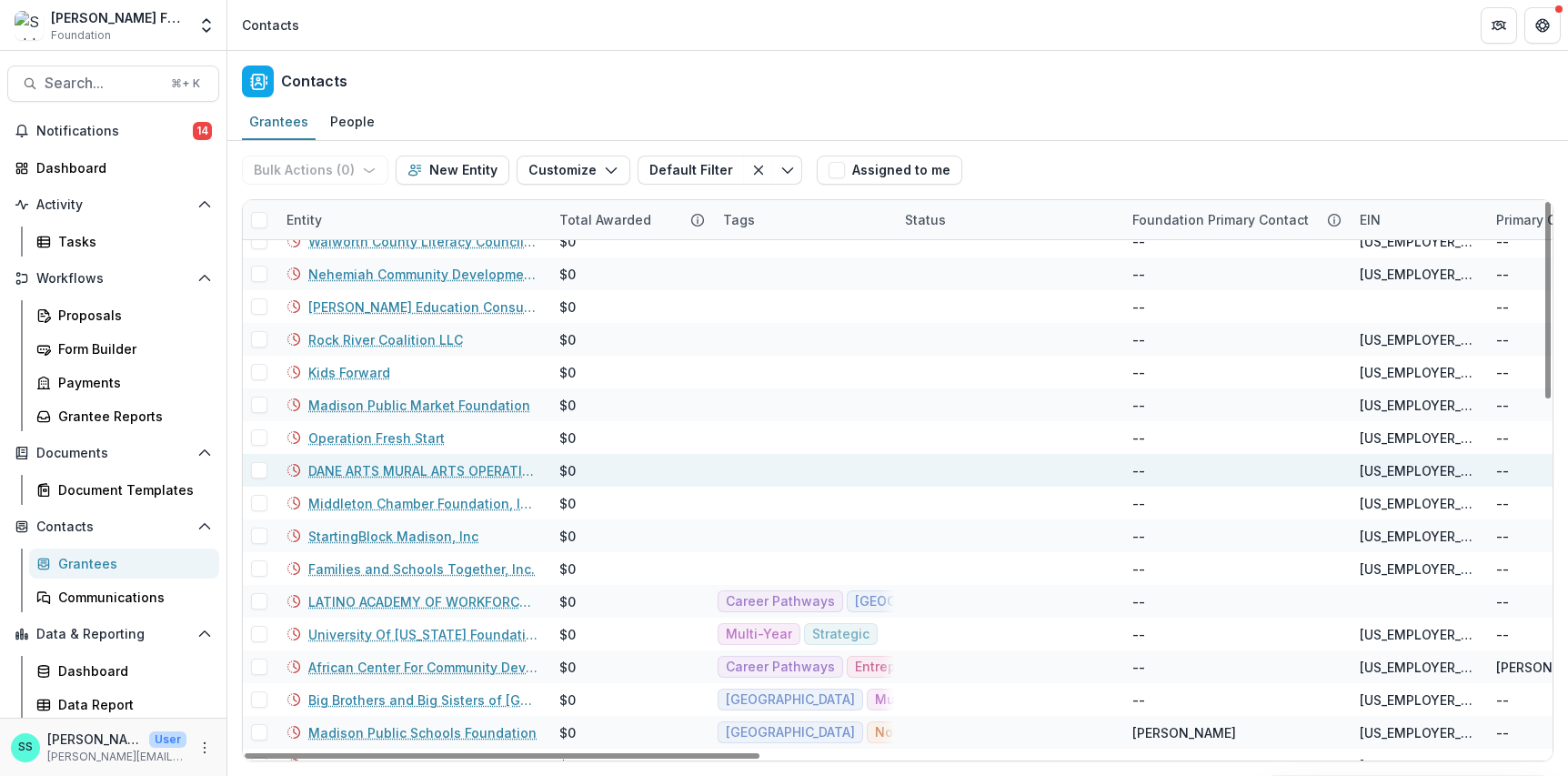
scroll to position [969, 0]
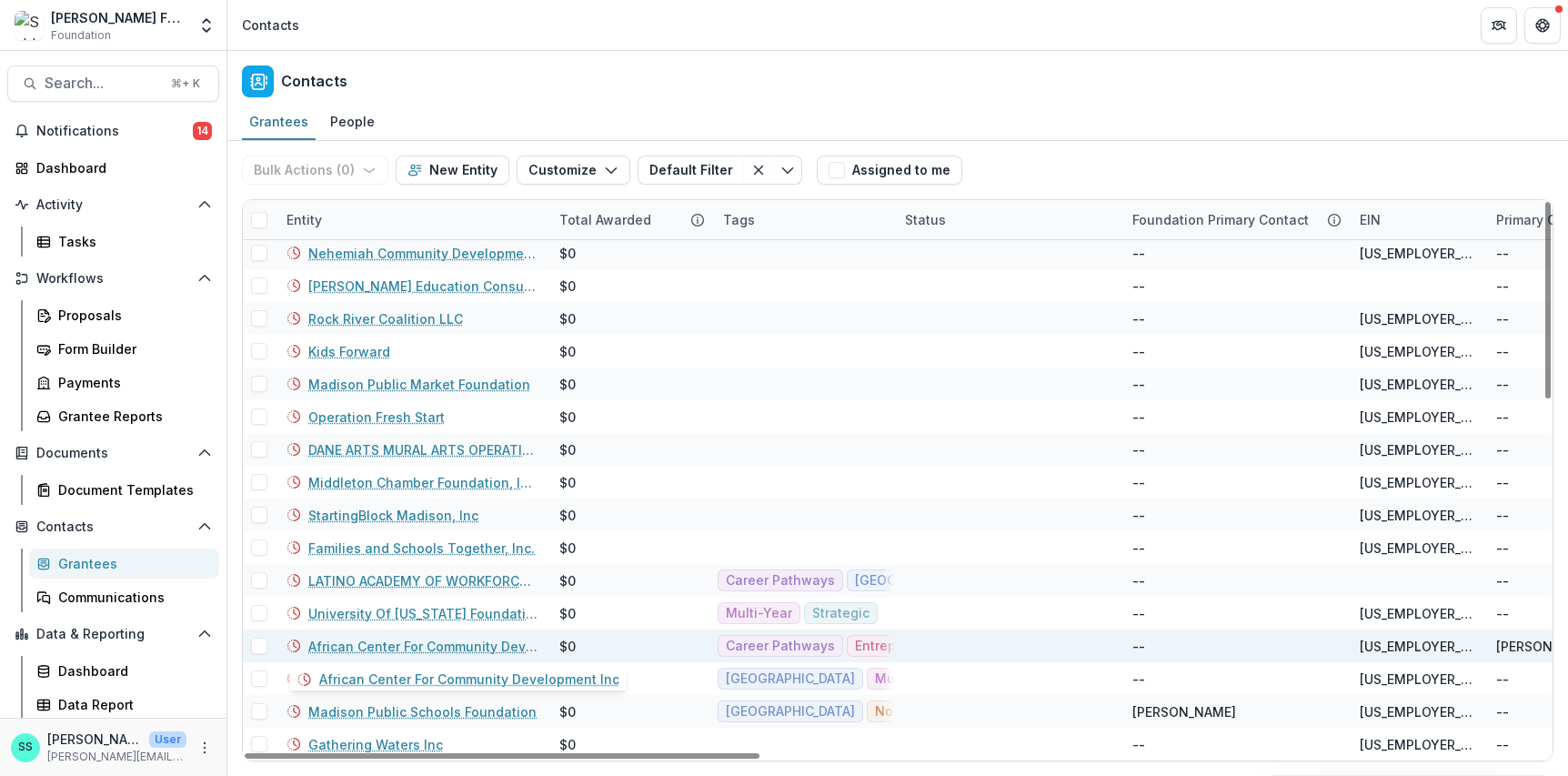
click at [381, 642] on link "African Center For Community Development Inc" at bounding box center [423, 646] width 229 height 19
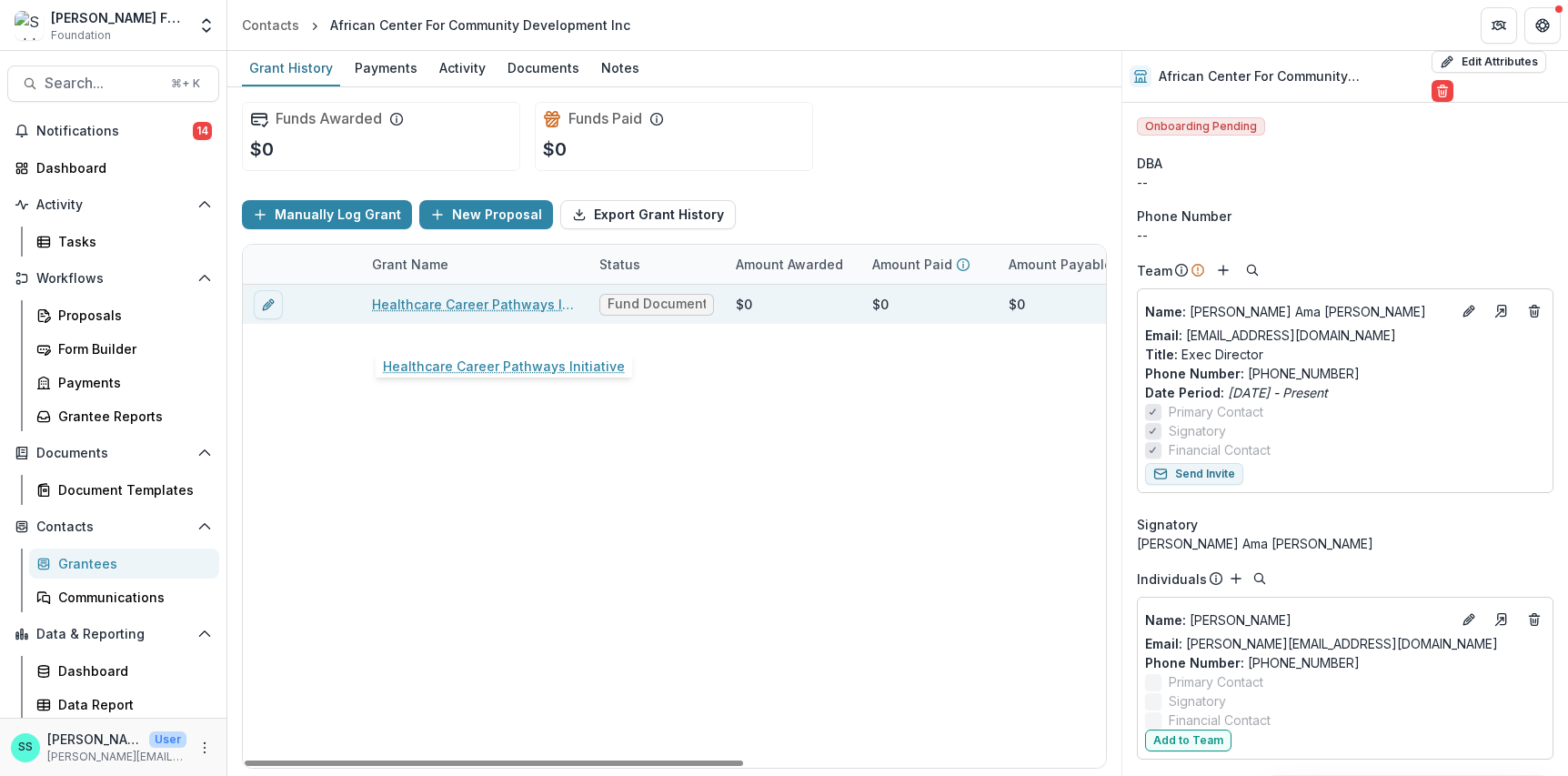
click at [439, 314] on link "Healthcare Career Pathways Initiative" at bounding box center [475, 304] width 206 height 19
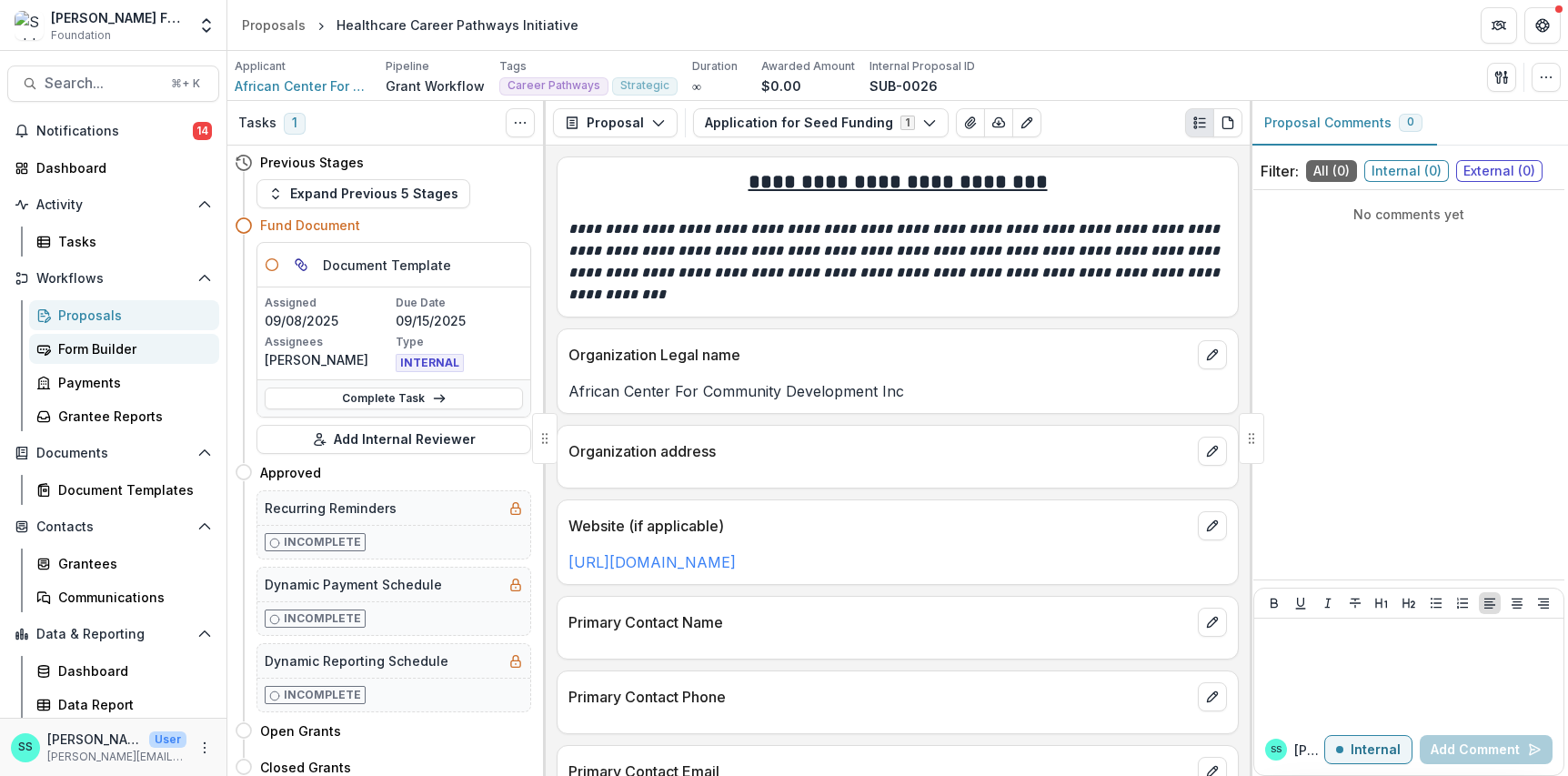
click at [93, 358] on div "Form Builder" at bounding box center [131, 349] width 147 height 19
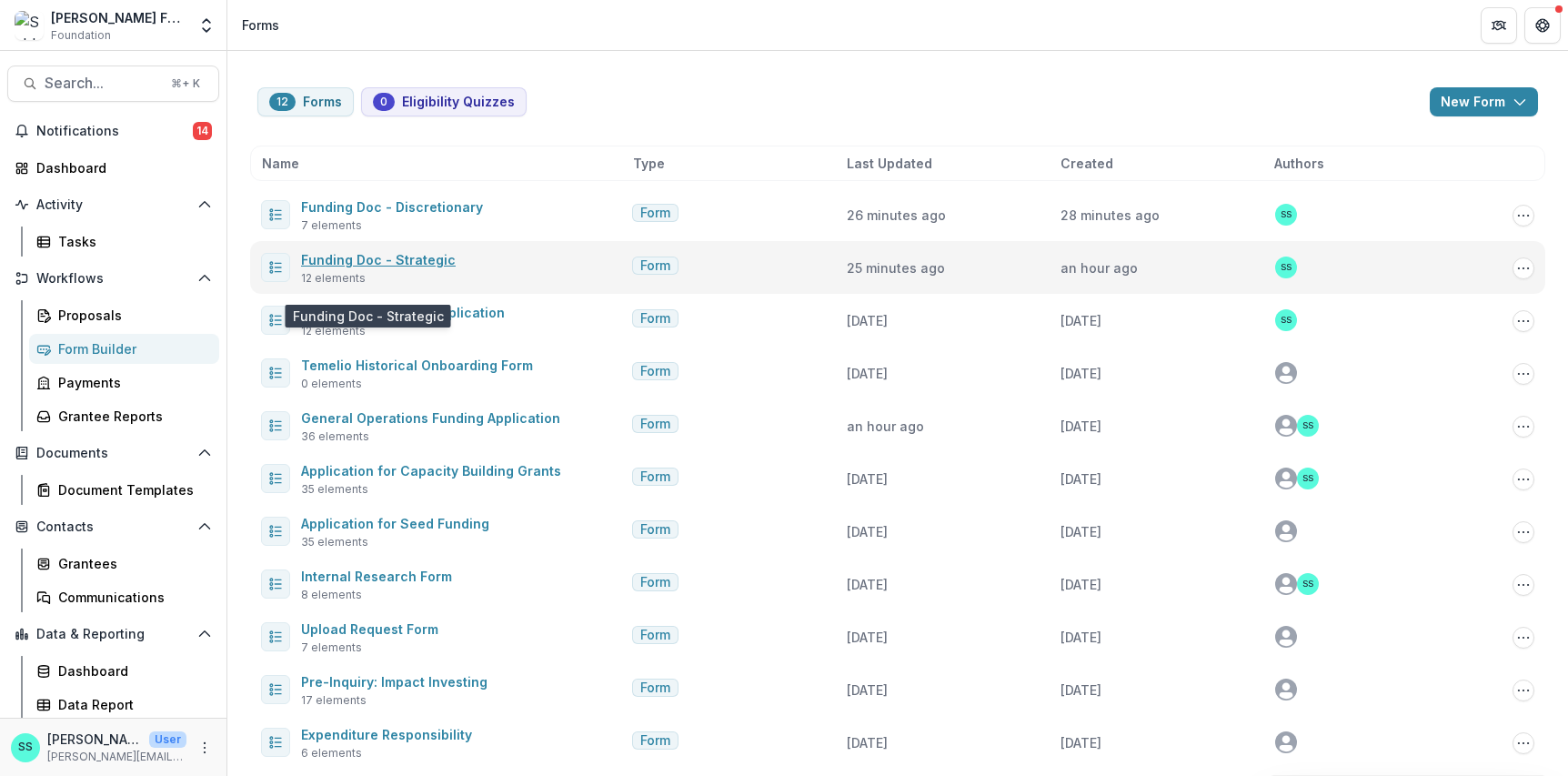
click at [420, 267] on link "Funding Doc - Strategic" at bounding box center [378, 259] width 154 height 16
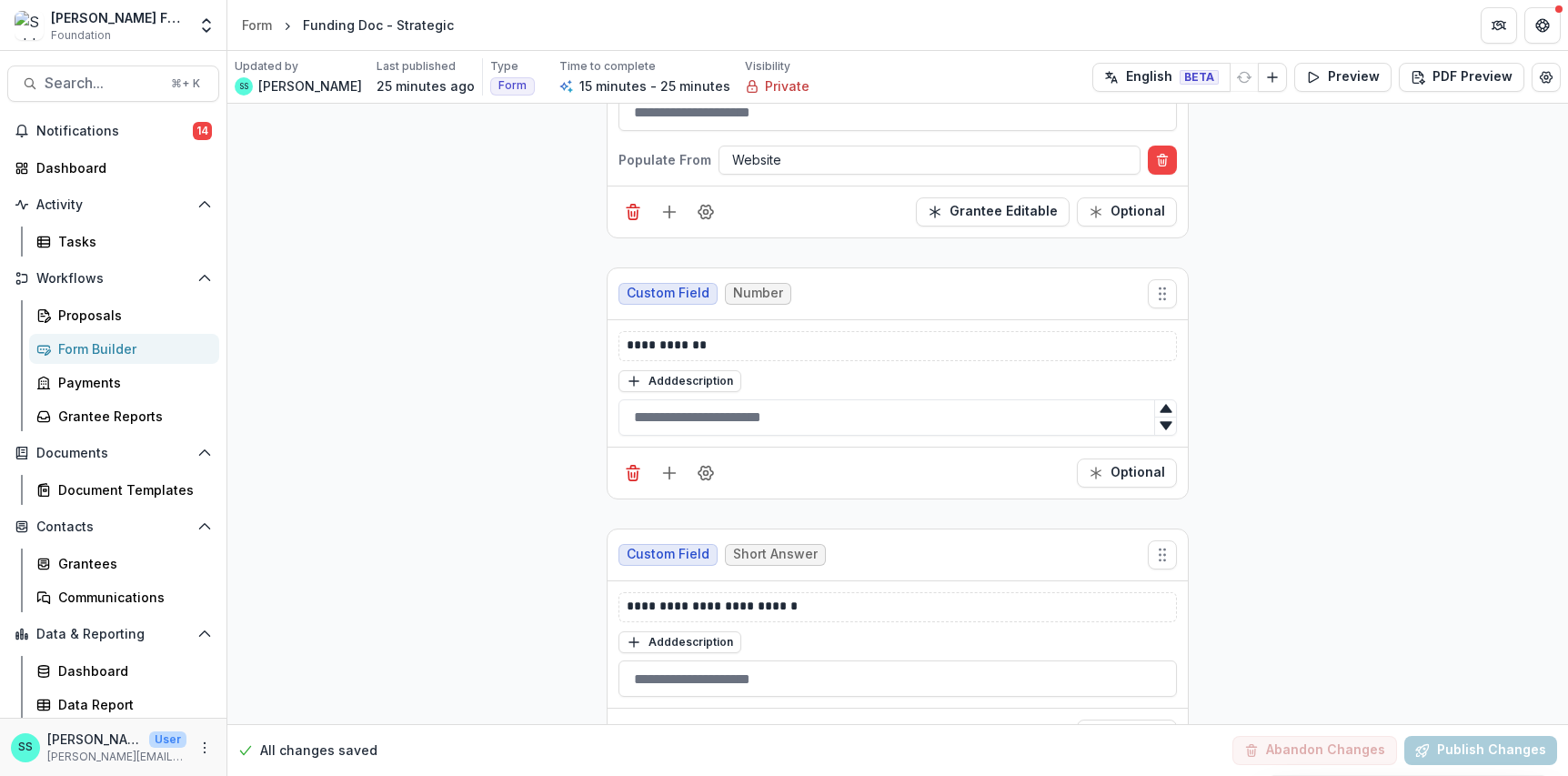
scroll to position [757, 0]
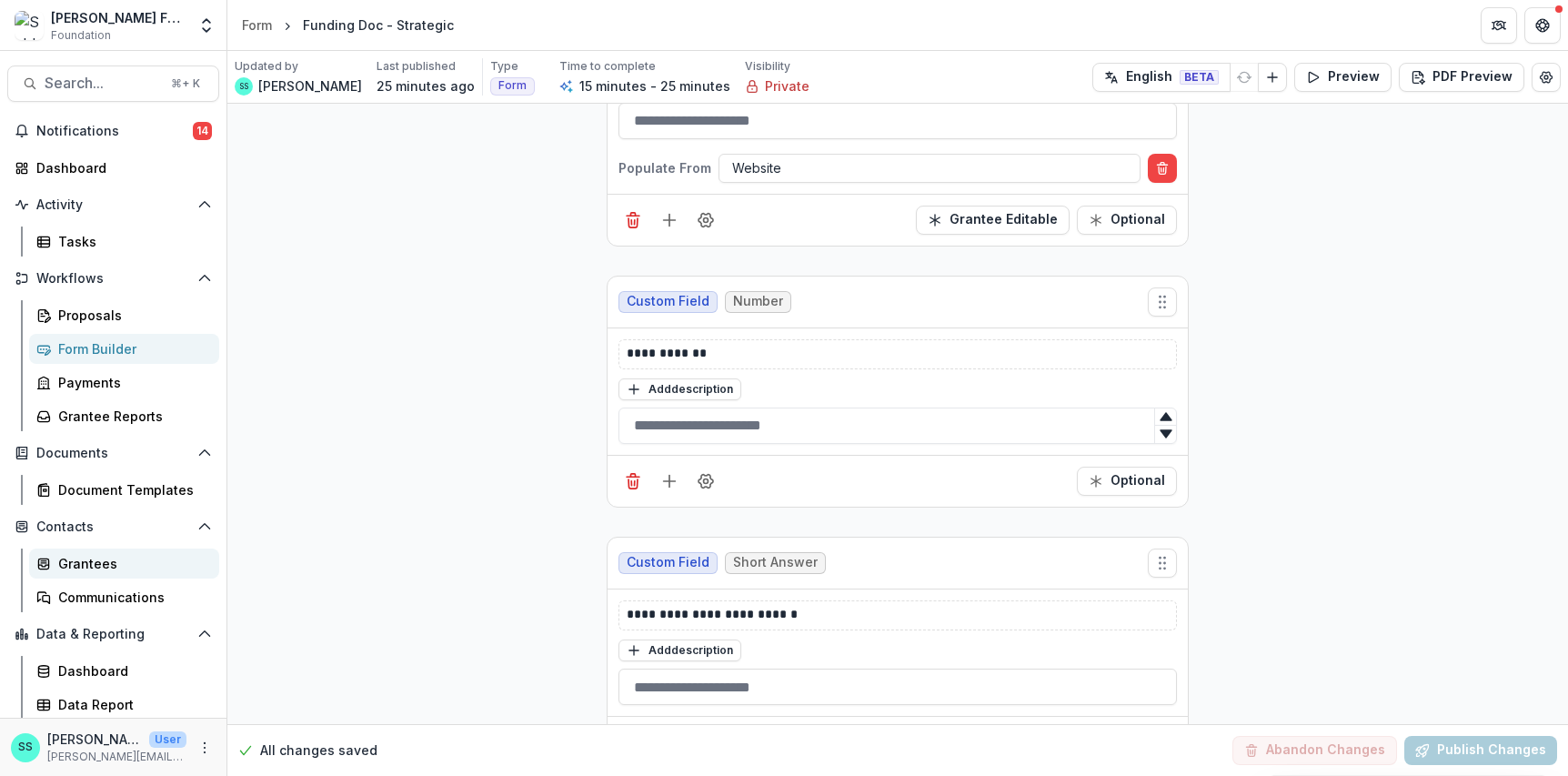
click at [108, 573] on div "Grantees" at bounding box center [131, 563] width 147 height 19
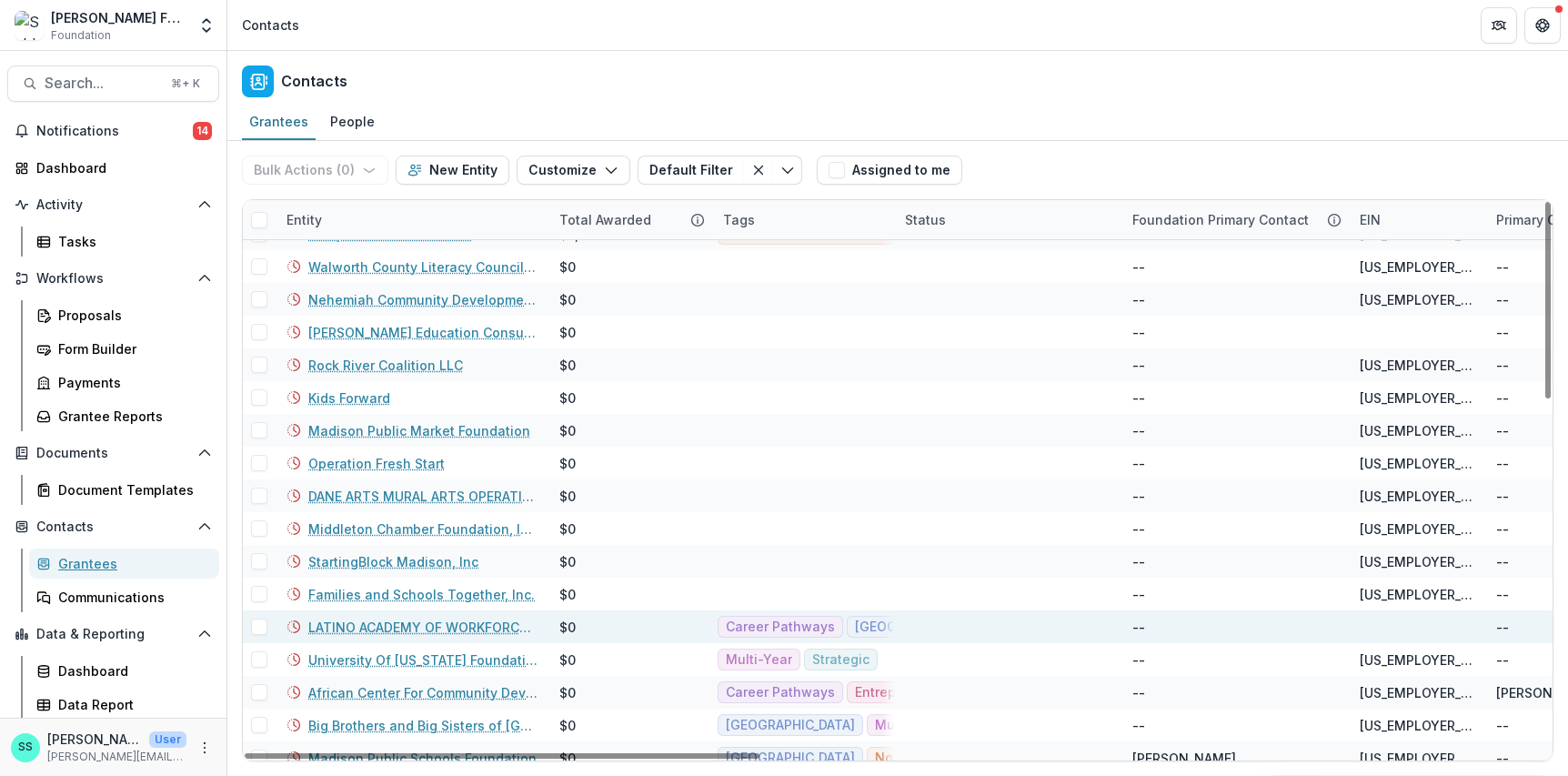
scroll to position [969, 0]
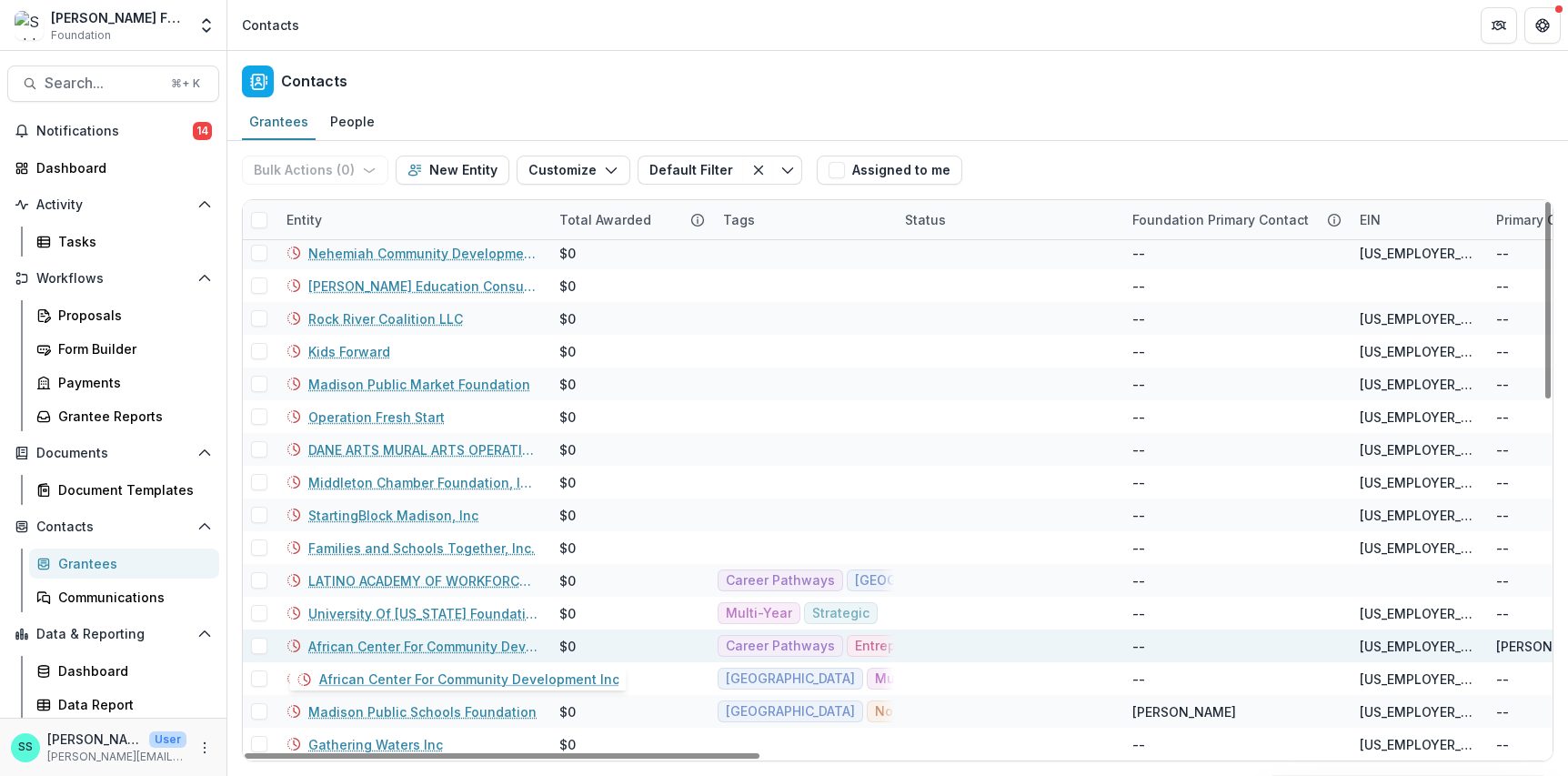
click at [379, 639] on link "African Center For Community Development Inc" at bounding box center [423, 646] width 229 height 19
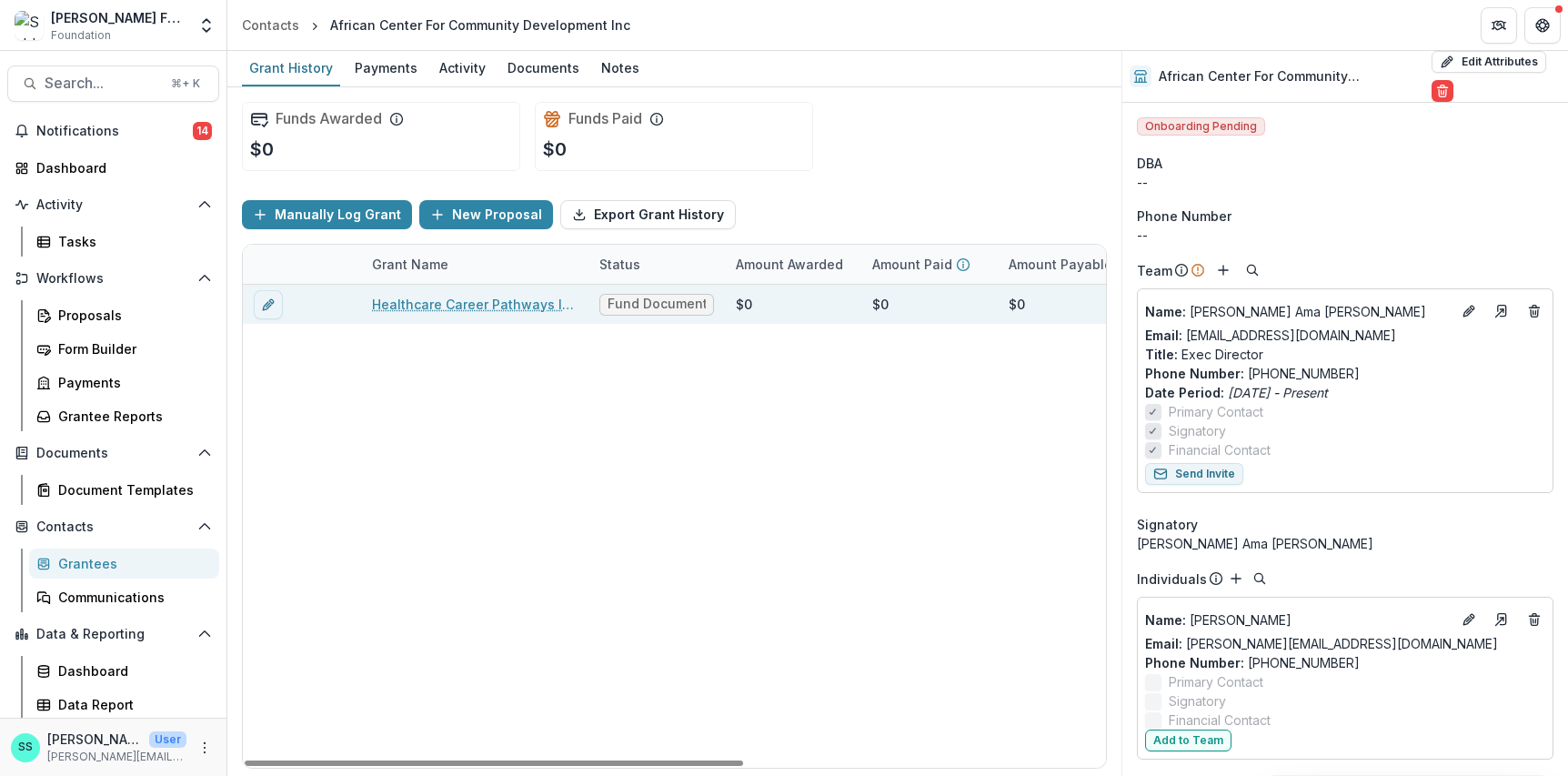
click at [445, 314] on link "Healthcare Career Pathways Initiative" at bounding box center [475, 304] width 206 height 19
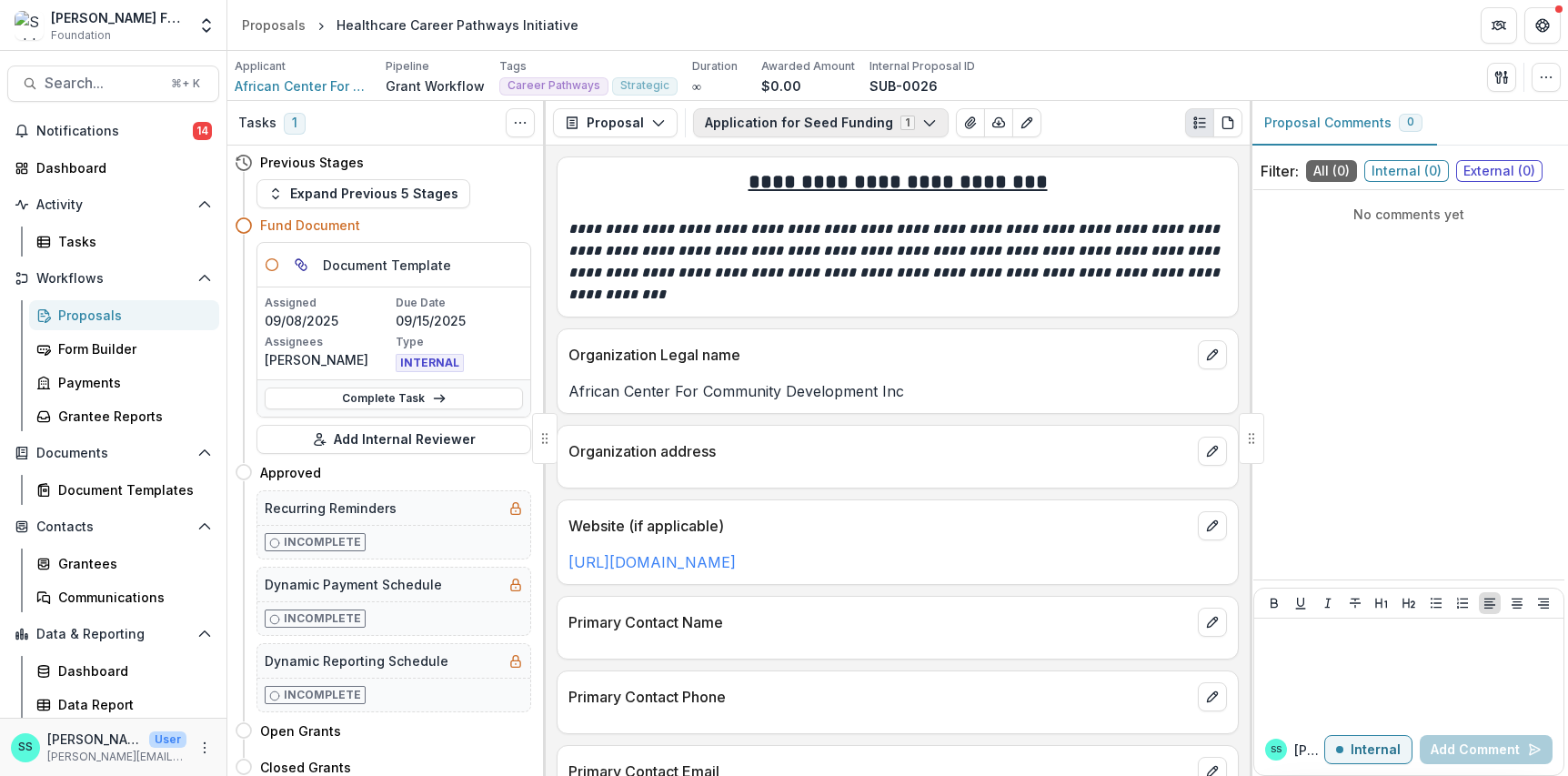
click at [937, 130] on icon "button" at bounding box center [929, 123] width 15 height 15
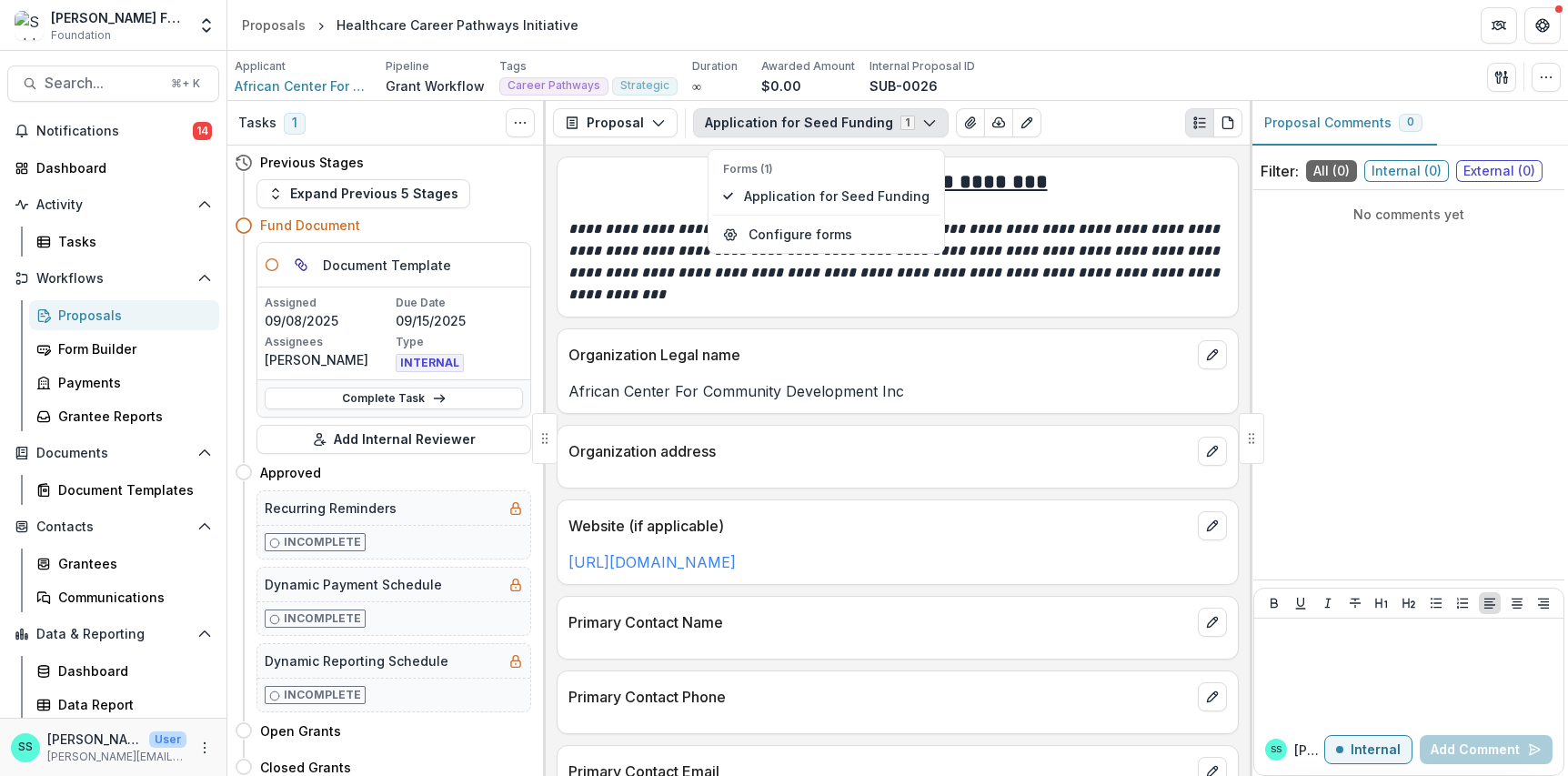
click at [937, 130] on icon "button" at bounding box center [929, 123] width 15 height 15
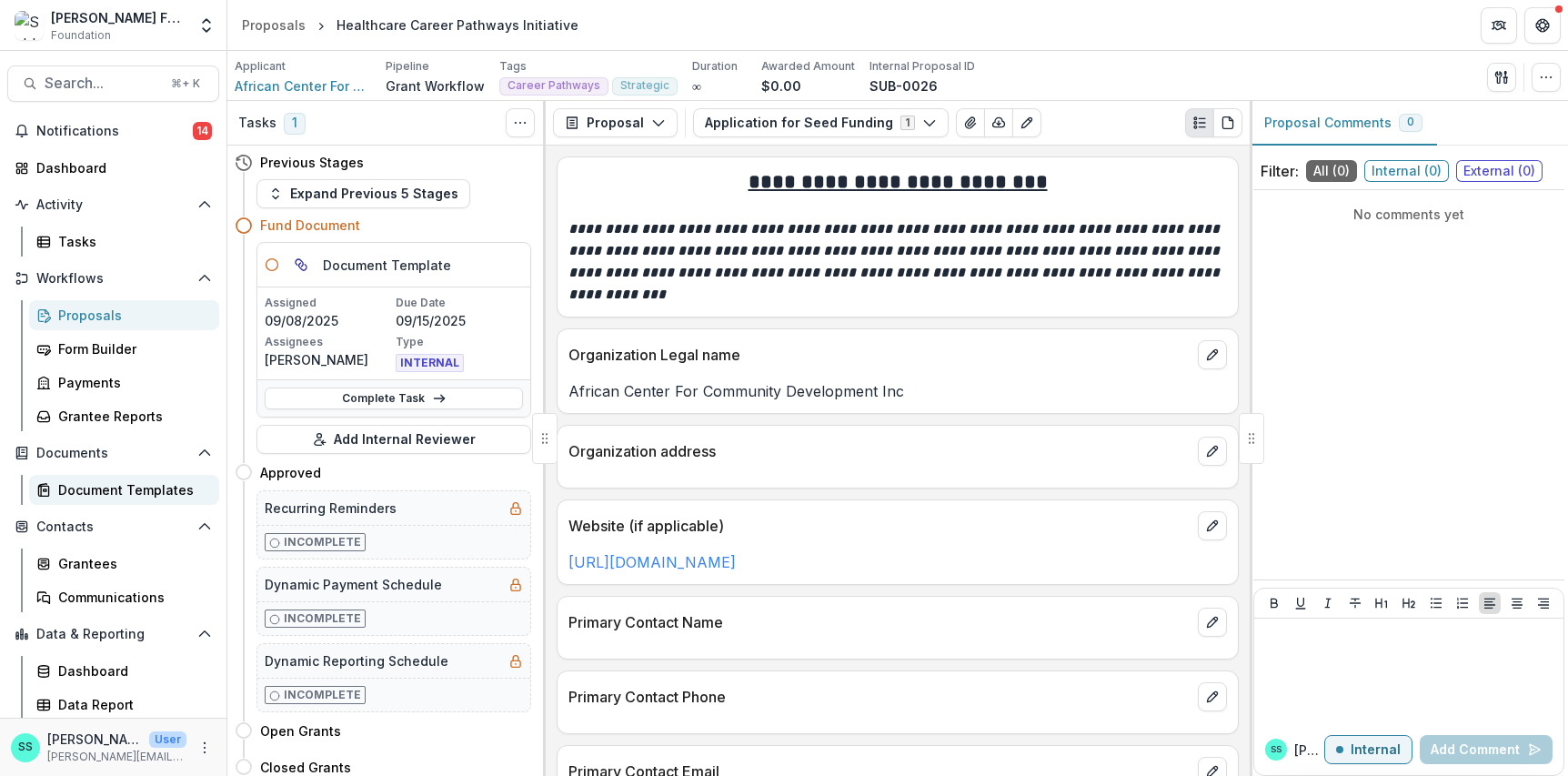
click at [82, 499] on div "Document Templates" at bounding box center [131, 489] width 147 height 19
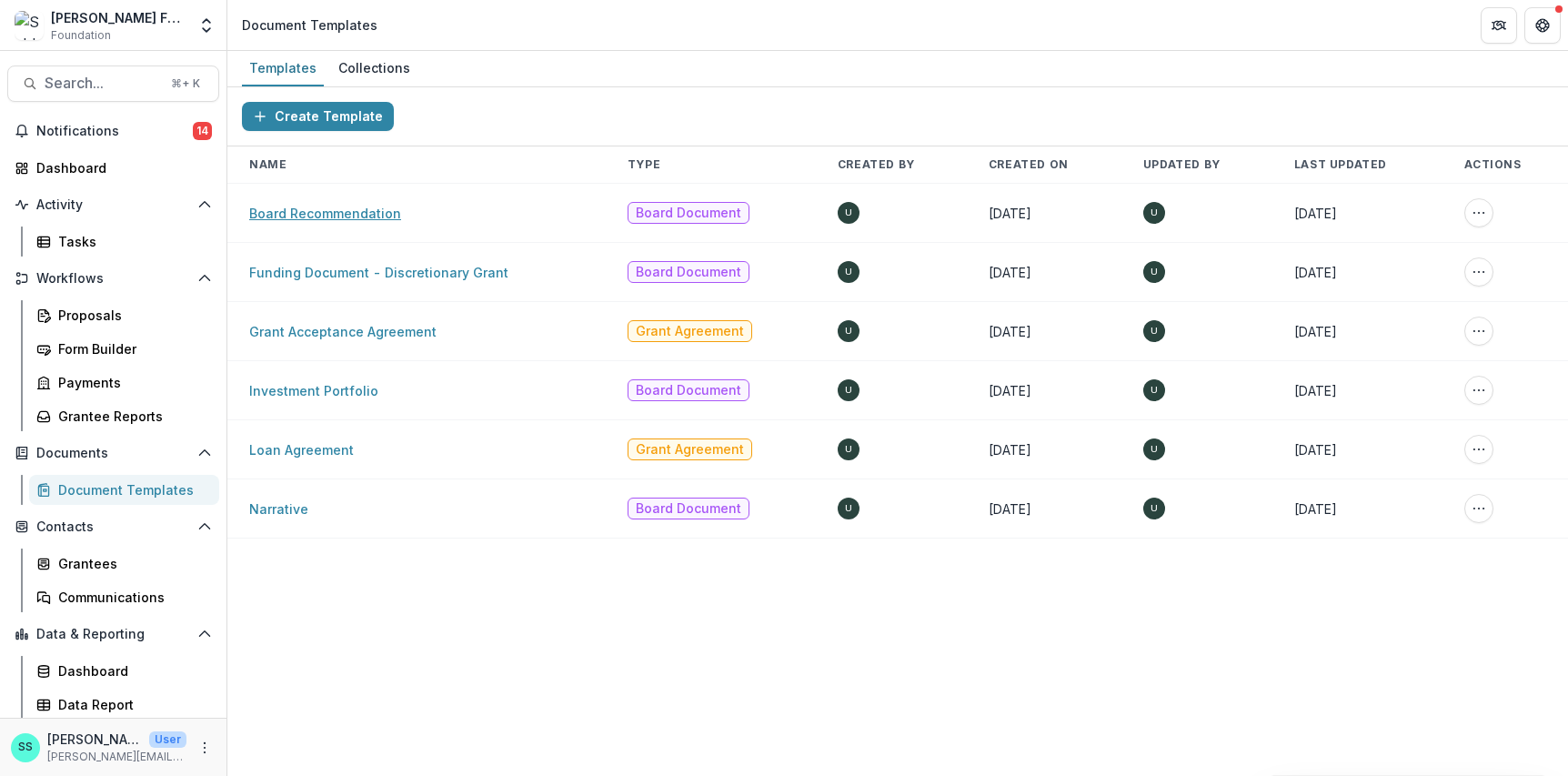
click at [381, 221] on link "Board Recommendation" at bounding box center [324, 213] width 151 height 16
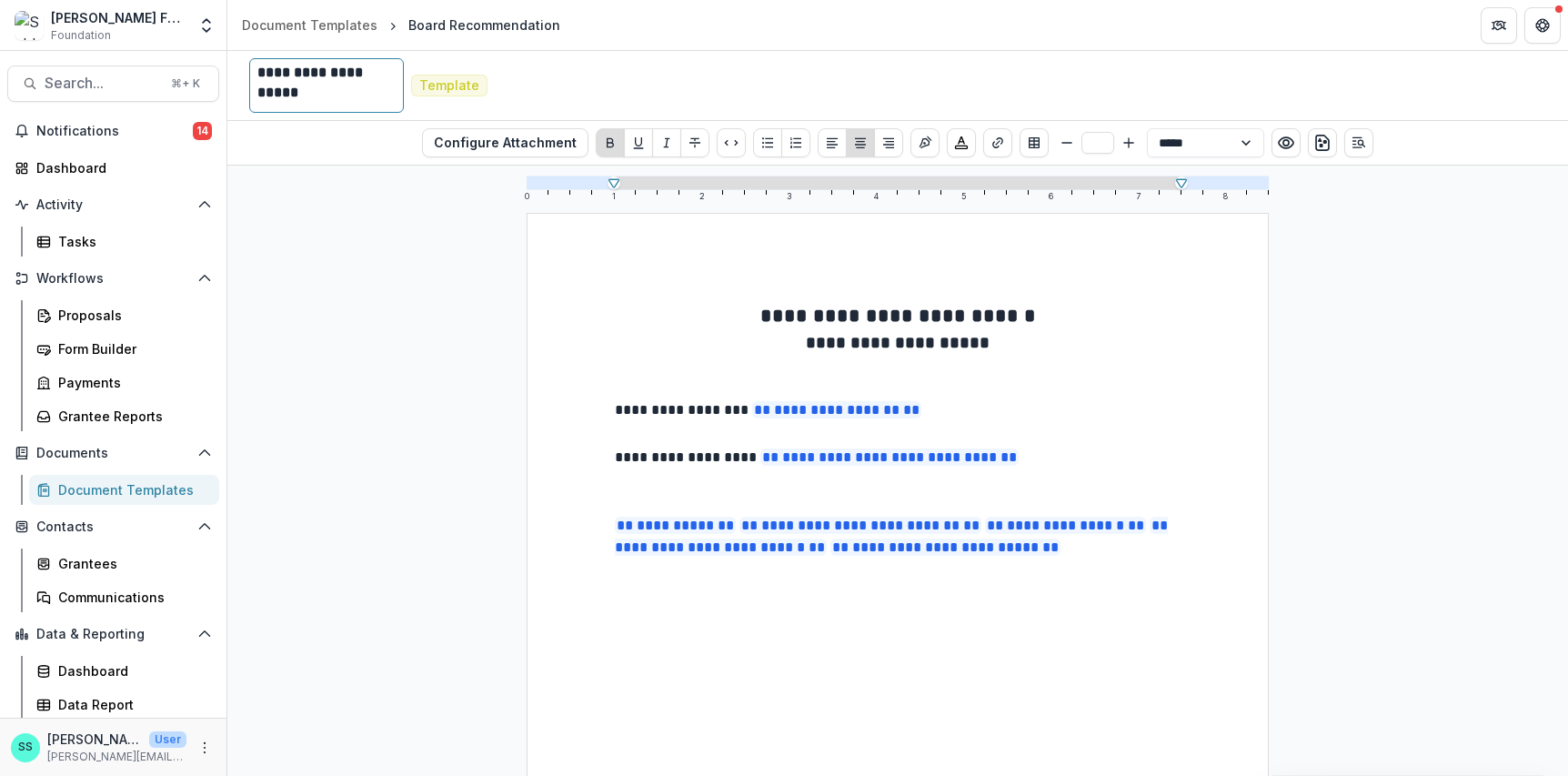
drag, startPoint x: 402, startPoint y: 99, endPoint x: 238, endPoint y: 74, distance: 165.9
click at [238, 74] on div "**********" at bounding box center [507, 85] width 545 height 54
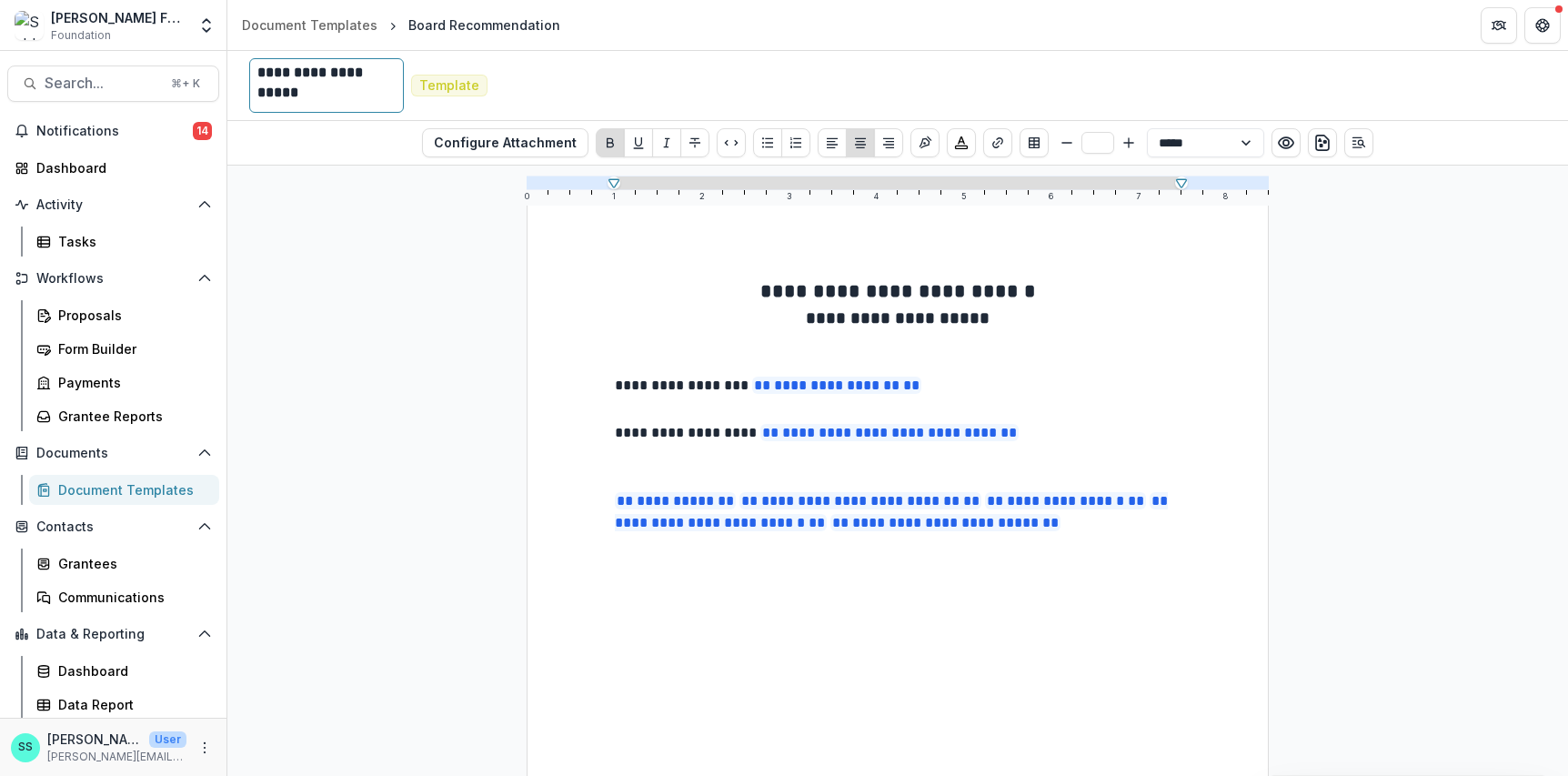
scroll to position [25, 0]
click at [616, 421] on p at bounding box center [897, 410] width 566 height 22
type input "**"
click at [620, 421] on p at bounding box center [897, 410] width 566 height 22
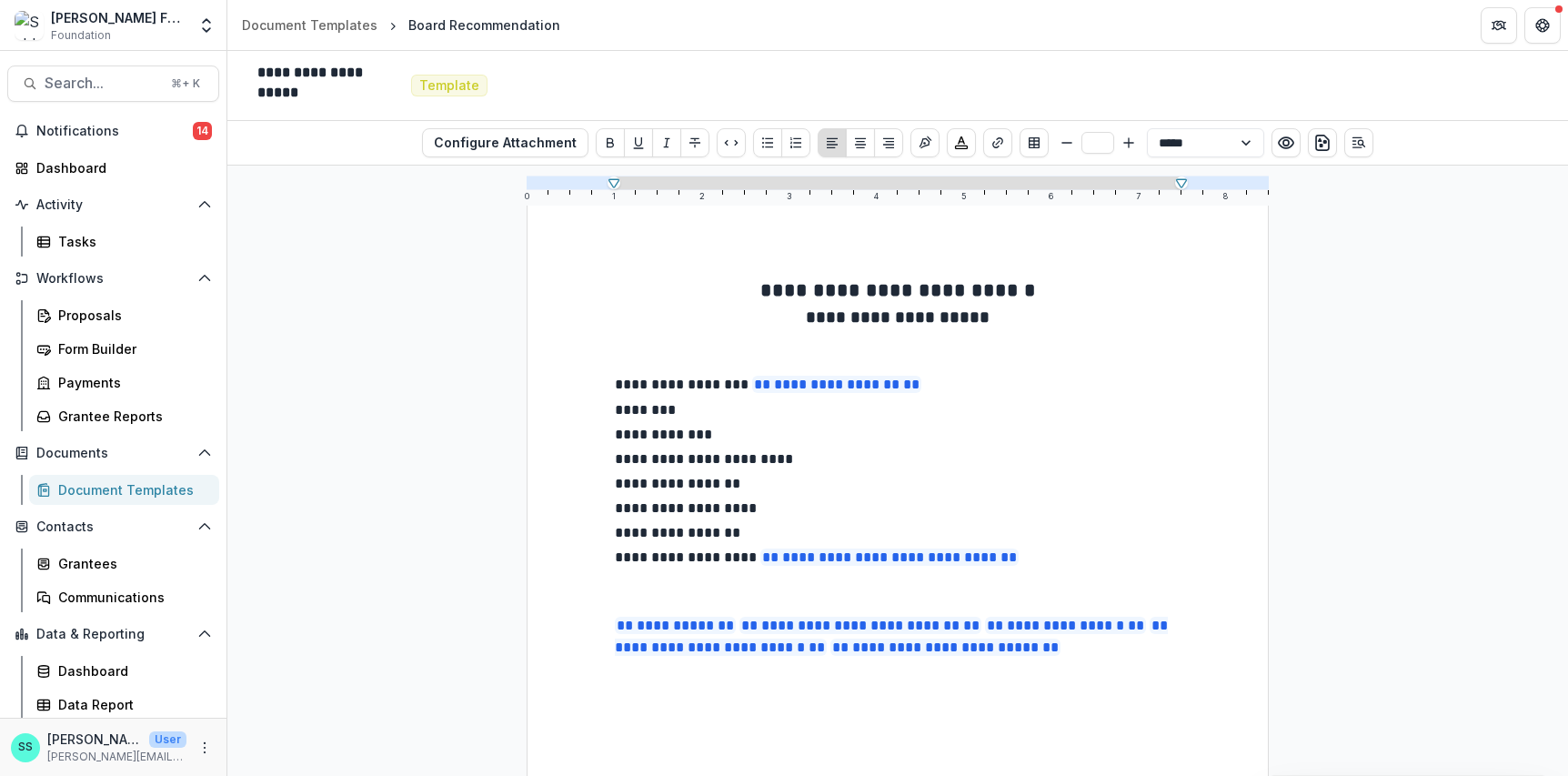
click at [615, 572] on p "**********" at bounding box center [897, 558] width 566 height 25
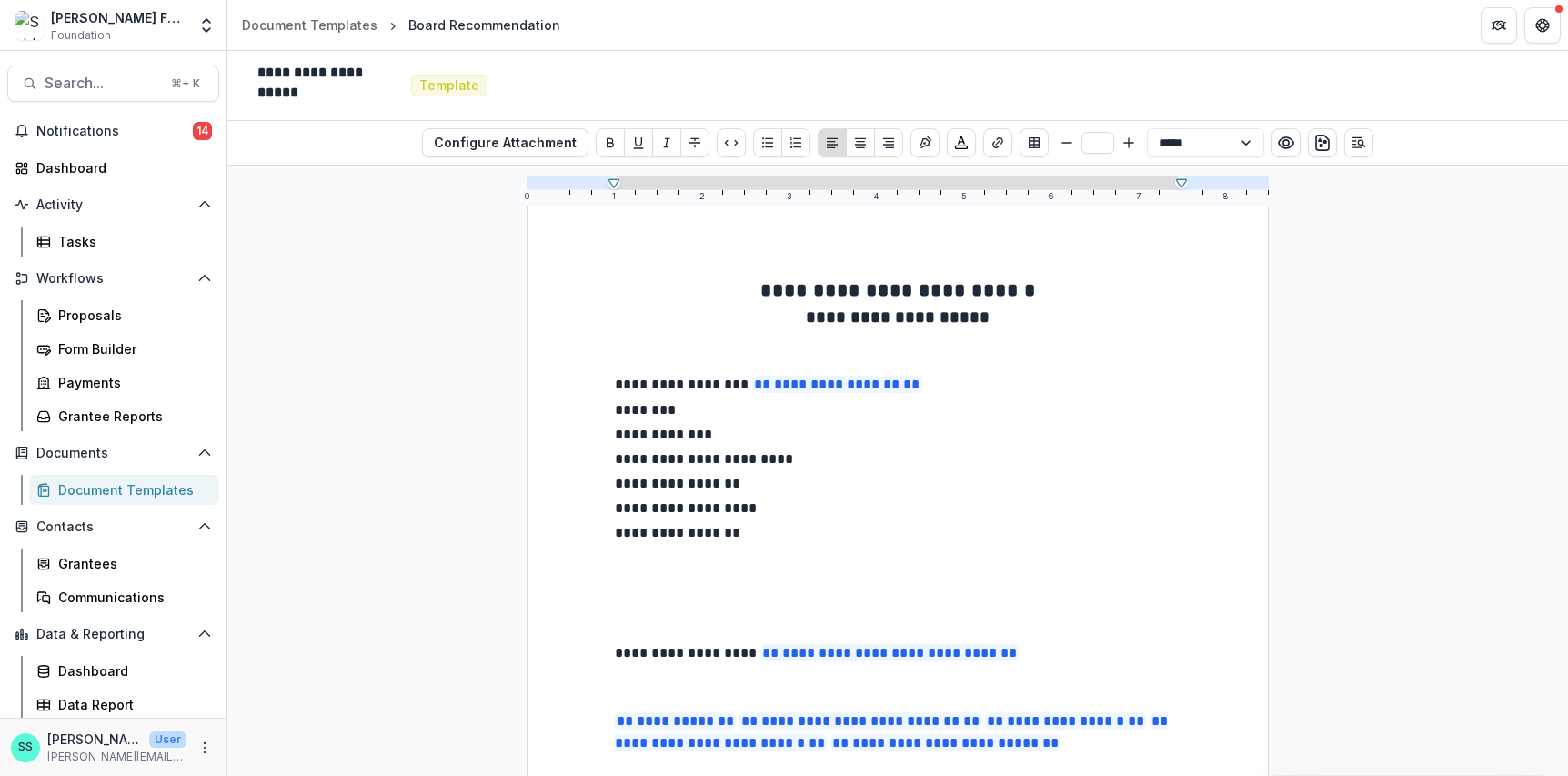
click at [597, 574] on div "**********" at bounding box center [898, 667] width 742 height 960
click at [644, 571] on p at bounding box center [897, 558] width 566 height 24
click at [1041, 149] on icon "Insert Table" at bounding box center [1034, 143] width 15 height 15
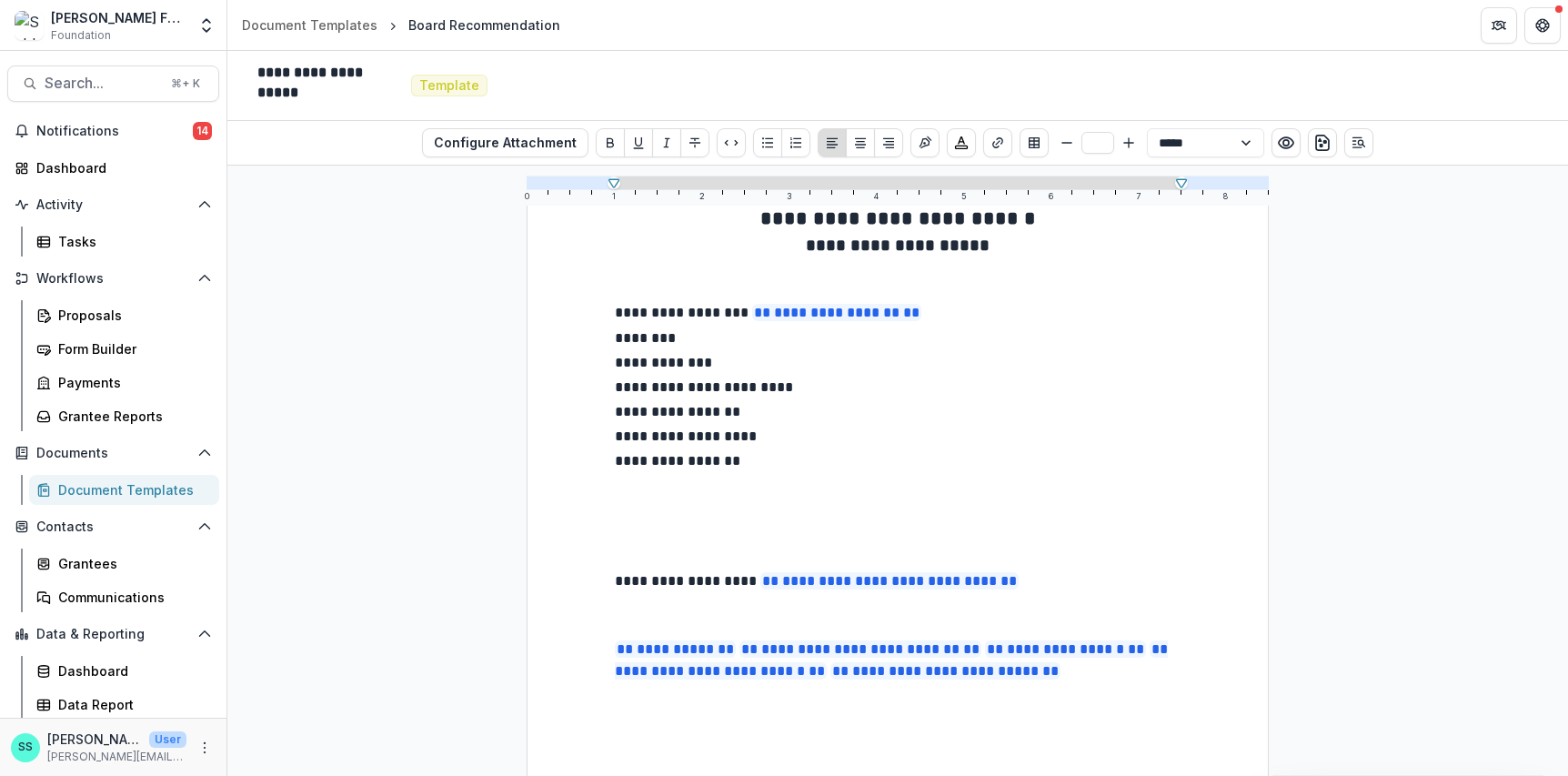
scroll to position [116, 0]
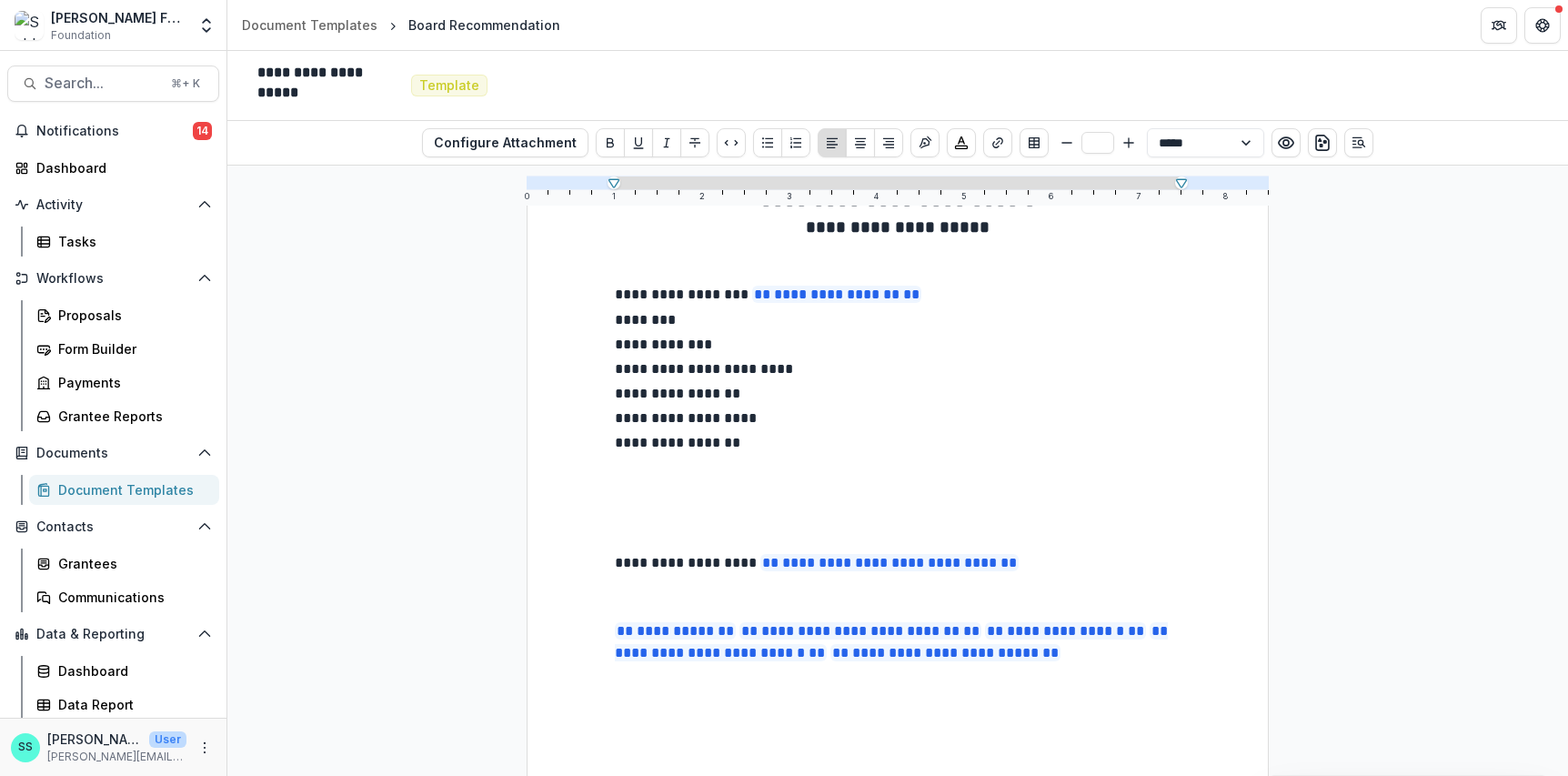
click at [614, 481] on p at bounding box center [897, 468] width 566 height 24
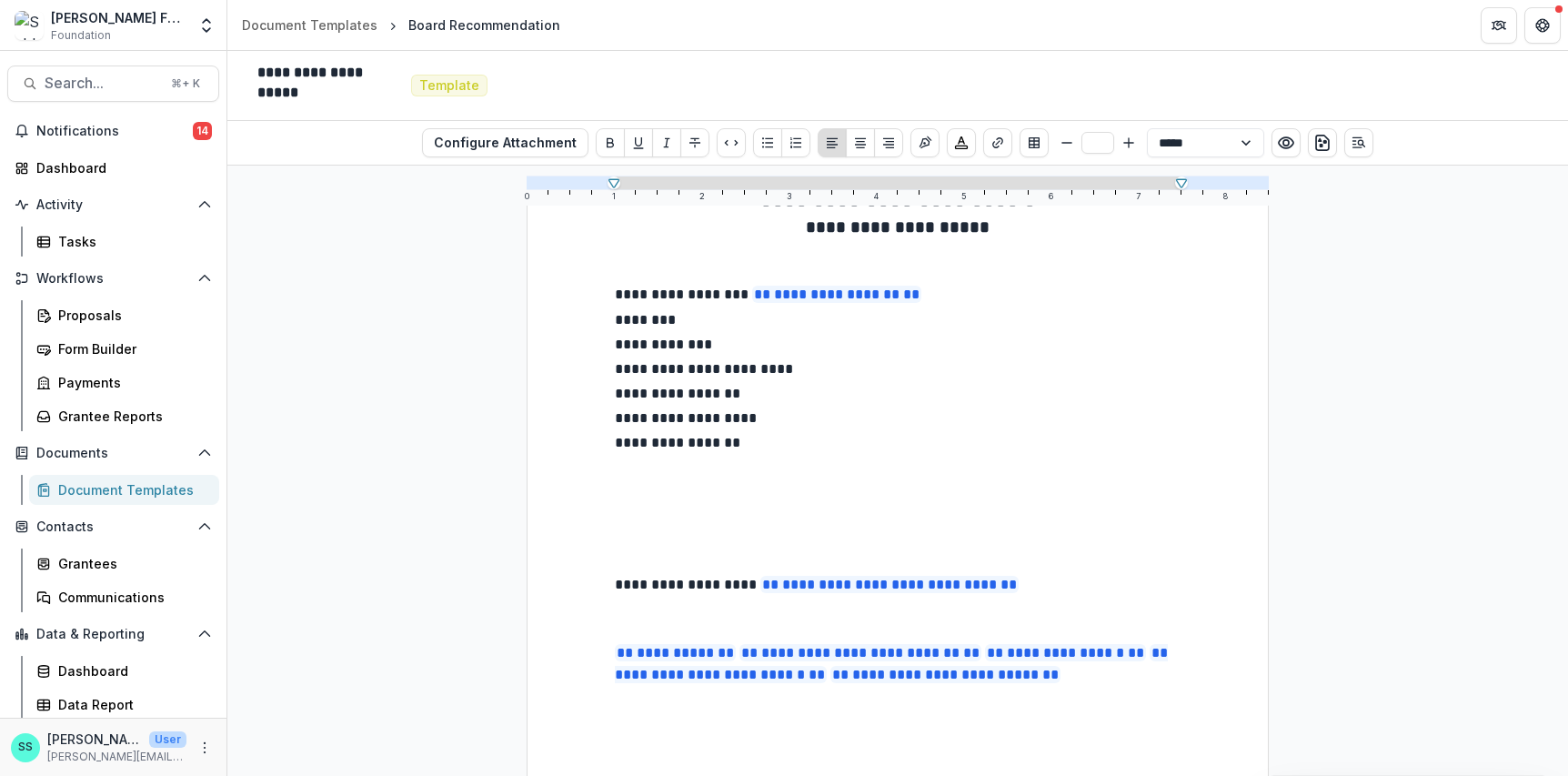
drag, startPoint x: 619, startPoint y: 490, endPoint x: 748, endPoint y: 463, distance: 131.8
click at [620, 481] on p at bounding box center [897, 468] width 566 height 24
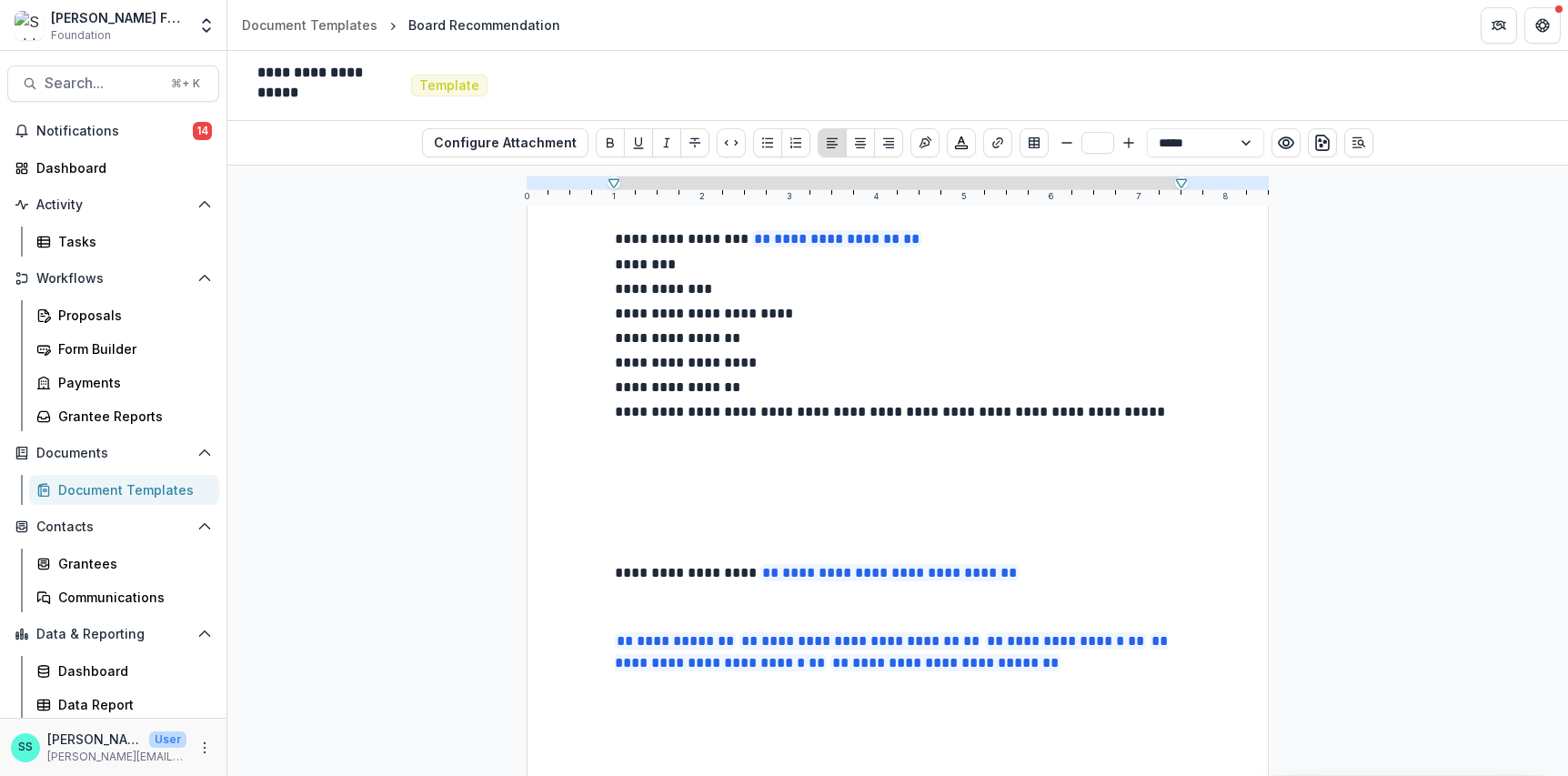
scroll to position [0, 0]
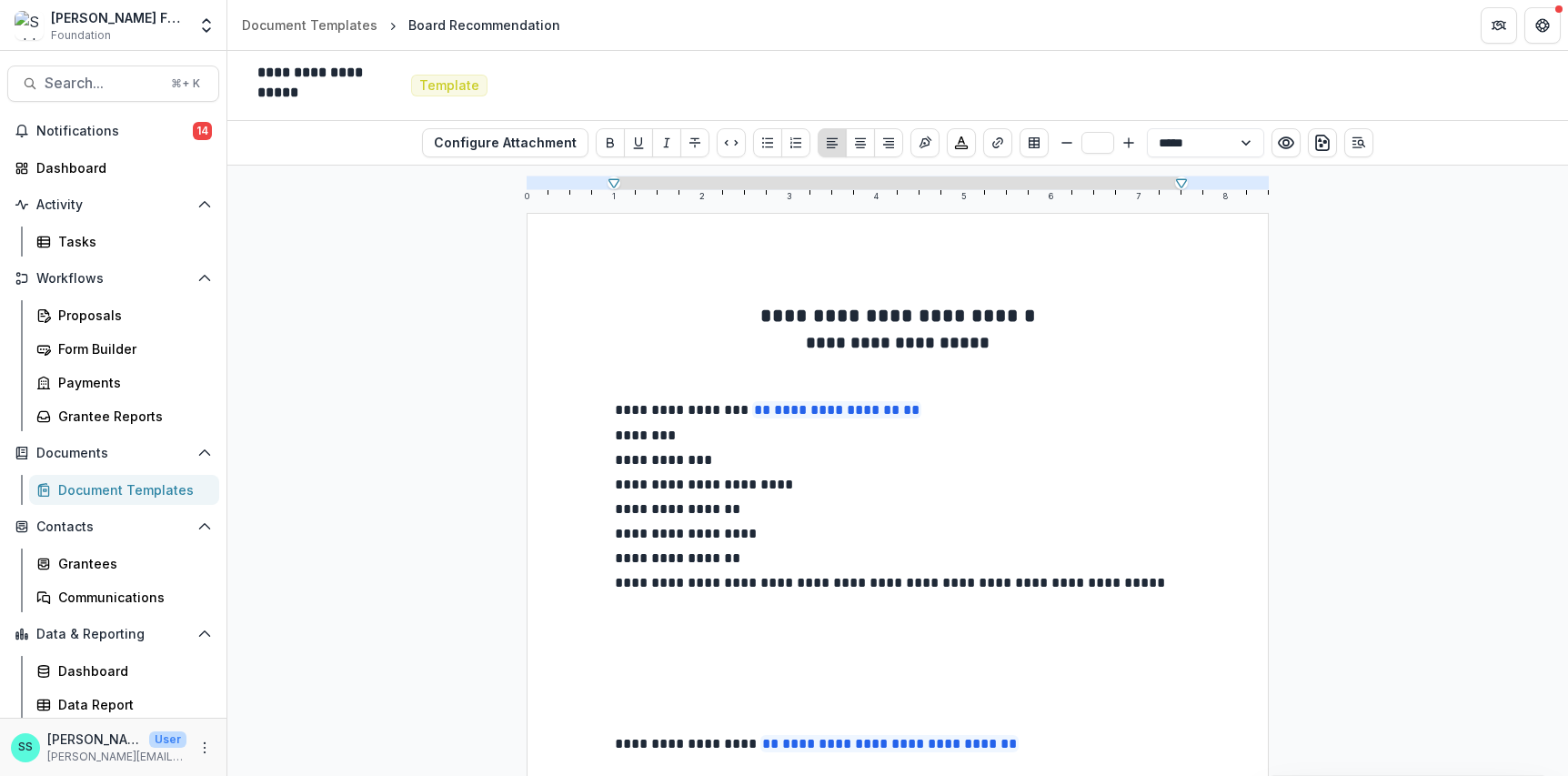
click at [697, 449] on p "********" at bounding box center [897, 437] width 566 height 24
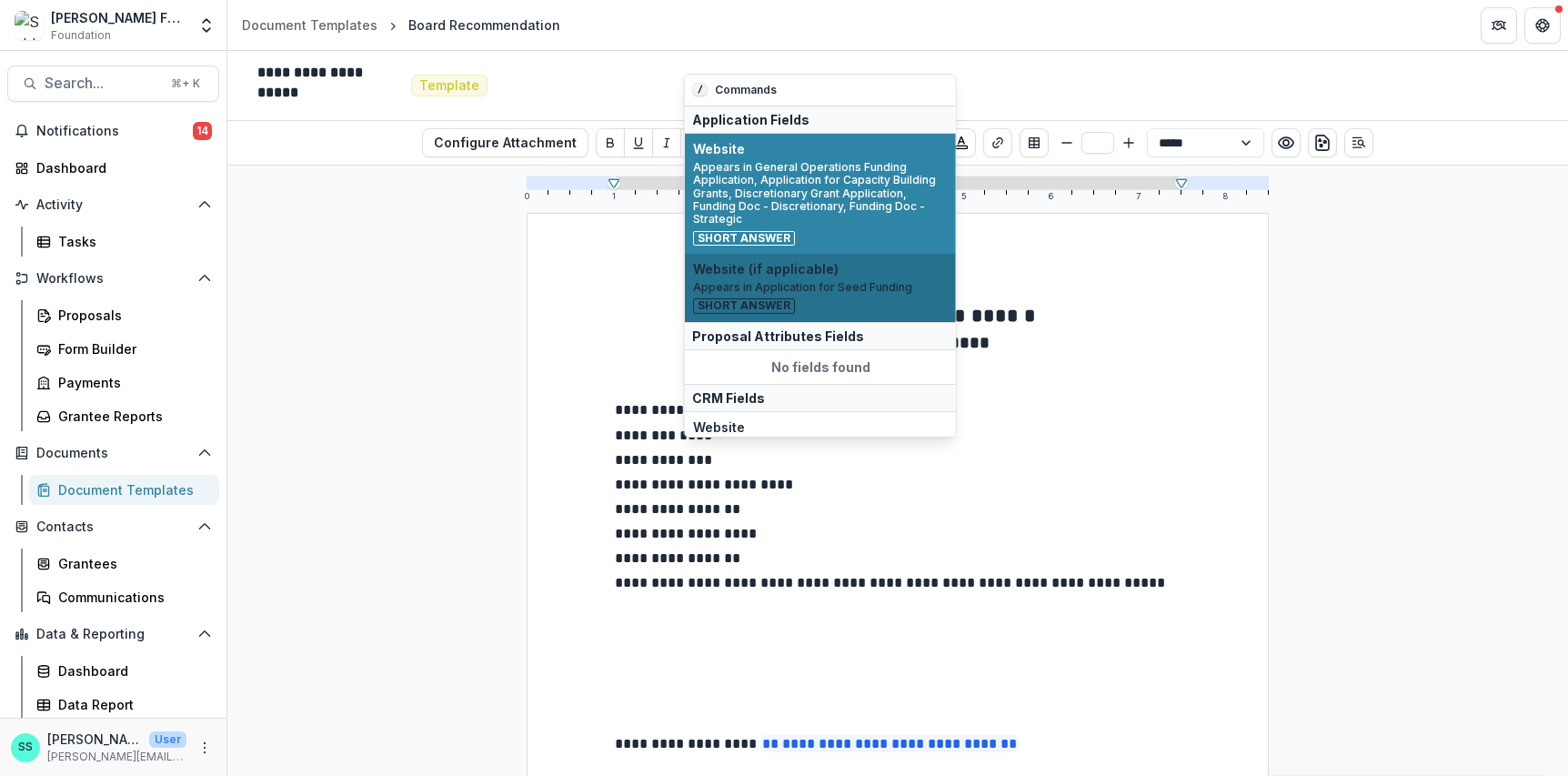
click at [785, 303] on div "Website (if applicable) Appears in Application for Seed Funding Short Answer" at bounding box center [820, 287] width 254 height 51
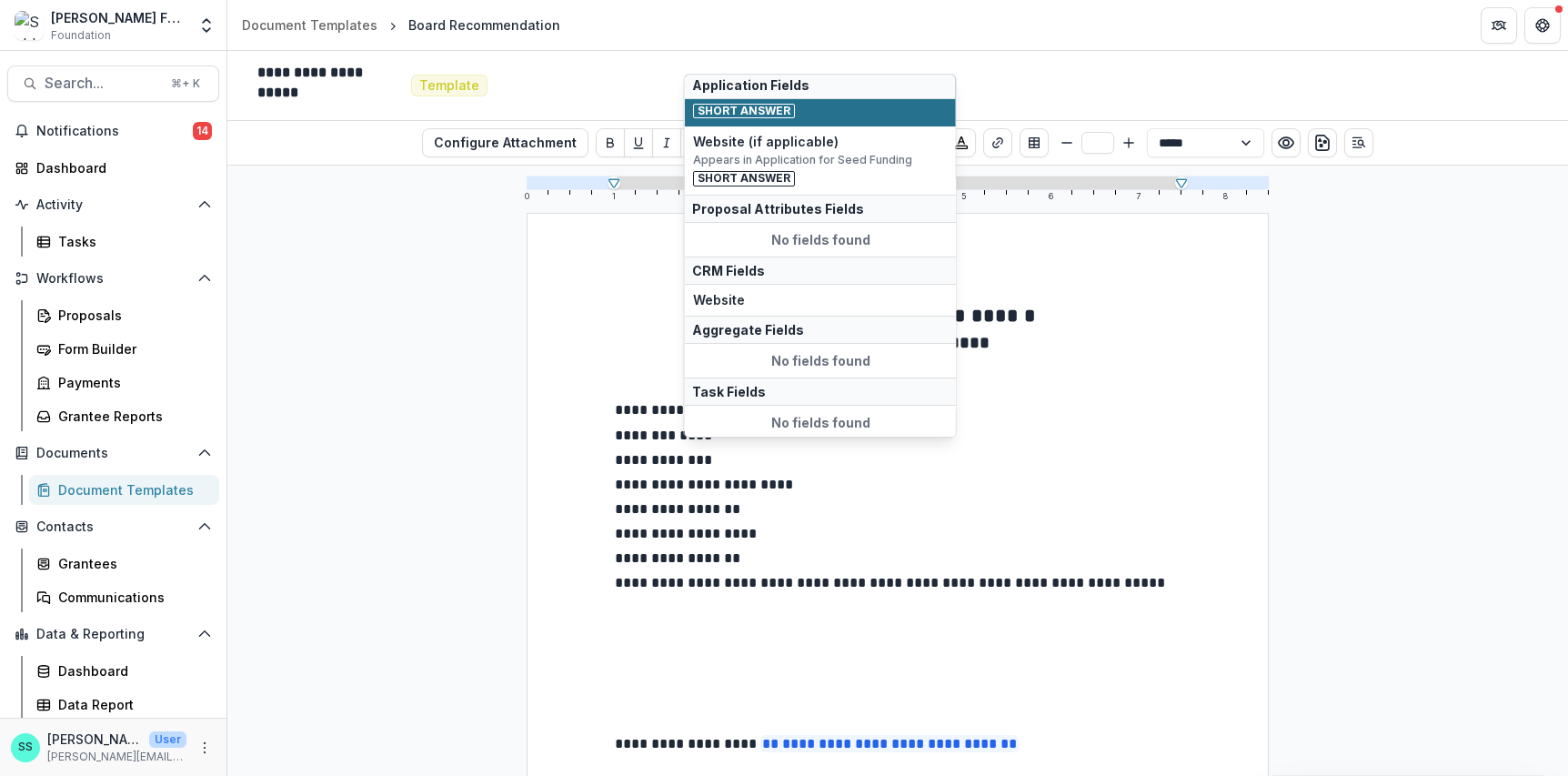
scroll to position [126, 0]
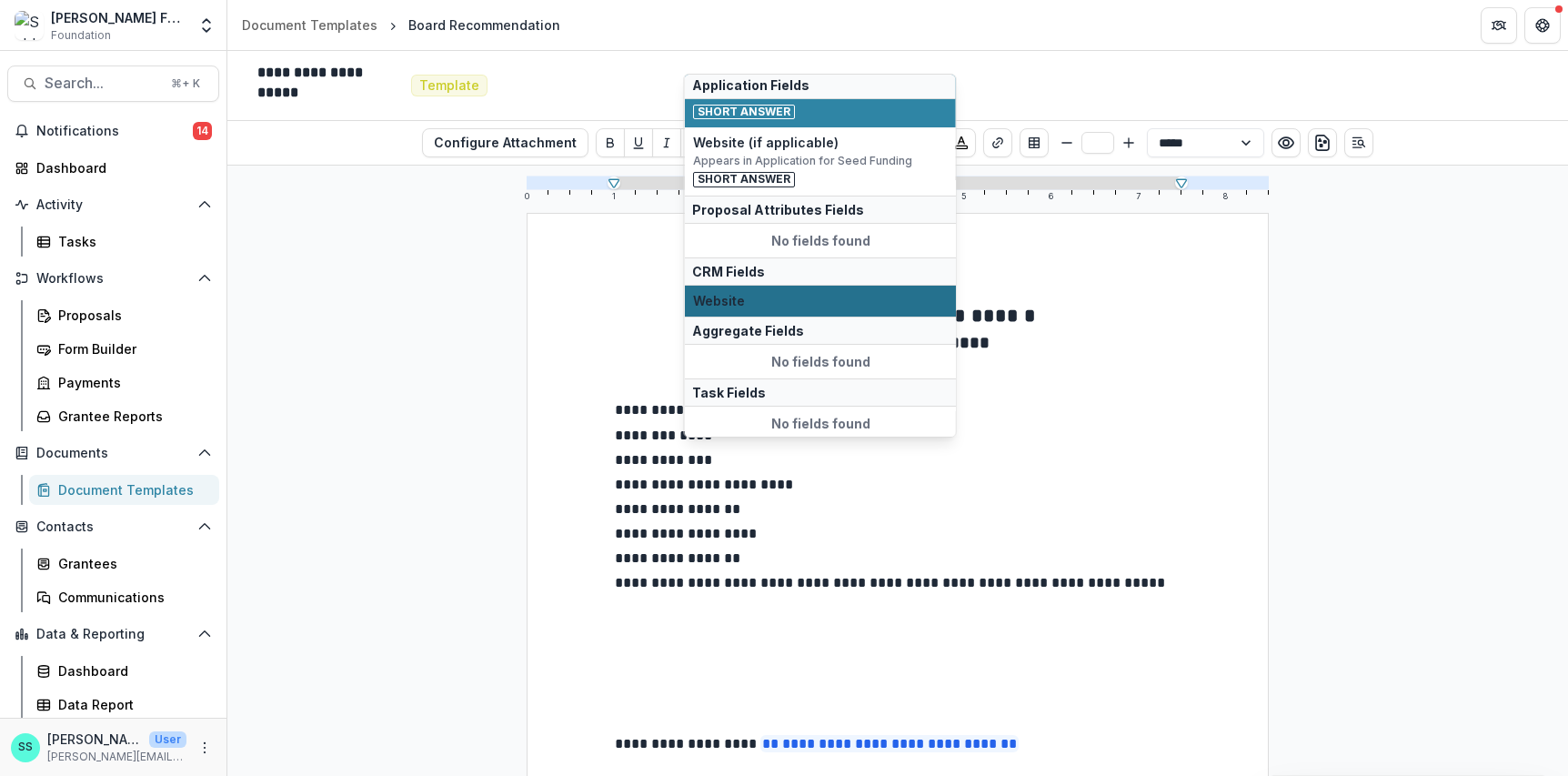
click at [734, 309] on span "Website" at bounding box center [820, 301] width 254 height 16
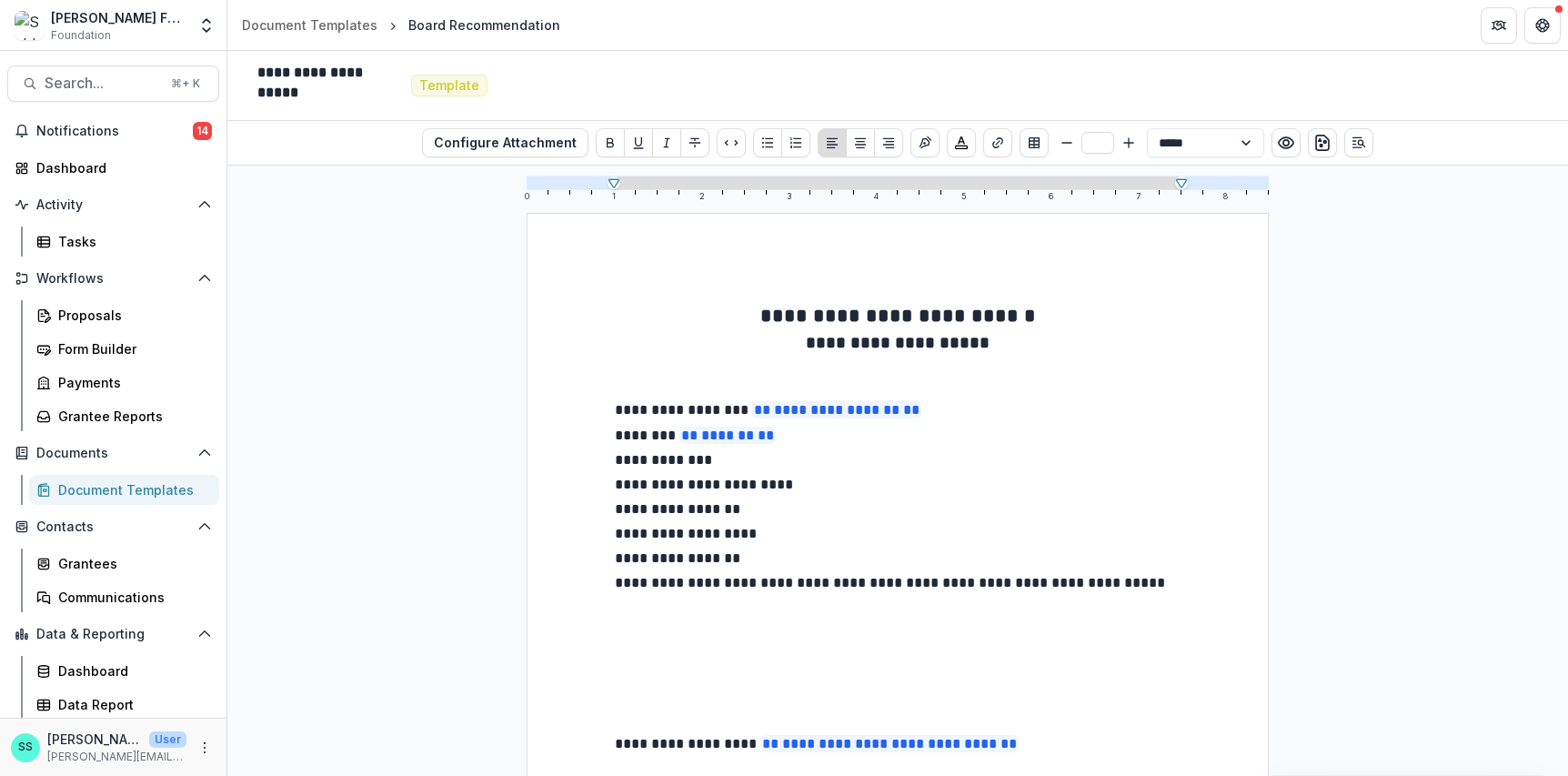
click at [744, 474] on p "**********" at bounding box center [897, 461] width 566 height 24
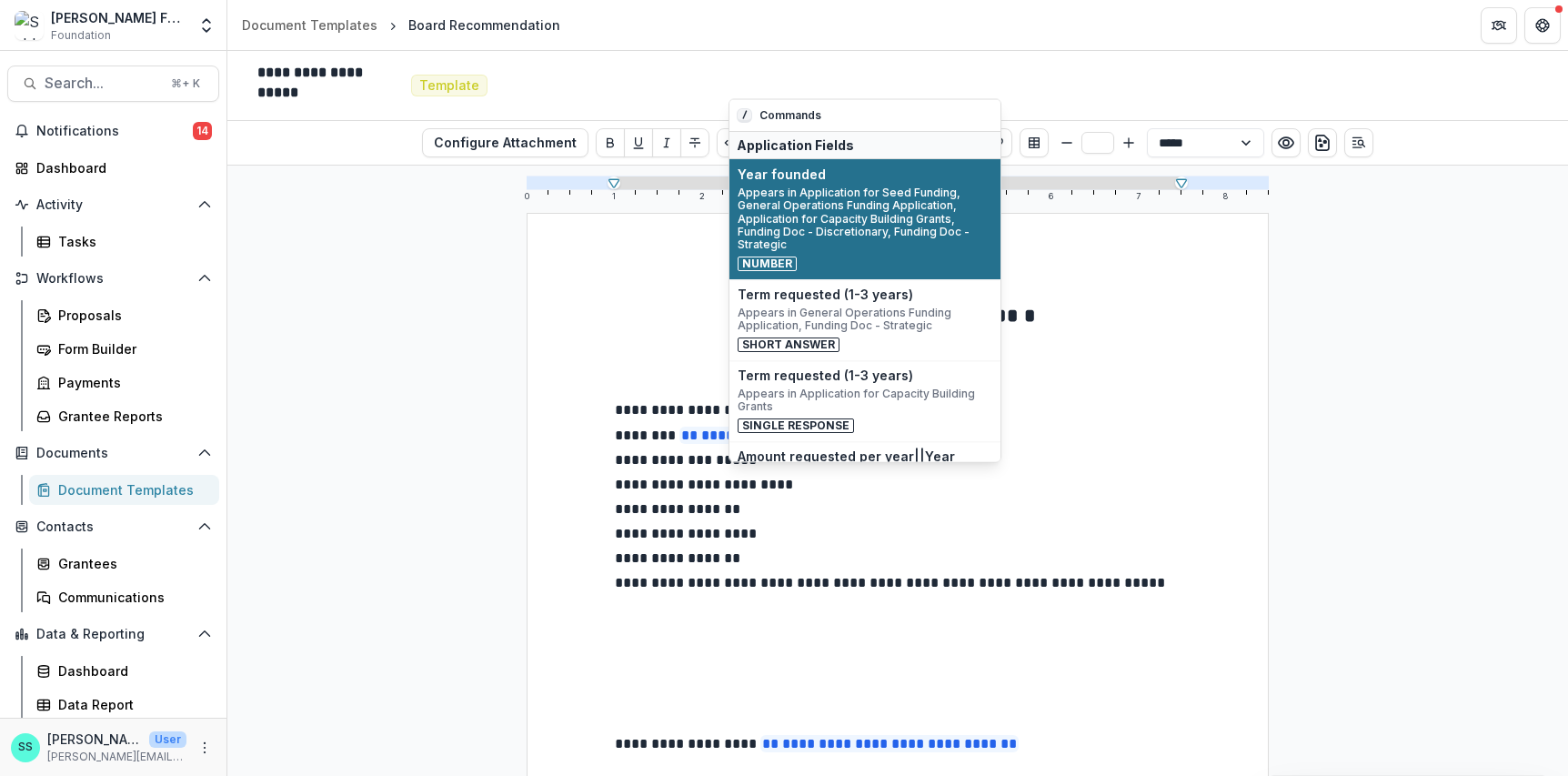
click at [867, 240] on span "Appears in Application for Seed Funding, General Operations Funding Application…" at bounding box center [865, 218] width 254 height 65
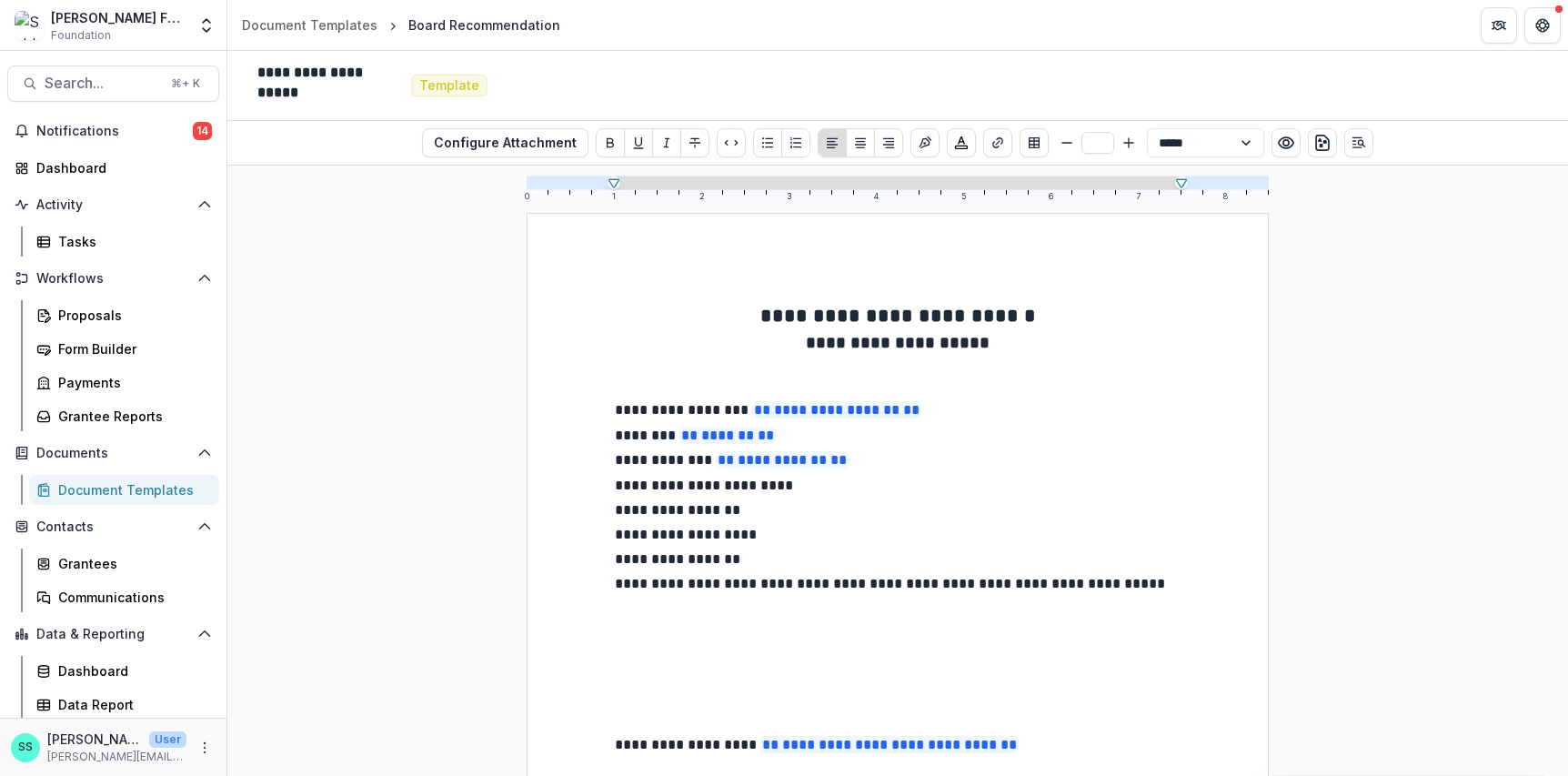
click at [827, 499] on p "**********" at bounding box center [897, 487] width 566 height 24
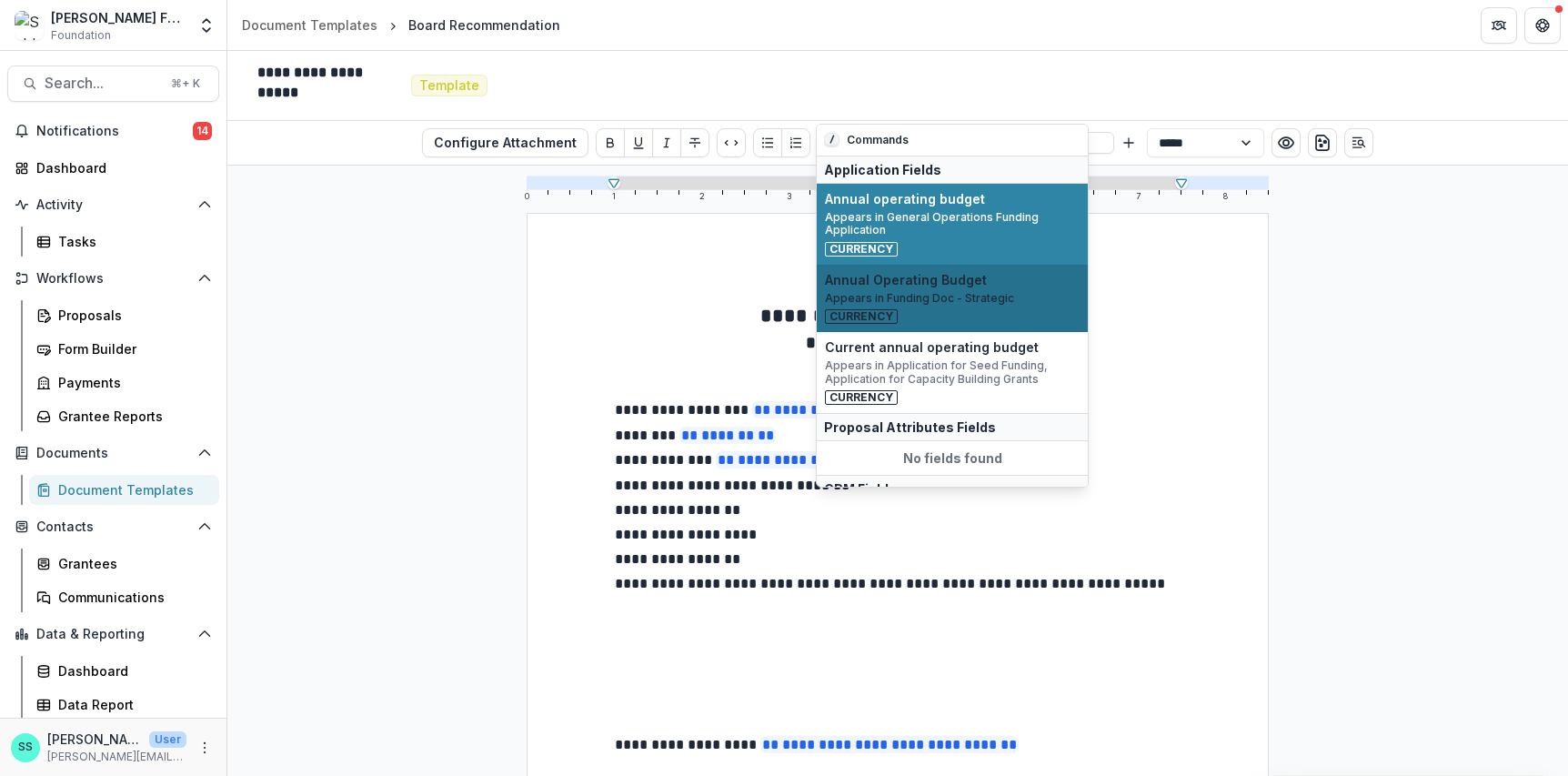
click at [958, 305] on span "Appears in Funding Doc - Strategic" at bounding box center [952, 298] width 254 height 13
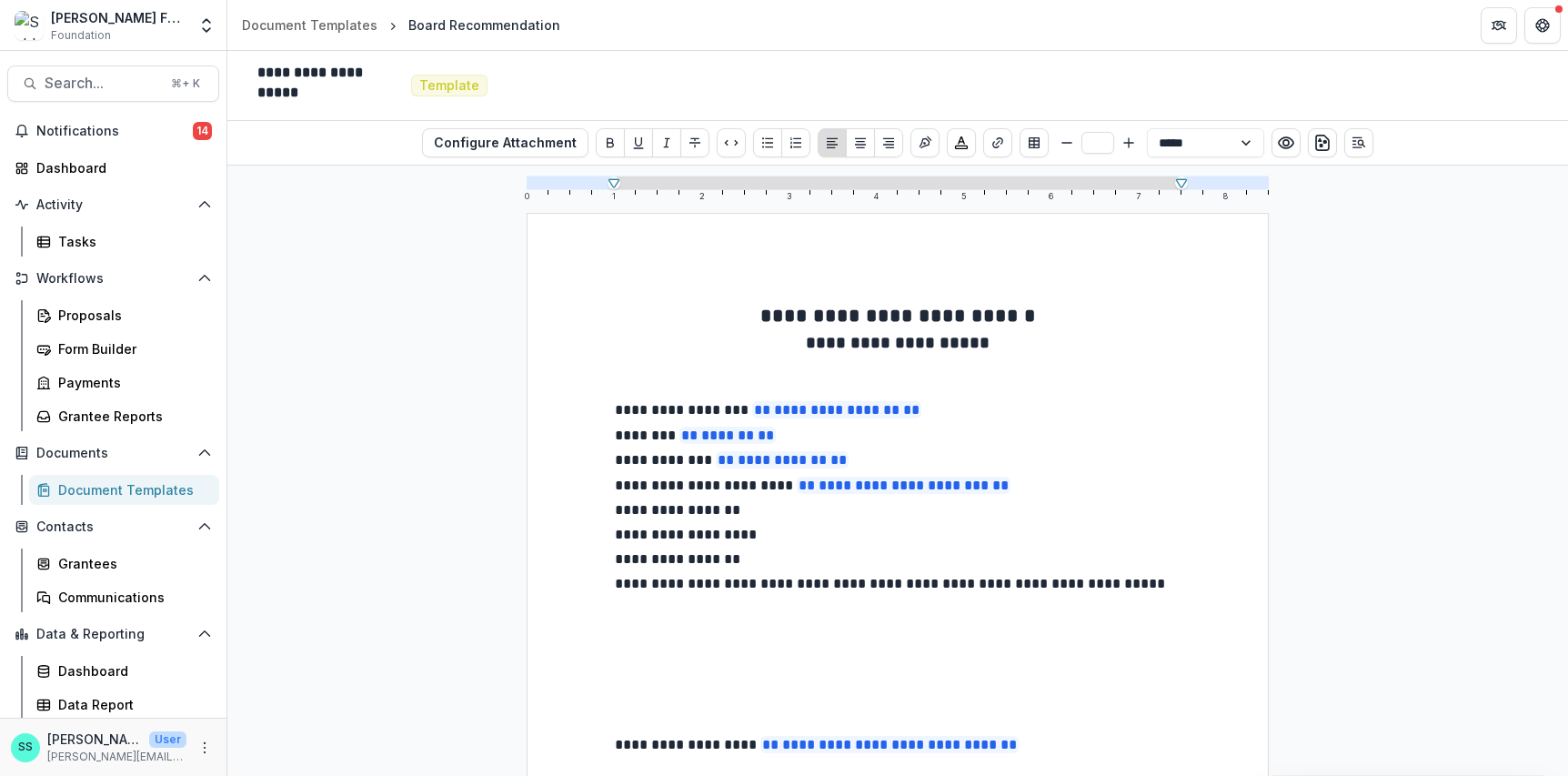
click at [810, 524] on p "**********" at bounding box center [897, 511] width 566 height 24
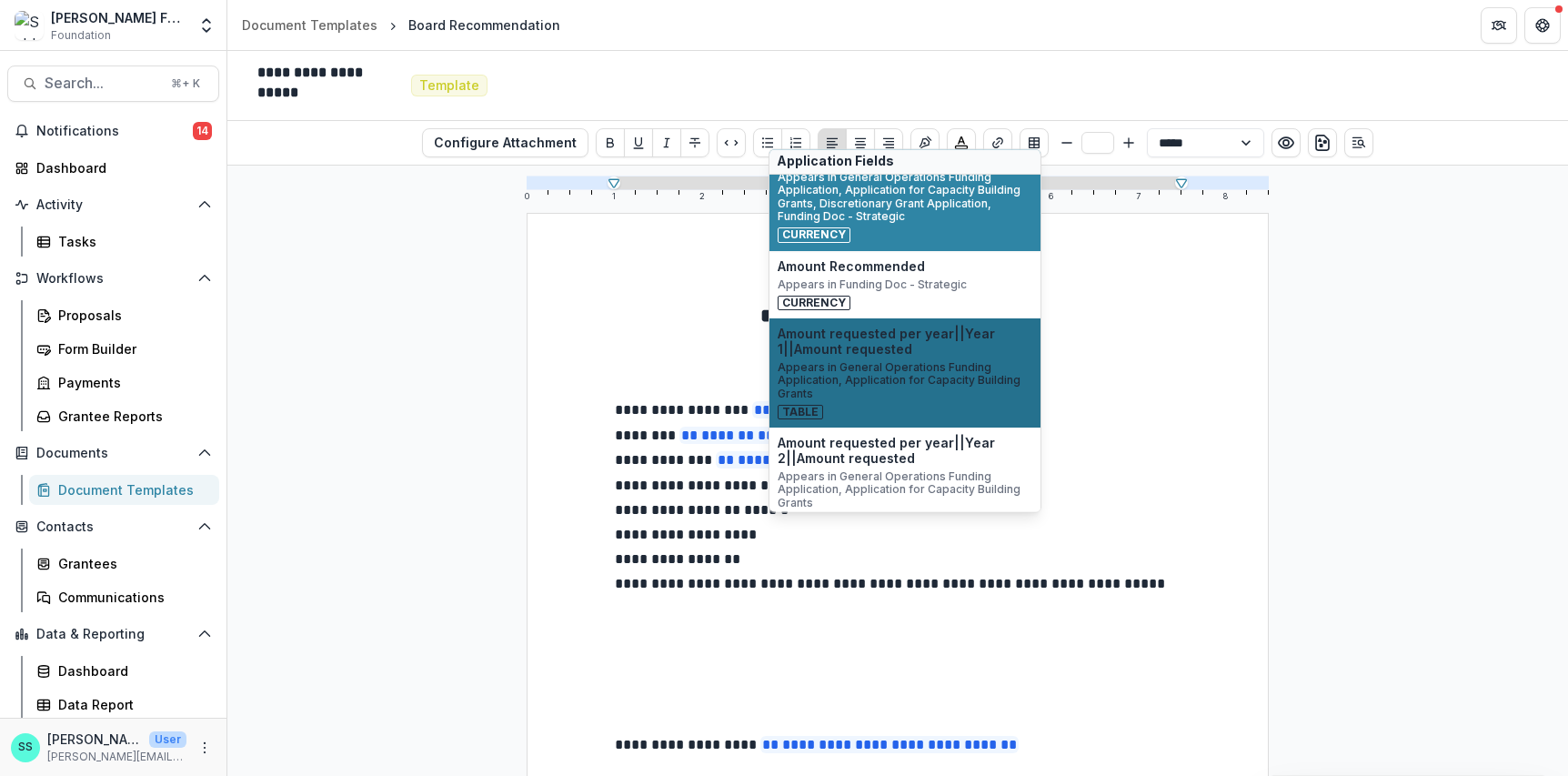
scroll to position [0, 0]
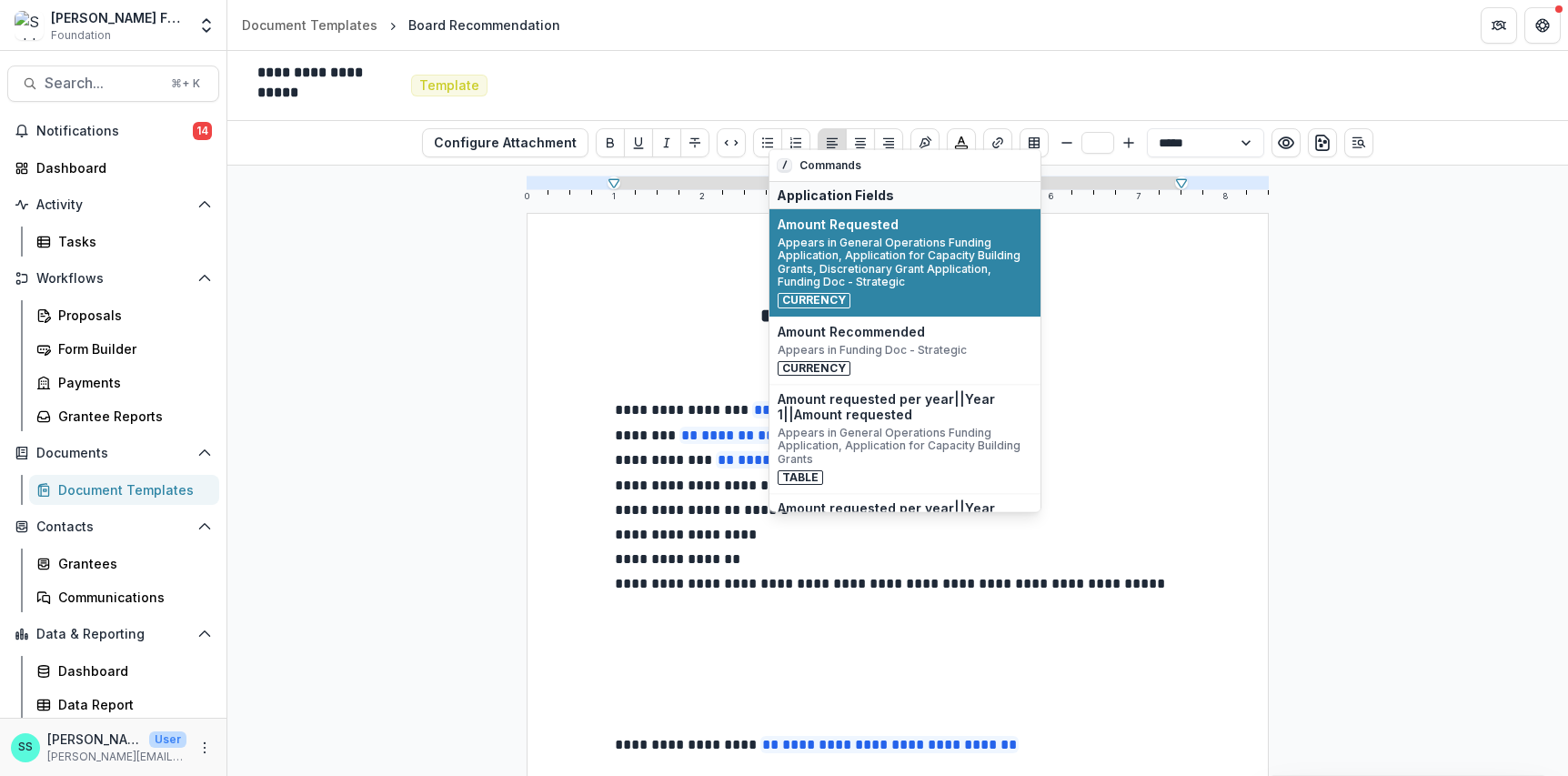
click at [909, 263] on span "Appears in General Operations Funding Application, Application for Capacity Bui…" at bounding box center [904, 262] width 254 height 52
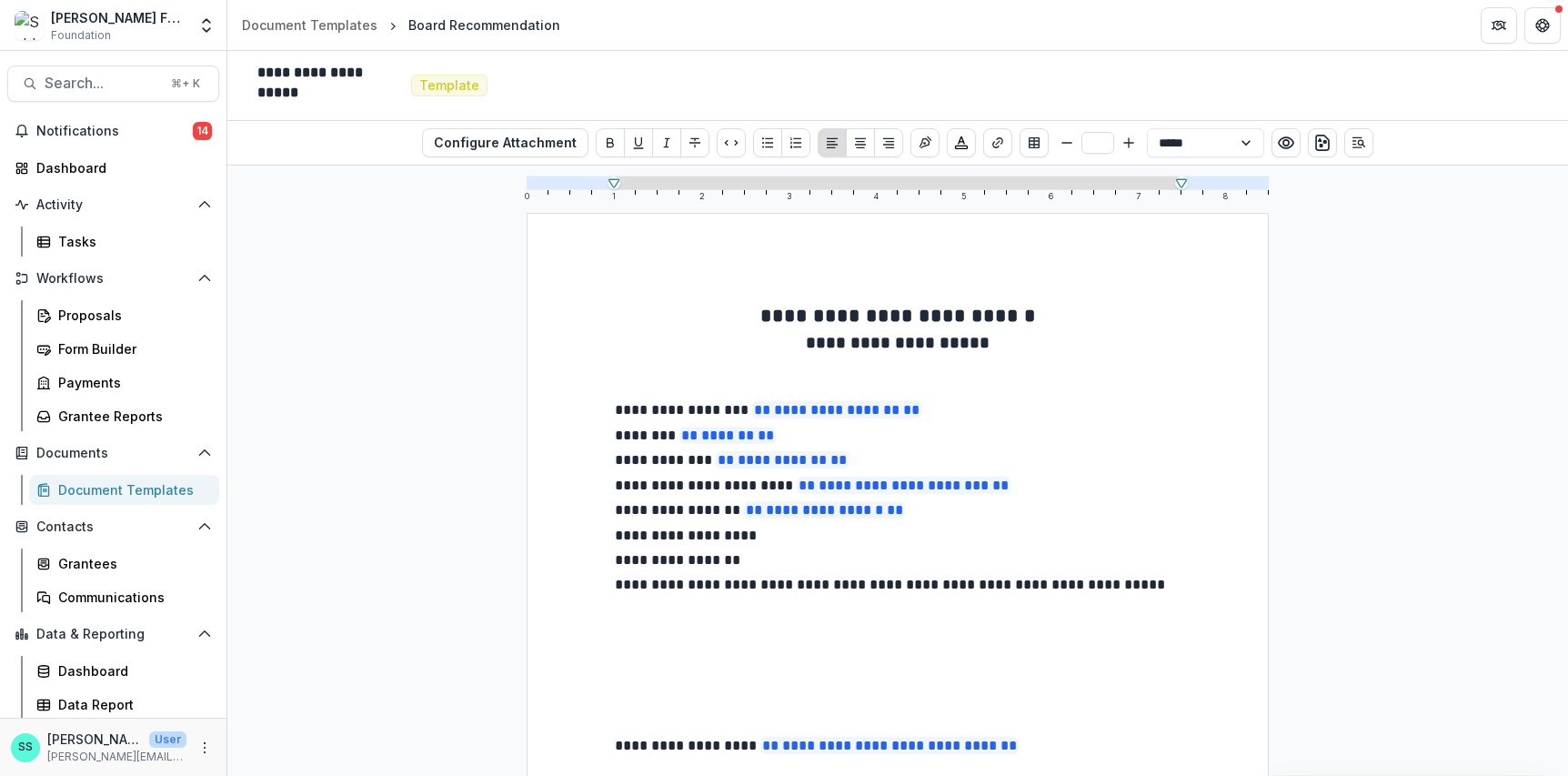
click at [821, 549] on p "**********" at bounding box center [897, 537] width 566 height 24
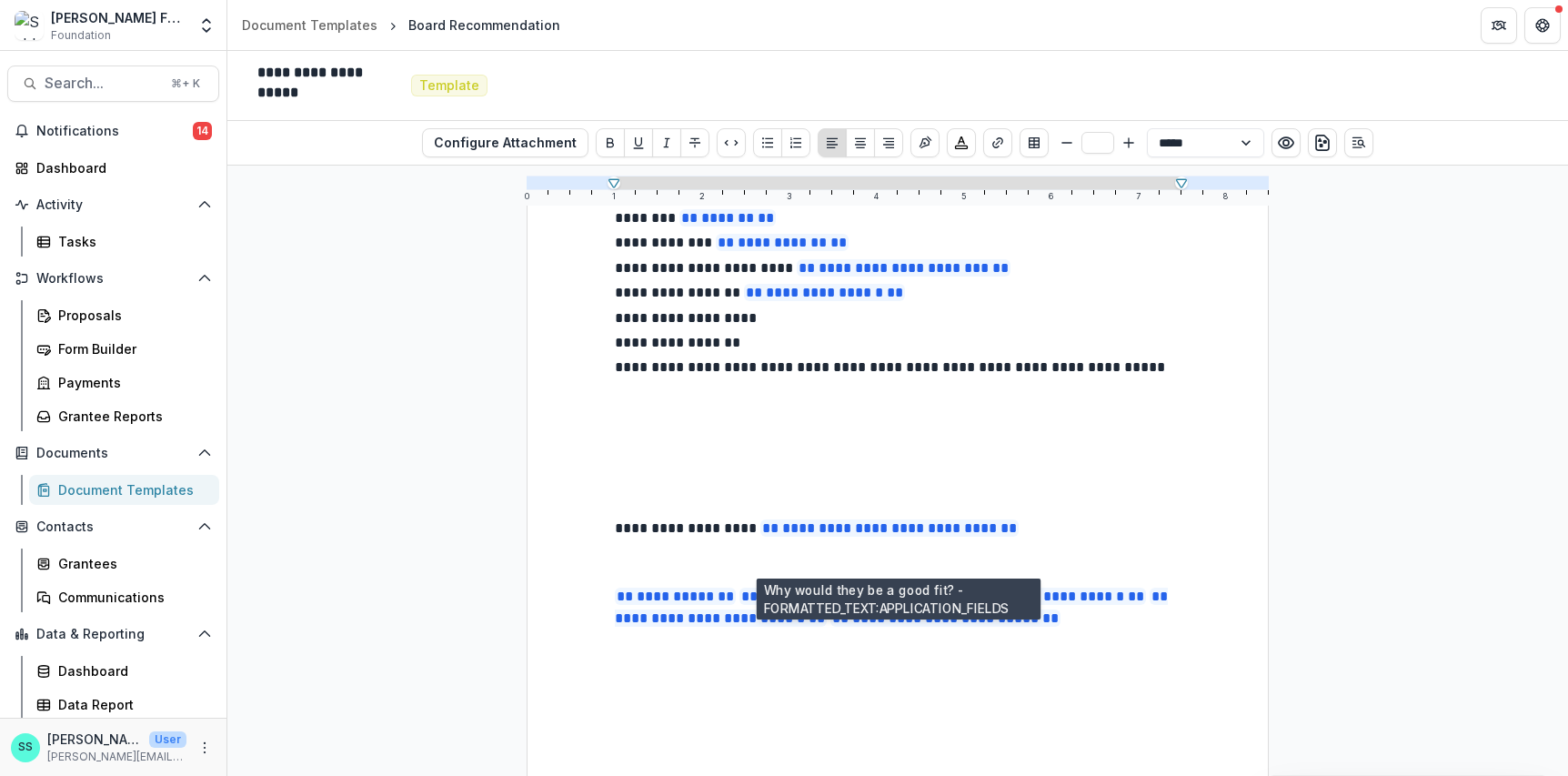
scroll to position [218, 0]
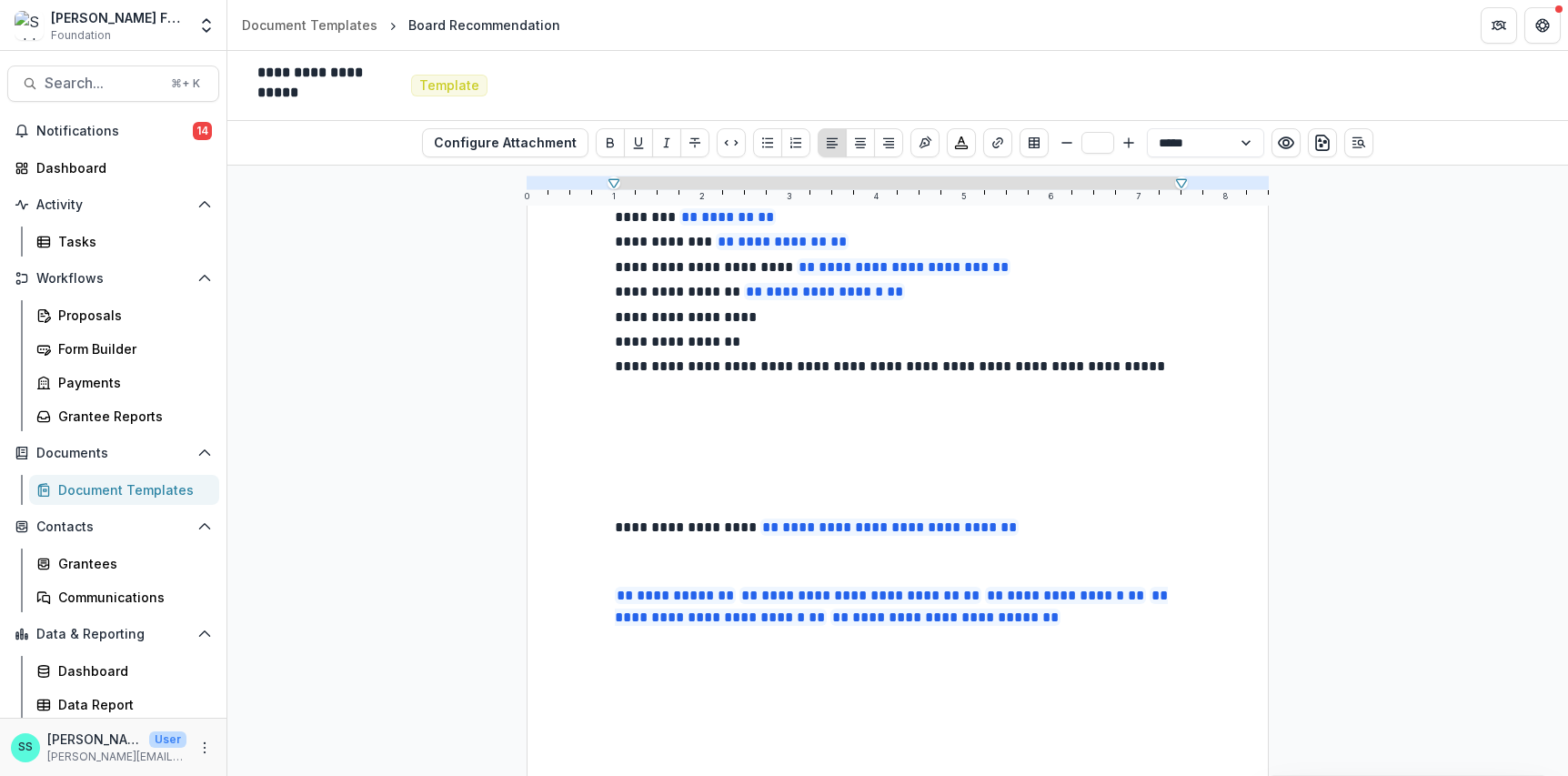
click at [622, 424] on p at bounding box center [897, 412] width 566 height 22
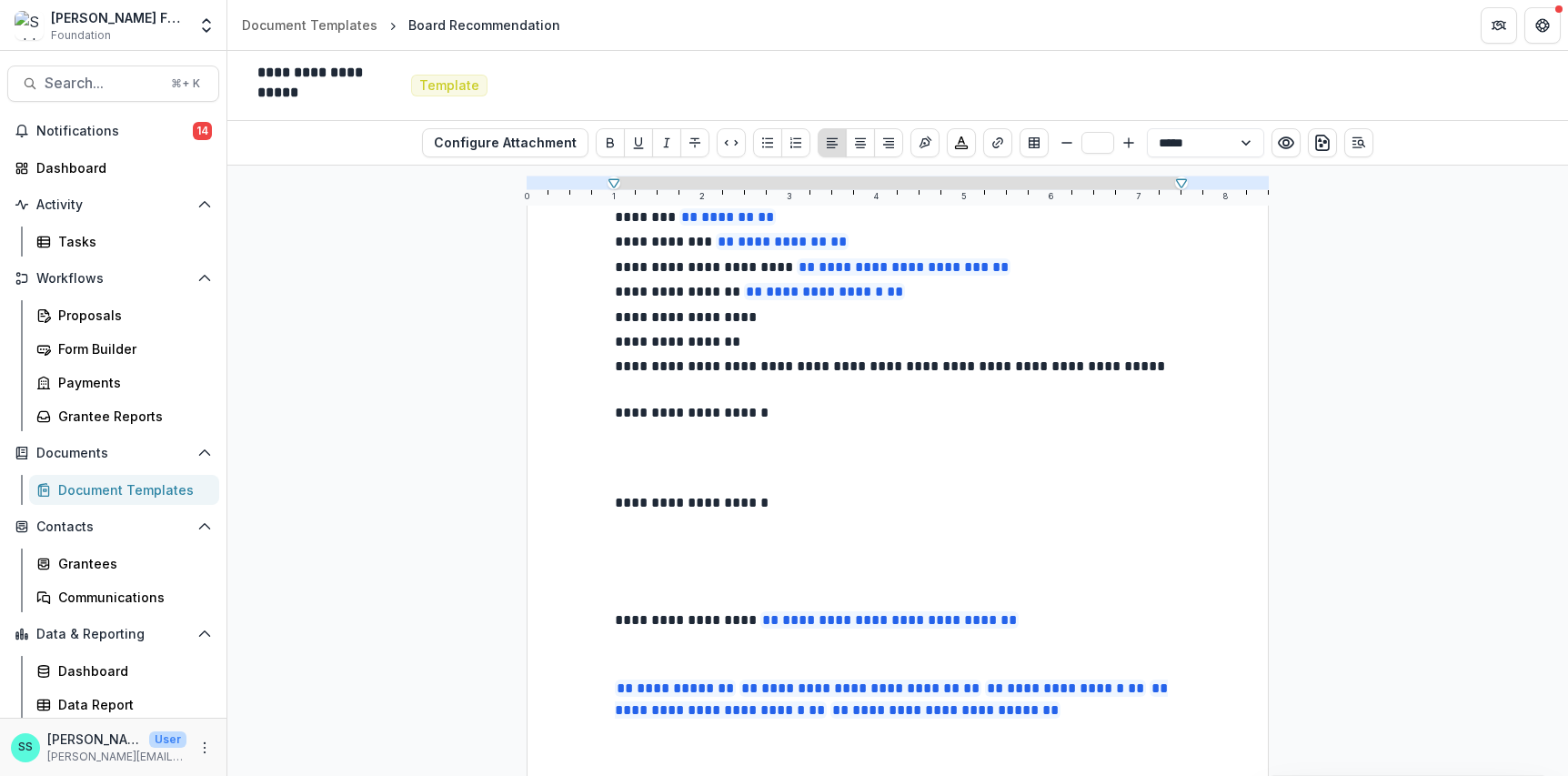
click at [786, 516] on p "**********" at bounding box center [897, 504] width 566 height 24
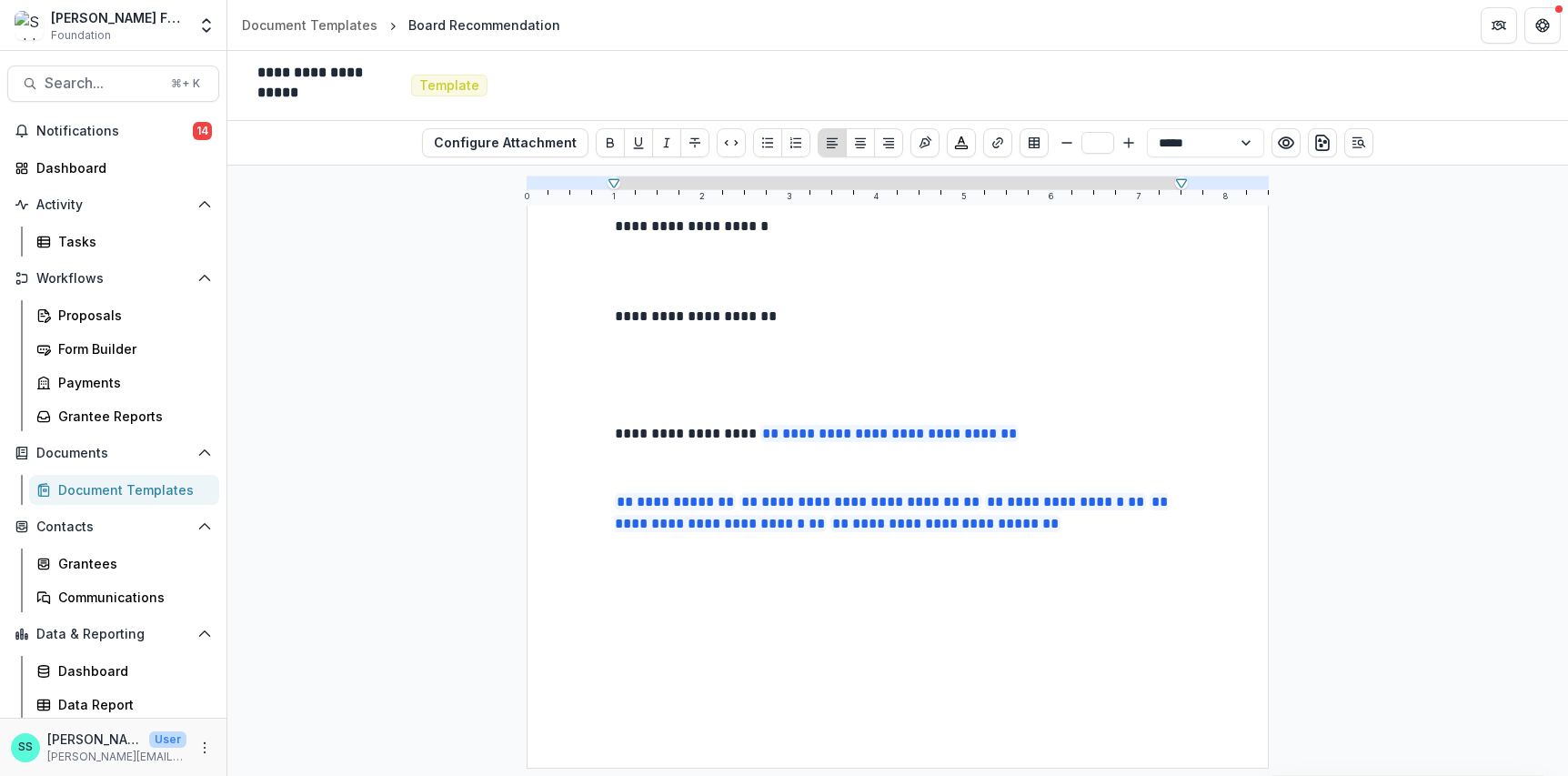
scroll to position [420, 0]
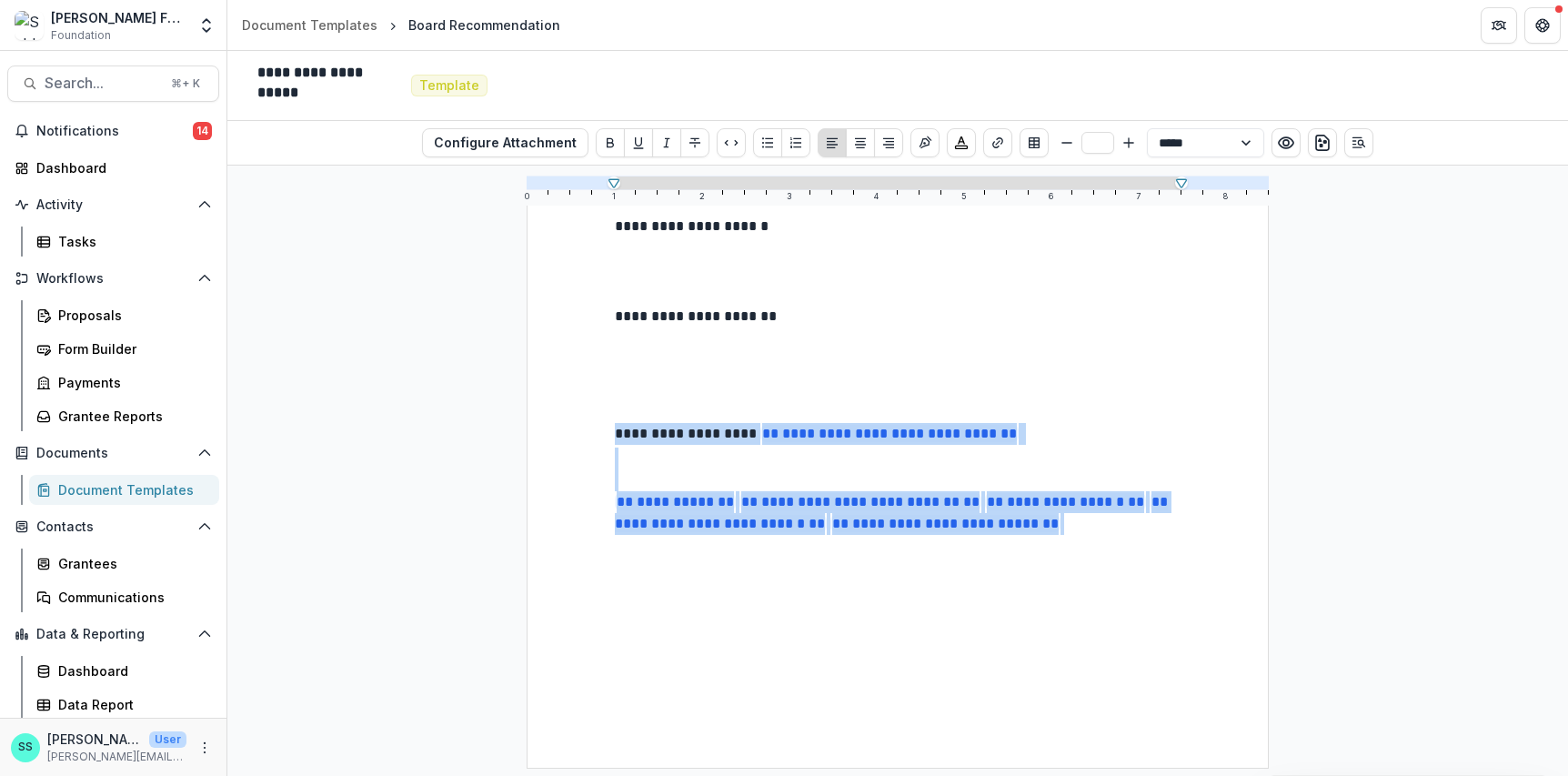
drag, startPoint x: 729, startPoint y: 583, endPoint x: 590, endPoint y: 455, distance: 189.0
click at [591, 455] on div "**********" at bounding box center [898, 288] width 742 height 960
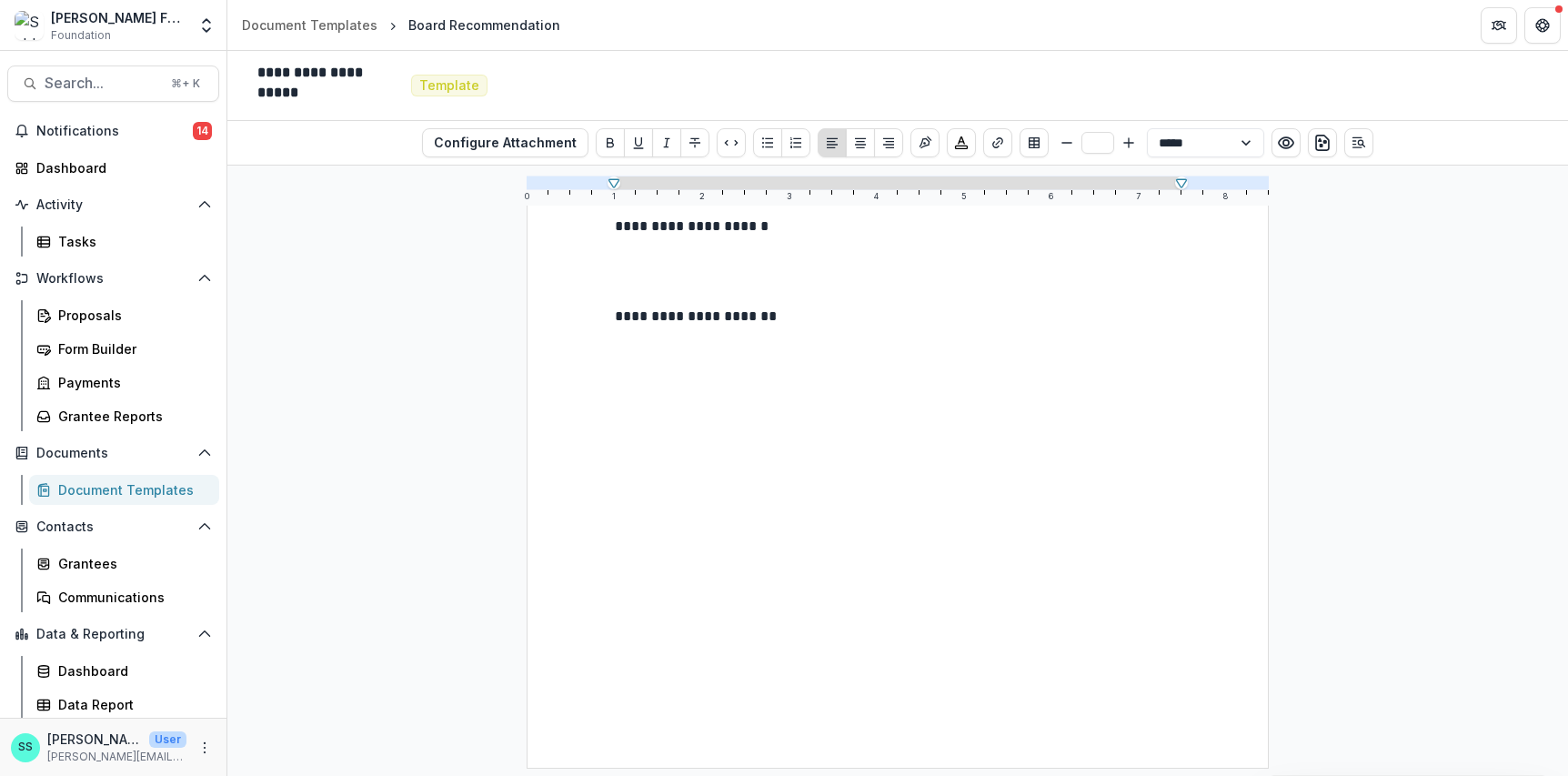
scroll to position [0, 0]
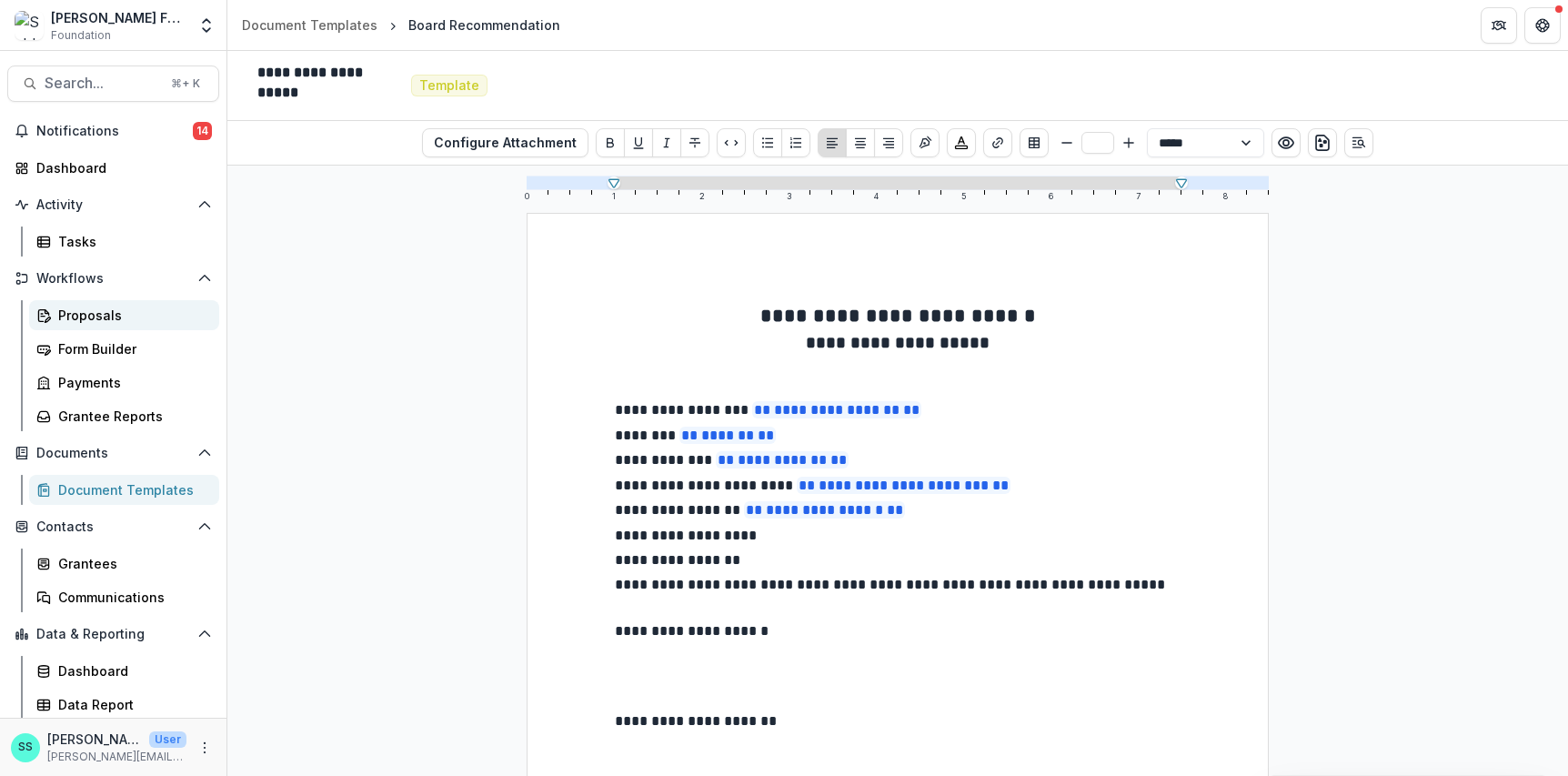
click at [85, 324] on div "Proposals" at bounding box center [131, 315] width 147 height 19
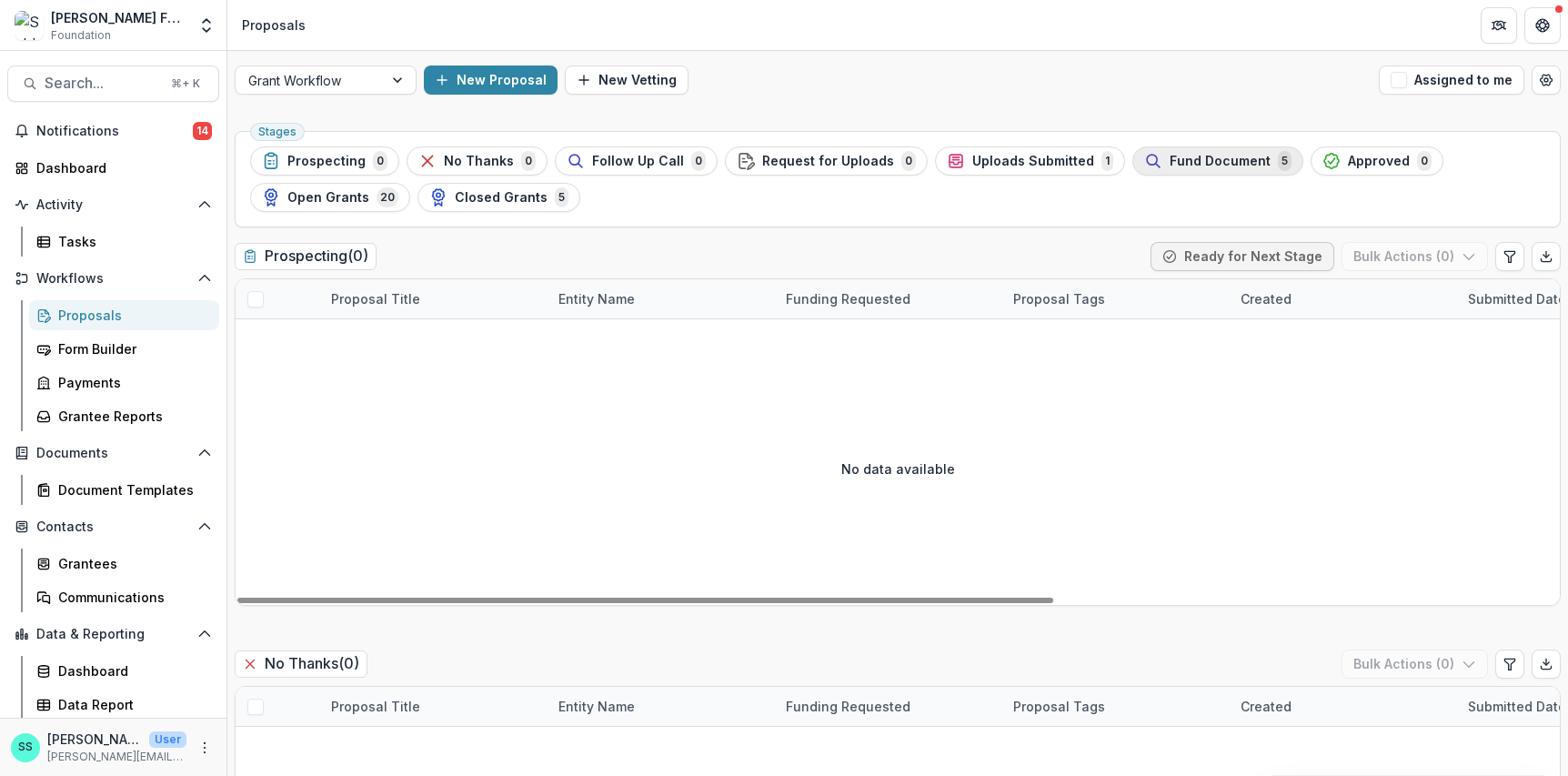
click at [1291, 165] on div "Fund Document 5" at bounding box center [1217, 160] width 148 height 20
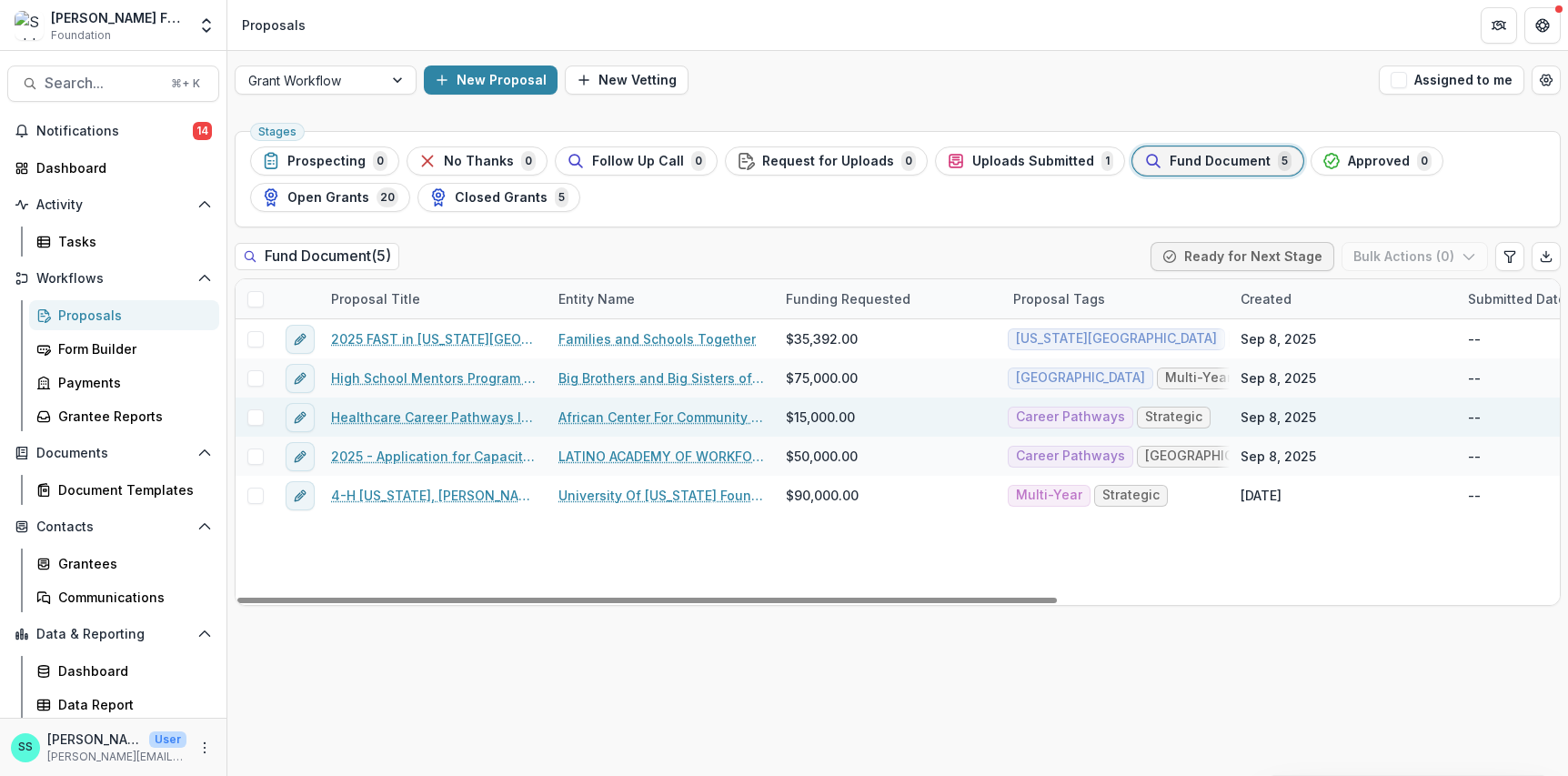
click at [468, 426] on link "Healthcare Career Pathways Initiative" at bounding box center [434, 417] width 206 height 19
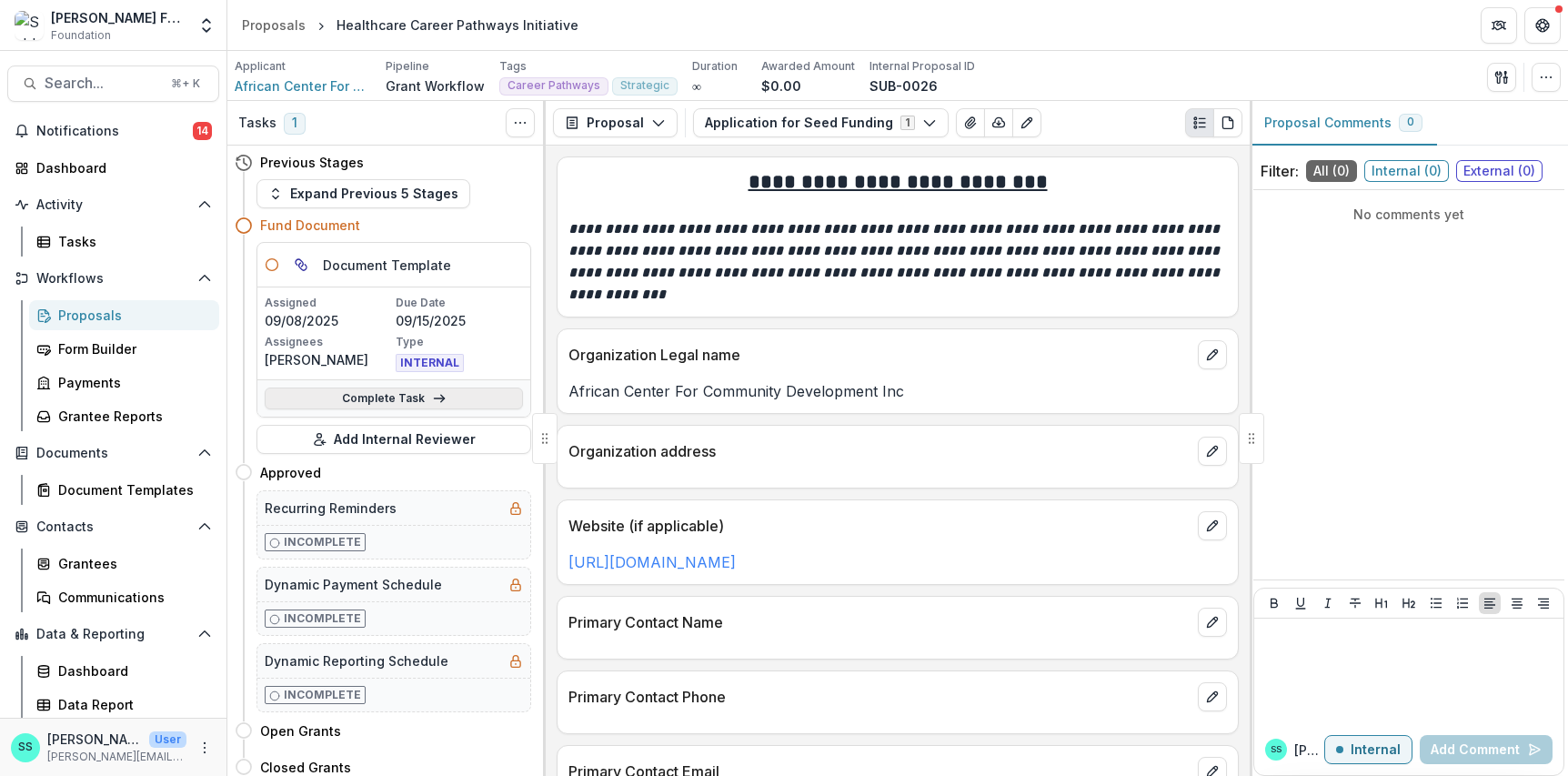
click at [426, 410] on link "Complete Task" at bounding box center [394, 397] width 258 height 22
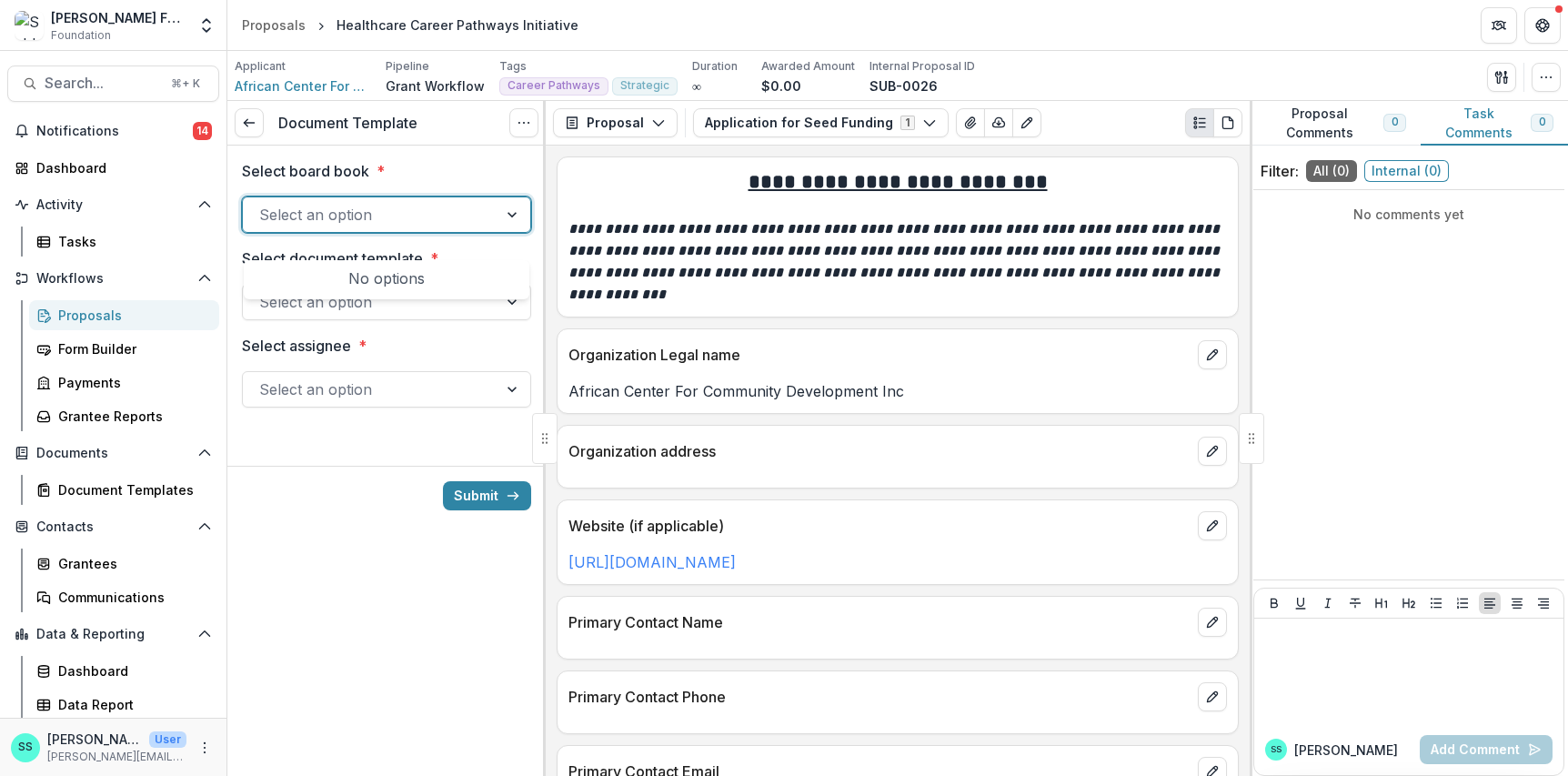
click at [431, 227] on div at bounding box center [369, 214] width 222 height 25
click at [509, 232] on div at bounding box center [513, 214] width 33 height 35
click at [93, 499] on div "Document Templates" at bounding box center [131, 489] width 147 height 19
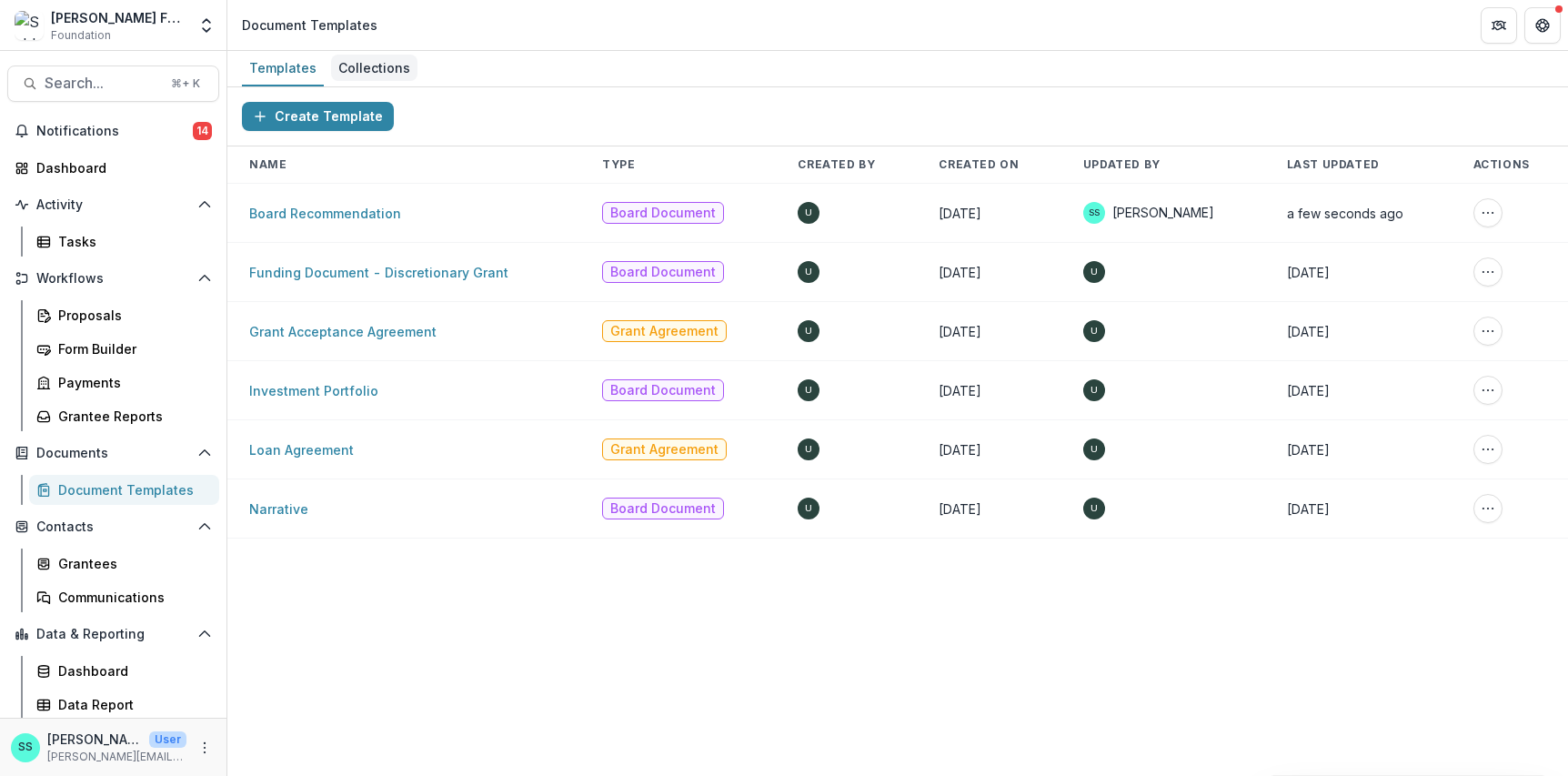
click at [397, 68] on div "Collections" at bounding box center [374, 67] width 86 height 26
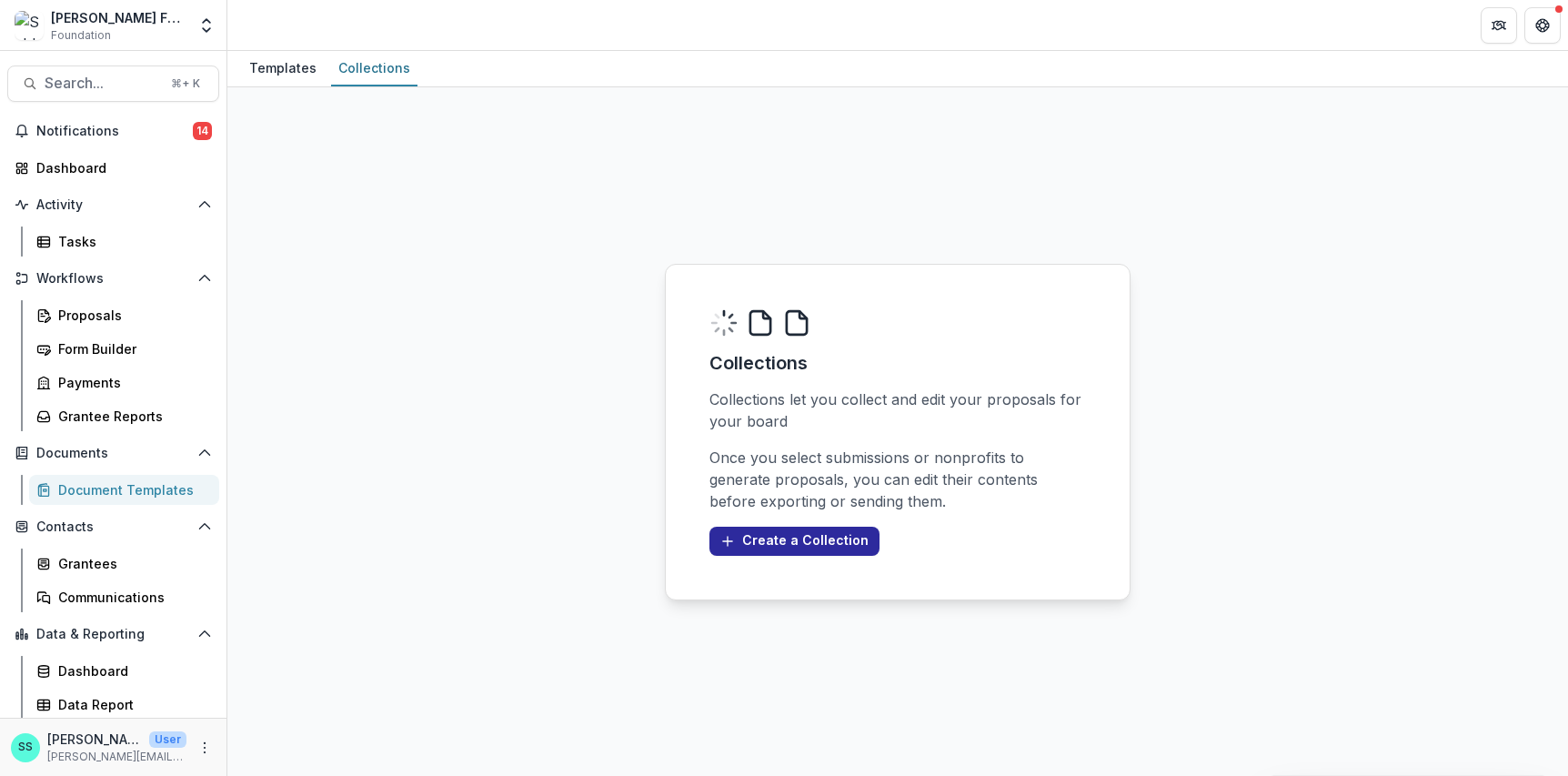
click at [766, 555] on button "Create a Collection" at bounding box center [795, 540] width 170 height 29
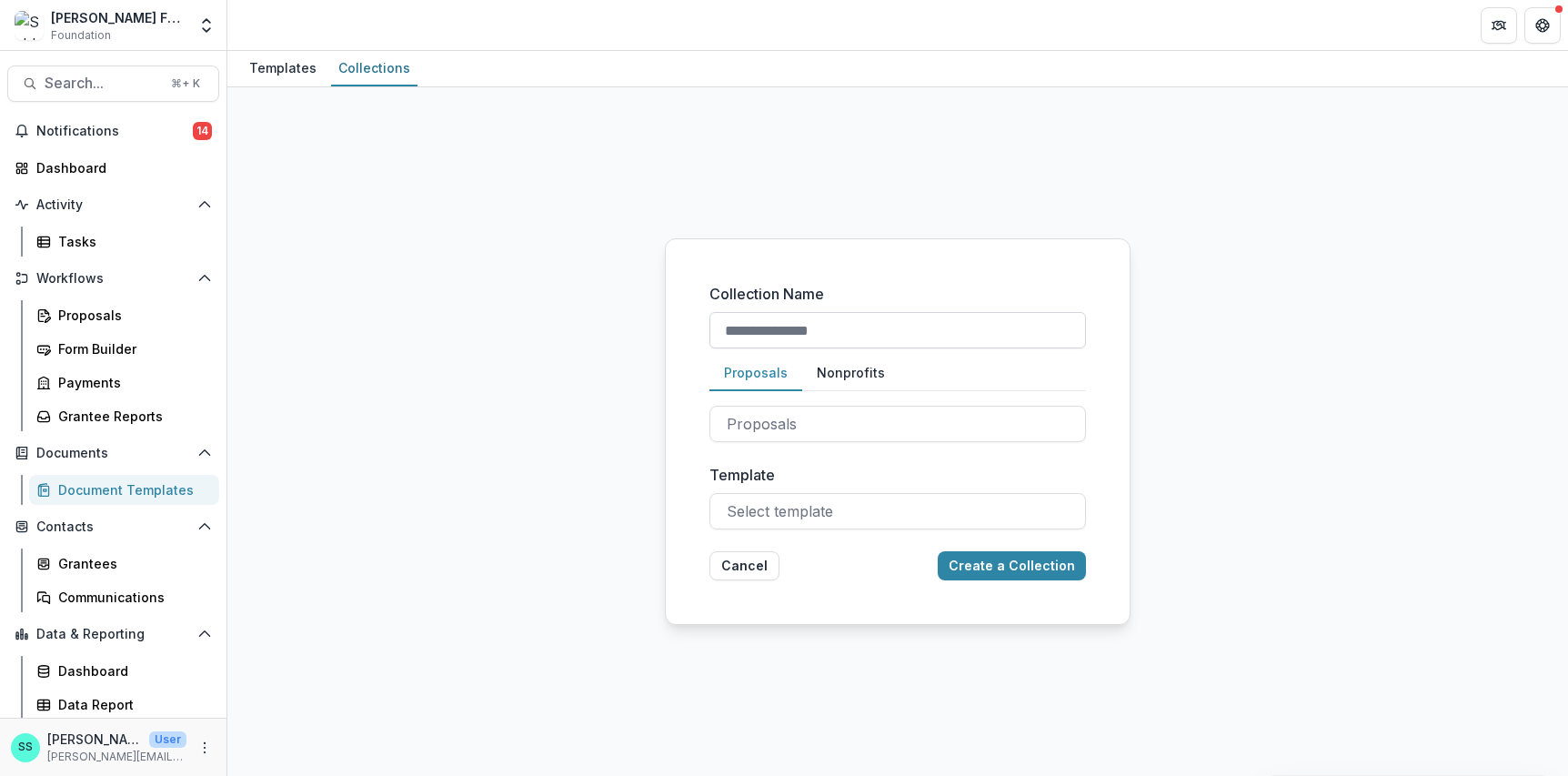
click at [771, 322] on input "Collection Name" at bounding box center [898, 330] width 377 height 36
type input "**********"
click at [1014, 580] on button "Create a Collection" at bounding box center [1012, 565] width 149 height 29
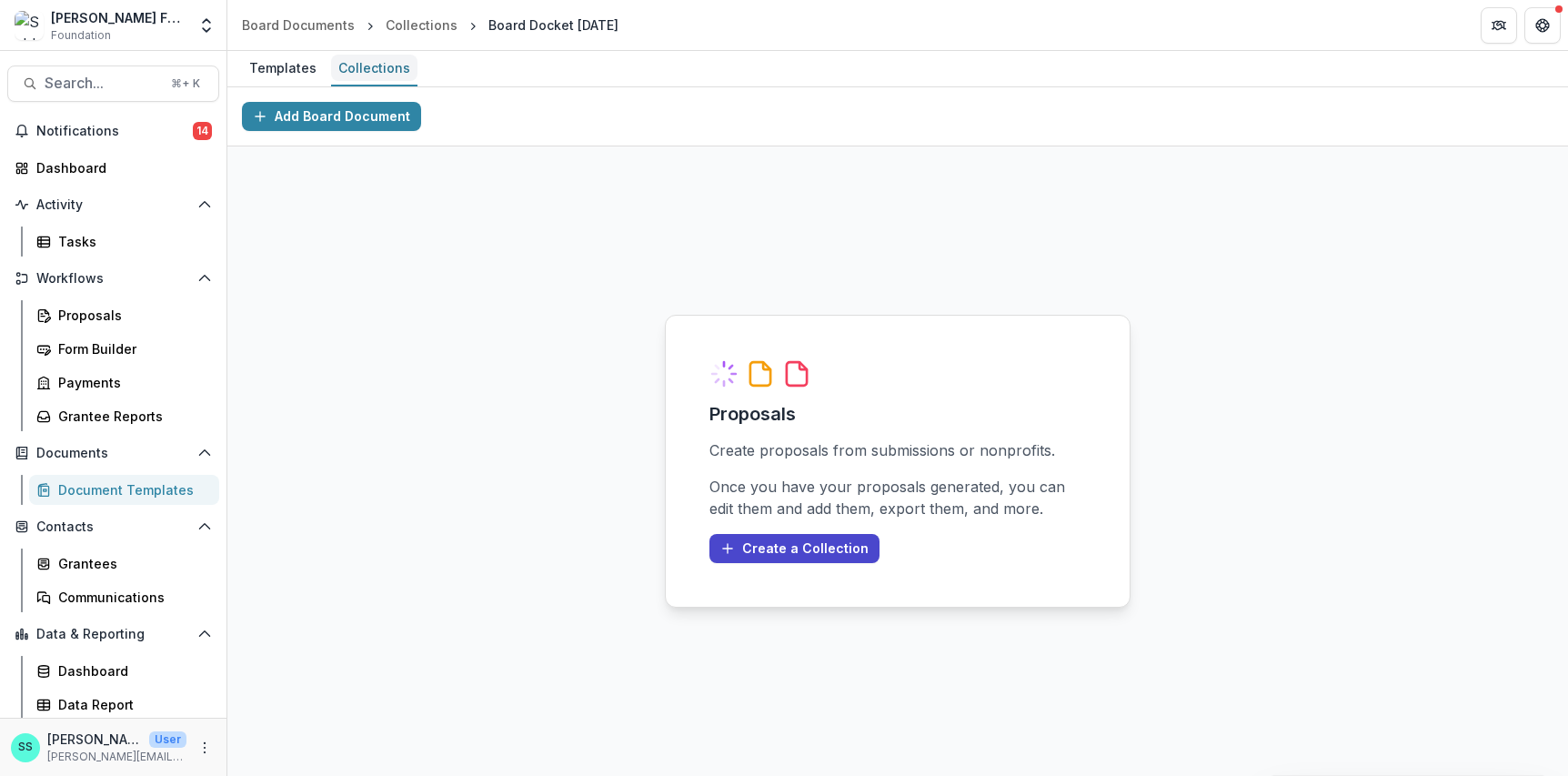
click at [370, 65] on div "Collections" at bounding box center [374, 67] width 86 height 26
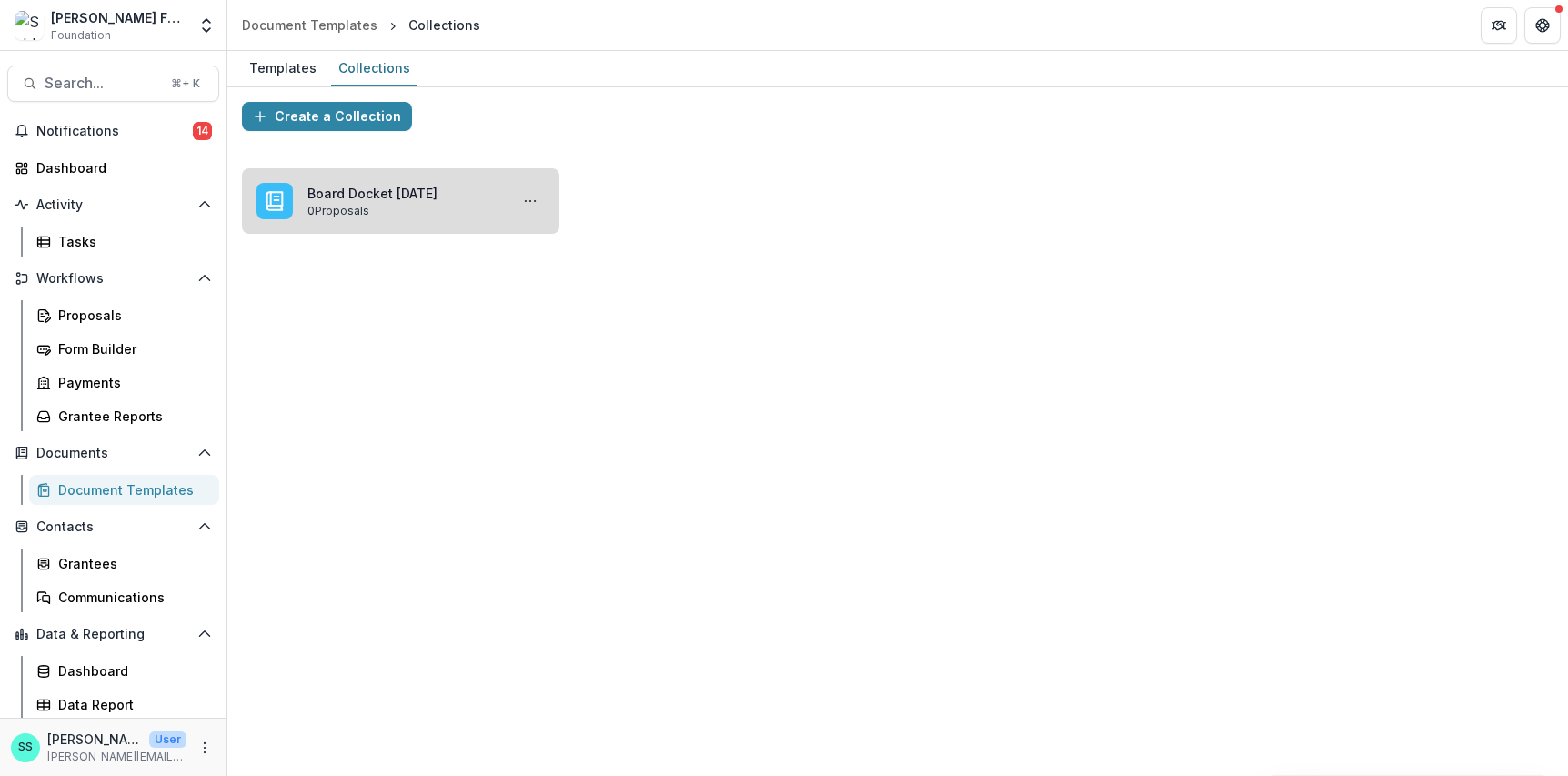
click at [371, 203] on link "Board Docket September 24, 2025" at bounding box center [404, 193] width 194 height 19
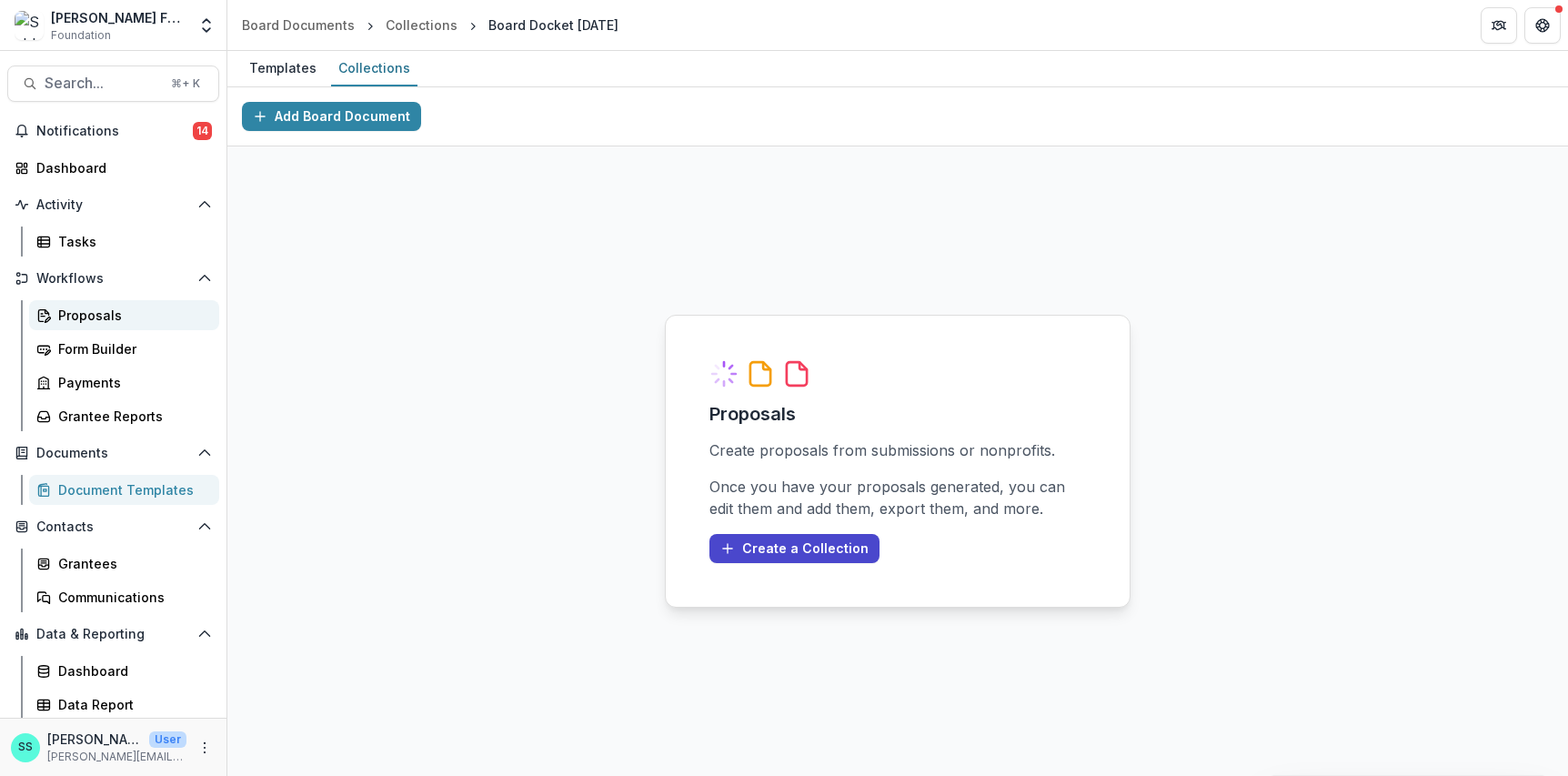
click at [93, 324] on div "Proposals" at bounding box center [131, 315] width 147 height 19
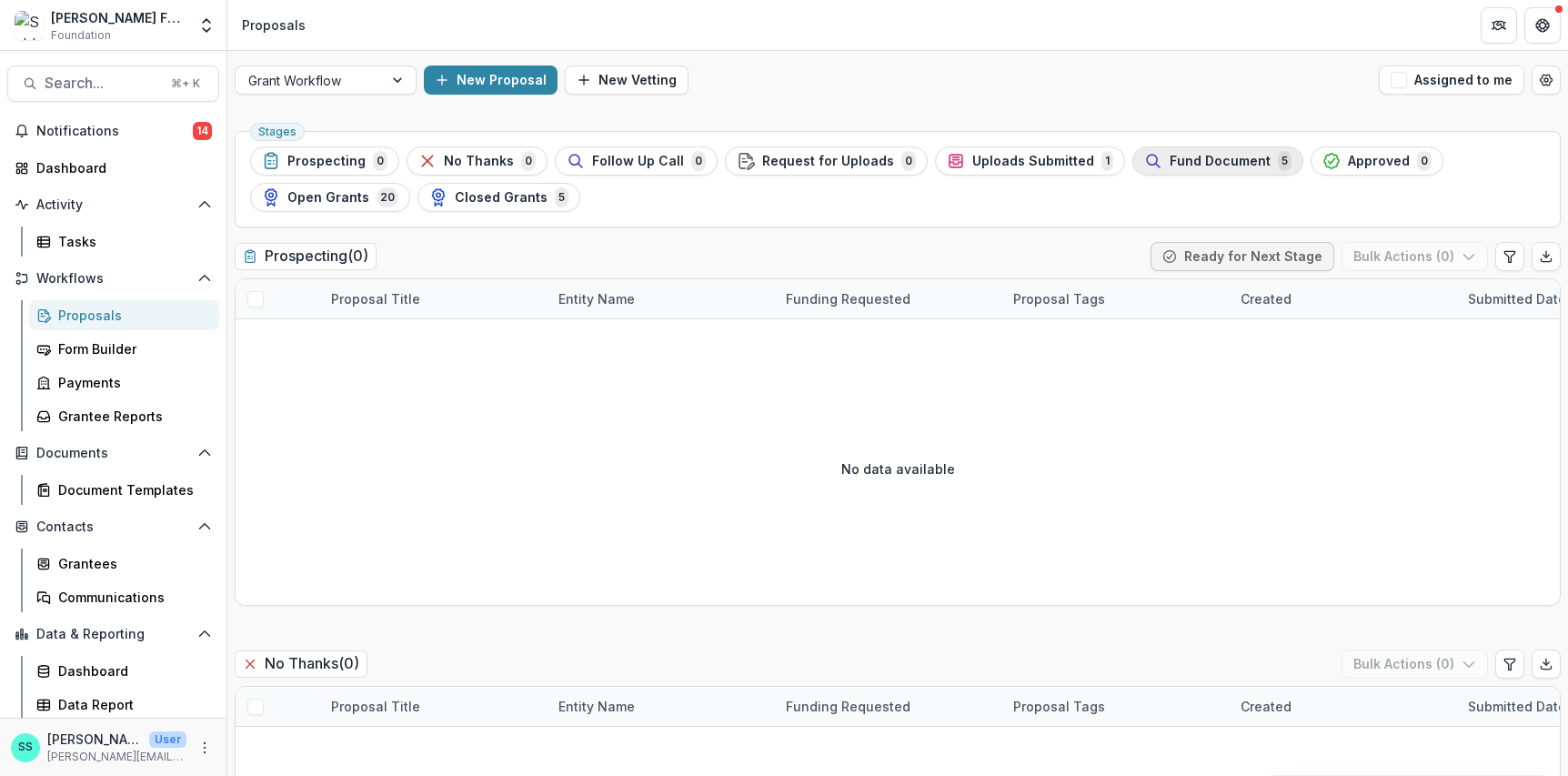
click at [1266, 169] on span "Fund Document" at bounding box center [1220, 161] width 101 height 16
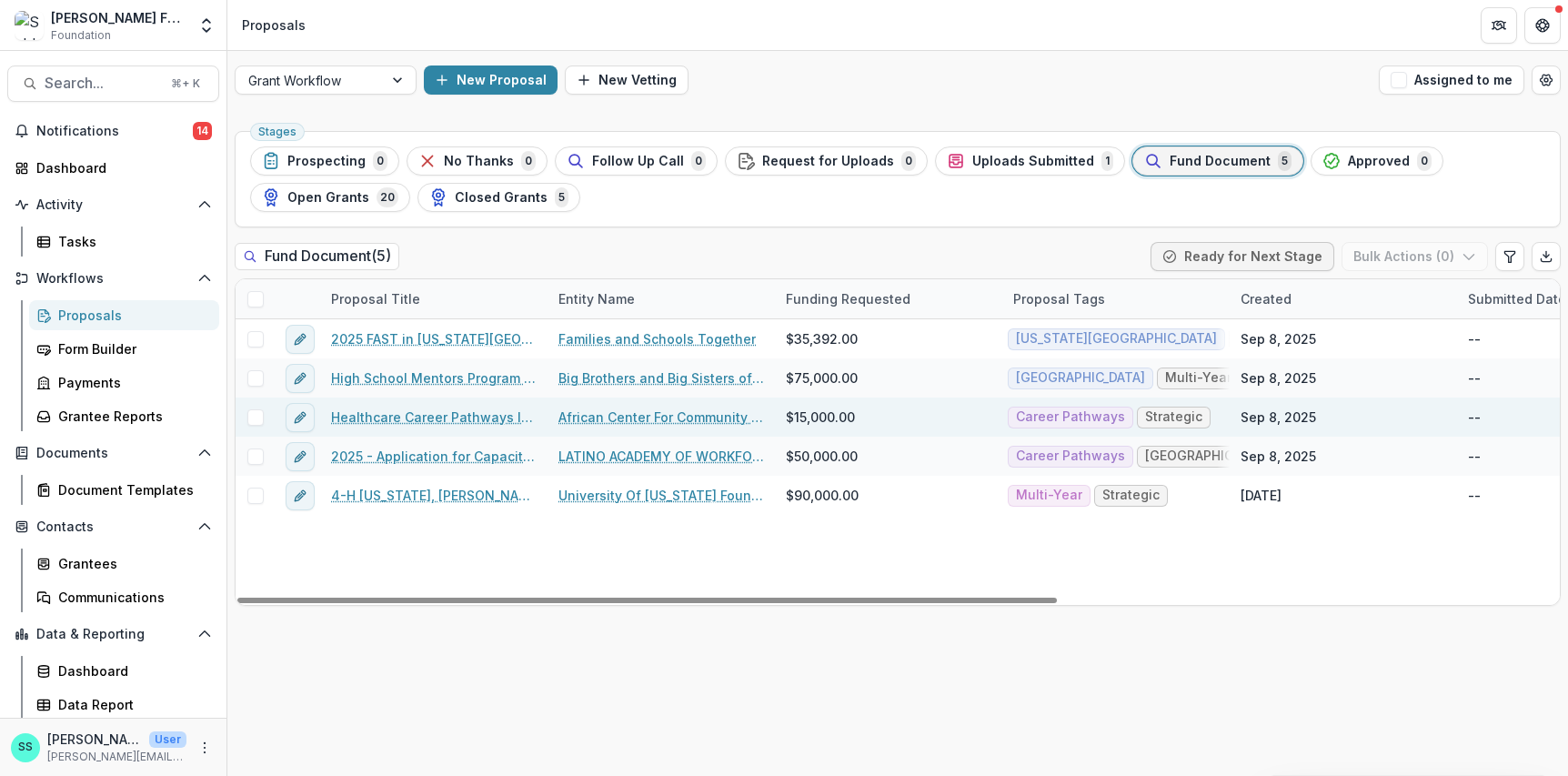
click at [413, 426] on link "Healthcare Career Pathways Initiative" at bounding box center [434, 417] width 206 height 19
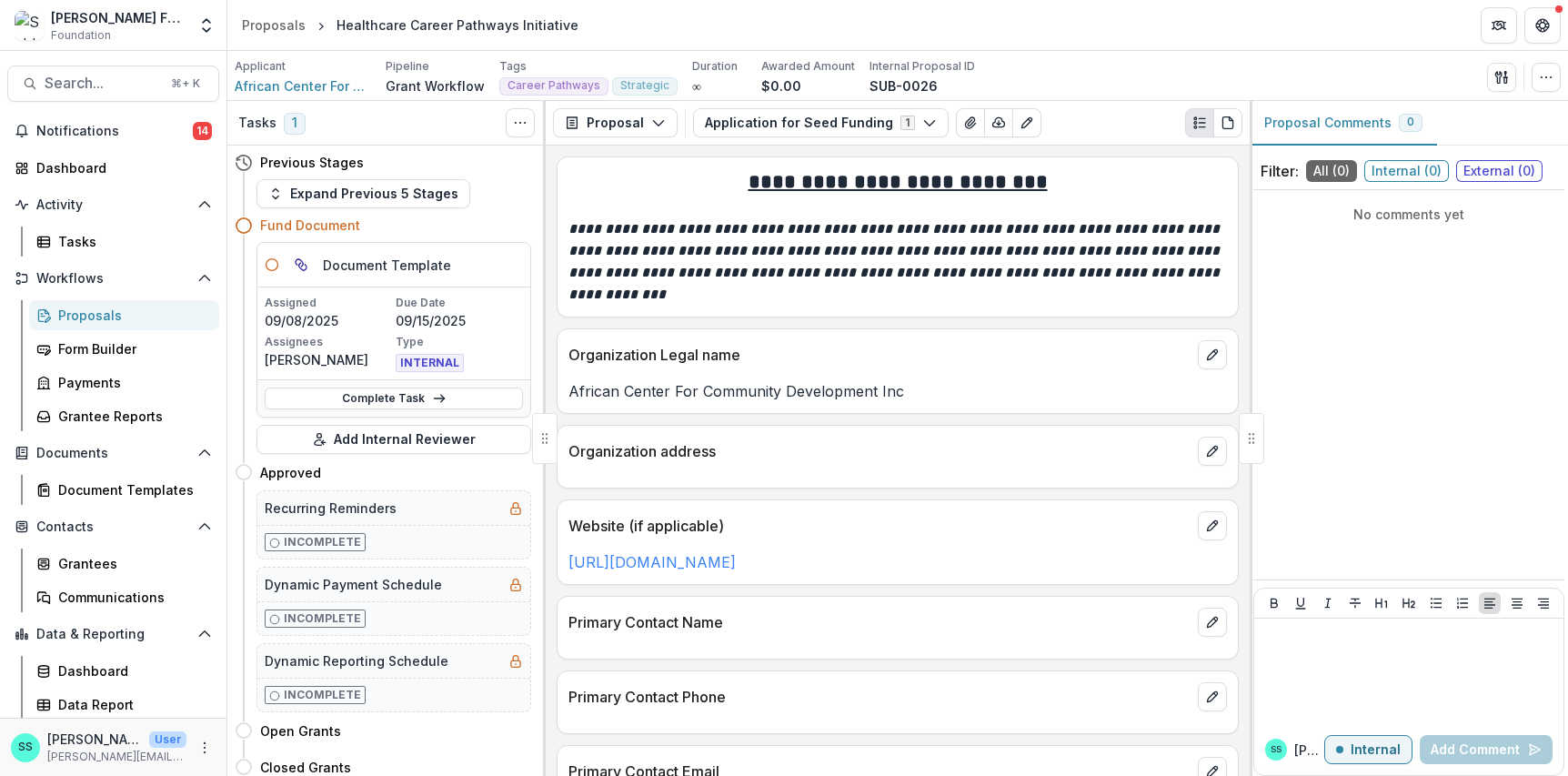
click at [413, 410] on link "Complete Task" at bounding box center [394, 397] width 258 height 22
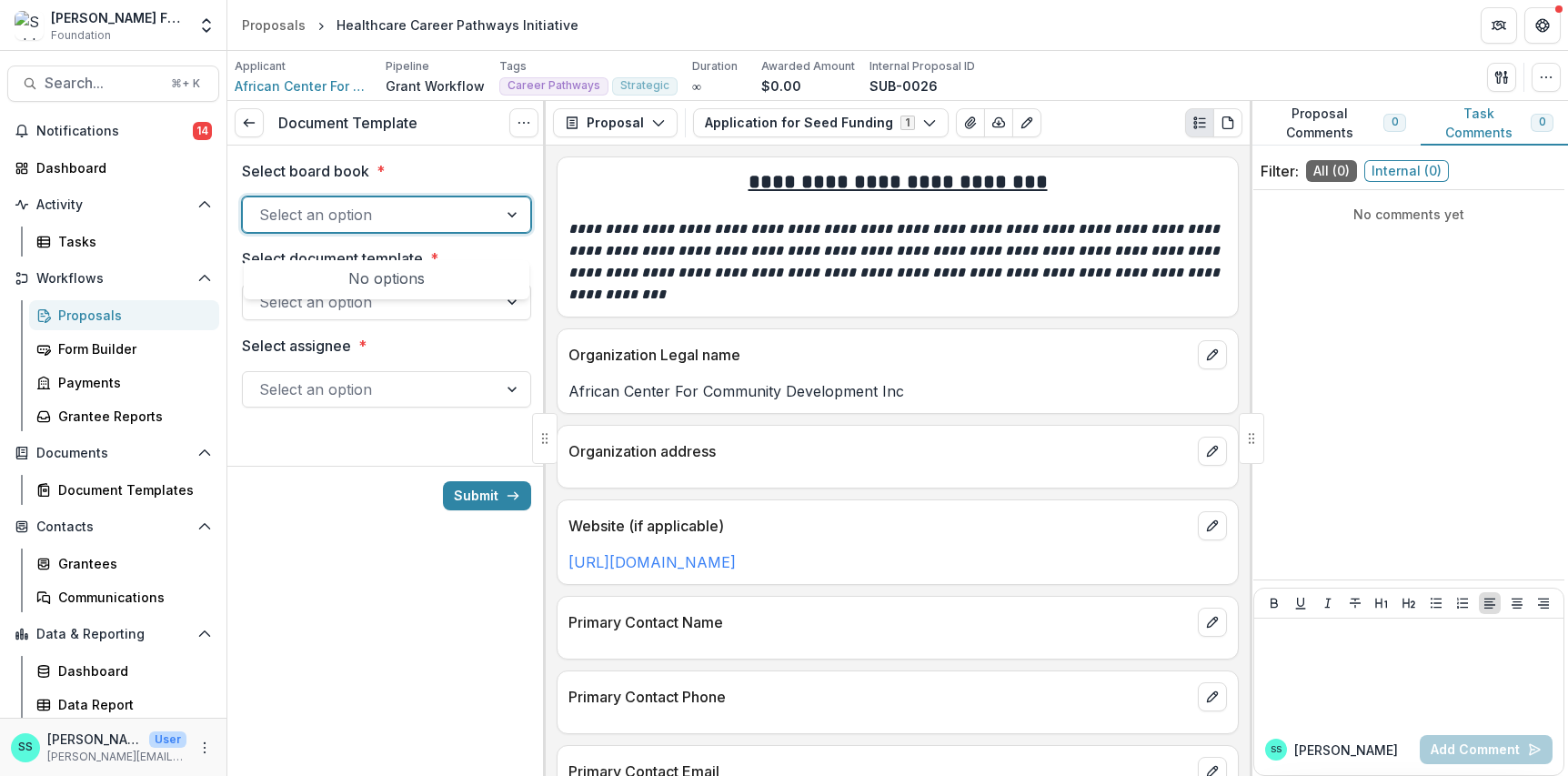
click at [468, 227] on div at bounding box center [369, 214] width 222 height 25
click at [518, 231] on div at bounding box center [513, 214] width 33 height 35
click at [261, 129] on link at bounding box center [249, 122] width 29 height 29
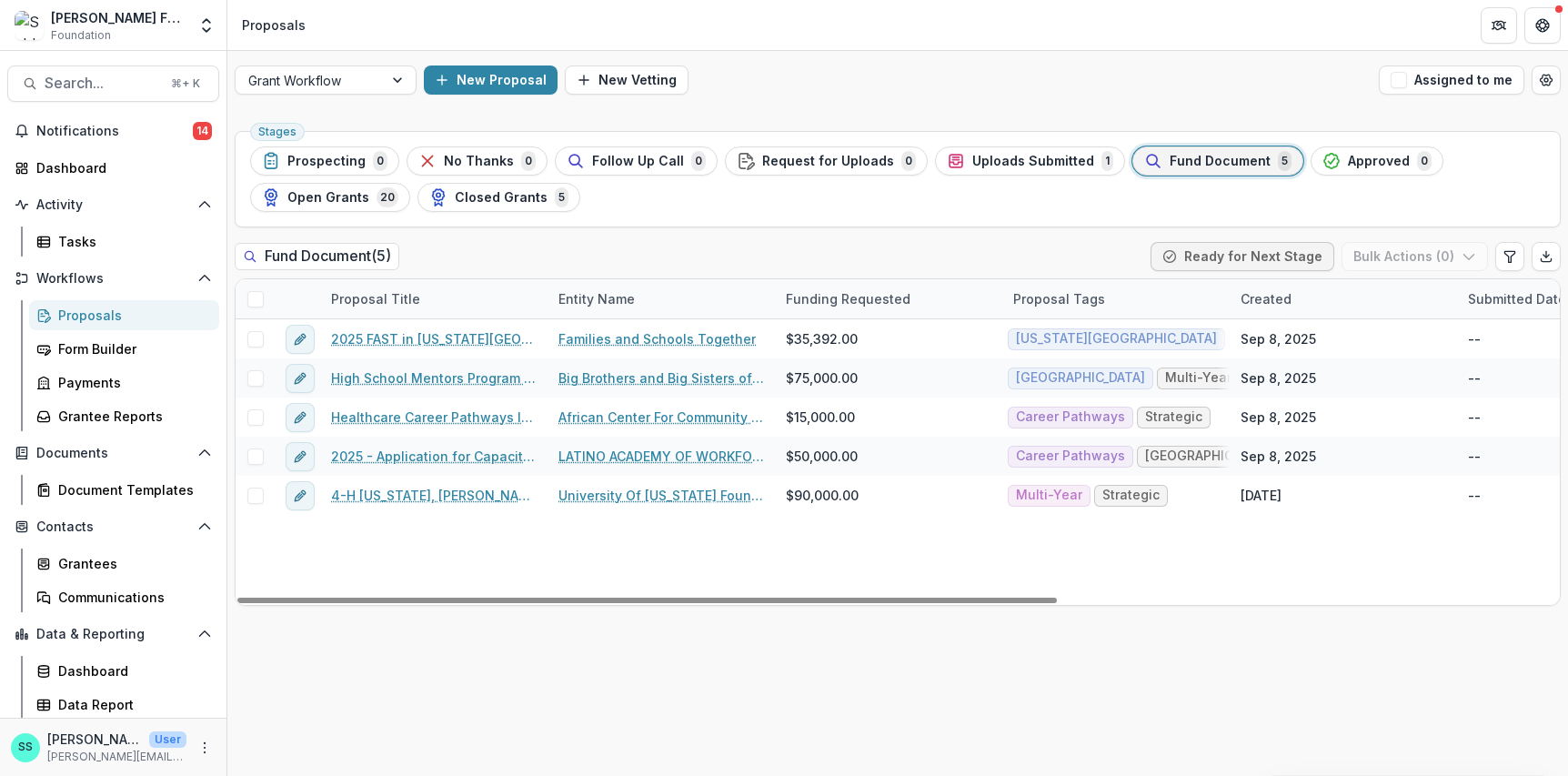
click at [255, 308] on span at bounding box center [256, 299] width 17 height 17
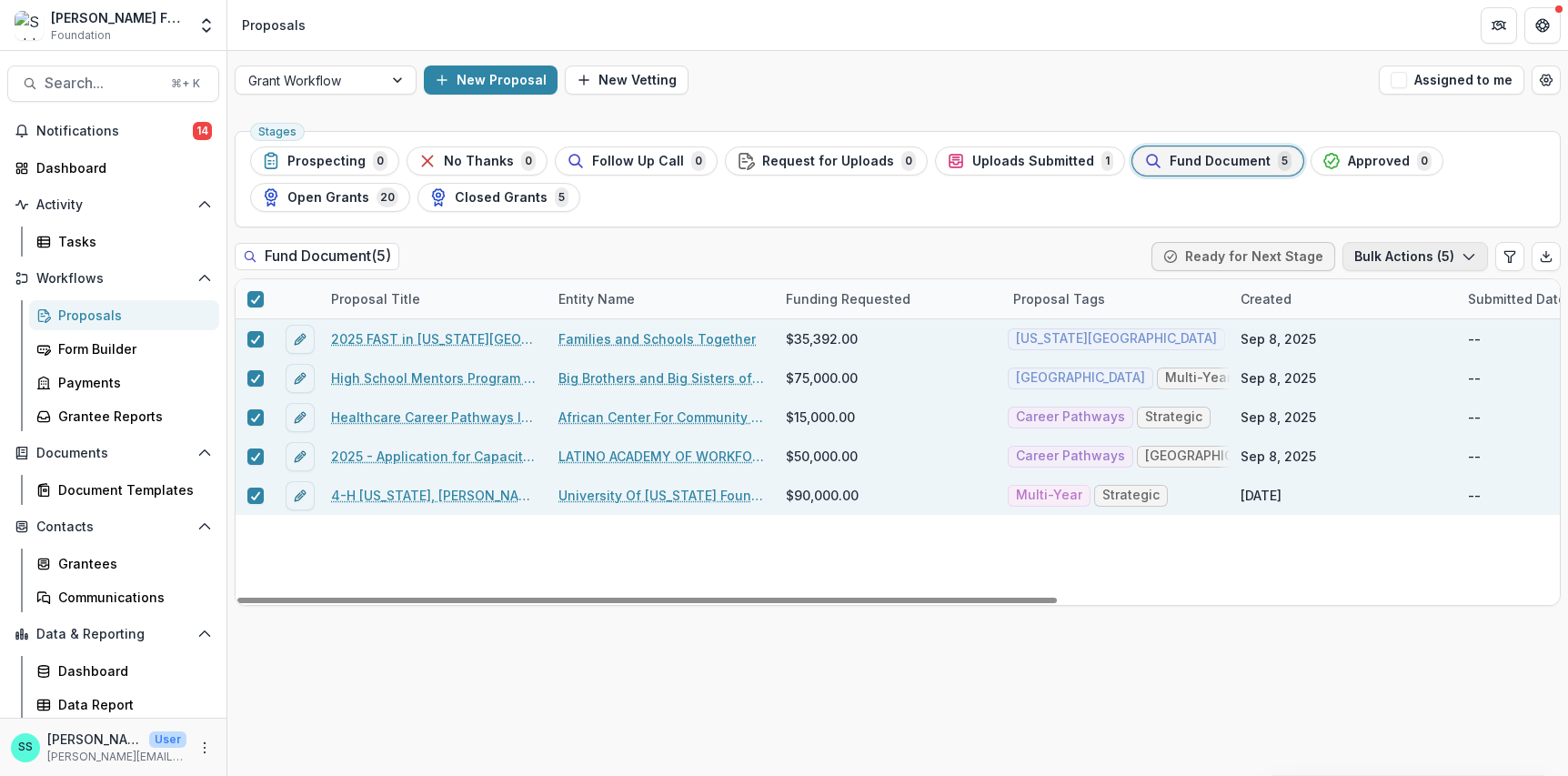
click at [1382, 271] on button "Bulk Actions ( 5 )" at bounding box center [1415, 256] width 146 height 29
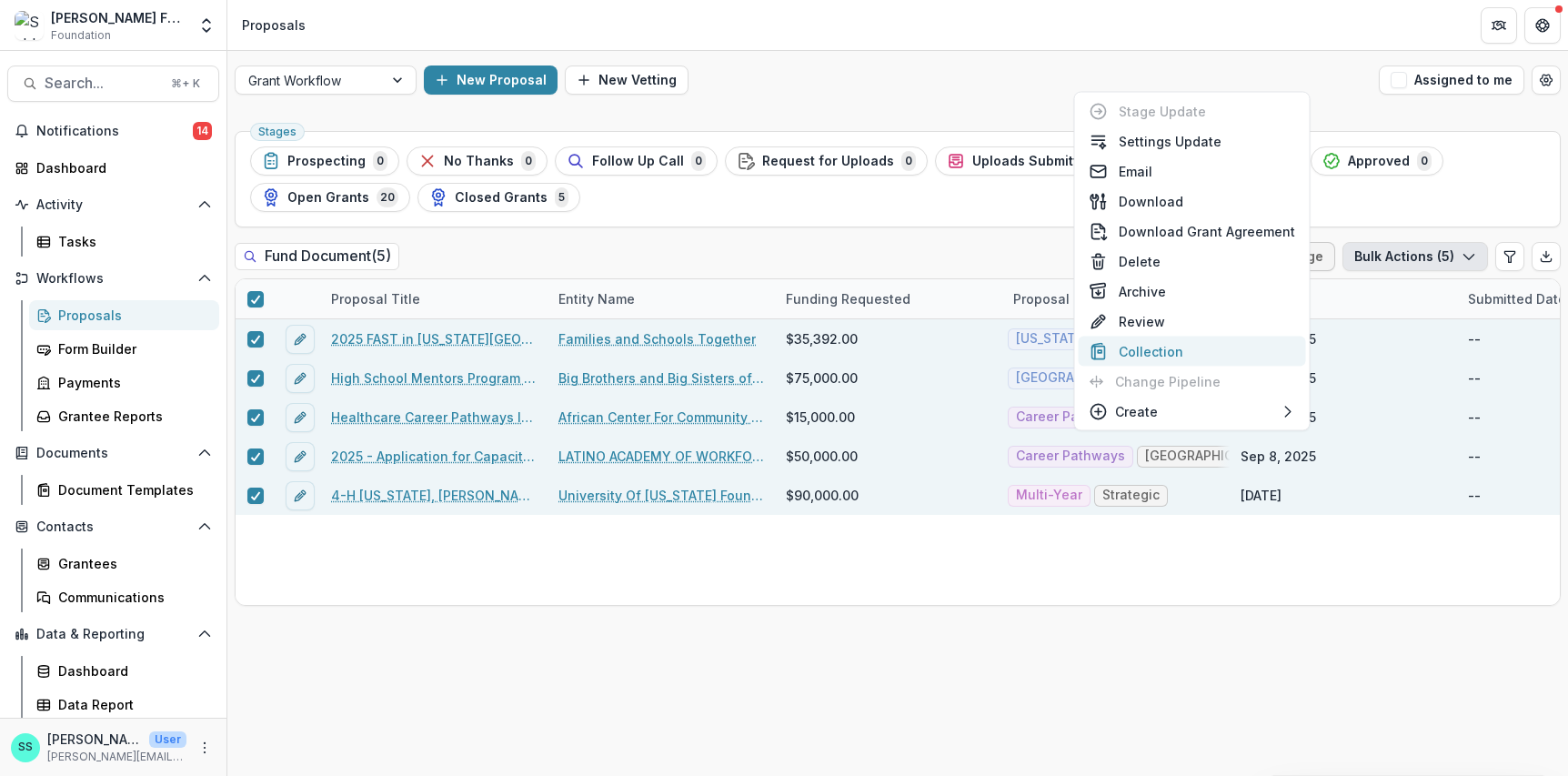
click at [1167, 366] on button "Collection" at bounding box center [1191, 352] width 227 height 30
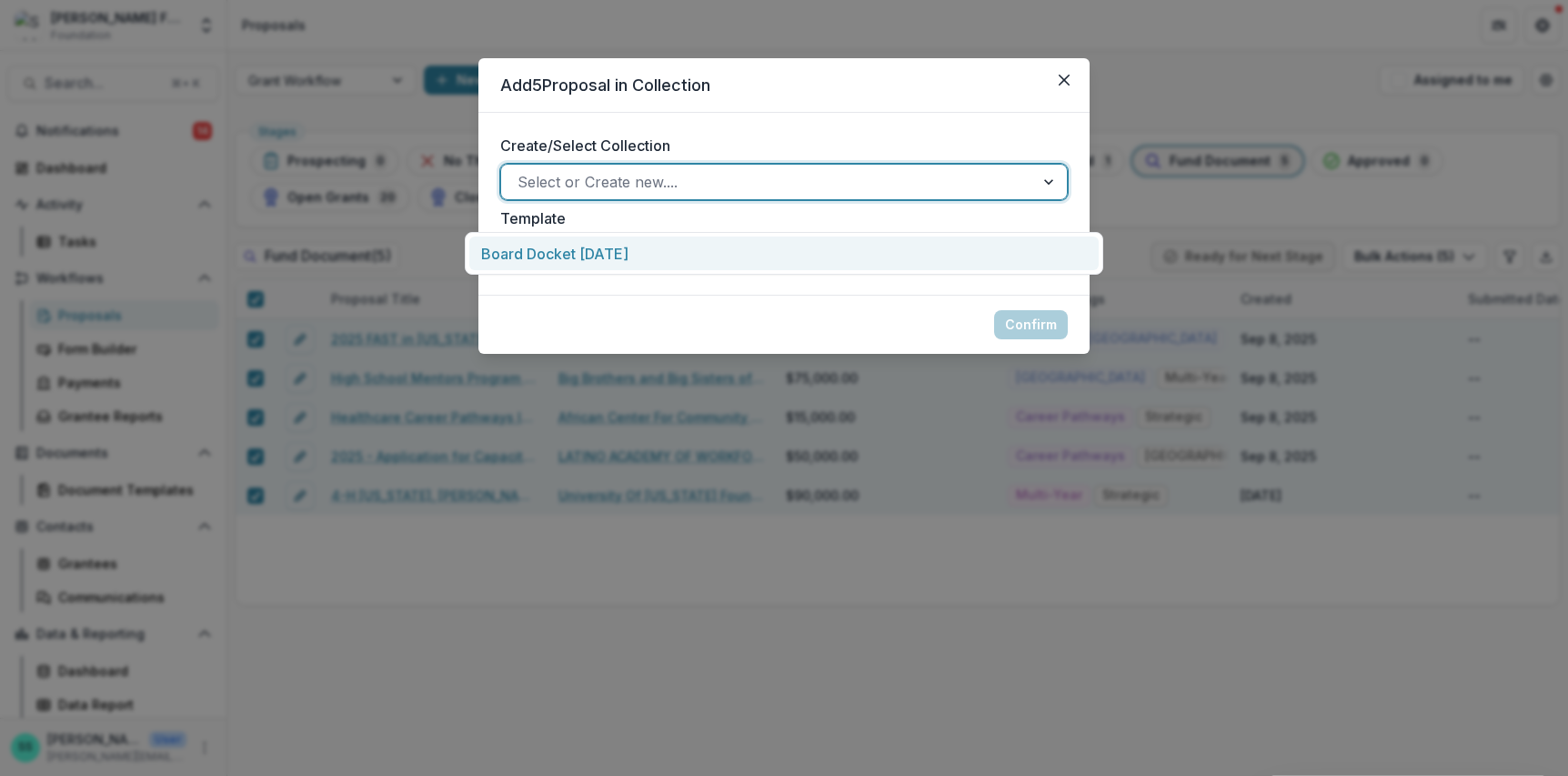
click at [1067, 199] on div at bounding box center [1050, 181] width 33 height 35
click at [716, 254] on div "Board Docket September 24, 2025" at bounding box center [784, 253] width 629 height 34
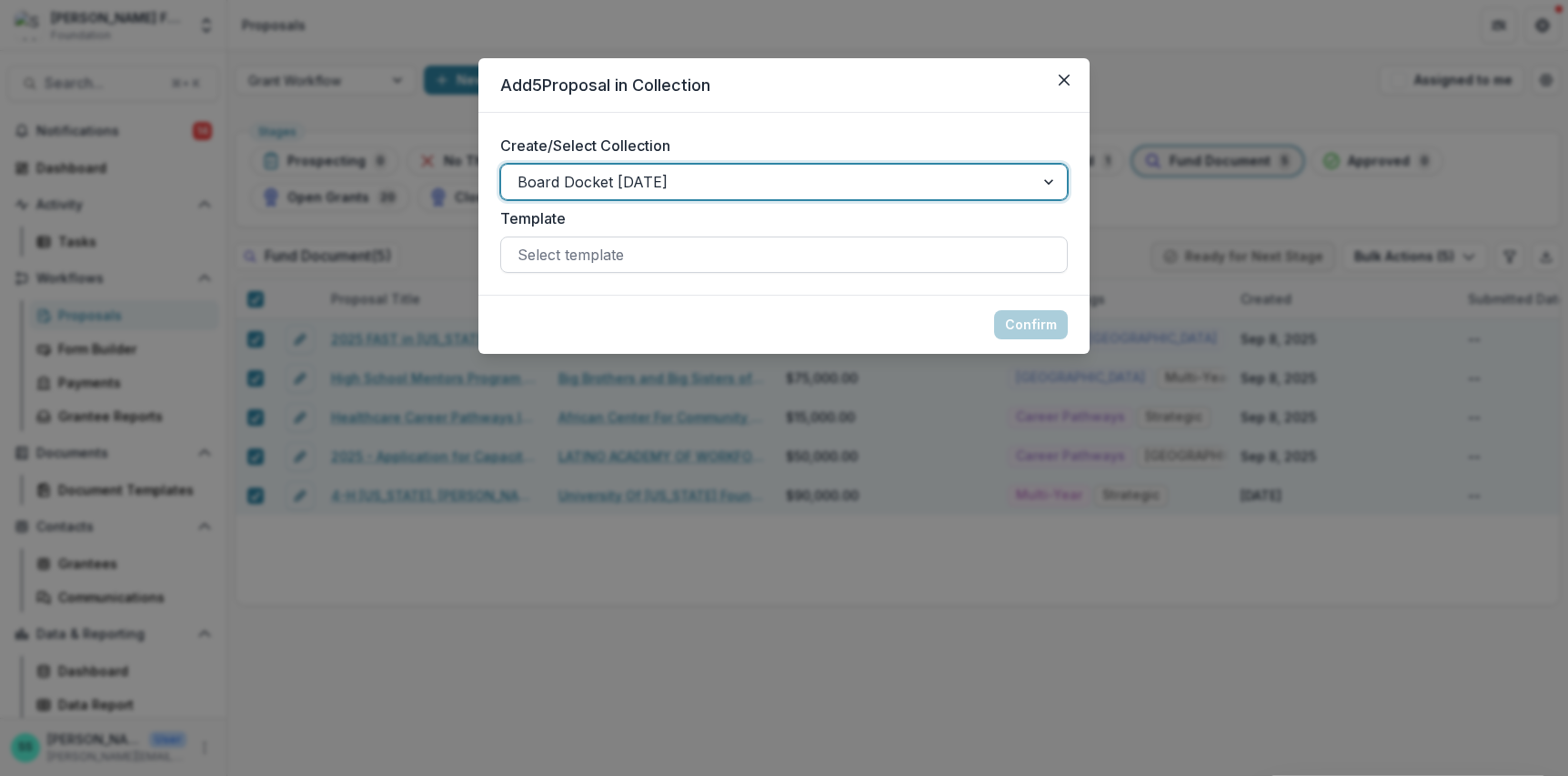
click at [695, 267] on div at bounding box center [784, 254] width 533 height 25
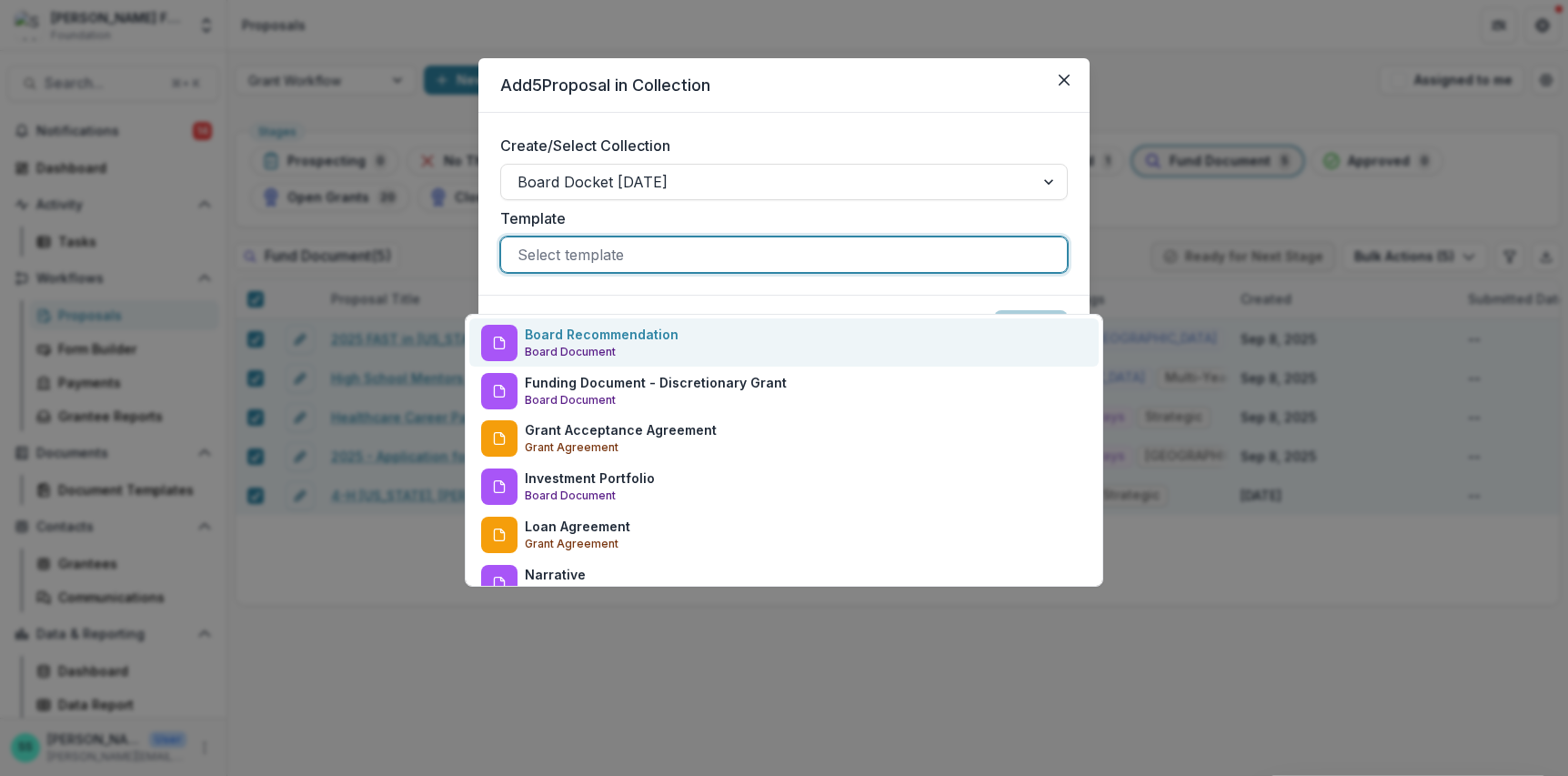
click at [652, 341] on p "Board Recommendation" at bounding box center [601, 334] width 153 height 19
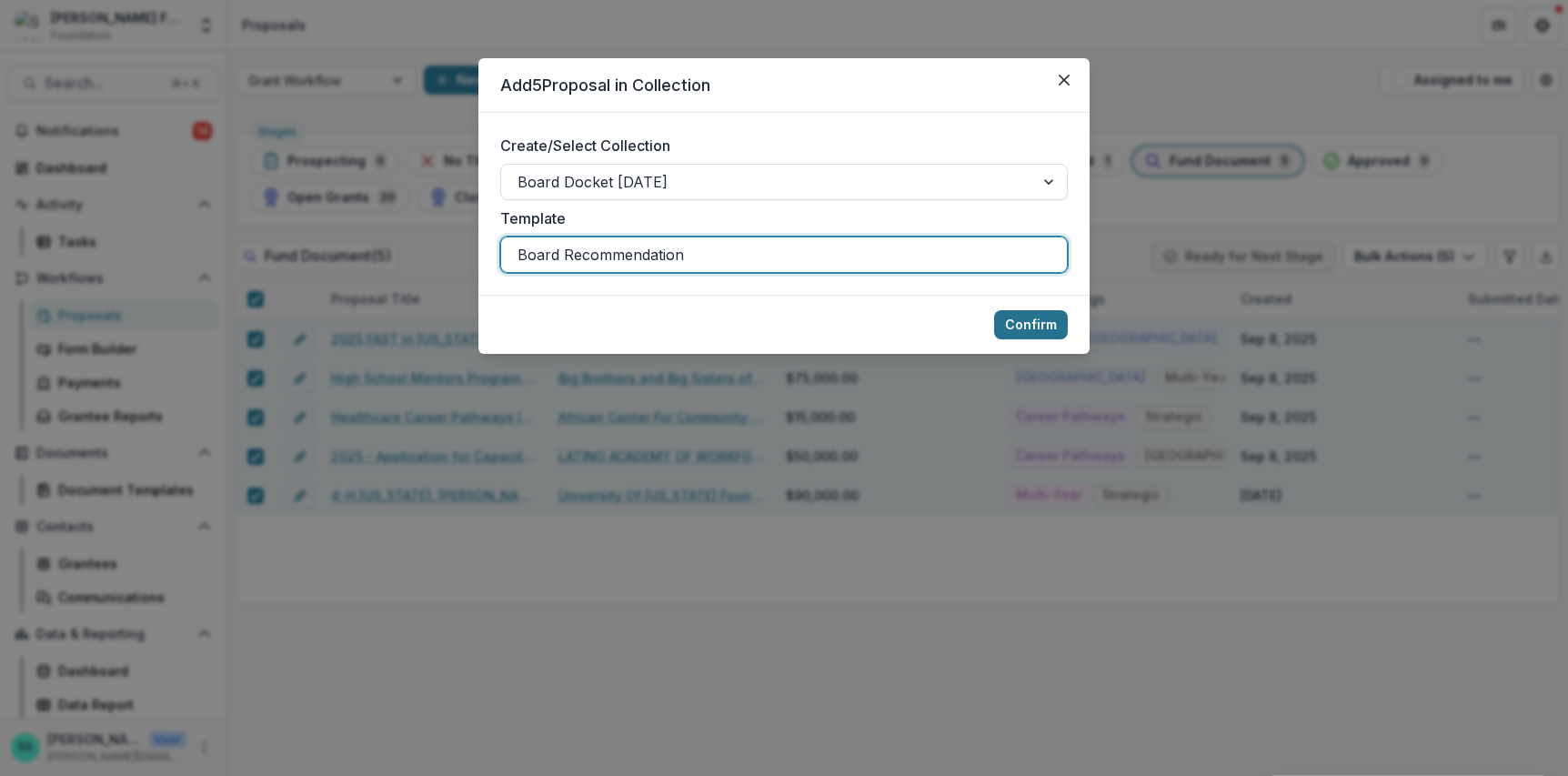
click at [1063, 339] on button "Confirm" at bounding box center [1030, 324] width 74 height 29
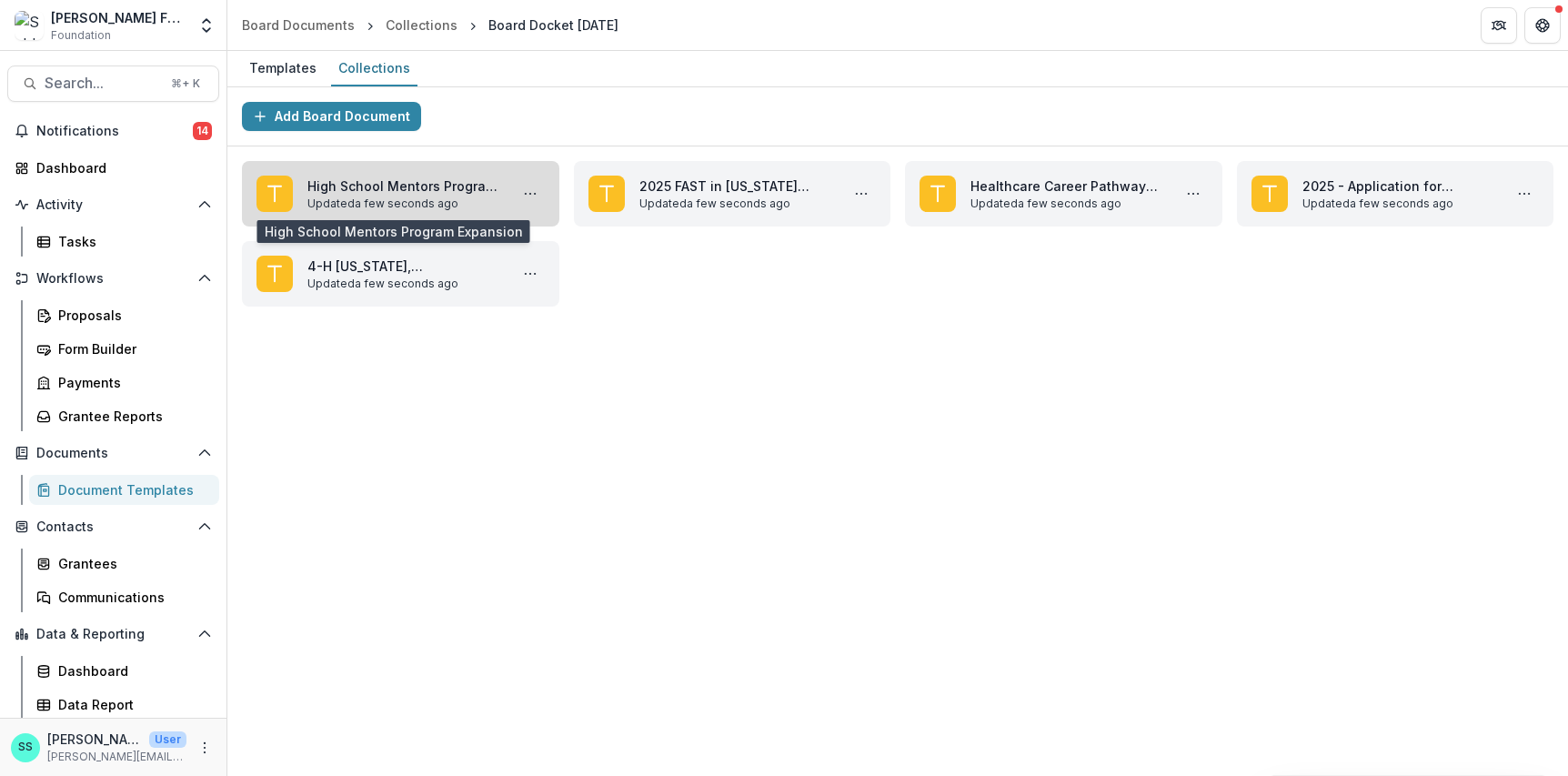
click at [353, 195] on link "High School Mentors Program Expansion" at bounding box center [404, 186] width 194 height 19
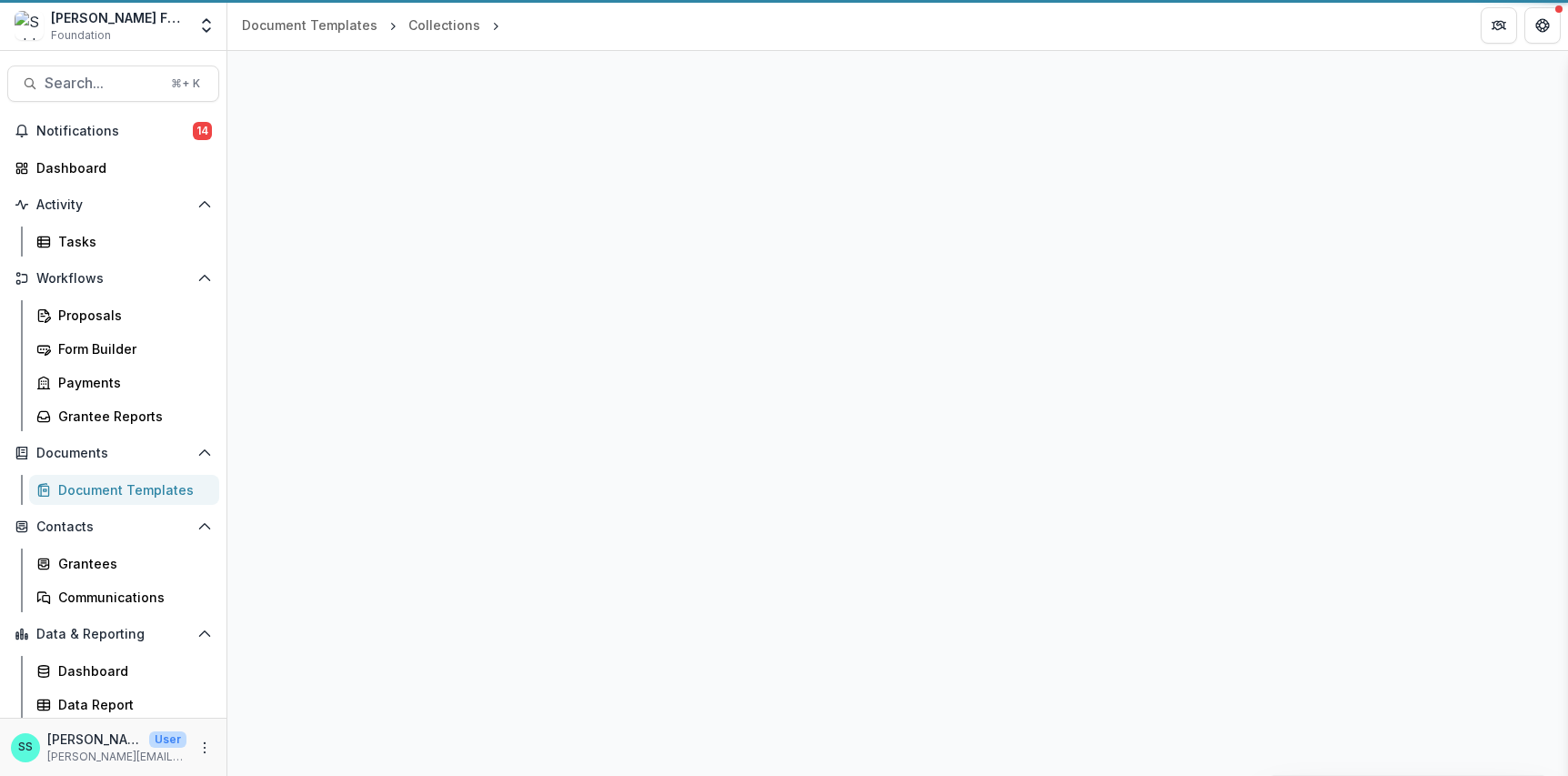
click at [353, 200] on div "Proposal Details" at bounding box center [897, 412] width 1340 height 725
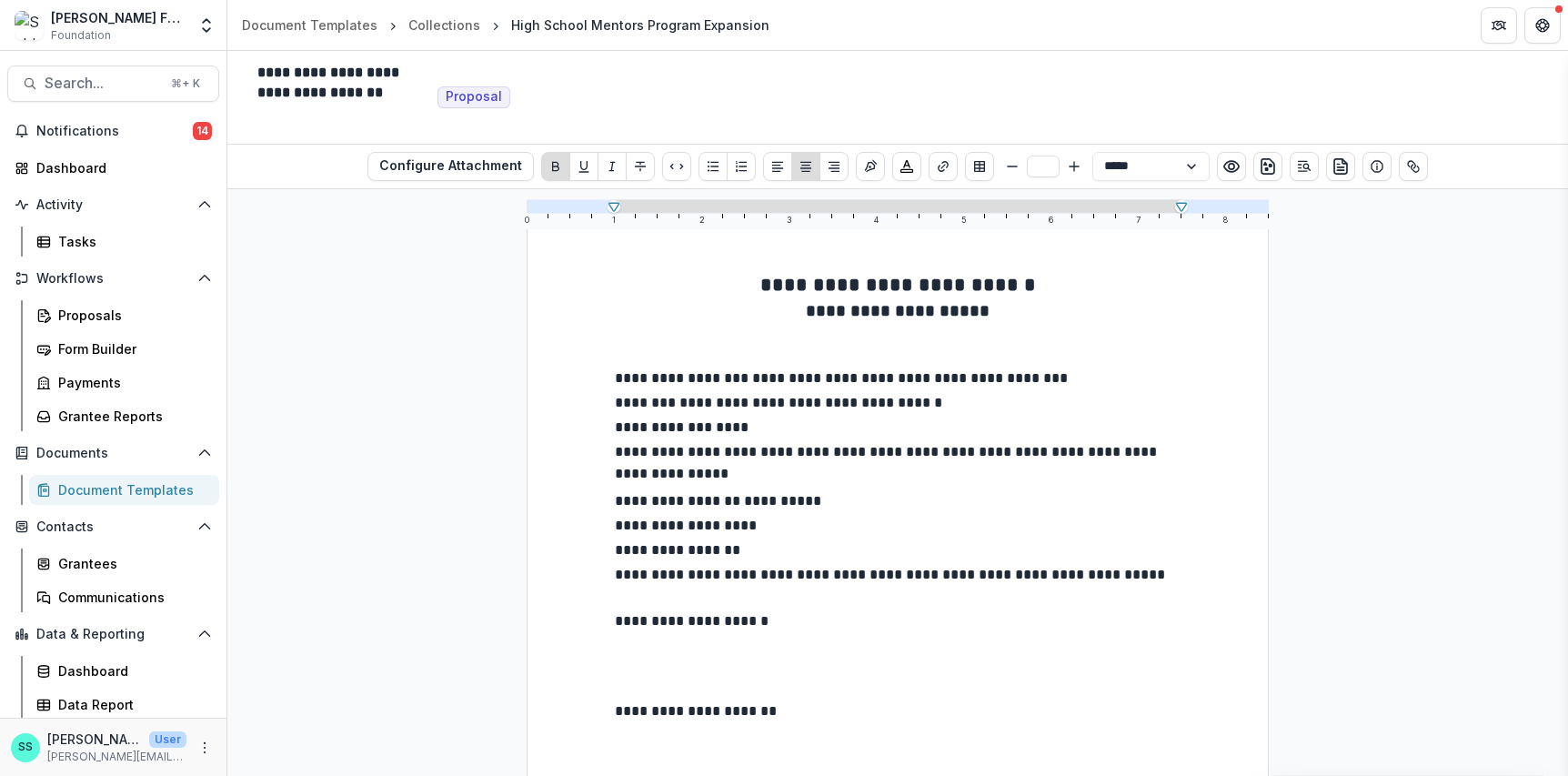
scroll to position [56, 0]
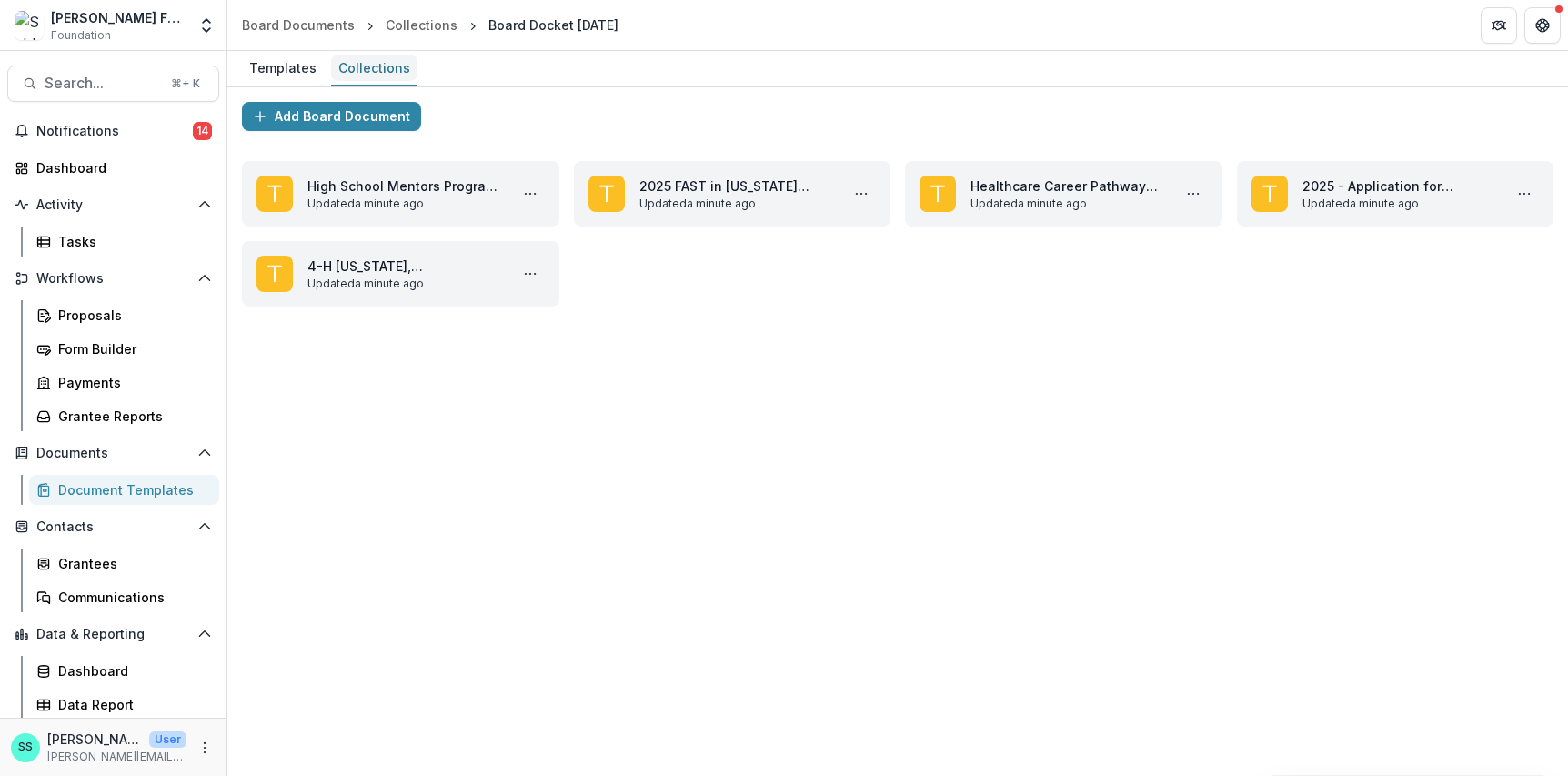
click at [378, 63] on div "Collections" at bounding box center [374, 67] width 86 height 26
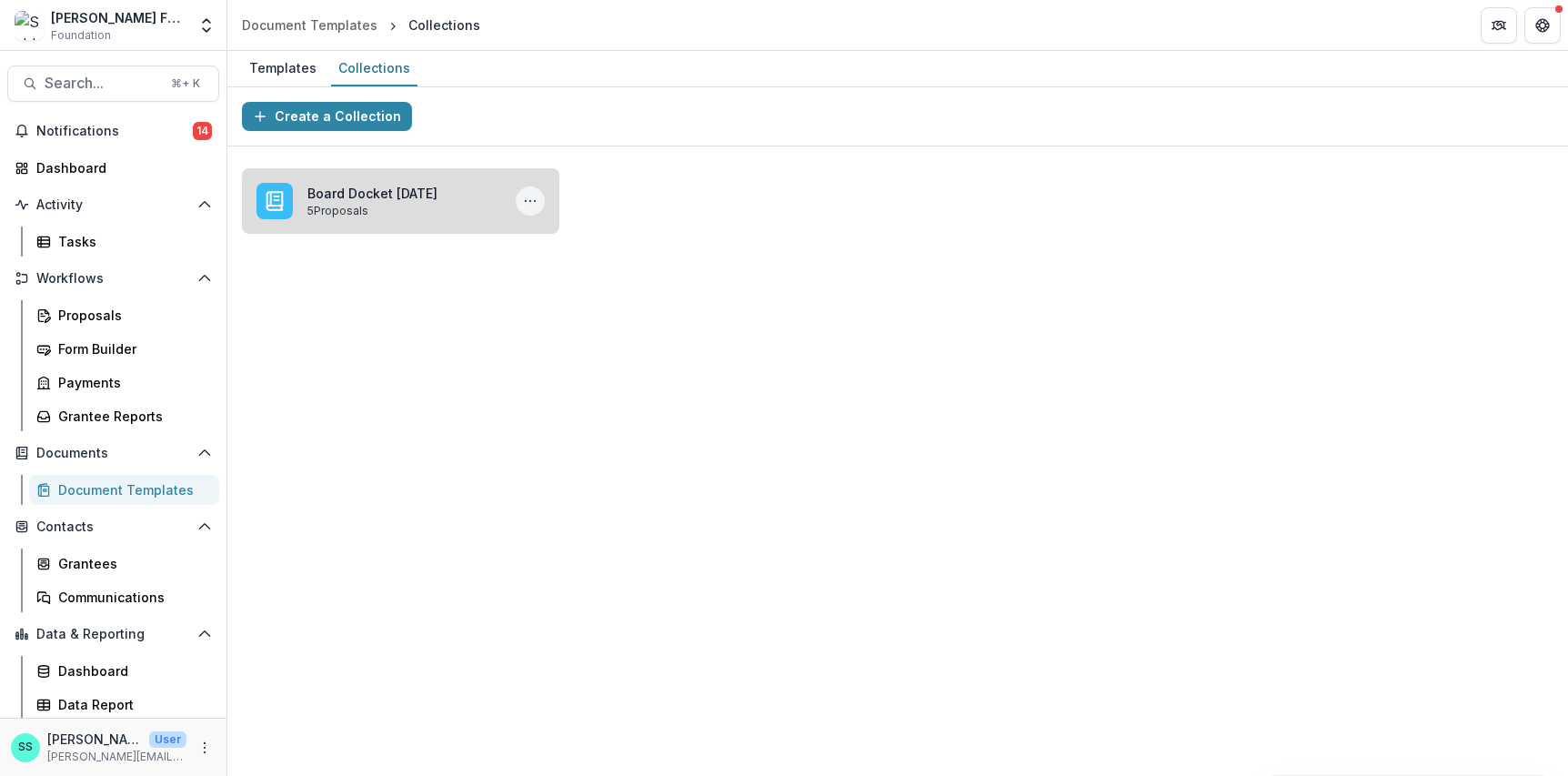
click at [533, 208] on icon "More Board Docket September 24, 2025 Actions" at bounding box center [530, 201] width 15 height 15
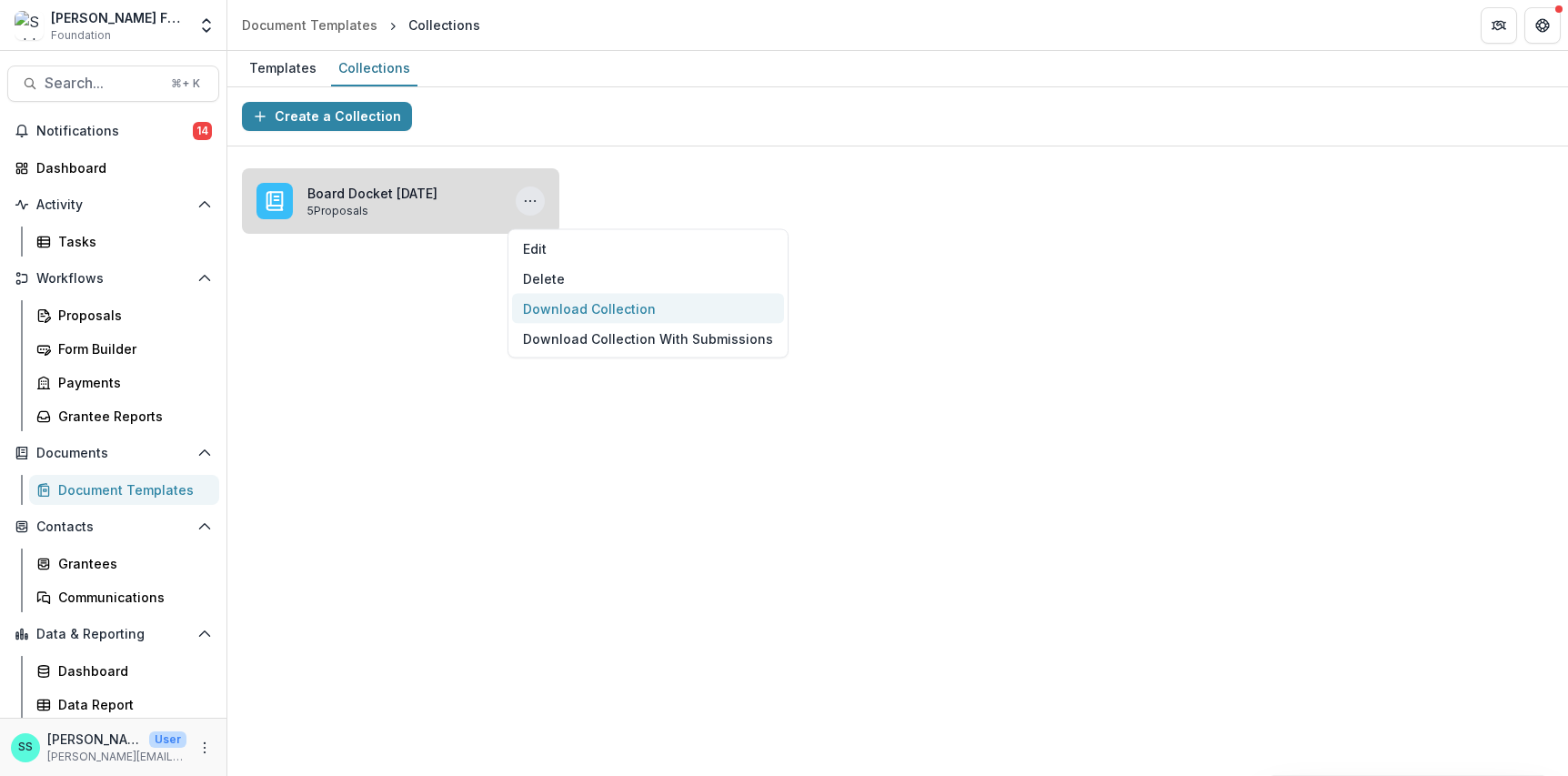
click at [628, 323] on button "Download Collection" at bounding box center [648, 309] width 272 height 30
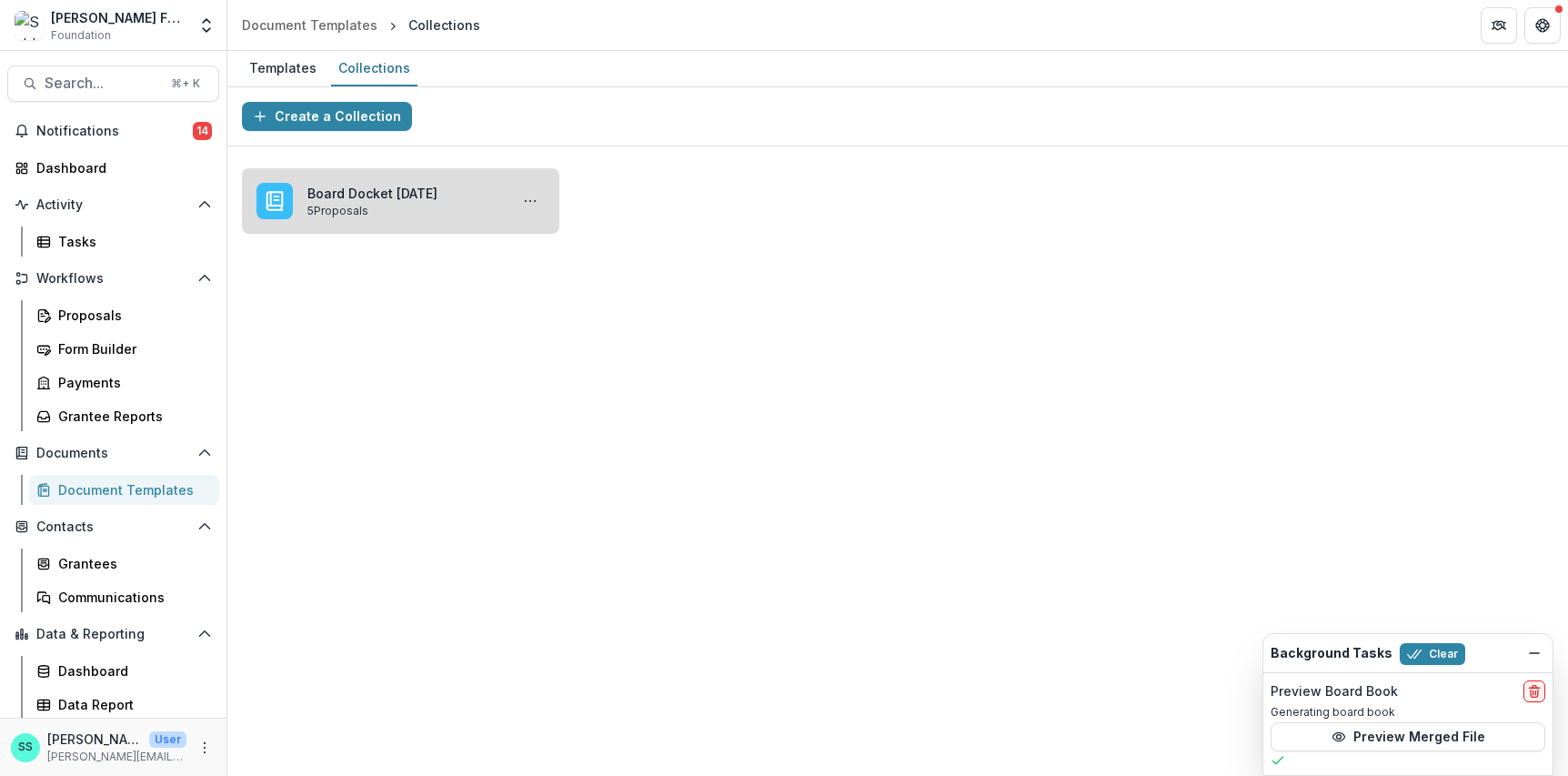
click at [459, 203] on link "Board Docket September 24, 2025" at bounding box center [404, 193] width 194 height 19
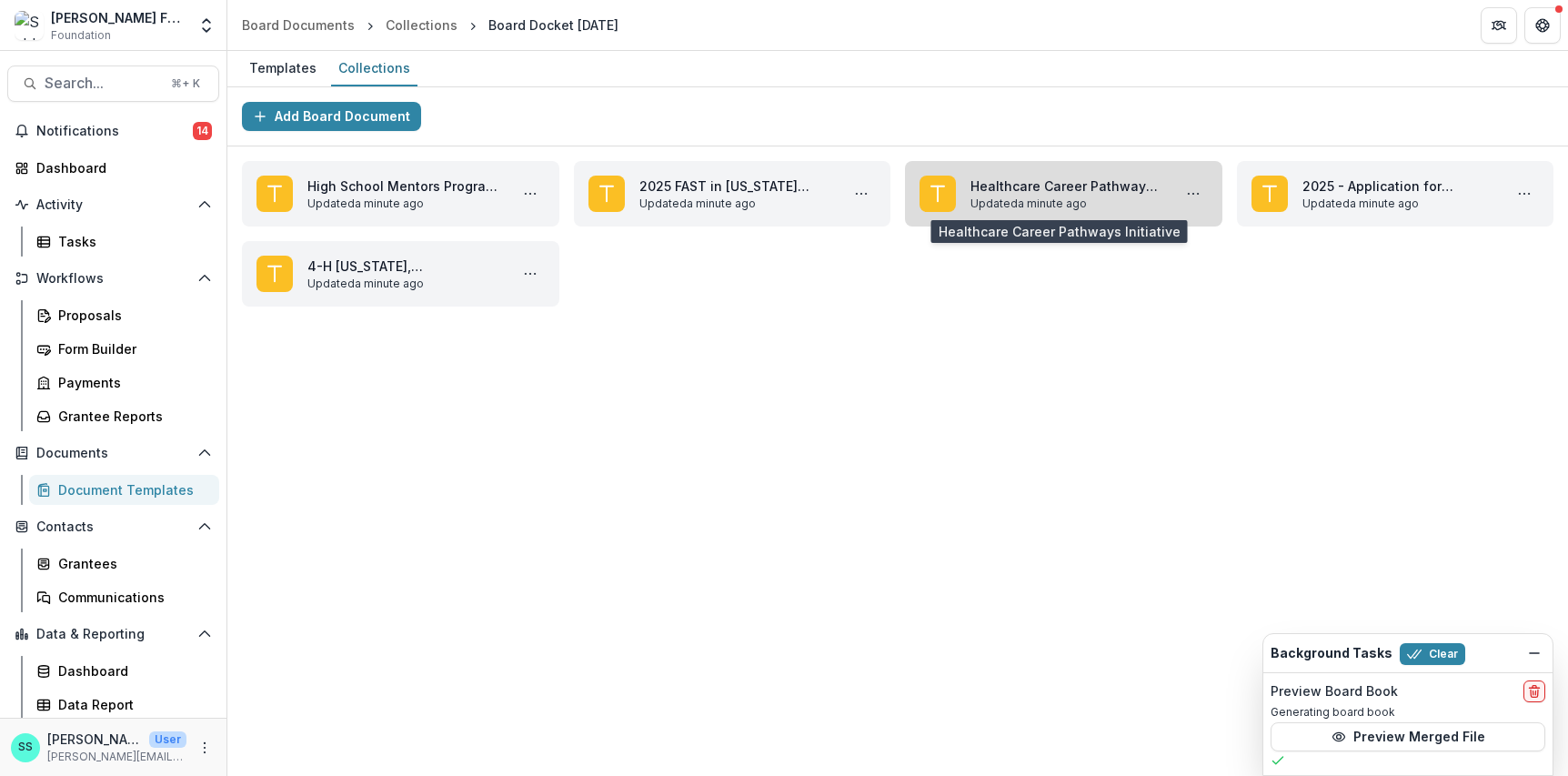
click at [1070, 195] on link "Healthcare Career Pathways Initiative" at bounding box center [1067, 186] width 194 height 19
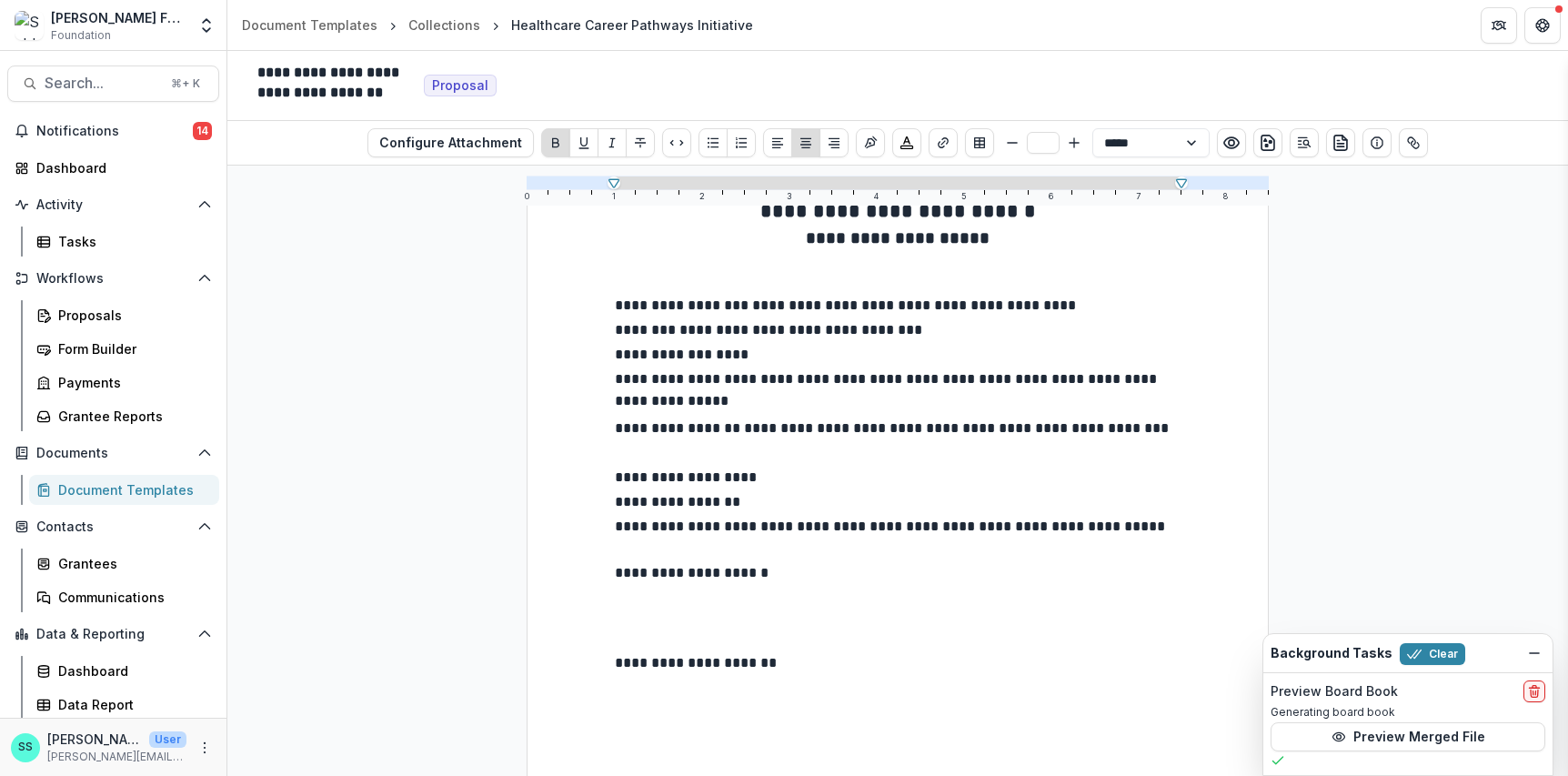
scroll to position [111, 0]
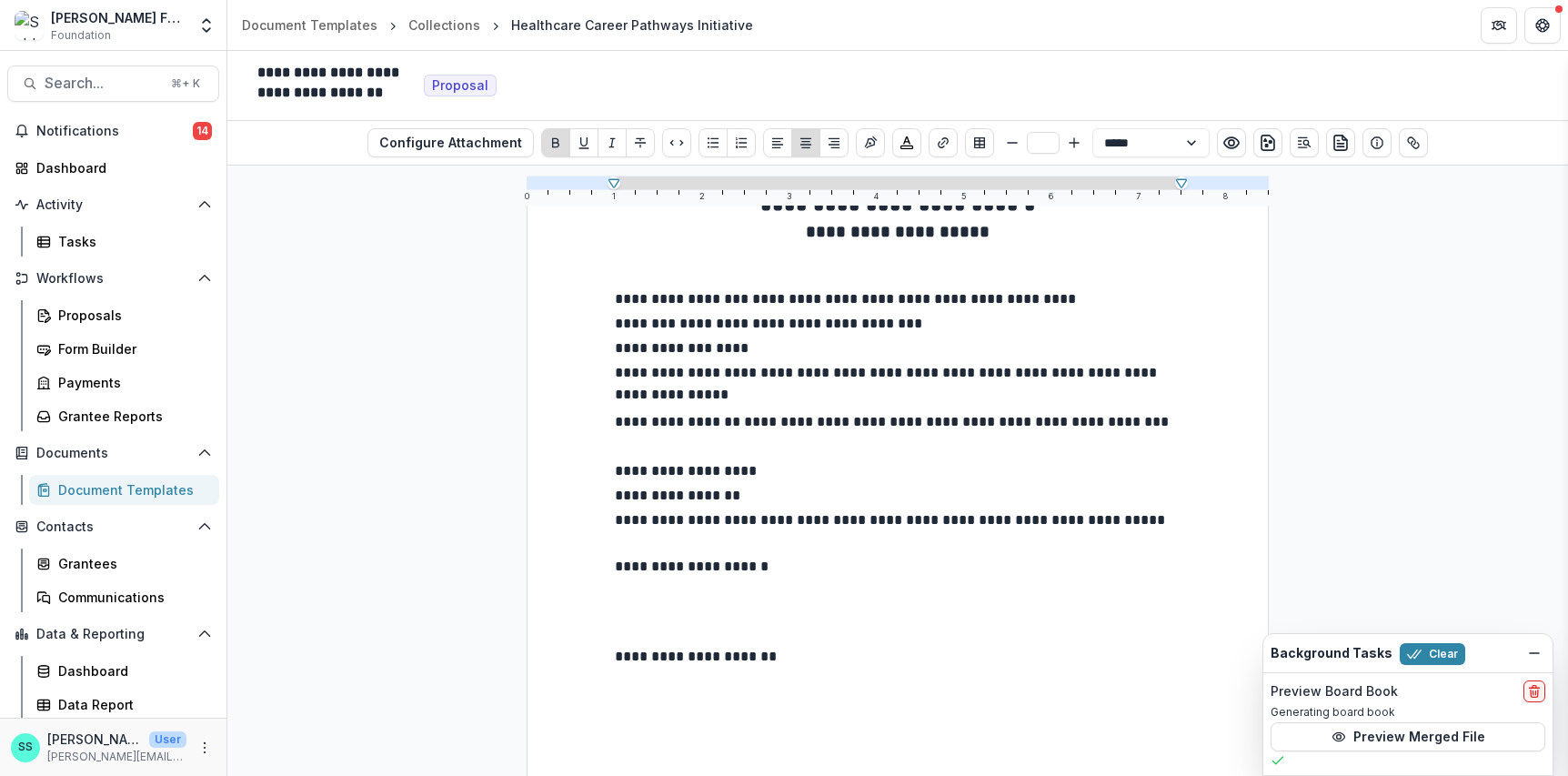
type input "**"
click at [945, 338] on p "**********" at bounding box center [897, 325] width 566 height 24
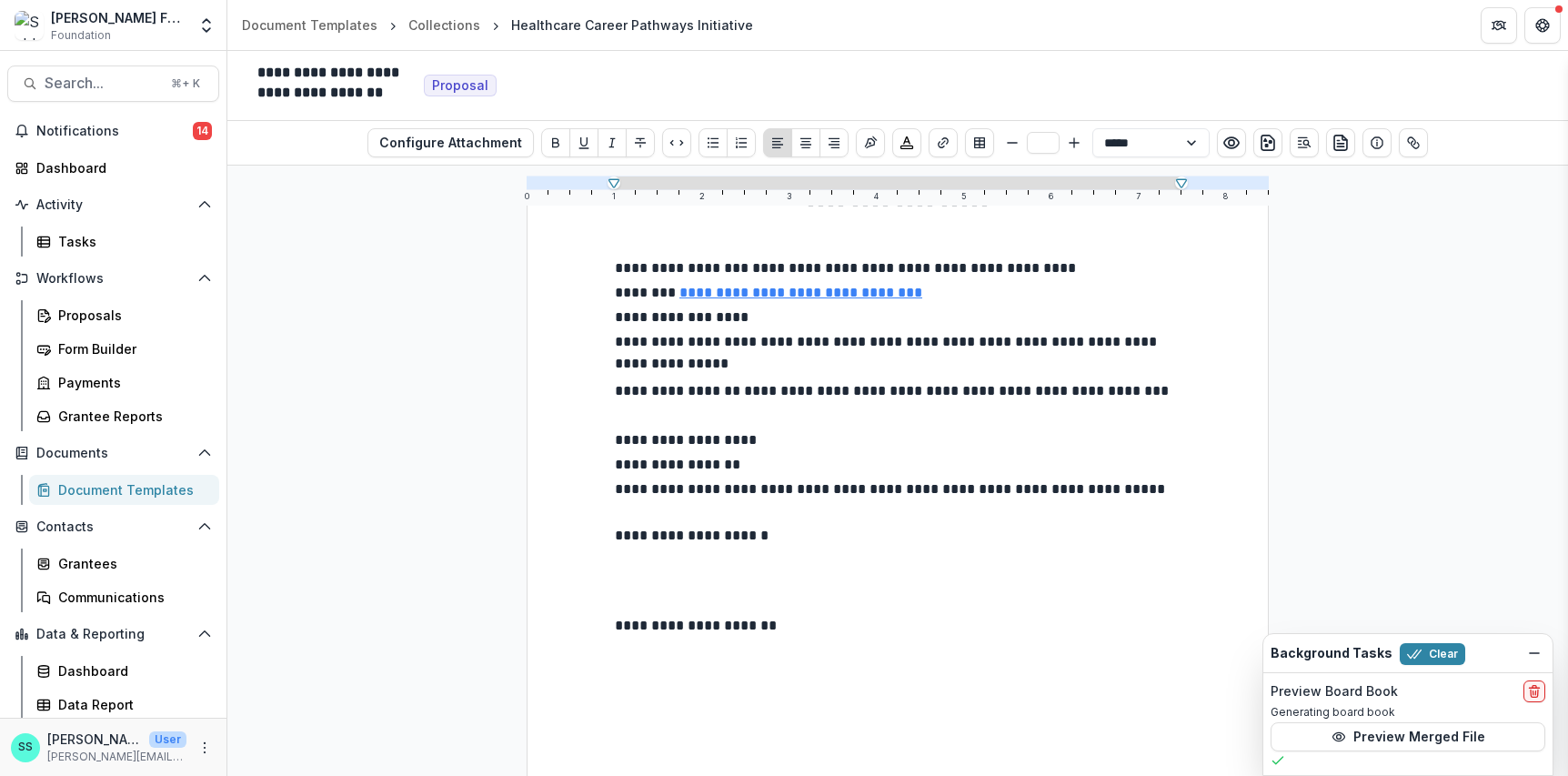
scroll to position [0, 0]
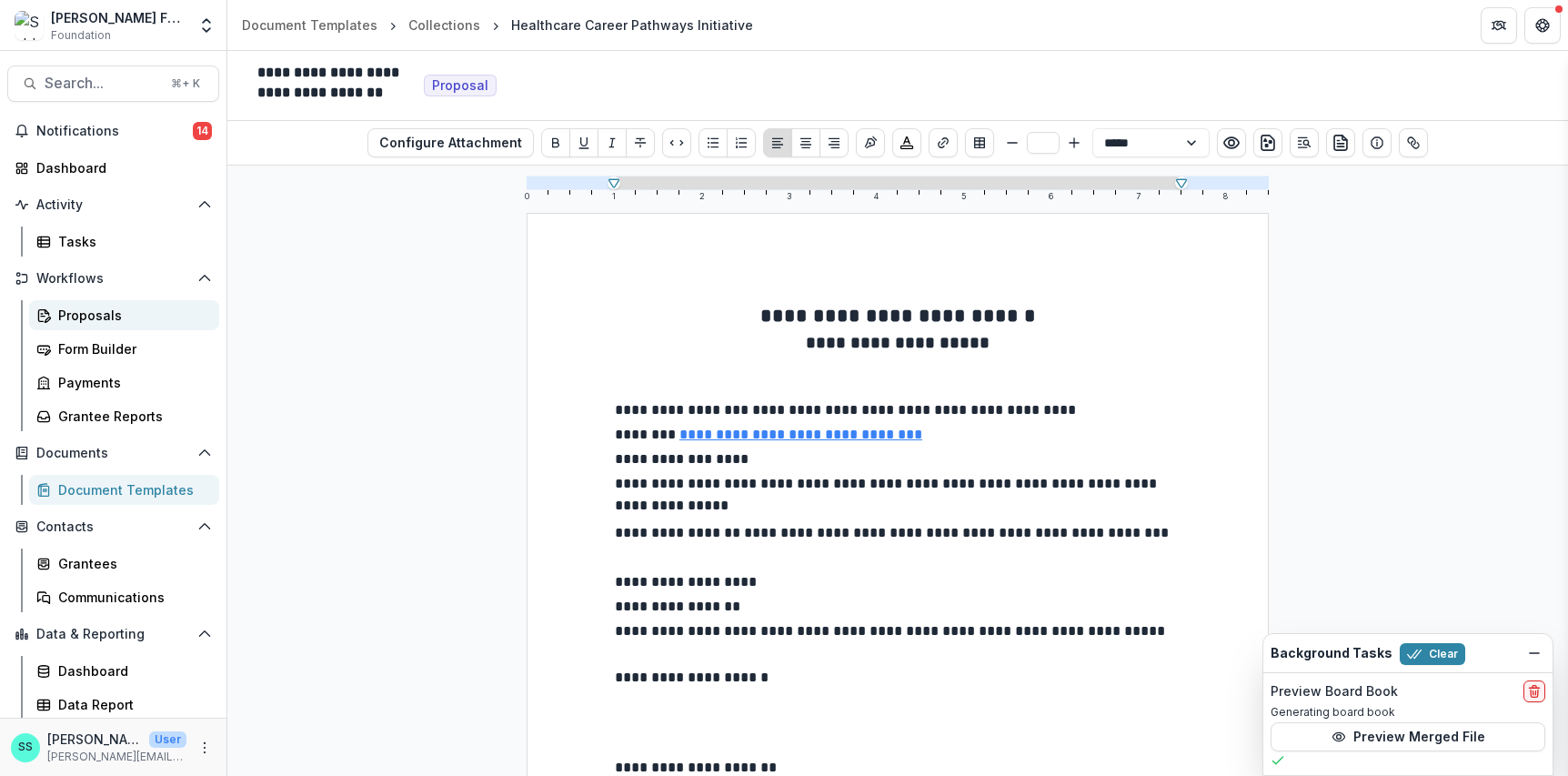
click at [87, 324] on div "Proposals" at bounding box center [131, 315] width 147 height 19
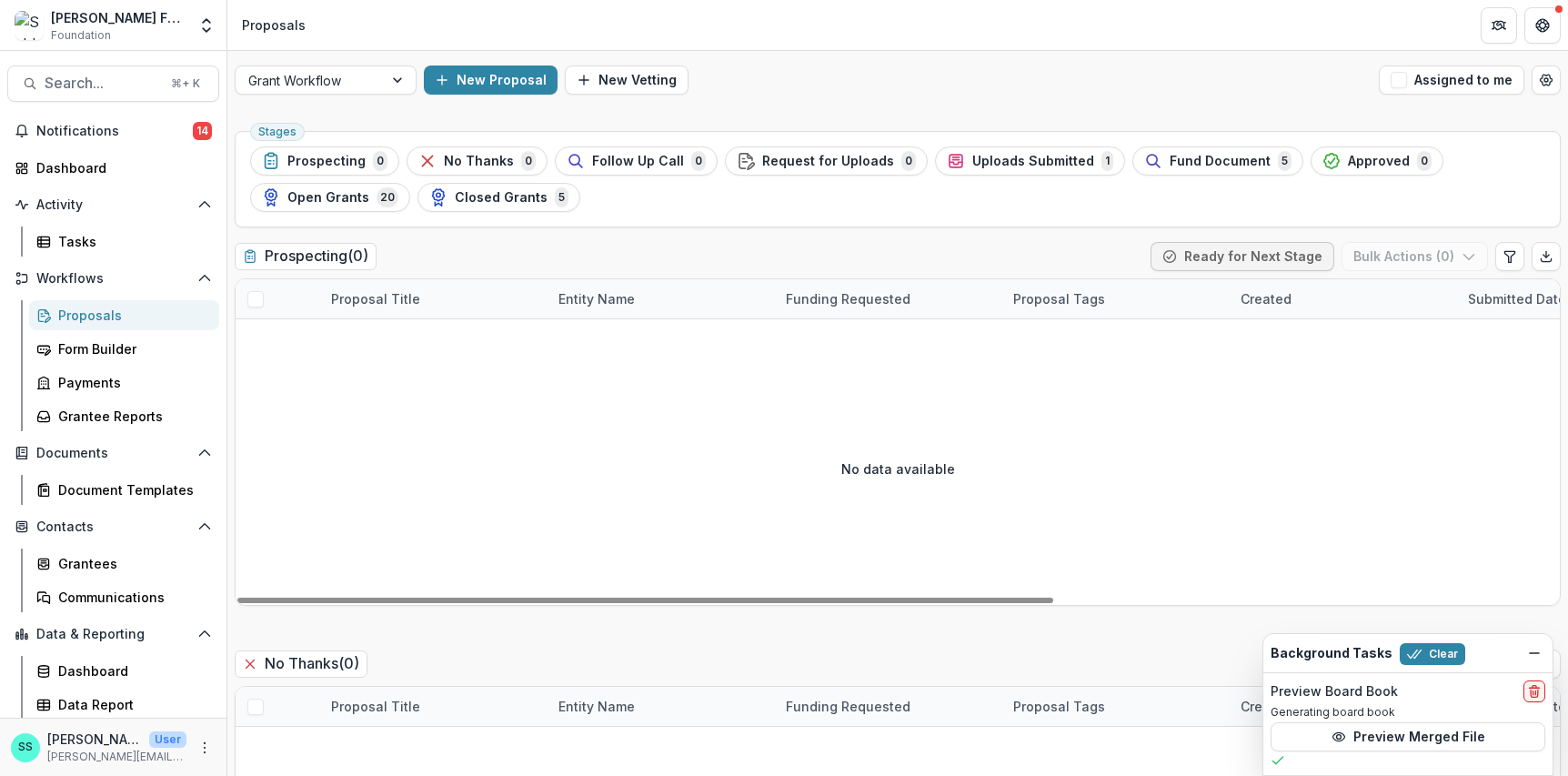
drag, startPoint x: 1266, startPoint y: 178, endPoint x: 1244, endPoint y: 164, distance: 26.1
click at [1265, 169] on span "Fund Document" at bounding box center [1220, 161] width 101 height 16
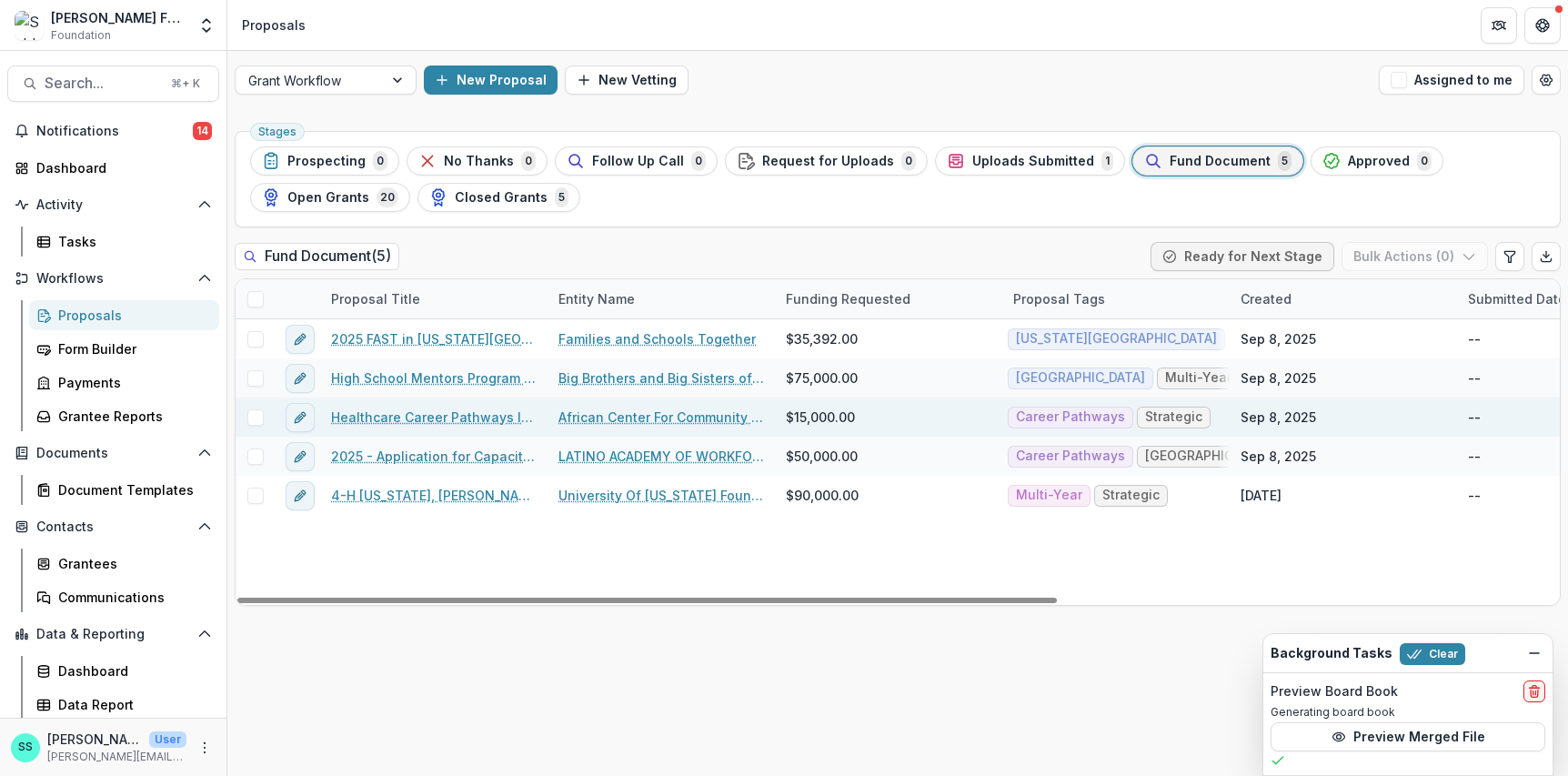
click at [427, 426] on link "Healthcare Career Pathways Initiative" at bounding box center [434, 417] width 206 height 19
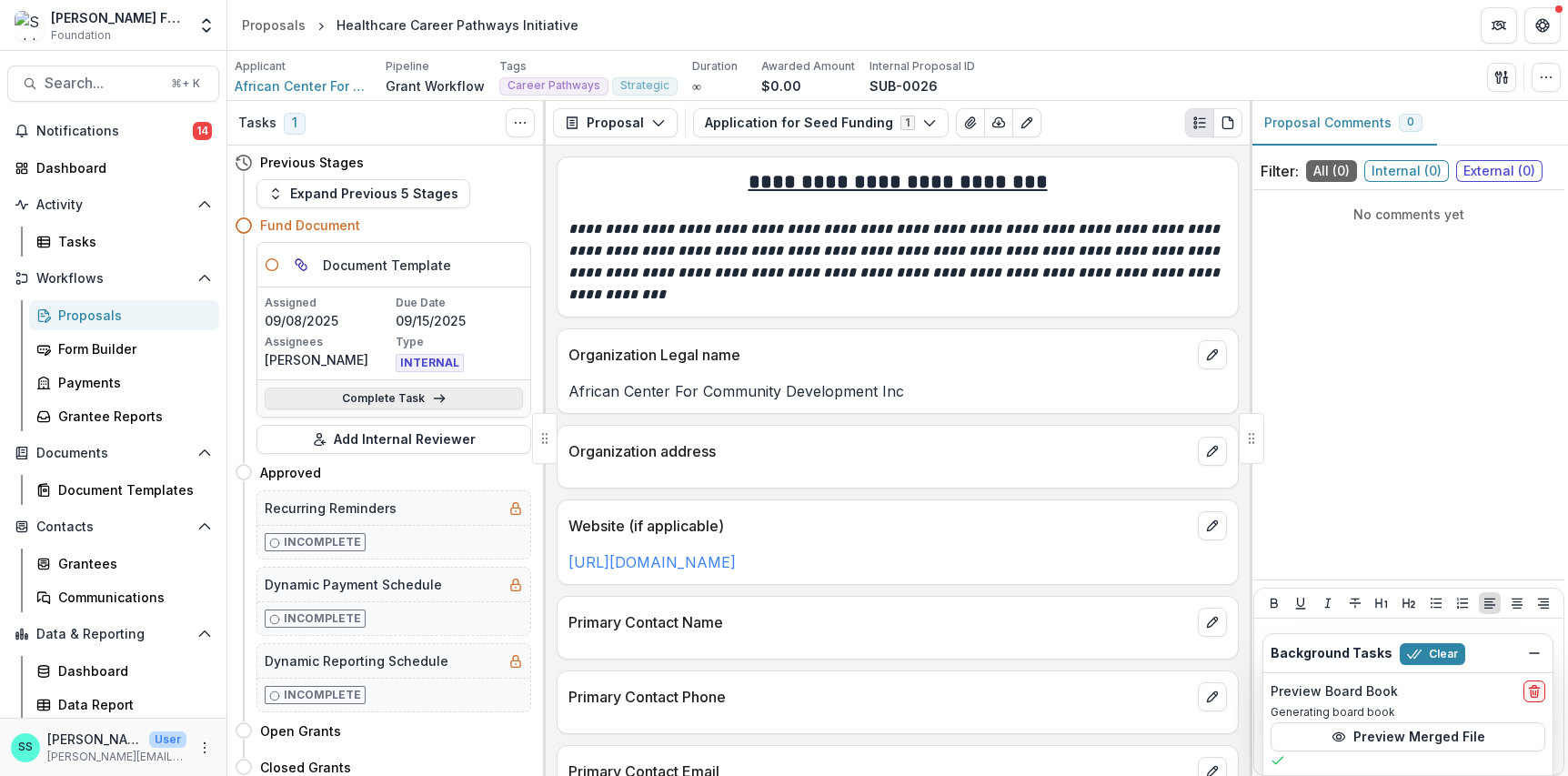
click at [384, 410] on link "Complete Task" at bounding box center [394, 397] width 258 height 22
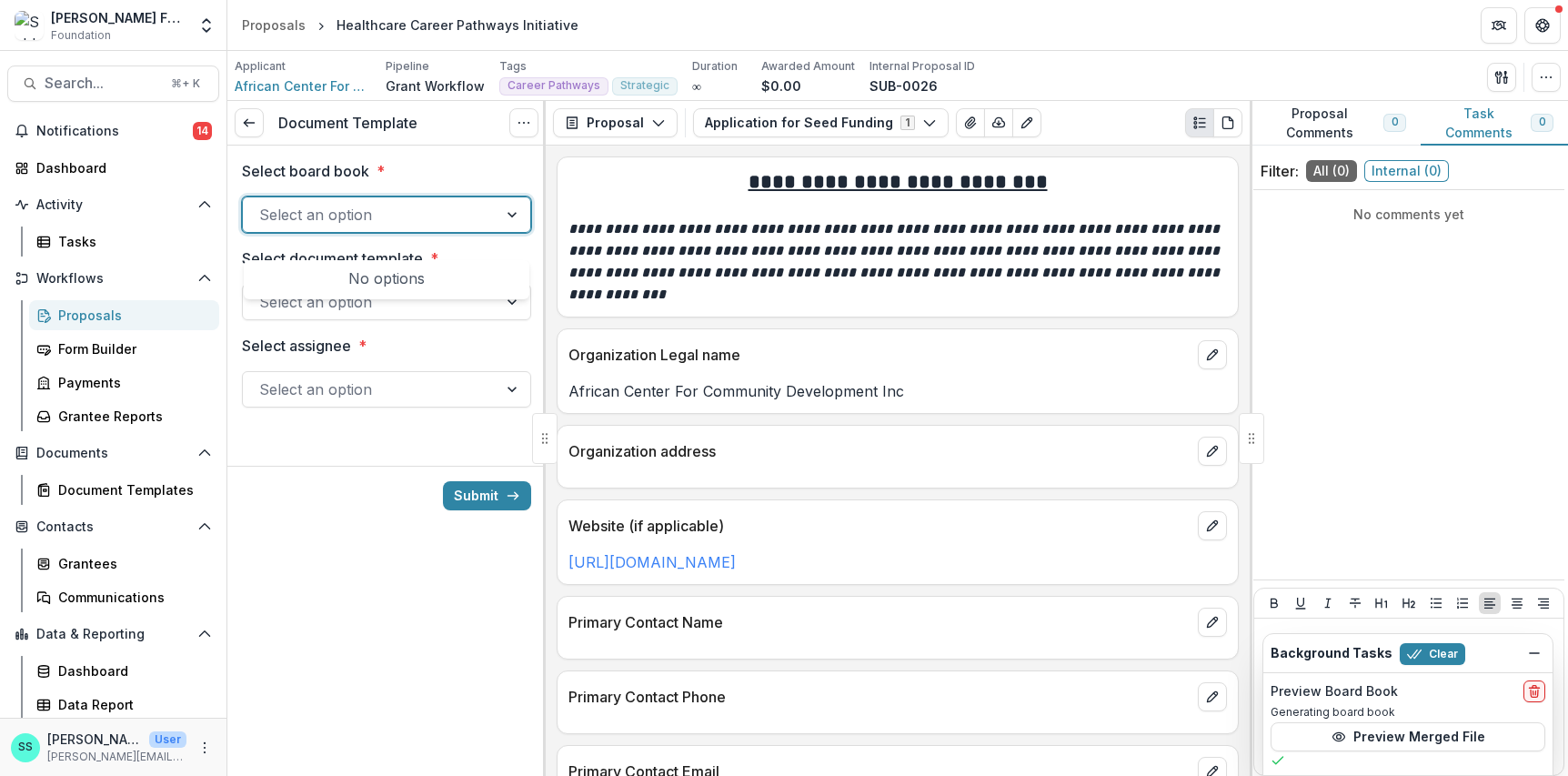
click at [476, 229] on div "Select an option" at bounding box center [370, 214] width 254 height 29
click at [477, 229] on div "Select an option" at bounding box center [370, 214] width 254 height 29
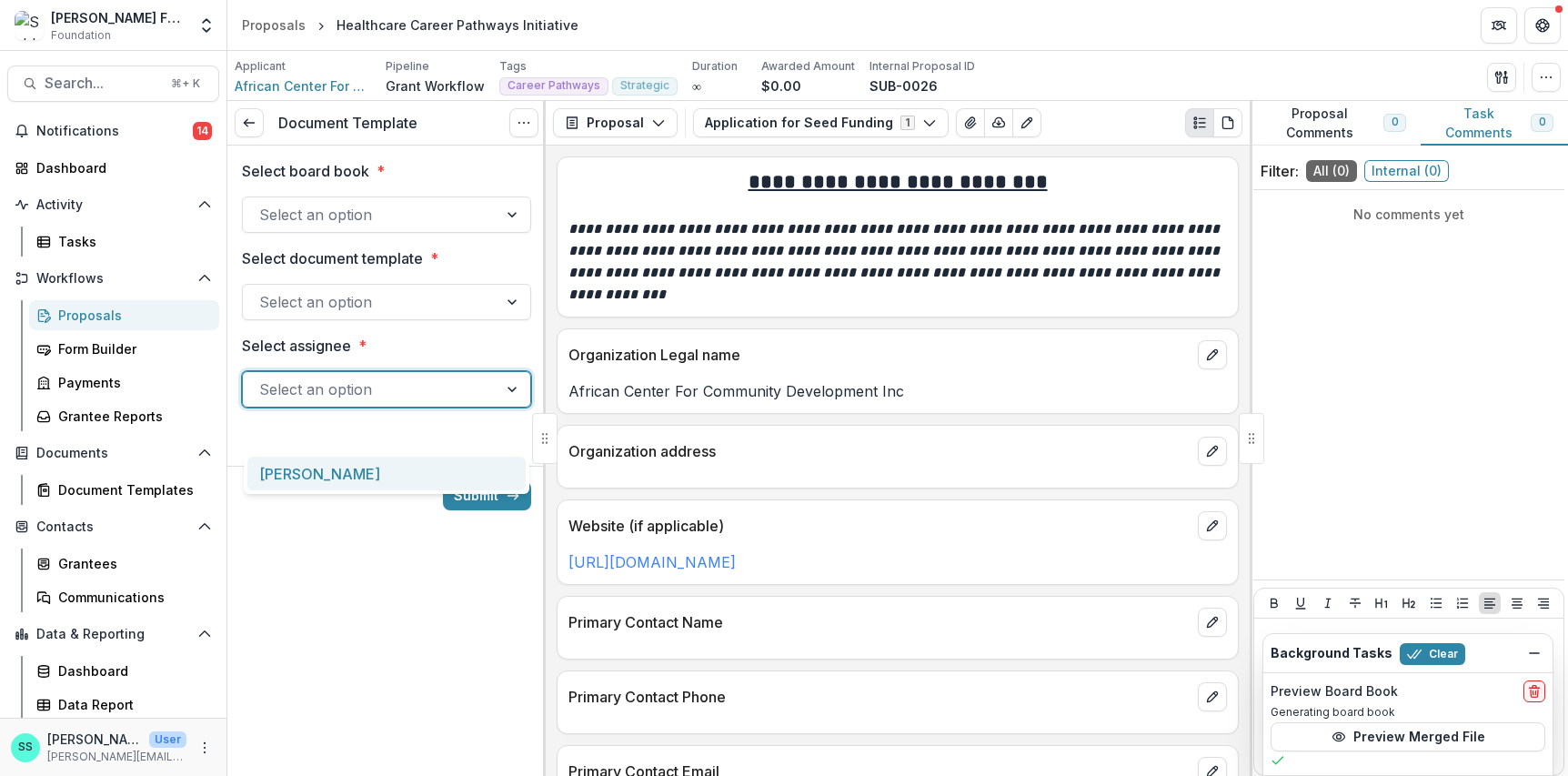
click at [348, 402] on div at bounding box center [369, 389] width 222 height 25
click at [332, 480] on div "[PERSON_NAME]" at bounding box center [387, 473] width 279 height 34
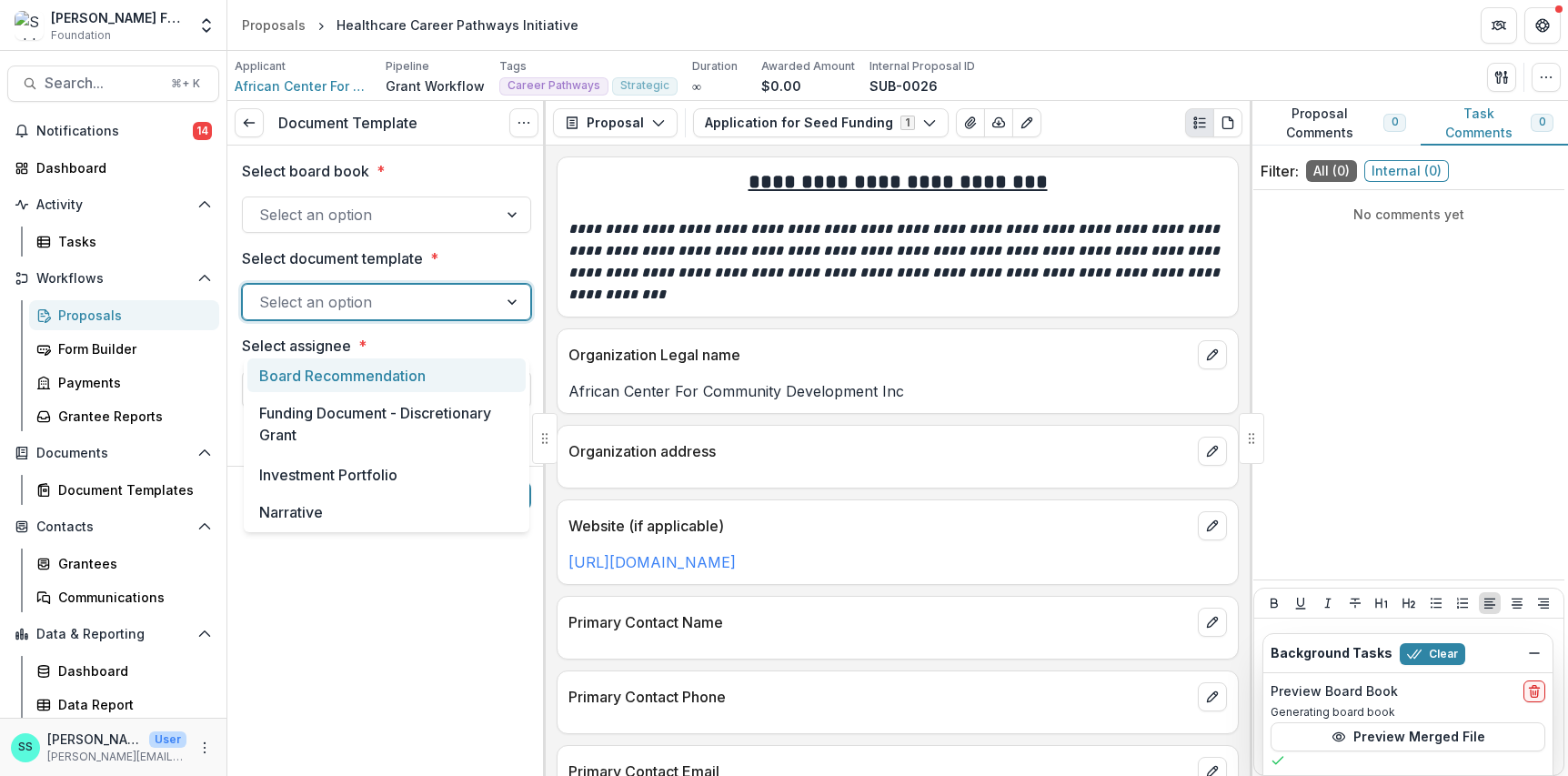
click at [365, 314] on div at bounding box center [369, 301] width 222 height 25
click at [361, 381] on div "Board Recommendation" at bounding box center [387, 375] width 279 height 34
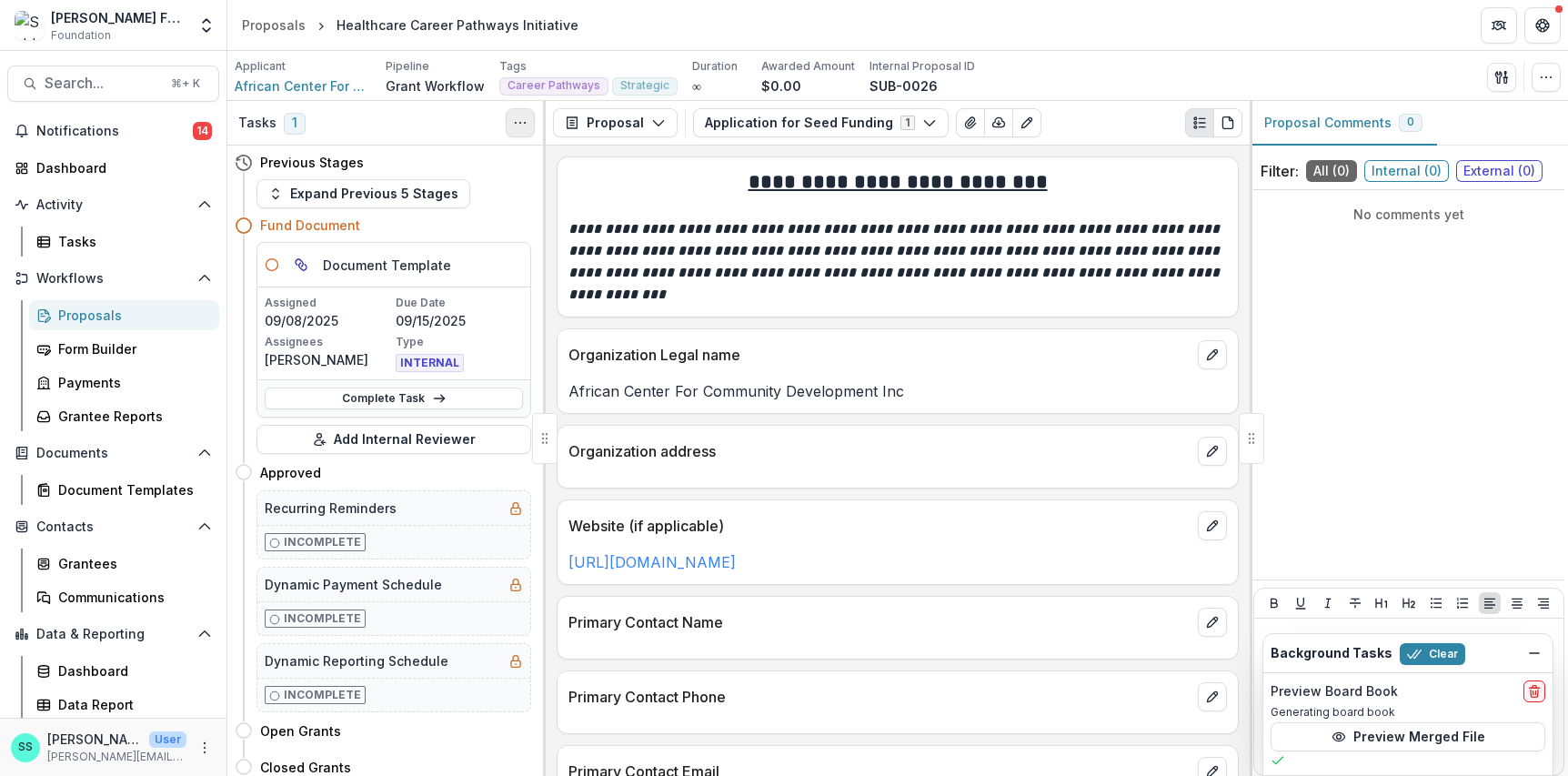
click at [518, 125] on icon "Toggle View Cancelled Tasks" at bounding box center [520, 123] width 15 height 15
click at [517, 124] on icon "Toggle View Cancelled Tasks" at bounding box center [520, 123] width 15 height 15
click at [375, 410] on link "Complete Task" at bounding box center [394, 397] width 258 height 22
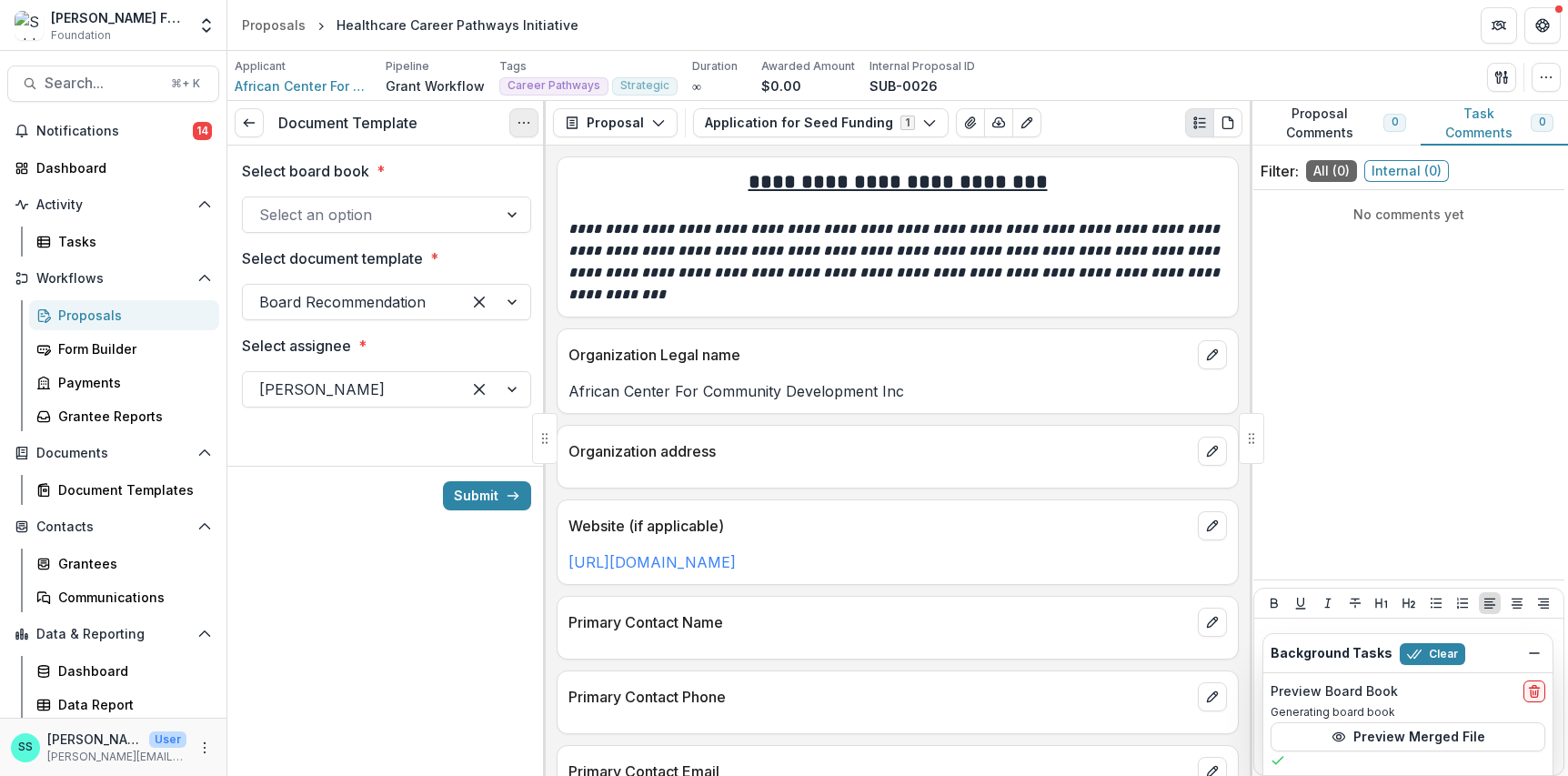
click at [524, 123] on circle "Options" at bounding box center [524, 122] width 1 height 1
click at [406, 214] on button "Cancel Task" at bounding box center [436, 207] width 194 height 30
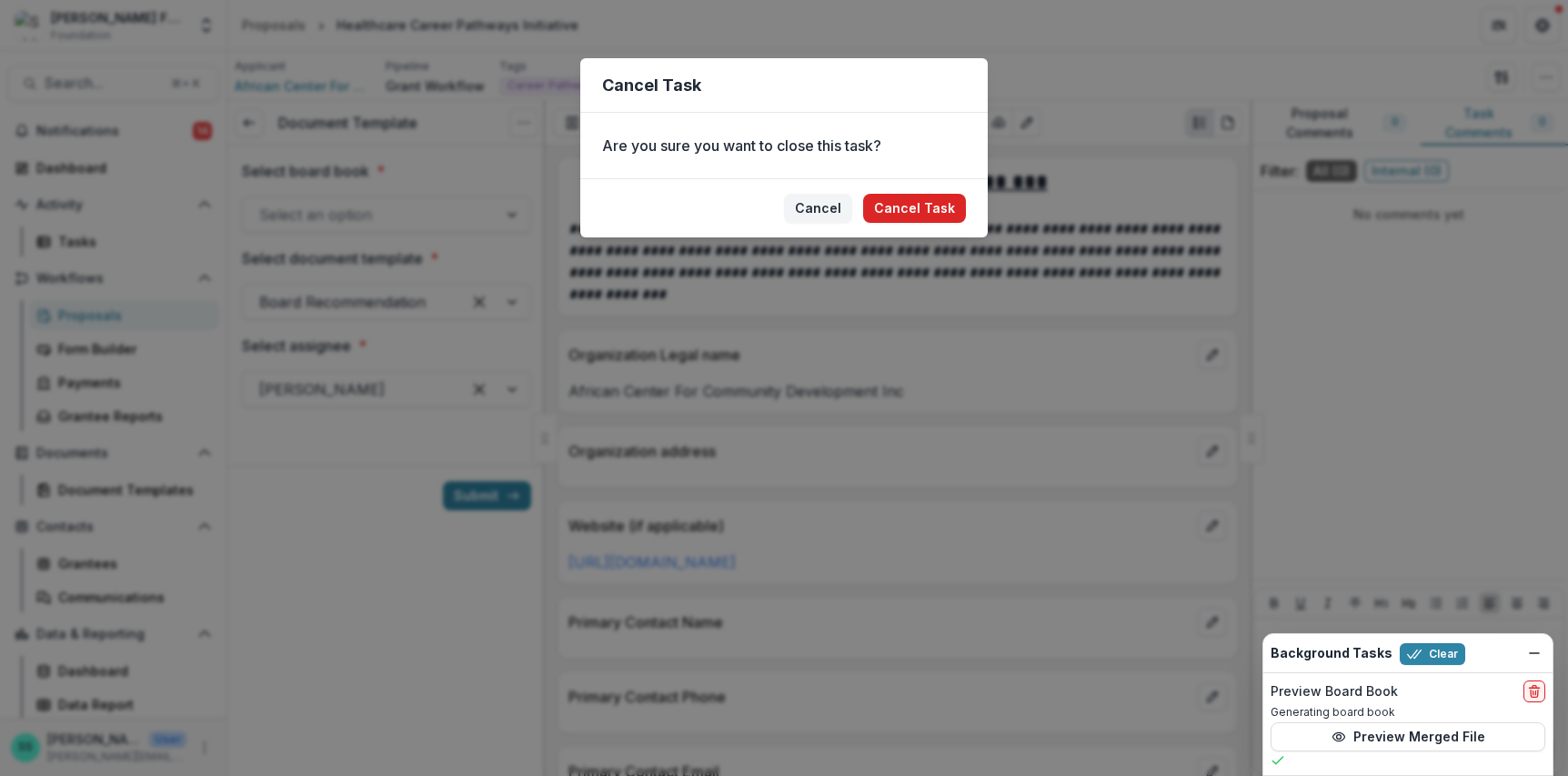
click at [943, 223] on button "Cancel Task" at bounding box center [914, 208] width 103 height 29
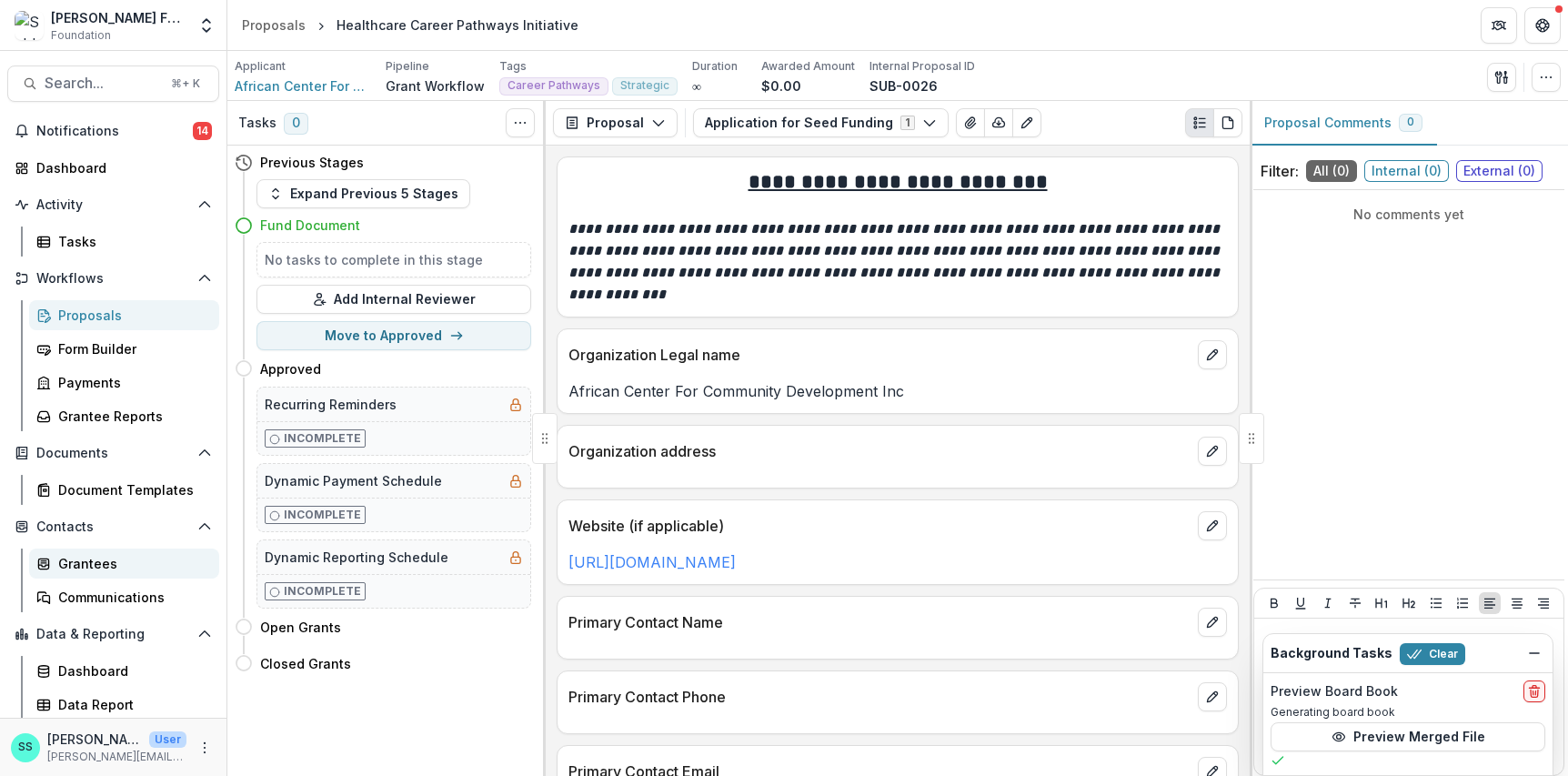
click at [82, 573] on div "Grantees" at bounding box center [131, 563] width 147 height 19
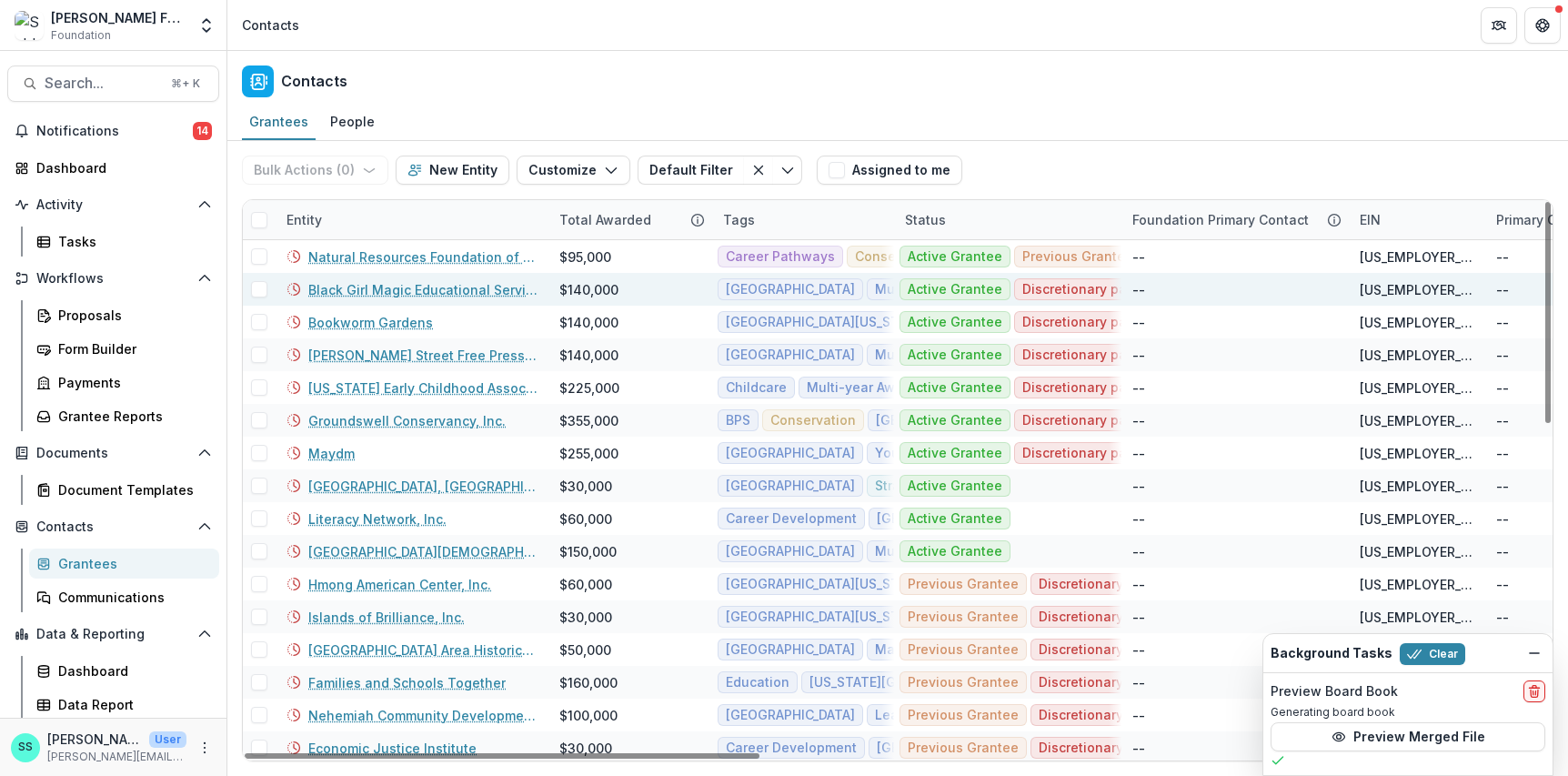
click at [411, 299] on link "Black Girl Magic Educational Services" at bounding box center [423, 290] width 229 height 19
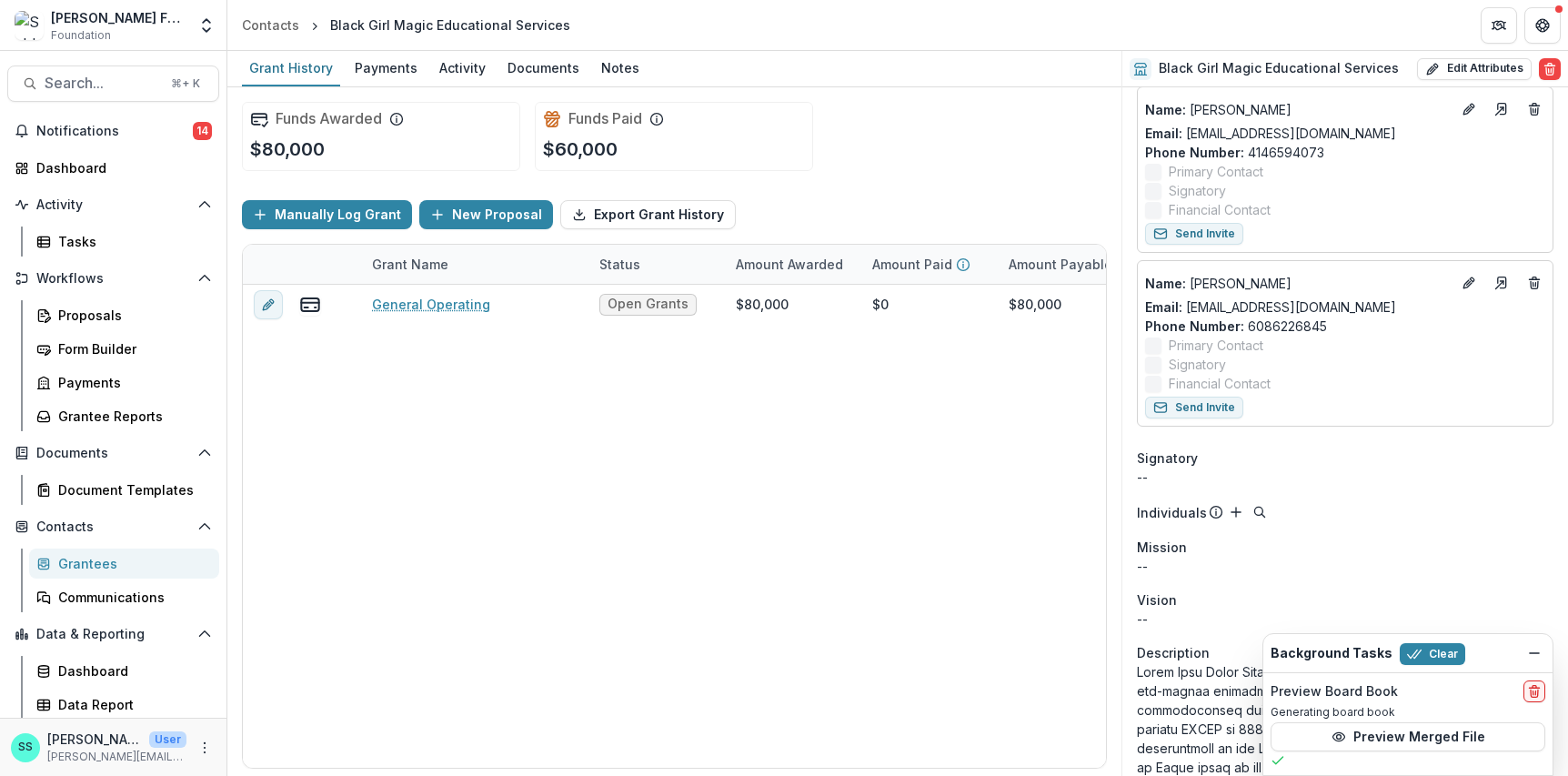
scroll to position [203, 0]
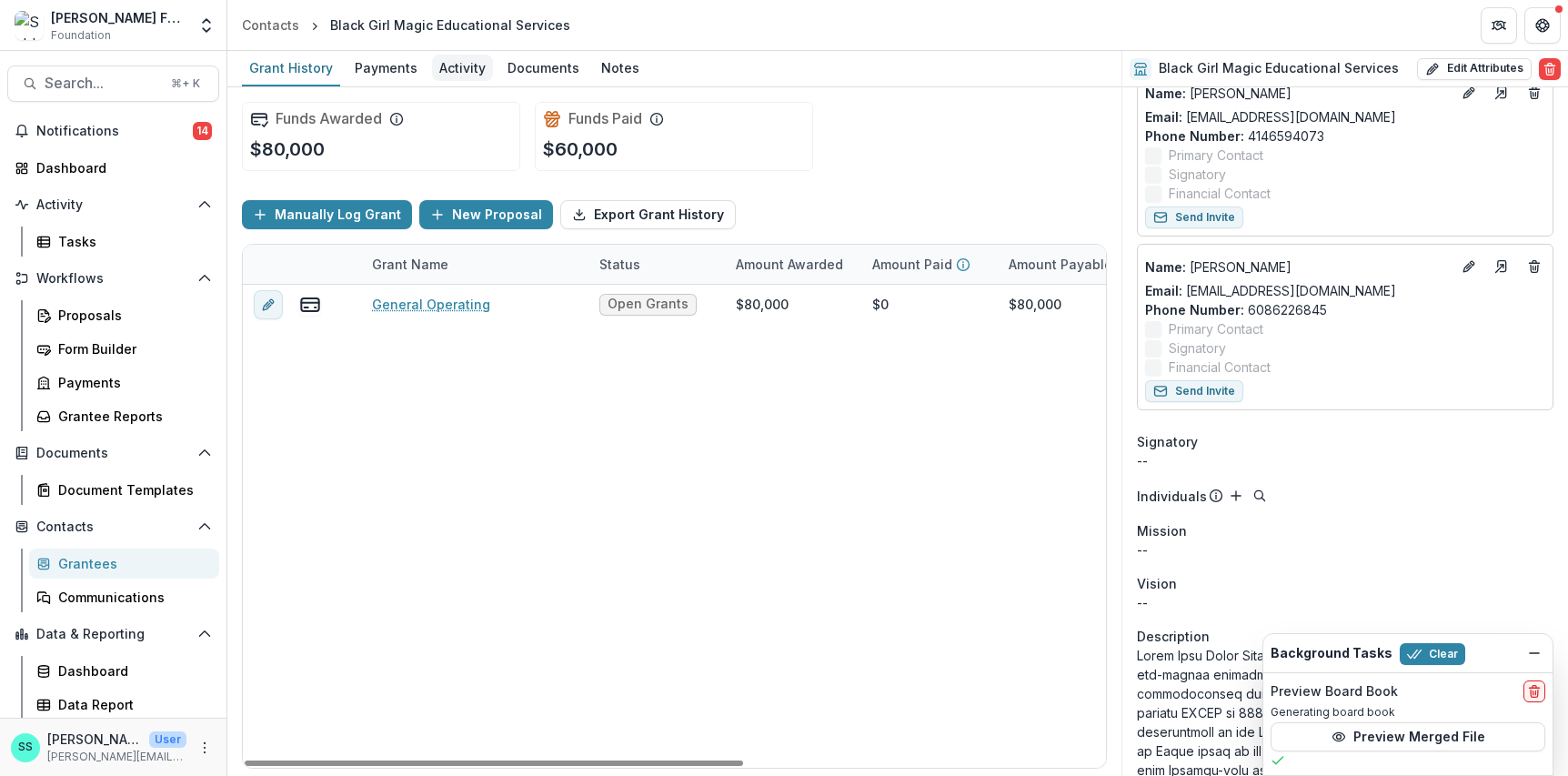
click at [493, 79] on div "Activity" at bounding box center [462, 67] width 61 height 26
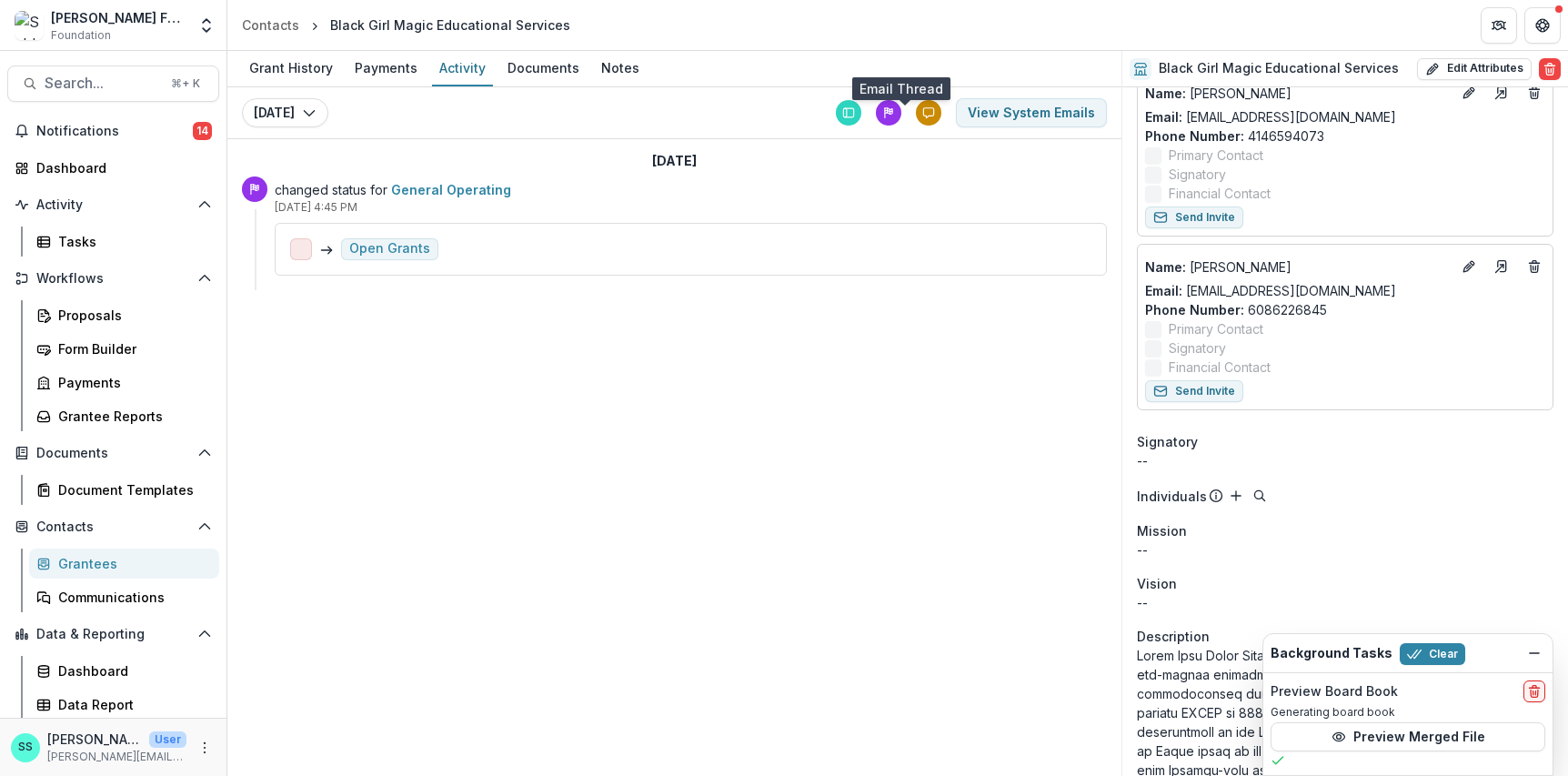
click at [915, 125] on div at bounding box center [928, 112] width 25 height 25
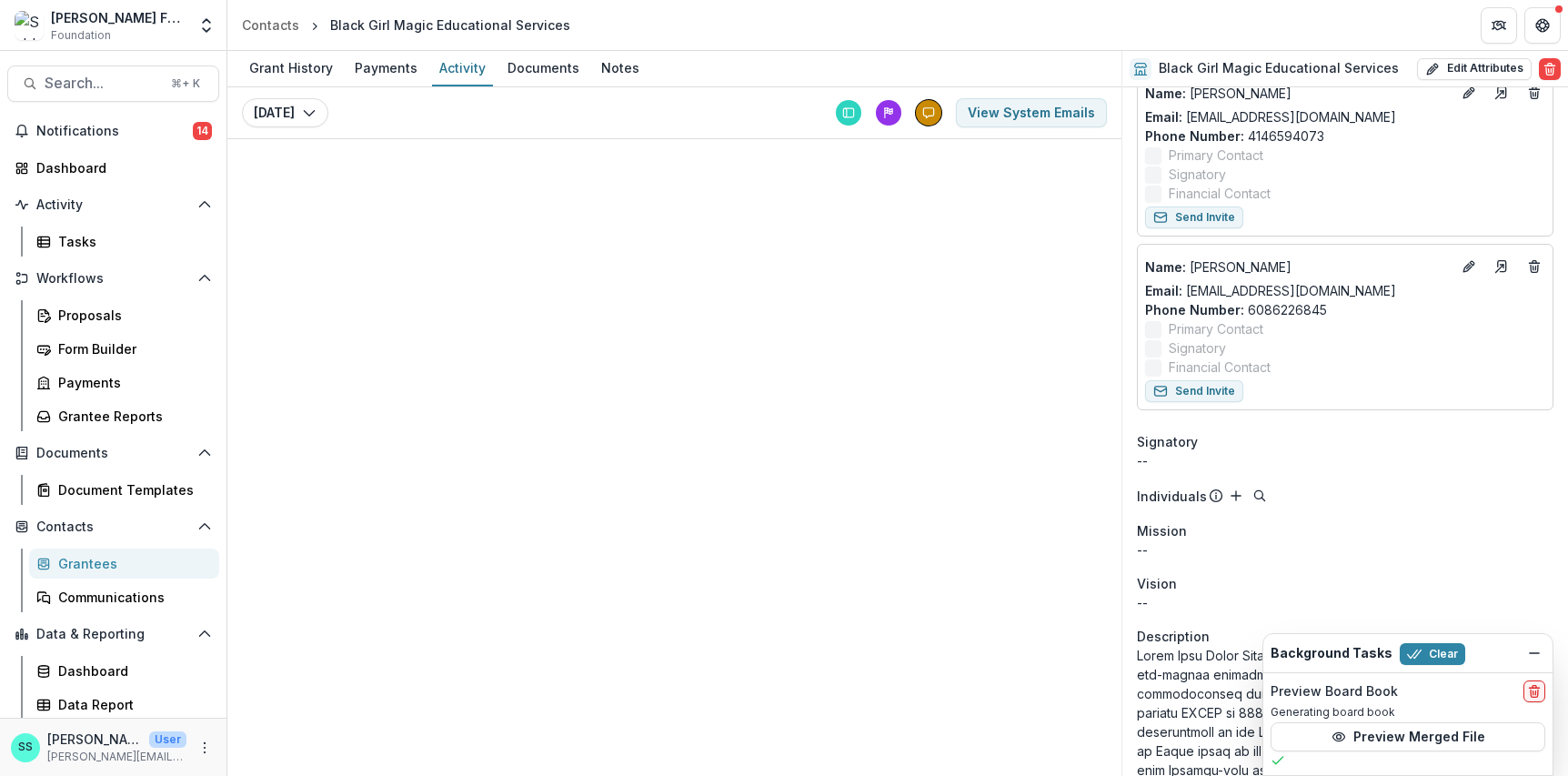
click at [922, 119] on icon at bounding box center [928, 113] width 13 height 13
click at [915, 120] on div at bounding box center [928, 112] width 25 height 25
click at [1030, 116] on button "View System Emails" at bounding box center [1030, 112] width 151 height 29
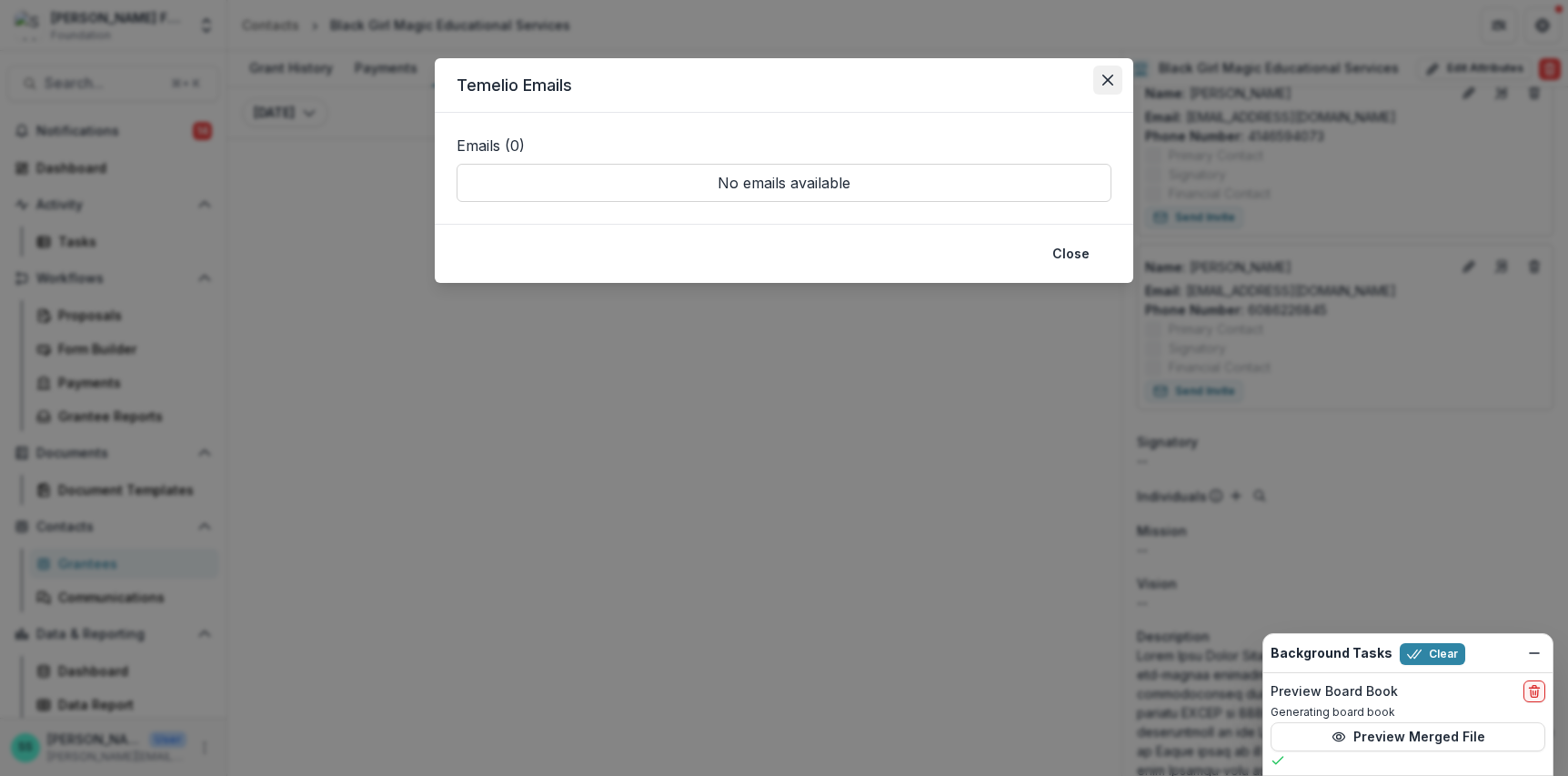
click at [1113, 85] on icon "Close" at bounding box center [1108, 80] width 11 height 11
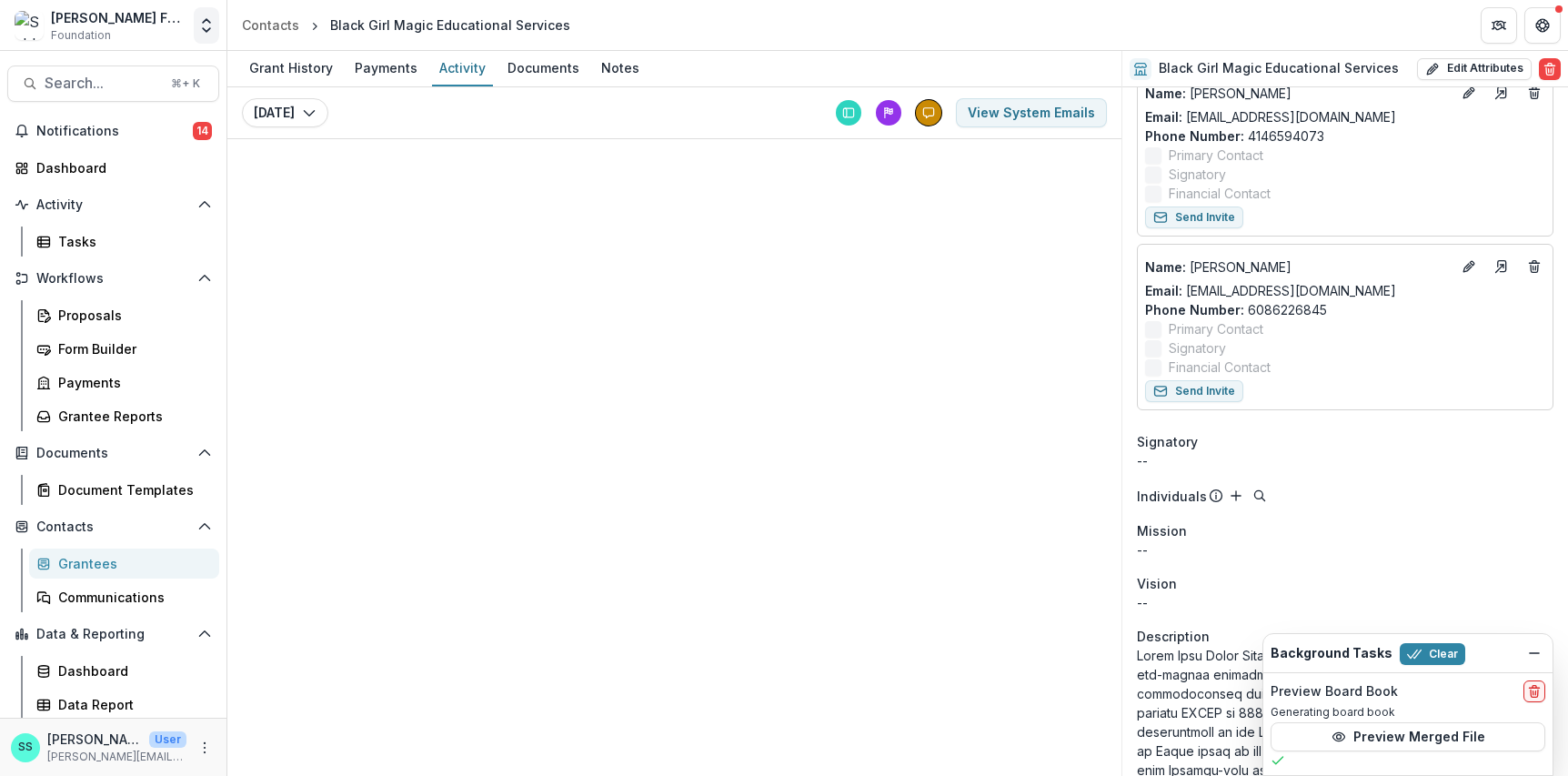
click at [203, 22] on polyline "Open entity switcher" at bounding box center [207, 21] width 7 height 4
click at [143, 60] on div "Team Settings Admin Settings" at bounding box center [113, 76] width 227 height 39
click at [139, 74] on link "Admin Settings" at bounding box center [113, 76] width 218 height 30
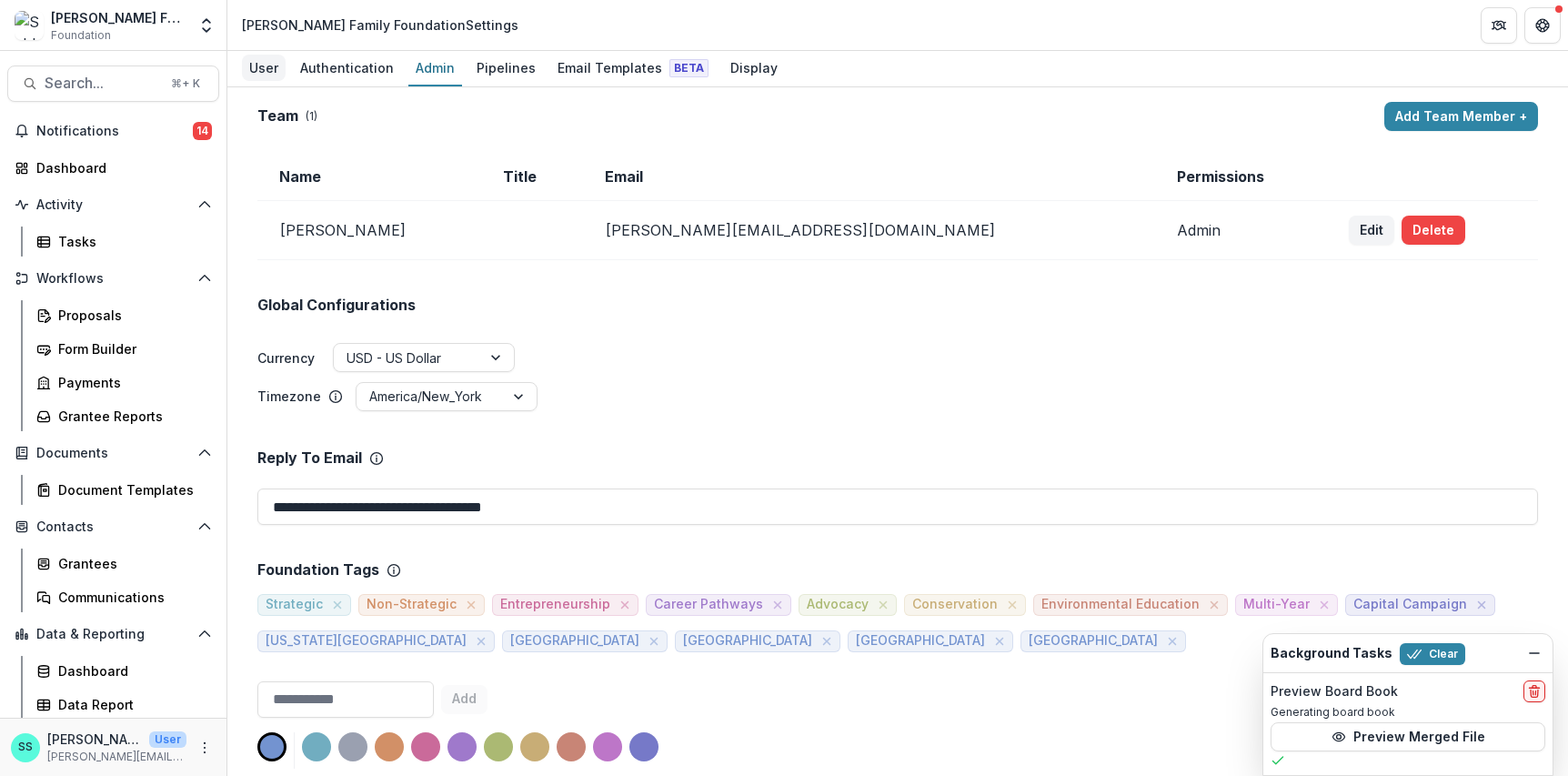
click at [266, 72] on div "User" at bounding box center [264, 67] width 44 height 26
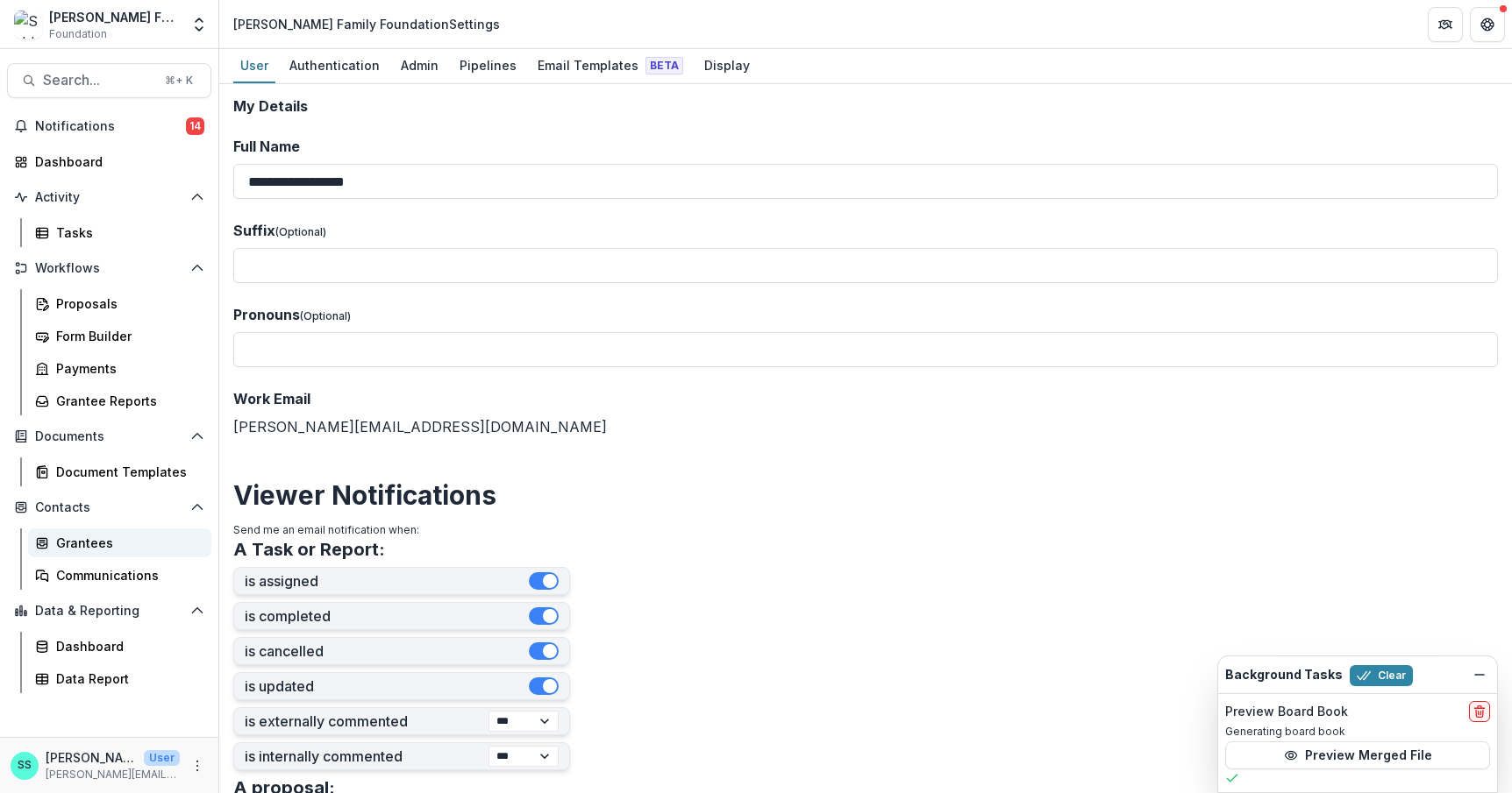
click at [100, 552] on div "Grantees" at bounding box center [126, 542] width 142 height 18
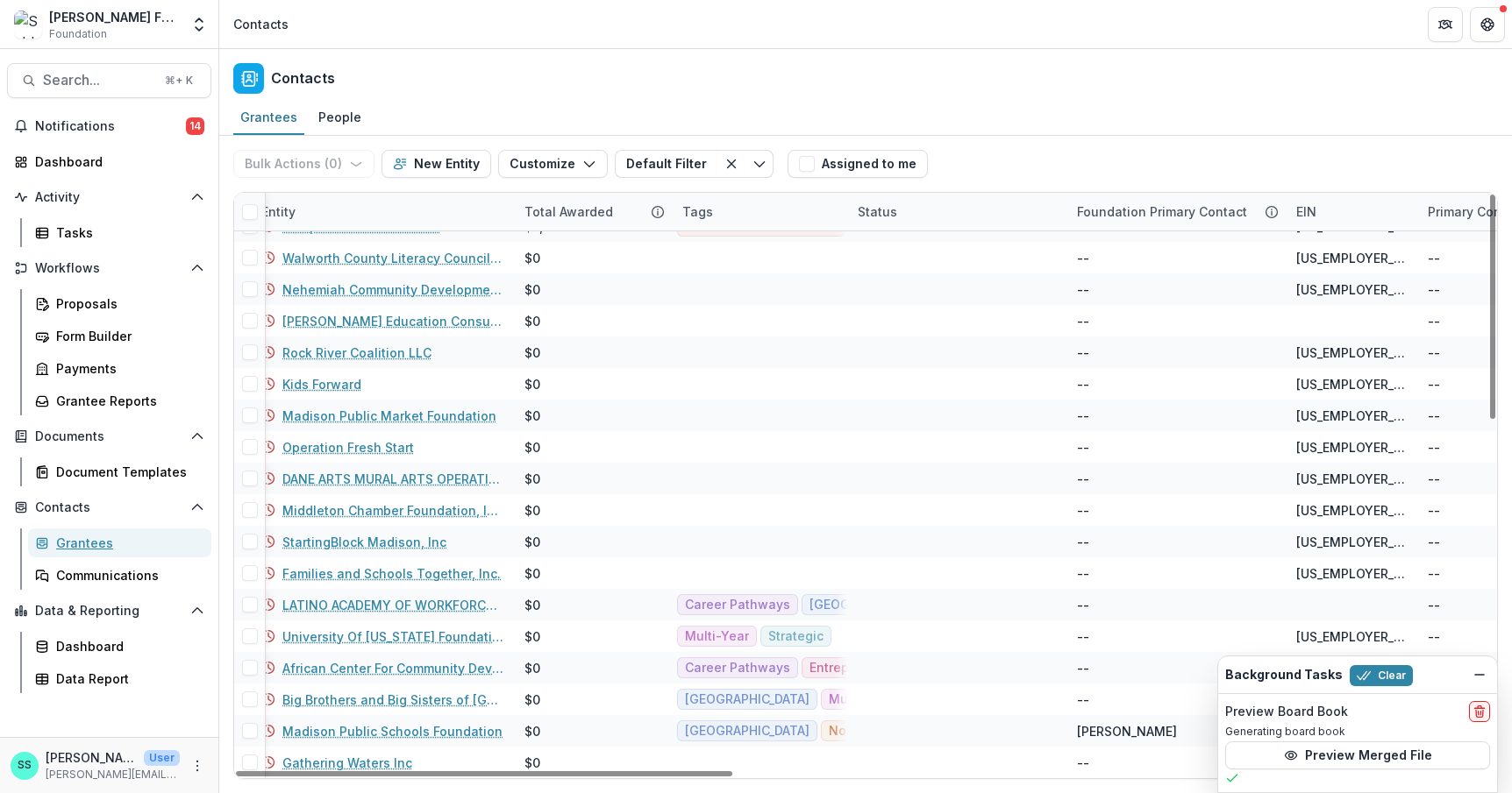
scroll to position [888, 0]
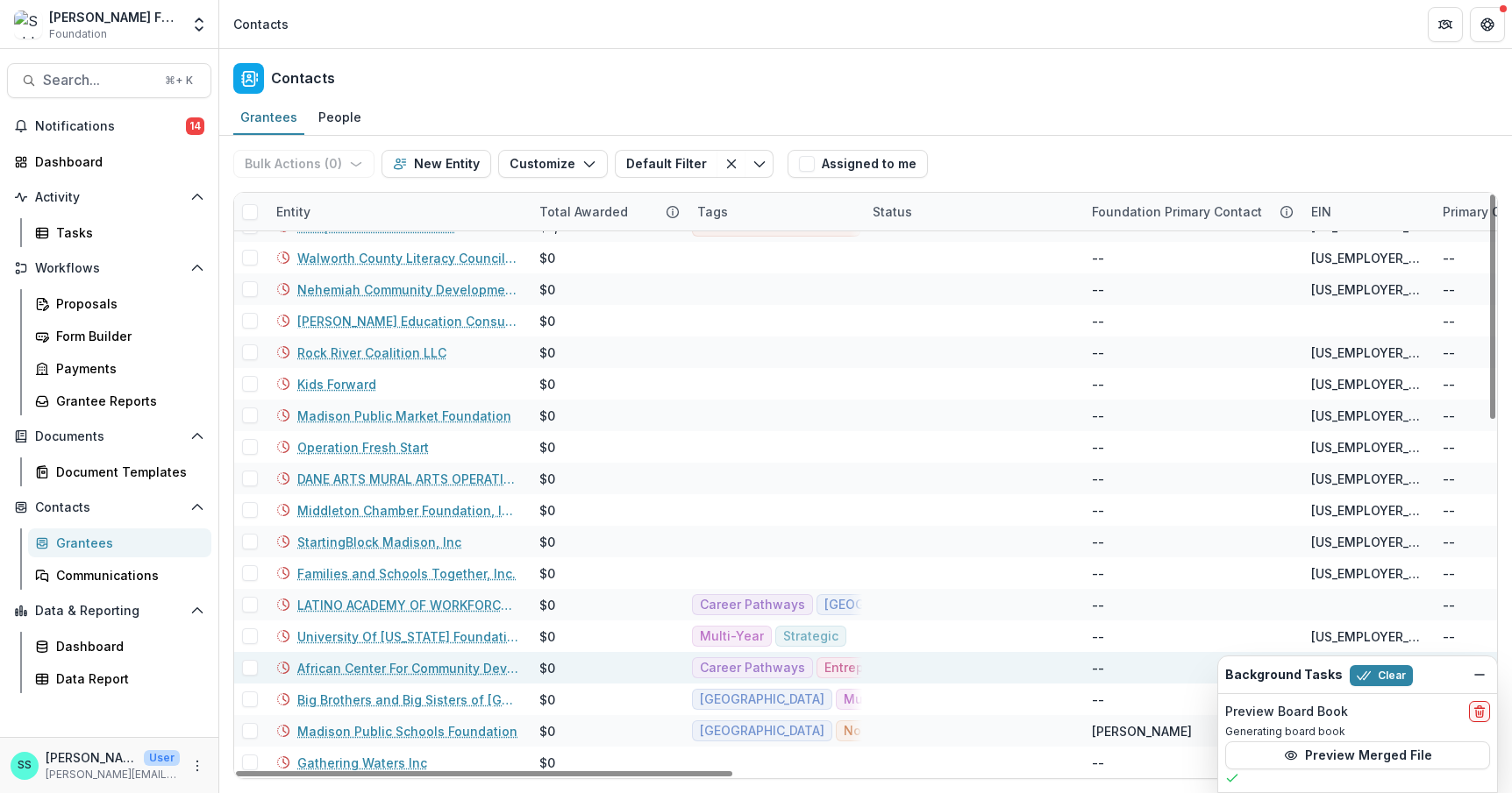
click at [382, 661] on link "African Center For Community Development Inc" at bounding box center [408, 668] width 221 height 18
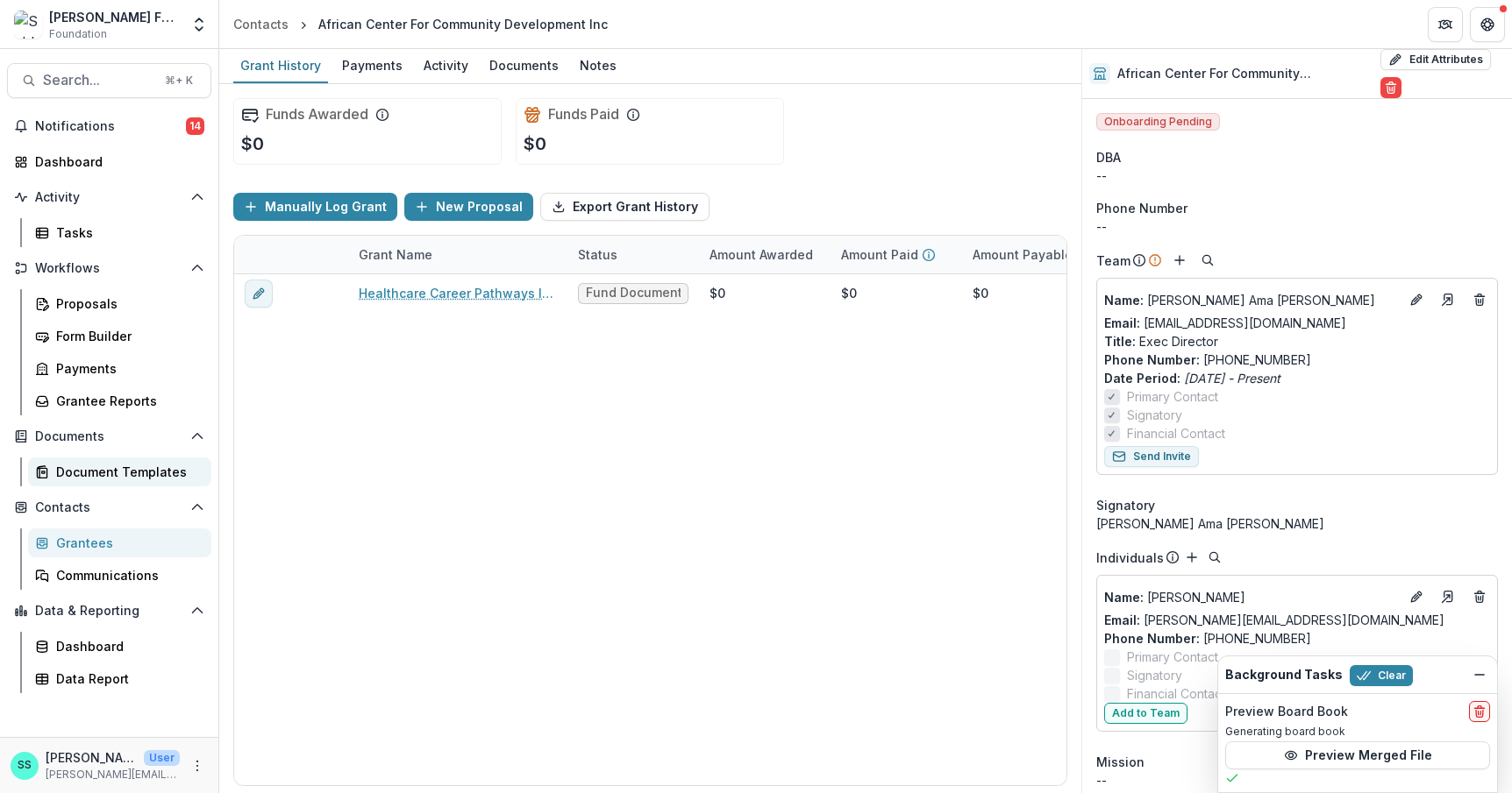
click at [104, 481] on div "Document Templates" at bounding box center [126, 471] width 142 height 18
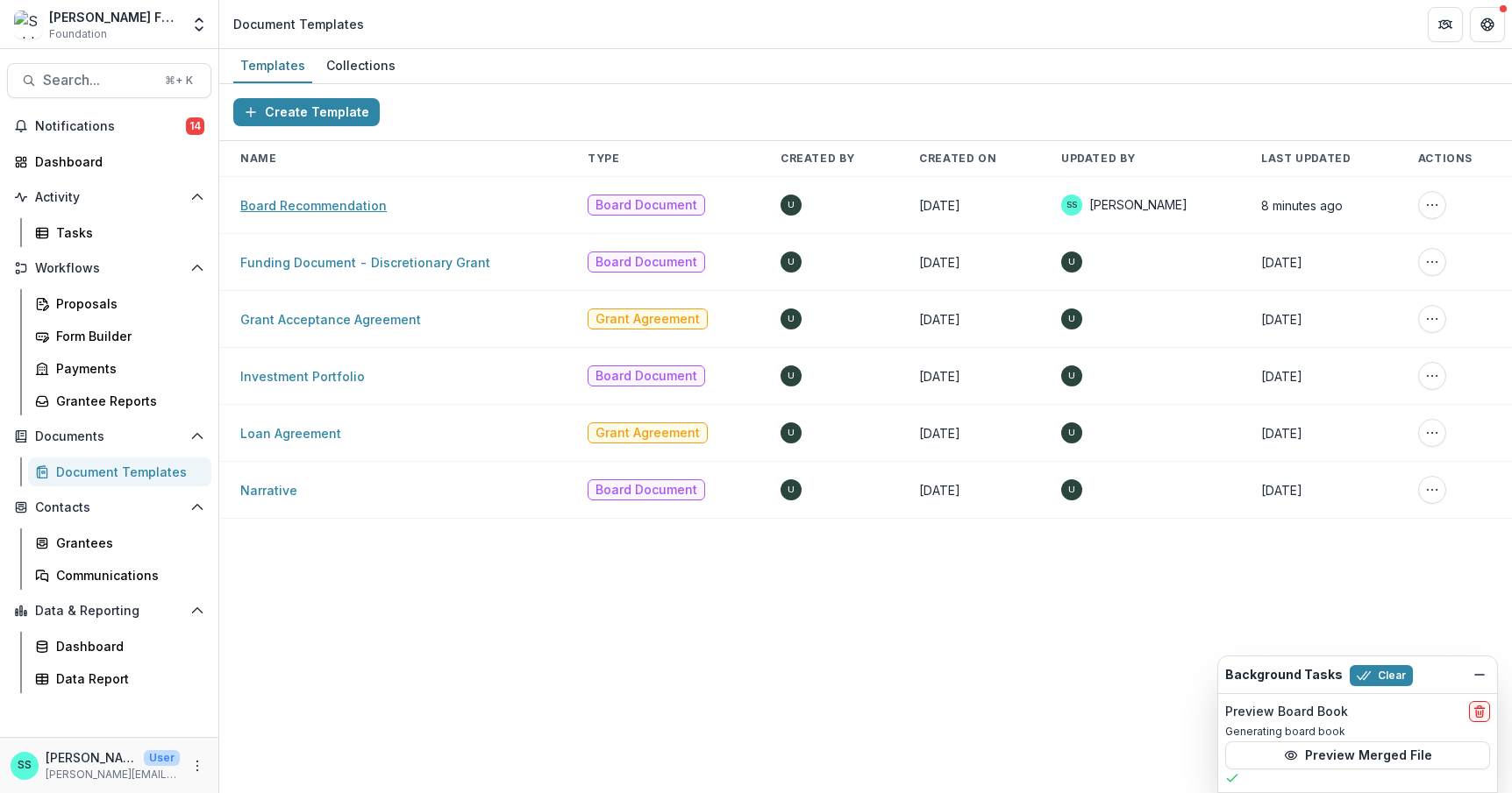
click at [321, 213] on link "Board Recommendation" at bounding box center [313, 205] width 146 height 15
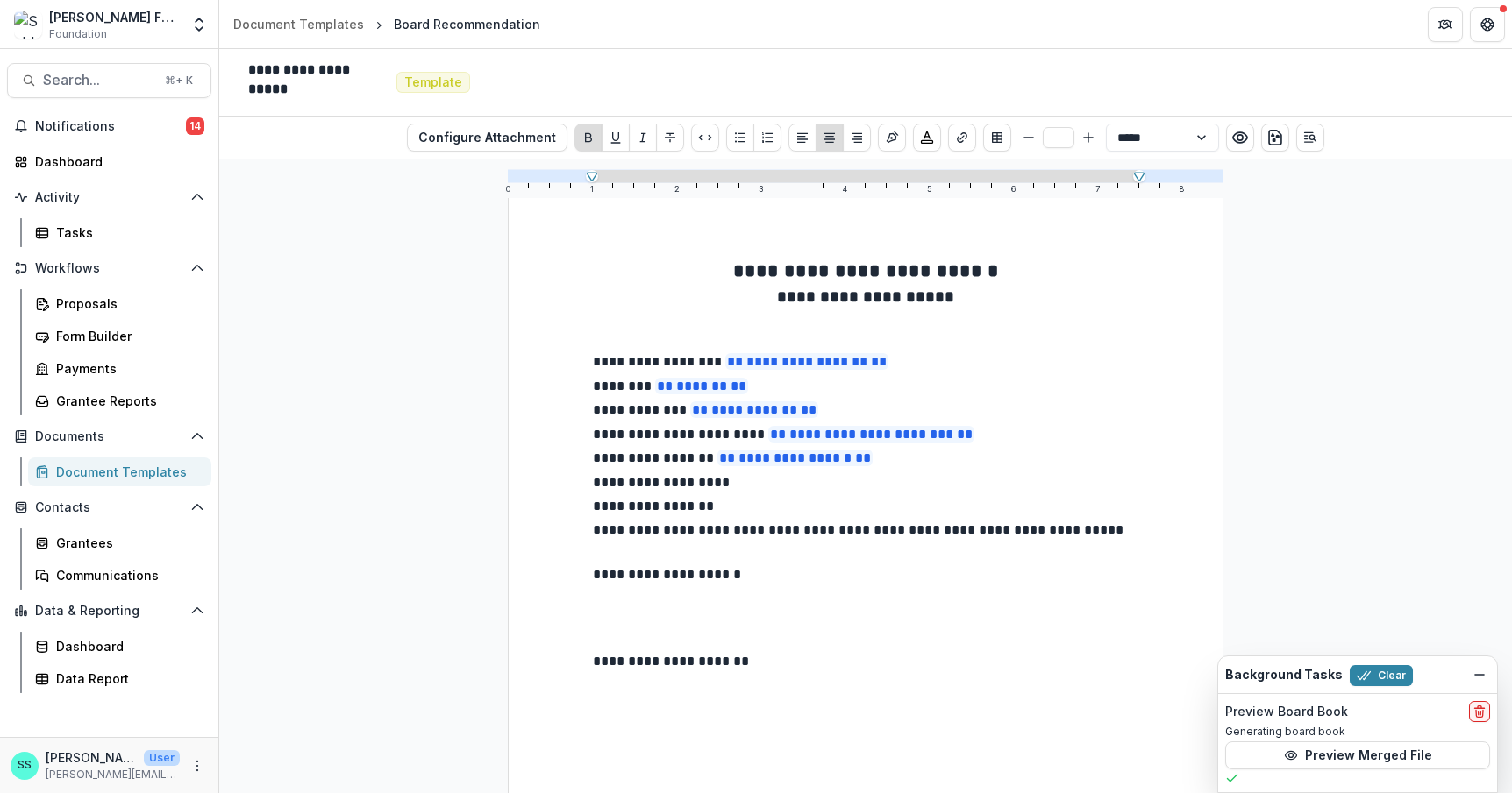
scroll to position [37, 0]
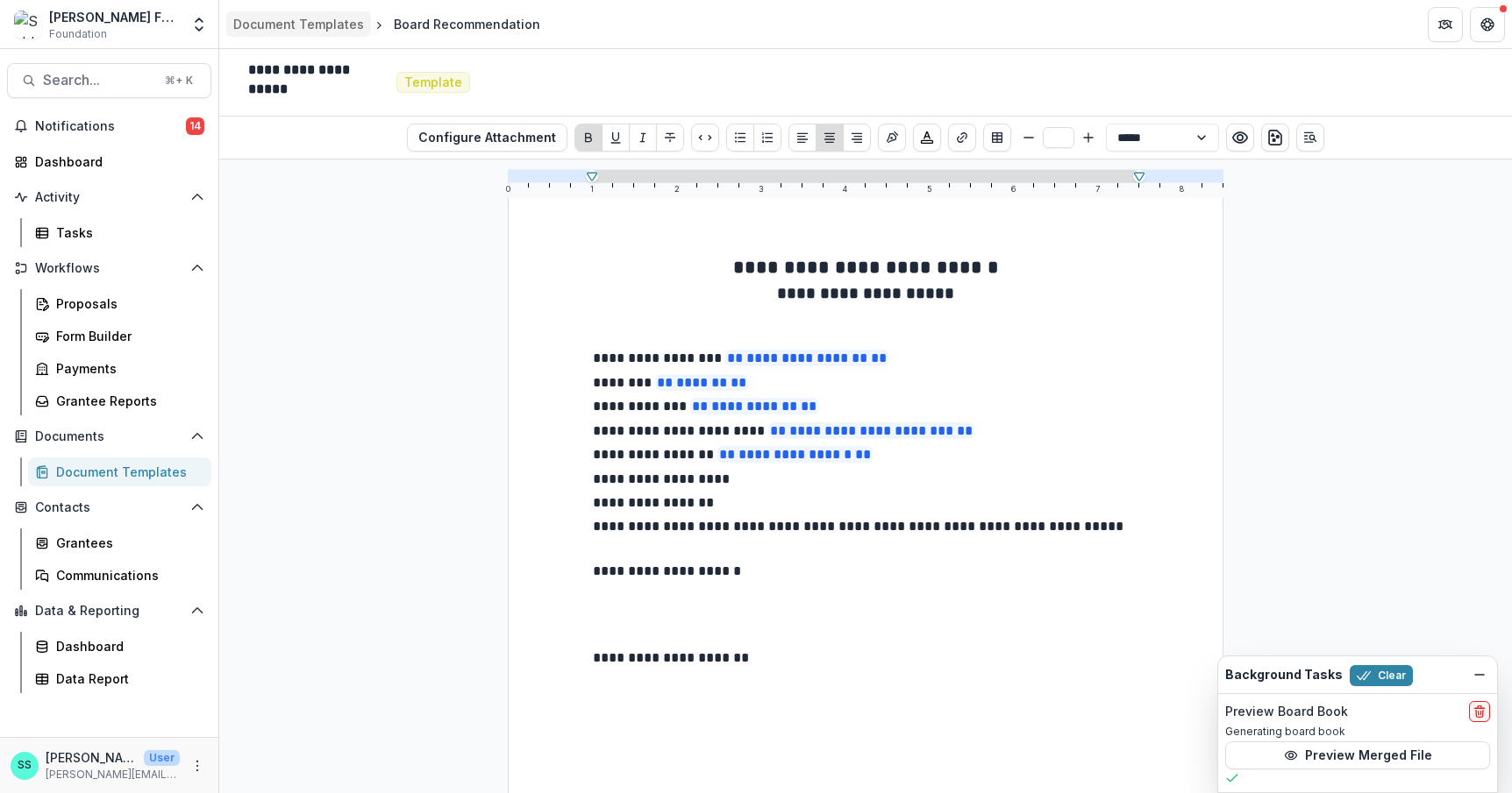
click at [329, 16] on div "Document Templates" at bounding box center [298, 24] width 131 height 18
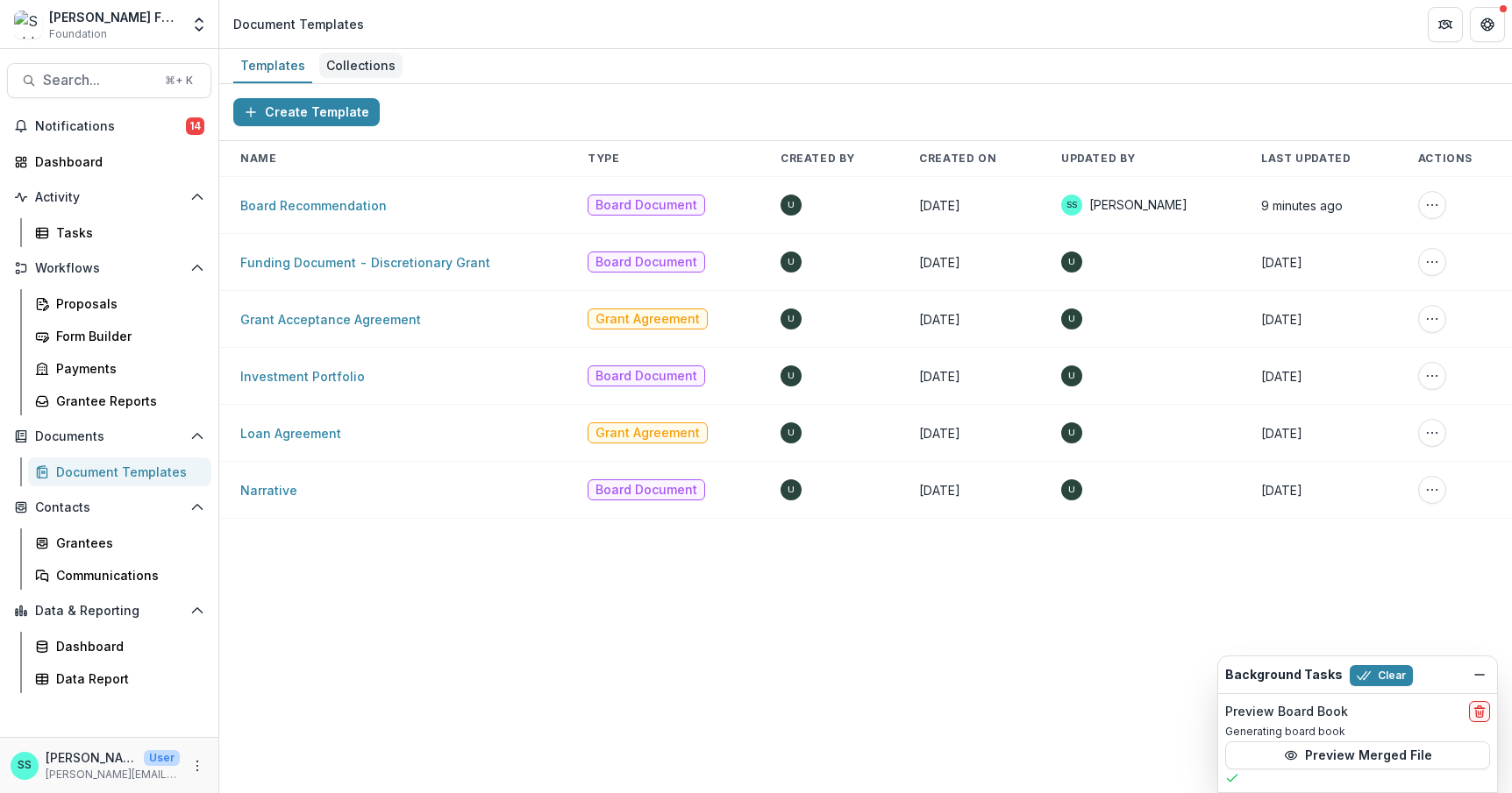
click at [373, 68] on div "Collections" at bounding box center [361, 65] width 83 height 25
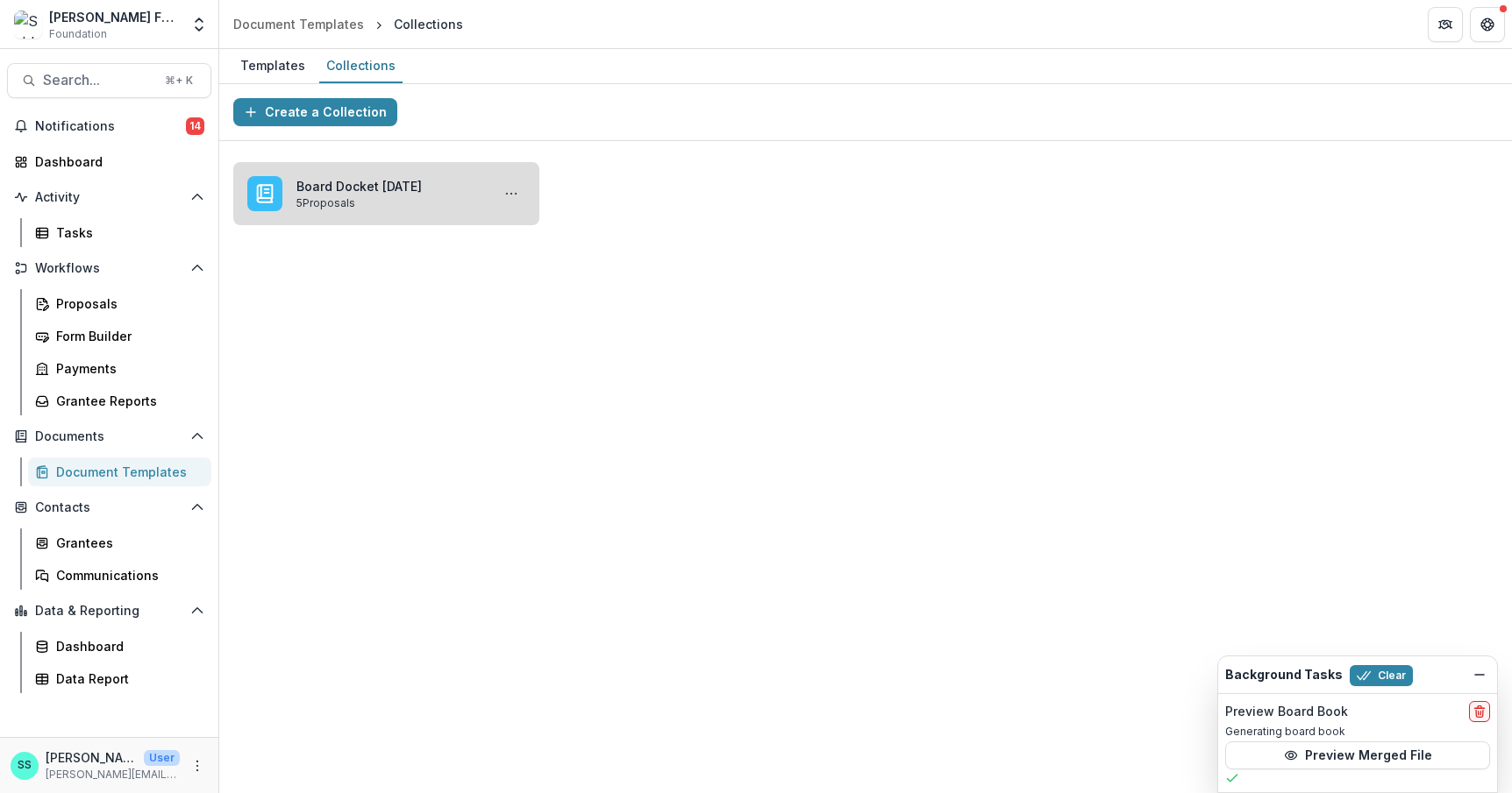
click at [389, 196] on link "Board Docket September 24, 2025" at bounding box center [389, 186] width 187 height 18
